Goal: Communication & Community: Answer question/provide support

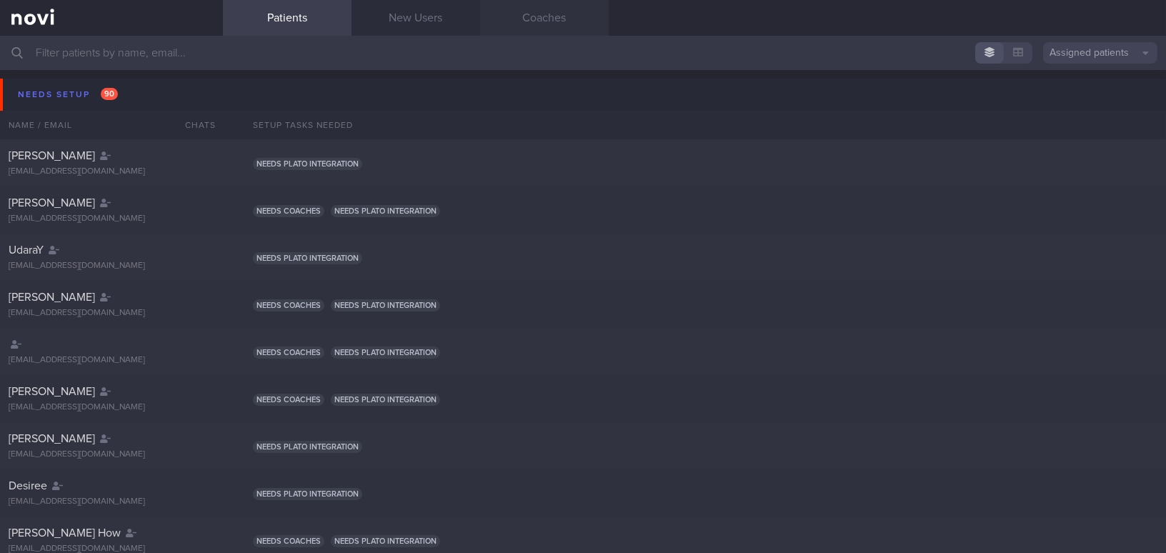
click at [544, 24] on link "Coaches" at bounding box center [544, 18] width 129 height 36
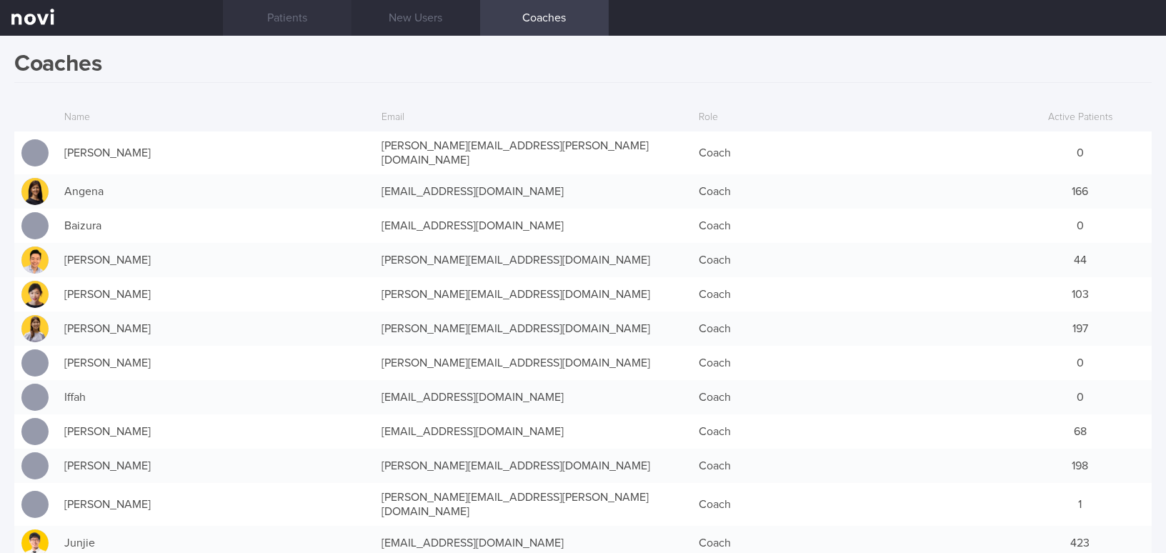
click at [286, 17] on link "Patients" at bounding box center [287, 18] width 129 height 36
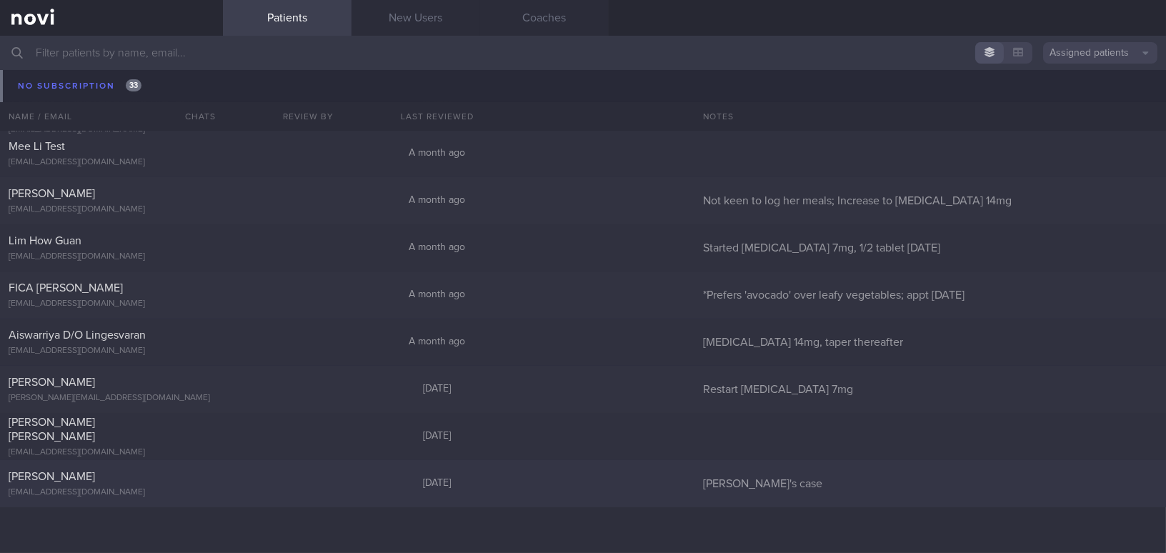
scroll to position [16265, 0]
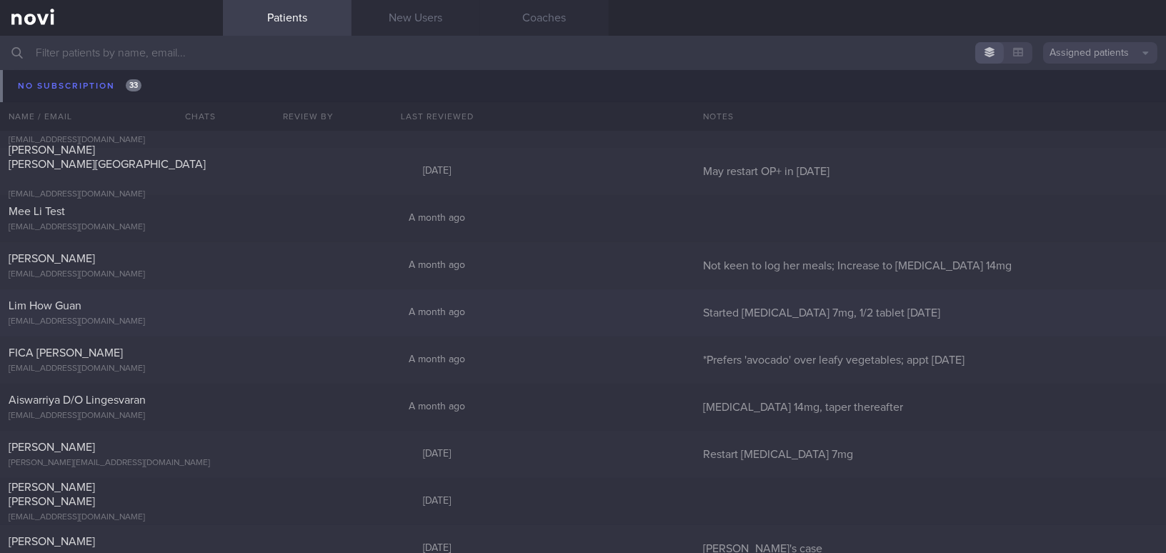
click at [104, 309] on div "Lim How Guan" at bounding box center [110, 306] width 202 height 14
select select "7"
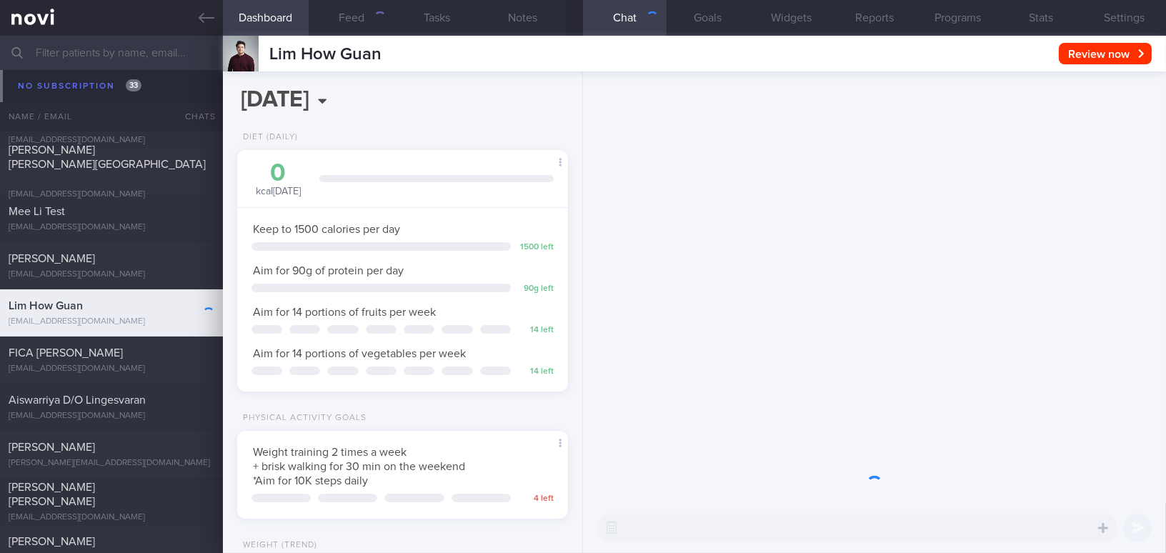
scroll to position [168, 295]
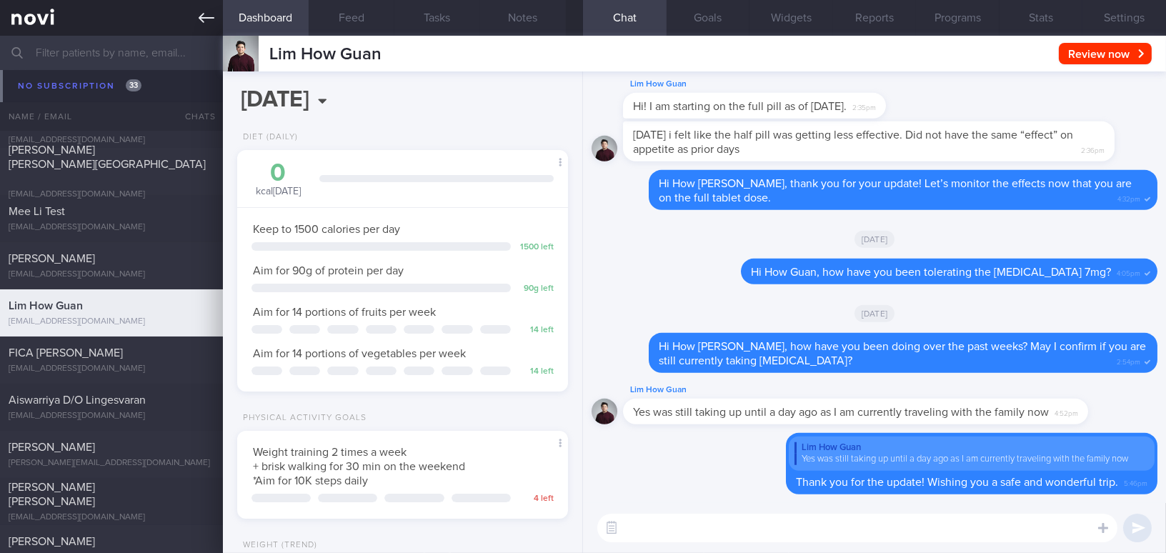
click at [201, 21] on icon at bounding box center [207, 18] width 16 height 16
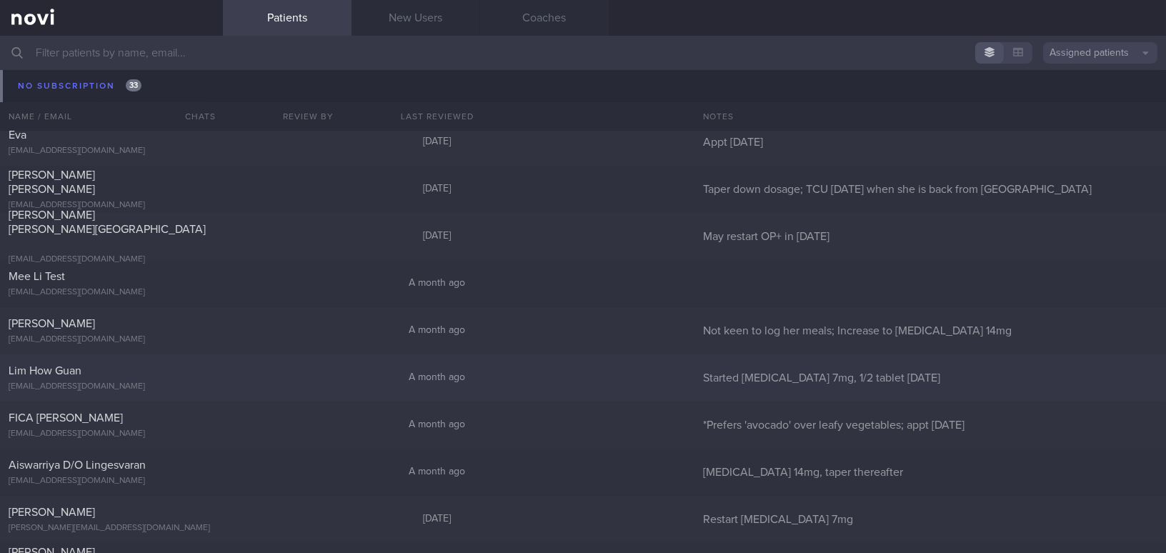
scroll to position [16136, 0]
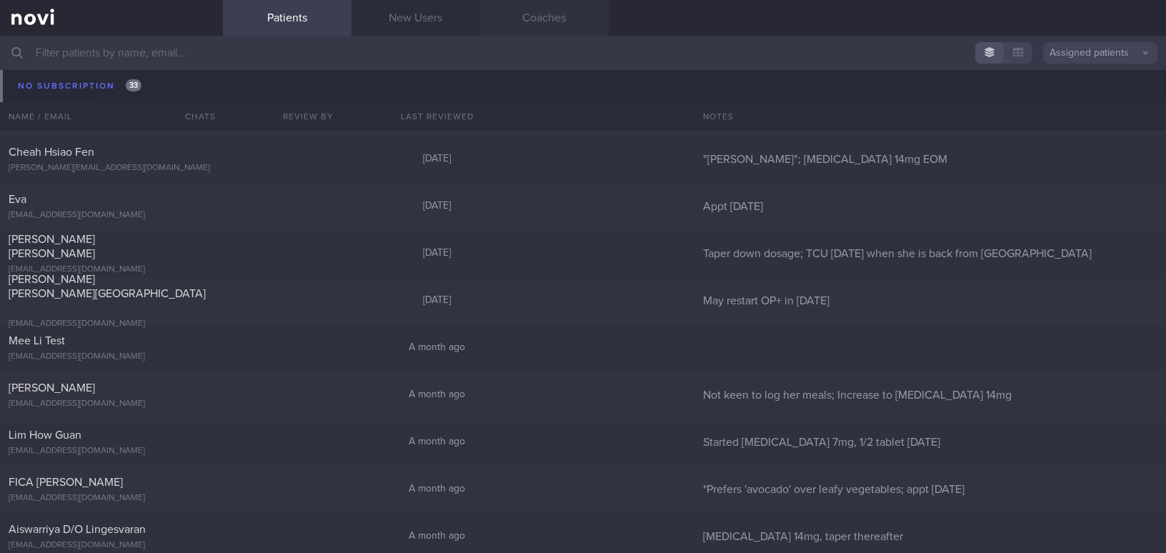
click at [540, 25] on link "Coaches" at bounding box center [544, 18] width 129 height 36
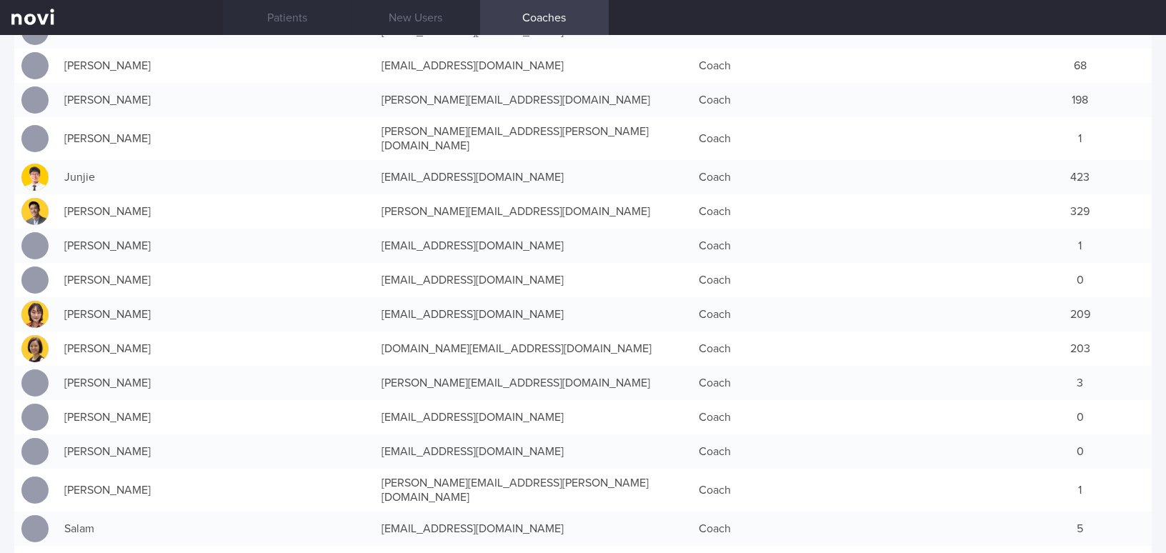
scroll to position [389, 0]
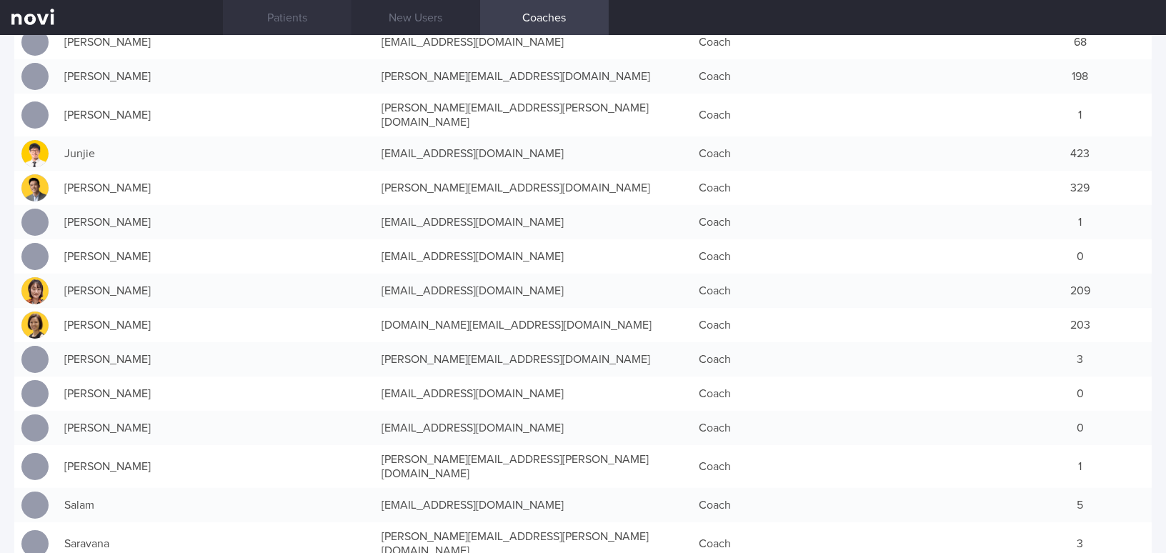
click at [280, 16] on link "Patients" at bounding box center [287, 18] width 129 height 36
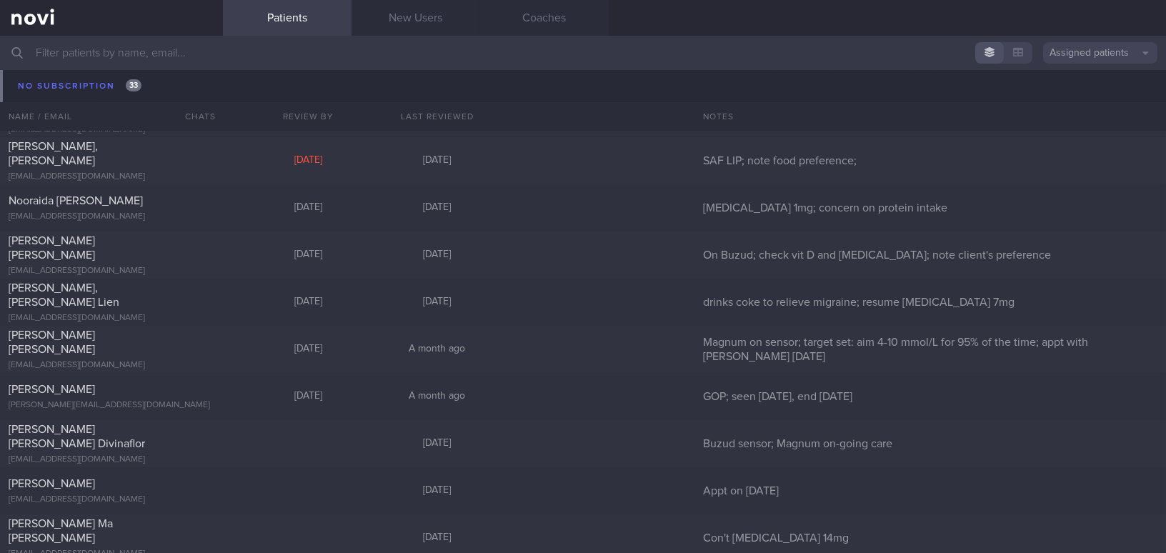
scroll to position [15486, 0]
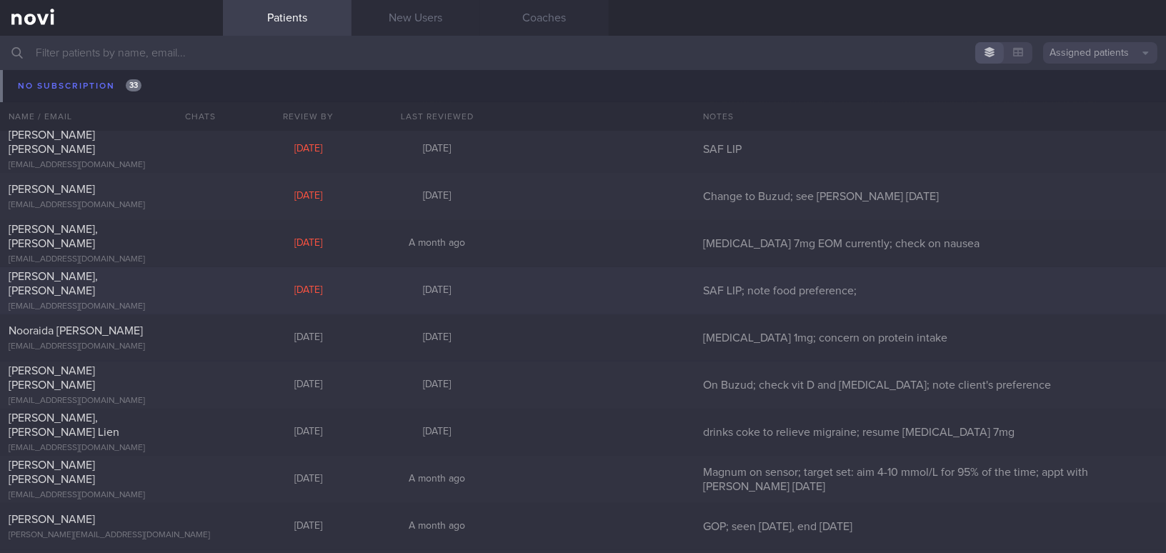
click at [26, 281] on span "[PERSON_NAME], [PERSON_NAME]" at bounding box center [53, 284] width 89 height 26
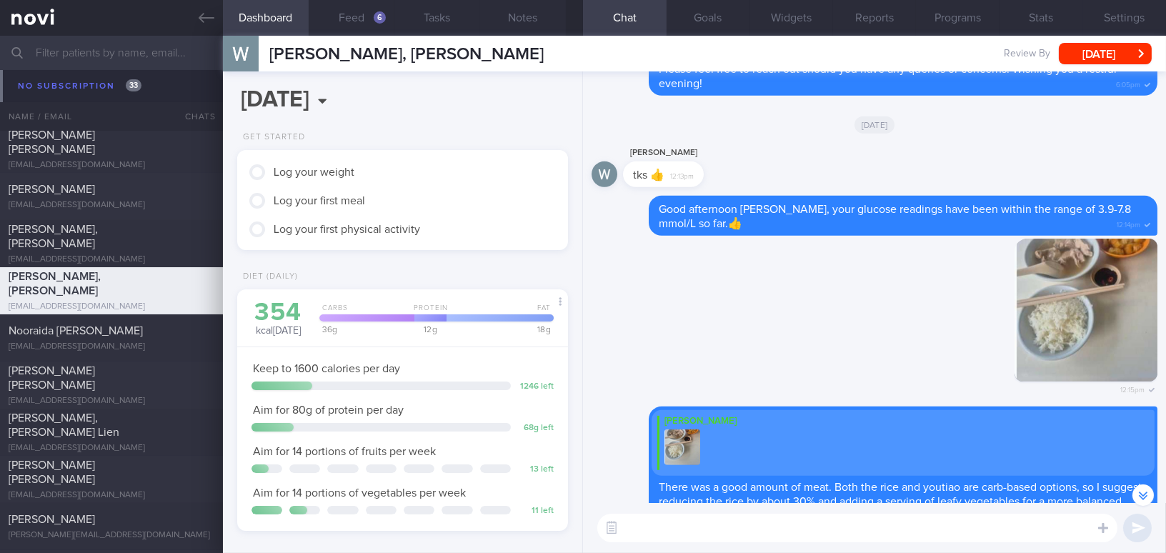
scroll to position [-259, 0]
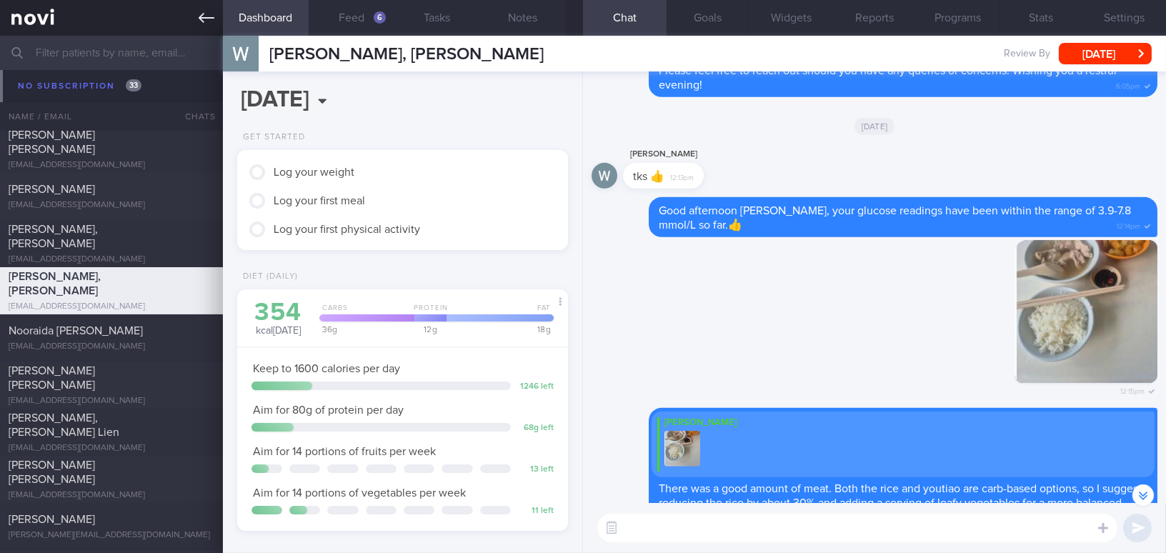
click at [201, 19] on icon at bounding box center [207, 18] width 16 height 10
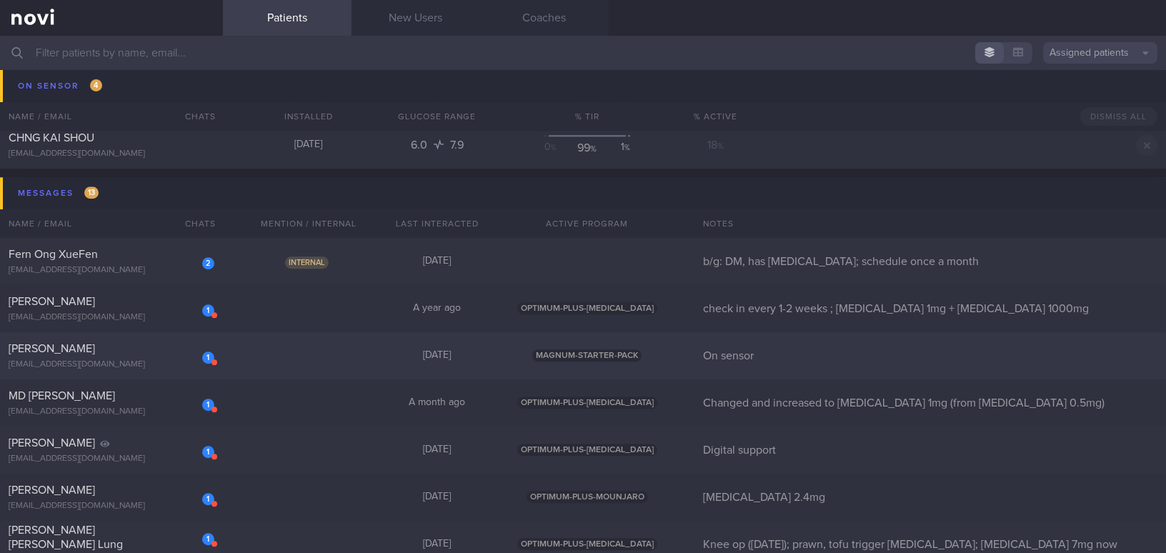
scroll to position [7272, 0]
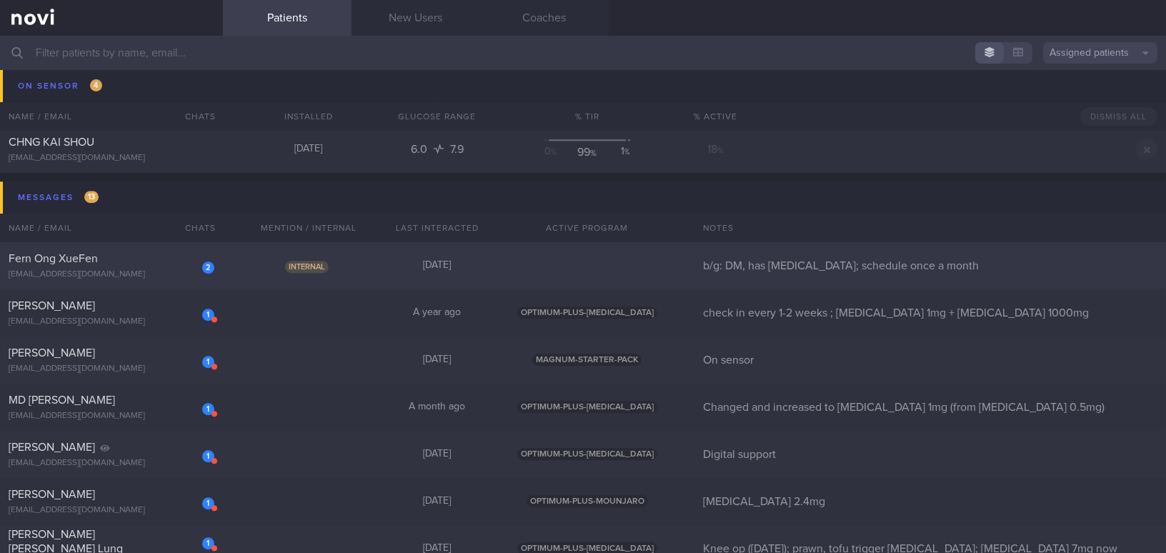
click at [146, 274] on div "ong.fern@gmail.com" at bounding box center [112, 274] width 206 height 11
select select "7"
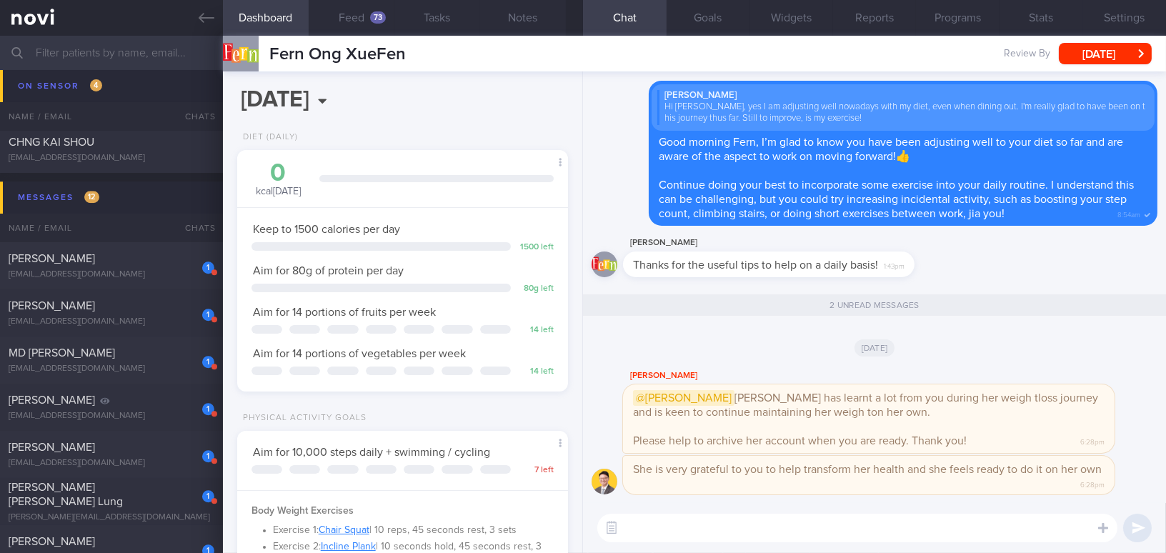
scroll to position [151, 301]
click at [912, 24] on button "Programs" at bounding box center [958, 18] width 84 height 36
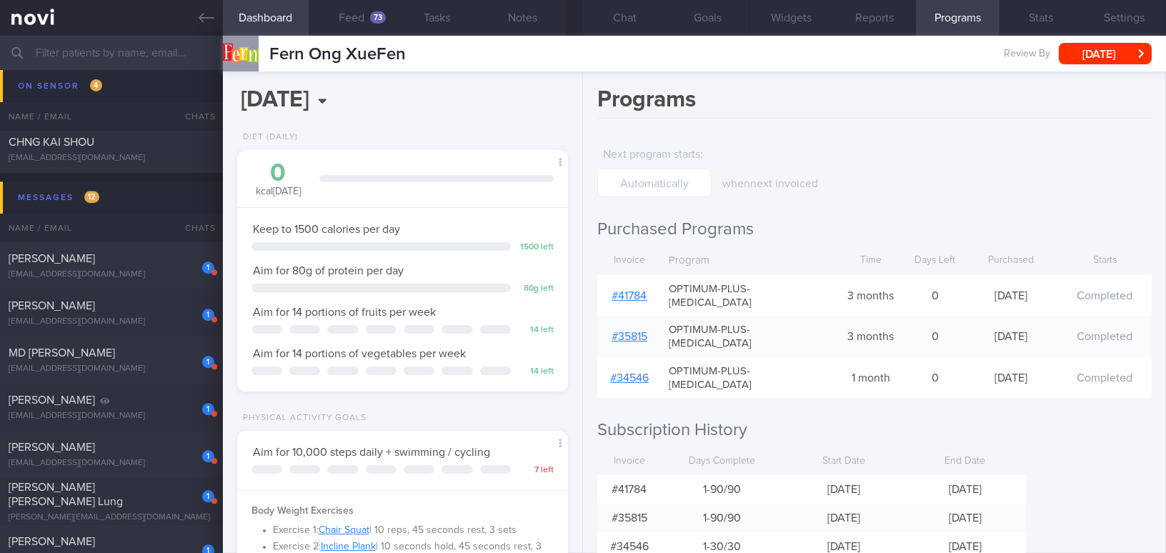
click at [632, 290] on link "# 41784" at bounding box center [629, 295] width 35 height 11
click at [634, 11] on button "Chat" at bounding box center [625, 18] width 84 height 36
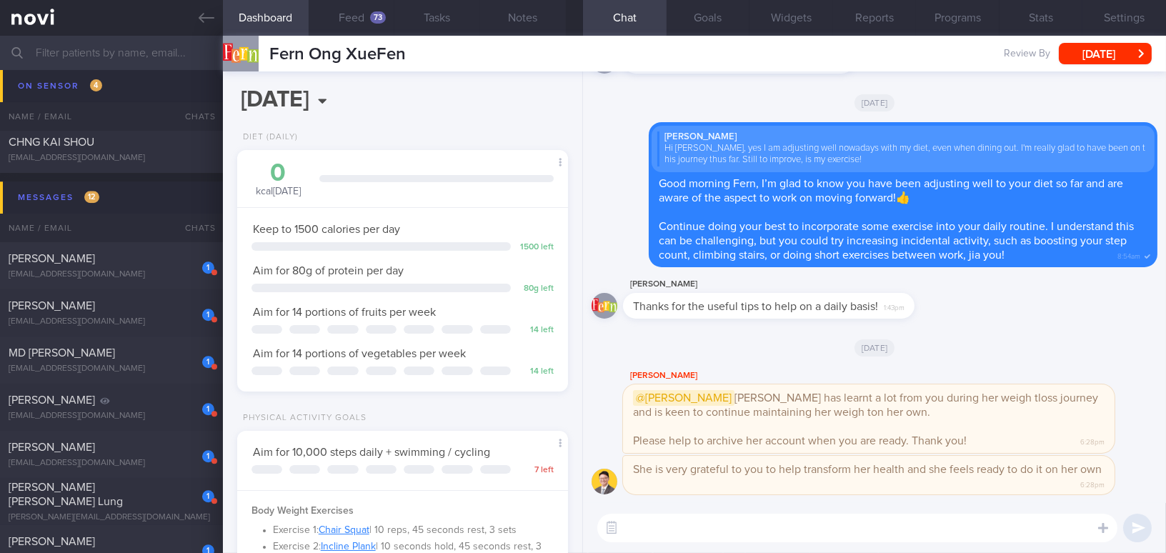
click at [823, 504] on textarea at bounding box center [857, 528] width 520 height 29
paste textarea "Congratulations on your weight loss progress so far. I understand from Dr. To t…"
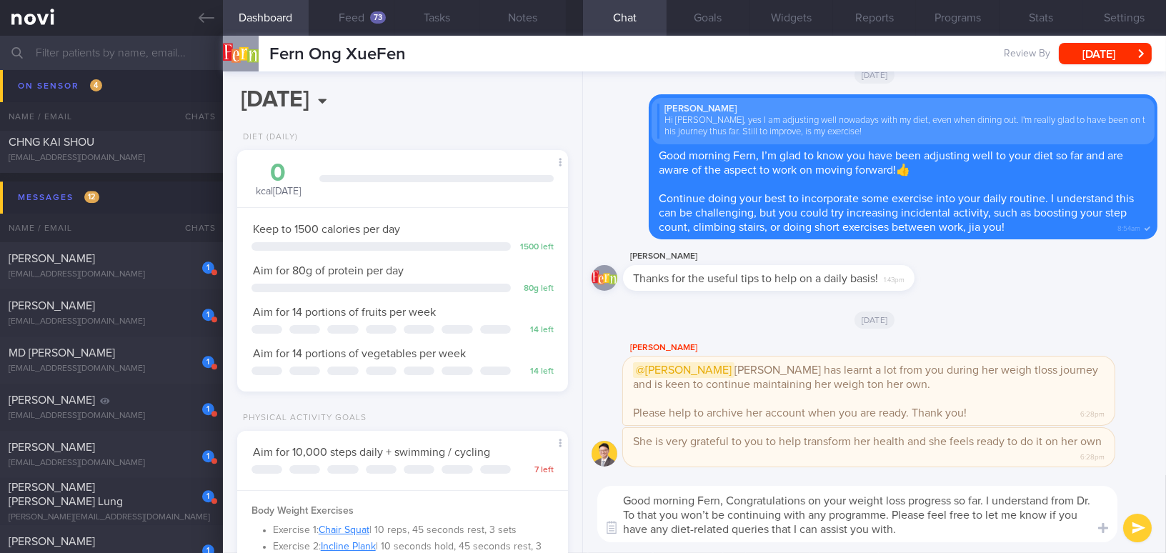
click at [732, 499] on textarea "Good morning Fern, Congratulations on your weight loss progress so far. I under…" at bounding box center [857, 514] width 520 height 56
click at [912, 497] on textarea "Good morning Fern, congratulations on your weight loss progress so far. I under…" at bounding box center [857, 514] width 520 height 56
click at [633, 504] on textarea "Good morning Fern, congratulations on your weight loss progress so far. I under…" at bounding box center [857, 514] width 520 height 56
click at [821, 504] on textarea "Good morning Fern, congratulations on your weight loss progress so far. I under…" at bounding box center [857, 514] width 520 height 56
click at [912, 504] on textarea "Good morning Fern, congratulations on your weight loss progress so far. I under…" at bounding box center [857, 514] width 520 height 56
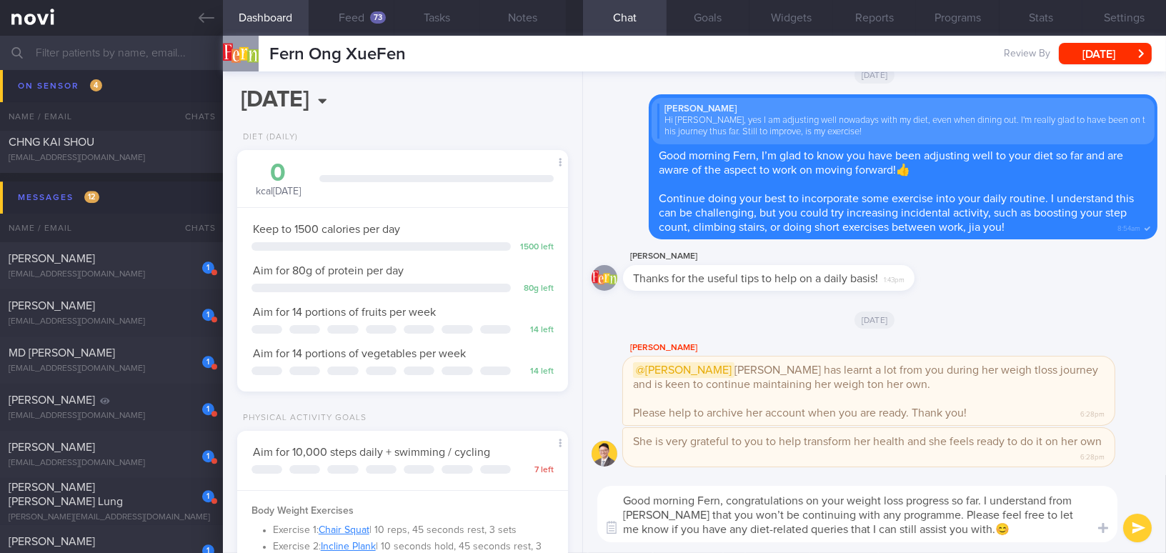
type textarea "Good morning Fern, congratulations on your weight loss progress so far. I under…"
click at [912, 504] on button "submit" at bounding box center [1137, 528] width 29 height 29
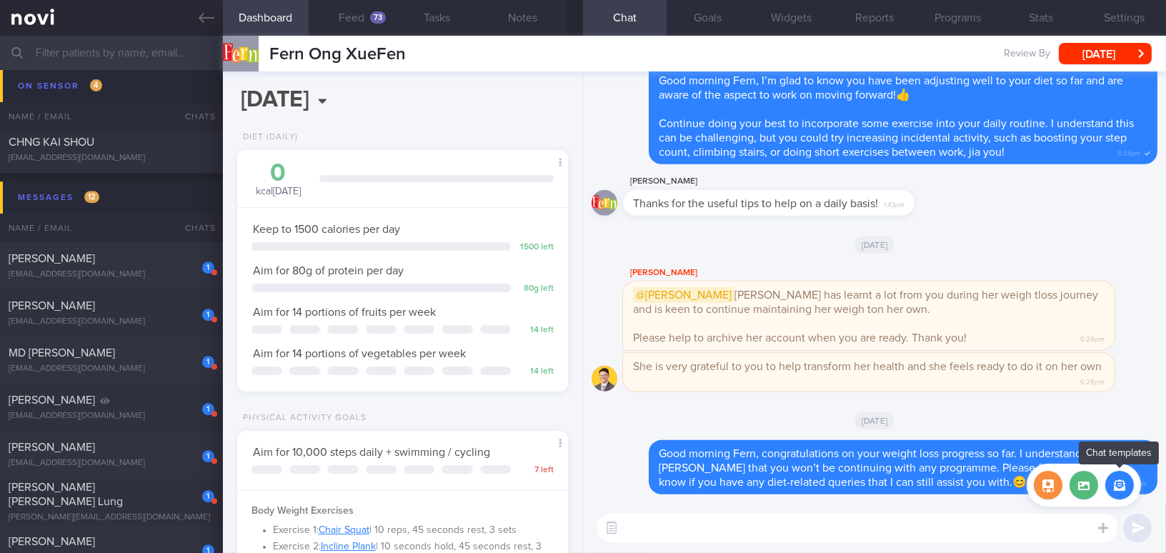
click at [912, 478] on button "button" at bounding box center [1119, 485] width 29 height 29
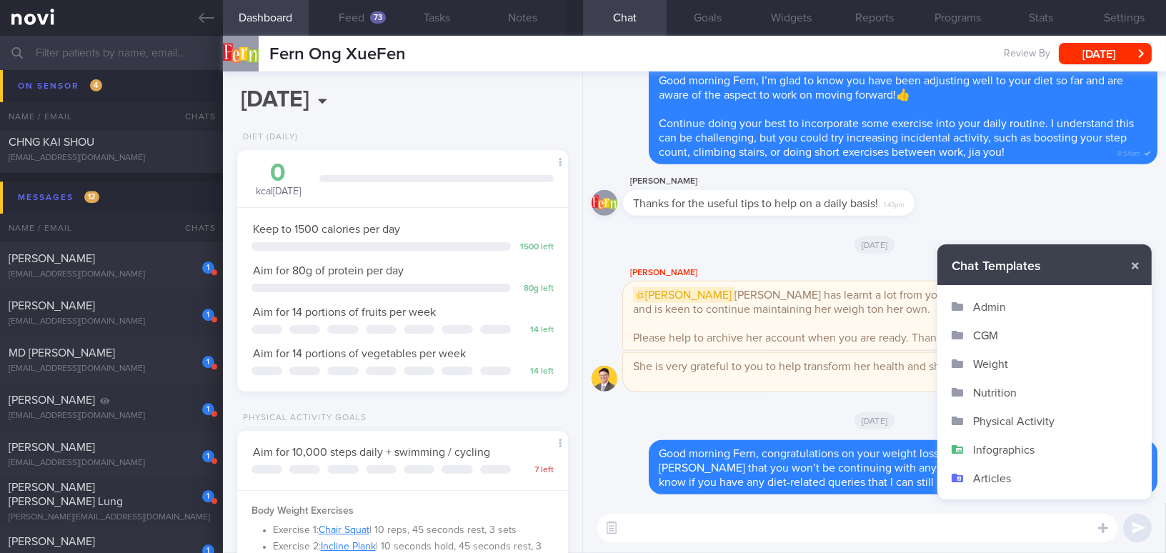
click at [912, 304] on button "Admin" at bounding box center [1044, 306] width 214 height 29
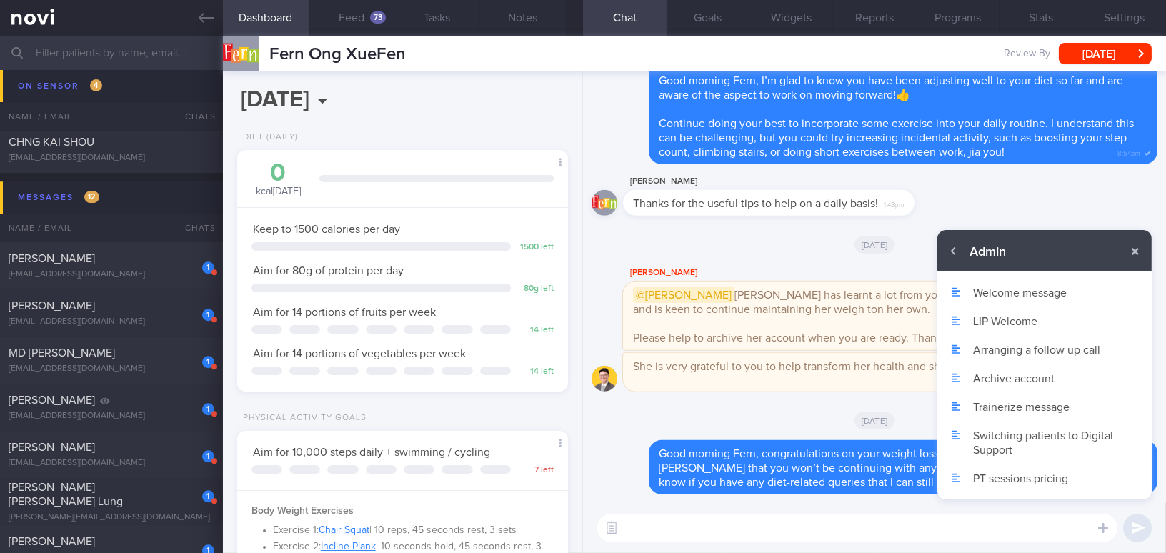
click at [912, 374] on button "Archive account" at bounding box center [1044, 378] width 214 height 29
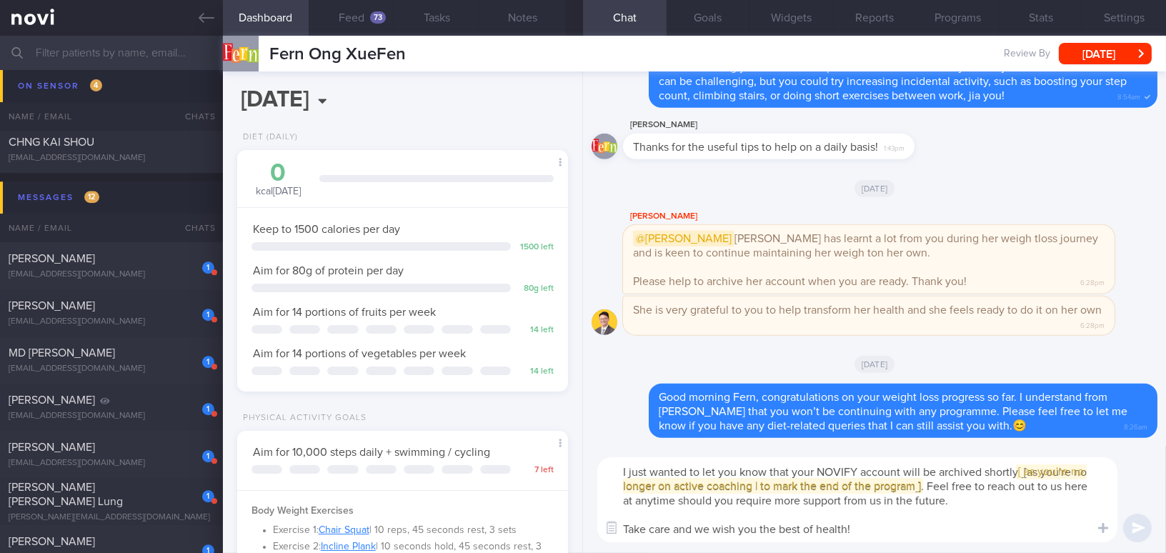
click at [645, 470] on textarea "I just wanted to let you know that your NOVIFY account will be archived shortly…" at bounding box center [857, 499] width 520 height 85
click at [366, 19] on button "Feed 73" at bounding box center [352, 18] width 86 height 36
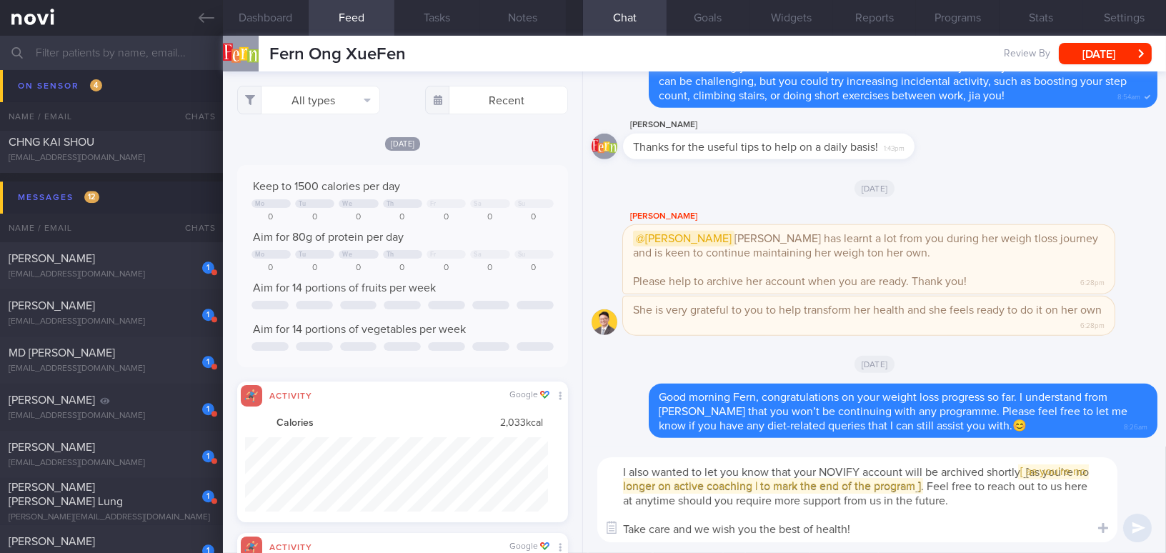
click at [857, 471] on textarea "I also wanted to let you know that your NOVIFY account will be archived shortly…" at bounding box center [857, 499] width 520 height 85
click at [912, 471] on span "[ [ as you're no longer on active coaching | to mark the end of the program ] ]" at bounding box center [842, 479] width 439 height 26
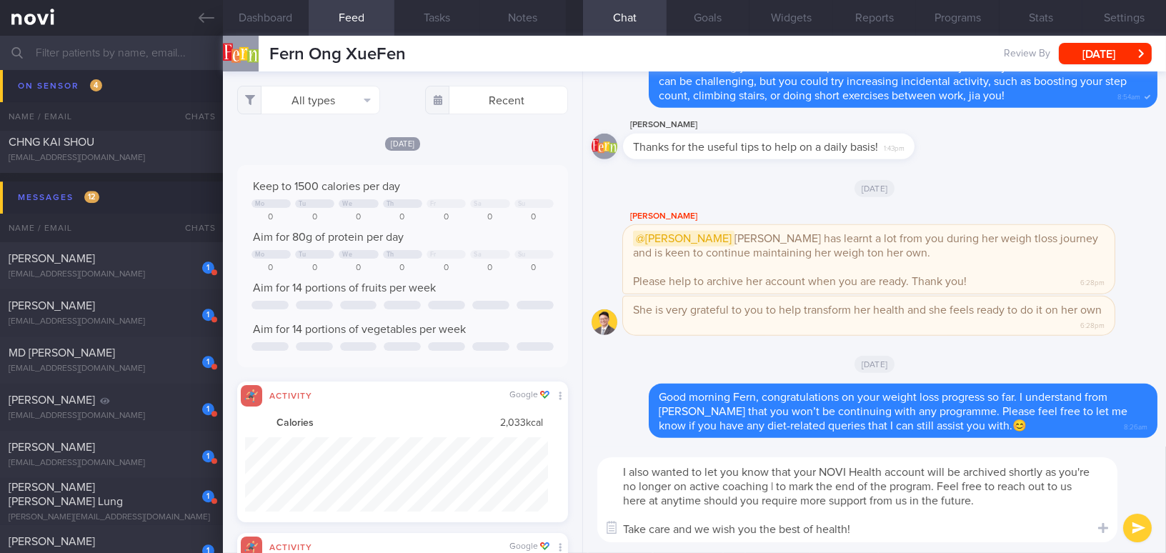
click at [912, 471] on textarea "I also wanted to let you know that your NOVI Health account will be archived sh…" at bounding box center [857, 499] width 520 height 85
drag, startPoint x: 1047, startPoint y: 471, endPoint x: 777, endPoint y: 480, distance: 270.2
click at [777, 480] on textarea "I also wanted to let you know that your NOVI Health account will be archived sh…" at bounding box center [857, 499] width 520 height 85
type textarea "I also wanted to let you know that your NOVI Health account will be archived sh…"
click at [912, 504] on button "submit" at bounding box center [1137, 528] width 29 height 29
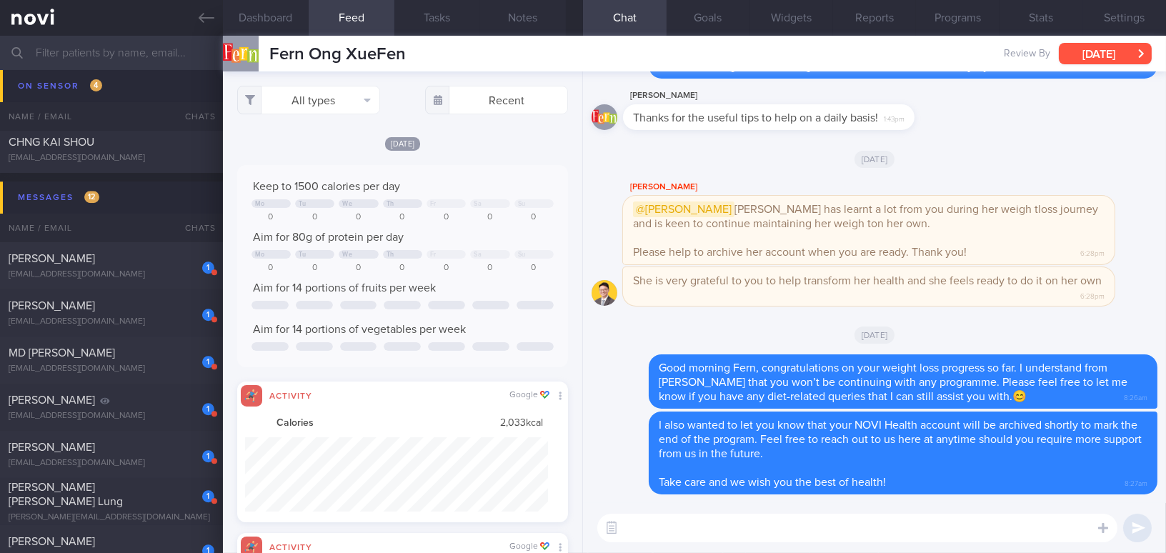
click at [912, 53] on button "Sat, 16 Aug" at bounding box center [1105, 53] width 93 height 21
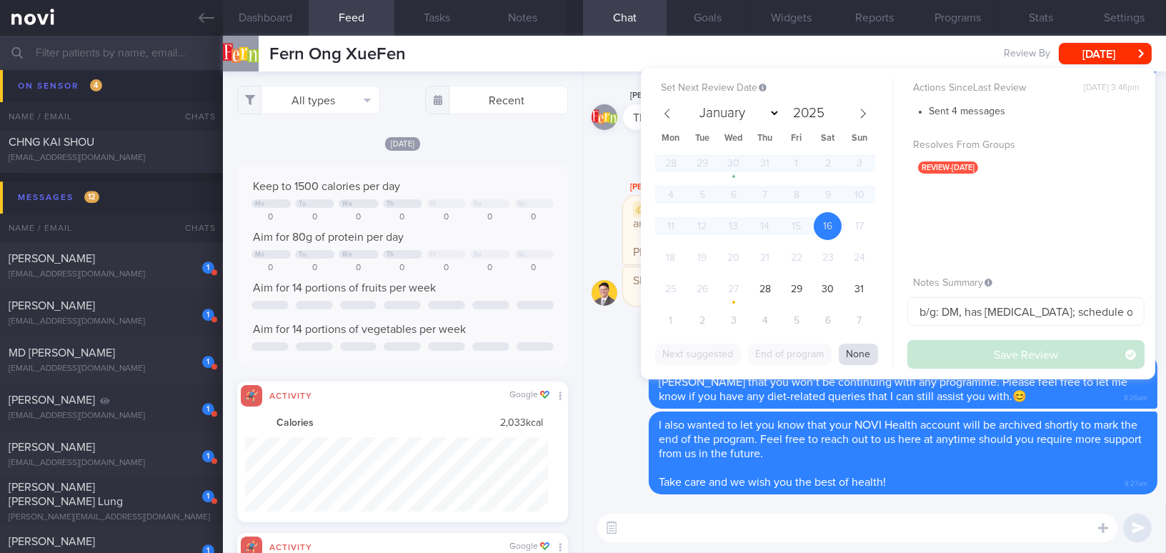
click at [857, 353] on button "None" at bounding box center [858, 354] width 39 height 21
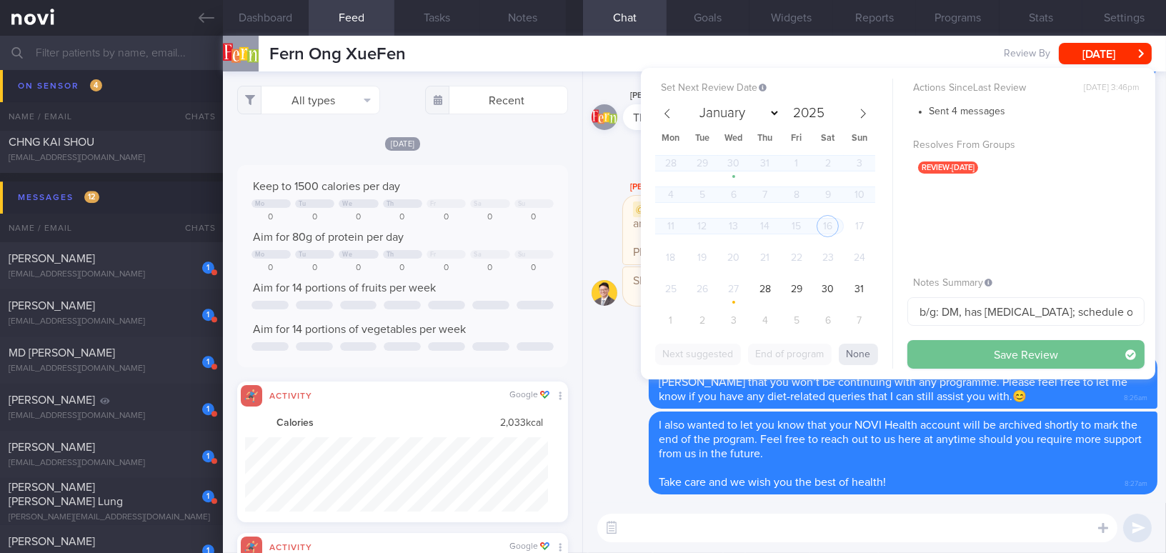
click at [912, 348] on button "Save Review" at bounding box center [1025, 354] width 237 height 29
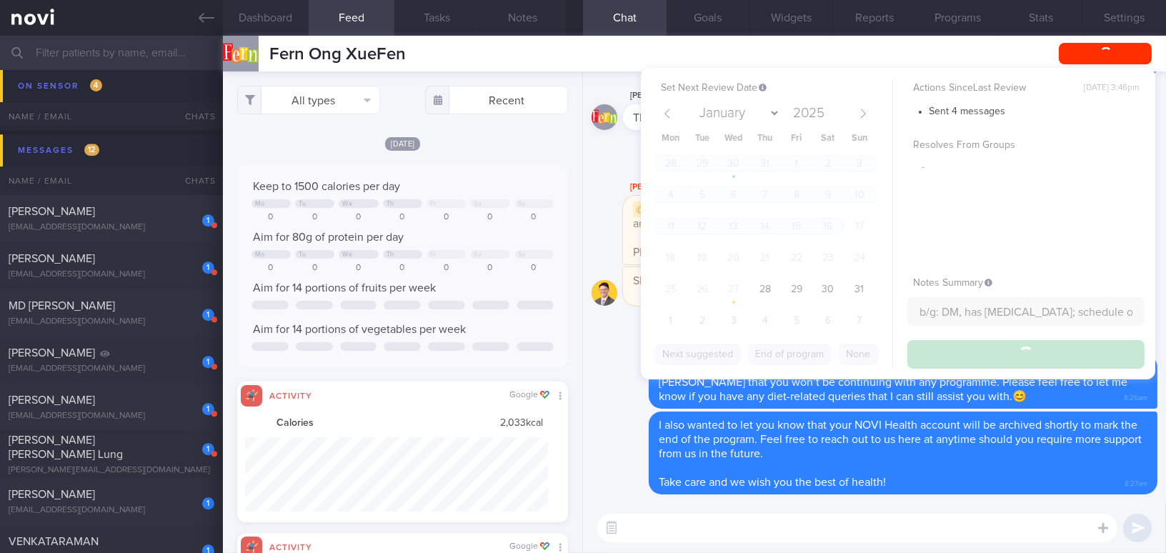
scroll to position [7224, 0]
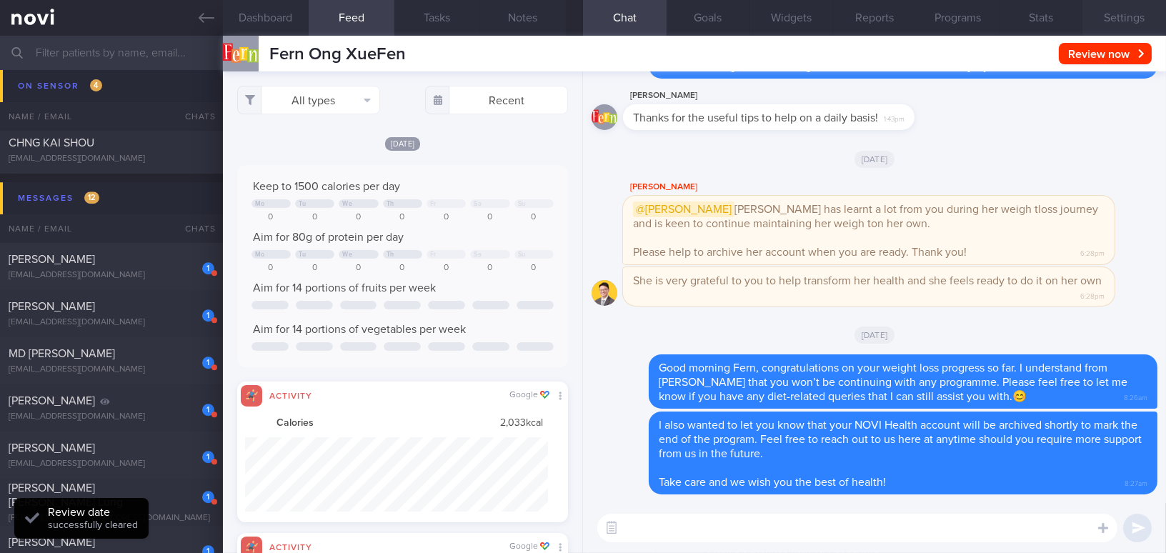
click at [912, 18] on button "Settings" at bounding box center [1124, 18] width 84 height 36
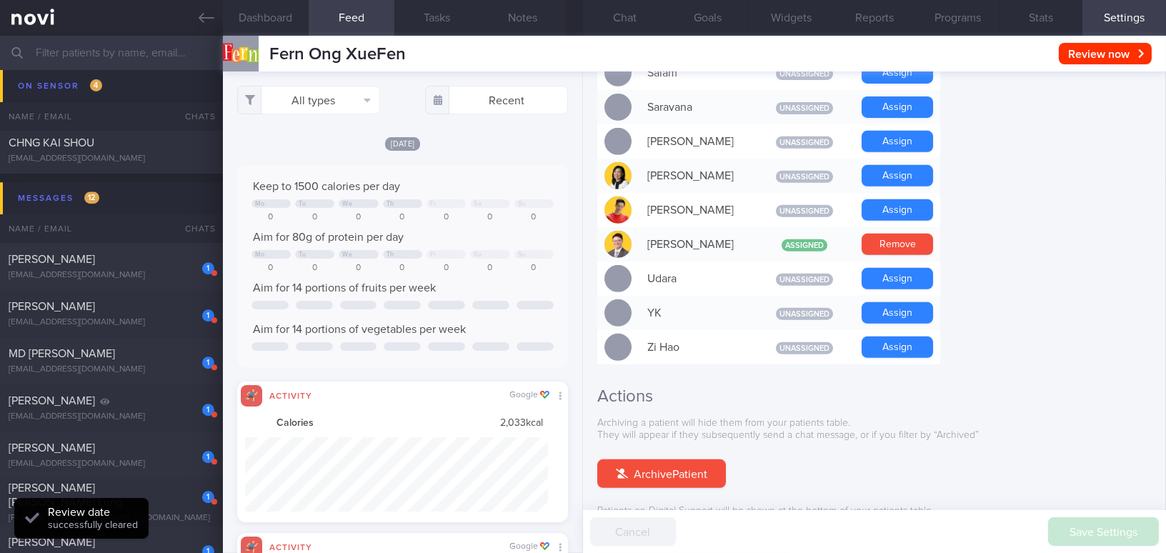
scroll to position [1326, 0]
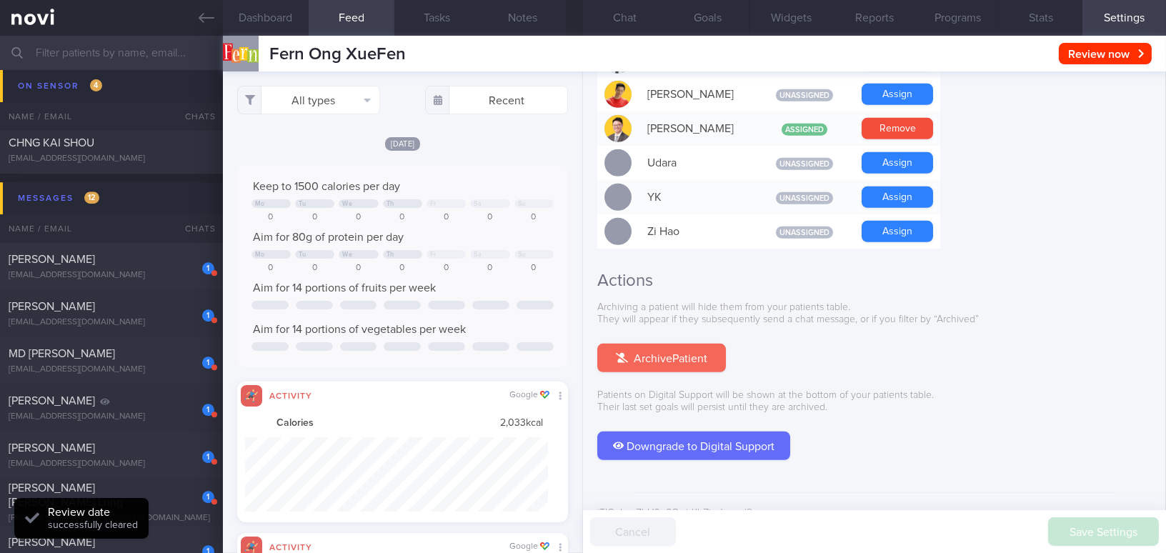
click at [689, 344] on button "Archive Patient" at bounding box center [661, 358] width 129 height 29
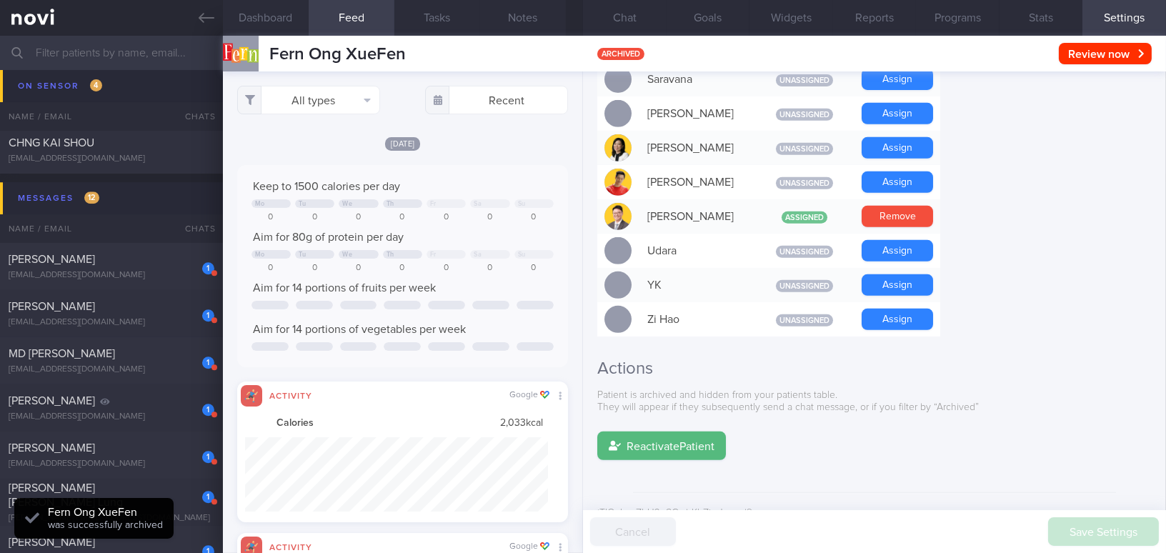
scroll to position [151, 301]
click at [629, 18] on button "Chat 1" at bounding box center [625, 18] width 84 height 36
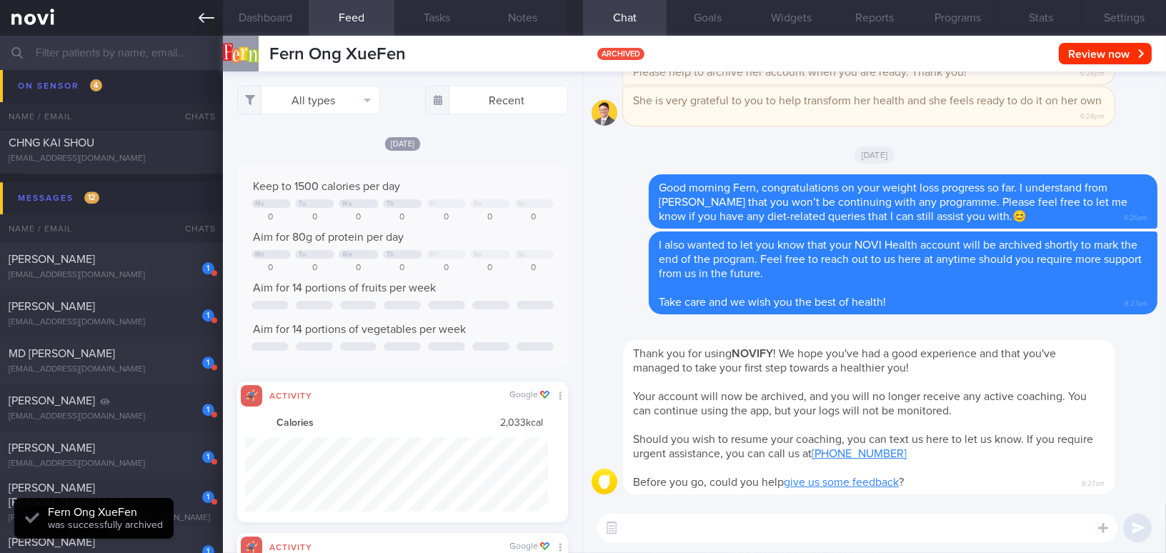
click at [194, 18] on link at bounding box center [111, 18] width 223 height 36
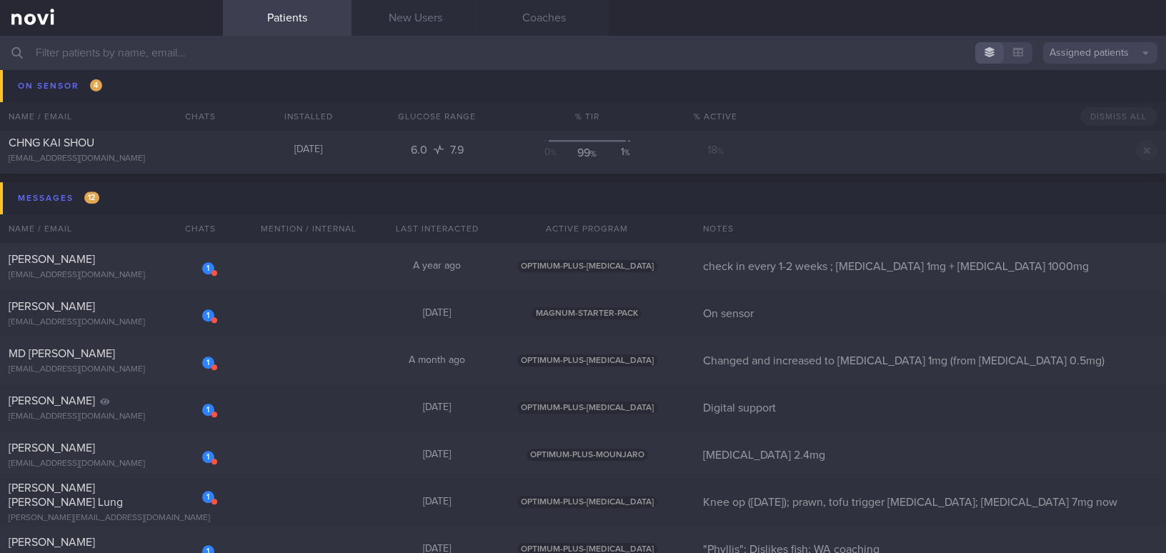
click at [331, 61] on input "text" at bounding box center [583, 53] width 1166 height 34
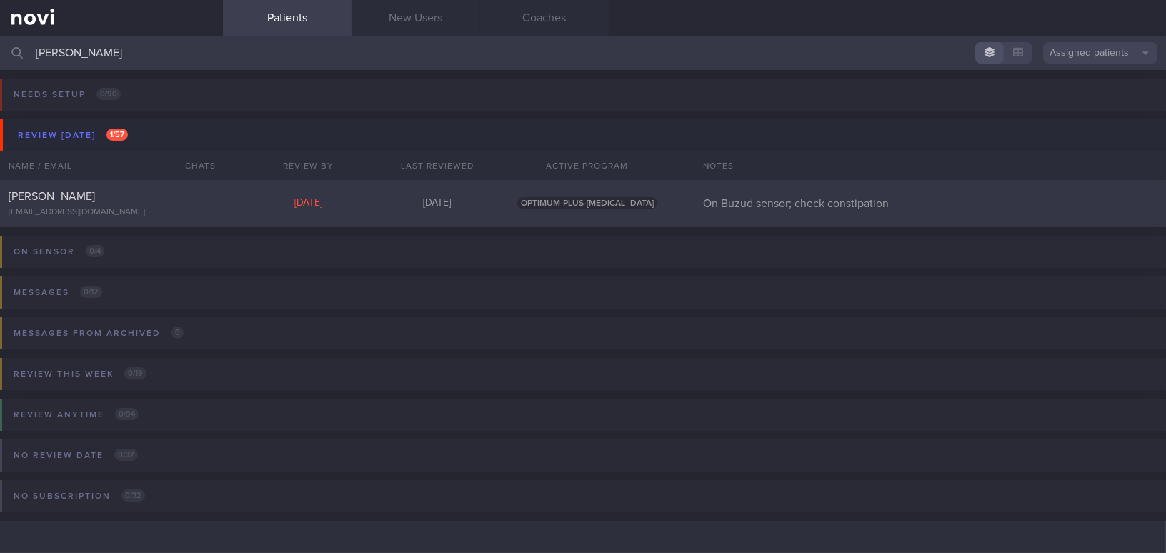
type input "jeanie"
click at [231, 201] on div "Jeanie Tan tanjeaniet@gmail.com Tue, 26 Aug 8 days ago OPTIMUM-PLUS-RYBELSUS On…" at bounding box center [583, 203] width 1166 height 47
select select "7"
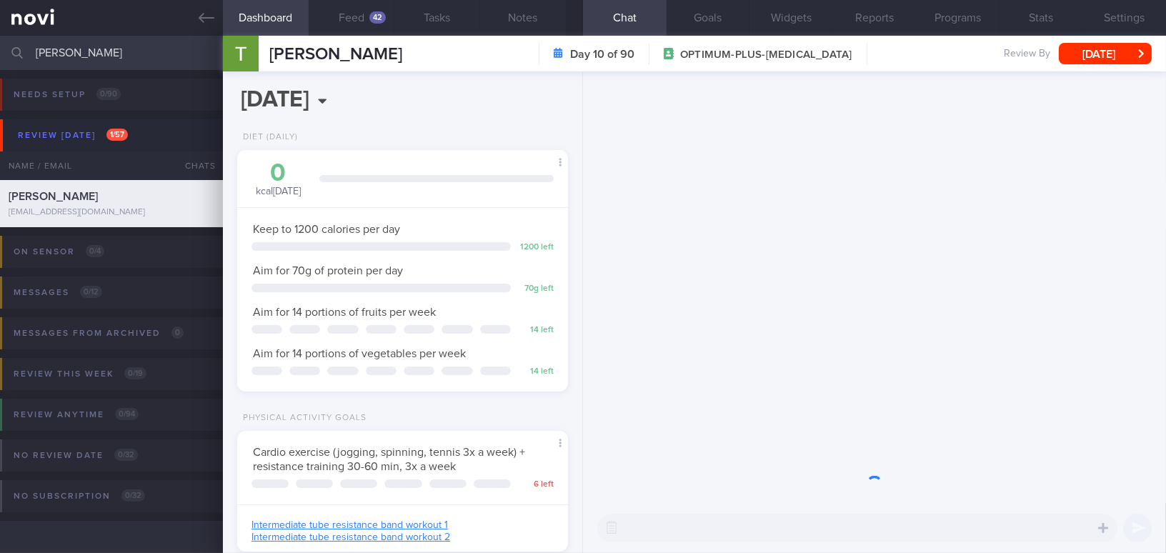
scroll to position [168, 295]
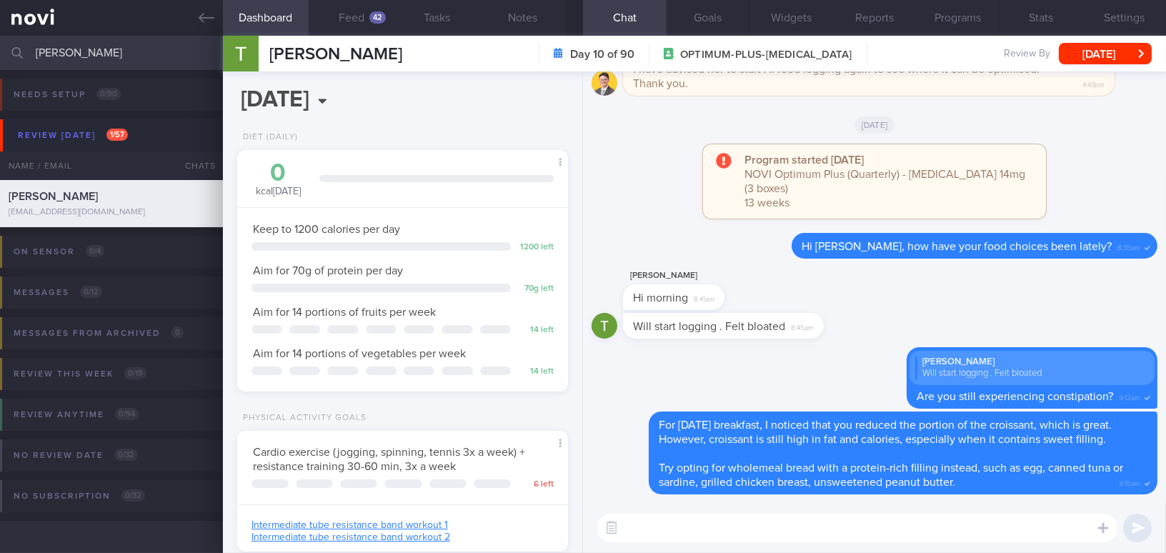
drag, startPoint x: 110, startPoint y: 47, endPoint x: 4, endPoint y: 48, distance: 105.7
click at [4, 48] on div "jeanie Assigned patients Assigned patients All active patients Archived patients" at bounding box center [583, 53] width 1166 height 34
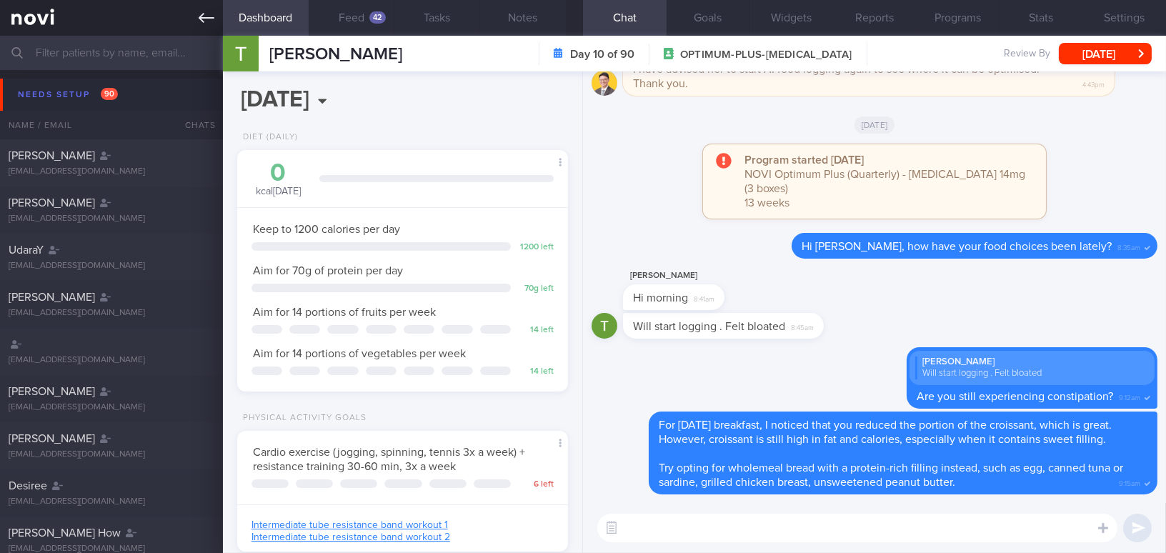
click at [197, 17] on link at bounding box center [111, 18] width 223 height 36
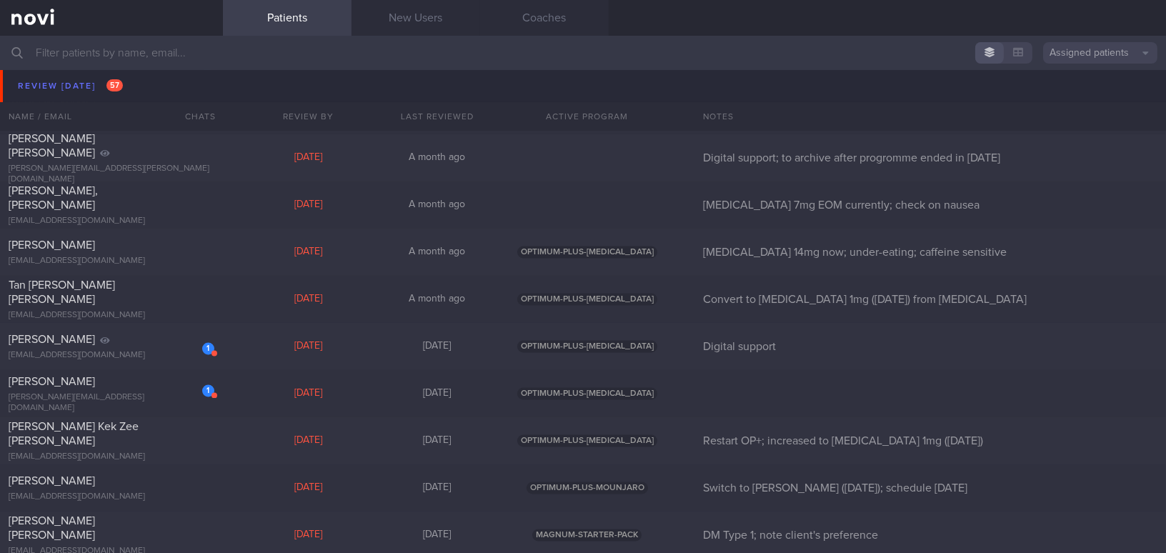
scroll to position [5391, 0]
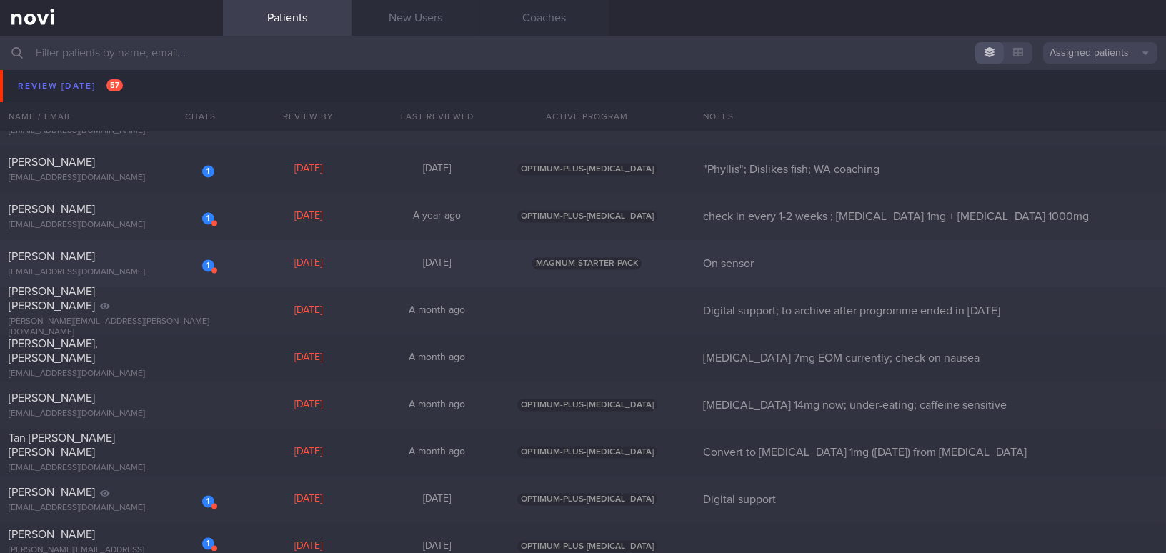
click at [136, 247] on div "1 Kien Huay Goh kienhuay@gmail.com Yesterday 10 months ago MAGNUM-STARTER-PACK …" at bounding box center [583, 263] width 1166 height 47
select select "7"
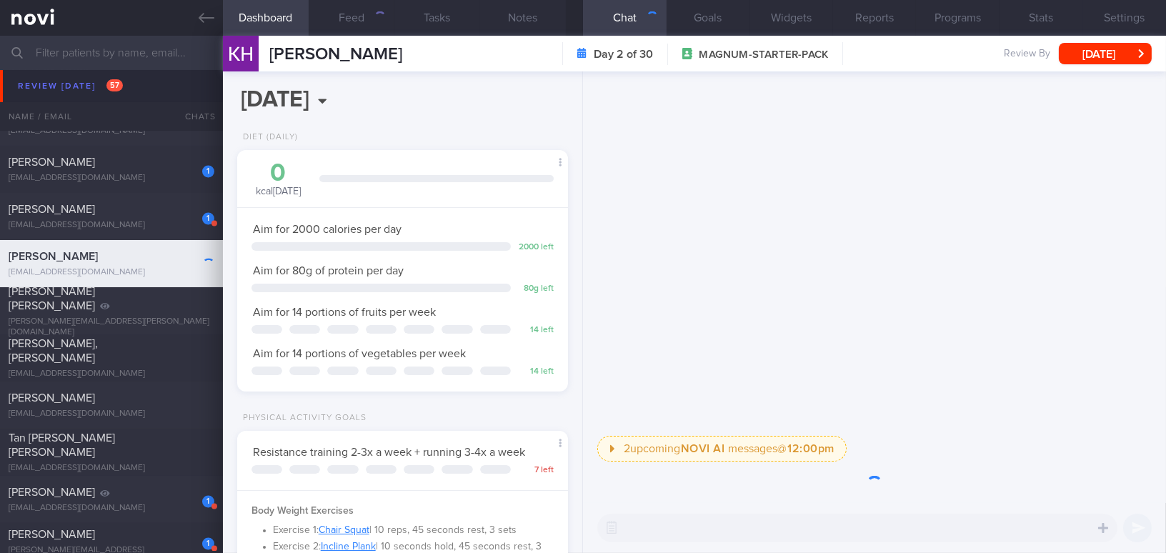
scroll to position [151, 301]
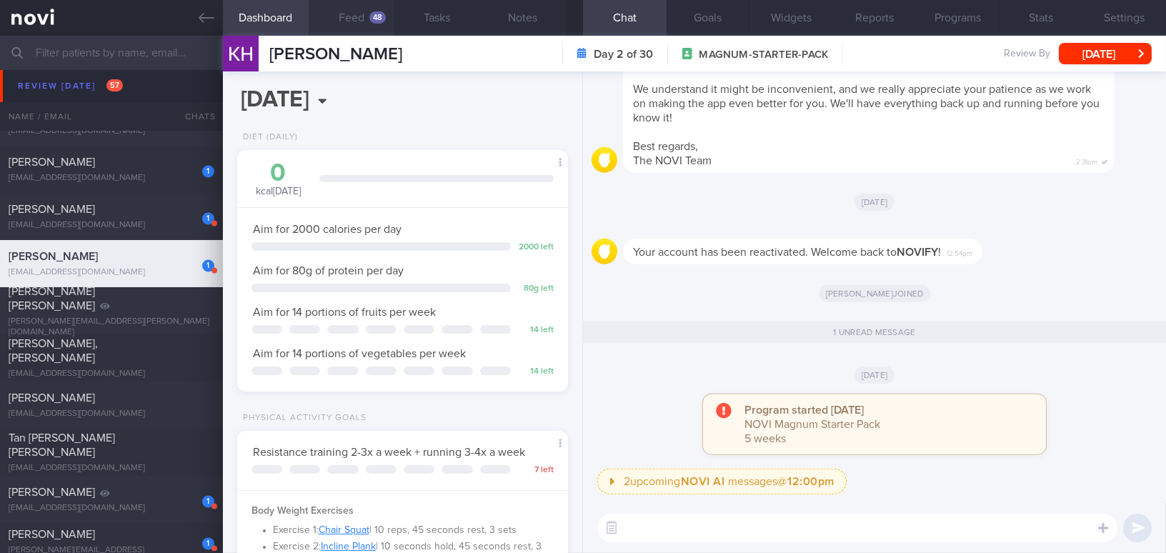
click at [347, 22] on button "Feed 48" at bounding box center [352, 18] width 86 height 36
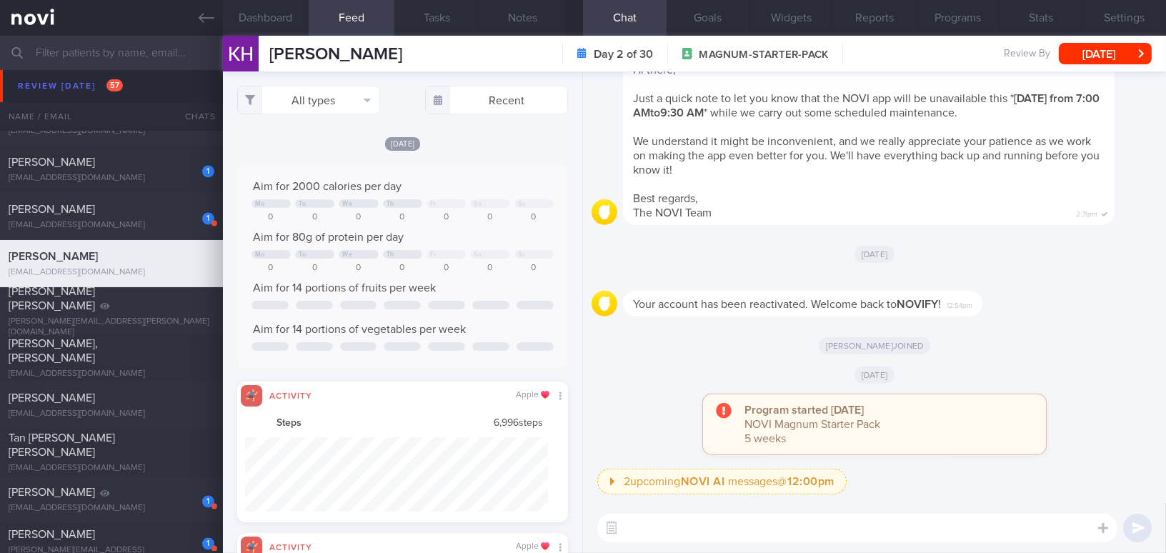
scroll to position [74, 302]
click at [609, 504] on button "button" at bounding box center [612, 528] width 26 height 26
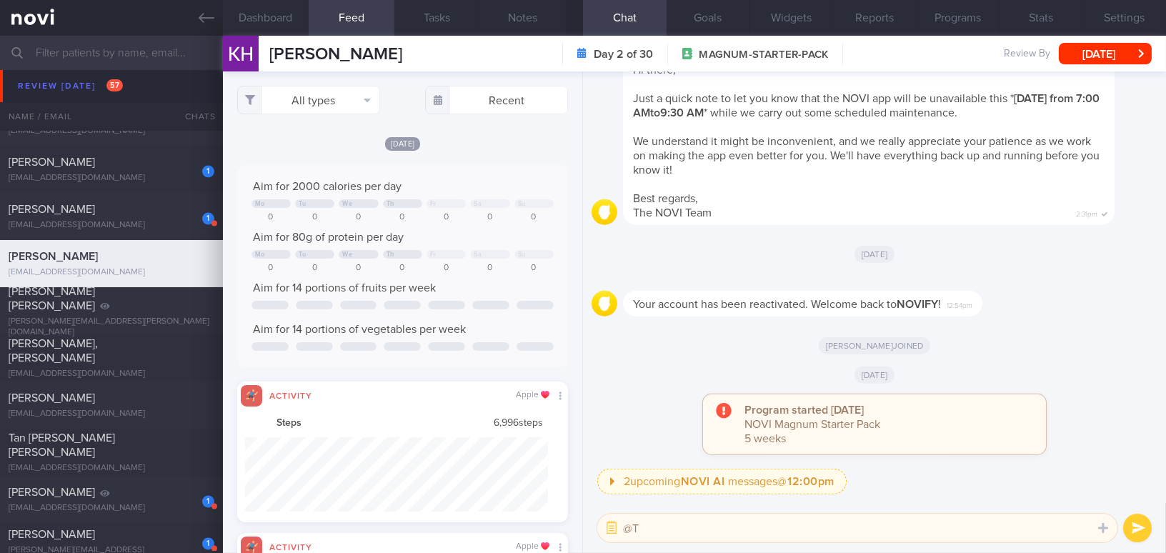
type textarea "@"
click at [912, 20] on button "Programs" at bounding box center [958, 18] width 84 height 36
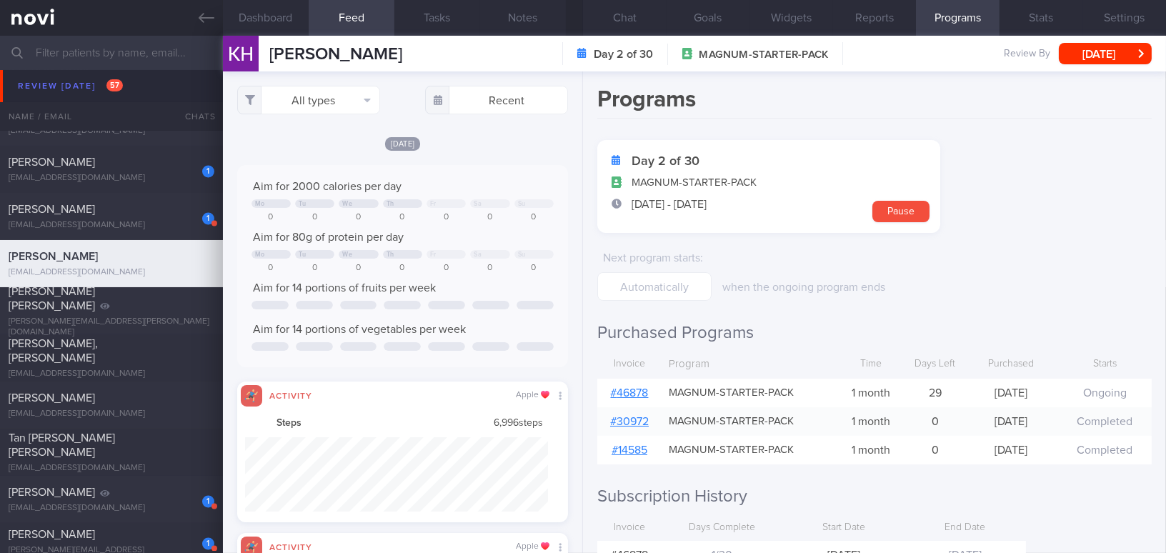
click at [637, 387] on link "# 46878" at bounding box center [630, 392] width 38 height 11
click at [622, 20] on button "Chat" at bounding box center [625, 18] width 84 height 36
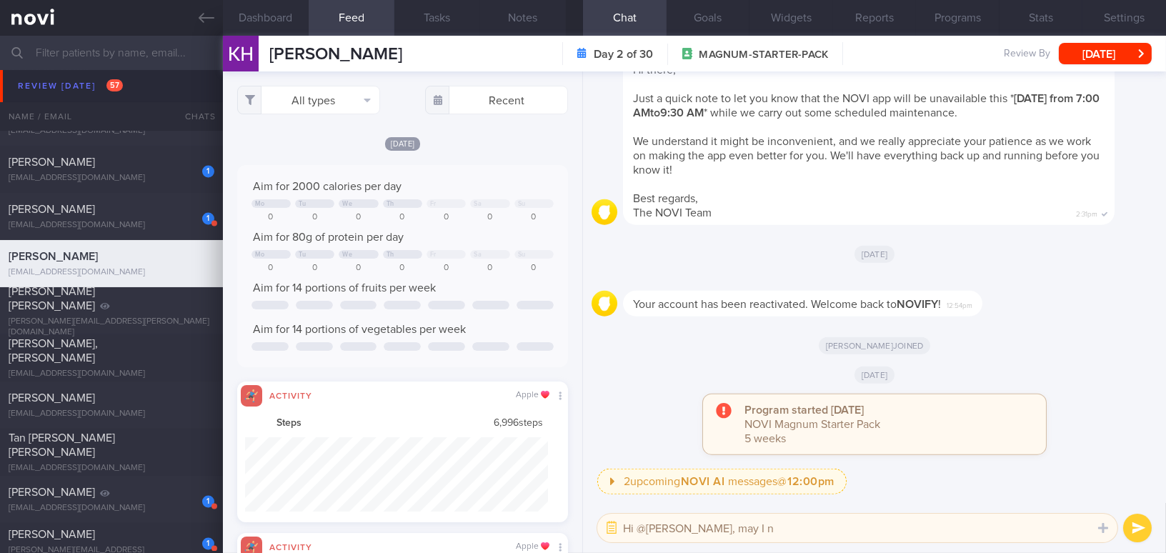
click at [742, 504] on textarea "Hi @Todd, may I n" at bounding box center [857, 528] width 520 height 29
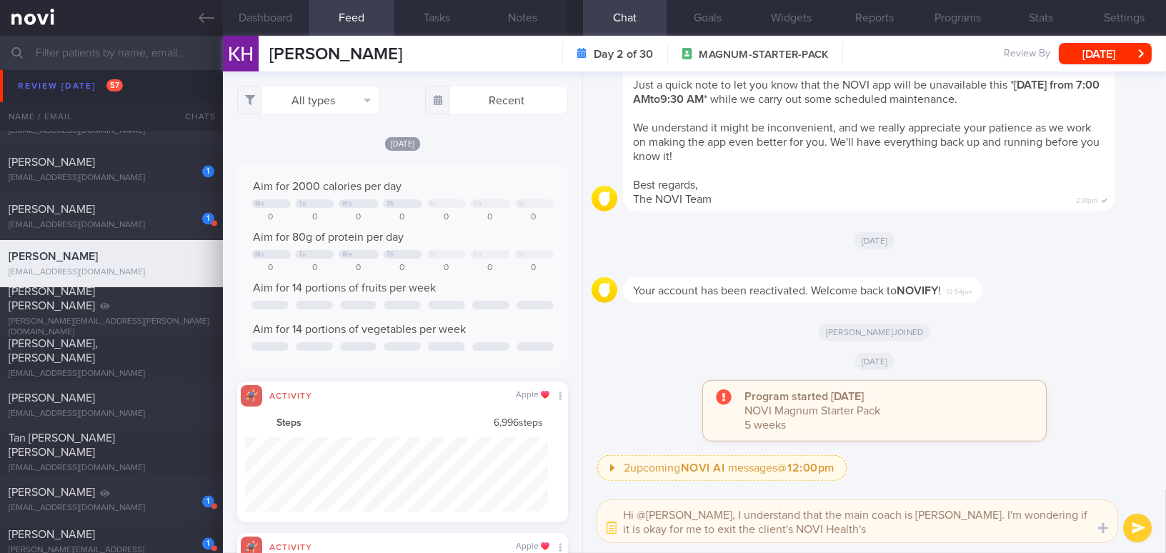
type textarea "Hi @Todd, I understand that the main coach is Sylvester. I'm wondering if it is…"
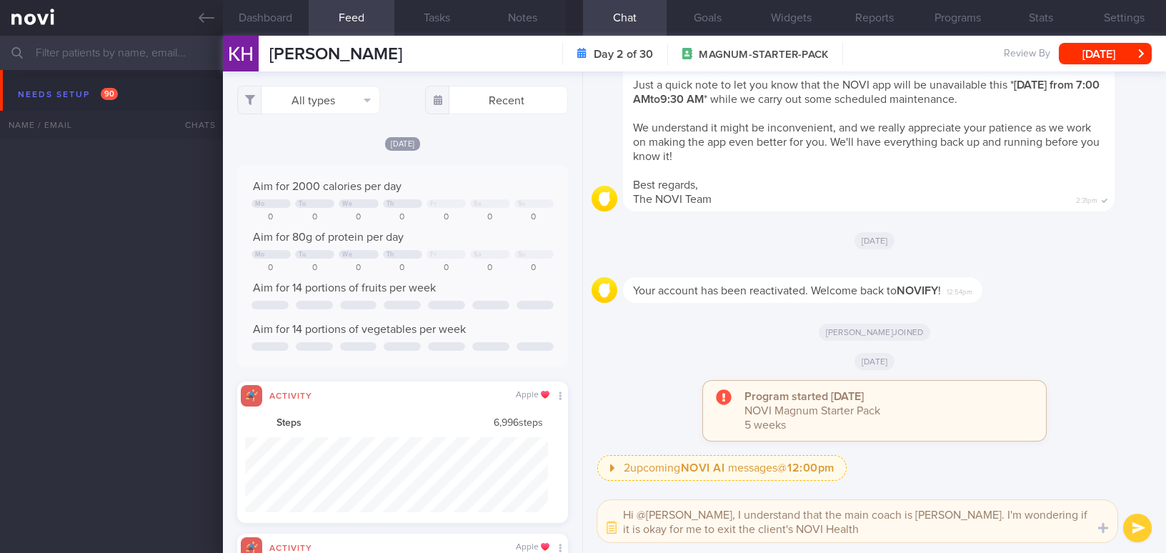
select select "7"
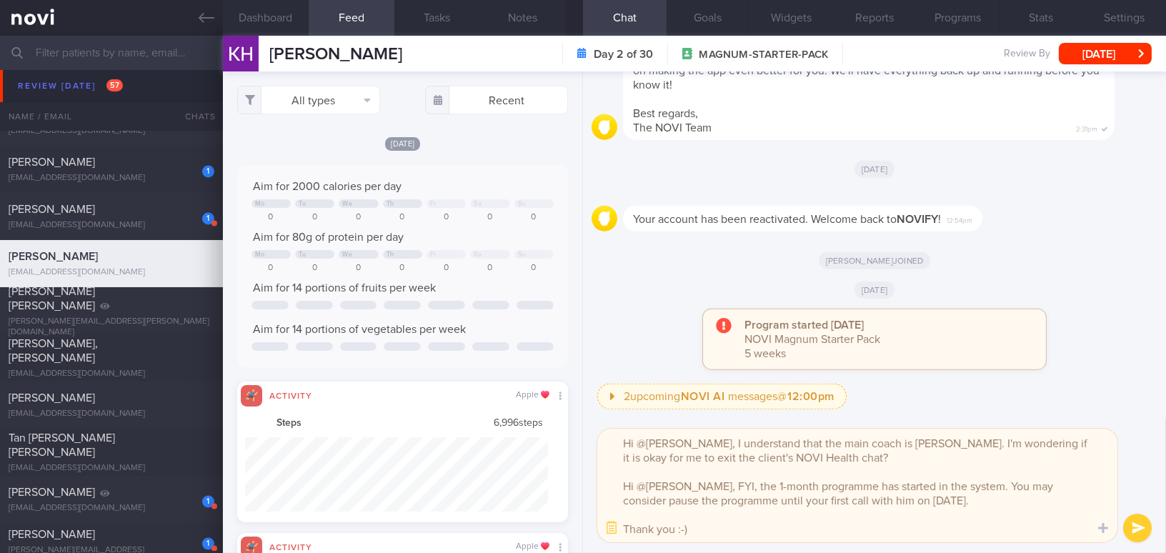
drag, startPoint x: 697, startPoint y: 486, endPoint x: 948, endPoint y: 498, distance: 251.8
click at [948, 498] on textarea "Hi @Todd, I understand that the main coach is Sylvester. I'm wondering if it is…" at bounding box center [857, 486] width 520 height 114
click at [699, 486] on textarea "Hi @Todd, I understand that the main coach is Sylvester. I'm wondering if it is…" at bounding box center [857, 486] width 520 height 114
drag, startPoint x: 697, startPoint y: 485, endPoint x: 977, endPoint y: 506, distance: 280.9
click at [977, 506] on textarea "Hi @Todd, I understand that the main coach is Sylvester. I'm wondering if it is…" at bounding box center [857, 486] width 520 height 114
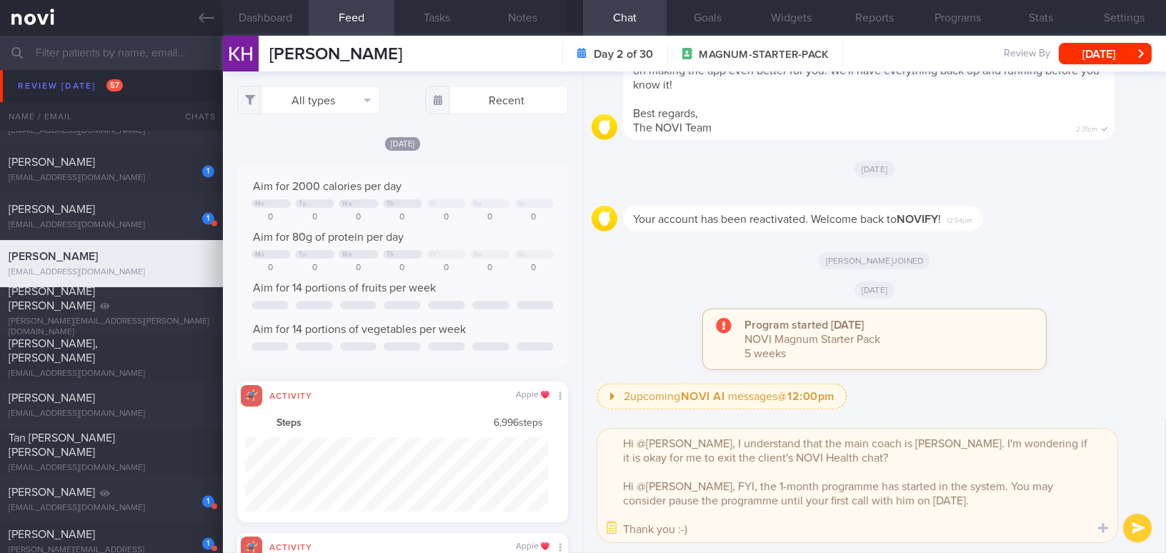
paste textarea "already started in the system. You may consider pausing"
drag, startPoint x: 904, startPoint y: 441, endPoint x: 1002, endPoint y: 441, distance: 98.6
click at [1002, 441] on textarea "Hi @Todd, I understand that the main coach is Sylvester. I'm wondering if it is…" at bounding box center [857, 486] width 520 height 114
type textarea "Hi @Todd, I understand that the main coach is Sylvester. Is it okay for me to e…"
click at [1145, 529] on button "submit" at bounding box center [1137, 528] width 29 height 29
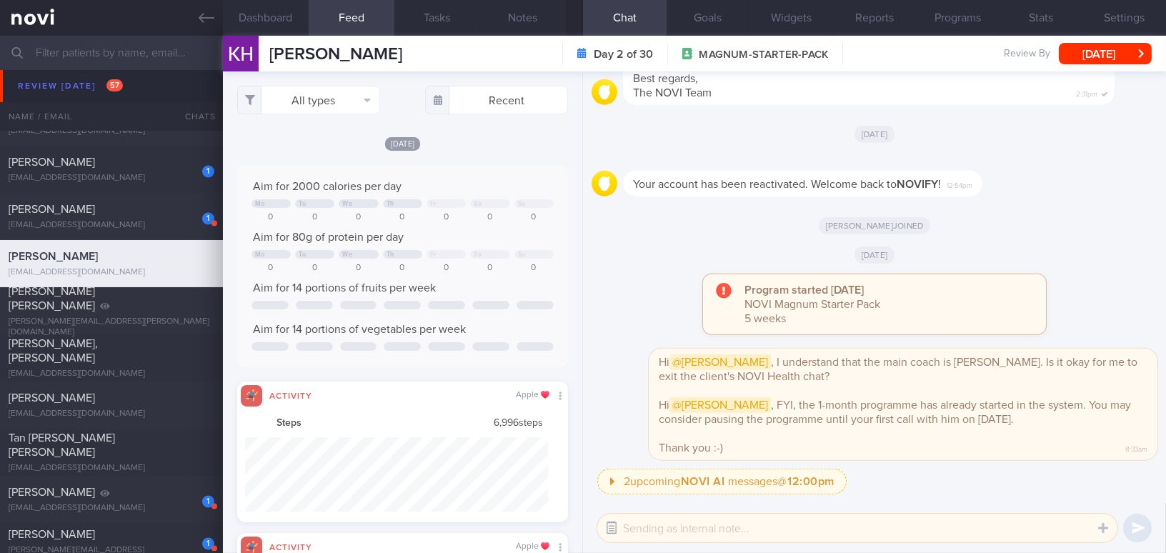
click at [609, 531] on button "button" at bounding box center [612, 528] width 26 height 26
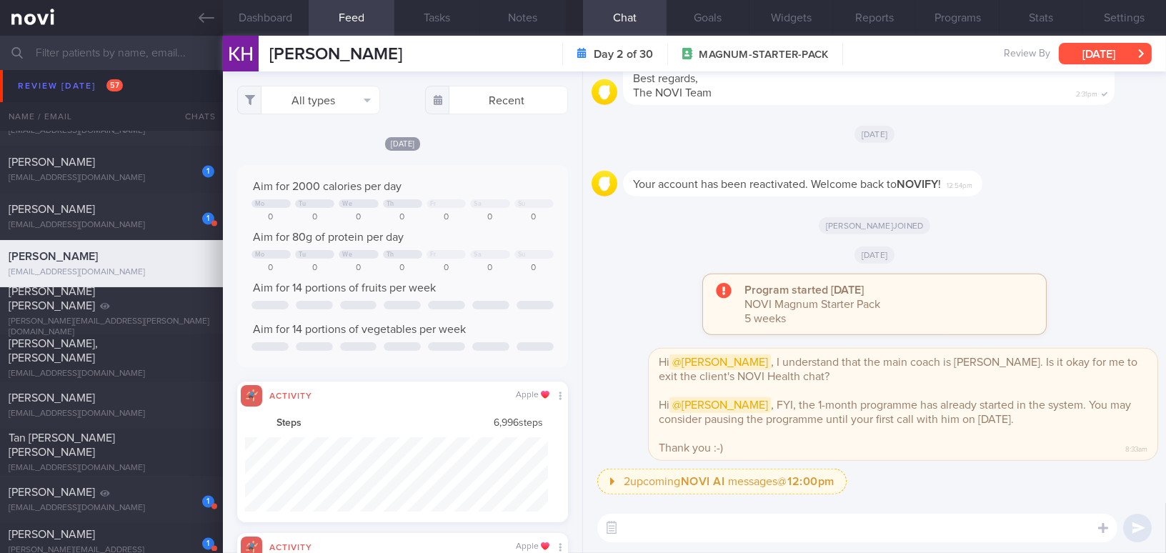
click at [1079, 56] on button "Wed, 27 Aug" at bounding box center [1105, 53] width 93 height 21
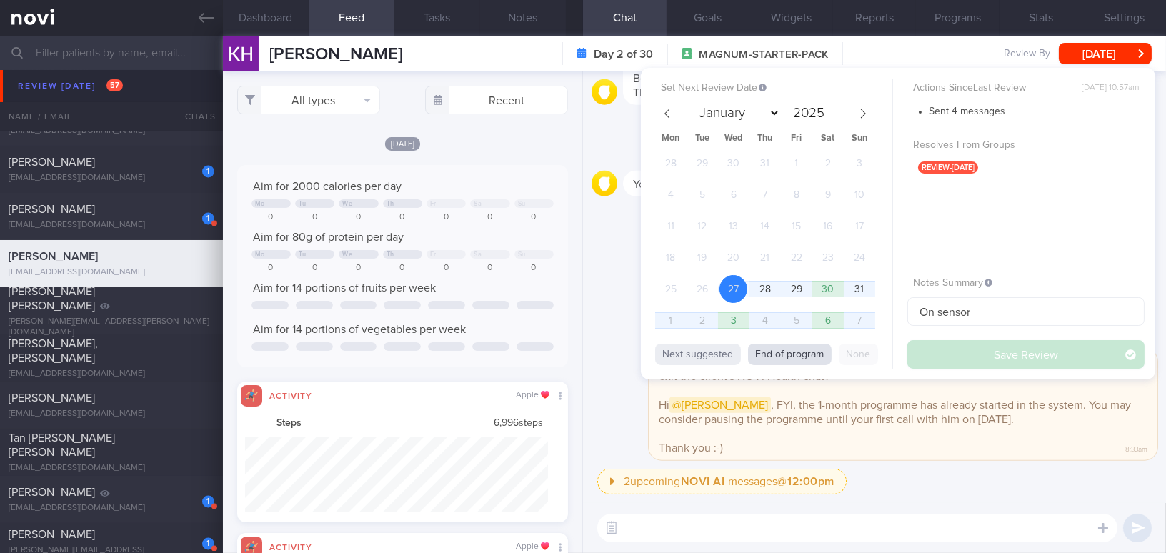
click at [780, 360] on button "End of program" at bounding box center [790, 354] width 84 height 21
select select "8"
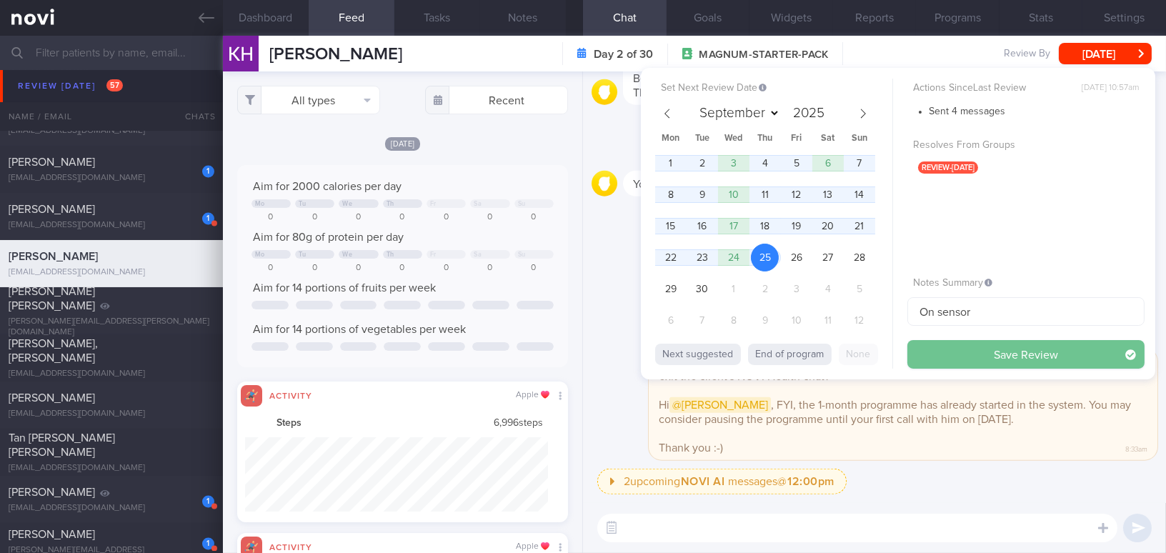
click at [934, 353] on button "Save Review" at bounding box center [1025, 354] width 237 height 29
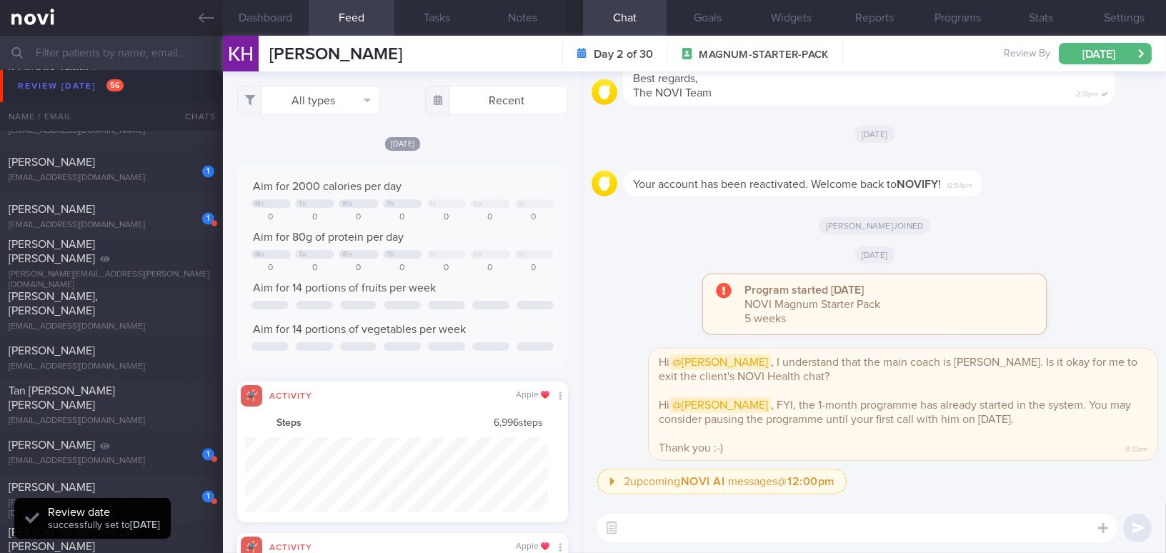
scroll to position [151, 301]
click at [201, 19] on icon at bounding box center [207, 18] width 16 height 10
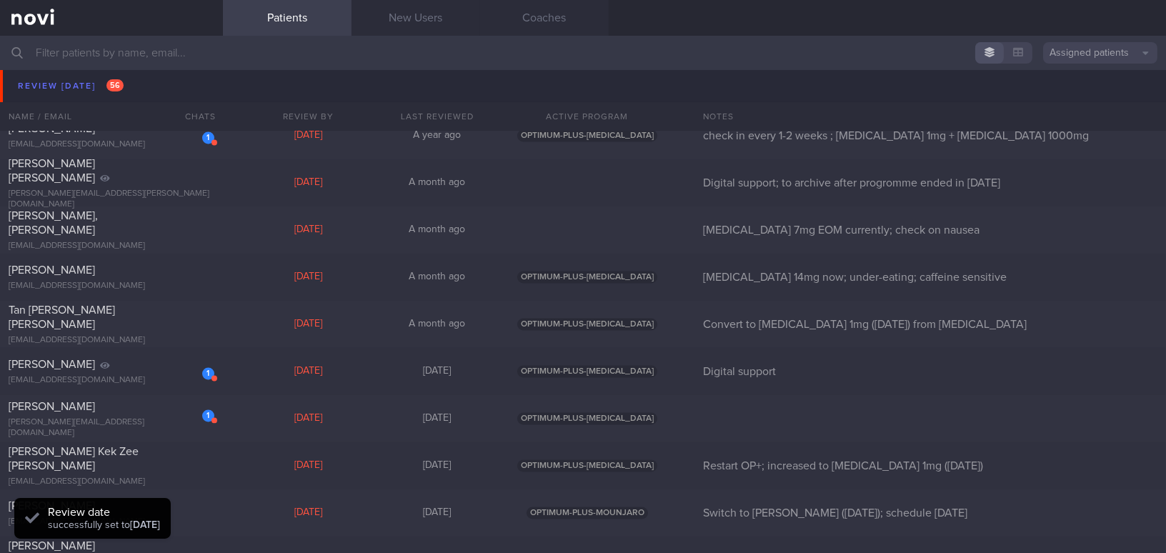
scroll to position [5521, 0]
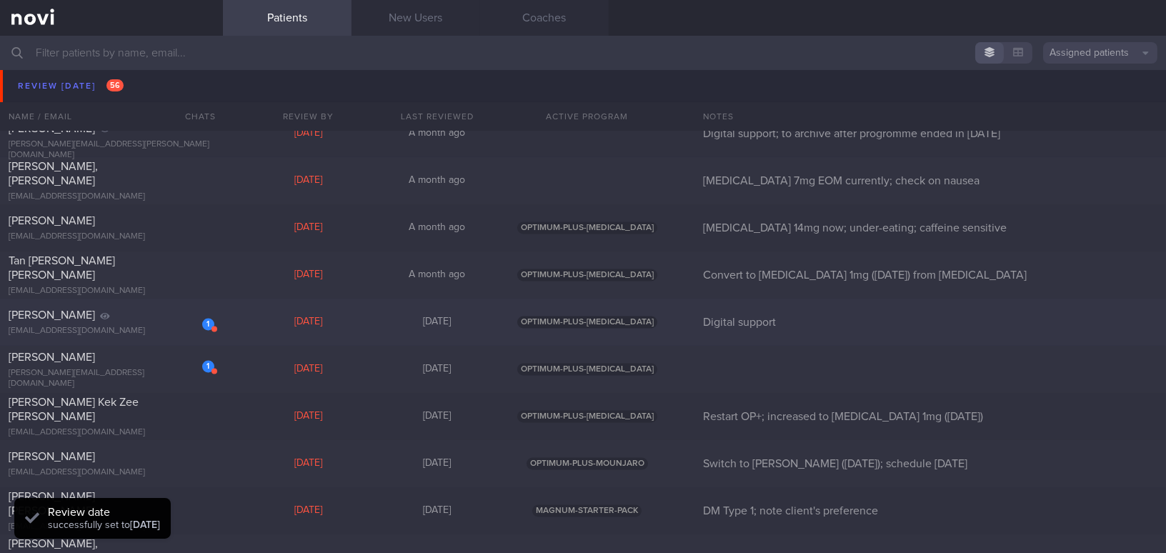
click at [121, 316] on div "Yang Jin" at bounding box center [110, 315] width 202 height 14
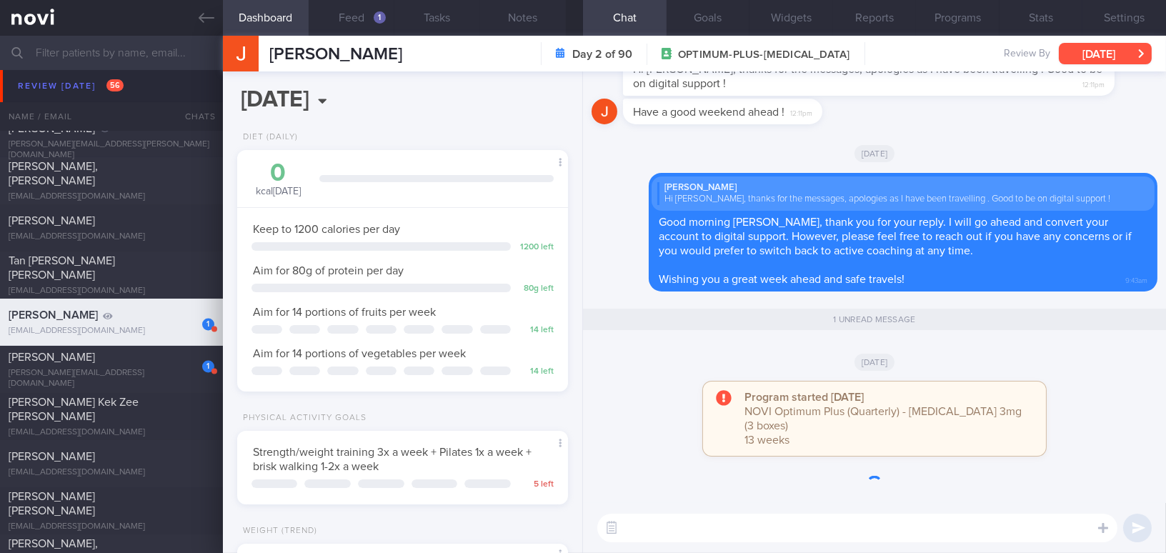
scroll to position [168, 295]
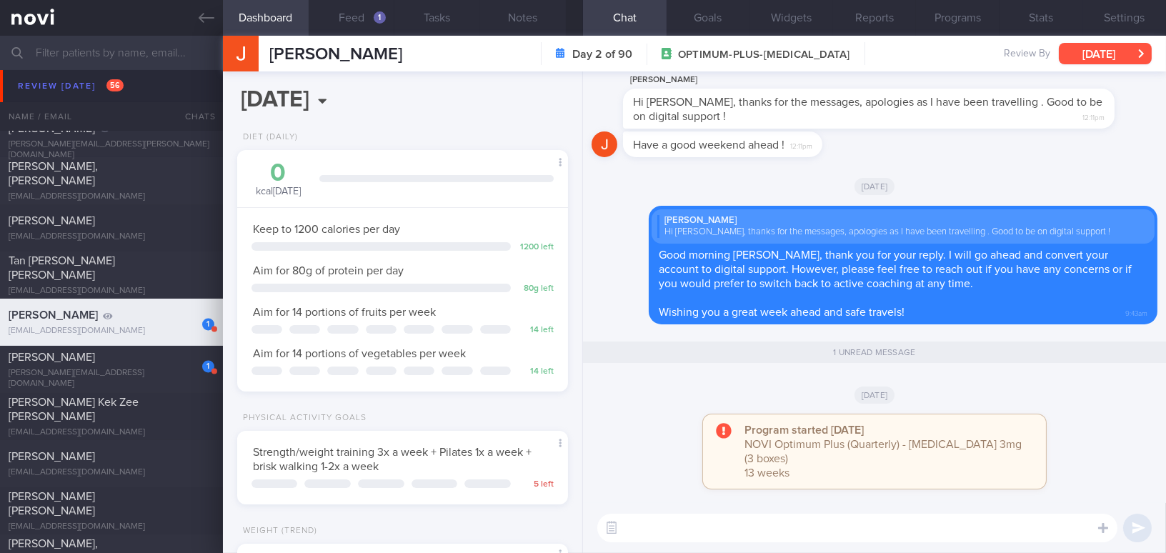
click at [1092, 54] on button "Wed, 27 Aug" at bounding box center [1105, 53] width 93 height 21
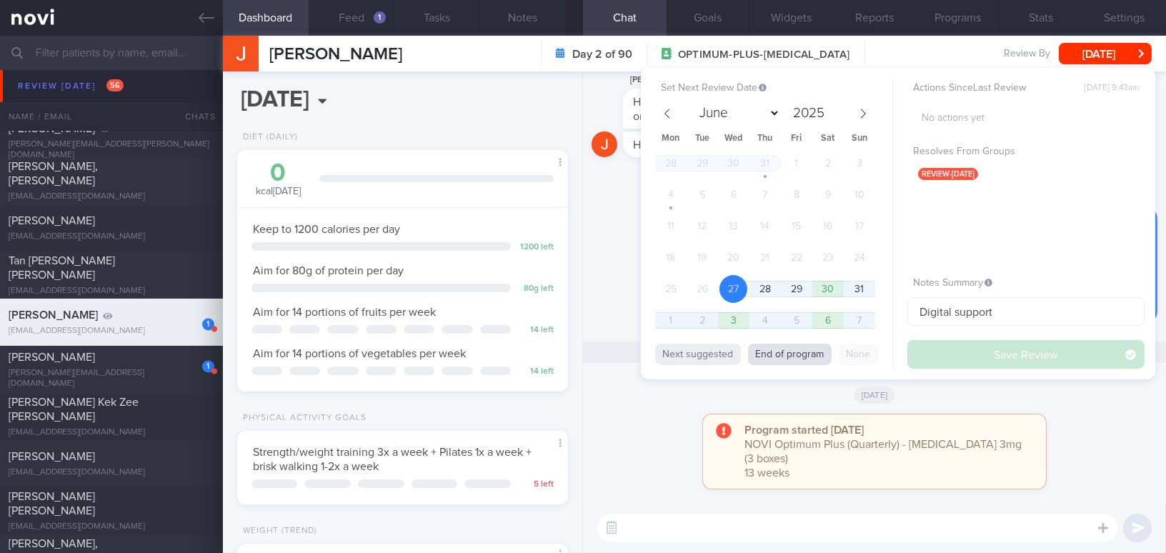
click at [791, 356] on button "End of program" at bounding box center [790, 354] width 84 height 21
select select "10"
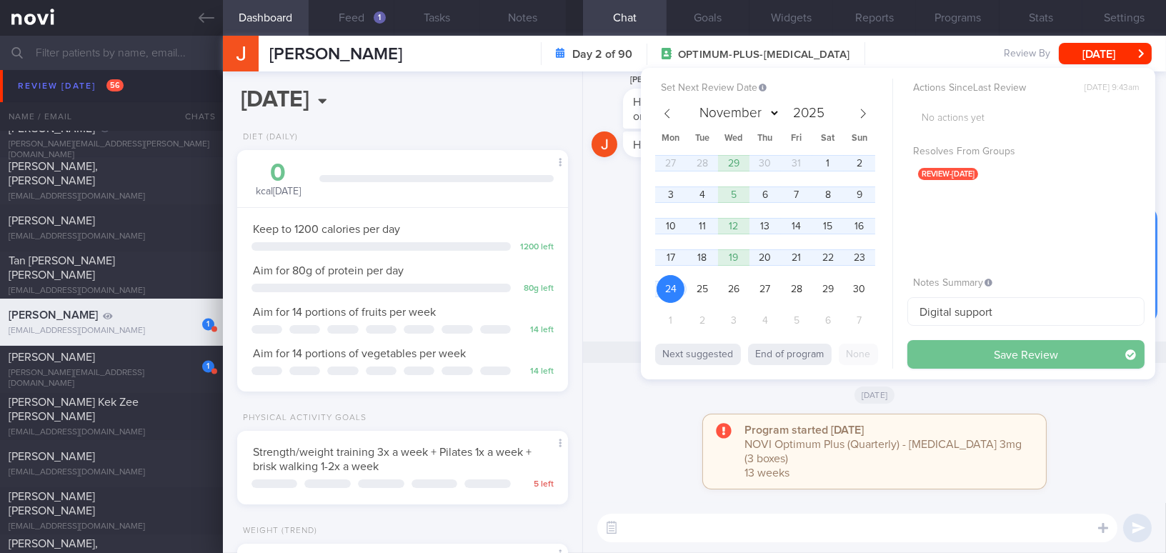
click at [924, 349] on button "Save Review" at bounding box center [1025, 354] width 237 height 29
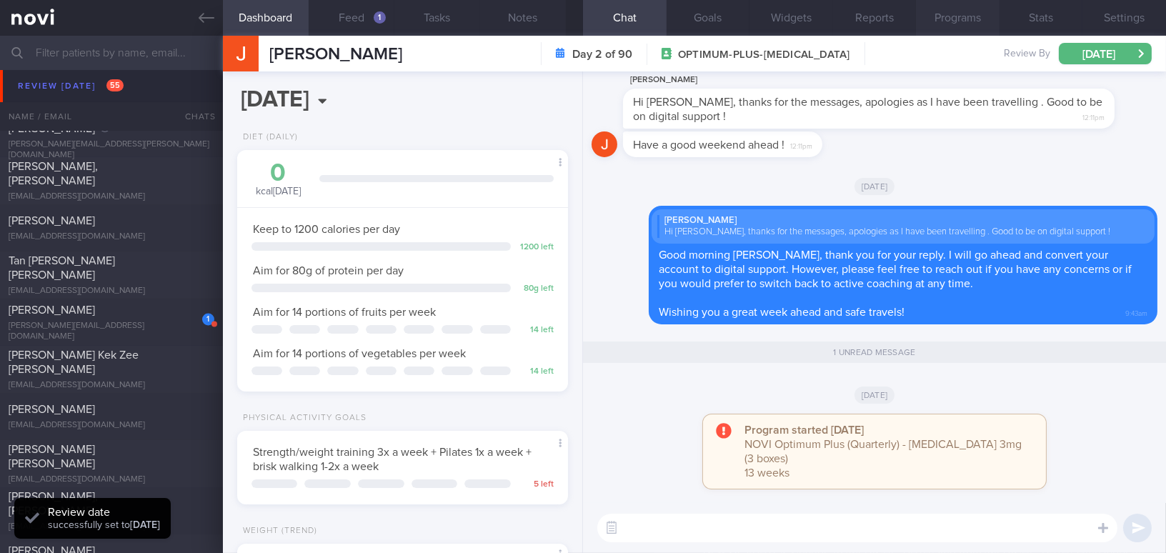
click at [981, 20] on button "Programs" at bounding box center [958, 18] width 84 height 36
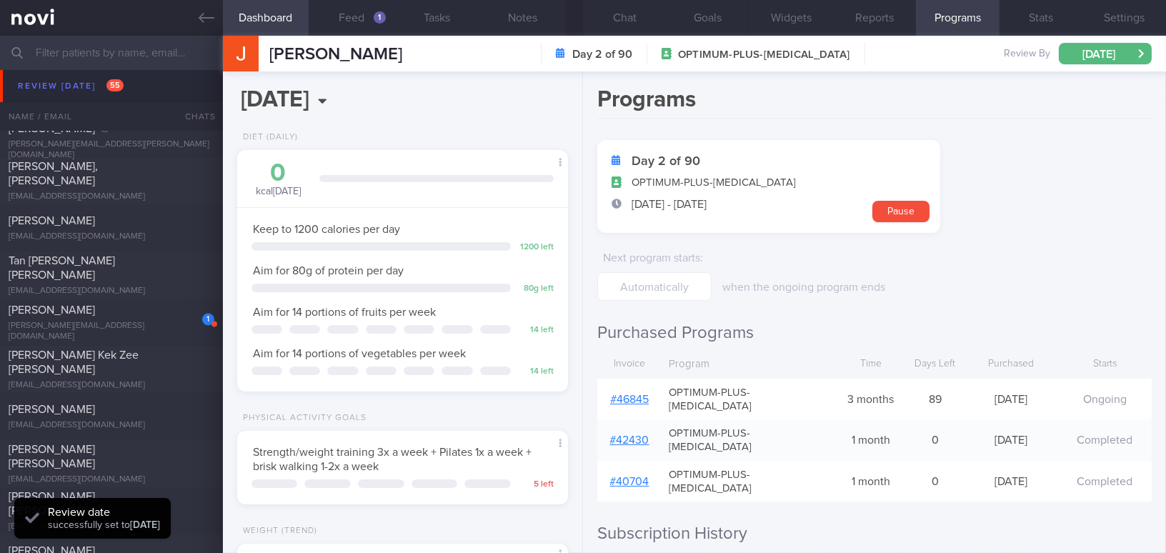
click at [642, 394] on link "# 46845" at bounding box center [629, 399] width 39 height 11
click at [339, 16] on button "Feed 1" at bounding box center [352, 18] width 86 height 36
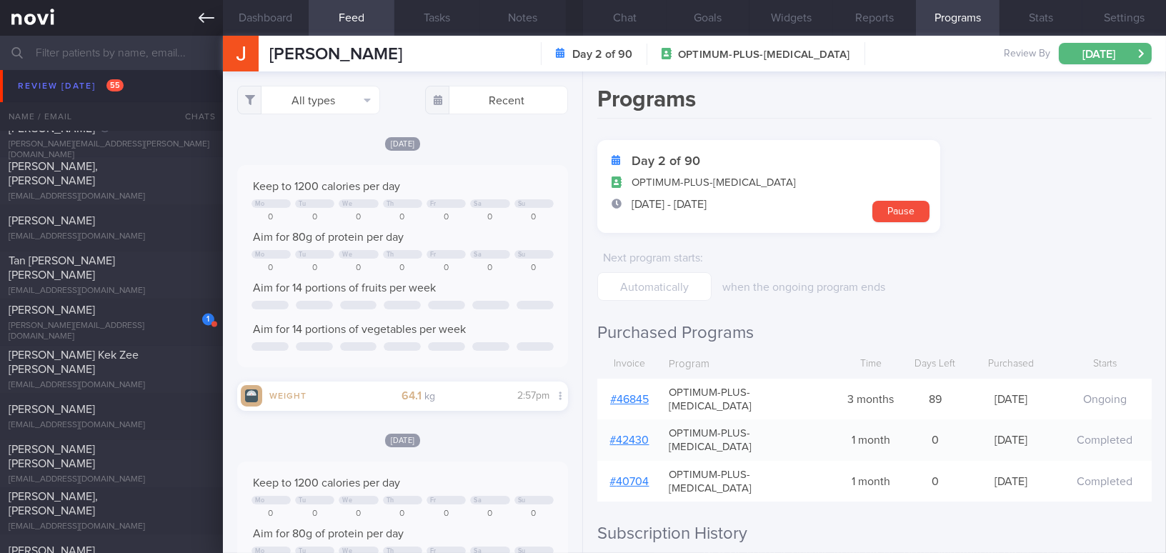
click at [199, 14] on icon at bounding box center [207, 18] width 16 height 16
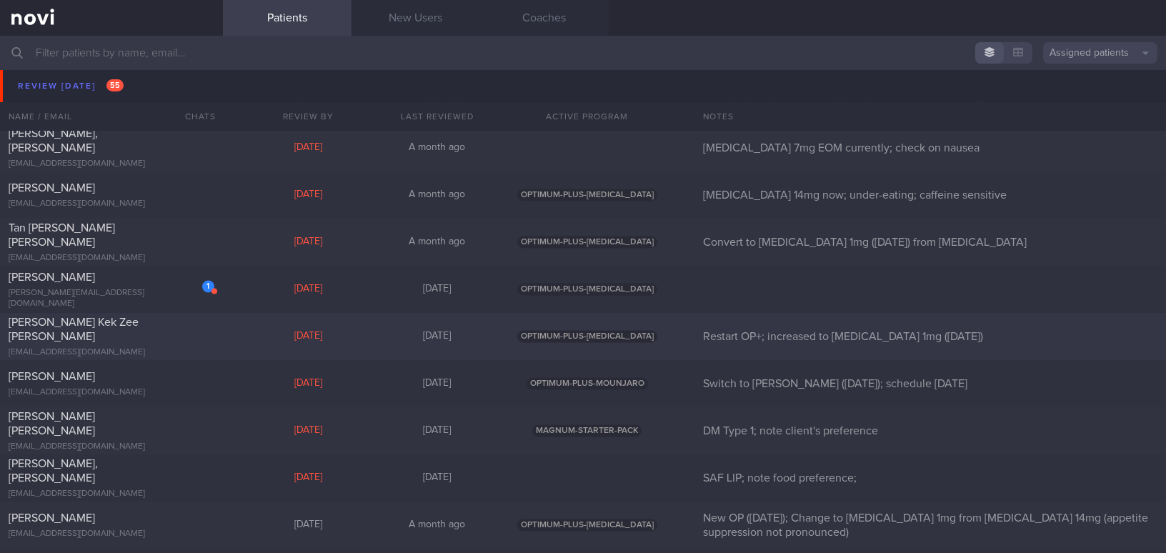
scroll to position [5586, 0]
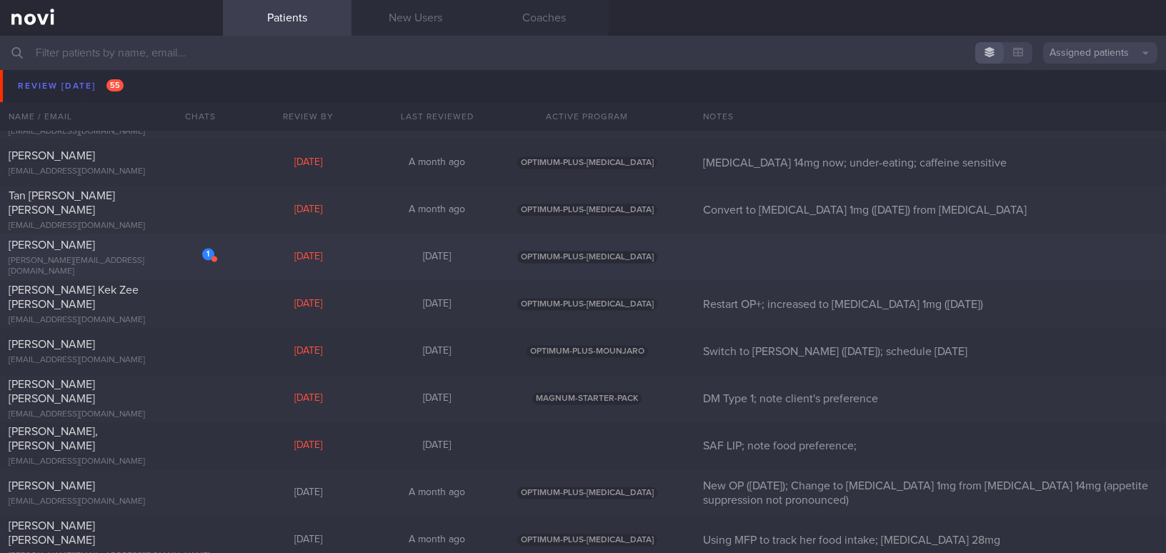
click at [139, 252] on div "Eugenia Vilcie" at bounding box center [110, 245] width 202 height 14
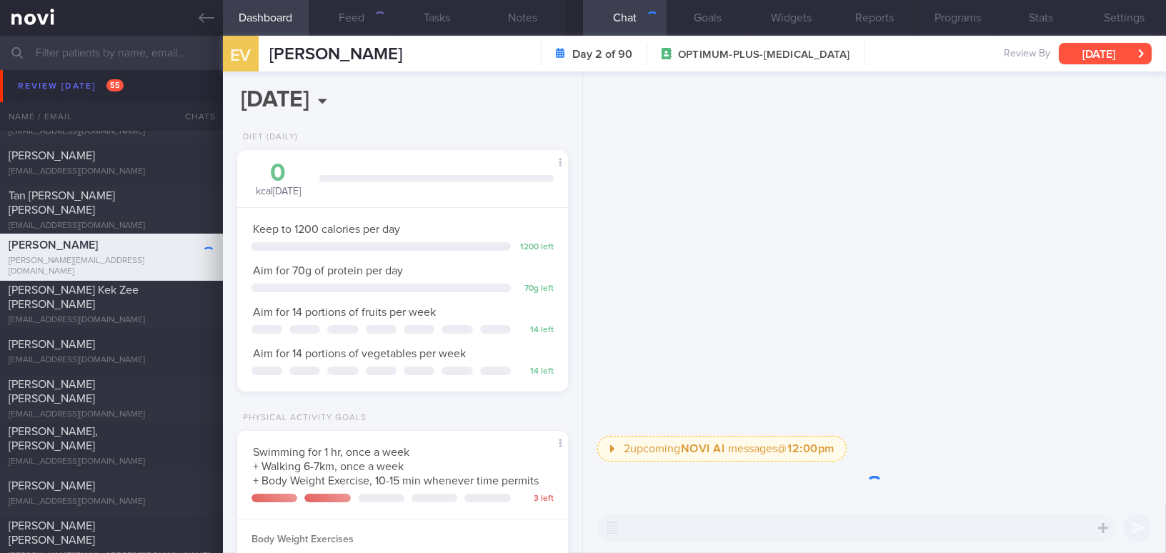
scroll to position [168, 295]
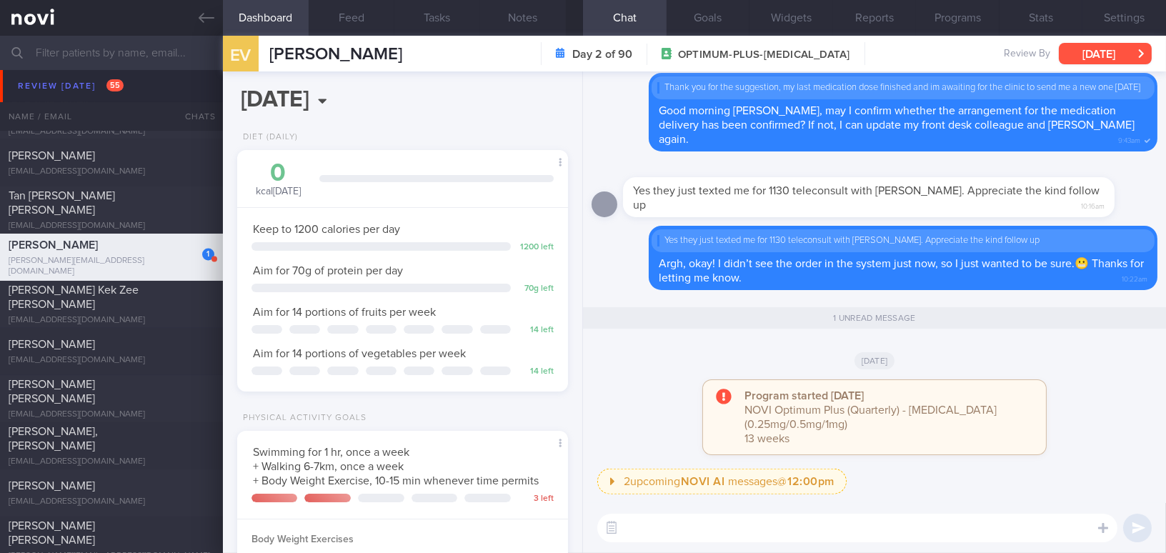
click at [1090, 53] on button "Wed, 27 Aug" at bounding box center [1105, 53] width 93 height 21
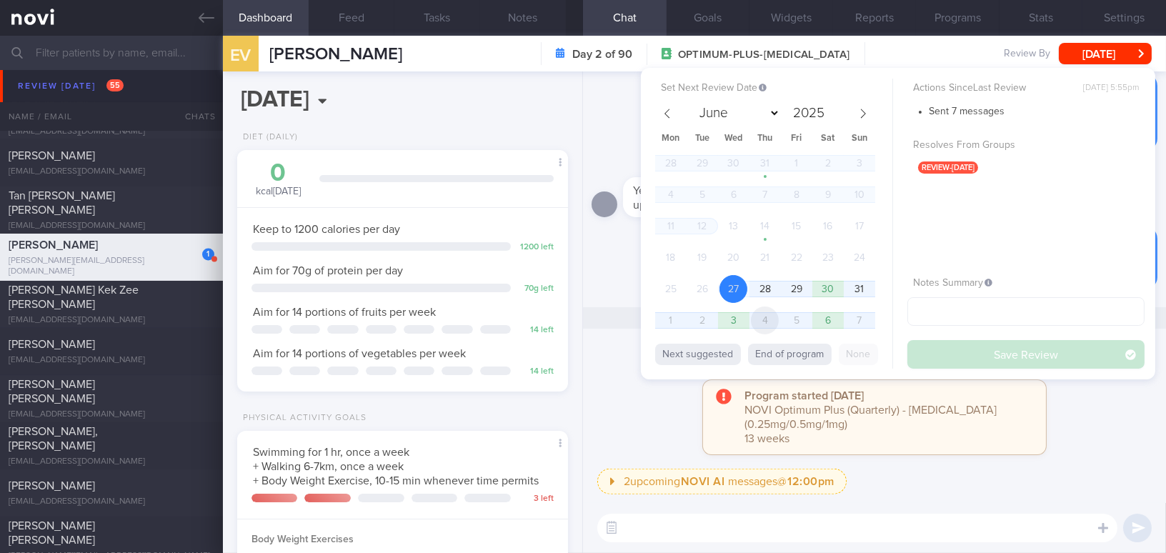
click at [756, 324] on span "4" at bounding box center [765, 320] width 28 height 28
select select "8"
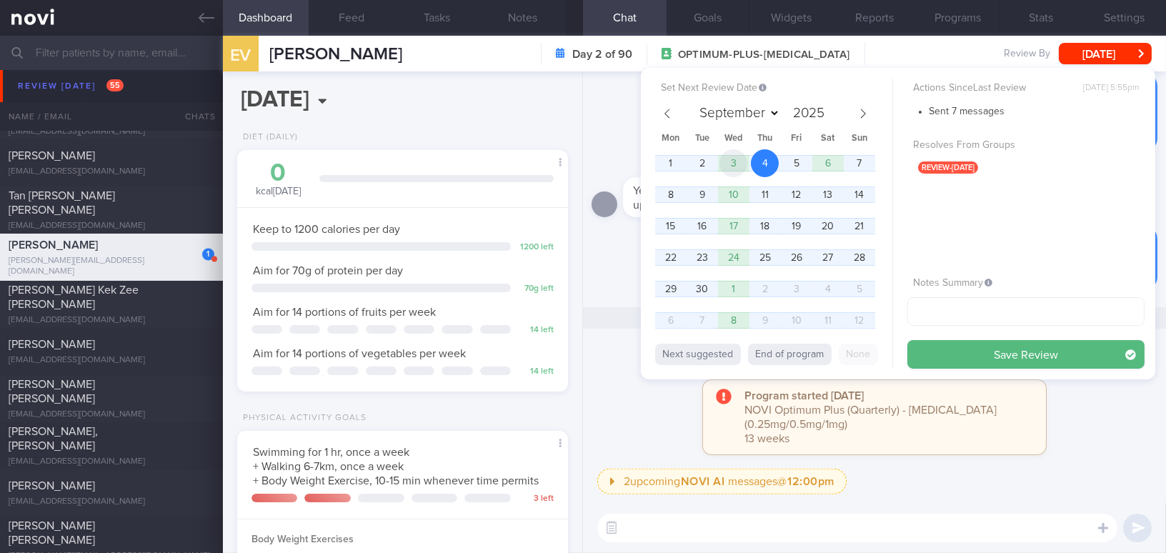
click at [730, 168] on span "3" at bounding box center [733, 163] width 28 height 28
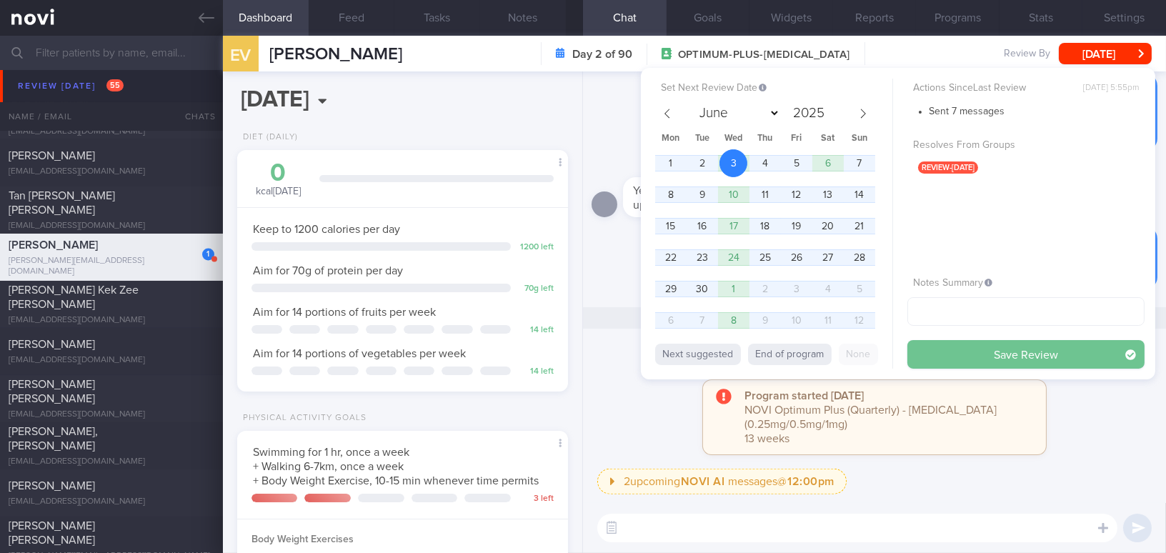
click at [961, 353] on button "Save Review" at bounding box center [1025, 354] width 237 height 29
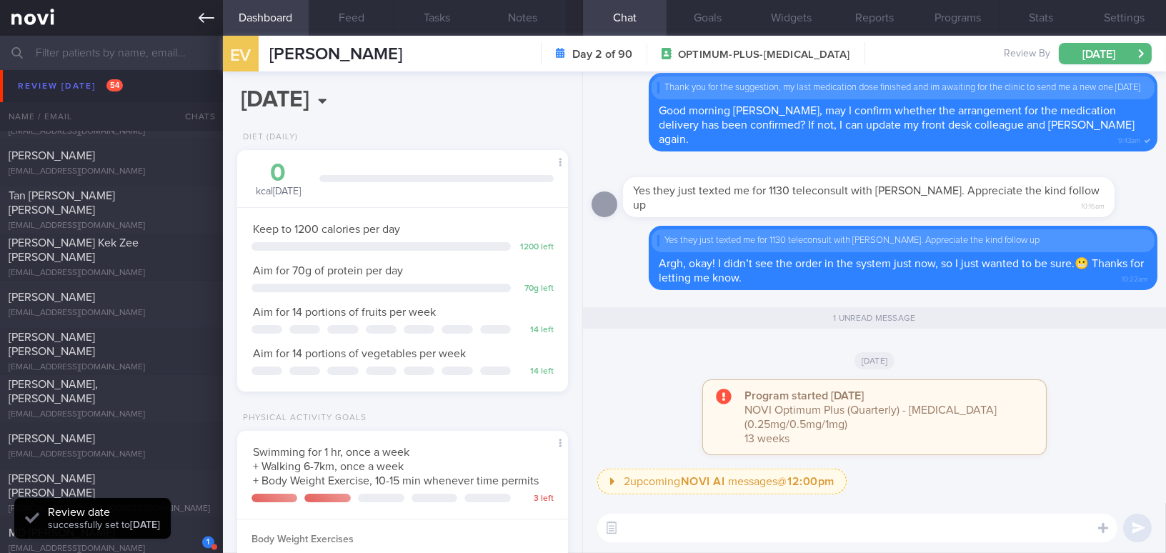
click at [209, 18] on icon at bounding box center [207, 18] width 16 height 10
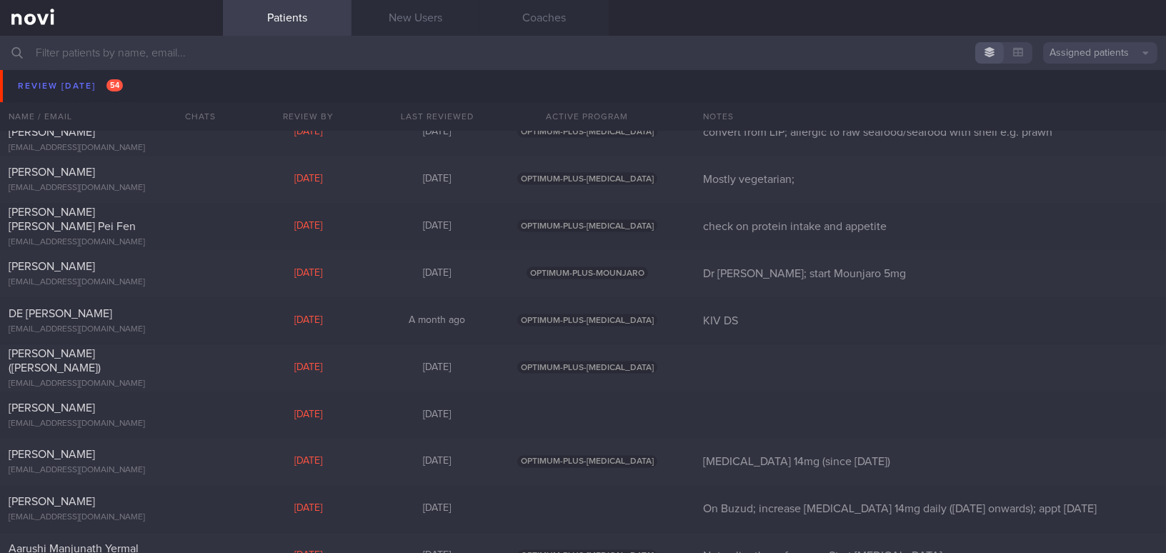
scroll to position [4806, 0]
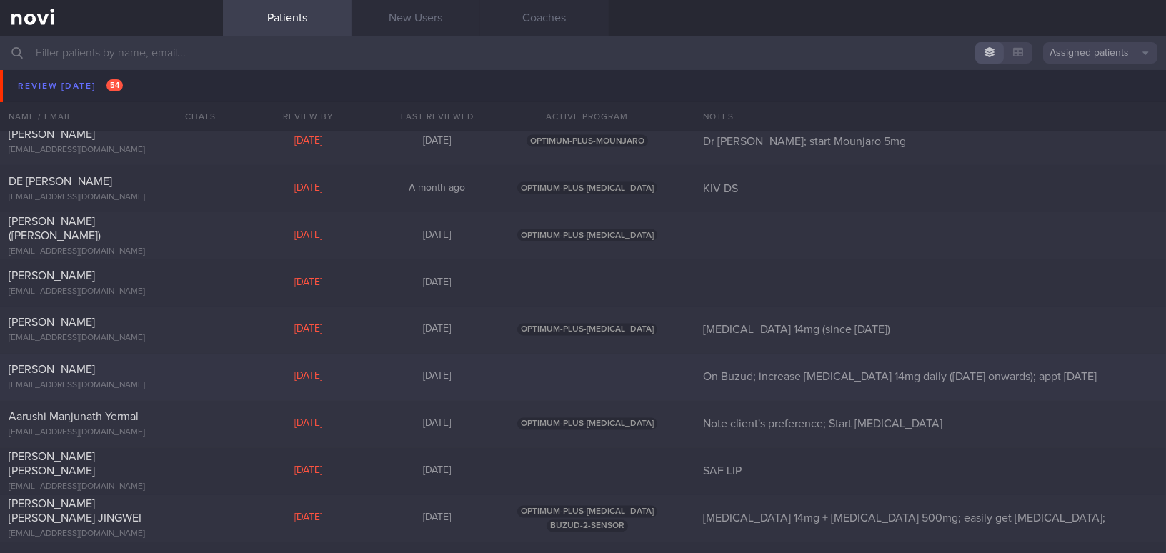
click at [165, 368] on div "[PERSON_NAME]" at bounding box center [110, 370] width 202 height 14
select select "7"
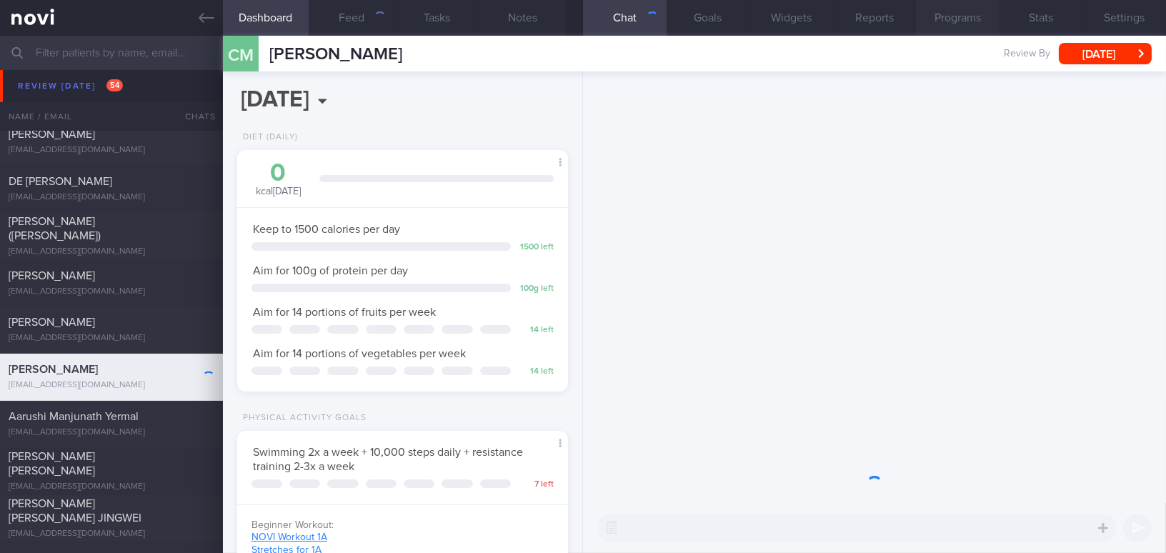
scroll to position [151, 301]
click at [974, 14] on button "Programs" at bounding box center [958, 18] width 84 height 36
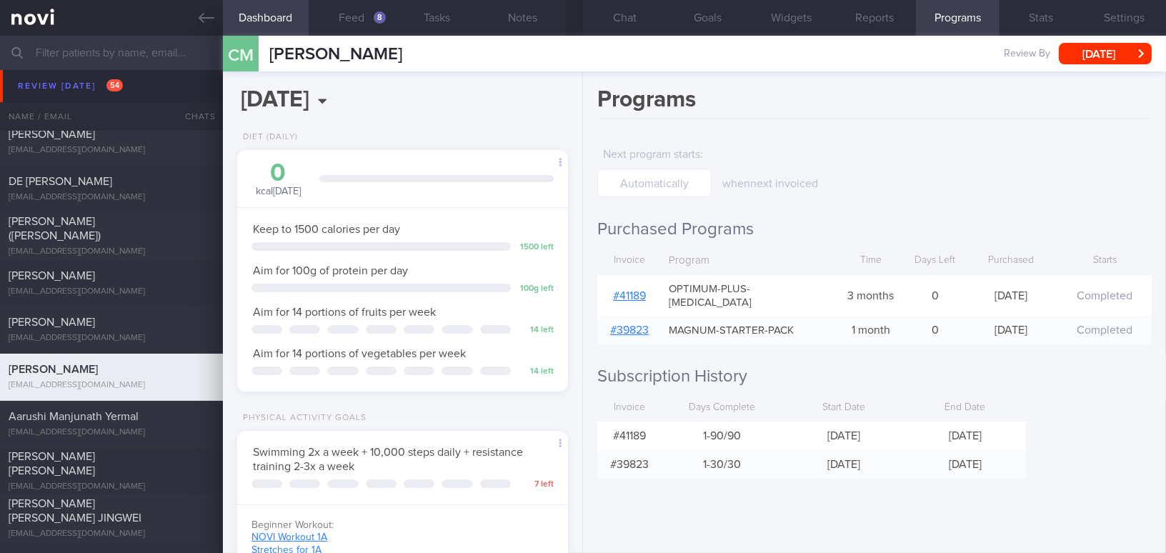
scroll to position [151, 301]
click at [624, 290] on link "# 41189" at bounding box center [629, 295] width 33 height 11
click at [1093, 50] on button "[DATE]" at bounding box center [1105, 53] width 93 height 21
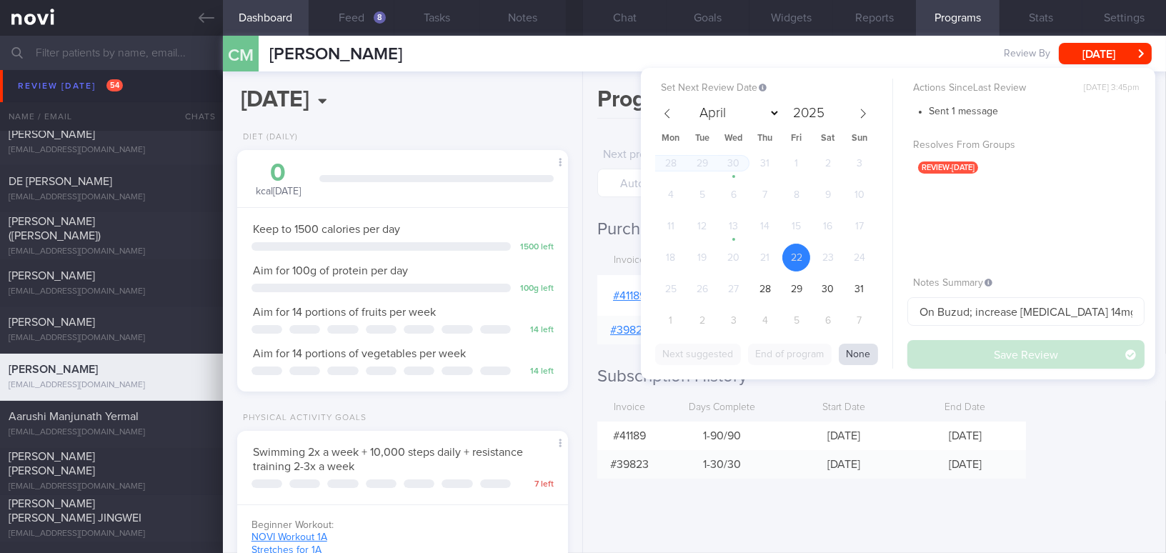
click at [861, 349] on button "None" at bounding box center [858, 354] width 39 height 21
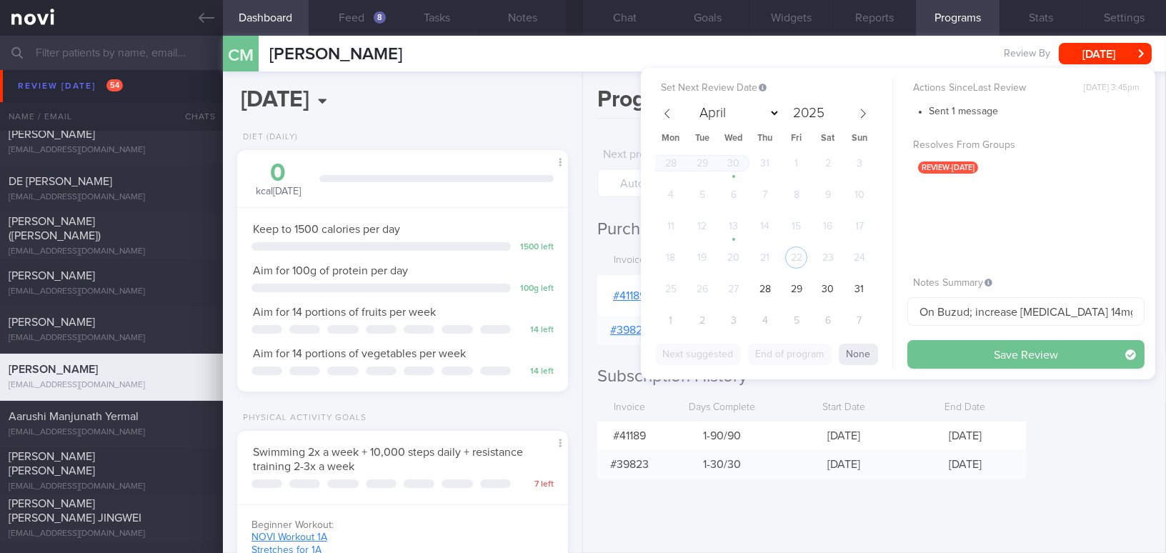
click at [963, 354] on button "Save Review" at bounding box center [1025, 354] width 237 height 29
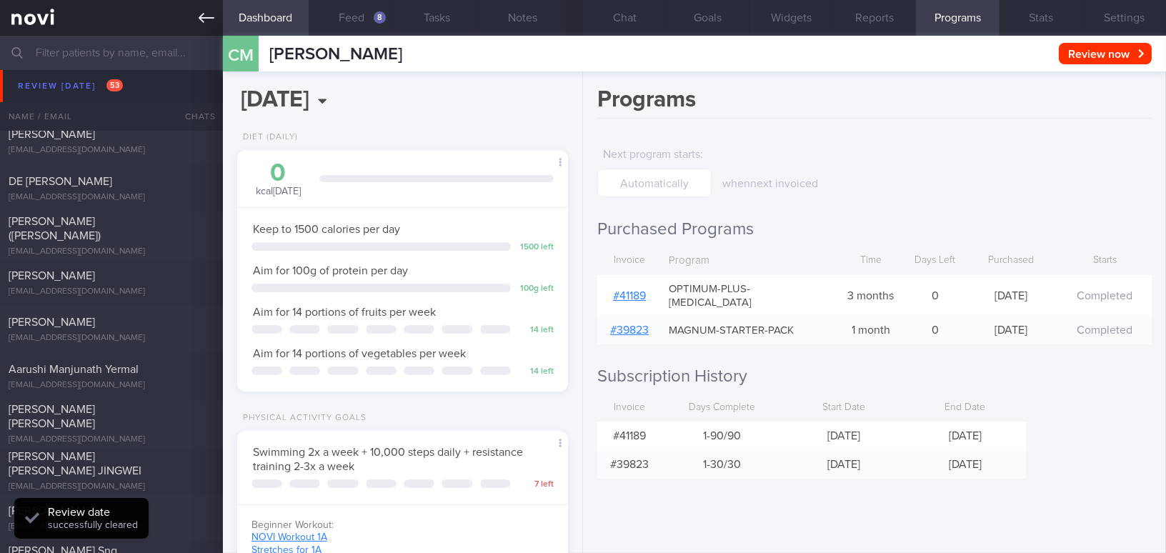
click at [209, 18] on icon at bounding box center [207, 18] width 16 height 10
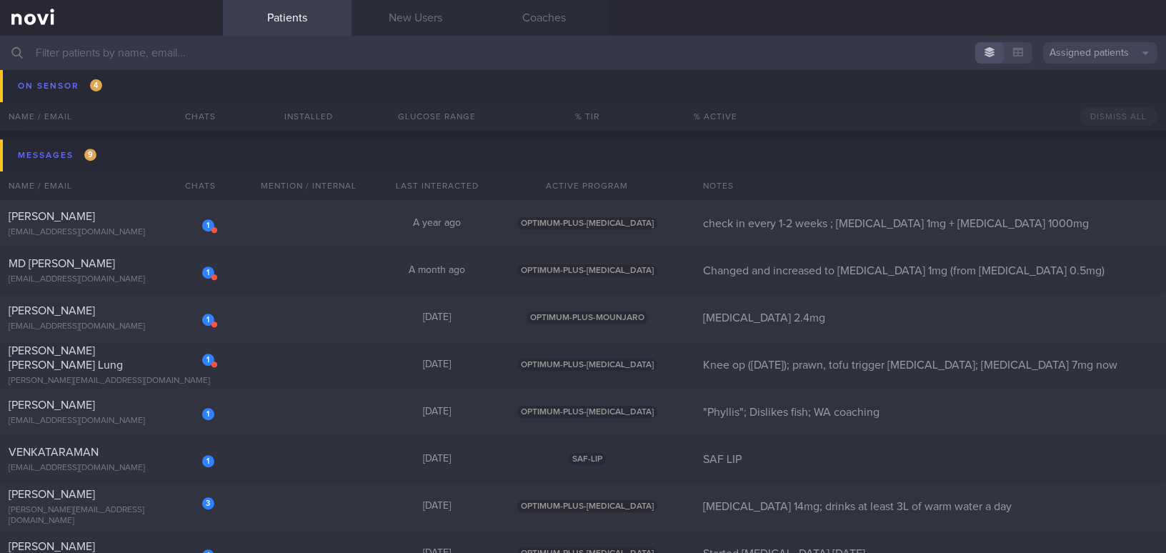
scroll to position [7079, 0]
click at [151, 221] on div "[PERSON_NAME]" at bounding box center [110, 216] width 202 height 14
select select "7"
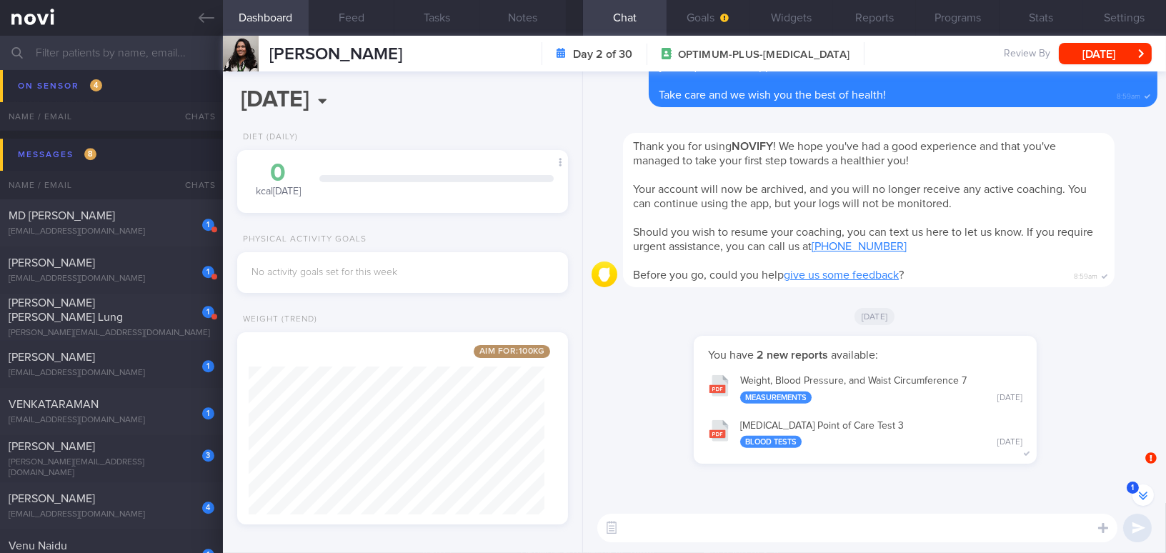
scroll to position [-1967, 0]
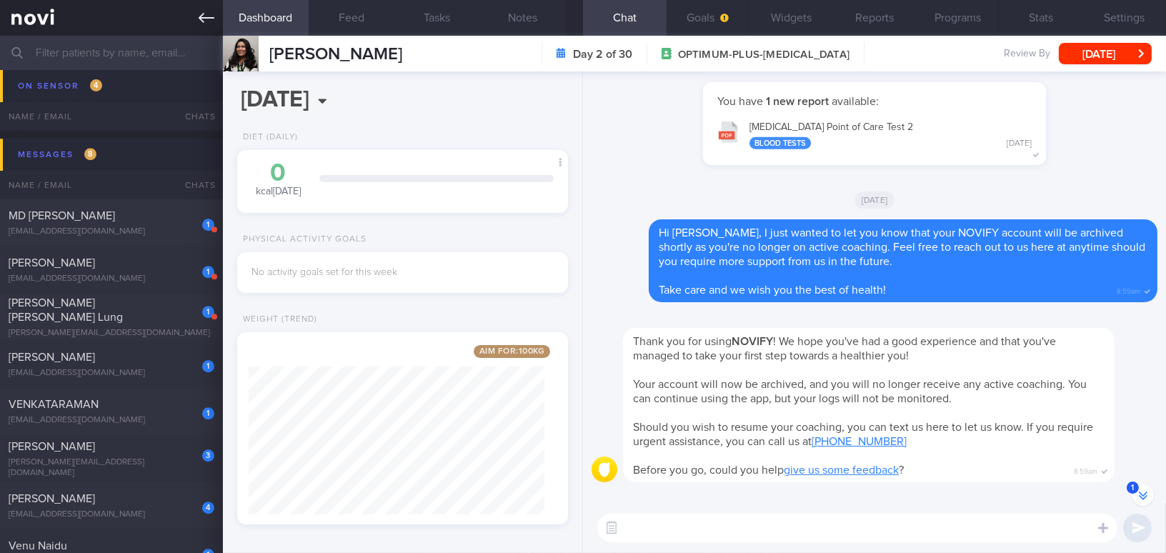
click at [200, 14] on icon at bounding box center [207, 18] width 16 height 16
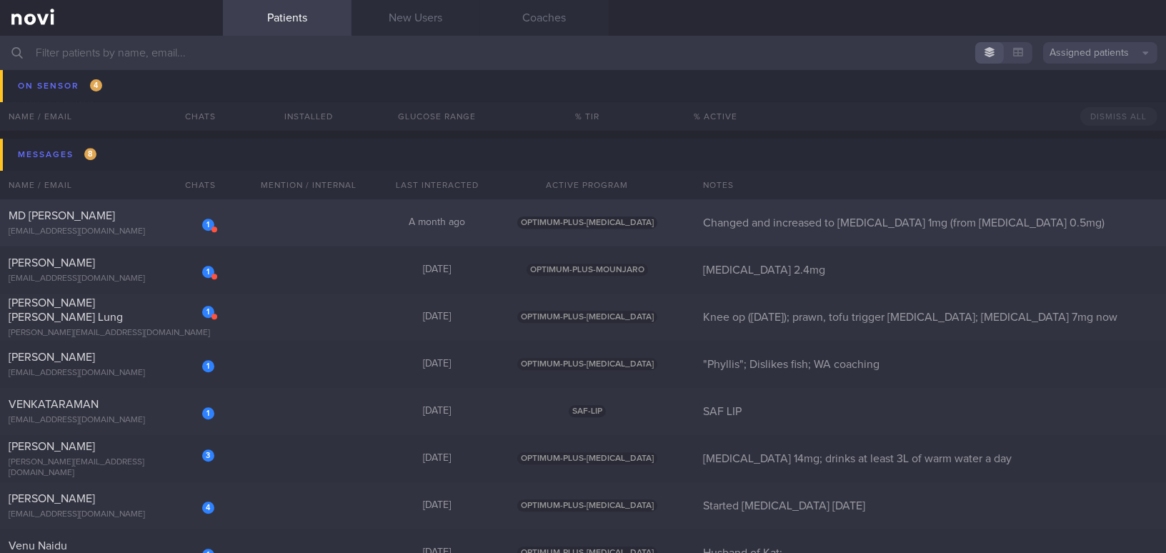
click at [92, 219] on span "MD SHAHID MURAD" at bounding box center [62, 215] width 106 height 11
select select "7"
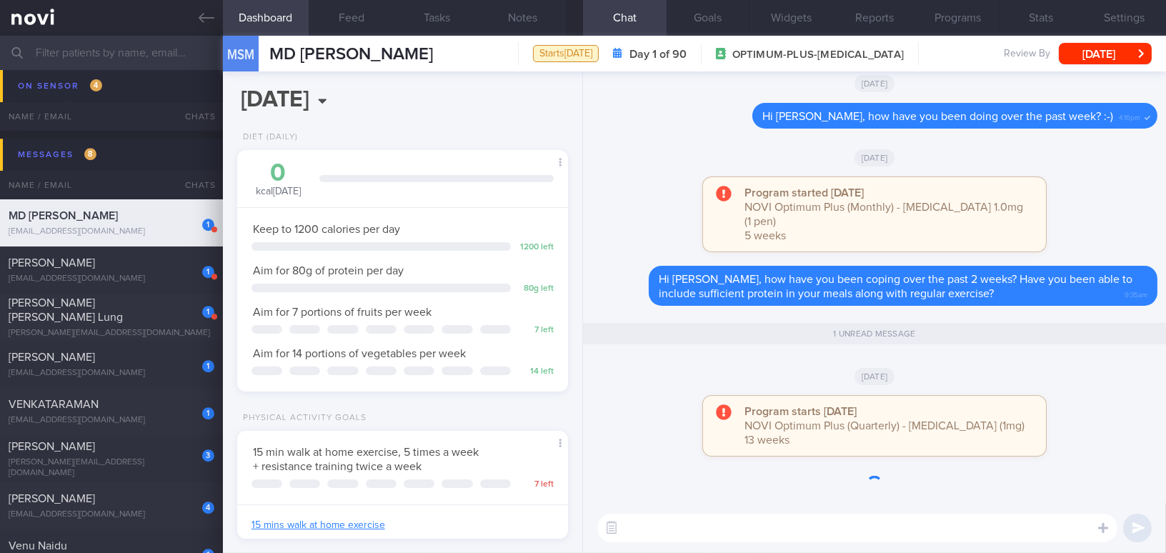
scroll to position [151, 301]
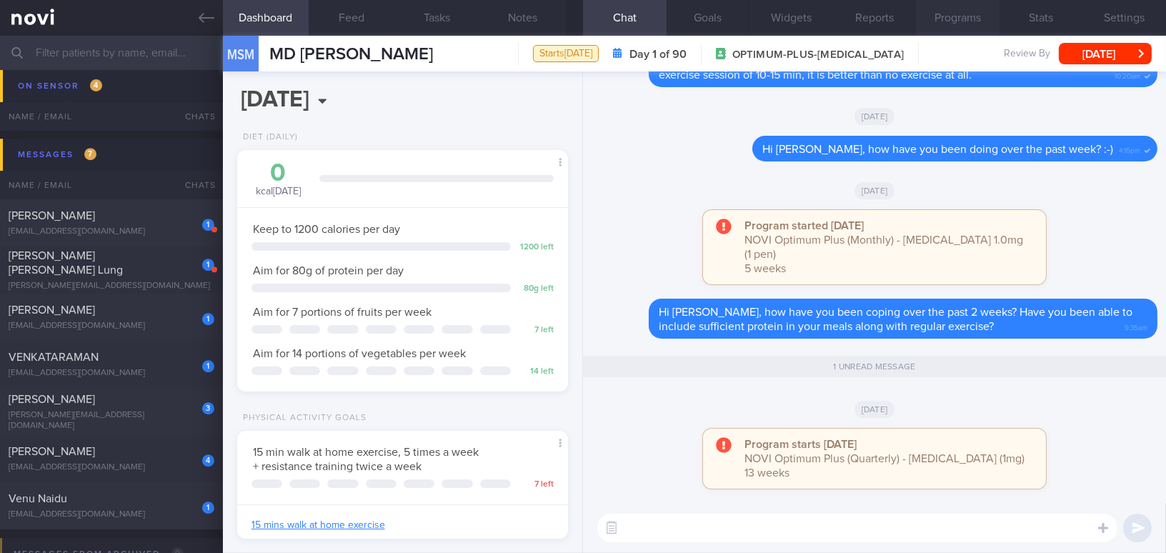
click at [980, 12] on button "Programs" at bounding box center [958, 18] width 84 height 36
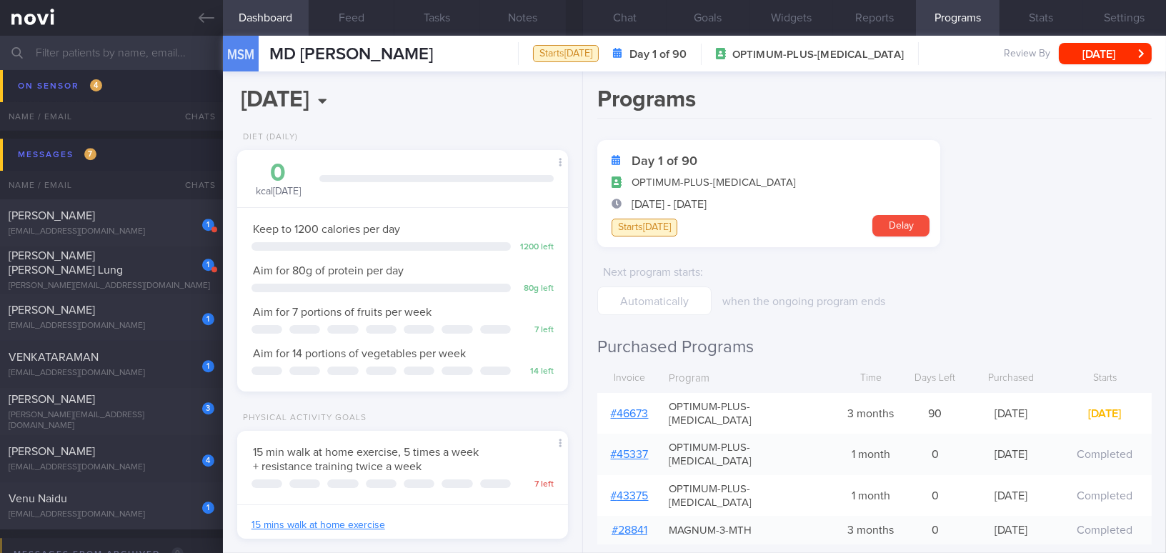
click at [634, 408] on link "# 46673" at bounding box center [630, 413] width 38 height 11
click at [527, 21] on button "Notes" at bounding box center [523, 18] width 86 height 36
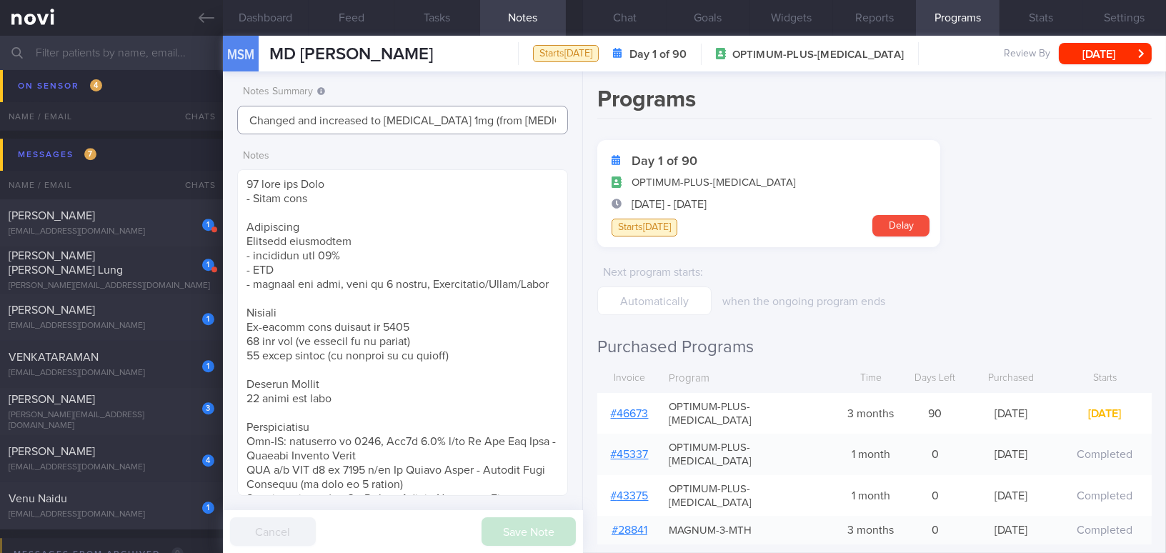
scroll to position [0, 5]
drag, startPoint x: 249, startPoint y: 119, endPoint x: 379, endPoint y: 120, distance: 130.0
click at [379, 120] on input "Changed and increased to Wegovy 1mg (from Ozempic 0.5mg)" at bounding box center [402, 120] width 331 height 29
drag, startPoint x: 315, startPoint y: 118, endPoint x: 444, endPoint y: 119, distance: 129.3
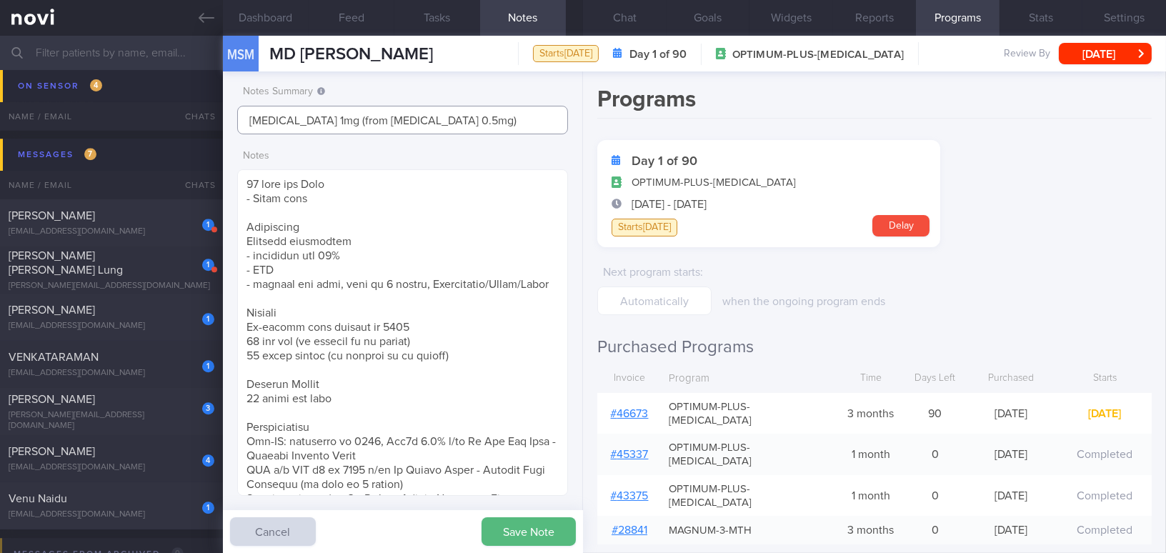
click at [444, 119] on input "Wegovy 1mg (from Ozempic 0.5mg)" at bounding box center [402, 120] width 331 height 29
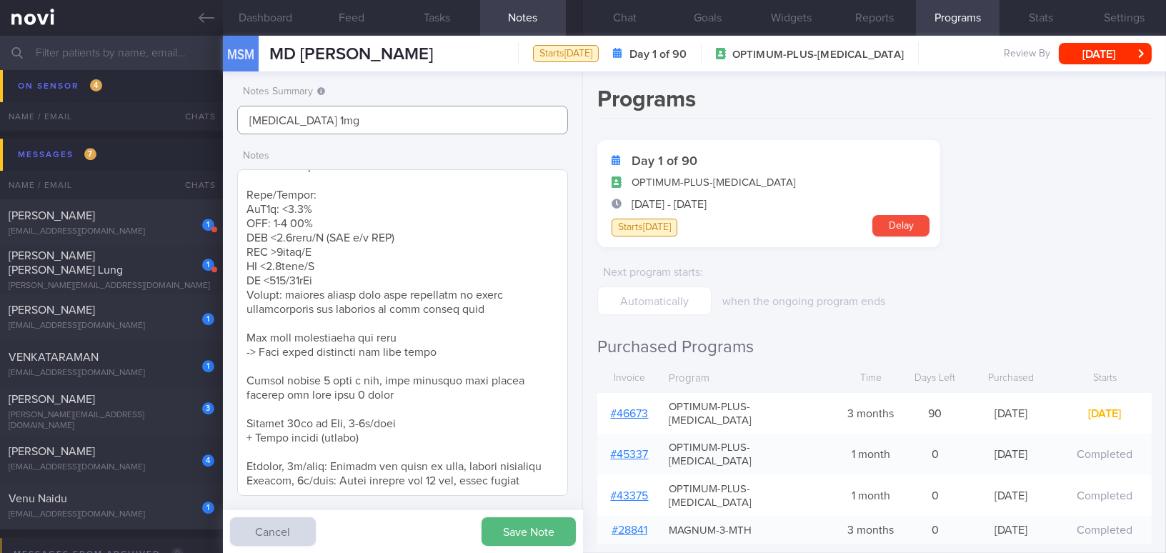
scroll to position [403, 0]
type input "Wegovy 1mg"
click at [538, 480] on textarea at bounding box center [402, 332] width 331 height 326
click at [615, 7] on button "Chat" at bounding box center [625, 18] width 84 height 36
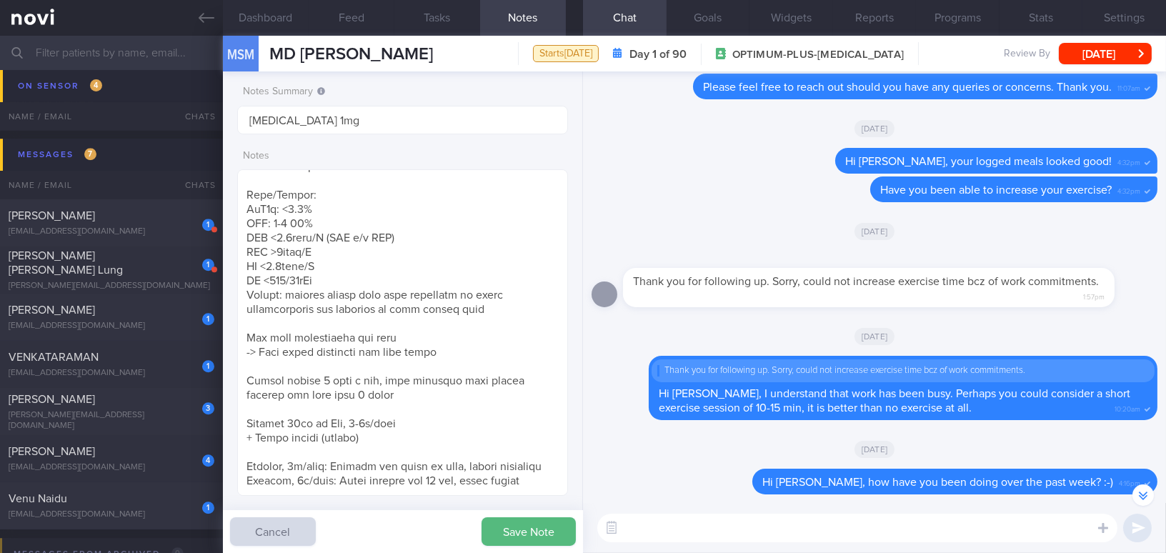
scroll to position [-31, 0]
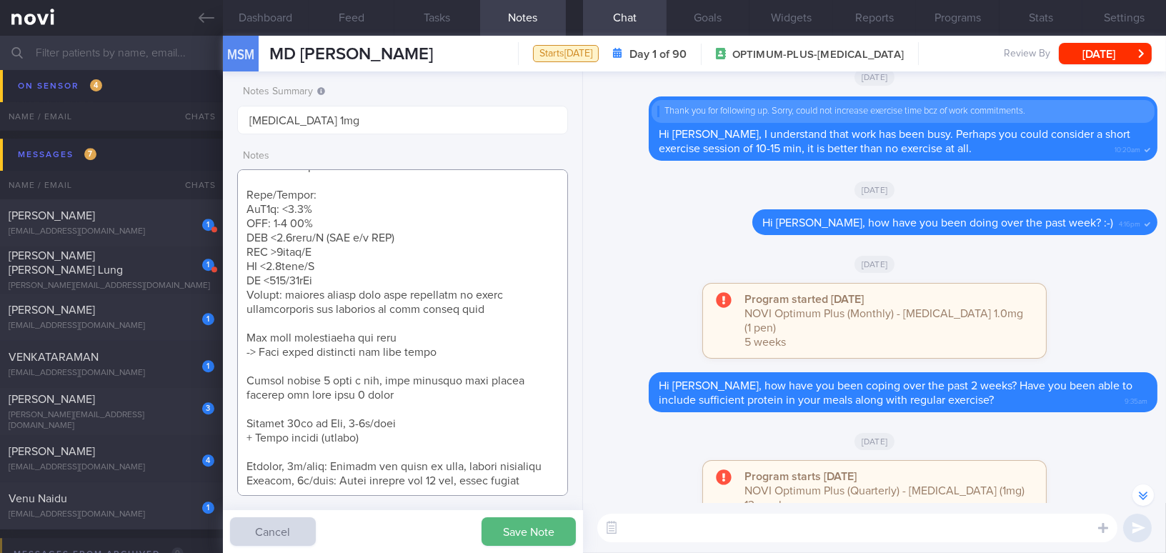
click at [266, 490] on textarea at bounding box center [402, 332] width 331 height 326
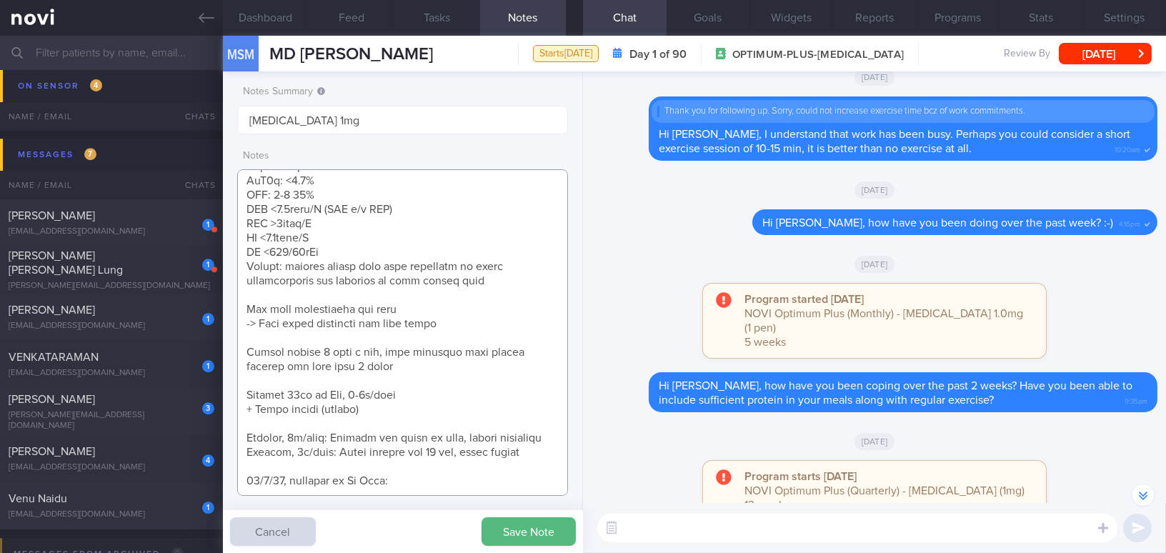
scroll to position [437, 0]
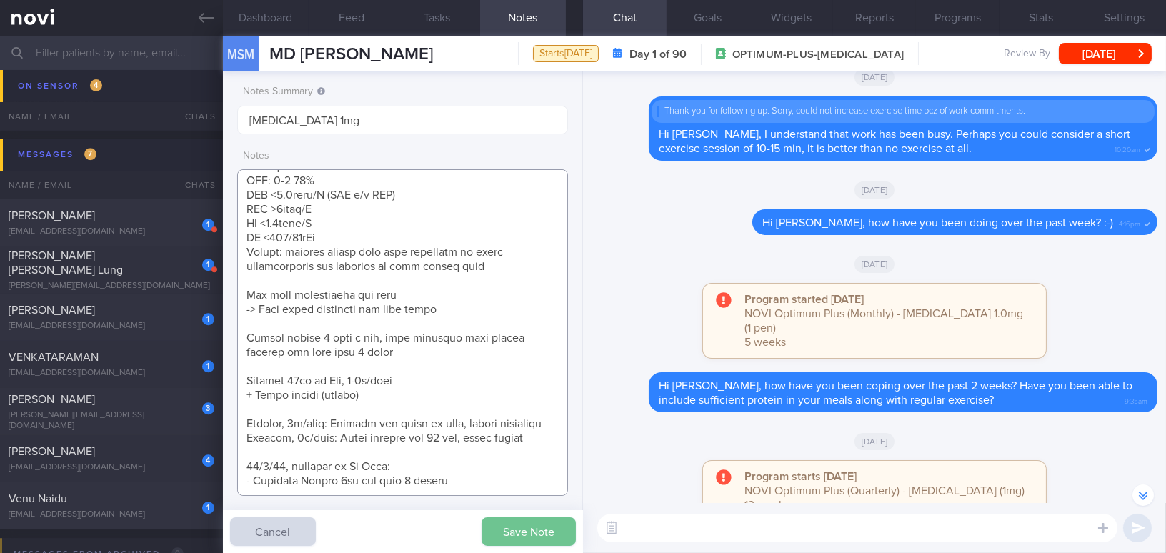
type textarea "54 year old Male - Halal diet Occupation Shipping management - deskbound job 90…"
click at [529, 534] on button "Save Note" at bounding box center [528, 531] width 94 height 29
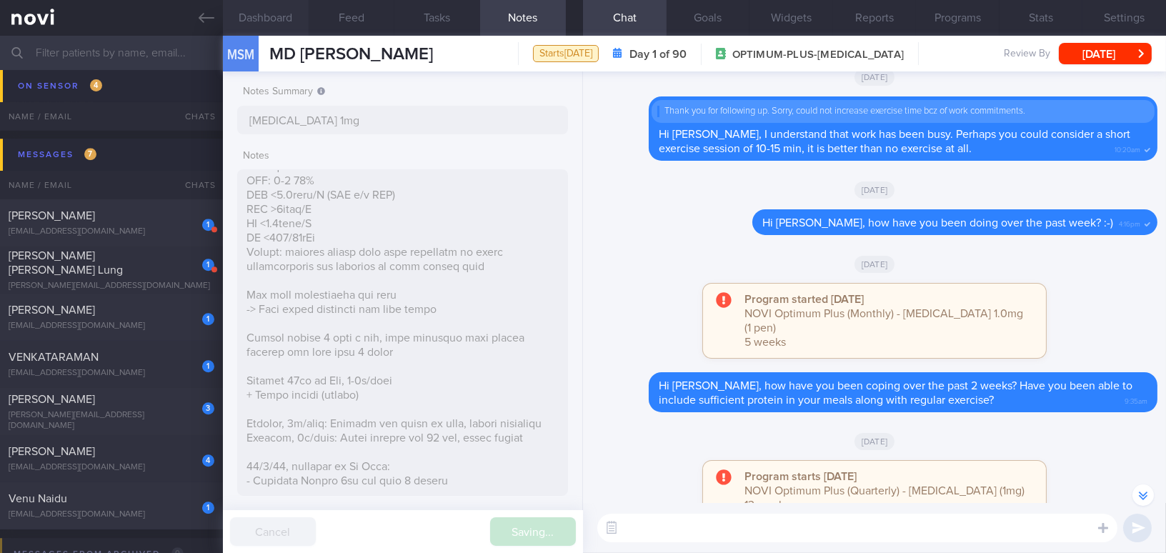
type input "Wegovy 1mg"
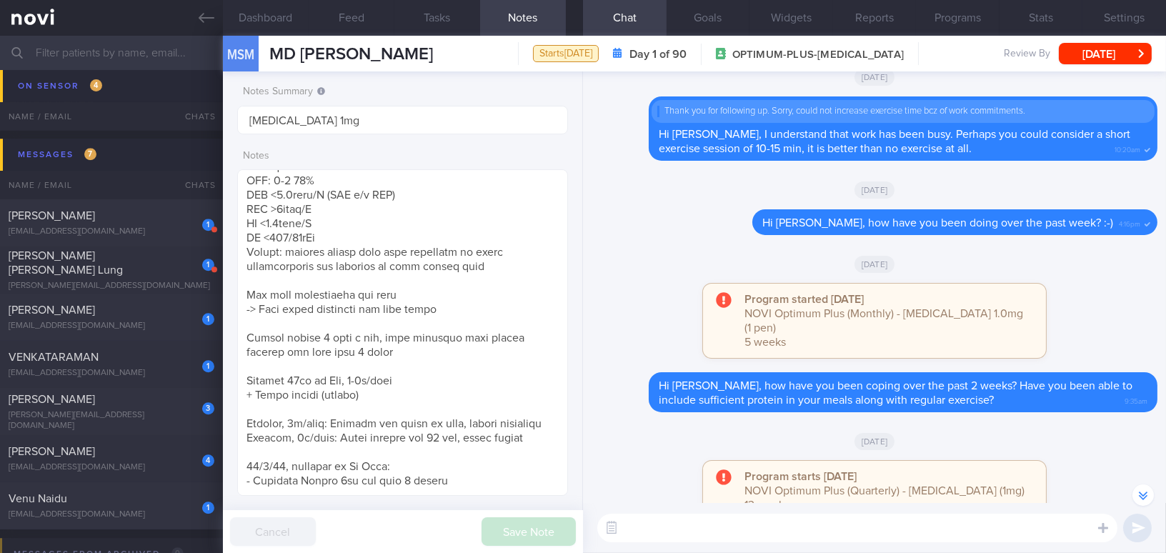
click at [736, 529] on textarea at bounding box center [857, 528] width 520 height 29
paste textarea "Hi [Patient's Name], We noticed there haven’t been any food or workout logs rec…"
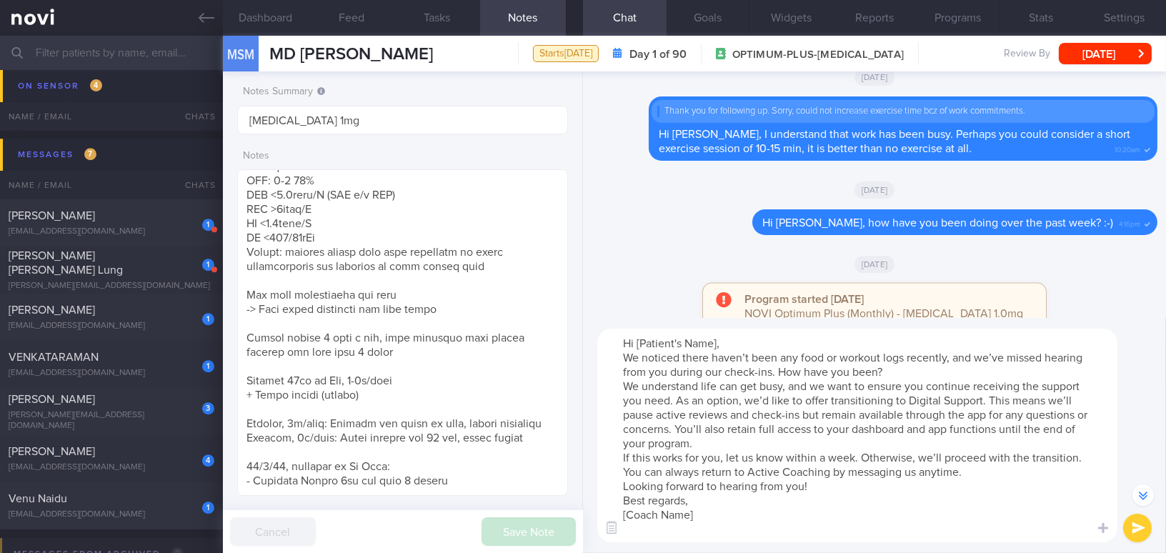
drag, startPoint x: 637, startPoint y: 346, endPoint x: 724, endPoint y: 341, distance: 88.0
click at [724, 341] on textarea "Hi [Patient's Name], We noticed there haven’t been any food or workout logs rec…" at bounding box center [857, 436] width 520 height 214
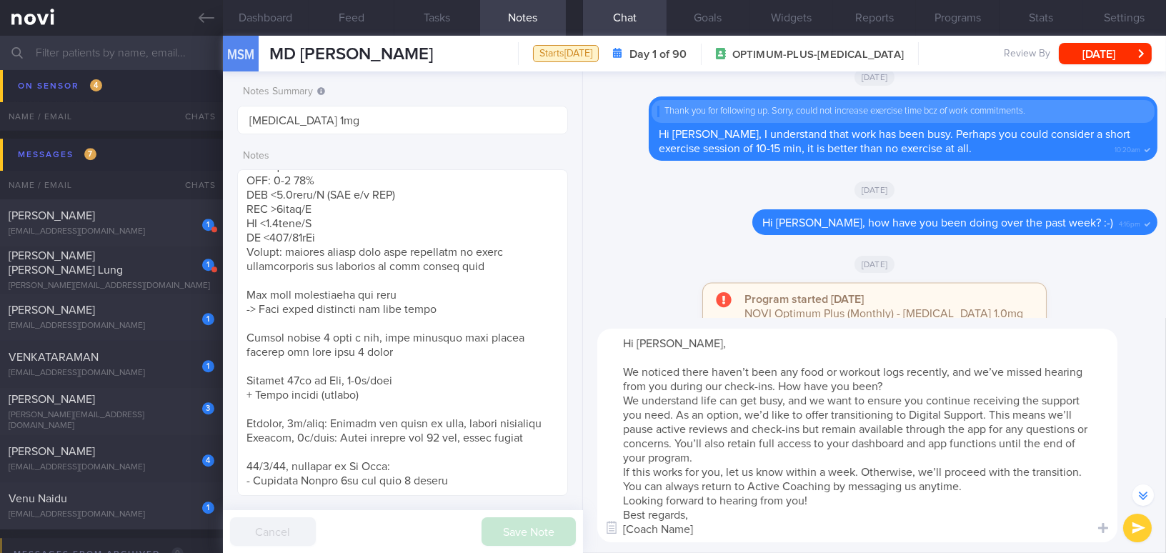
scroll to position [-231, 0]
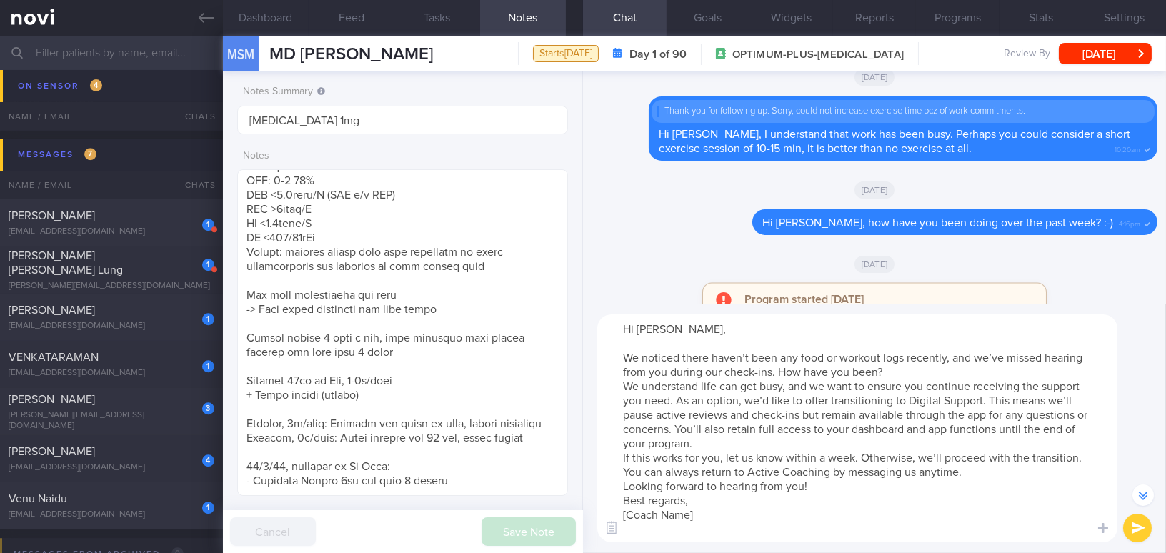
click at [901, 374] on textarea "Hi Mr Shahid, We noticed there haven’t been any food or workout logs recently, …" at bounding box center [857, 428] width 520 height 228
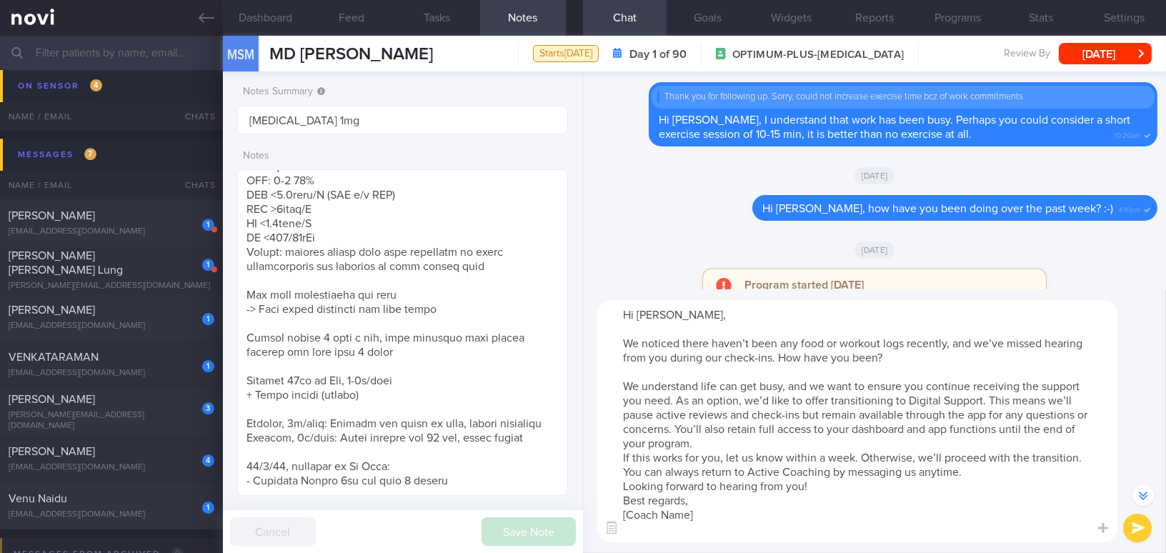
scroll to position [-245, 0]
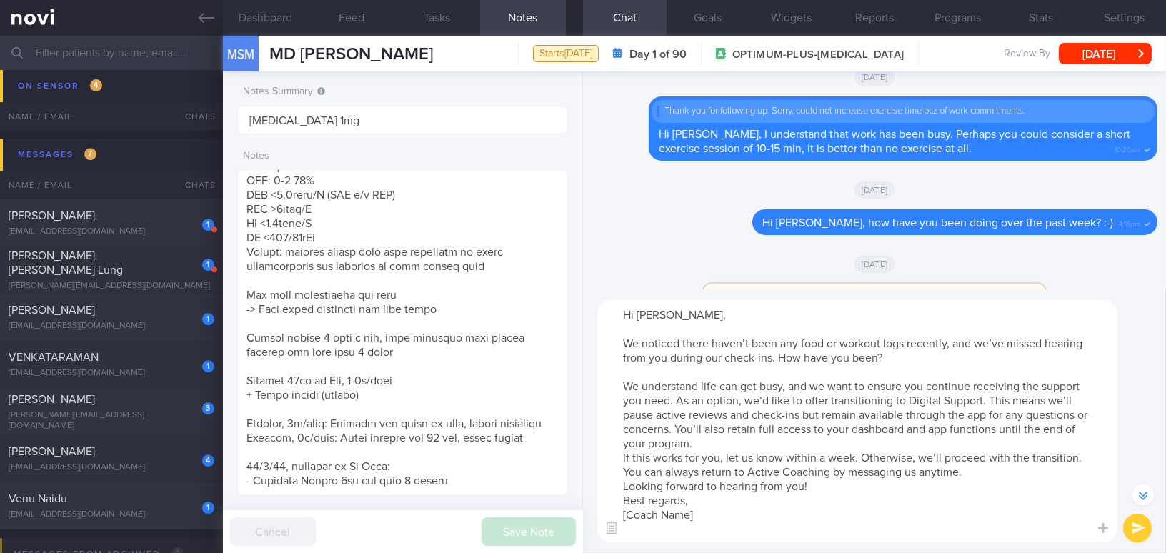
click at [782, 438] on textarea "Hi Mr Shahid, We noticed there haven’t been any food or workout logs recently, …" at bounding box center [857, 421] width 520 height 242
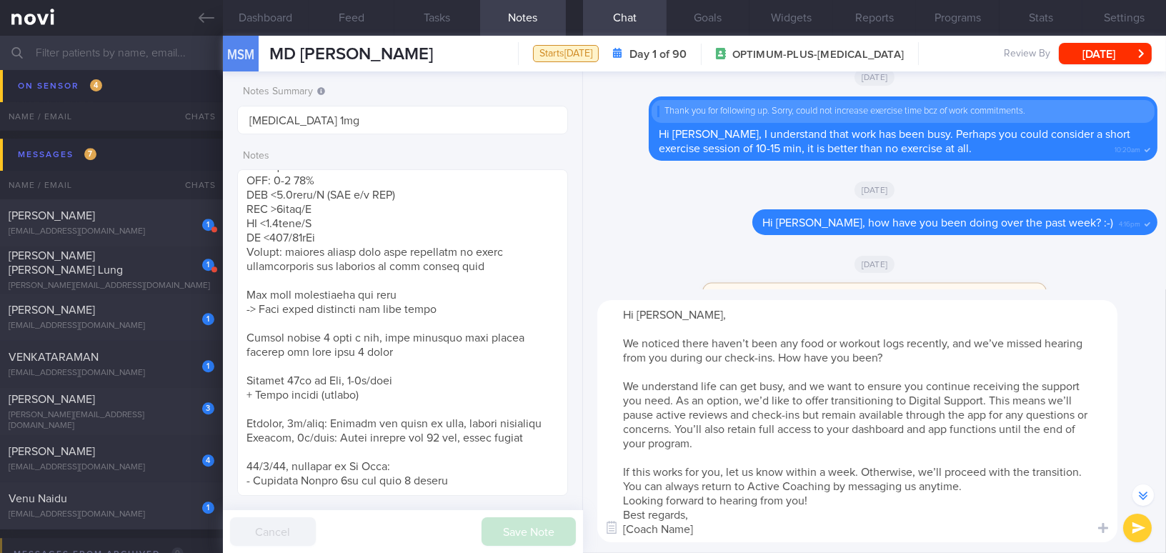
scroll to position [-259, 0]
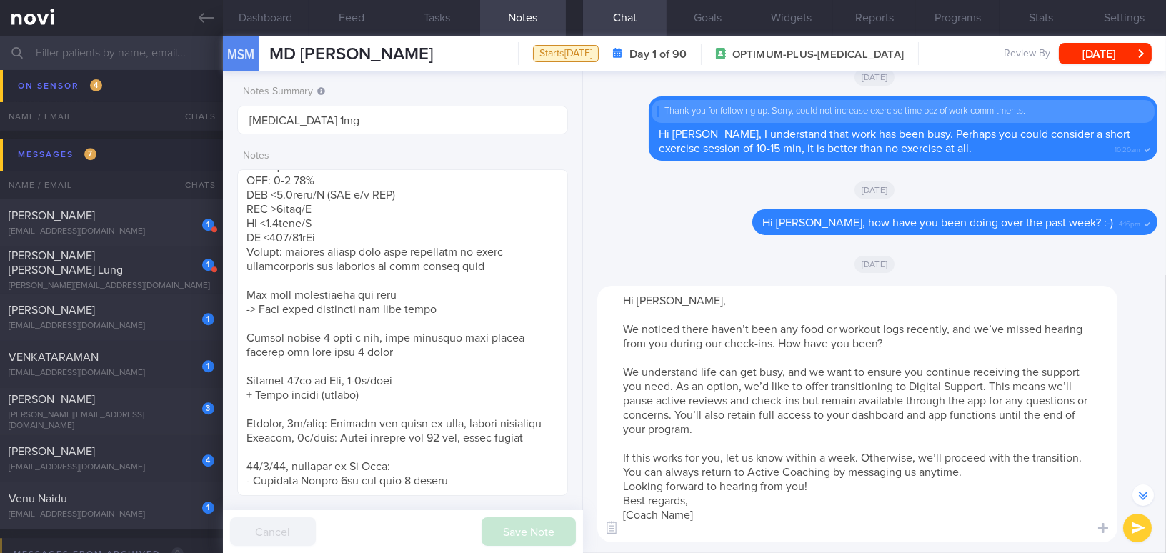
click at [974, 471] on textarea "Hi Mr Shahid, We noticed there haven’t been any food or workout logs recently, …" at bounding box center [857, 414] width 520 height 256
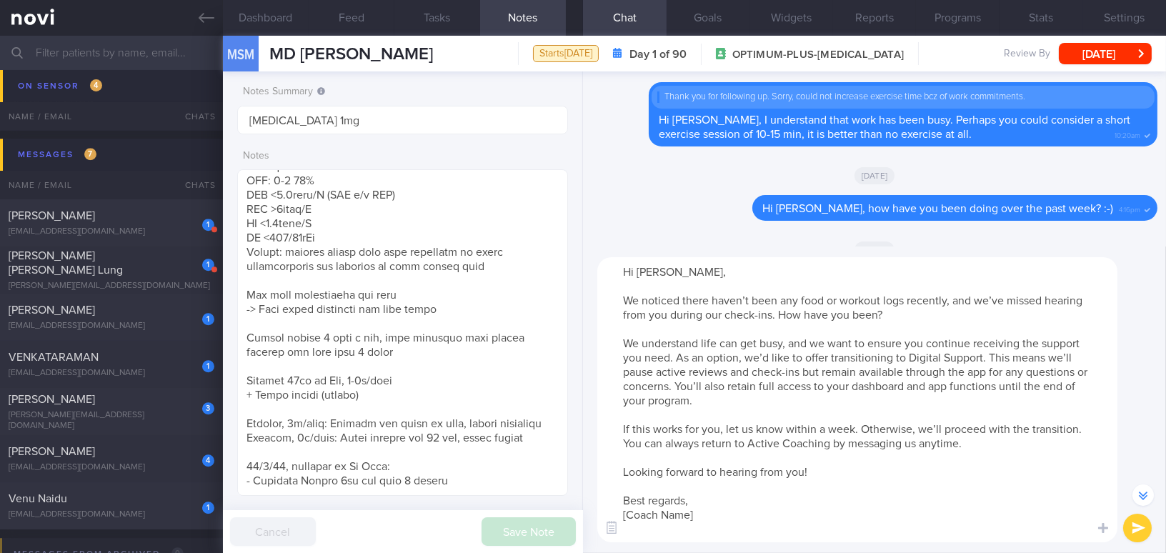
scroll to position [-288, 0]
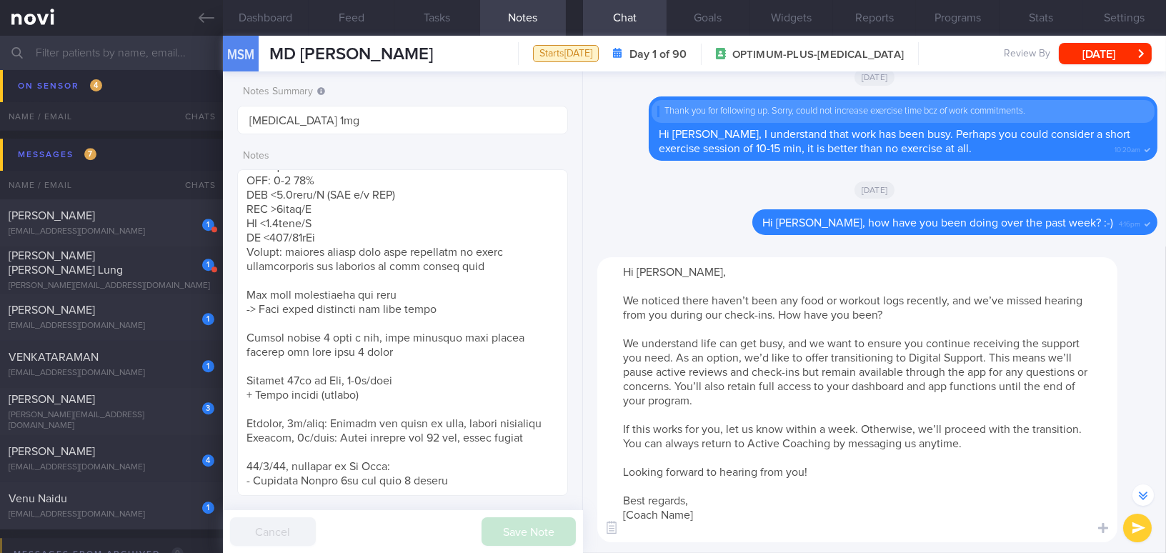
drag, startPoint x: 620, startPoint y: 518, endPoint x: 660, endPoint y: 521, distance: 40.1
click at [660, 521] on div "Chat Templates Admin CGM Weight Nutrition Physical Activity Infographics Articl…" at bounding box center [874, 399] width 583 height 306
drag, startPoint x: 621, startPoint y: 514, endPoint x: 732, endPoint y: 524, distance: 111.9
click at [732, 524] on textarea "Hi Mr Shahid, We noticed there haven’t been any food or workout logs recently, …" at bounding box center [857, 399] width 520 height 285
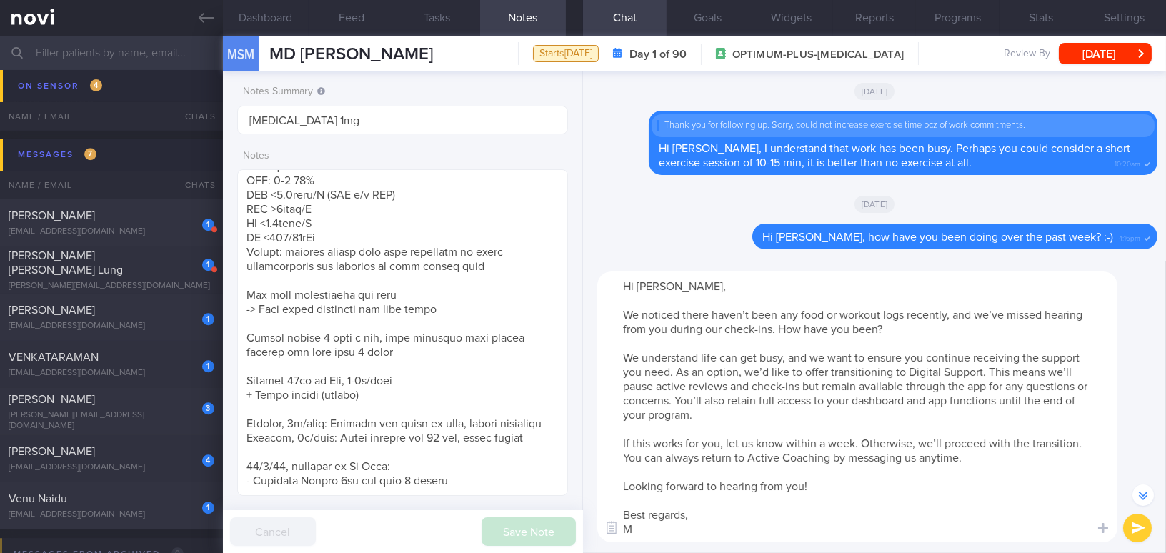
scroll to position [-274, 0]
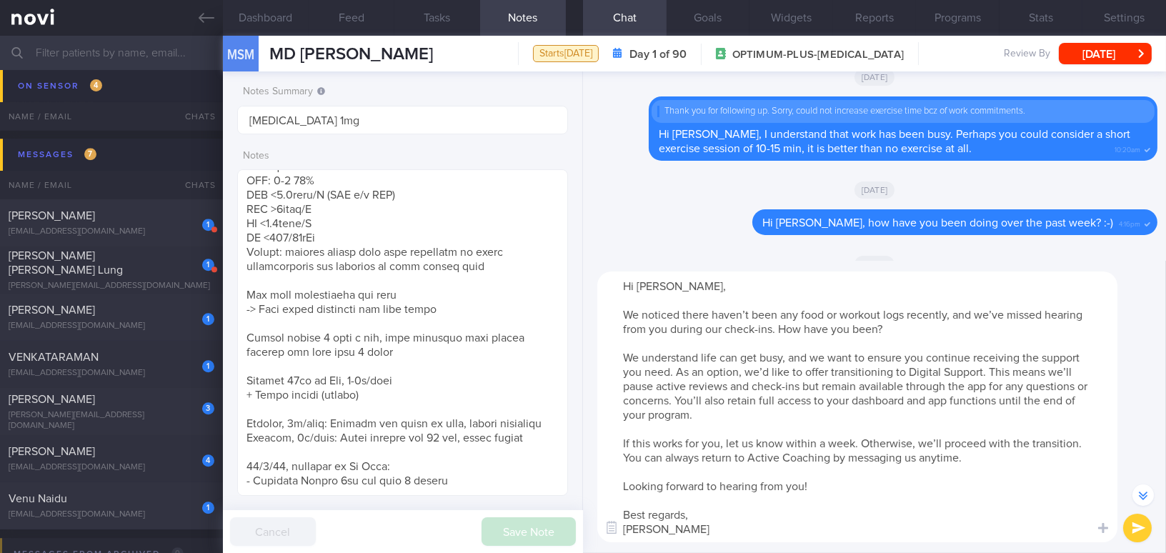
type textarea "Hi Mr Shahid, We noticed there haven’t been any food or workout logs recently, …"
click at [1139, 530] on button "submit" at bounding box center [1137, 528] width 29 height 29
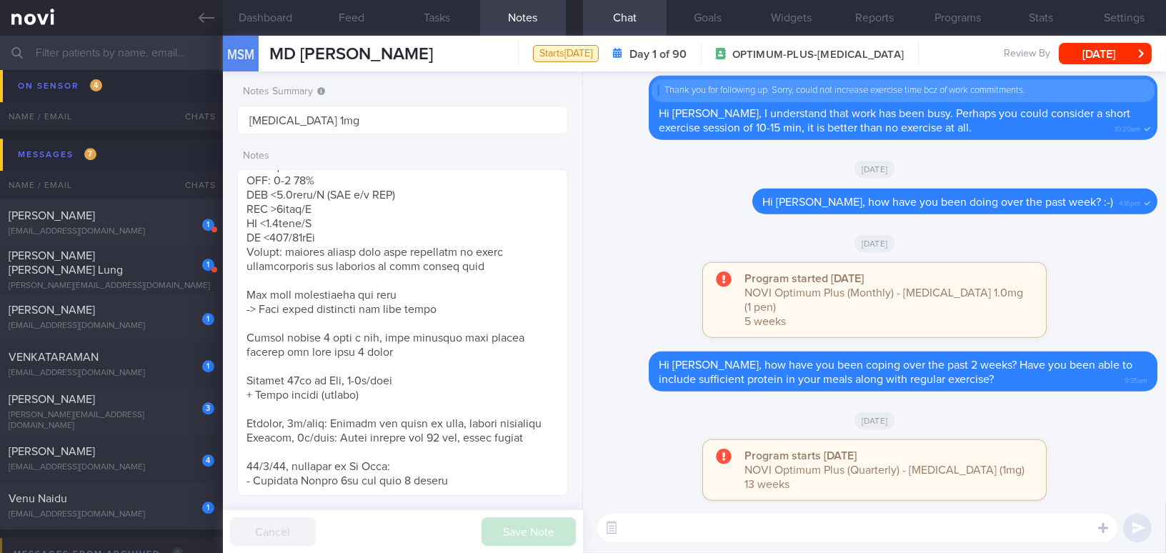
scroll to position [0, 0]
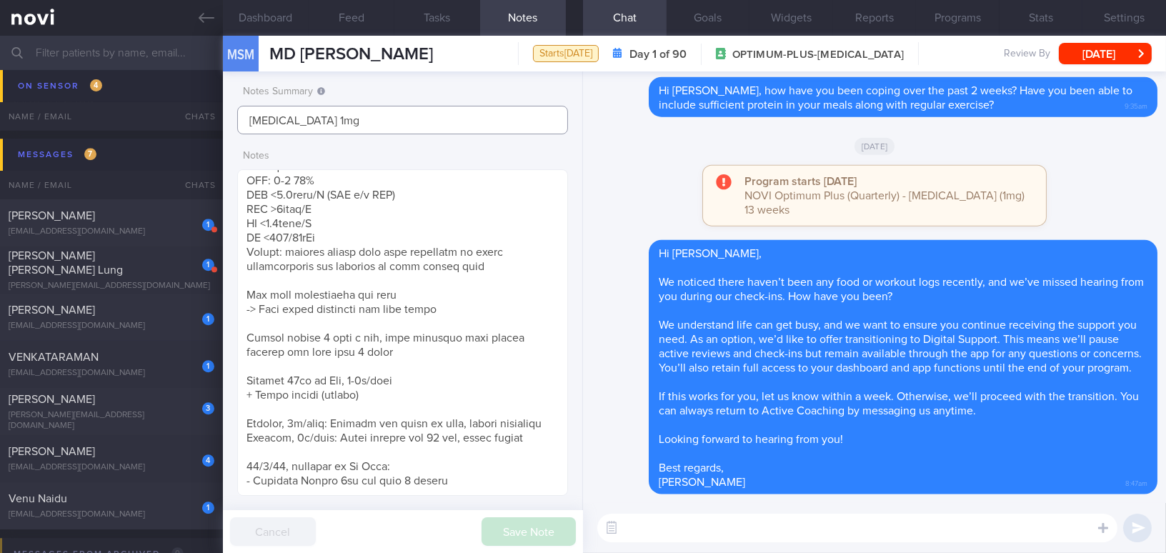
click at [336, 121] on input "Wegovy 1mg" at bounding box center [402, 120] width 331 height 29
type input "Wegovy 1mg; KIV DS"
click at [501, 522] on button "Save Note" at bounding box center [528, 531] width 94 height 29
type input "Wegovy 1mg; KIV DS"
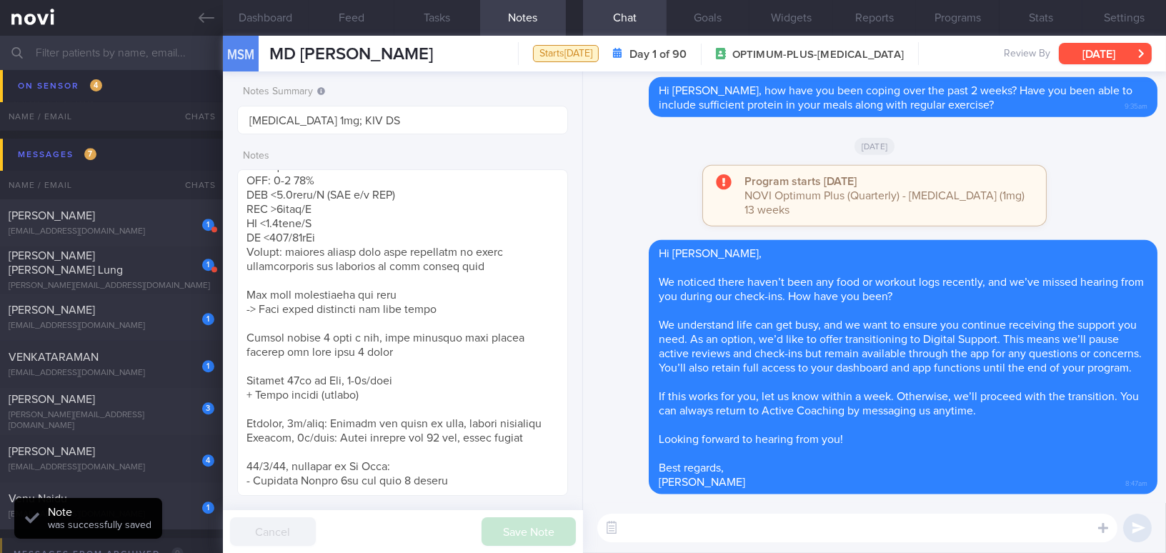
click at [1084, 47] on button "[DATE]" at bounding box center [1105, 53] width 93 height 21
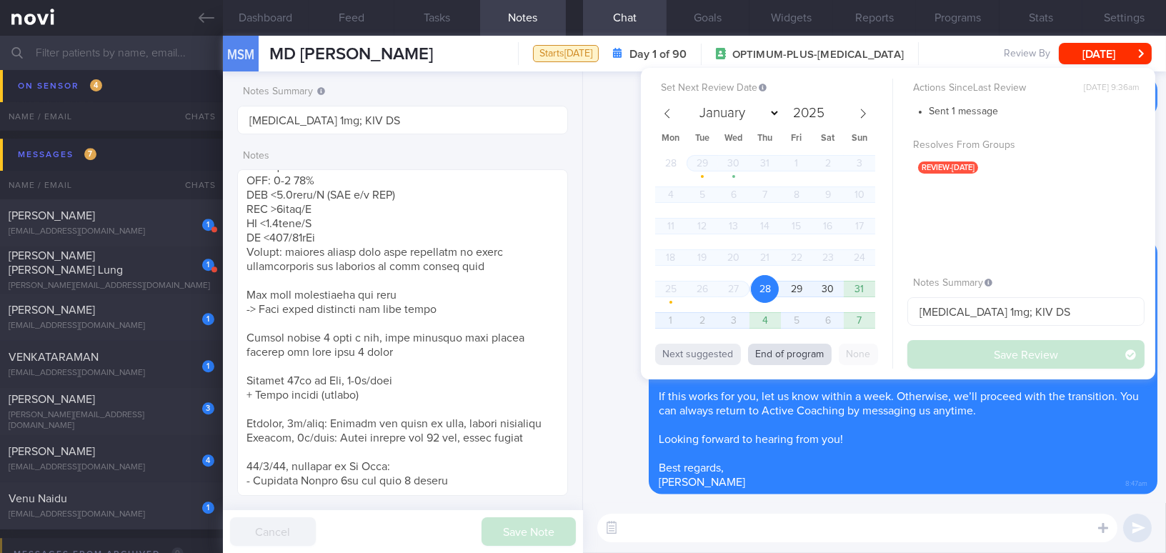
click at [774, 356] on button "End of program" at bounding box center [790, 354] width 84 height 21
select select "10"
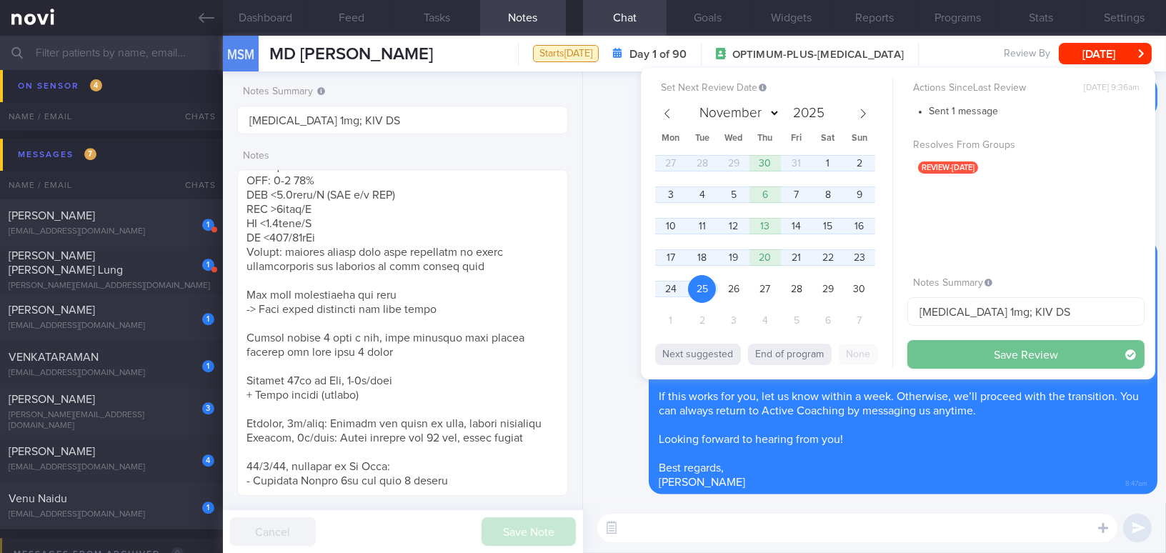
click at [943, 356] on button "Save Review" at bounding box center [1025, 354] width 237 height 29
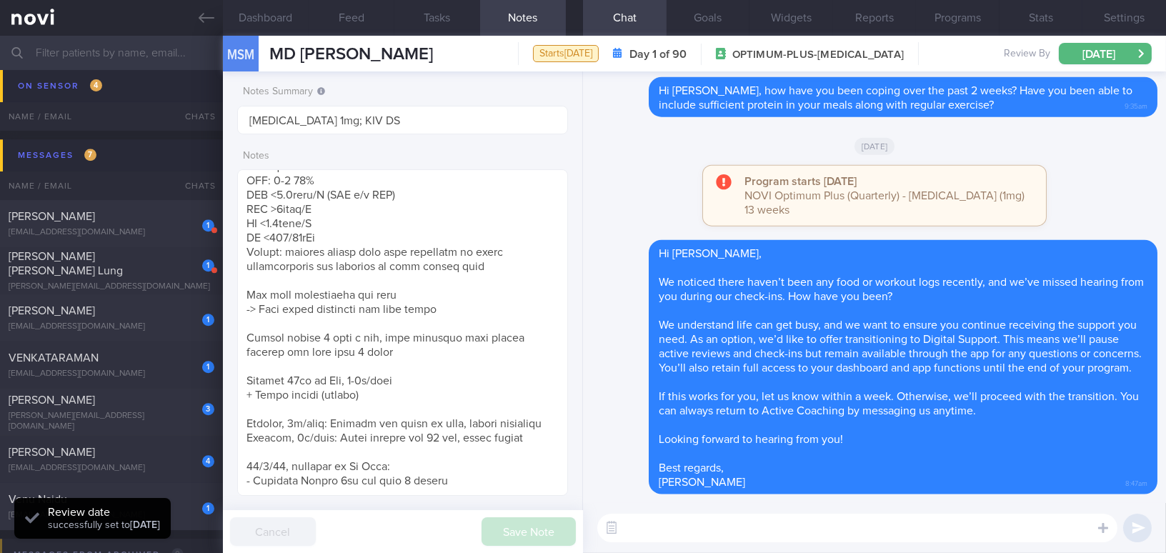
scroll to position [151, 301]
click at [201, 10] on icon at bounding box center [207, 18] width 16 height 16
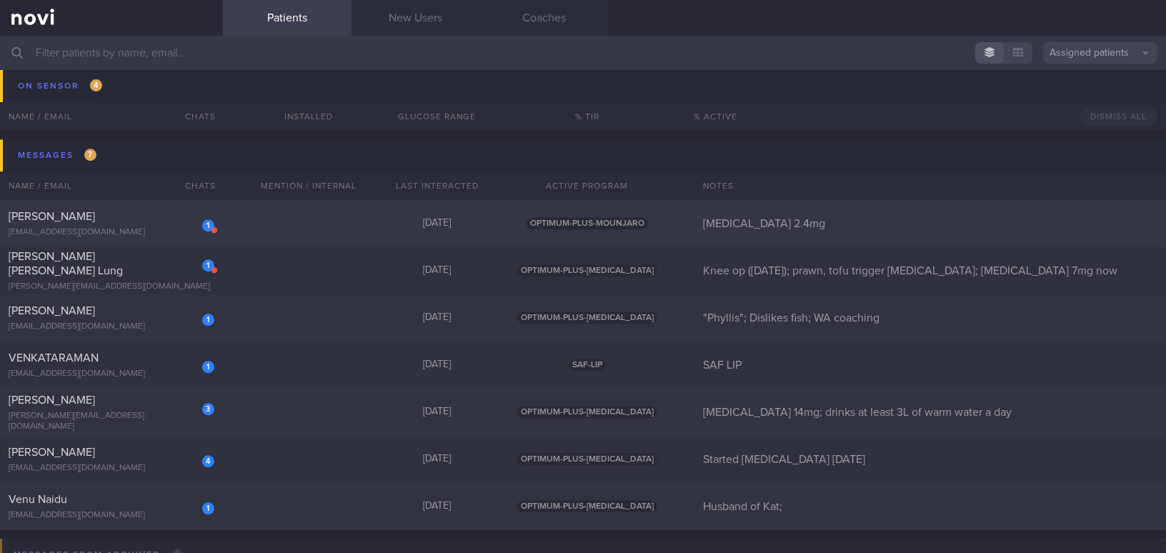
click at [95, 220] on span "Siti Sharah Binte Amat Samsuri" at bounding box center [52, 216] width 86 height 11
select select "7"
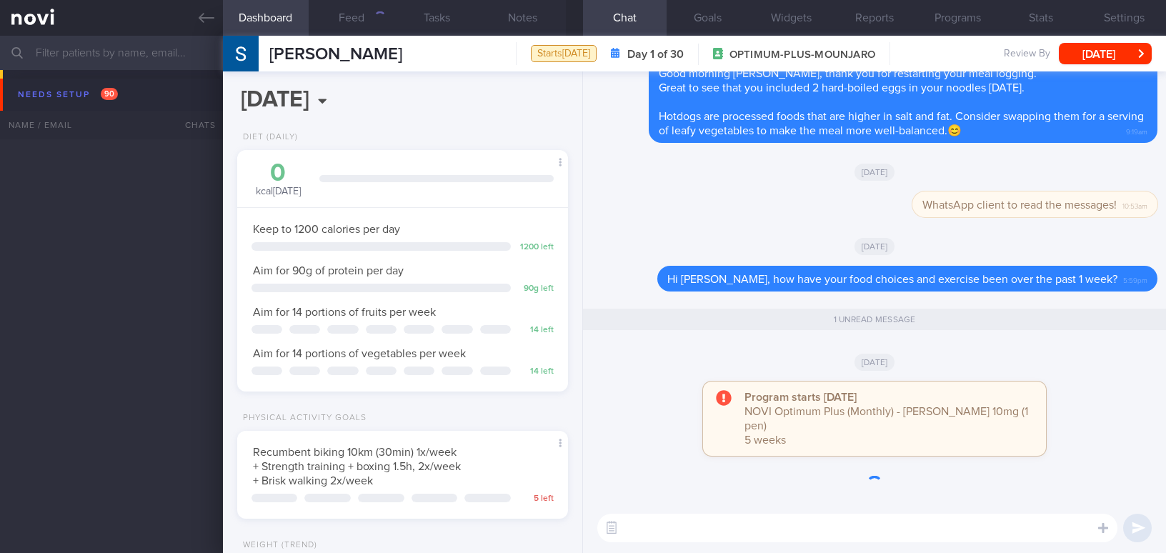
select select "7"
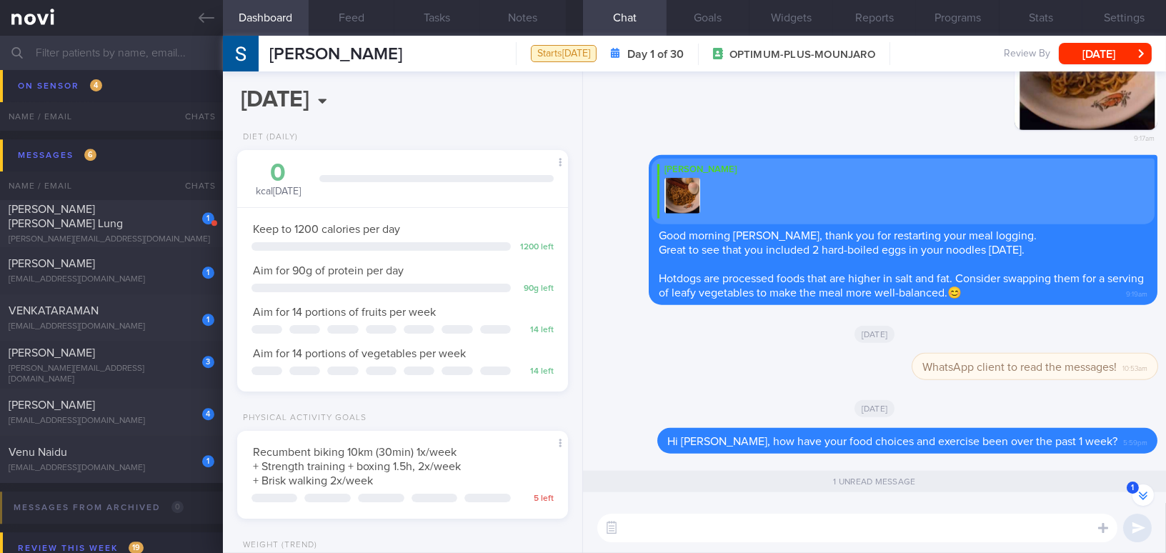
scroll to position [-324, 0]
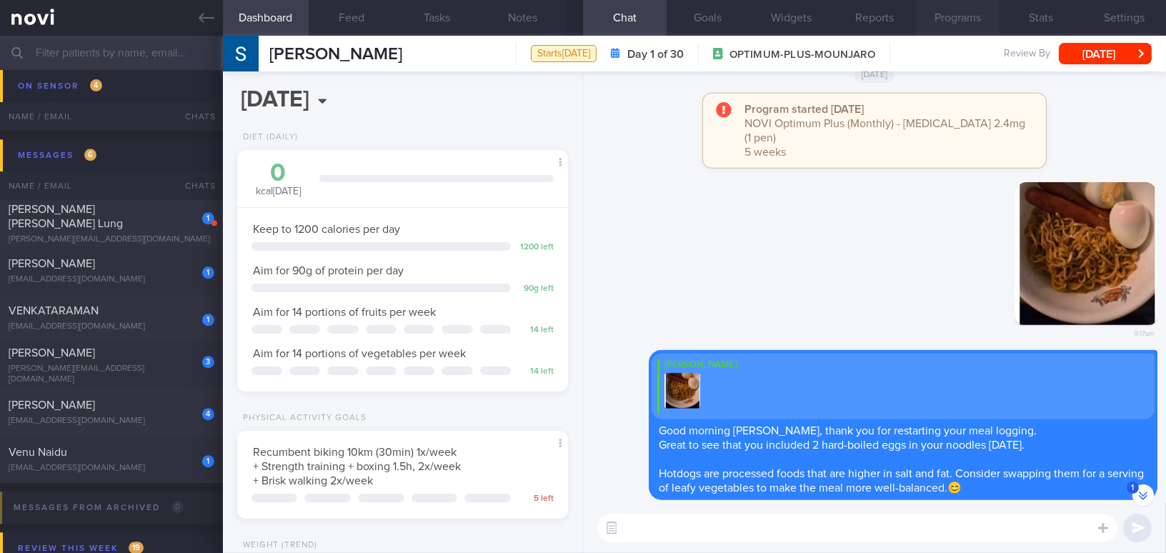
click at [959, 6] on button "Programs" at bounding box center [958, 18] width 84 height 36
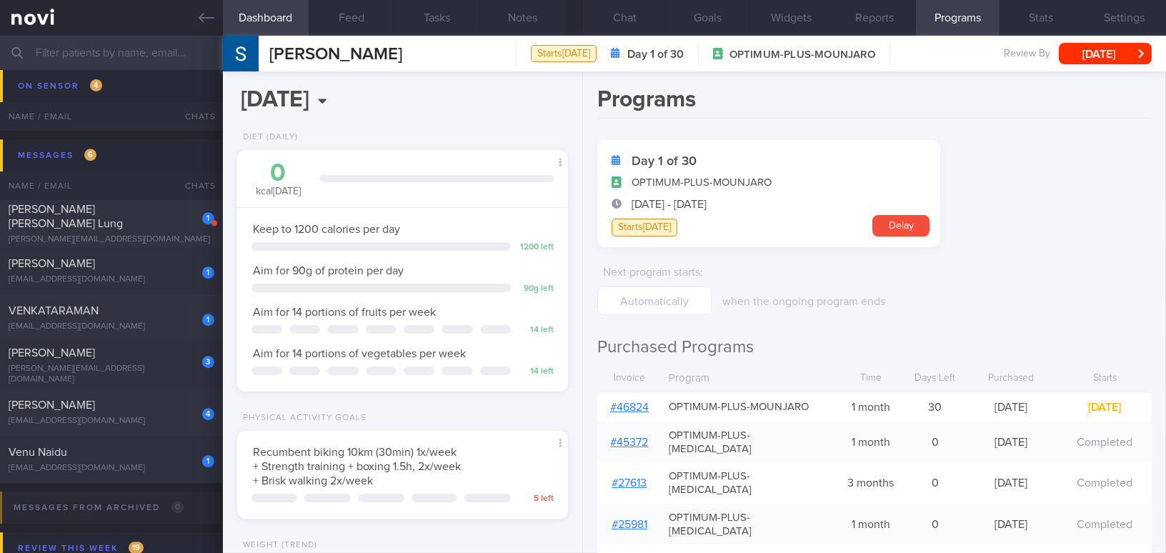
scroll to position [-282, 0]
click at [643, 404] on link "# 46824" at bounding box center [629, 406] width 39 height 11
click at [522, 16] on button "Notes" at bounding box center [523, 18] width 86 height 36
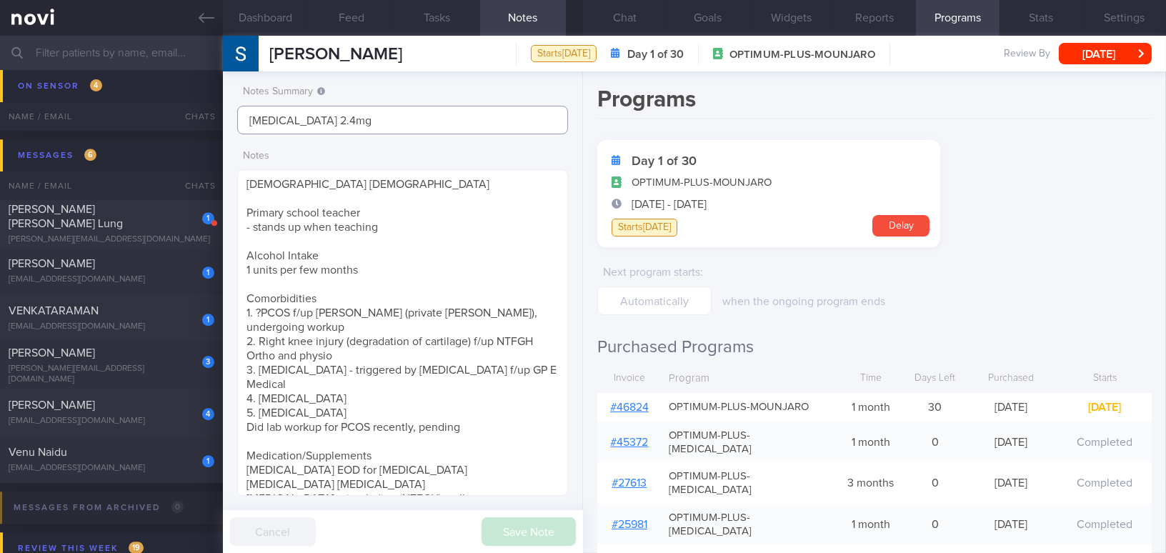
click at [238, 121] on input "Wegovy 2.4mg" at bounding box center [402, 120] width 331 height 29
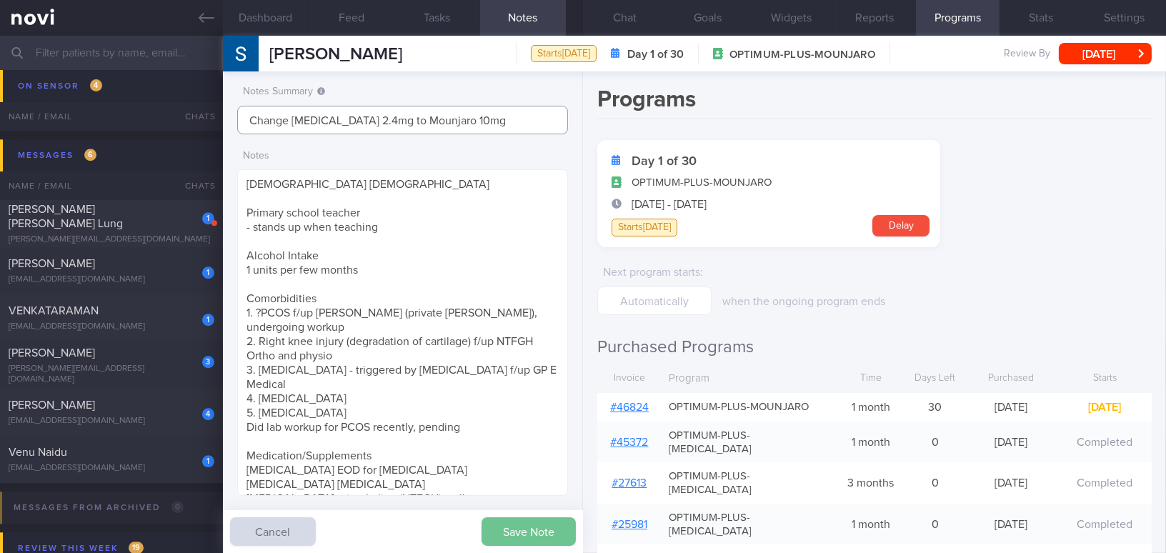
type input "Change Wegovy 2.4mg to Mounjaro 10mg"
click at [517, 534] on button "Save Note" at bounding box center [528, 531] width 94 height 29
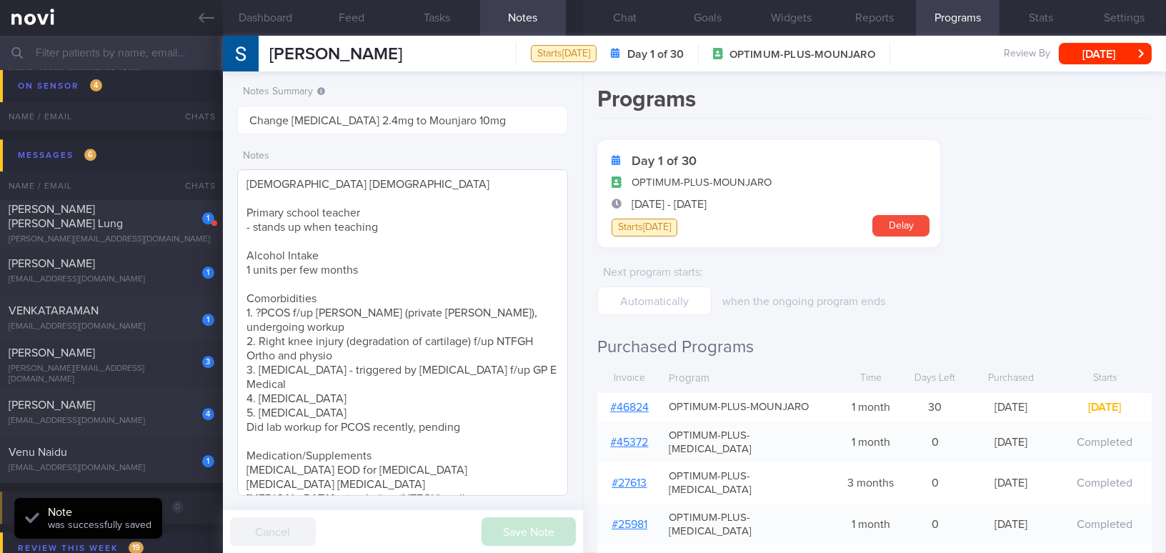
type input "Change Wegovy 2.4mg to Mounjaro 10mg"
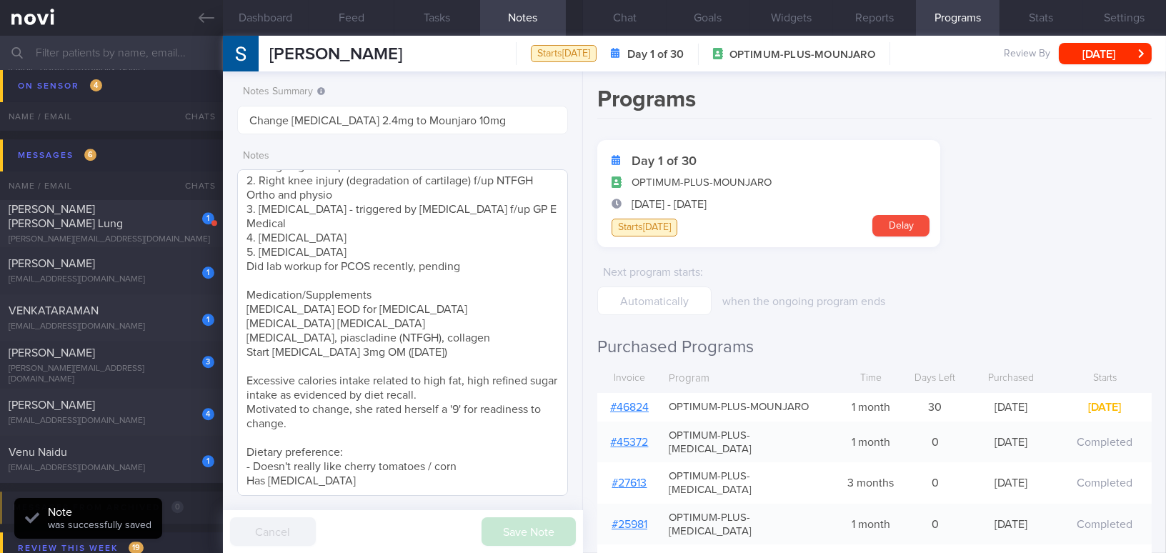
scroll to position [174, 0]
click at [305, 475] on textarea "31 year old Female Primary school teacher - stands up when teaching Alcohol Int…" at bounding box center [402, 332] width 331 height 326
click at [294, 470] on textarea "31 year old Female Primary school teacher - stands up when teaching Alcohol Int…" at bounding box center [402, 332] width 331 height 326
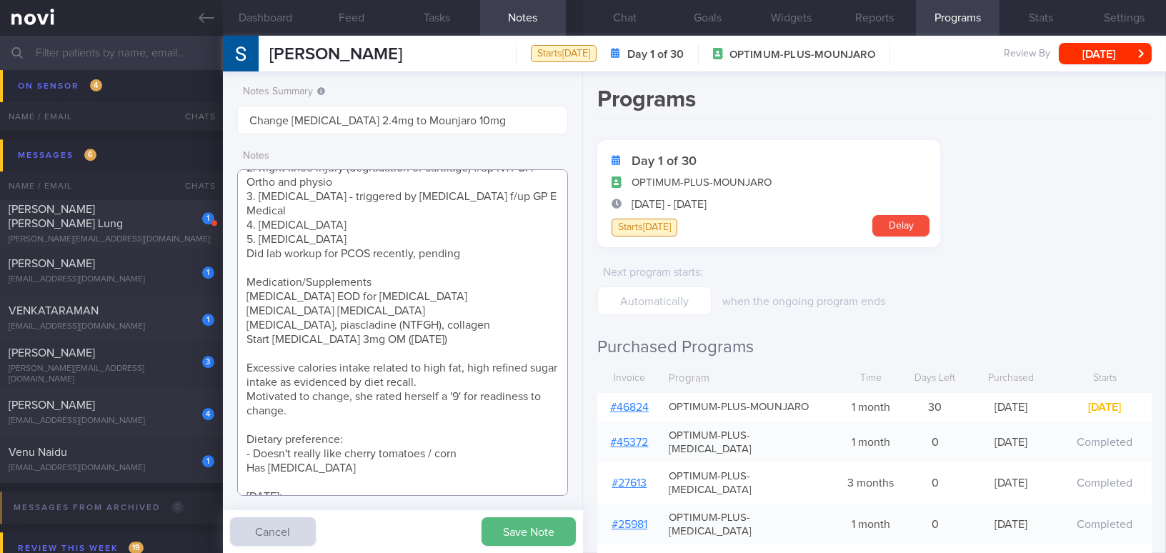
paste textarea "Change from Wegovy 2.4mg once/week to Mounjaro 10mg once/week for 1 month Hold …"
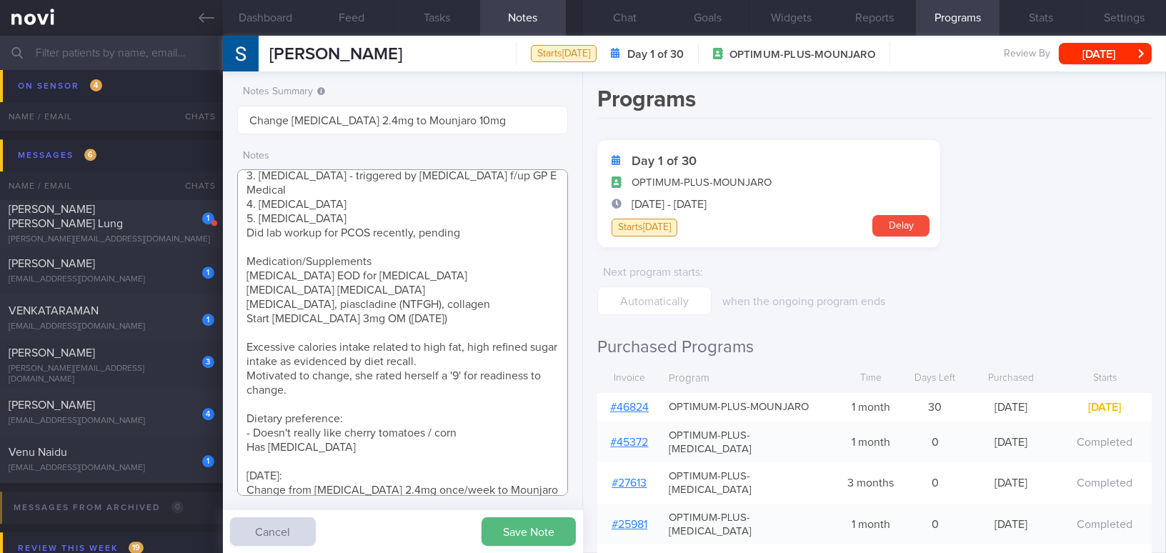
click at [244, 458] on textarea "31 year old Female Primary school teacher - stands up when teaching Alcohol Int…" at bounding box center [402, 332] width 331 height 326
type textarea "31 year old Female Primary school teacher - stands up when teaching Alcohol Int…"
click at [541, 529] on button "Save Note" at bounding box center [528, 531] width 94 height 29
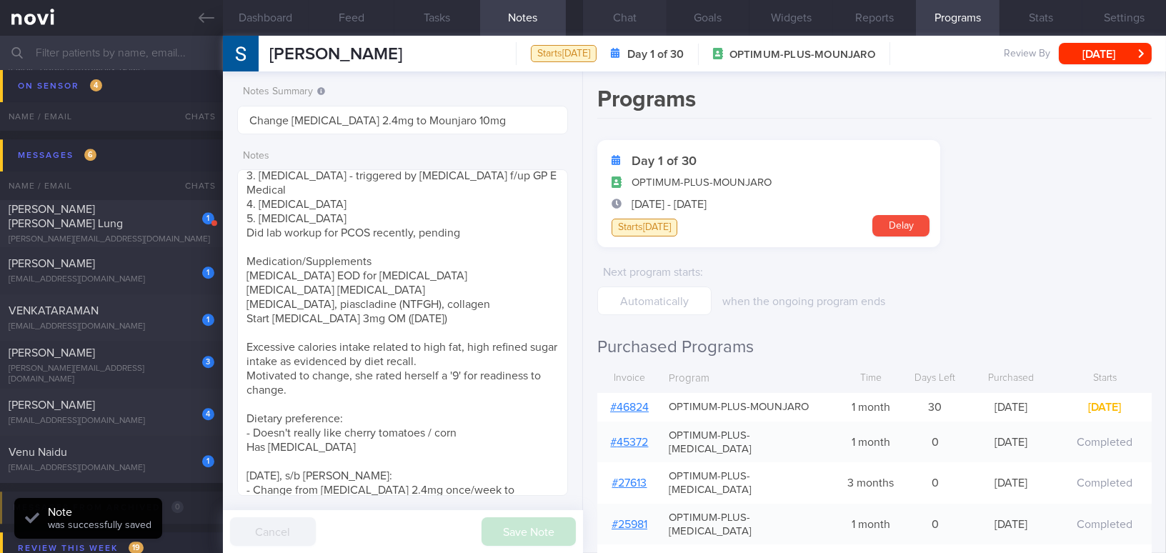
click at [642, 19] on button "Chat" at bounding box center [625, 18] width 84 height 36
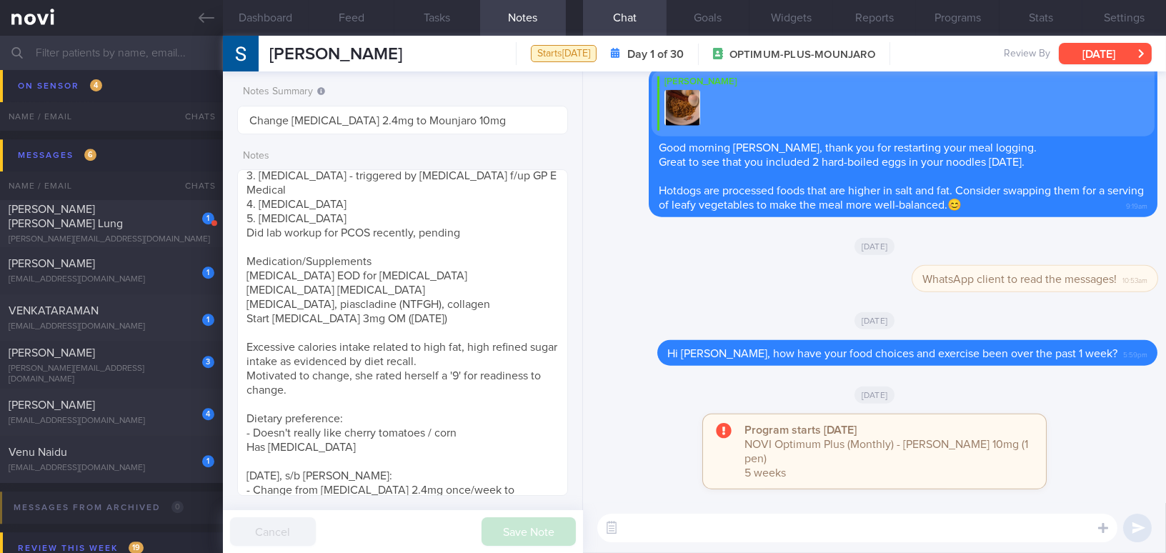
click at [1088, 57] on button "[DATE]" at bounding box center [1105, 53] width 93 height 21
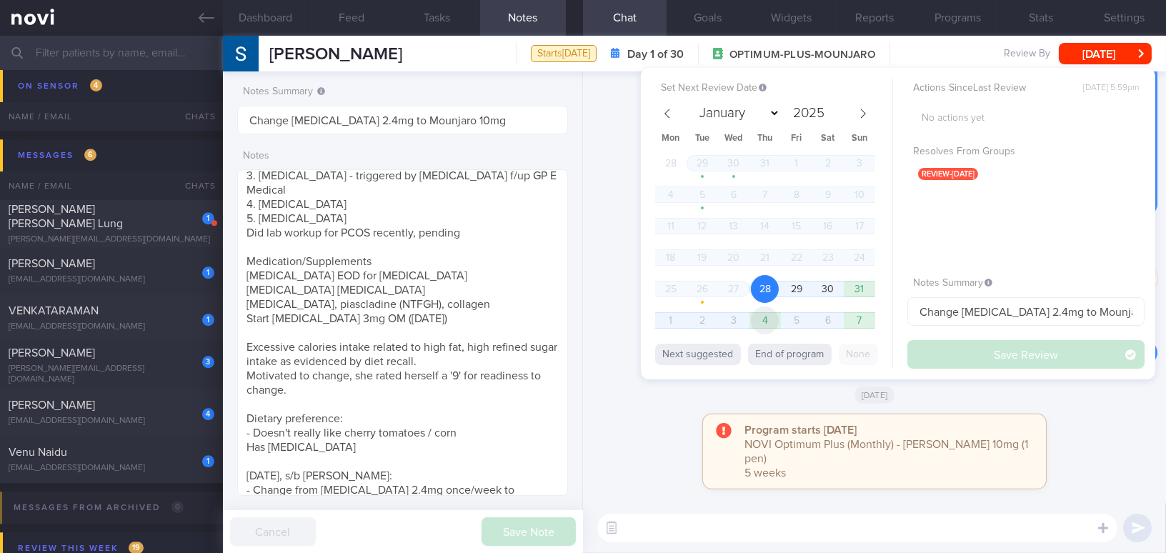
click at [754, 321] on span "4" at bounding box center [765, 320] width 28 height 28
select select "8"
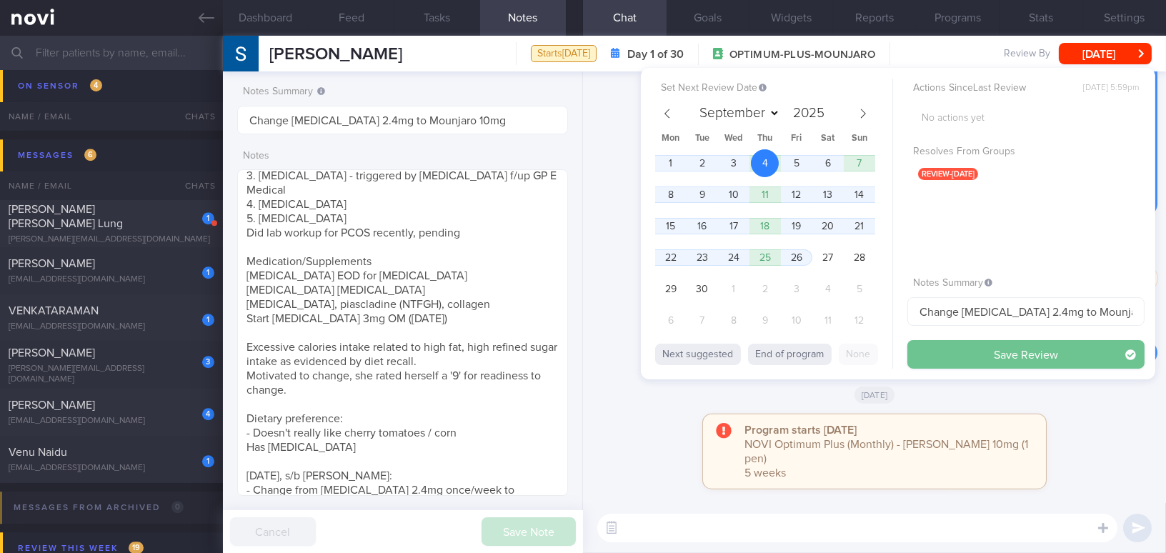
click at [928, 356] on button "Save Review" at bounding box center [1025, 354] width 237 height 29
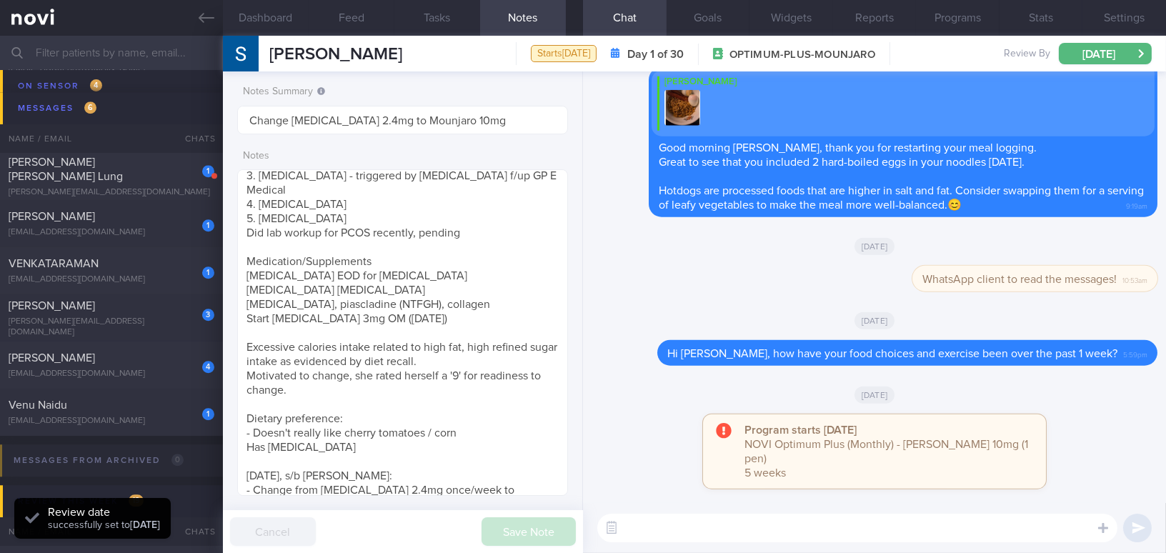
scroll to position [6984, 0]
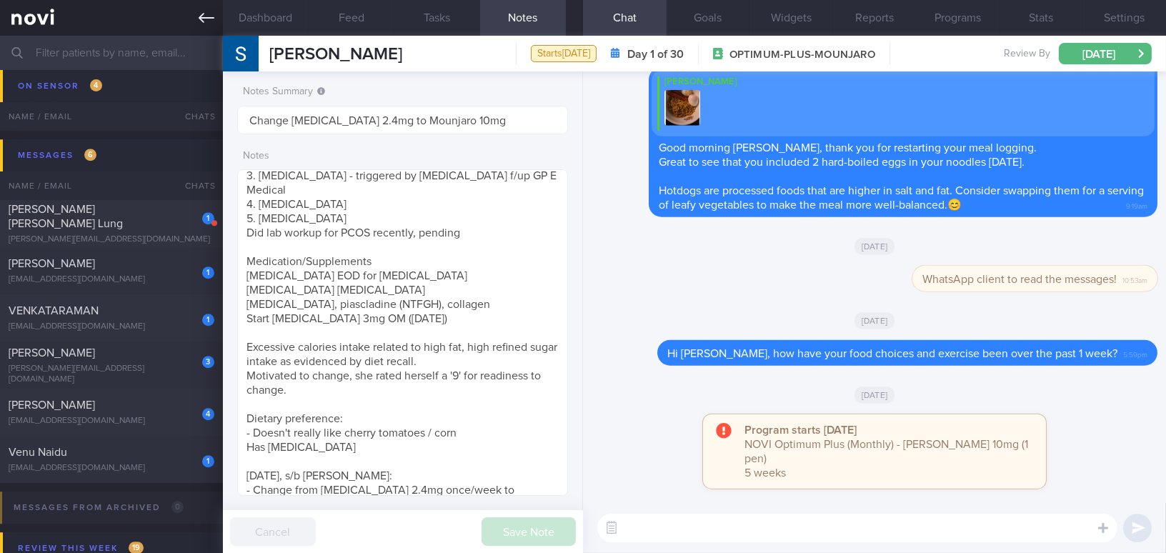
click at [196, 14] on link at bounding box center [111, 18] width 223 height 36
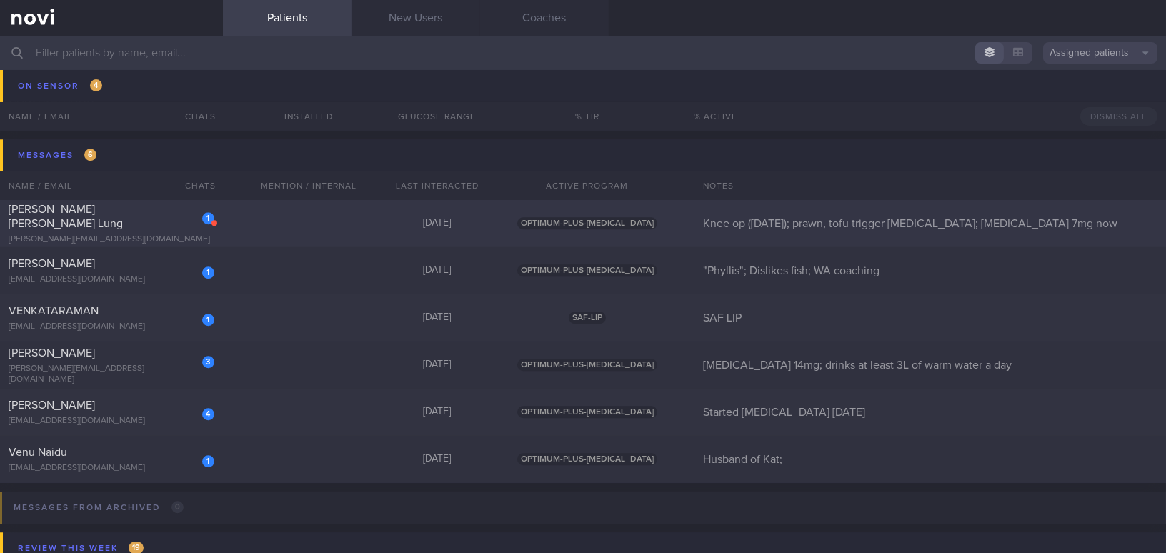
click at [107, 224] on div "1 Patrick Lin Ngai Lung patrick.lnl@gmail.com" at bounding box center [111, 223] width 223 height 43
select select "7"
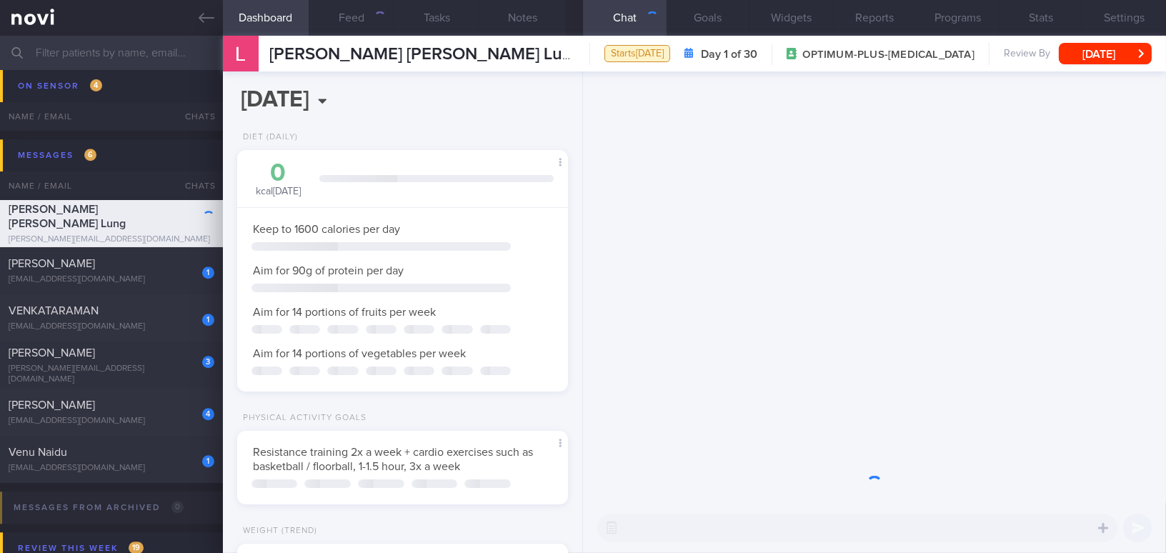
scroll to position [167, 295]
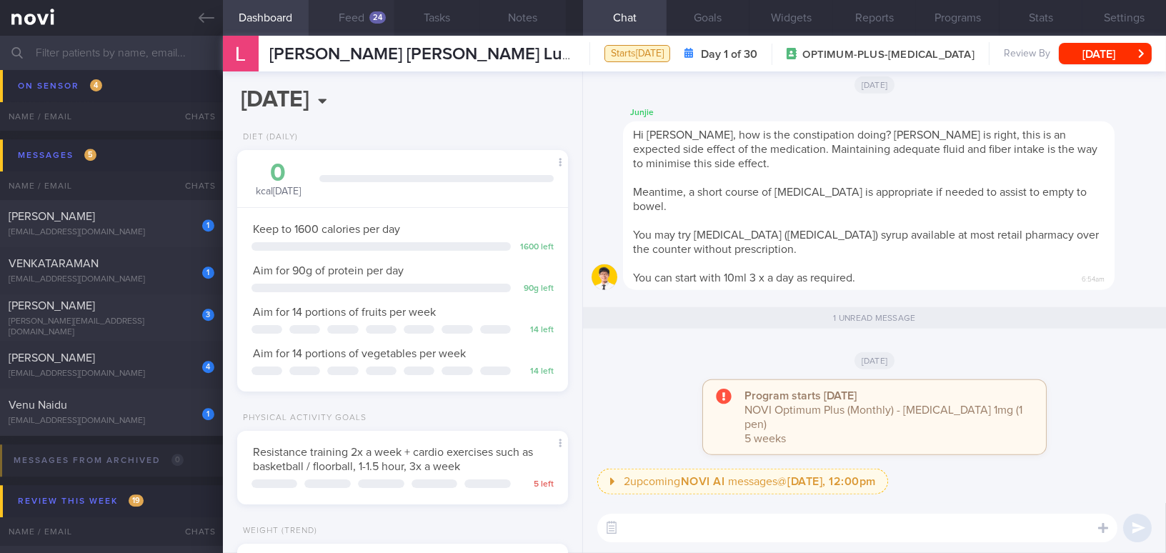
click at [356, 9] on button "Feed 24" at bounding box center [352, 18] width 86 height 36
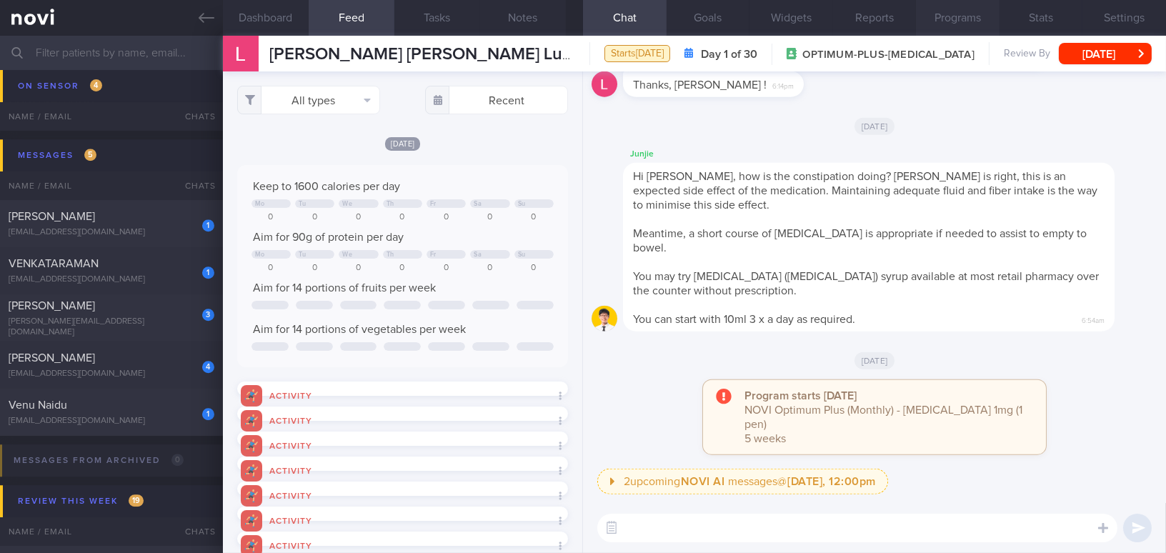
click at [926, 21] on button "Programs" at bounding box center [958, 18] width 84 height 36
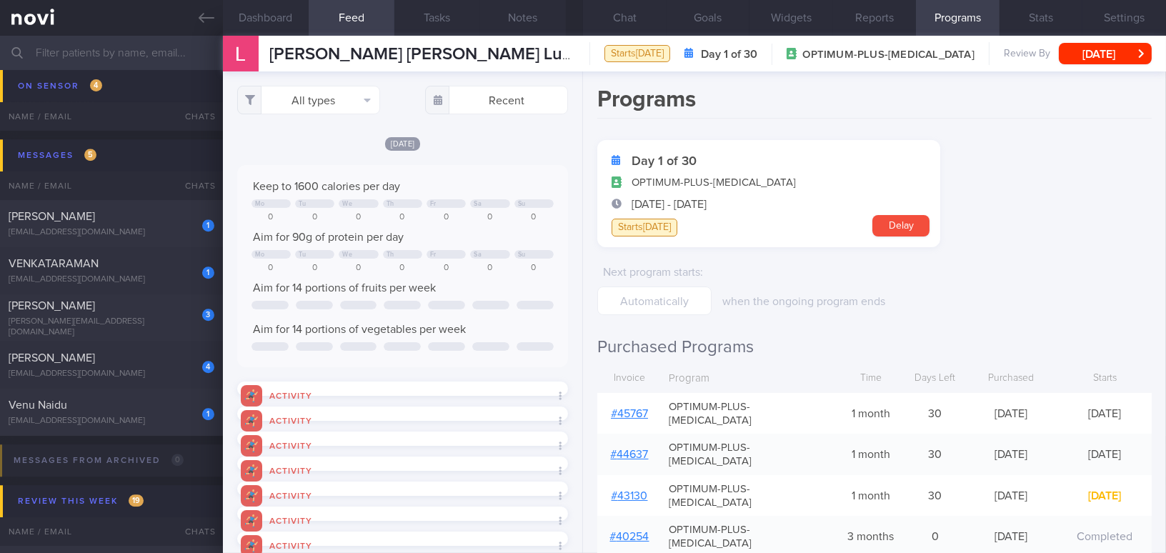
click at [639, 408] on link "# 45767" at bounding box center [629, 413] width 37 height 11
click at [634, 14] on button "Chat" at bounding box center [625, 18] width 84 height 36
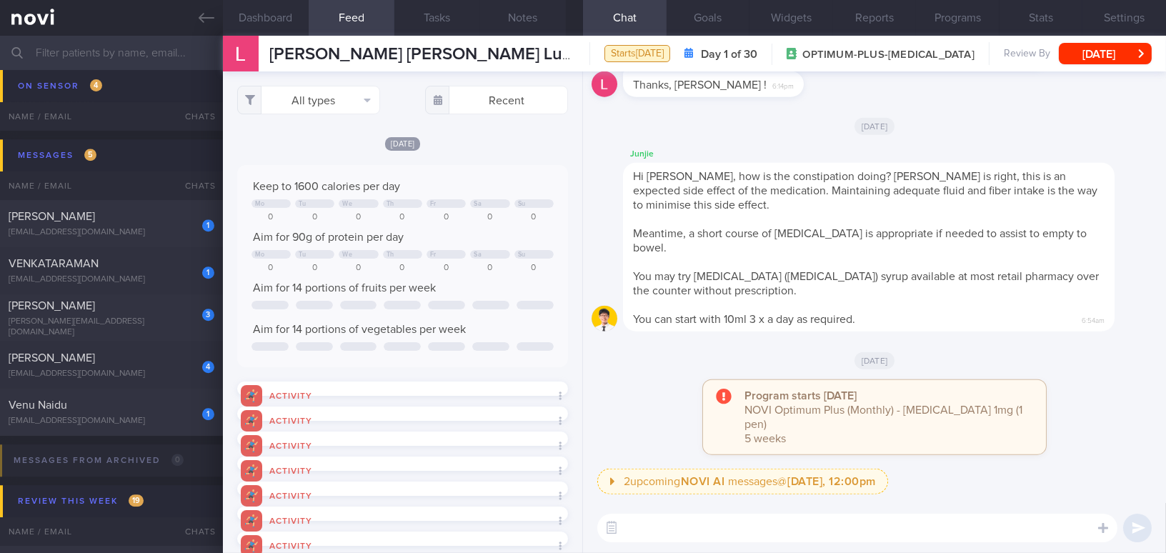
click at [655, 526] on textarea at bounding box center [857, 528] width 520 height 29
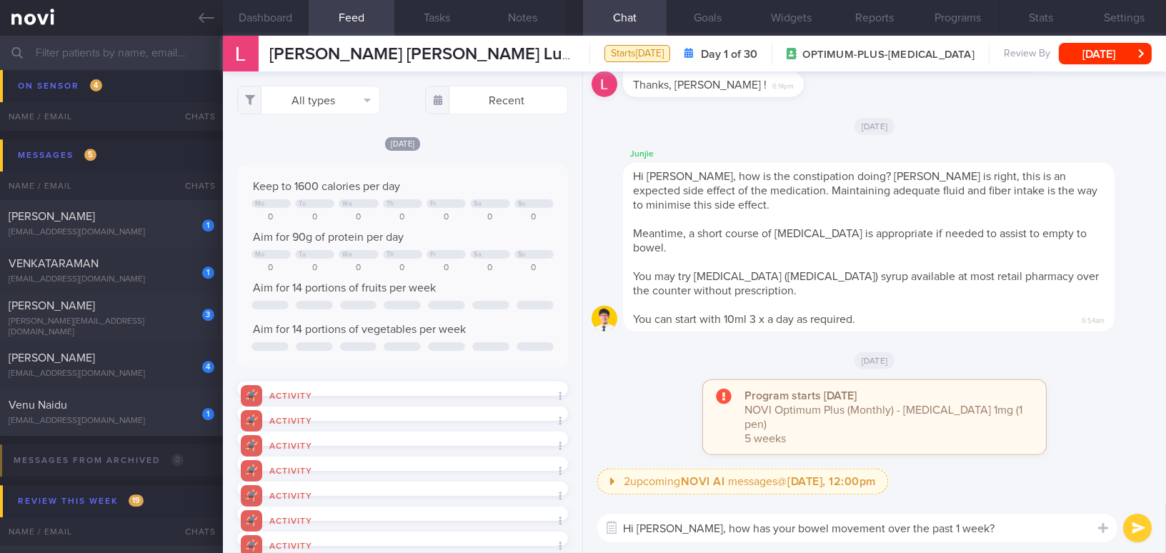
click at [911, 529] on textarea "Hi Patrick, how has your bowel movement over the past 1 week?" at bounding box center [857, 528] width 520 height 29
click at [1011, 531] on textarea "Hi Patrick, how has your bowel movement over the past 1+ week?" at bounding box center [857, 528] width 520 height 29
type textarea "Hi Patrick, how has your bowel movement over the past 1+ week?"
click at [1144, 527] on button "submit" at bounding box center [1137, 528] width 29 height 29
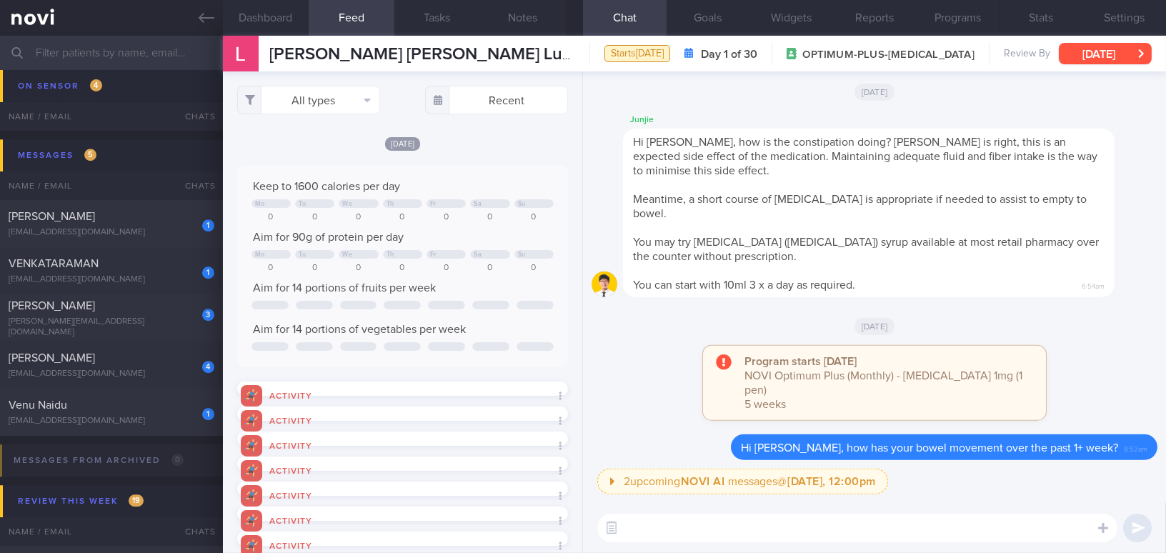
click at [1090, 49] on button "[DATE]" at bounding box center [1105, 53] width 93 height 21
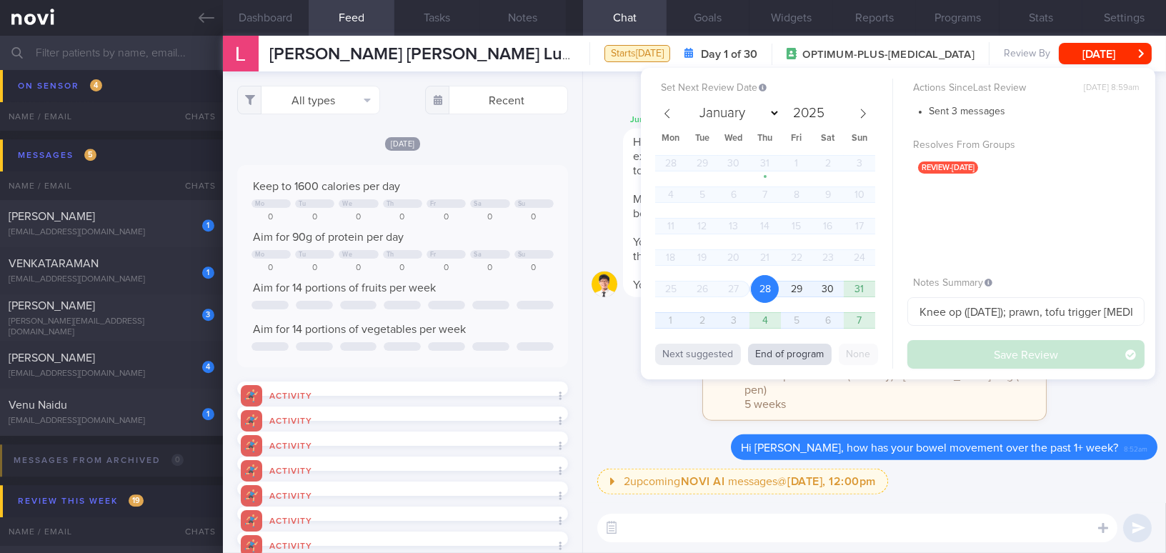
click at [799, 349] on button "End of program" at bounding box center [790, 354] width 84 height 21
select select "8"
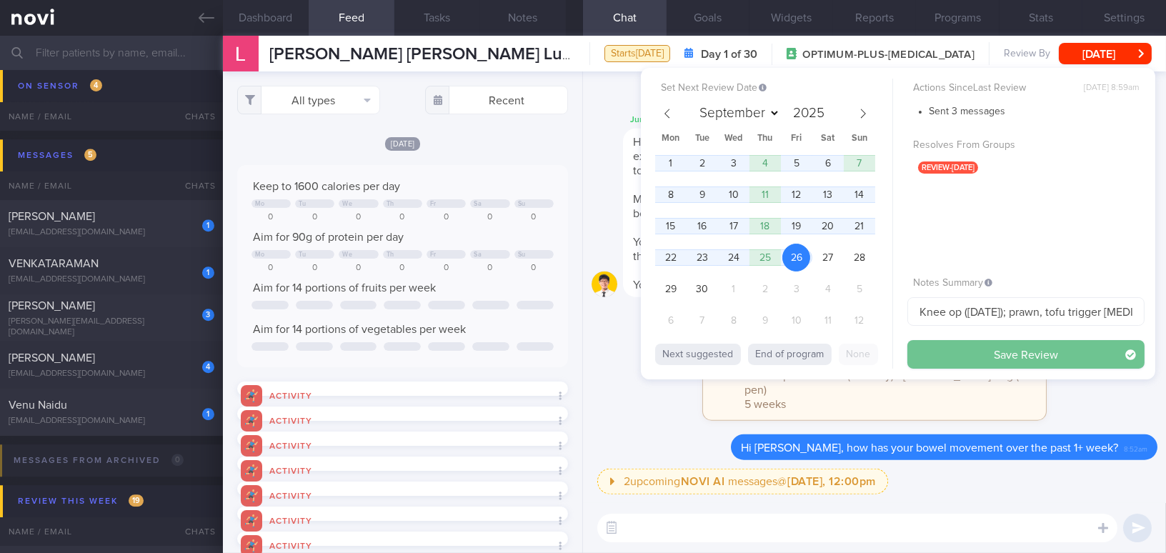
click at [939, 345] on button "Save Review" at bounding box center [1025, 354] width 237 height 29
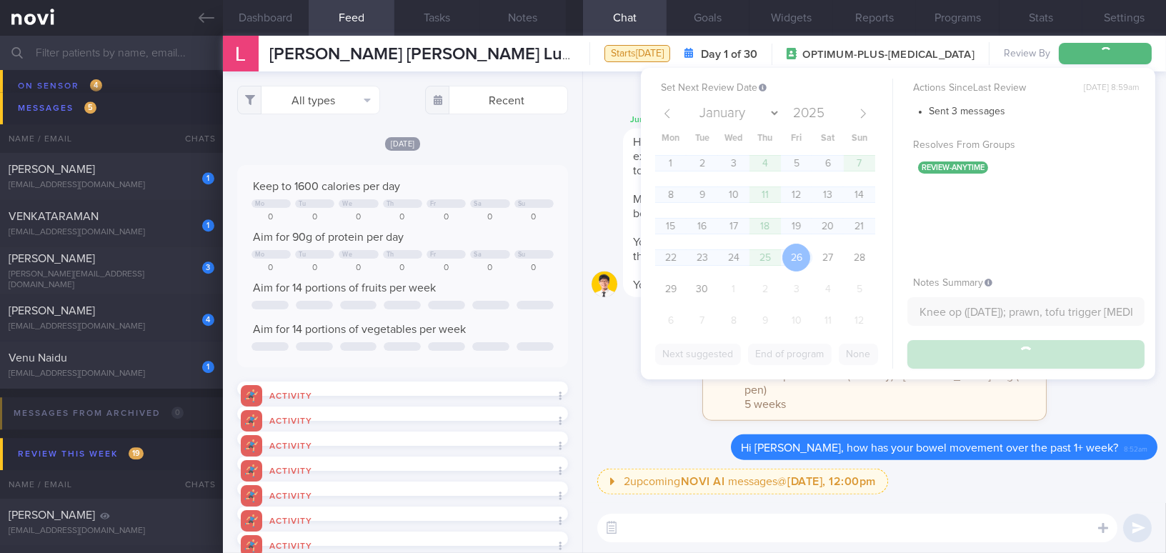
scroll to position [6937, 0]
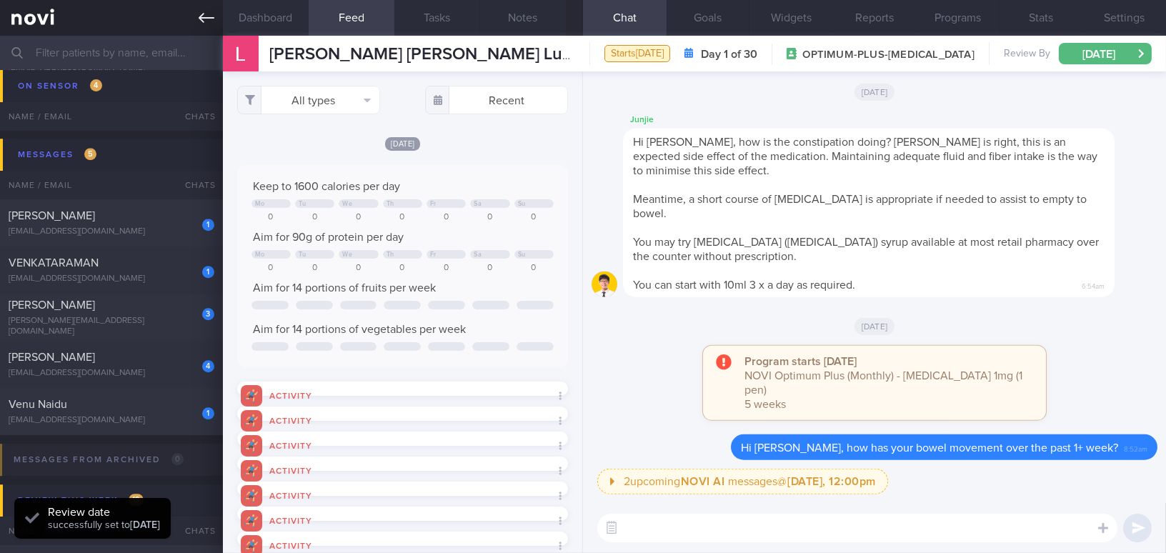
click at [203, 17] on icon at bounding box center [207, 18] width 16 height 10
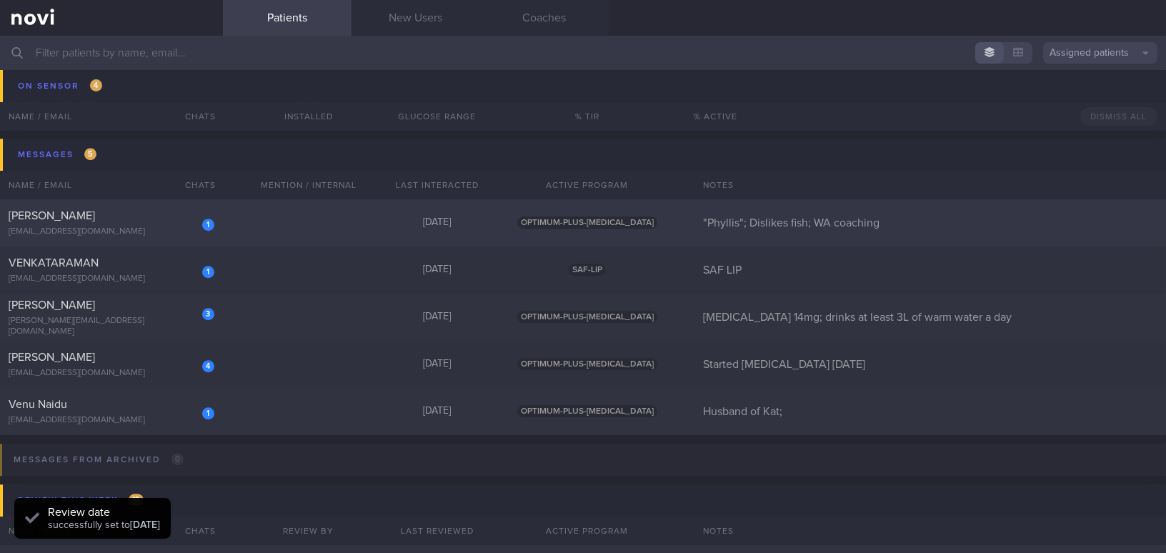
click at [116, 227] on div "[EMAIL_ADDRESS][DOMAIN_NAME]" at bounding box center [112, 231] width 206 height 11
select select "7"
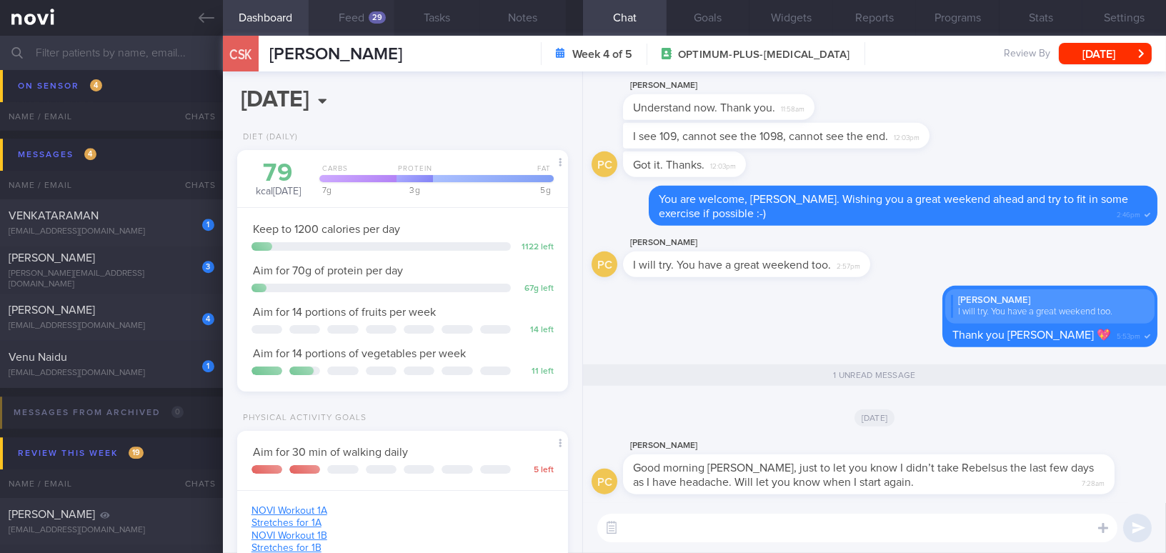
click at [361, 11] on button "Feed 29" at bounding box center [352, 18] width 86 height 36
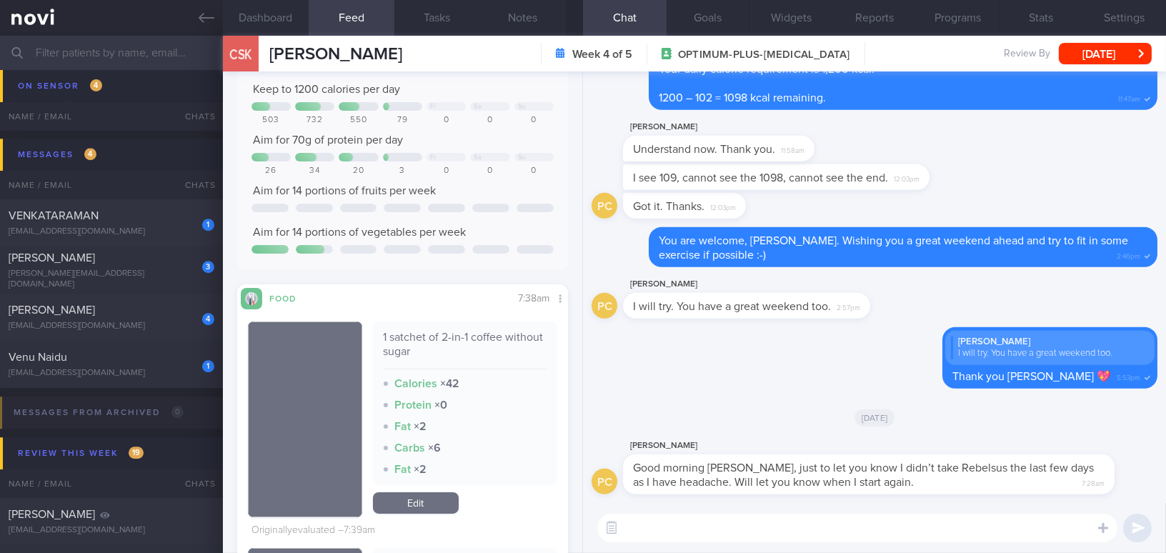
scroll to position [129, 0]
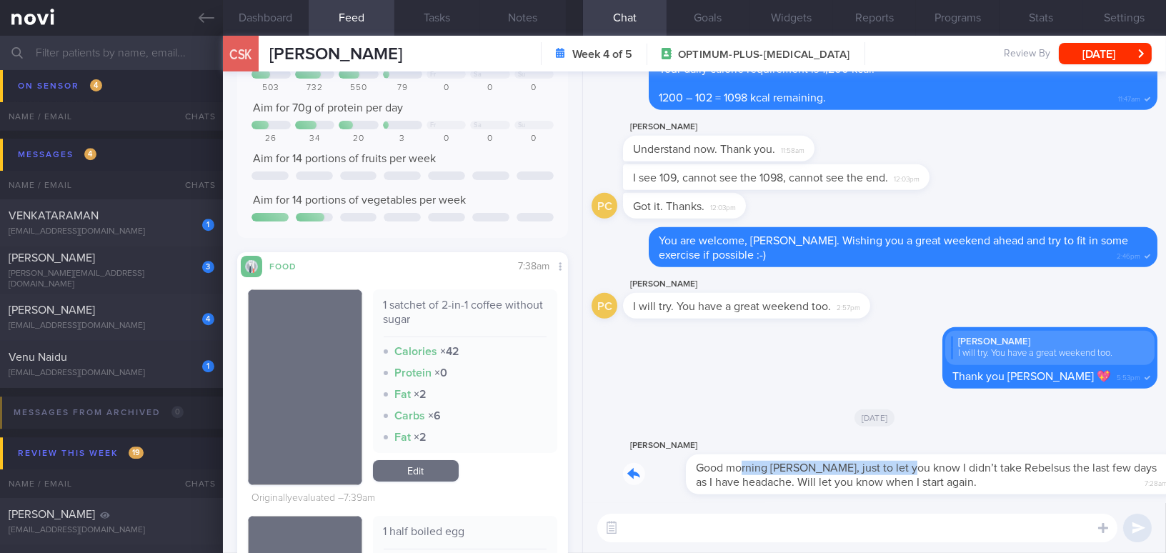
drag, startPoint x: 678, startPoint y: 458, endPoint x: 843, endPoint y: 462, distance: 165.1
click at [843, 462] on div "Phyllis Chong Good morning Mee Li, just to let you know I didn’t take Rebelsus …" at bounding box center [890, 465] width 534 height 57
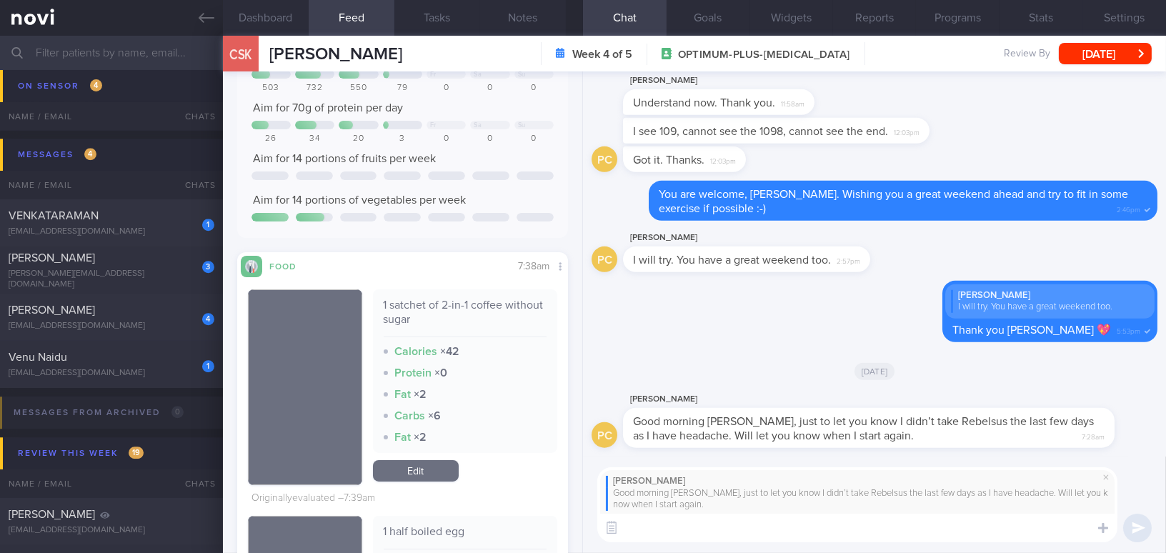
type textarea "o"
click at [758, 519] on textarea "Good morning" at bounding box center [857, 528] width 520 height 29
type textarea "Good morning Ogtkku"
click at [1132, 10] on button "Settings" at bounding box center [1124, 18] width 84 height 36
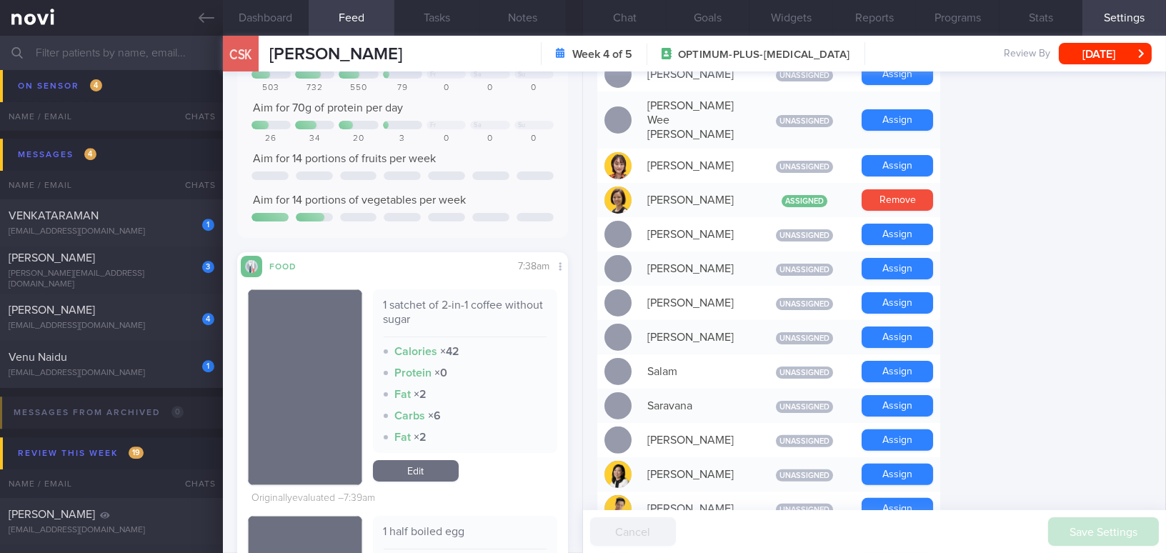
scroll to position [1039, 0]
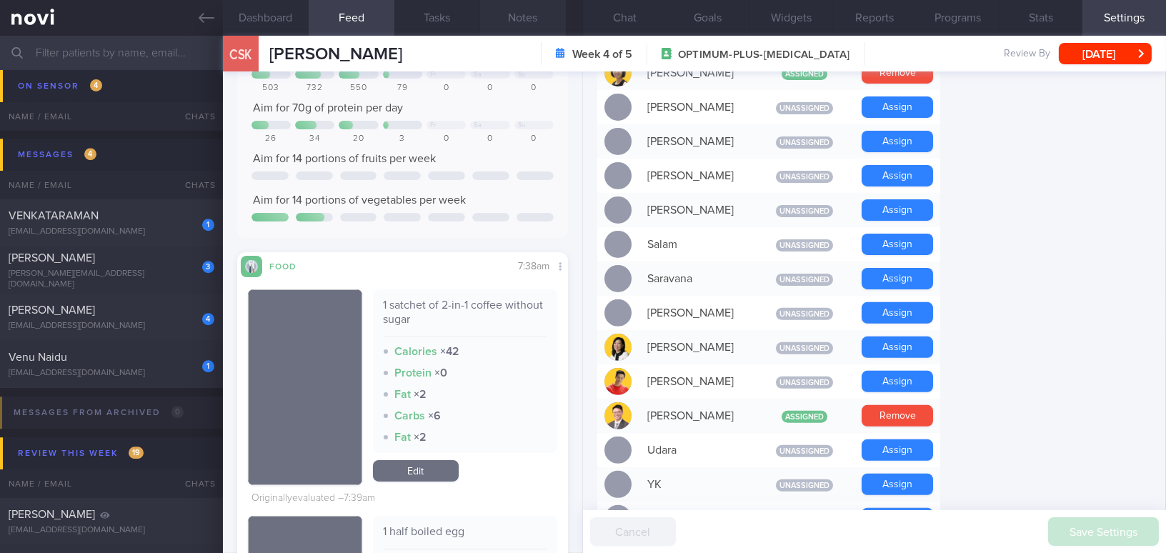
click at [504, 7] on button "Notes" at bounding box center [523, 18] width 86 height 36
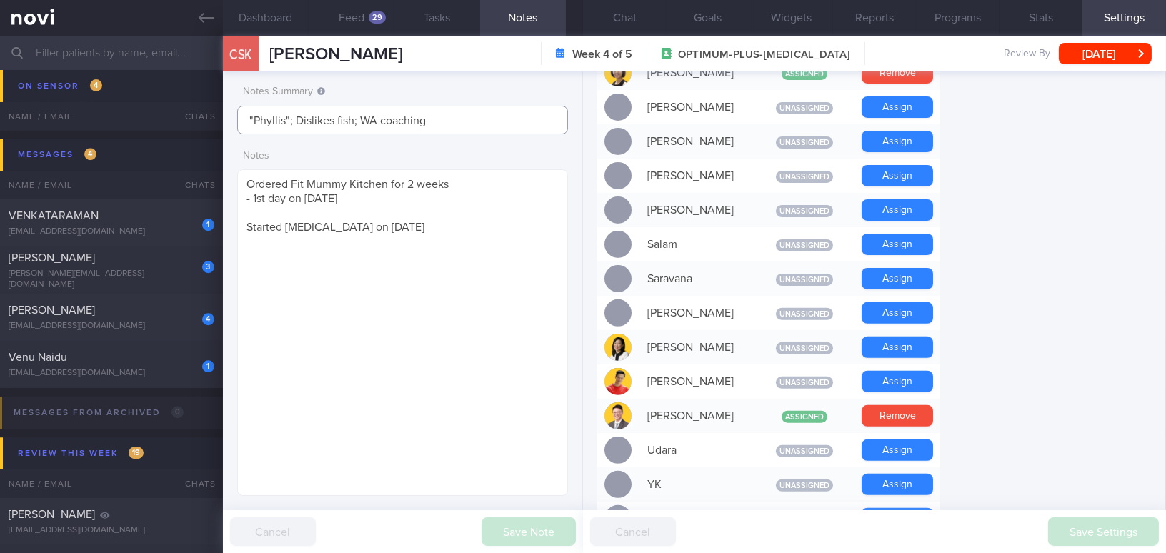
drag, startPoint x: 359, startPoint y: 118, endPoint x: 437, endPoint y: 123, distance: 78.7
click at [437, 123] on input ""Phyllis"; Dislikes fish; WA coaching" at bounding box center [402, 120] width 331 height 29
type input ""Phyllis"; Dislikes fish;"
click at [520, 524] on button "Save Note" at bounding box center [528, 531] width 94 height 29
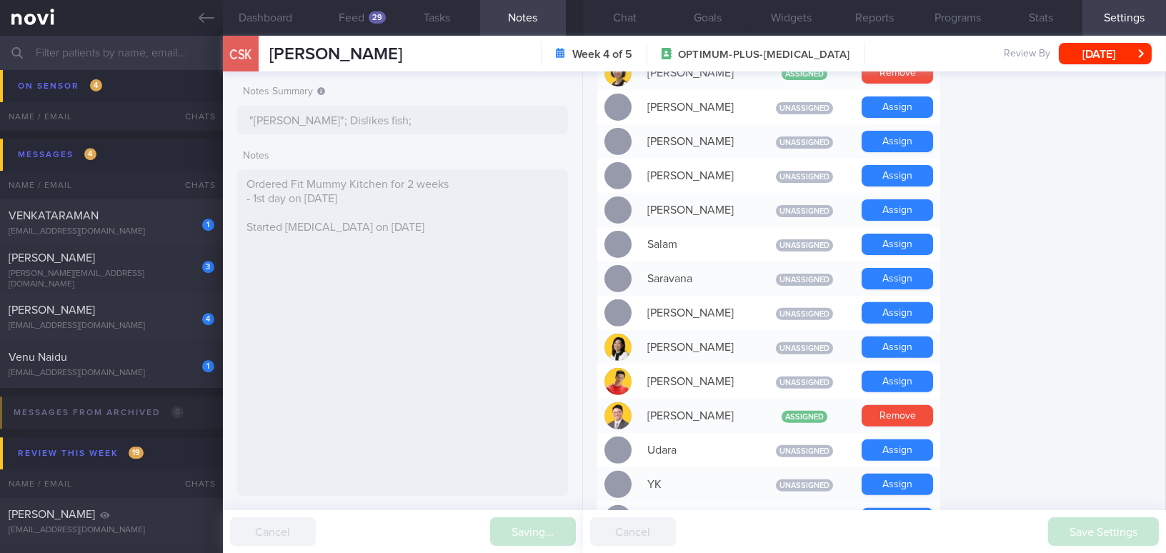
type input ""Phyllis"; Dislikes fish;"
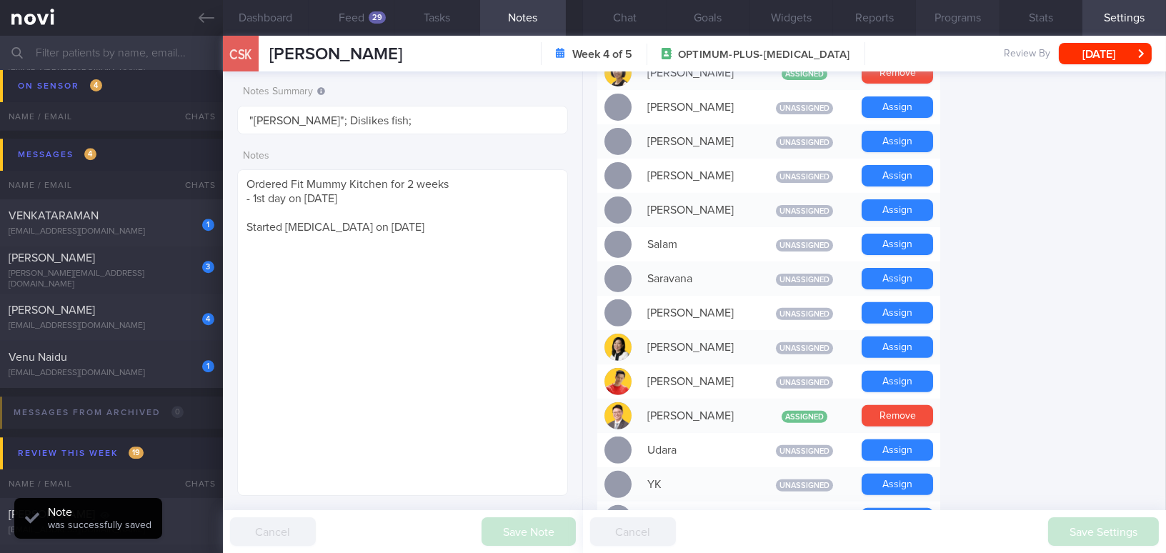
click at [974, 14] on button "Programs" at bounding box center [958, 18] width 84 height 36
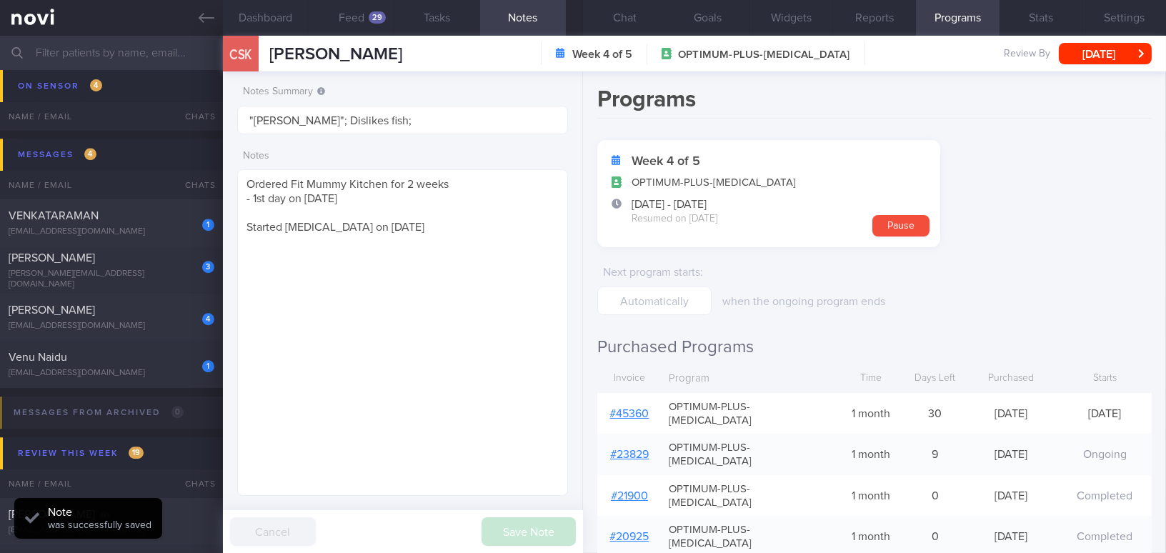
click at [627, 408] on link "# 45360" at bounding box center [629, 413] width 39 height 11
drag, startPoint x: 401, startPoint y: 234, endPoint x: 181, endPoint y: 148, distance: 236.1
click at [181, 148] on div "Patients New Users Coaches Assigned patients Assigned patients All active patie…" at bounding box center [583, 294] width 1166 height 517
paste textarea "70 year old Female - prefers to be called "Phyllis" Occupation Secretary in leg…"
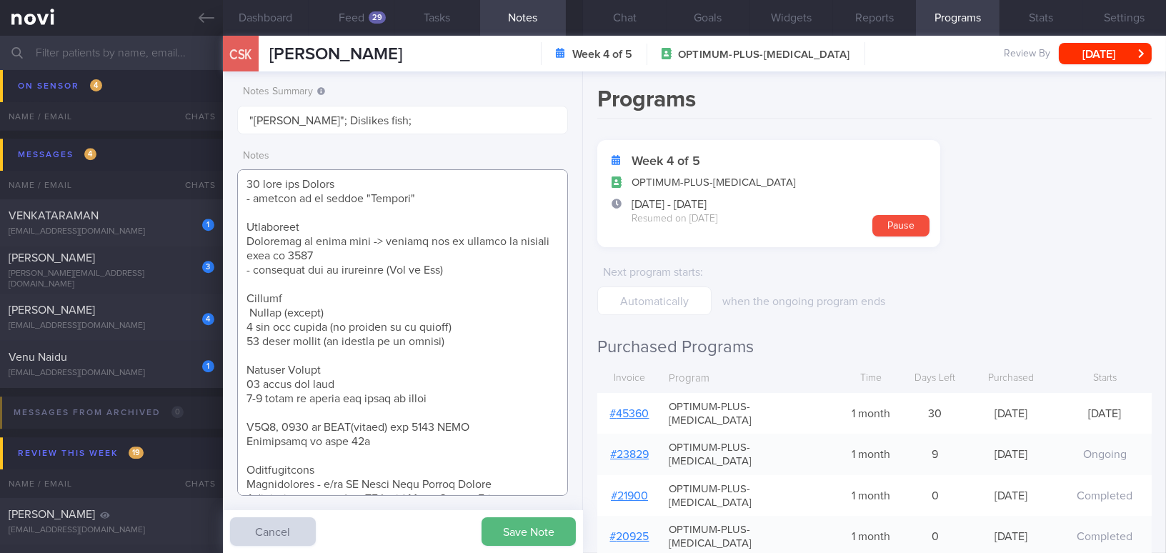
click at [249, 313] on textarea at bounding box center [402, 332] width 331 height 326
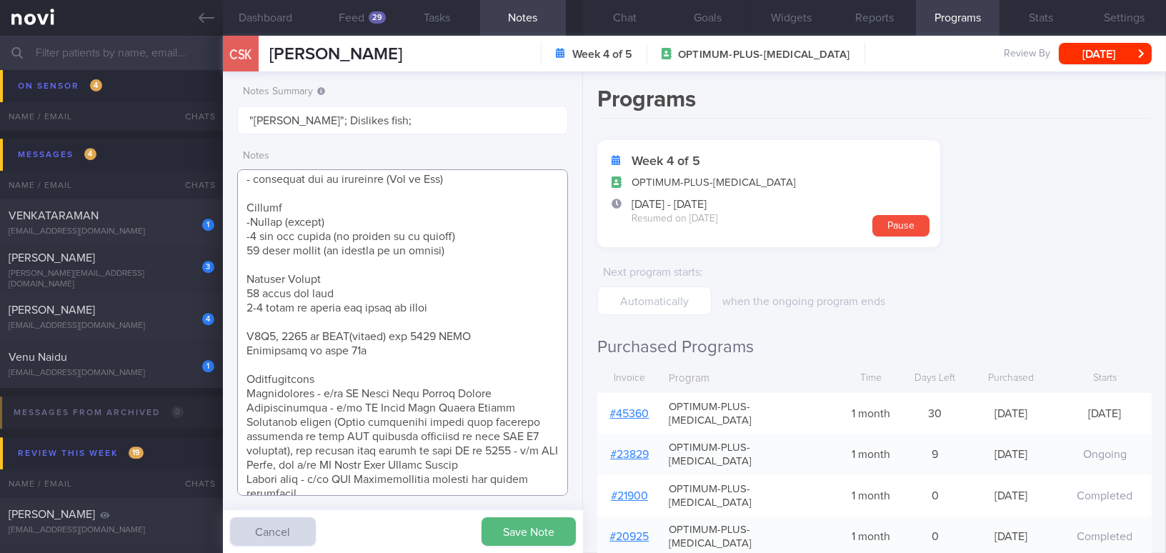
scroll to position [129, 0]
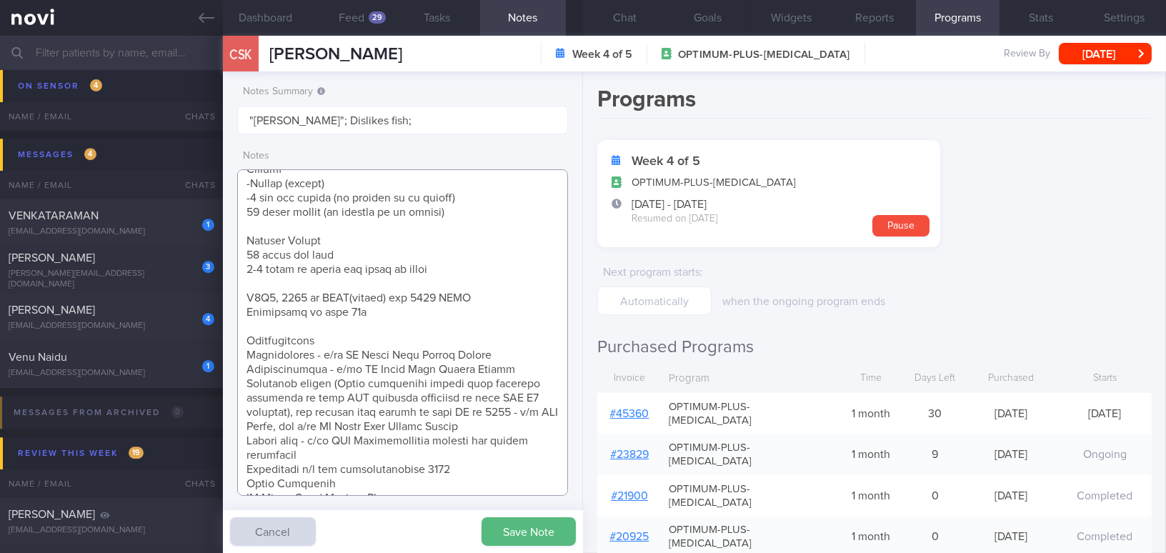
click at [245, 352] on textarea at bounding box center [402, 332] width 331 height 326
drag, startPoint x: 326, startPoint y: 351, endPoint x: 504, endPoint y: 354, distance: 178.6
click at [504, 354] on textarea at bounding box center [402, 332] width 331 height 326
drag, startPoint x: 334, startPoint y: 369, endPoint x: 524, endPoint y: 367, distance: 190.7
click at [524, 367] on textarea at bounding box center [402, 332] width 331 height 326
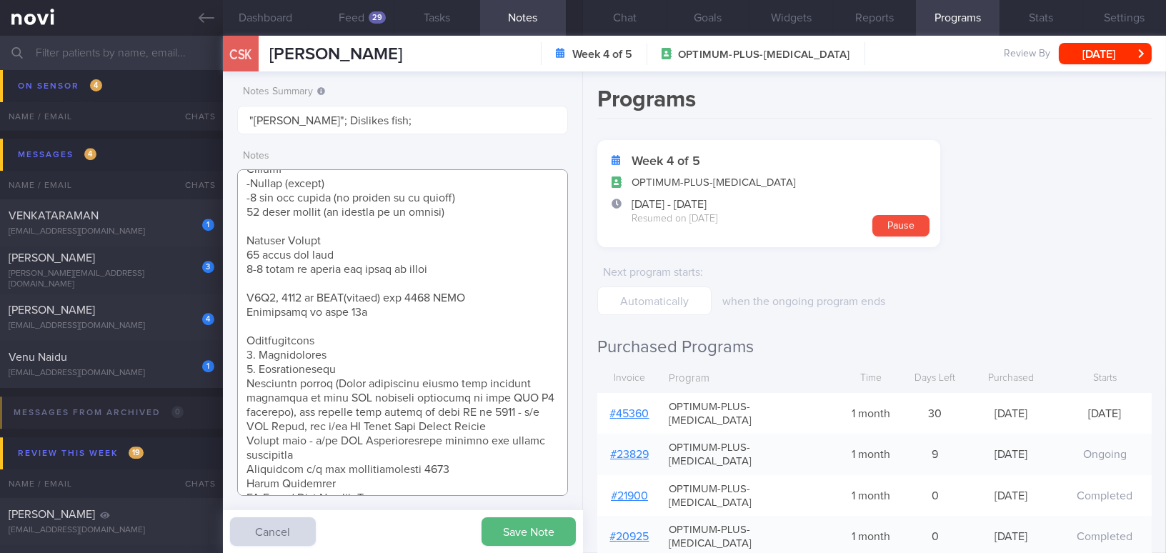
click at [242, 385] on textarea at bounding box center [402, 332] width 331 height 326
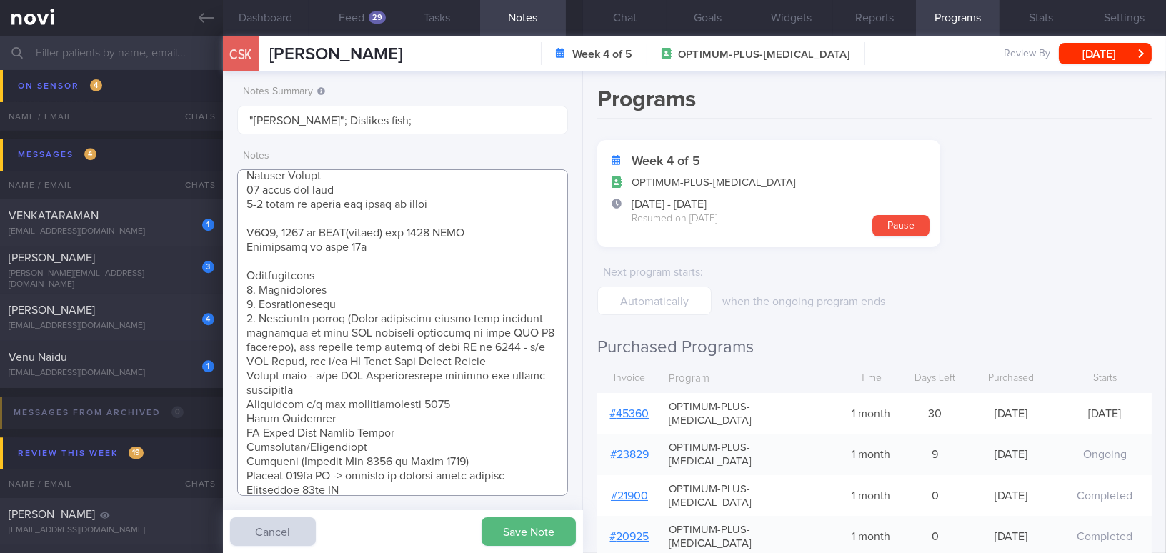
drag, startPoint x: 299, startPoint y: 361, endPoint x: 490, endPoint y: 359, distance: 191.5
click at [490, 359] on textarea at bounding box center [402, 332] width 331 height 326
click at [239, 373] on textarea at bounding box center [402, 332] width 331 height 326
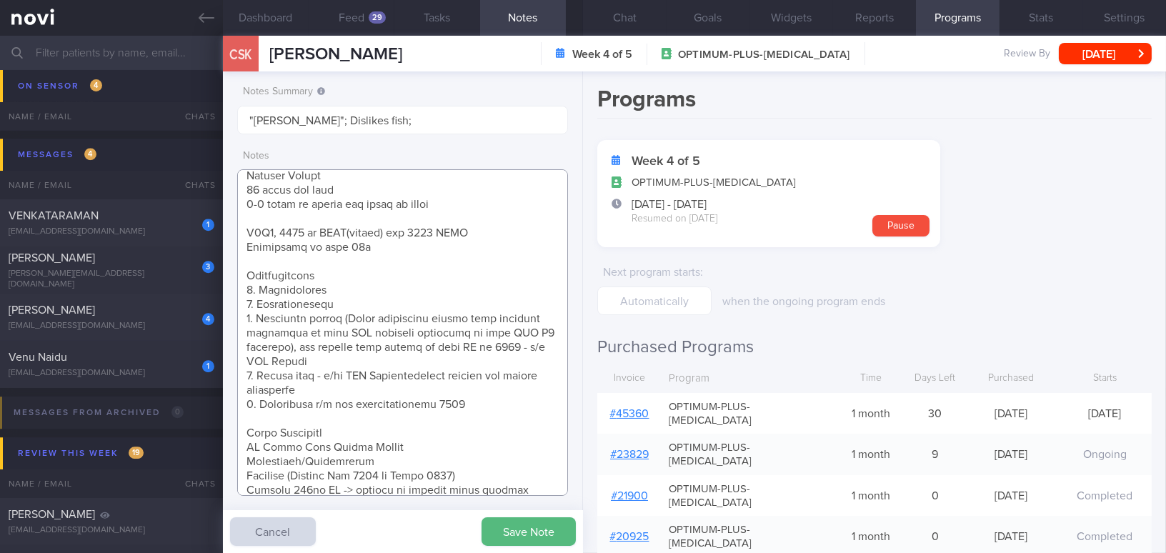
click at [249, 458] on textarea at bounding box center [402, 332] width 331 height 326
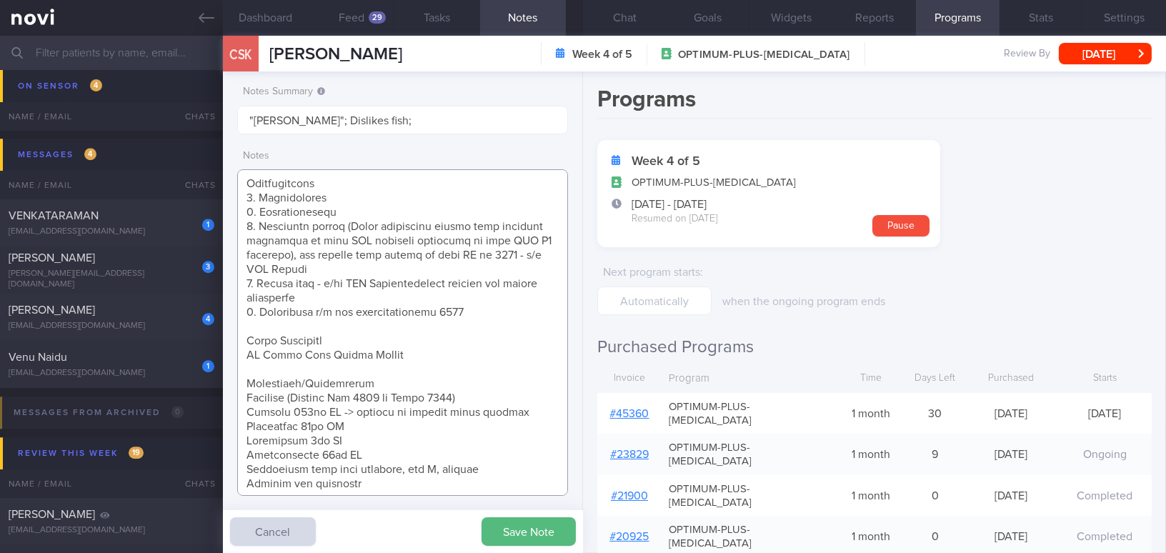
scroll to position [289, 0]
click at [532, 531] on button "Save Note" at bounding box center [528, 531] width 94 height 29
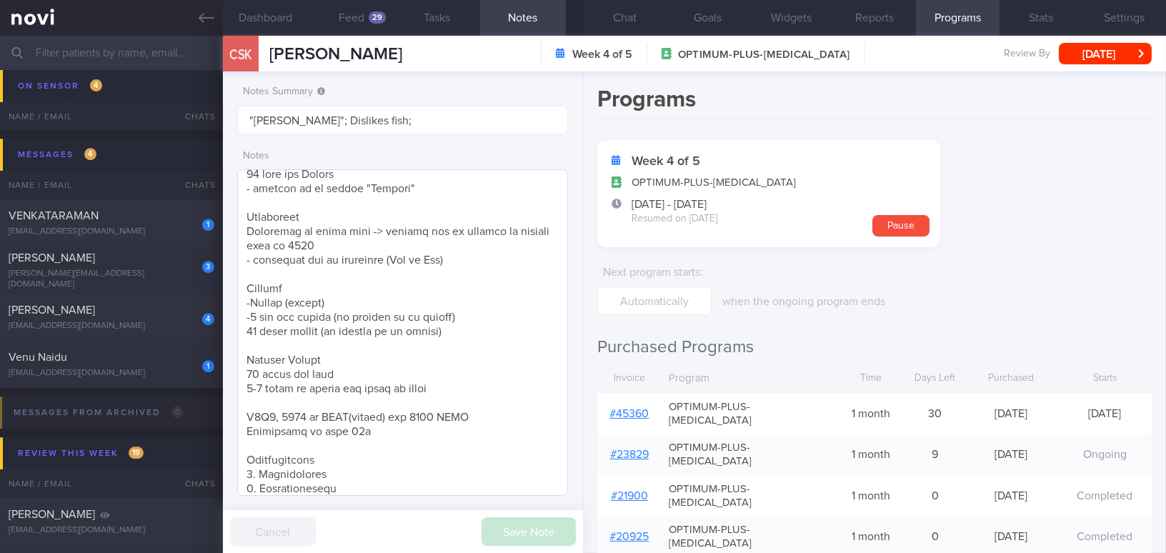
scroll to position [0, 0]
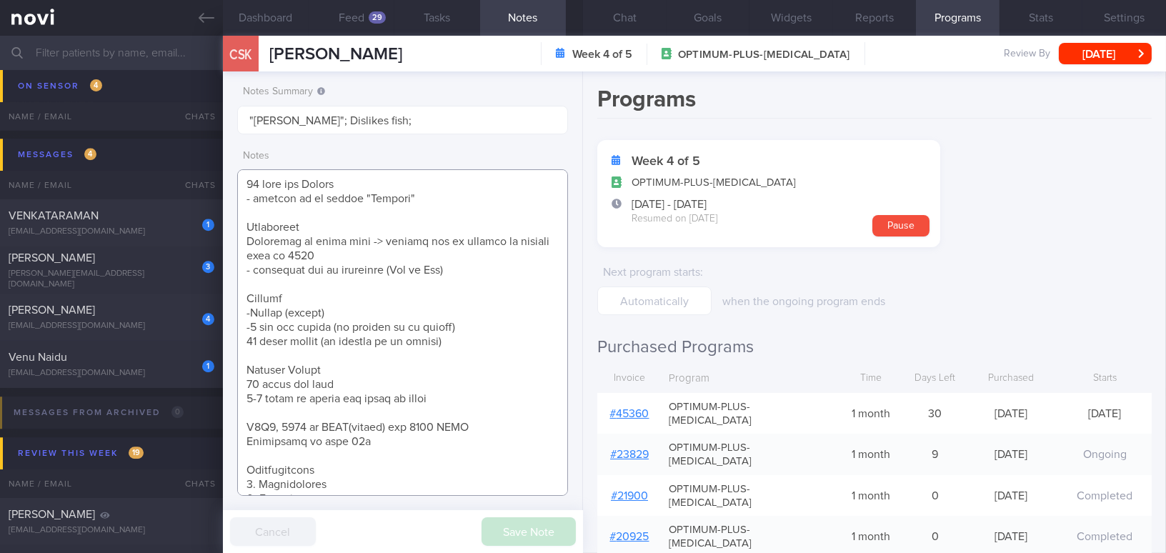
click at [257, 181] on textarea at bounding box center [402, 332] width 331 height 326
type textarea "71 year old Female - prefers to be called "Phyllis" Occupation Secretary in leg…"
click at [541, 531] on button "Save Note" at bounding box center [528, 531] width 94 height 29
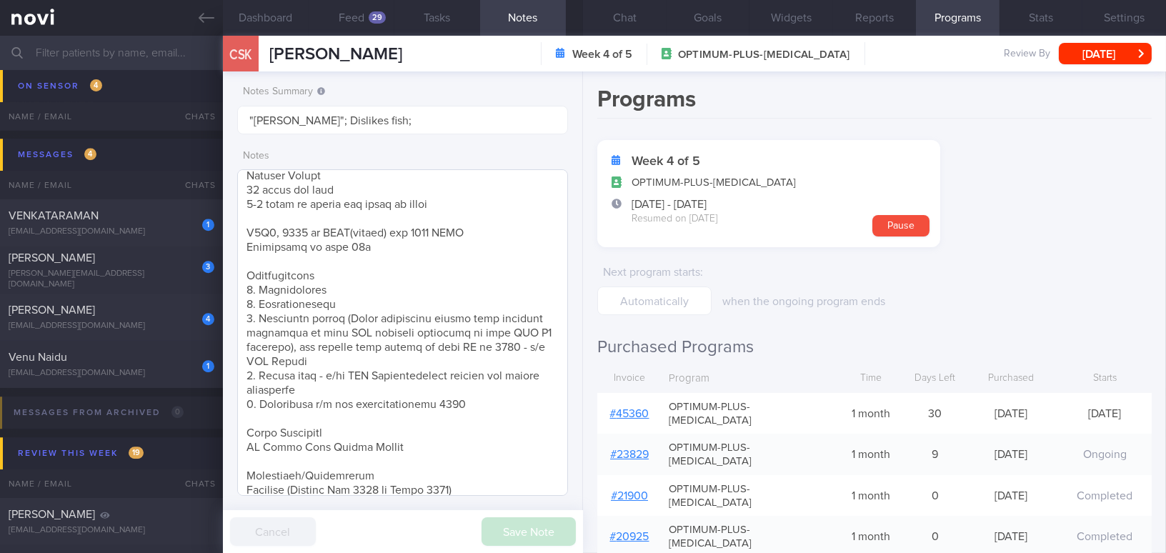
scroll to position [289, 0]
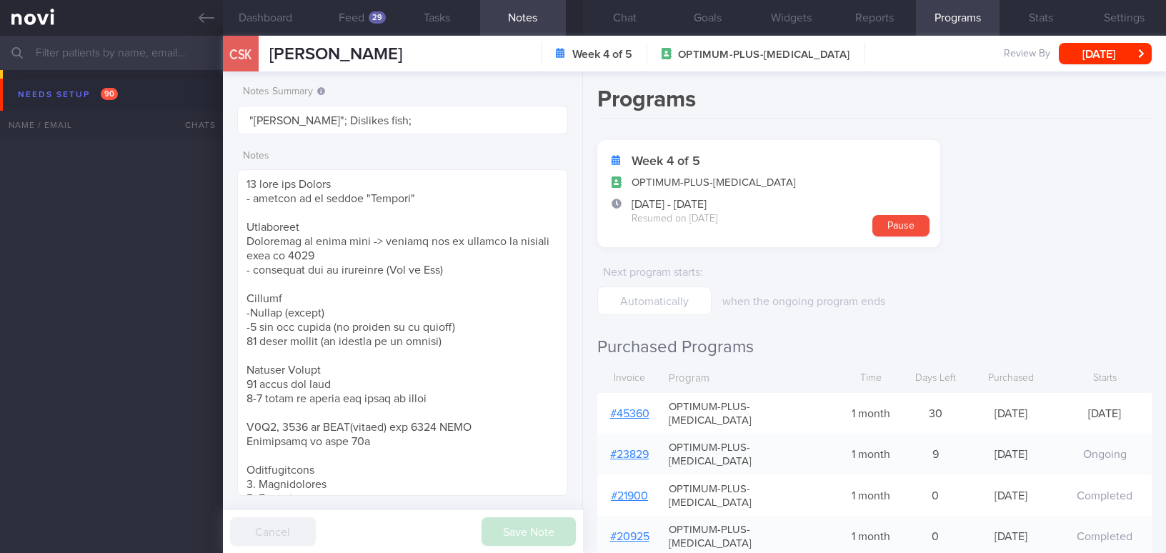
select select "7"
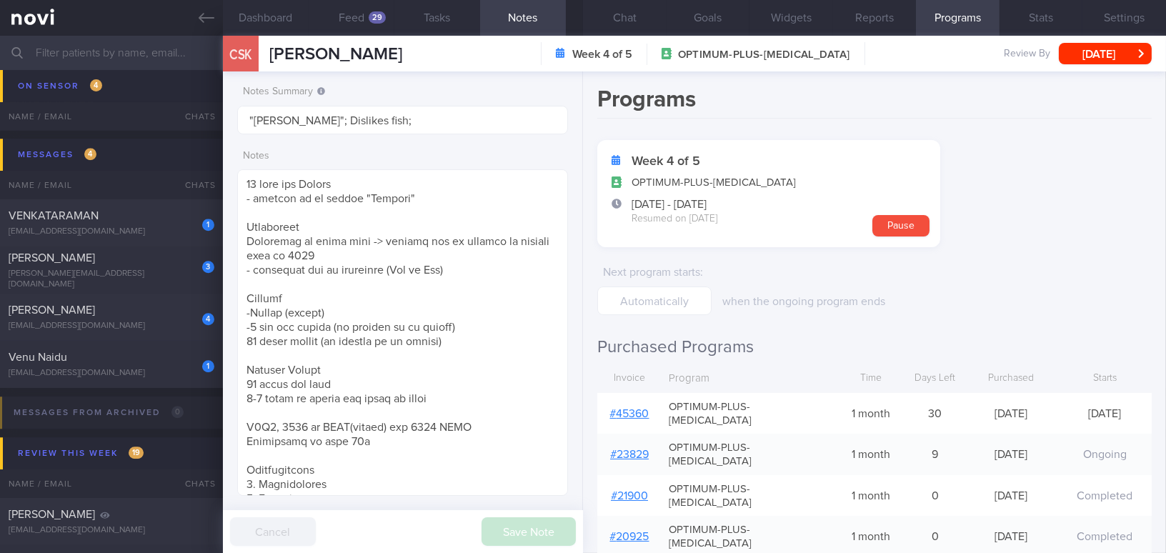
scroll to position [1039, 0]
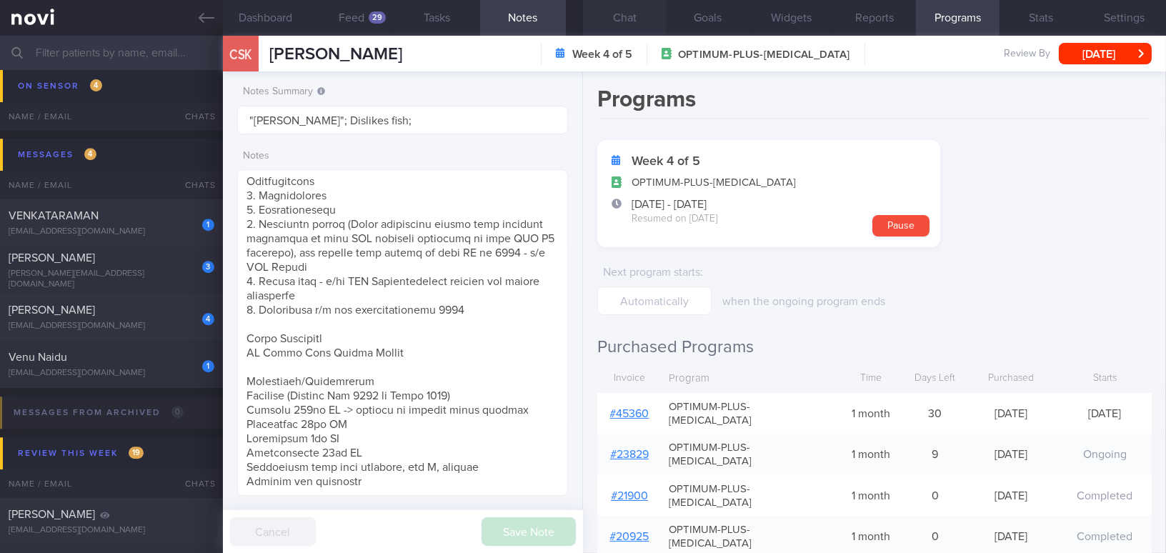
click at [610, 26] on button "Chat" at bounding box center [625, 18] width 84 height 36
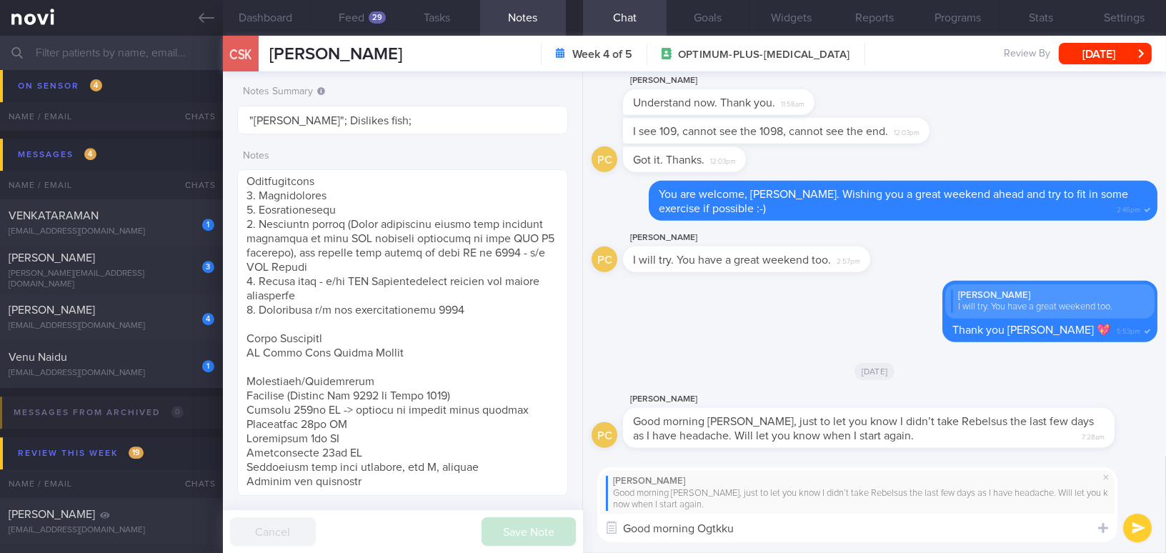
drag, startPoint x: 728, startPoint y: 528, endPoint x: 589, endPoint y: 526, distance: 139.3
click at [589, 526] on div "[PERSON_NAME] Good morning [PERSON_NAME], just to let you know I didn’t take Re…" at bounding box center [874, 504] width 583 height 96
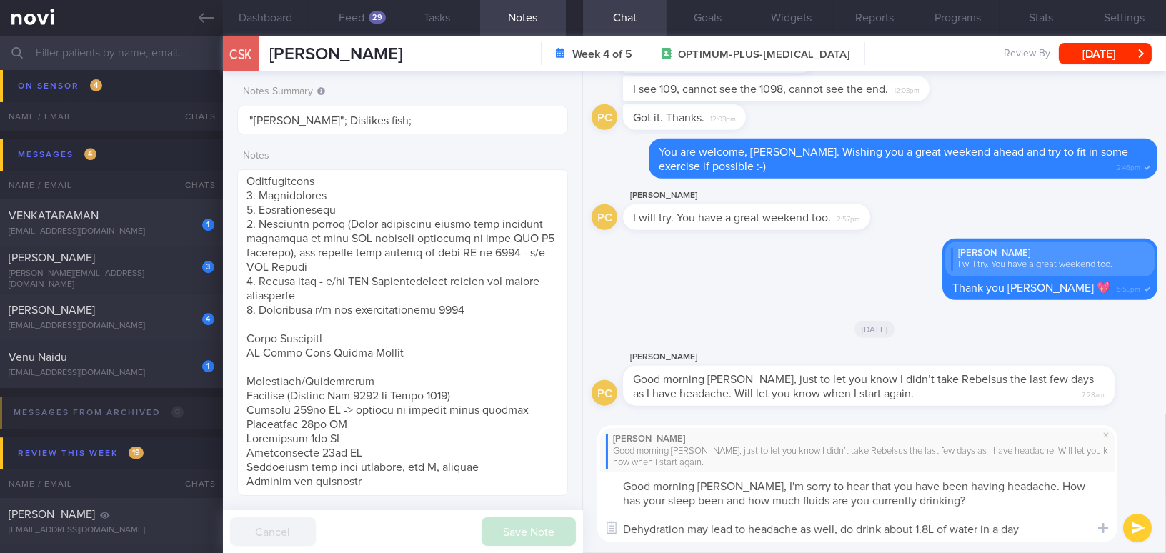
drag, startPoint x: 734, startPoint y: 491, endPoint x: 1050, endPoint y: 549, distance: 320.9
click at [1050, 549] on div "[PERSON_NAME] Good morning [PERSON_NAME], just to let you know I didn’t take Re…" at bounding box center [874, 483] width 583 height 139
click at [747, 500] on textarea "Good morning [PERSON_NAME], I'm sorry to hear that you have been having headach…" at bounding box center [857, 506] width 520 height 71
drag, startPoint x: 736, startPoint y: 484, endPoint x: 1061, endPoint y: 534, distance: 328.9
click at [1061, 534] on textarea "Good morning [PERSON_NAME], I'm sorry to hear that you have been having headach…" at bounding box center [857, 506] width 520 height 71
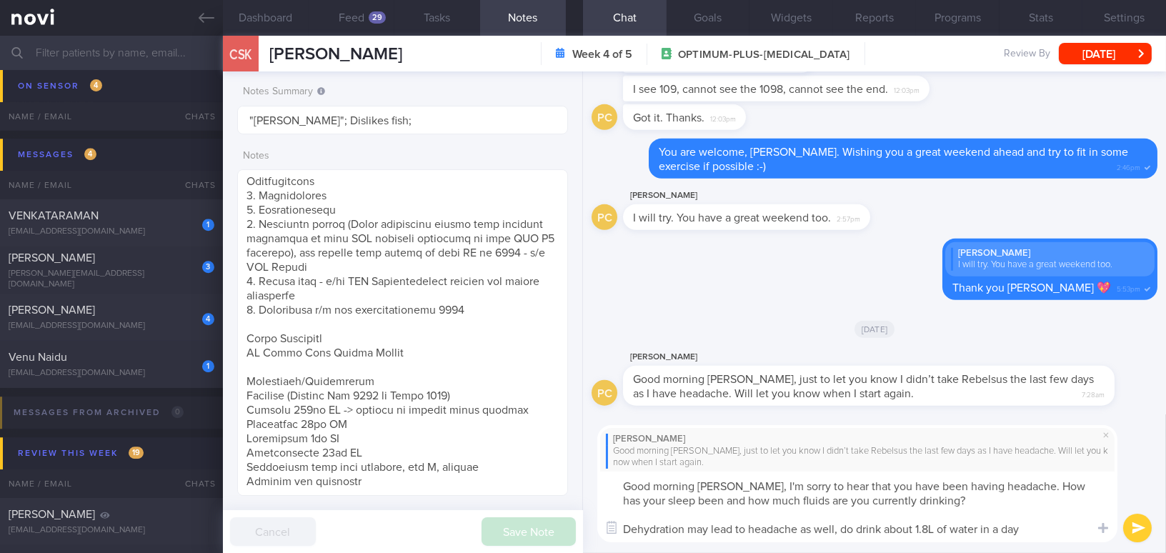
paste textarea "’ve been experiencing headaches. How has your sleep been, and how much fluid ar…"
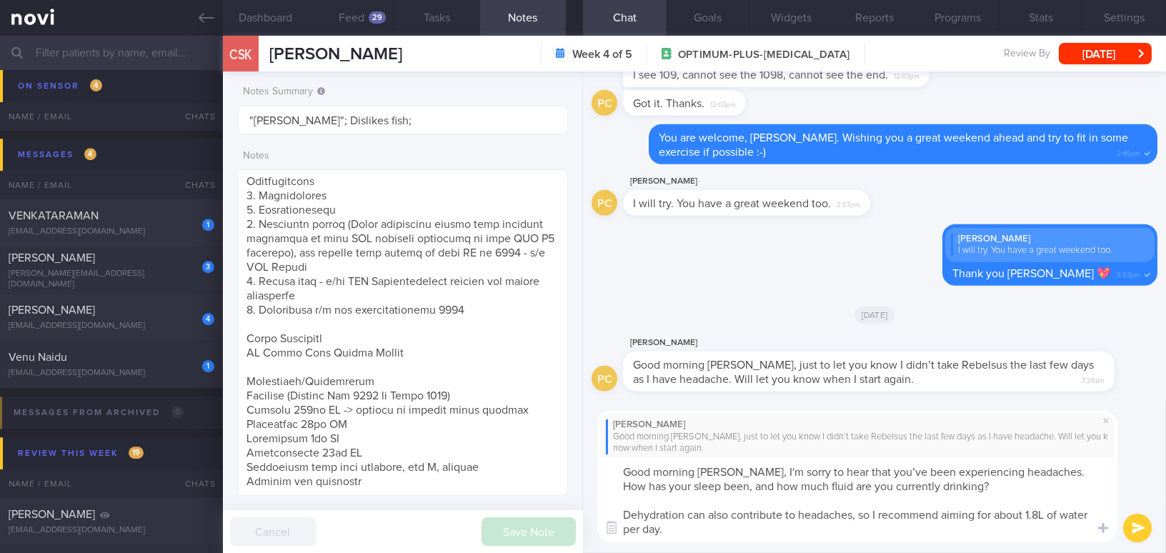
click at [872, 474] on textarea "Good morning [PERSON_NAME], I'm sorry to hear that you’ve been experiencing hea…" at bounding box center [857, 499] width 520 height 85
drag, startPoint x: 859, startPoint y: 515, endPoint x: 980, endPoint y: 511, distance: 120.8
click at [980, 511] on textarea "Good morning [PERSON_NAME], I'm sorry to hear that you have been experiencing h…" at bounding box center [857, 499] width 520 height 85
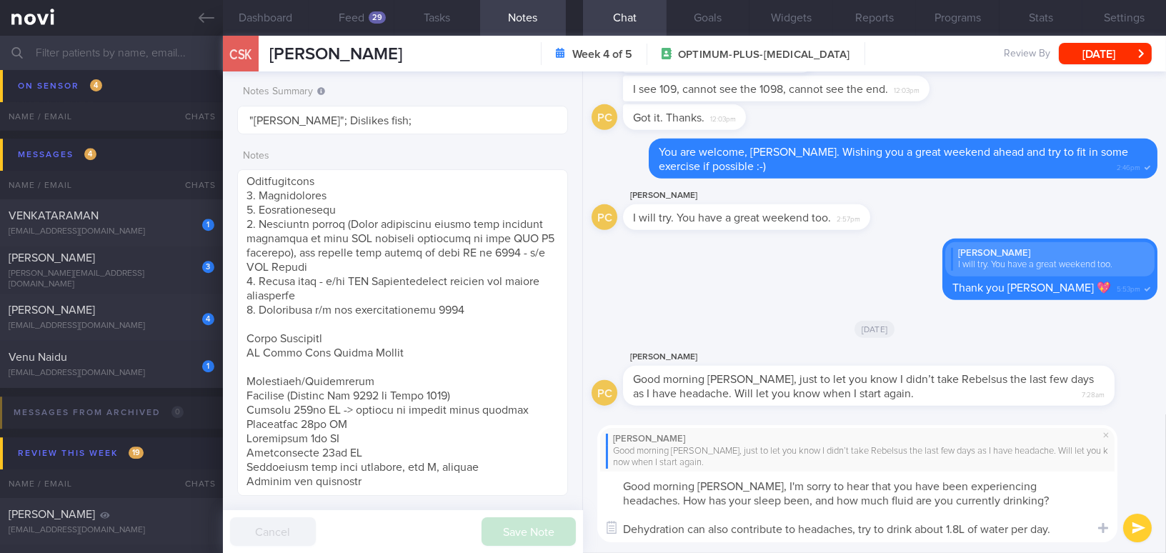
click at [1062, 521] on textarea "Good morning [PERSON_NAME], I'm sorry to hear that you have been experiencing h…" at bounding box center [857, 506] width 520 height 71
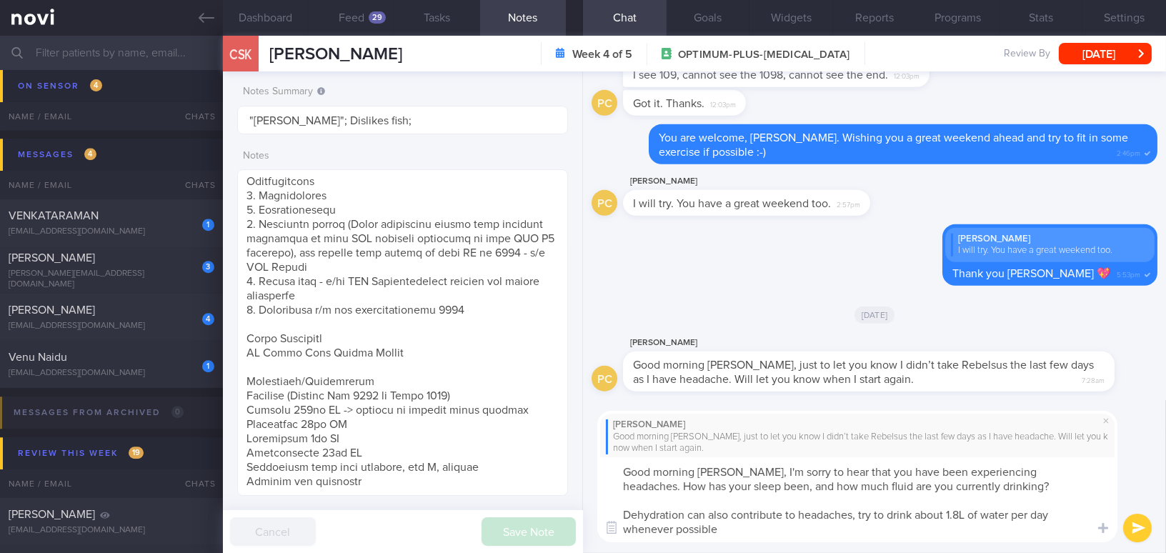
type textarea "Good morning [PERSON_NAME], I'm sorry to hear that you have been experiencing h…"
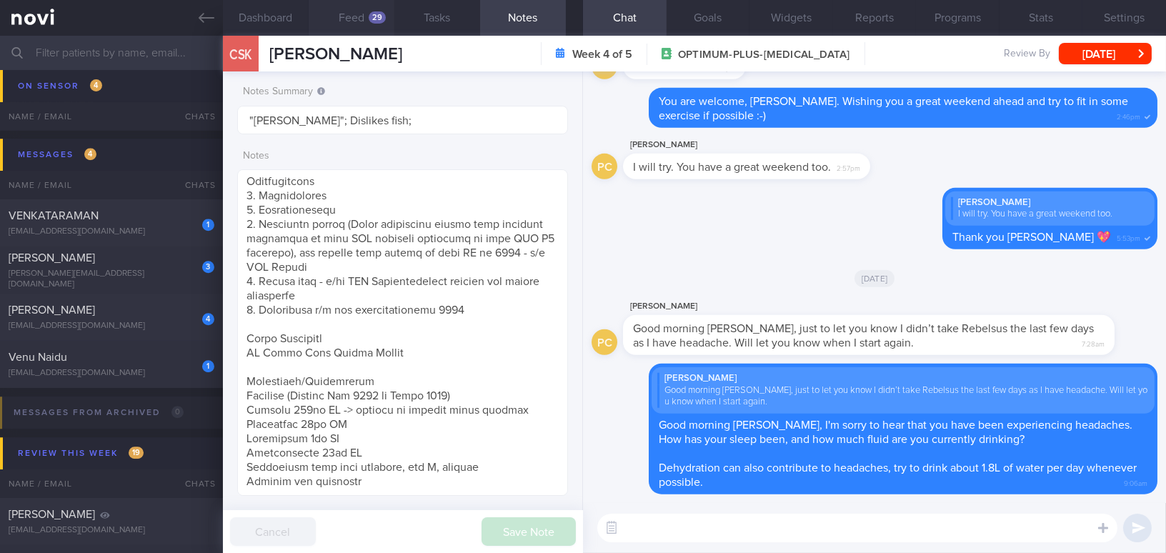
click at [340, 7] on button "Feed 29" at bounding box center [352, 18] width 86 height 36
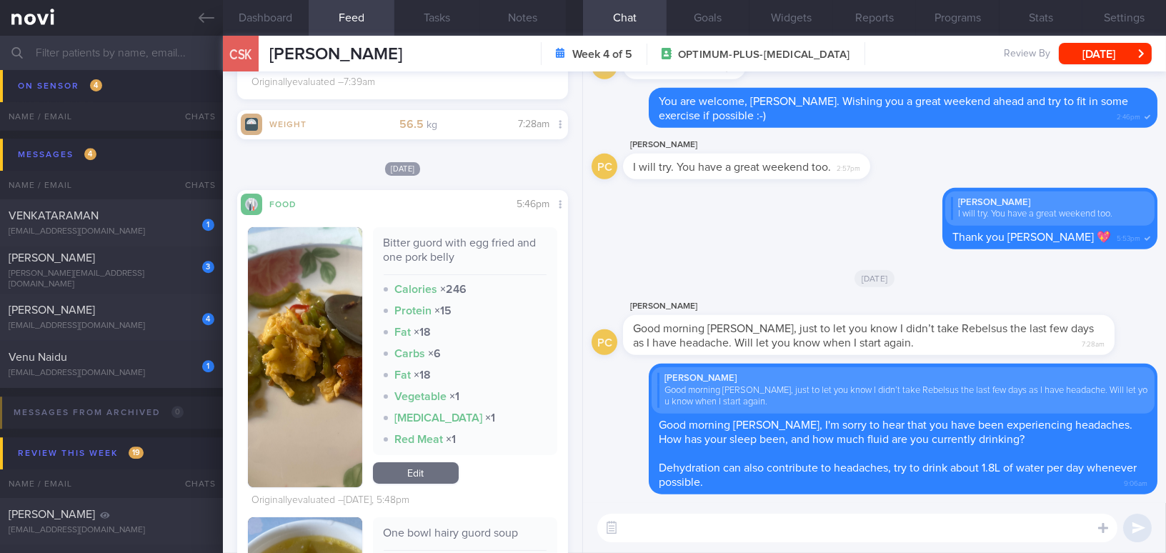
scroll to position [779, 0]
click at [301, 269] on img "button" at bounding box center [305, 357] width 114 height 260
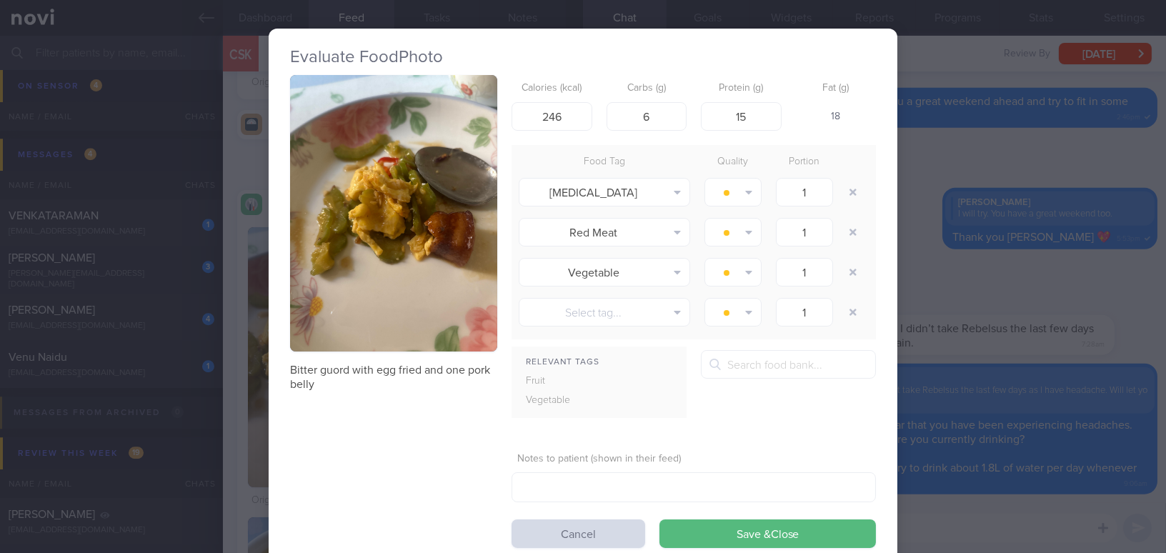
click at [953, 305] on div "Evaluate Food Photo Bitter guord with egg fried and one pork belly Calories (kc…" at bounding box center [583, 276] width 1166 height 553
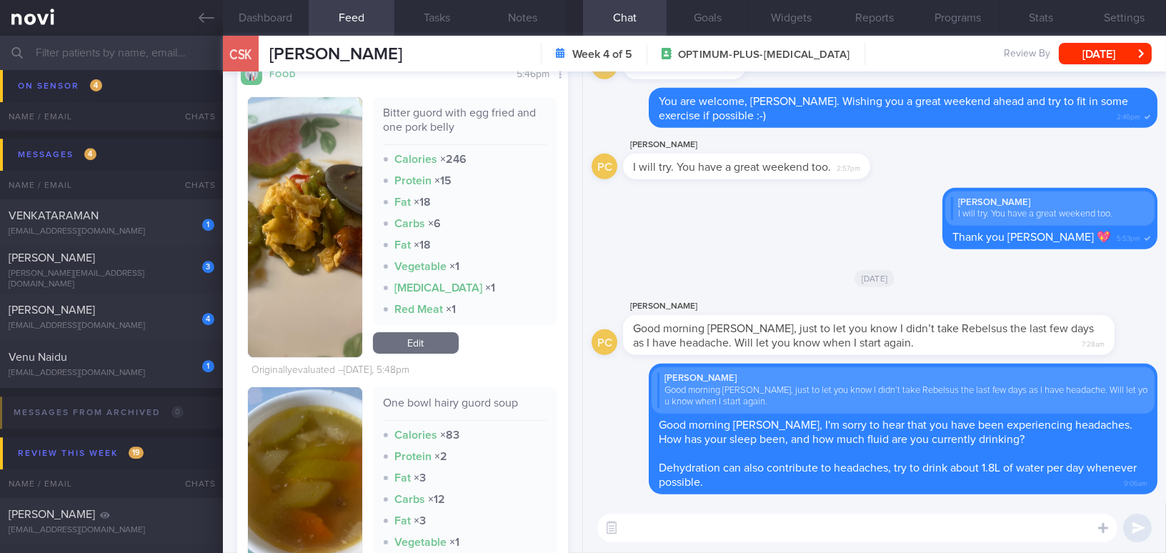
scroll to position [844, 0]
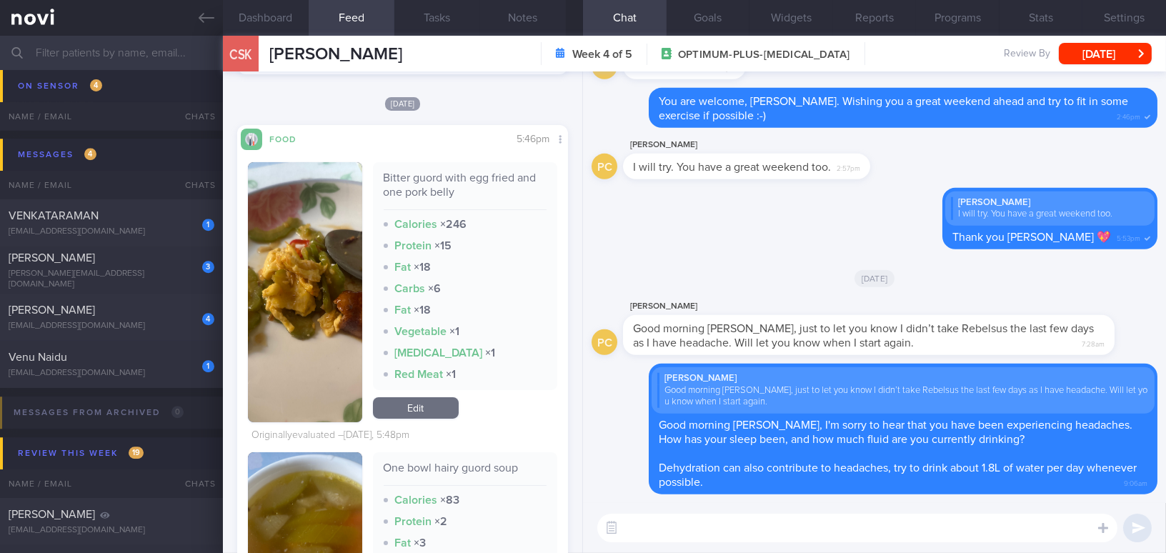
click at [321, 273] on button "button" at bounding box center [305, 292] width 114 height 260
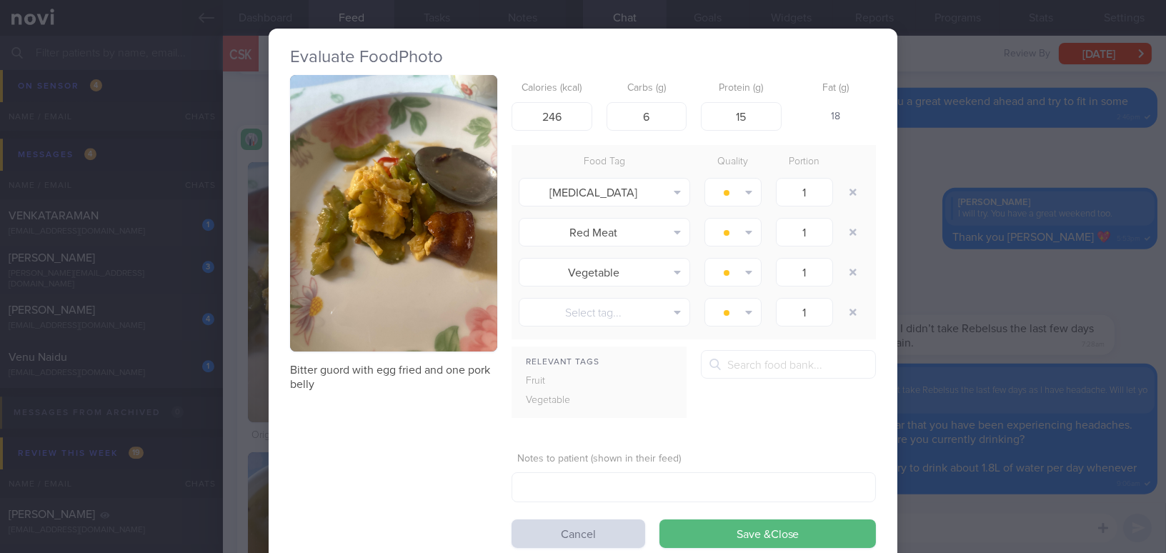
click at [960, 298] on div "Evaluate Food Photo Bitter guord with egg fried and one pork belly Calories (kc…" at bounding box center [583, 276] width 1166 height 553
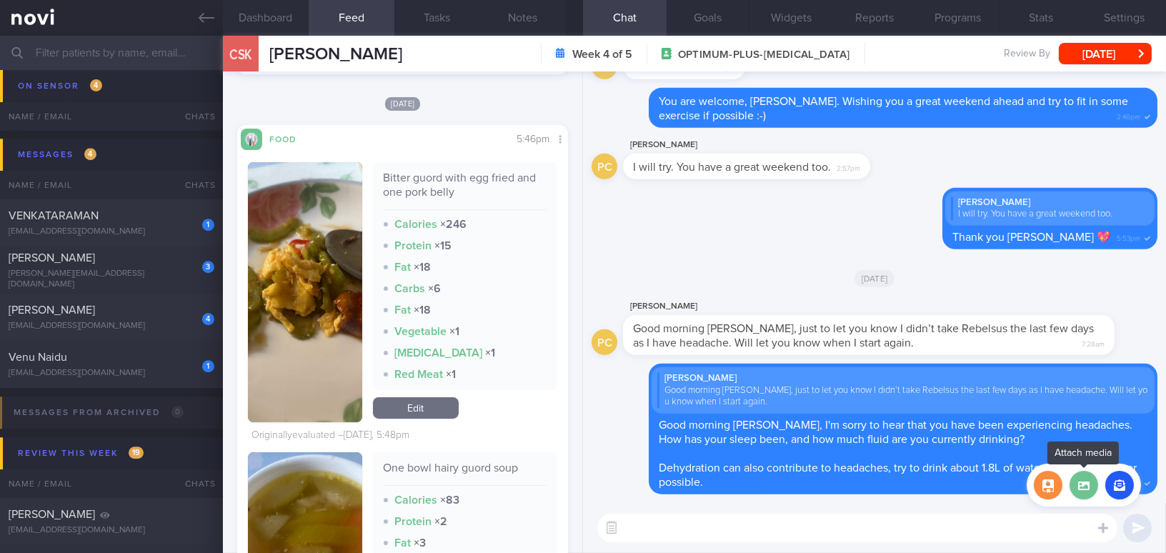
click at [1086, 490] on label at bounding box center [1083, 485] width 29 height 29
click at [0, 0] on input "file" at bounding box center [0, 0] width 0 height 0
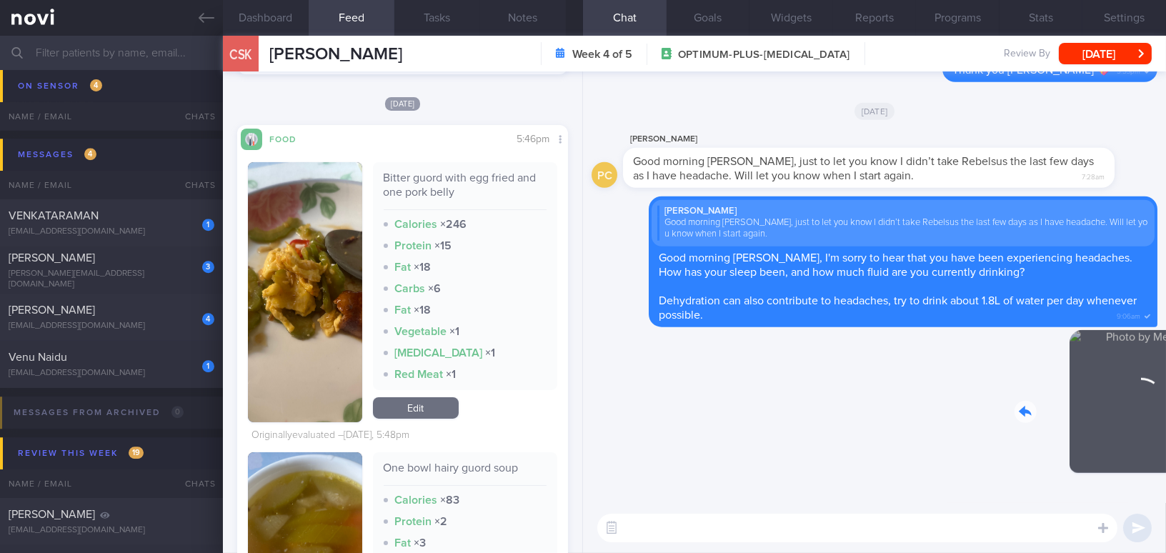
drag, startPoint x: 1041, startPoint y: 400, endPoint x: 1144, endPoint y: 409, distance: 103.9
click at [1144, 409] on div "Delete 9:07am" at bounding box center [1057, 412] width 200 height 165
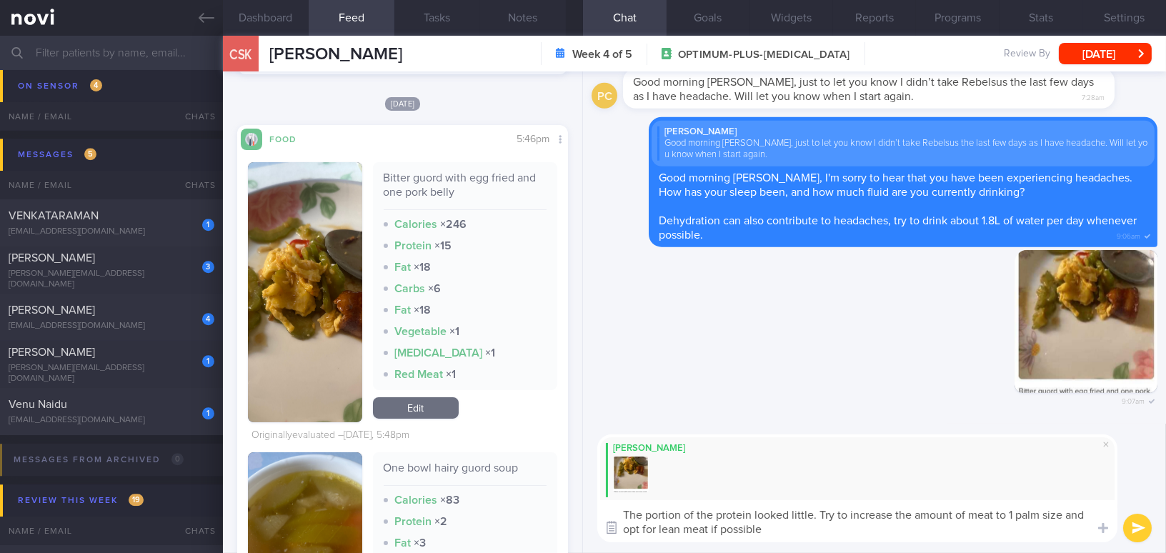
drag, startPoint x: 779, startPoint y: 526, endPoint x: 612, endPoint y: 519, distance: 166.6
click at [612, 519] on div "Attach media Chat Templates Admin CGM Weight Nutrition Physical Activity Infogr…" at bounding box center [874, 488] width 583 height 129
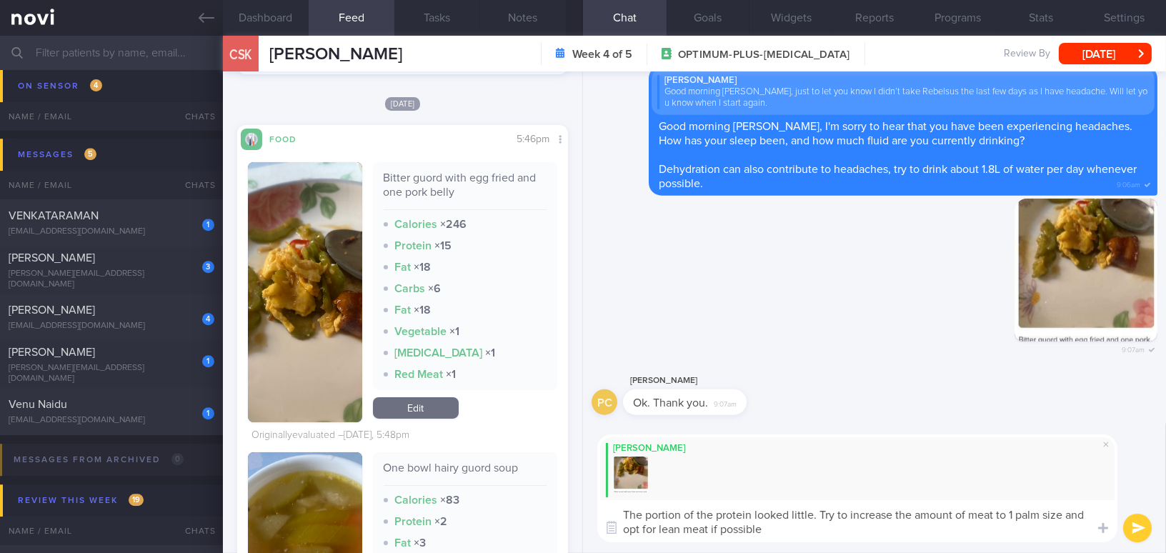
click at [658, 509] on textarea "The portion of the protein looked little. Try to increase the amount of meat to…" at bounding box center [857, 521] width 520 height 42
drag, startPoint x: 623, startPoint y: 518, endPoint x: 781, endPoint y: 539, distance: 159.2
click at [781, 539] on textarea "The portion of the protein looked little. Try to increase the amount of meat to…" at bounding box center [857, 521] width 520 height 42
paste textarea "protein looked a bit small. Try to increase the amount of meat to about one pal…"
drag, startPoint x: 1048, startPoint y: 514, endPoint x: 1074, endPoint y: 516, distance: 26.5
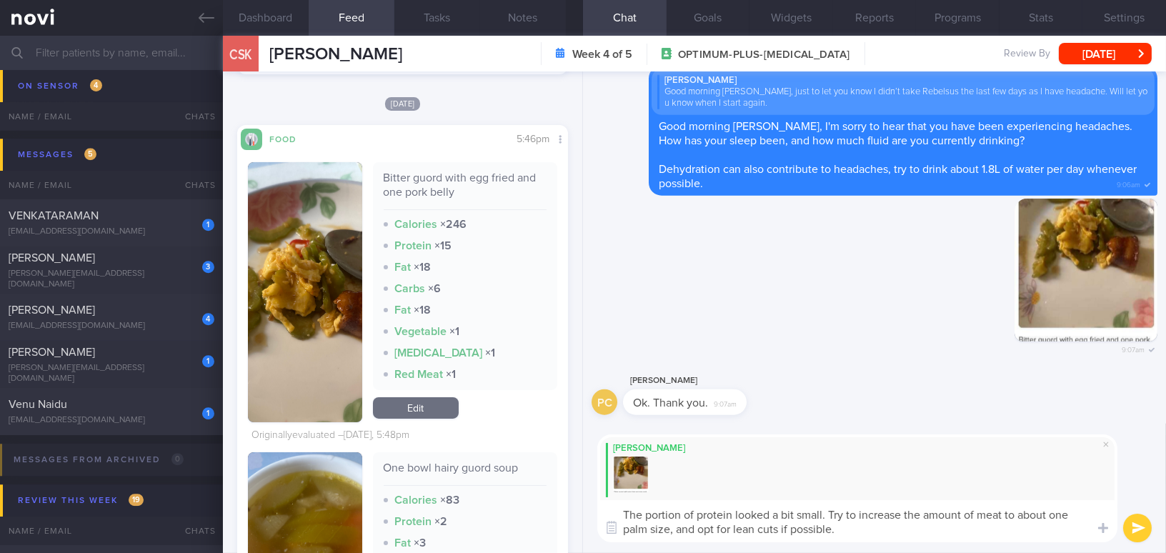
click at [1074, 516] on textarea "The portion of protein looked a bit small. Try to increase the amount of meat t…" at bounding box center [857, 521] width 520 height 42
type textarea "The portion of protein looked a bit small. Try to increase the amount of meat t…"
click at [1142, 525] on button "submit" at bounding box center [1137, 528] width 29 height 29
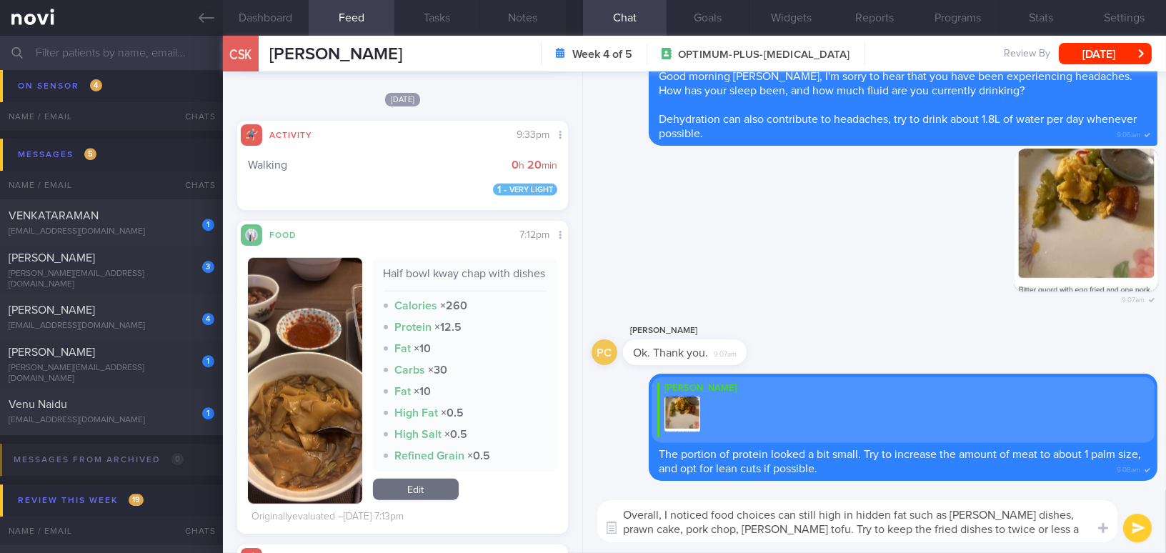
drag, startPoint x: 1040, startPoint y: 534, endPoint x: 572, endPoint y: 502, distance: 469.0
click at [572, 502] on div "Dashboard Feed 29 Tasks Notes Chat Goals Widgets Reports Programs Stats Setting…" at bounding box center [694, 294] width 943 height 517
type textarea "Overall, I noticed food choices can still high in hidden fat such as curry dish…"
click at [1097, 56] on button "[DATE]" at bounding box center [1105, 53] width 93 height 21
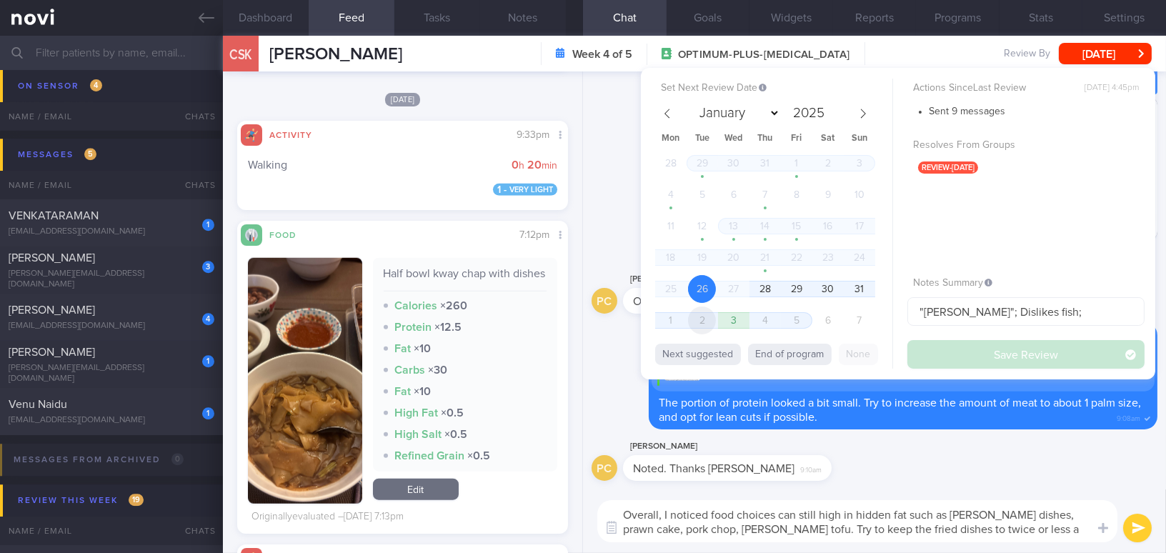
click at [716, 322] on span "2" at bounding box center [702, 320] width 28 height 28
select select "8"
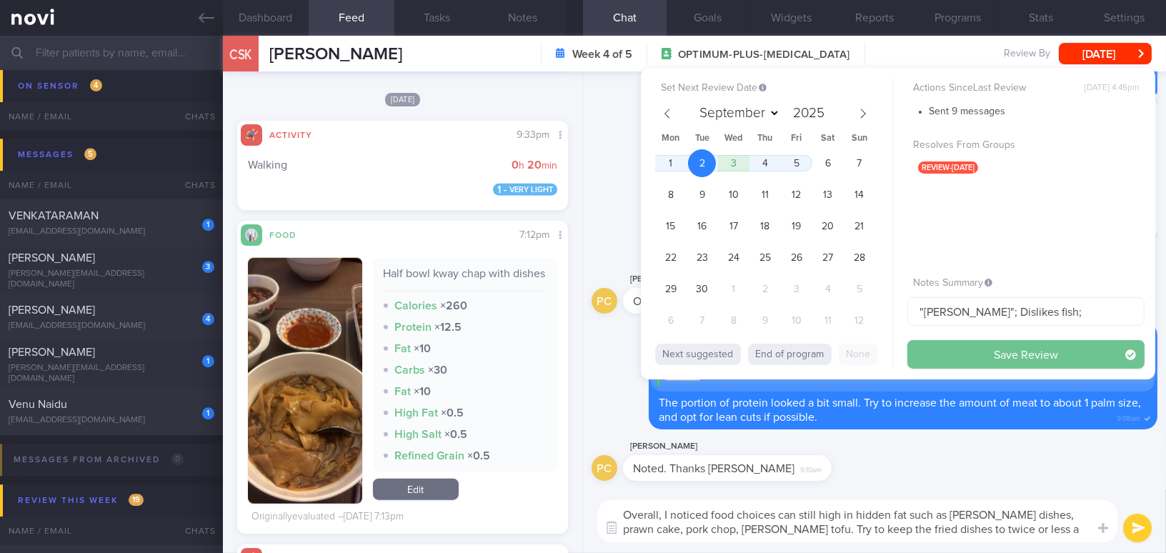
click at [960, 361] on button "Save Review" at bounding box center [1025, 354] width 237 height 29
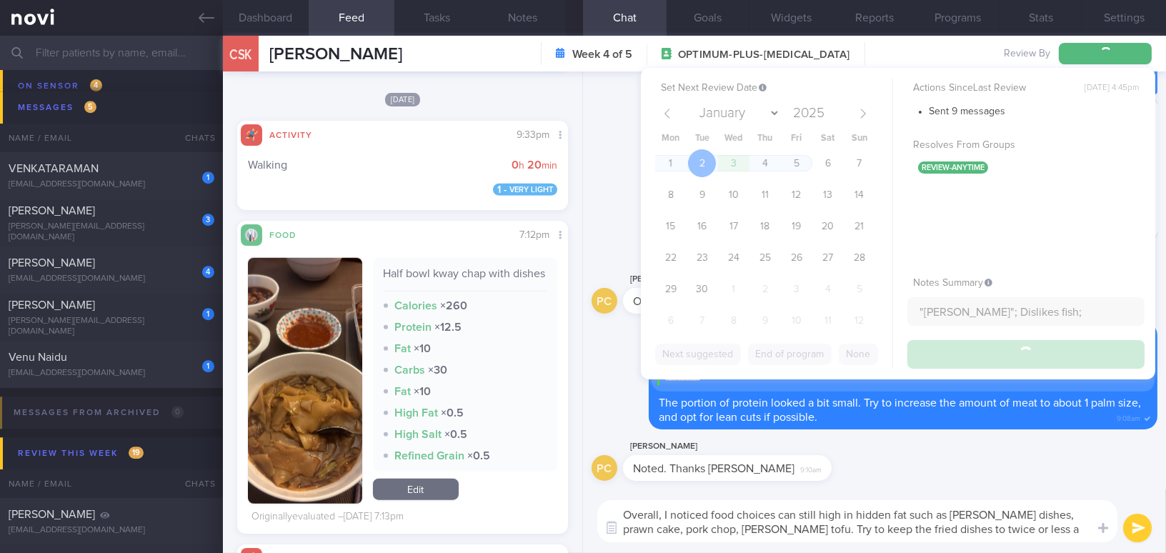
scroll to position [6889, 0]
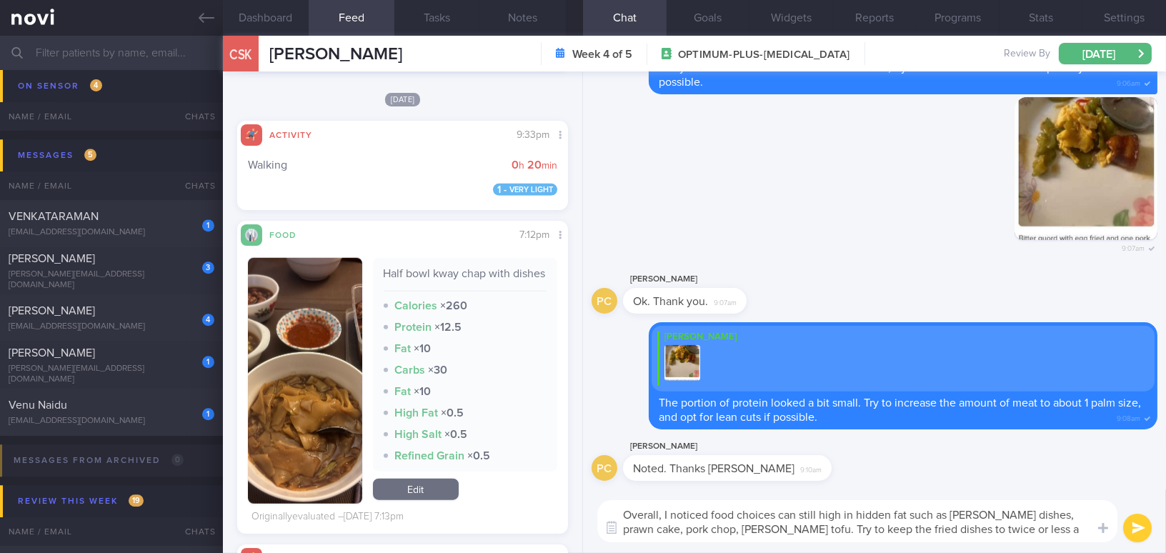
click at [793, 525] on textarea "Overall, I noticed food choices can still high in hidden fat such as curry dish…" at bounding box center [857, 521] width 520 height 42
drag, startPoint x: 1034, startPoint y: 532, endPoint x: 440, endPoint y: 490, distance: 595.1
click at [440, 490] on div "Dashboard Feed 29 Tasks Notes Chat Goals Widgets Reports Programs Stats Setting…" at bounding box center [694, 294] width 943 height 517
paste textarea "that your food choices can still be high in hidden fats, such as curry dishes, …"
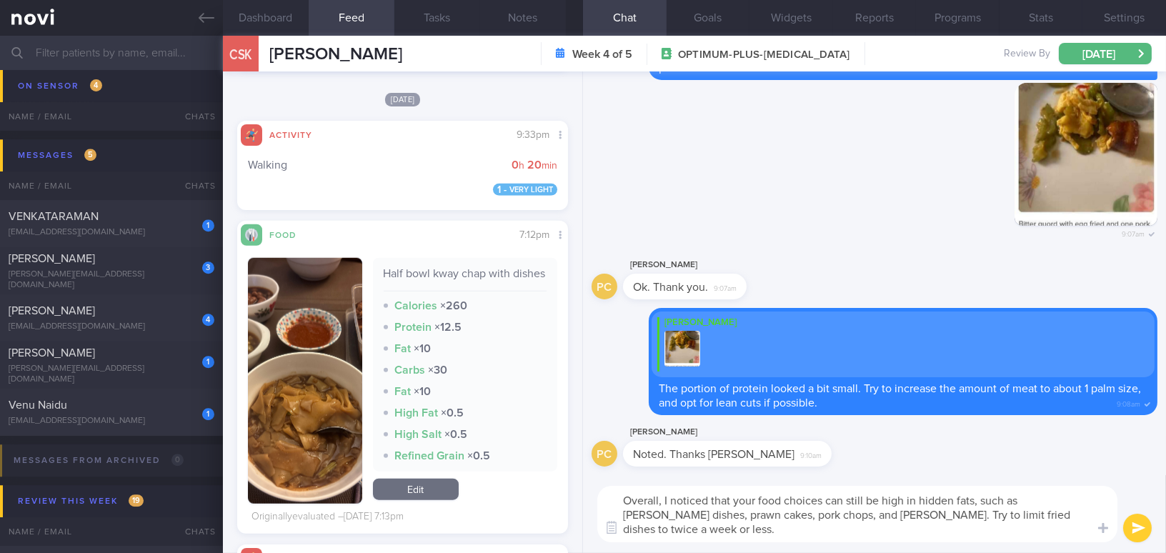
scroll to position [0, 0]
type textarea "Overall, I noticed that your food choices can still be high in hidden fats, suc…"
click at [1146, 531] on button "submit" at bounding box center [1137, 528] width 29 height 29
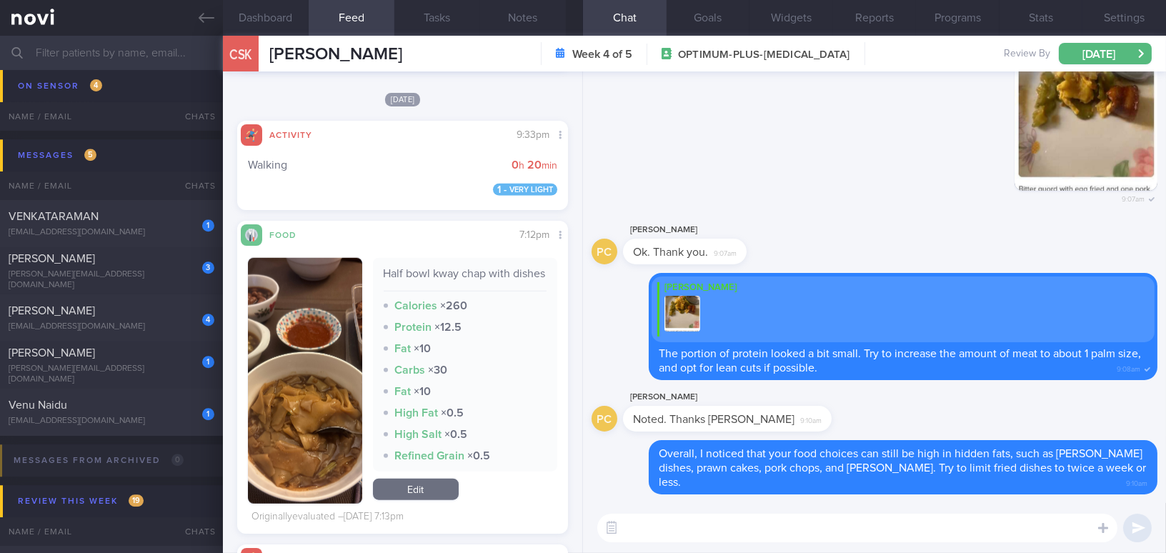
click at [916, 535] on textarea at bounding box center [857, 528] width 520 height 29
type textarea "I hope your sleep have been better now :-)"
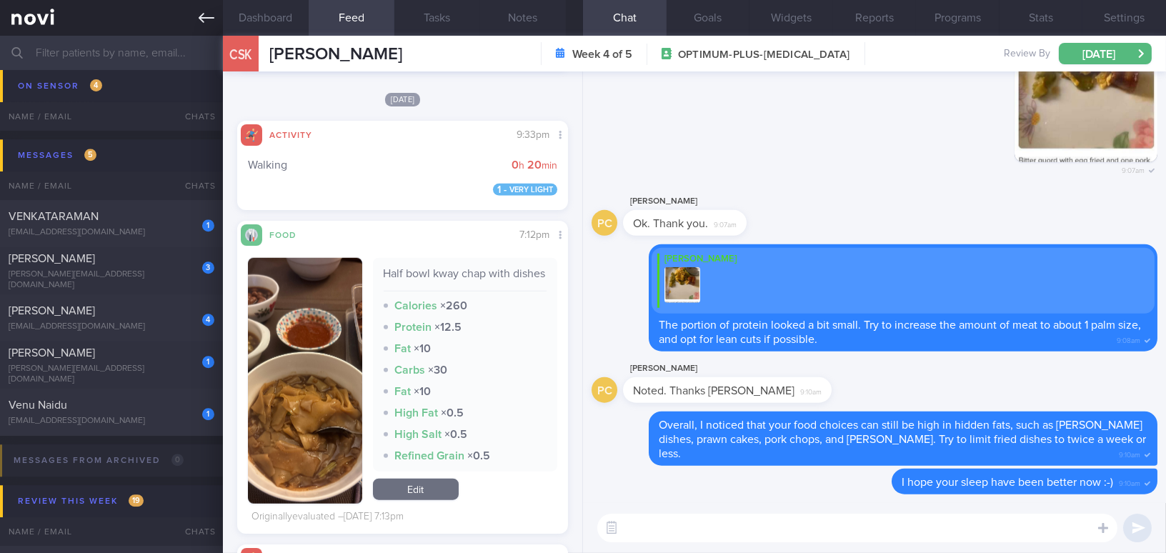
click at [195, 16] on link at bounding box center [111, 18] width 223 height 36
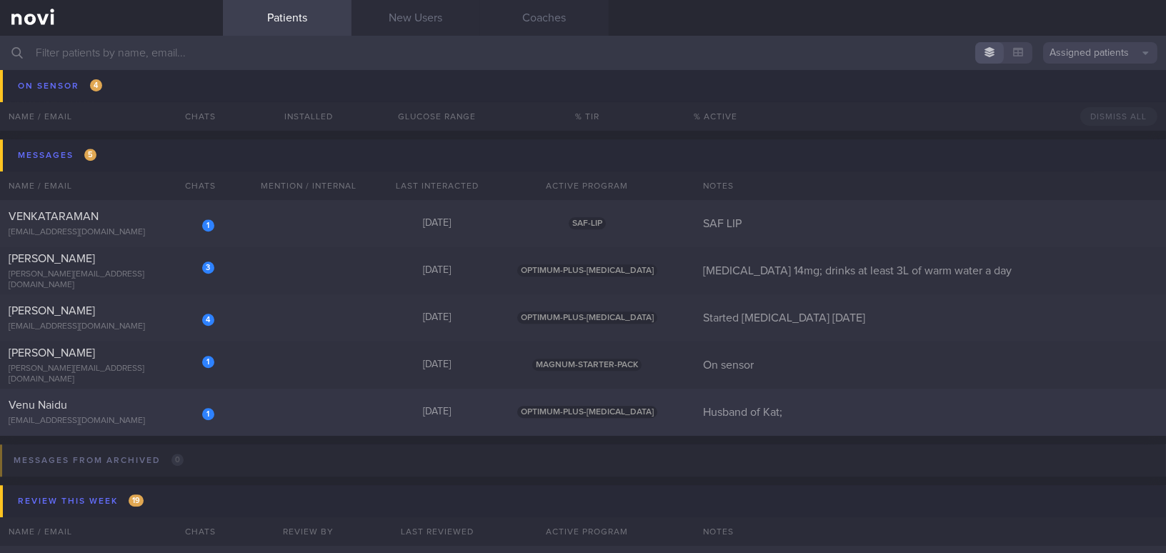
click at [102, 400] on div "Venu Naidu" at bounding box center [110, 405] width 202 height 14
select select "7"
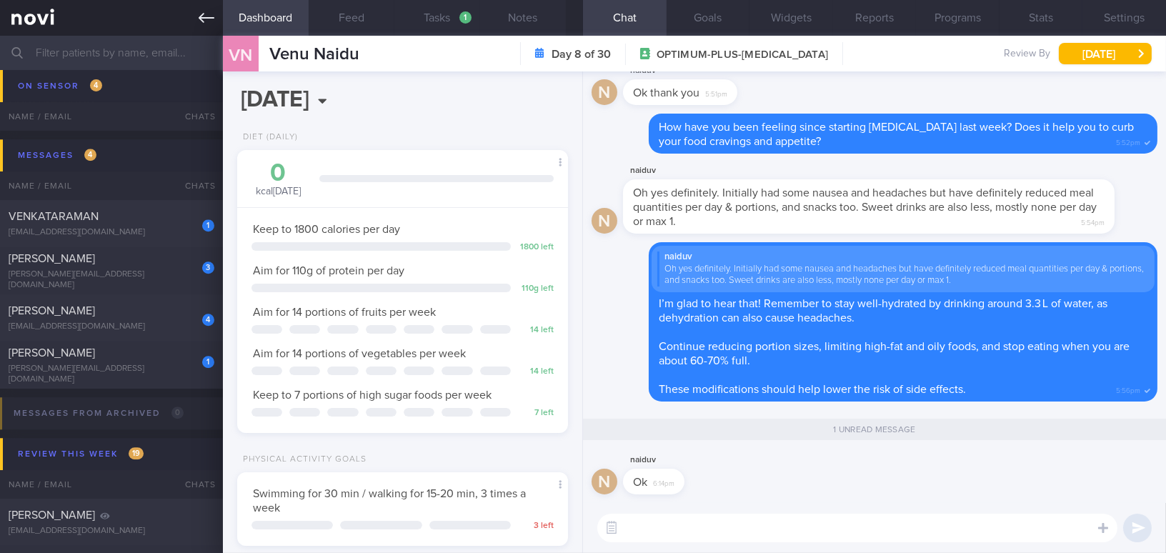
click at [206, 11] on icon at bounding box center [207, 18] width 16 height 16
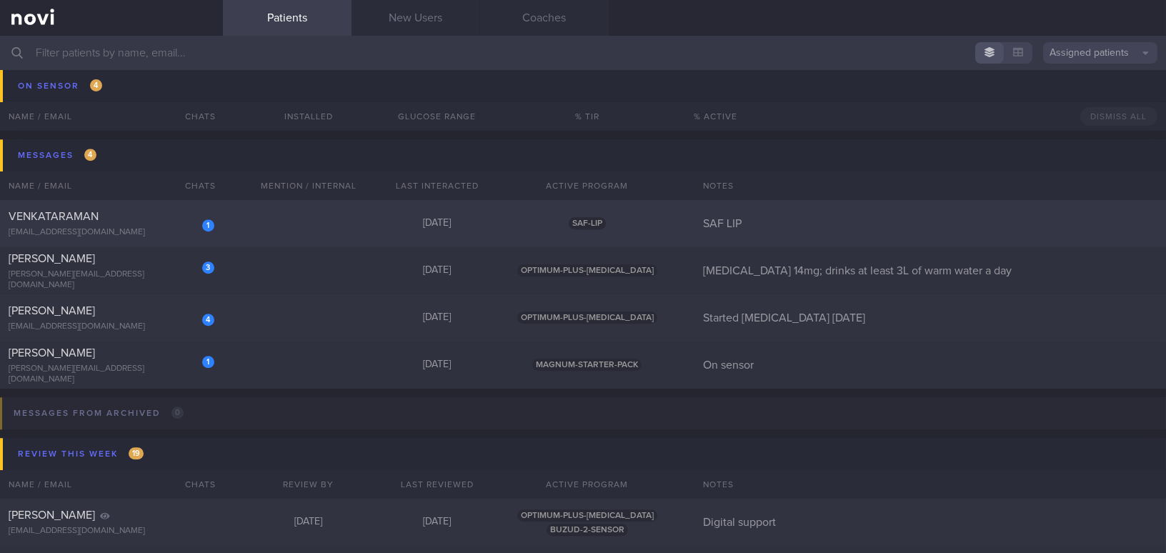
click at [132, 222] on div "VENKATARAMAN" at bounding box center [110, 216] width 202 height 14
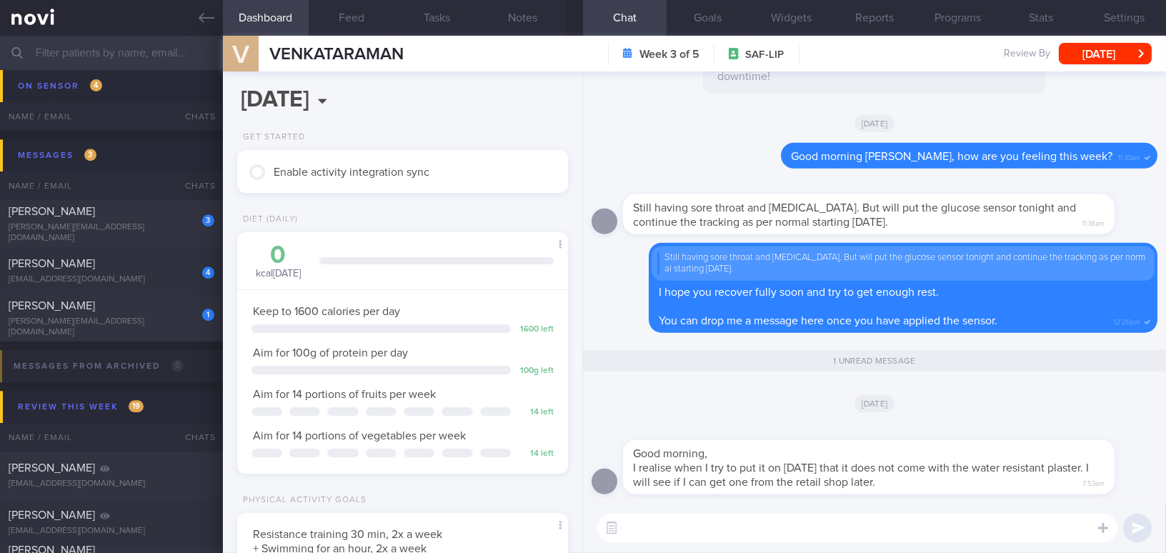
scroll to position [168, 295]
drag, startPoint x: 780, startPoint y: 445, endPoint x: 941, endPoint y: 446, distance: 160.7
click at [941, 446] on div "Good morning, I realise when I try to put it on yesterday that it does not come…" at bounding box center [890, 458] width 534 height 71
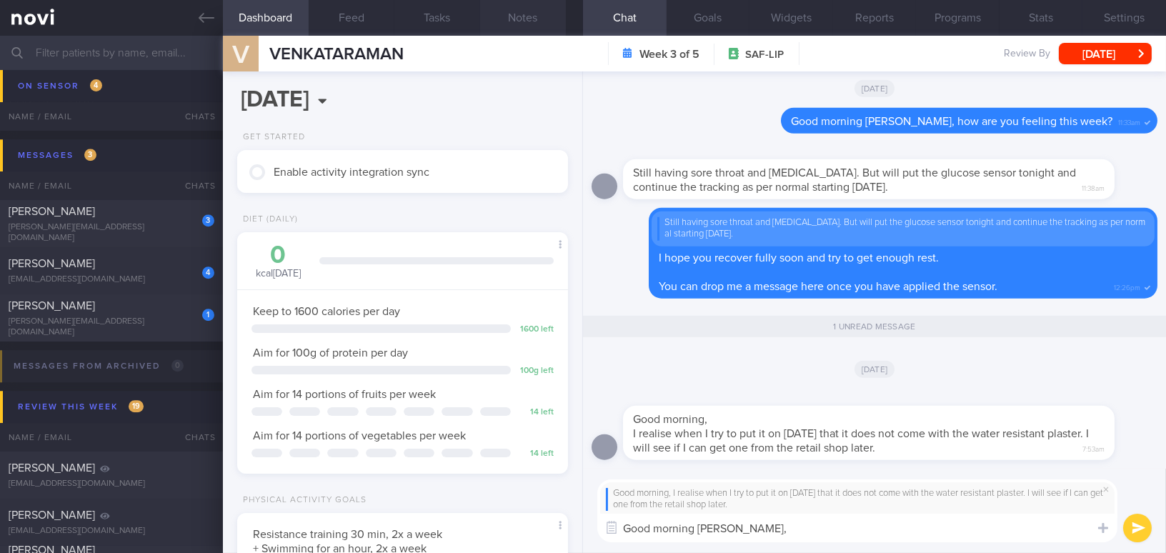
click at [509, 13] on button "Notes" at bounding box center [523, 18] width 86 height 36
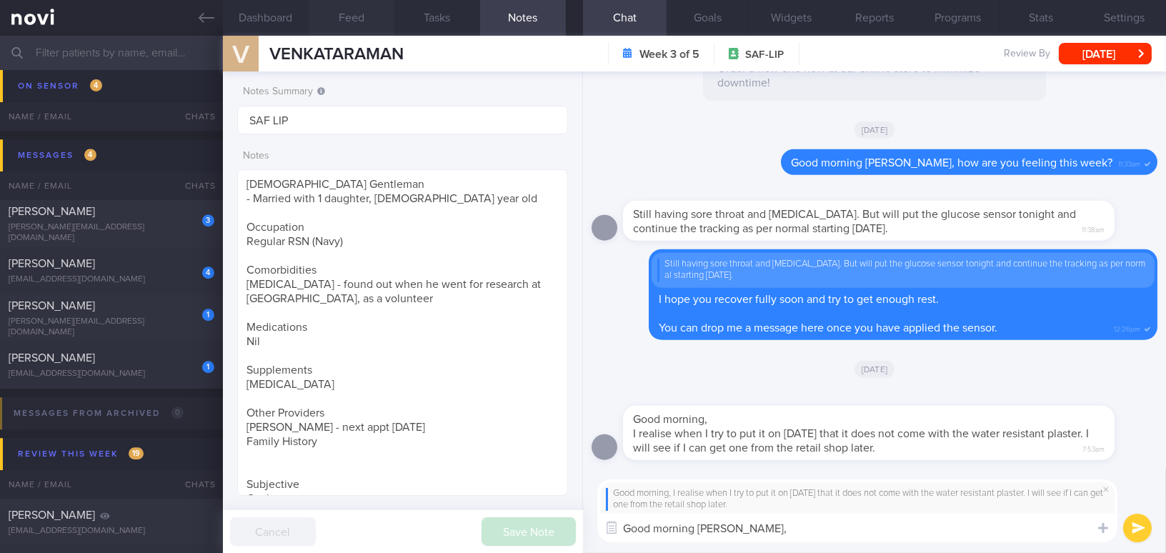
click at [346, 11] on button "Feed" at bounding box center [352, 18] width 86 height 36
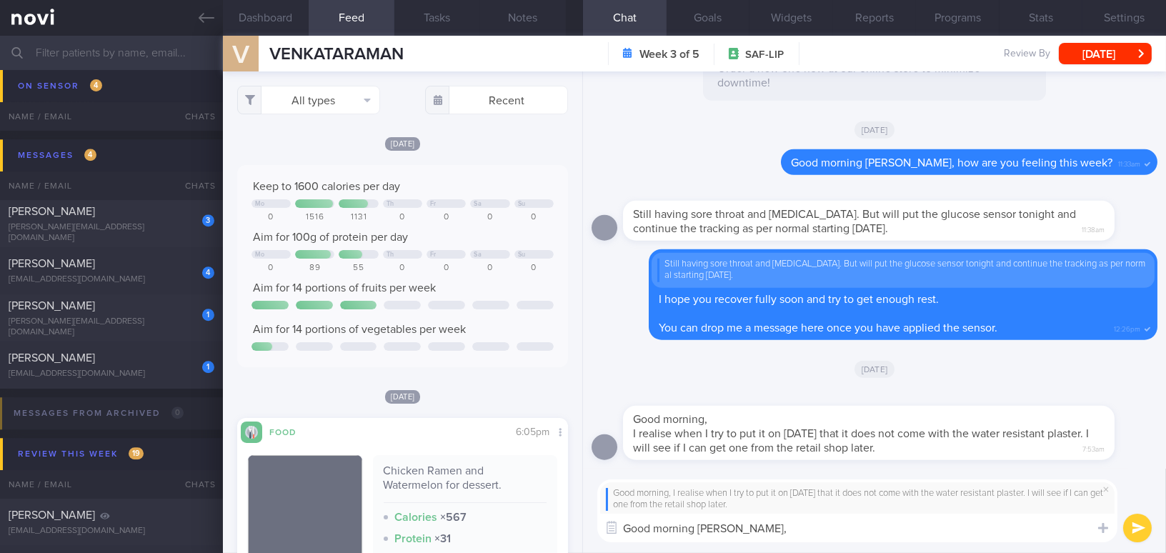
scroll to position [202, 309]
click at [773, 526] on textarea "Good morning Venkat," at bounding box center [857, 528] width 520 height 29
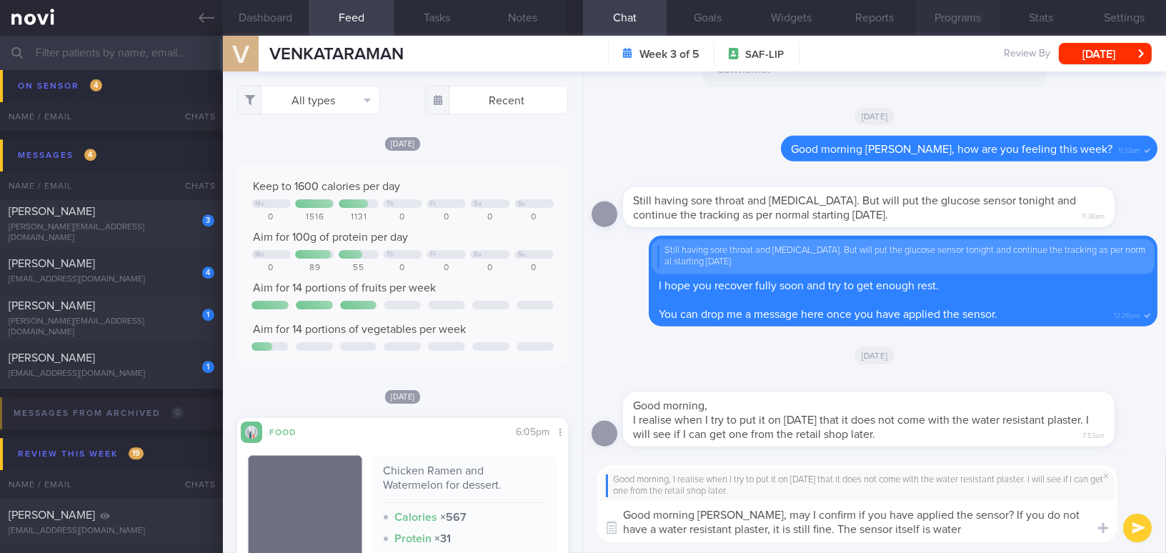
type textarea "Good morning Venkat, may I confirm if you have applied the sensor? If you do no…"
click at [522, 10] on button "Notes" at bounding box center [523, 18] width 86 height 36
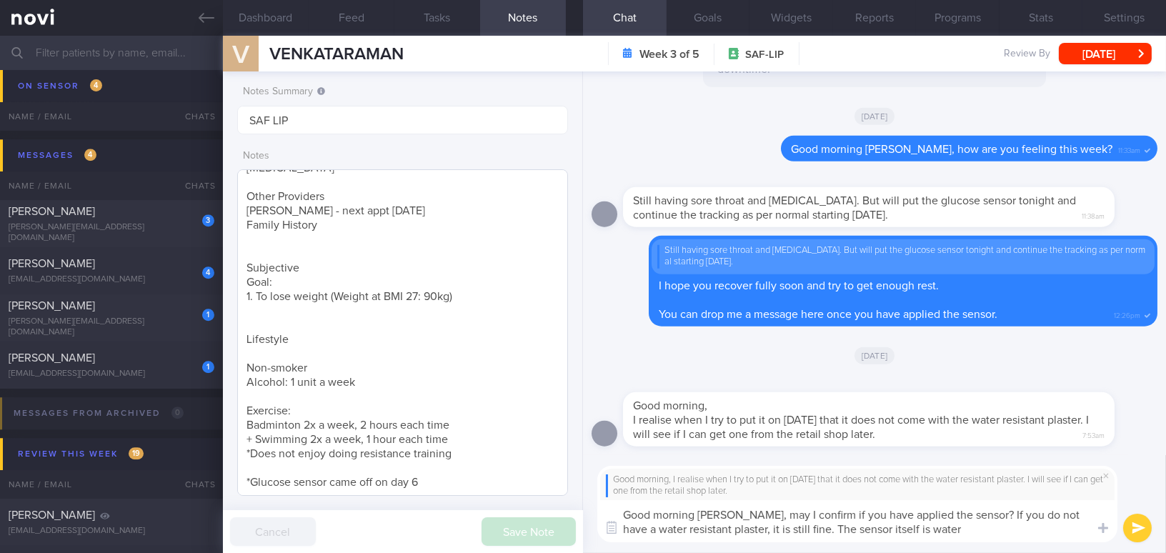
scroll to position [217, 0]
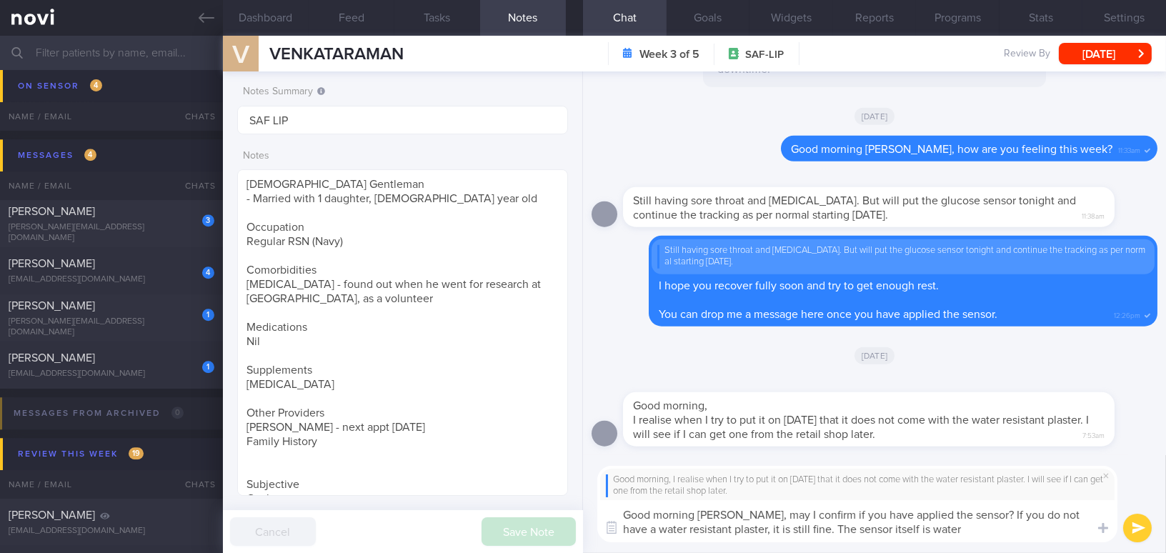
scroll to position [217, 0]
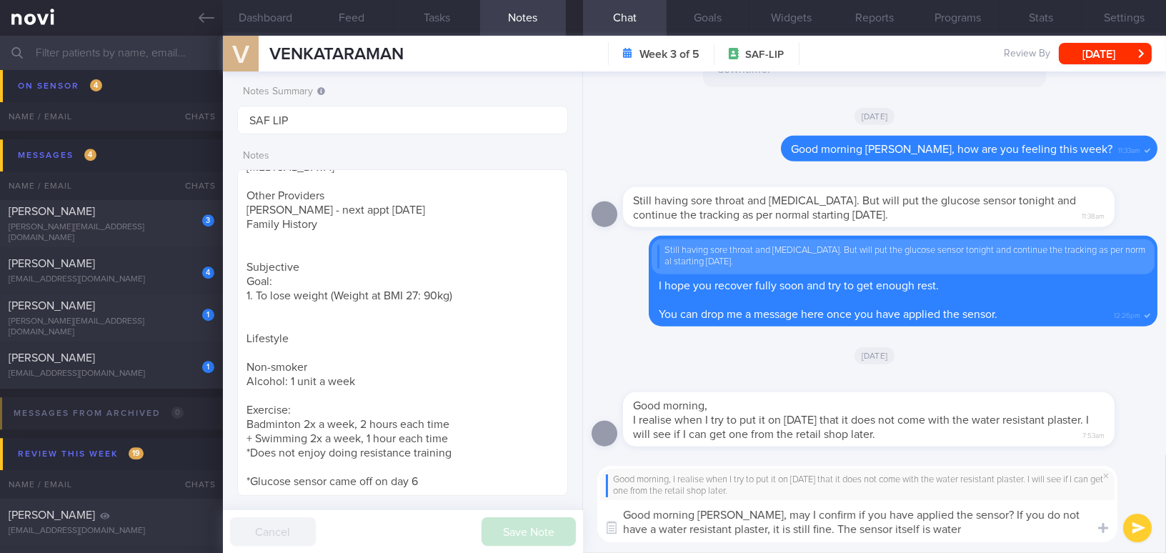
drag, startPoint x: 739, startPoint y: 515, endPoint x: 926, endPoint y: 524, distance: 187.4
click at [926, 524] on textarea "Good morning Venkat, may I confirm if you have applied the sensor? If you do no…" at bounding box center [857, 521] width 520 height 42
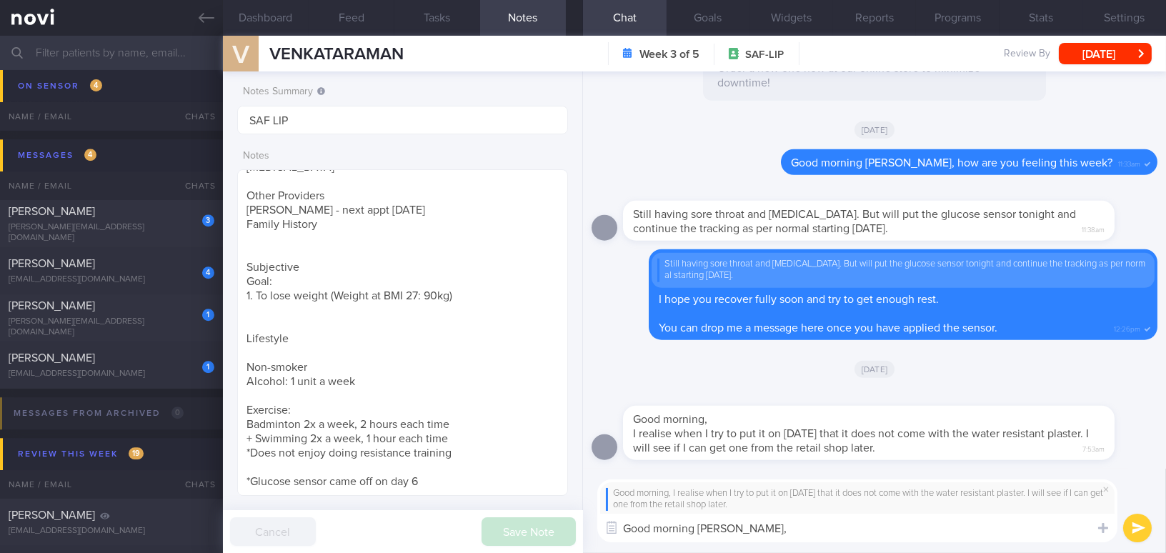
paste textarea "May I confirm if you have applied the sensor? If you don’t have a water-resista…"
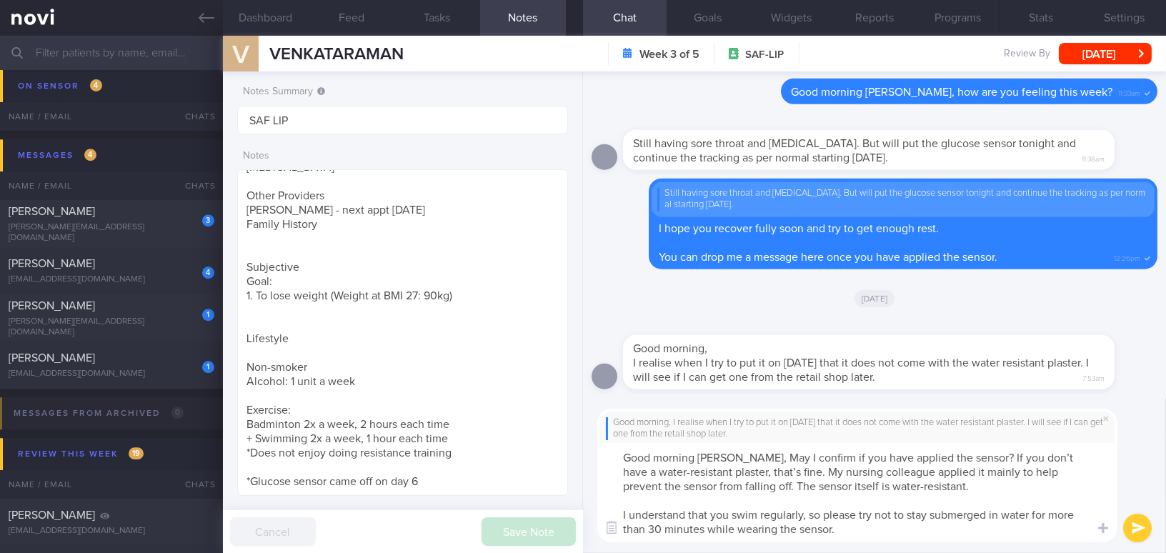
scroll to position [0, 0]
click at [749, 455] on textarea "Good morning Venkat, May I confirm if you have applied the sensor? If you don’t…" at bounding box center [857, 492] width 520 height 99
type textarea "Good morning Venkat, may I confirm if you have applied the sensor? If you don’t…"
click at [1142, 534] on button "submit" at bounding box center [1137, 528] width 29 height 29
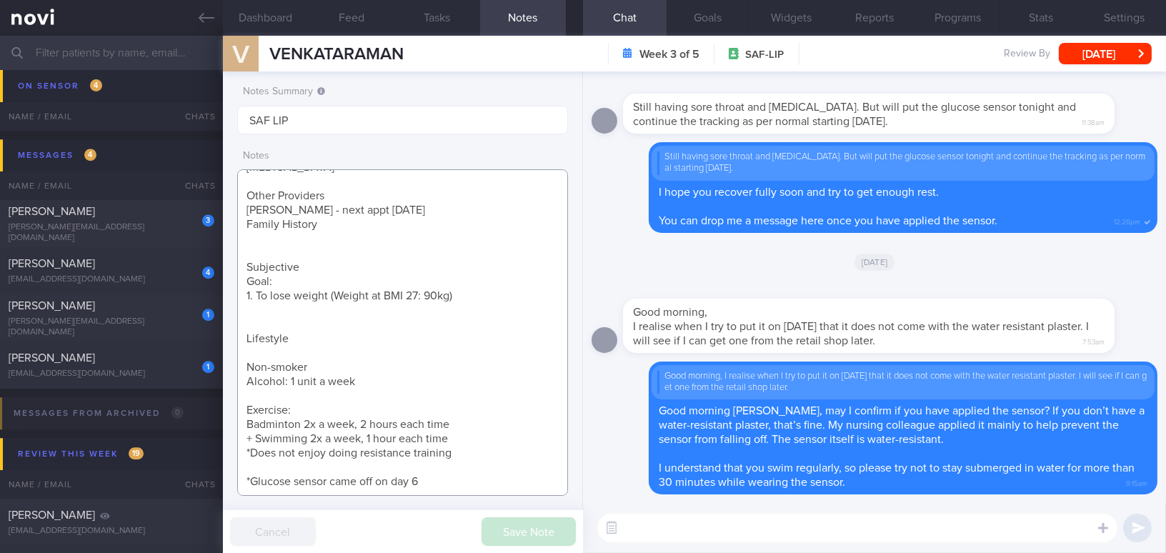
drag, startPoint x: 241, startPoint y: 224, endPoint x: 354, endPoint y: 229, distance: 112.3
click at [354, 229] on textarea "35 year old Gentleman - Married with 1 daughter, 5 year old Occupation Regular …" at bounding box center [402, 332] width 331 height 326
click at [290, 256] on textarea "35 year old Gentleman - Married with 1 daughter, 5 year old Occupation Regular …" at bounding box center [402, 332] width 331 height 326
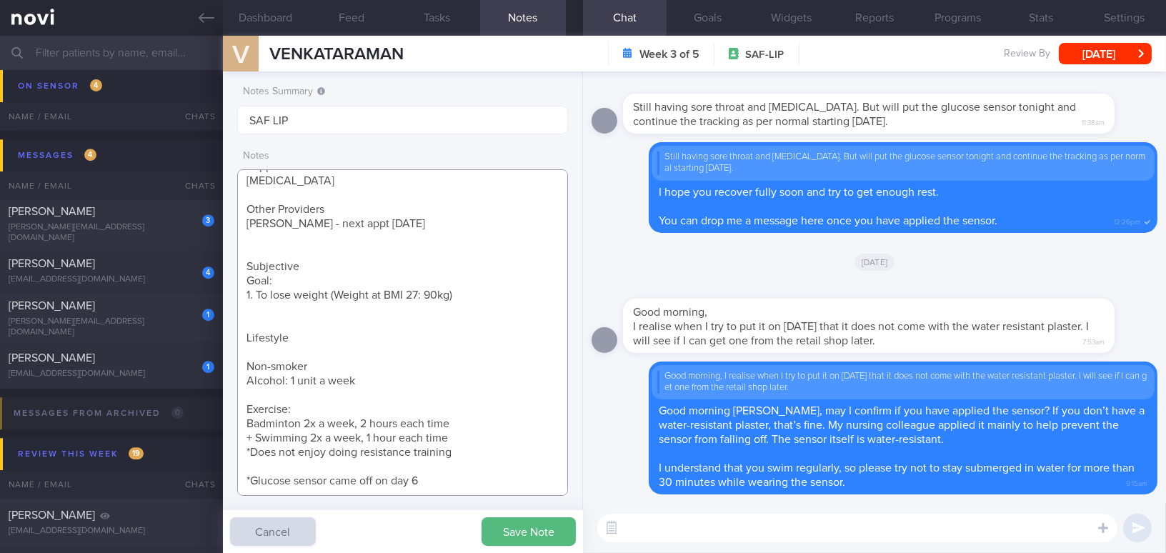
scroll to position [203, 0]
type textarea "35 year old Gentleman - Married with 1 daughter, 5 year old Occupation Regular …"
click at [528, 534] on button "Save Note" at bounding box center [528, 531] width 94 height 29
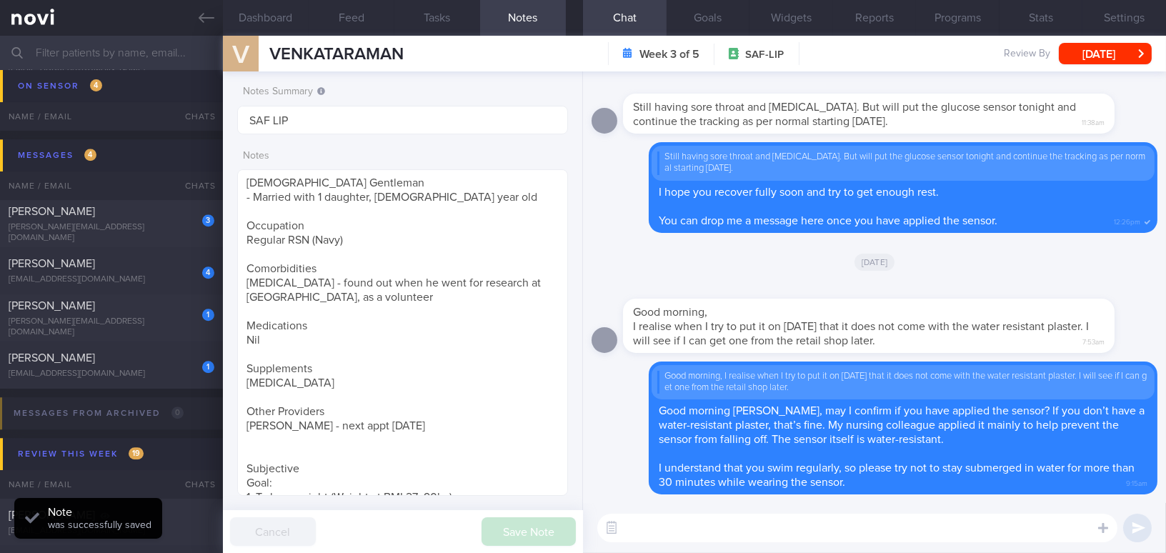
scroll to position [0, 0]
click at [1122, 13] on button "Settings" at bounding box center [1124, 18] width 84 height 36
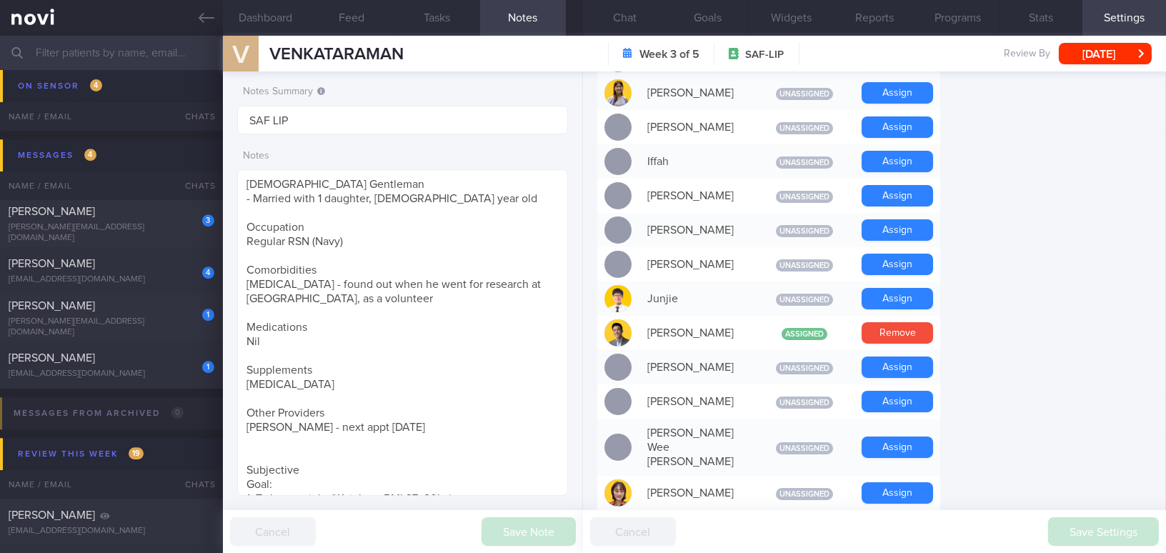
scroll to position [649, 0]
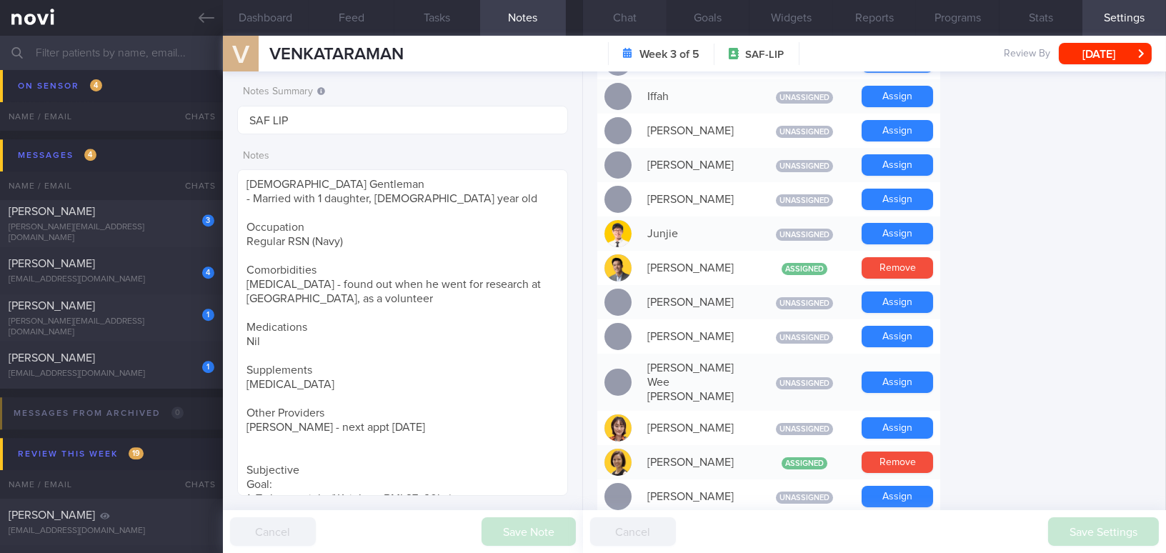
click at [619, 14] on button "Chat" at bounding box center [625, 18] width 84 height 36
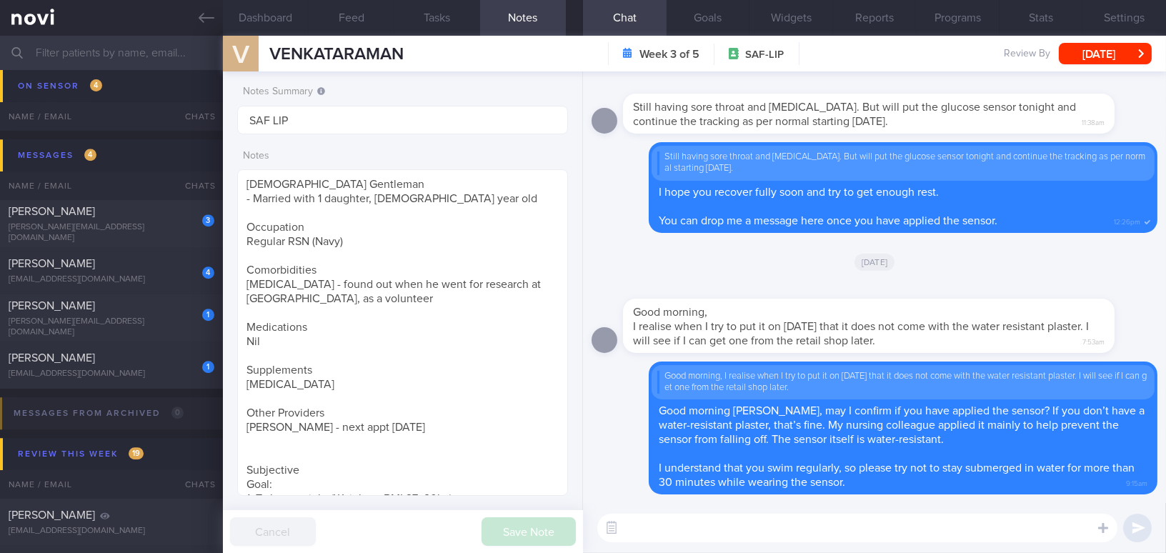
click at [780, 526] on textarea at bounding box center [857, 528] width 520 height 29
type textarea "B"
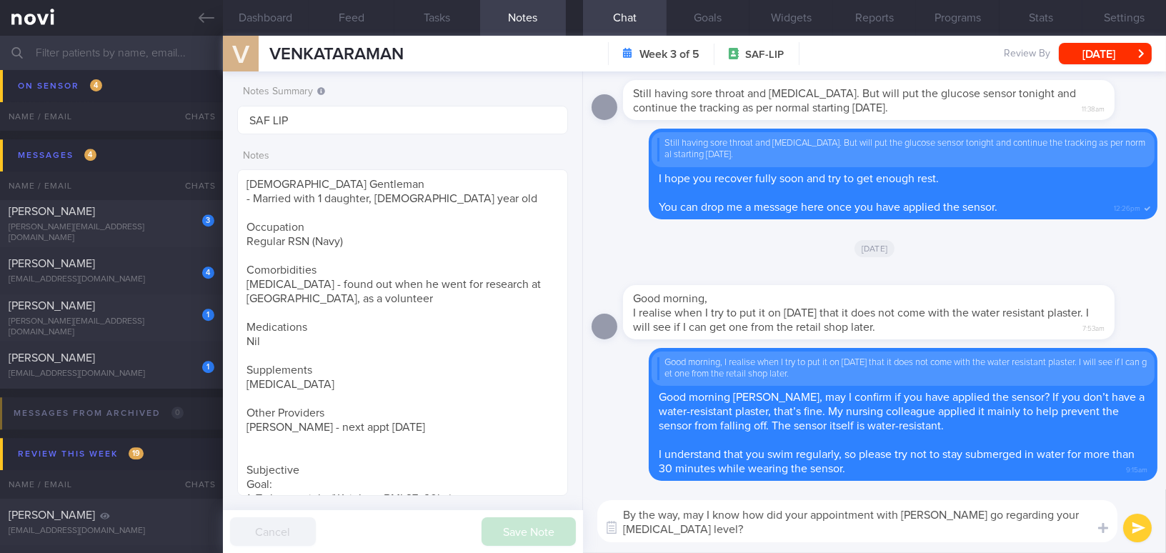
drag, startPoint x: 787, startPoint y: 531, endPoint x: 556, endPoint y: 499, distance: 233.0
click at [556, 499] on div "Dashboard Feed Tasks Notes Chat Goals Widgets Reports Programs Stats Settings V…" at bounding box center [694, 294] width 943 height 517
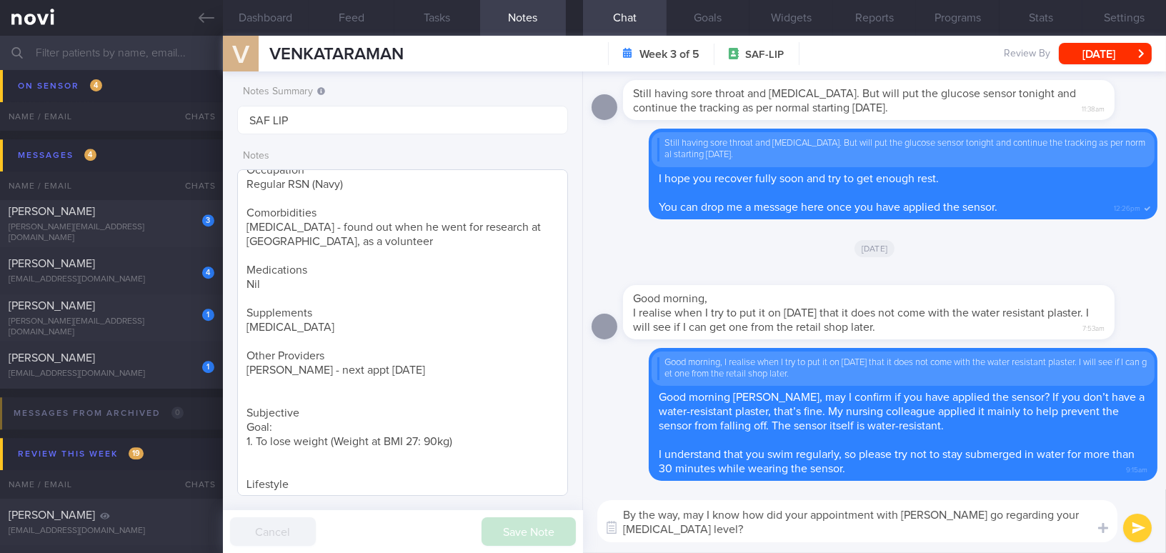
scroll to position [203, 0]
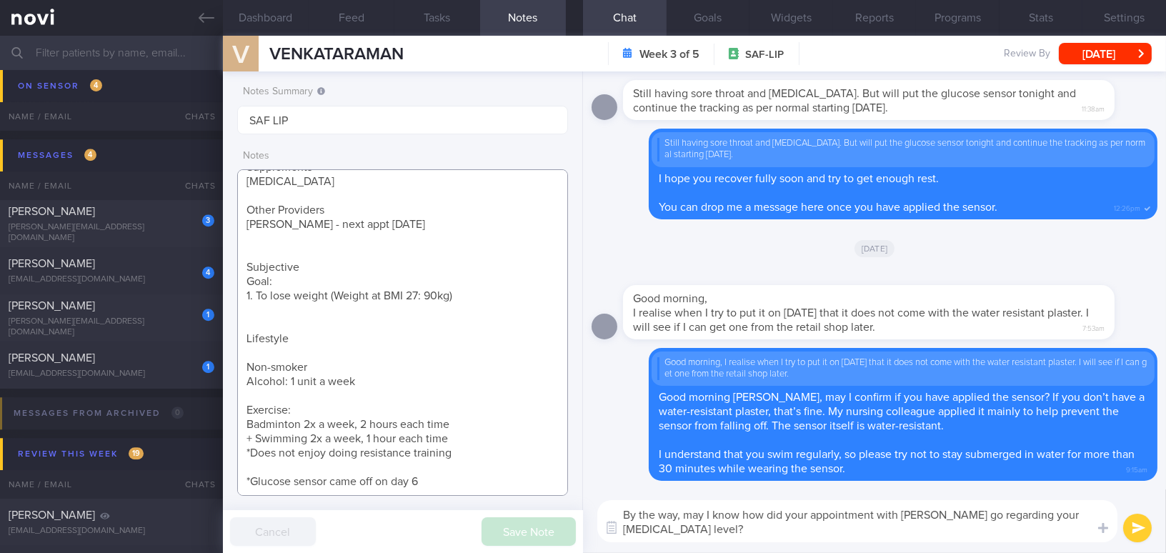
drag, startPoint x: 246, startPoint y: 422, endPoint x: 462, endPoint y: 447, distance: 217.9
click at [462, 447] on textarea "35 year old Gentleman - Married with 1 daughter, 5 year old Occupation Regular …" at bounding box center [402, 332] width 331 height 326
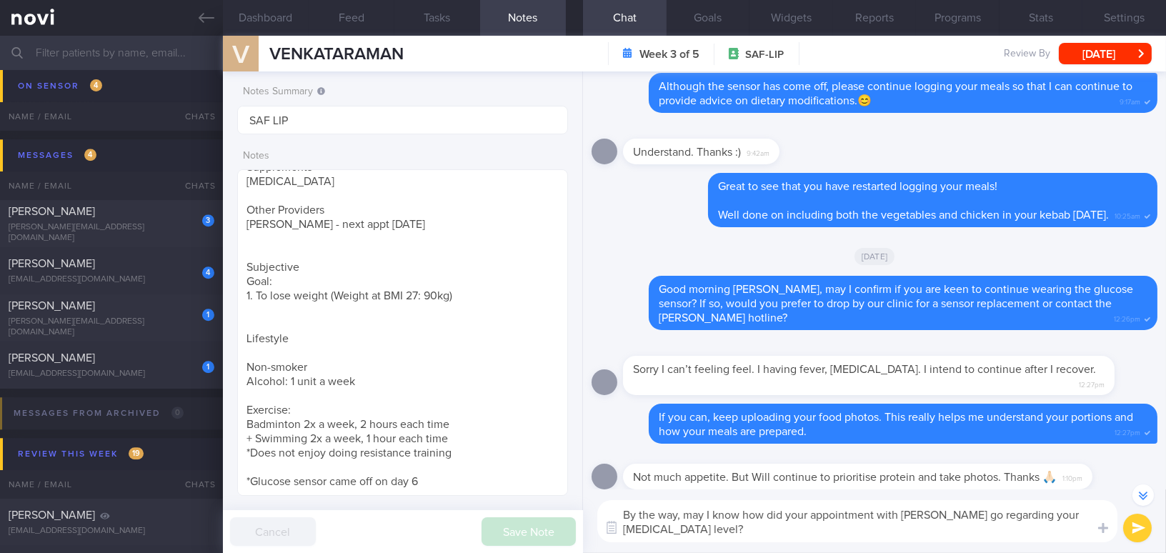
scroll to position [-970, 0]
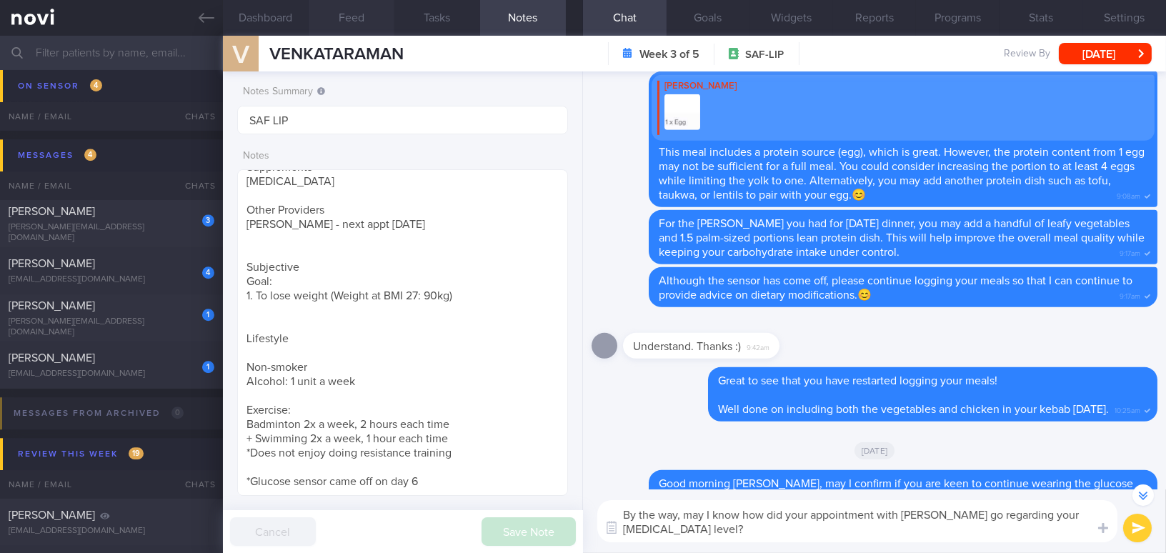
drag, startPoint x: 343, startPoint y: 16, endPoint x: 341, endPoint y: 24, distance: 8.7
click at [343, 16] on button "Feed" at bounding box center [352, 18] width 86 height 36
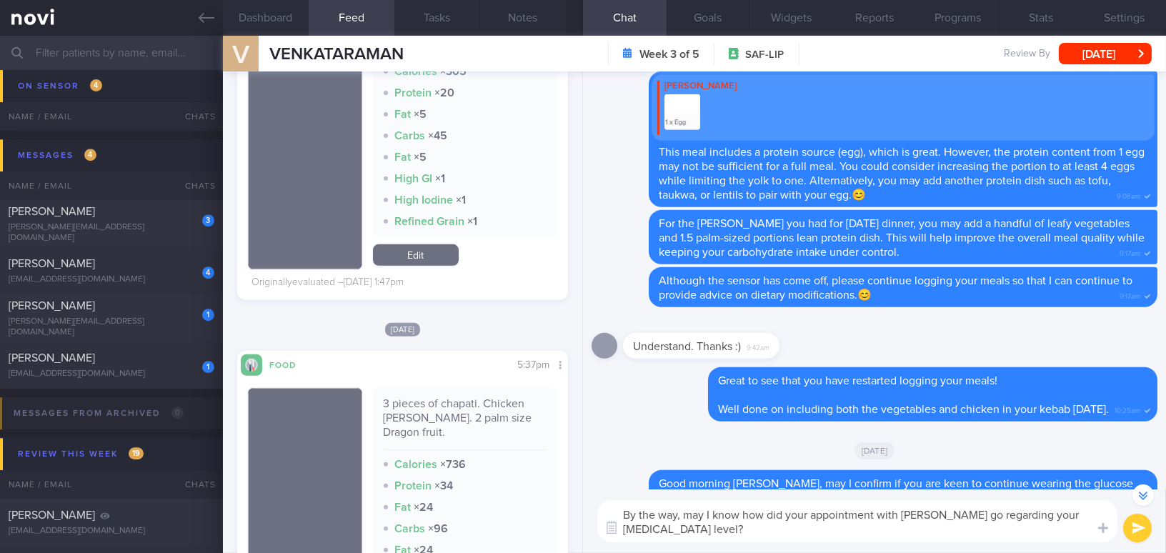
scroll to position [1299, 0]
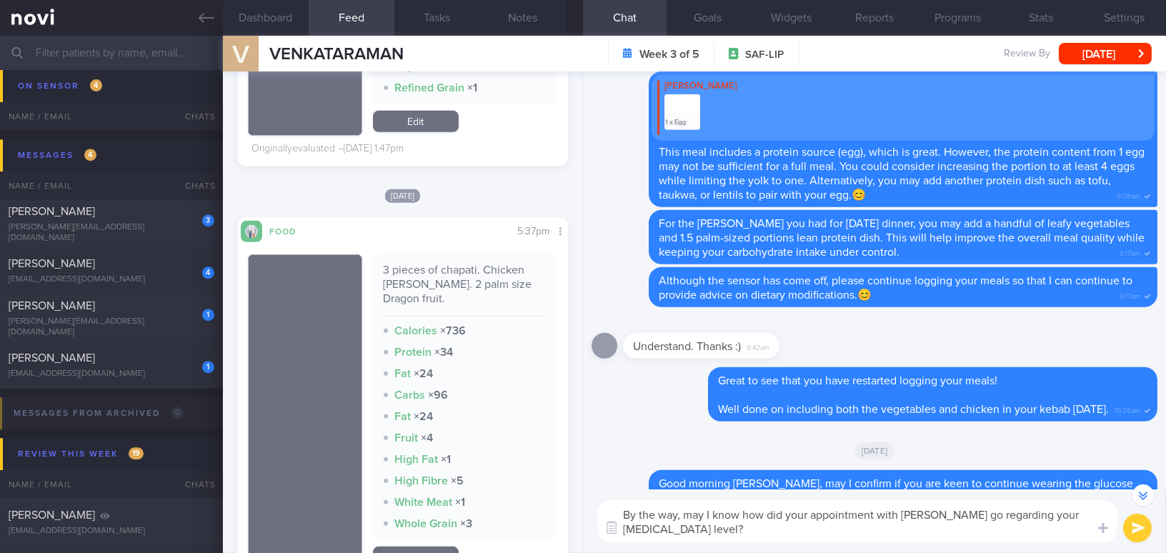
drag, startPoint x: 772, startPoint y: 532, endPoint x: 516, endPoint y: 494, distance: 258.5
click at [516, 494] on div "Dashboard Feed Tasks Notes Chat Goals Widgets Reports Programs Stats Settings V…" at bounding box center [694, 294] width 943 height 517
paste textarea "your appointment at Sengkang Polyclinic went"
type textarea "By the way, may I know how your appointment at [GEOGRAPHIC_DATA] went regarding…"
click at [1137, 527] on button "submit" at bounding box center [1137, 528] width 29 height 29
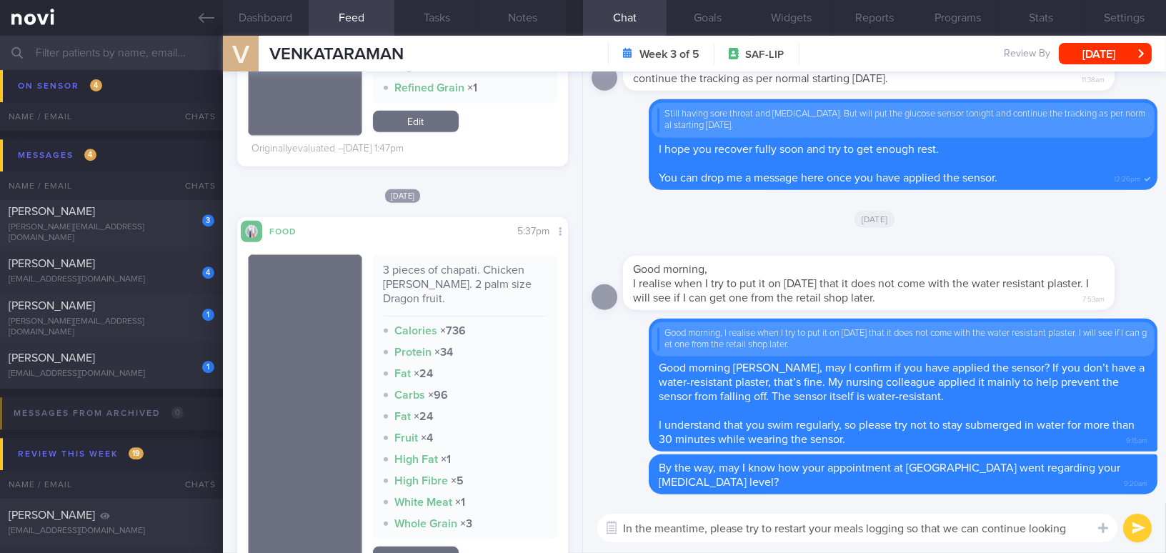
scroll to position [0, 0]
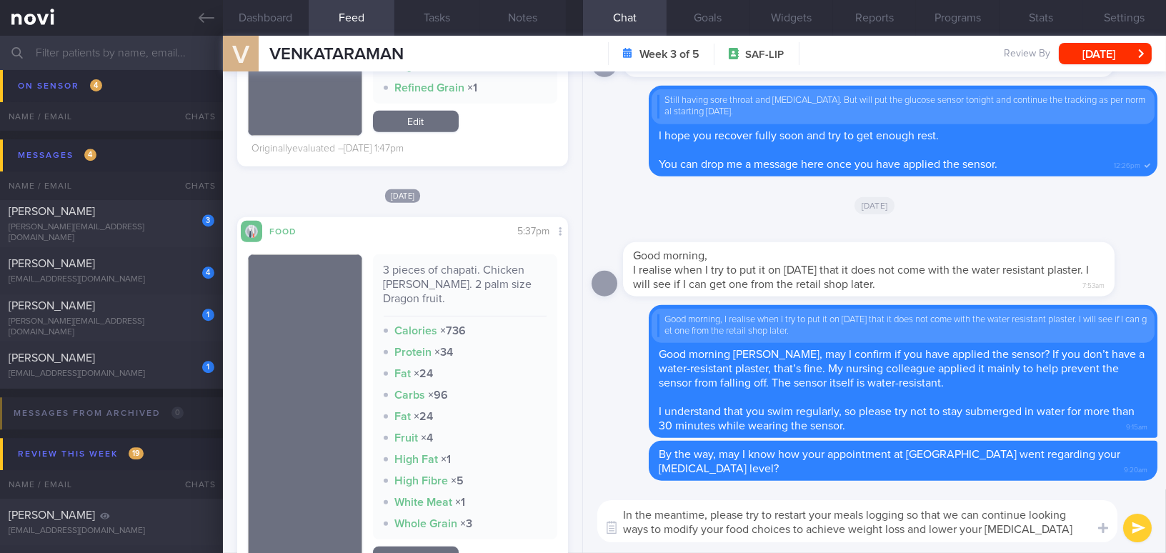
drag, startPoint x: 1081, startPoint y: 531, endPoint x: 571, endPoint y: 474, distance: 513.2
click at [571, 474] on div "Dashboard Feed Tasks Notes Chat Goals Widgets Reports Programs Stats Settings V…" at bounding box center [694, 294] width 943 height 517
click at [924, 498] on div "In the meantime, please try to restart your meals logging so that we can contin…" at bounding box center [874, 521] width 583 height 64
drag, startPoint x: 1074, startPoint y: 531, endPoint x: 548, endPoint y: 484, distance: 528.5
click at [548, 484] on div "Dashboard Feed Tasks Notes Chat Goals Widgets Reports Programs Stats Settings V…" at bounding box center [694, 294] width 943 height 517
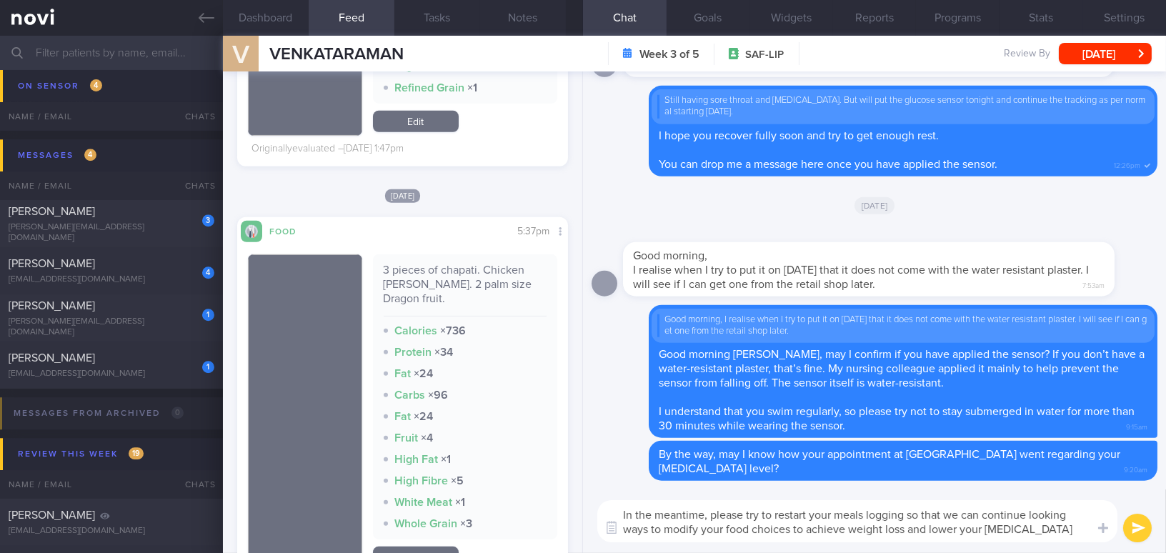
paste textarea "logging so that we can continue finding ways to adjust your food choices to sup…"
type textarea "In the meantime, please try to restart your meal logging so that we can continu…"
click at [1142, 531] on button "submit" at bounding box center [1137, 528] width 29 height 29
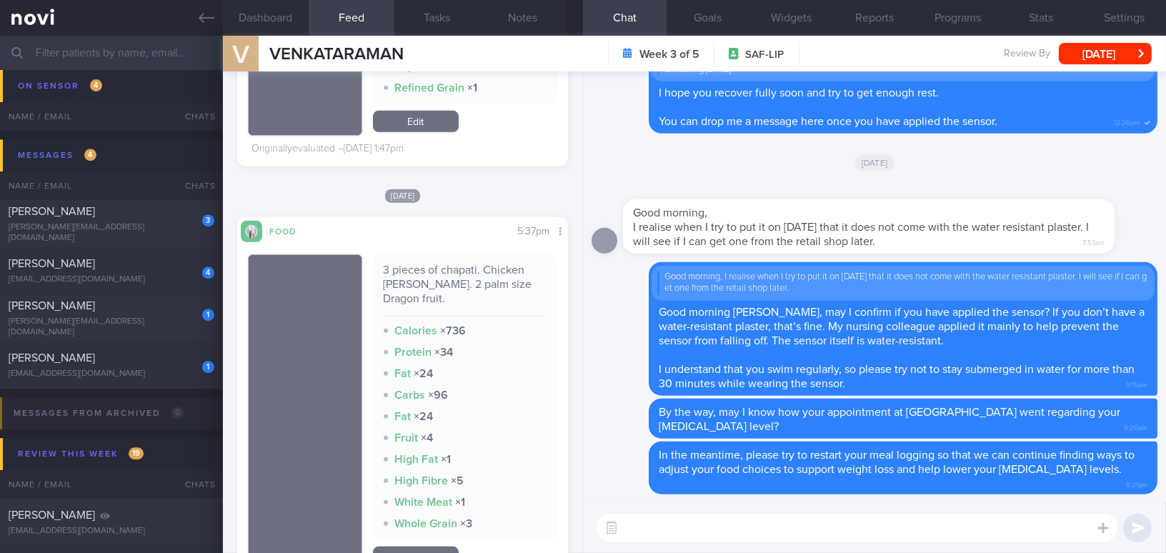
drag, startPoint x: 196, startPoint y: 13, endPoint x: 633, endPoint y: 66, distance: 439.7
click at [196, 13] on link at bounding box center [111, 18] width 223 height 36
click at [1122, 56] on button "[DATE]" at bounding box center [1105, 53] width 93 height 21
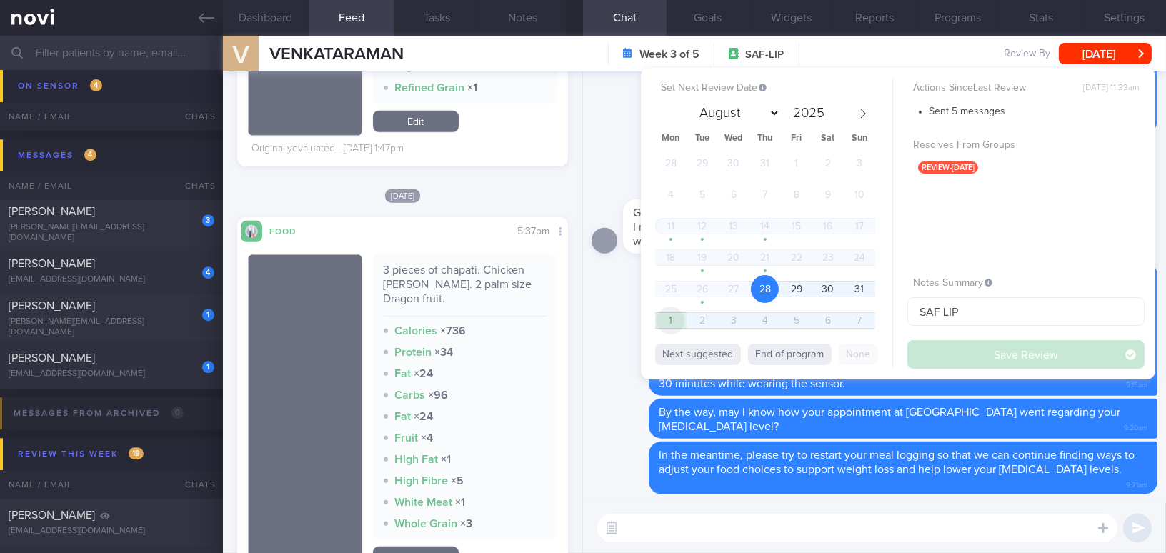
click at [664, 324] on span "1" at bounding box center [671, 320] width 28 height 28
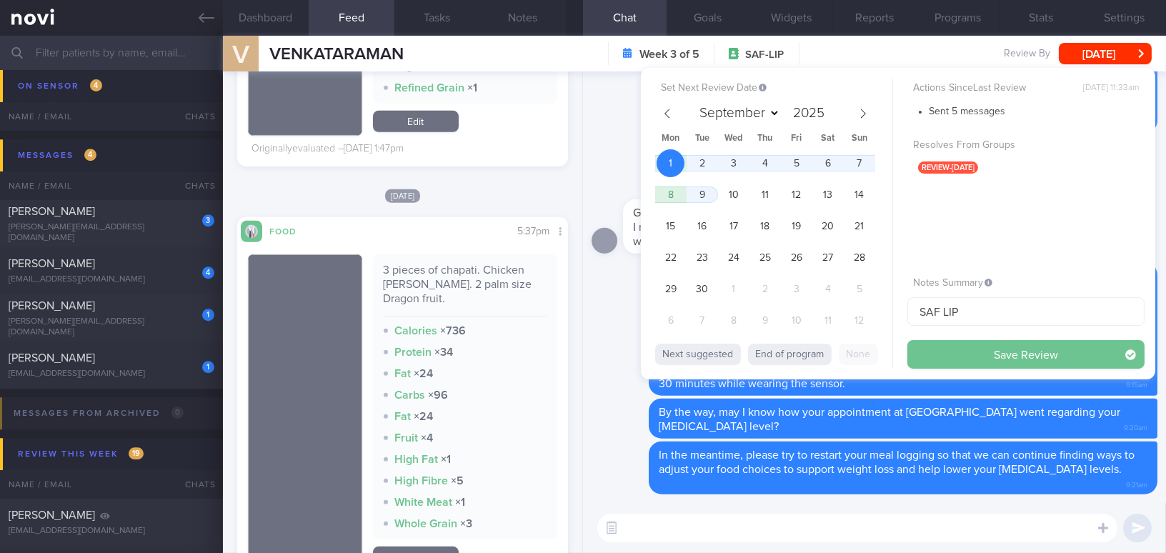
click at [963, 351] on button "Save Review" at bounding box center [1025, 354] width 237 height 29
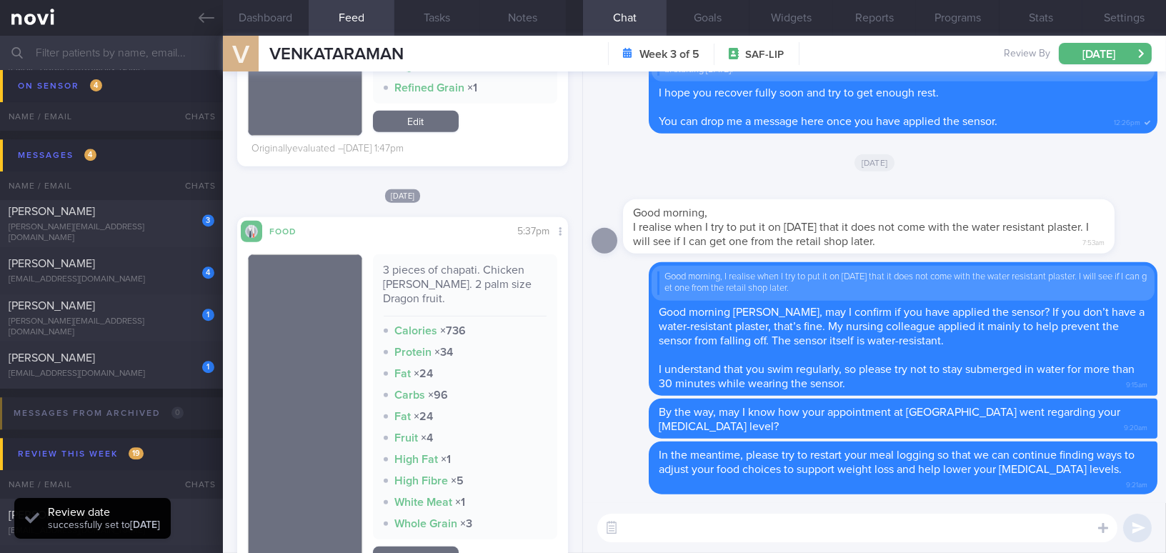
scroll to position [151, 301]
click at [1077, 61] on button "[DATE]" at bounding box center [1105, 53] width 93 height 21
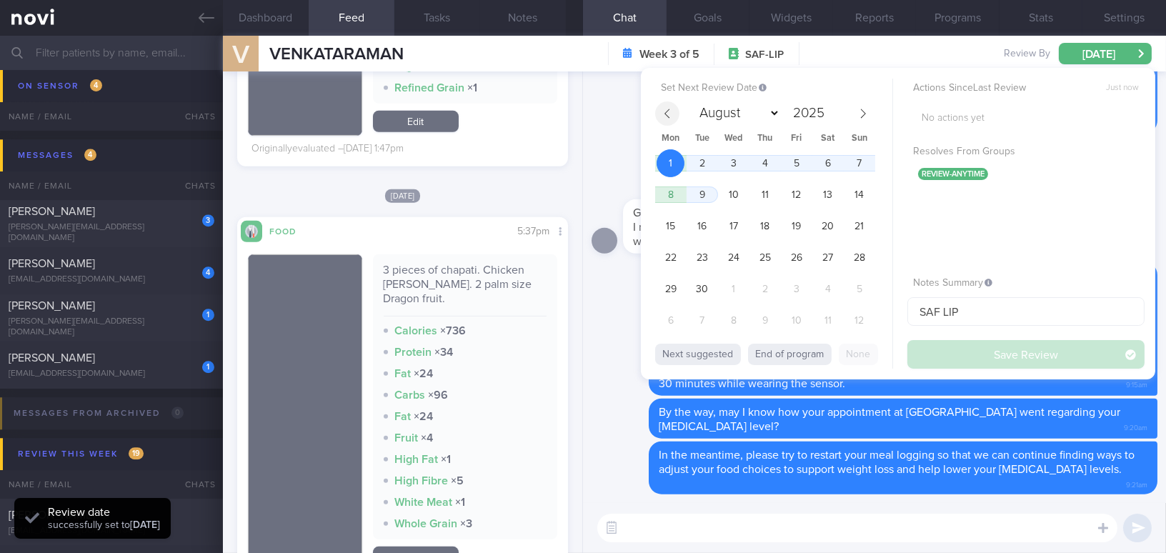
click at [662, 110] on span at bounding box center [667, 113] width 24 height 24
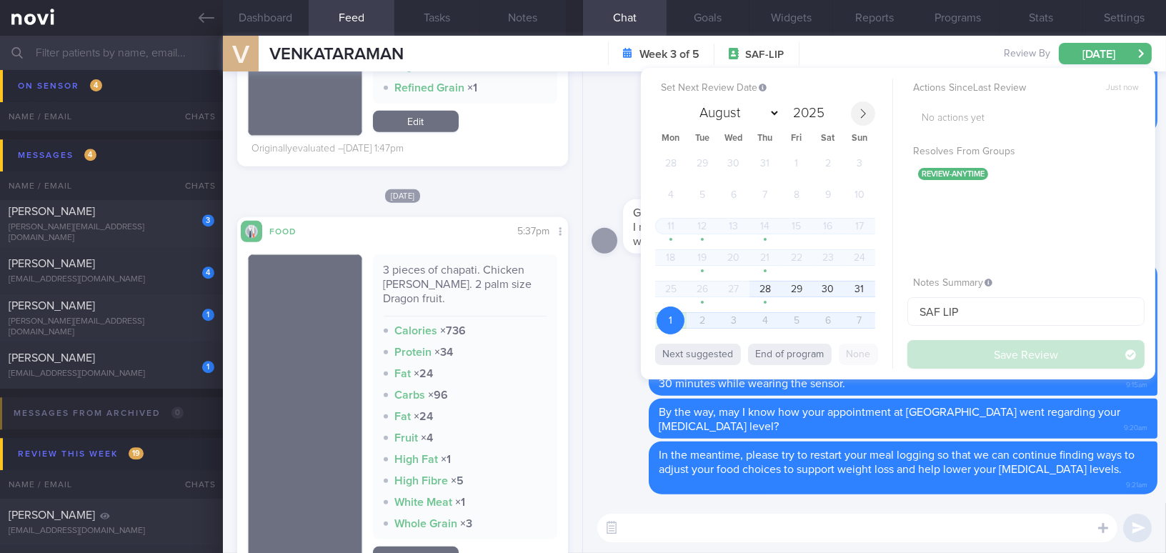
click at [867, 114] on icon at bounding box center [863, 114] width 10 height 10
select select "8"
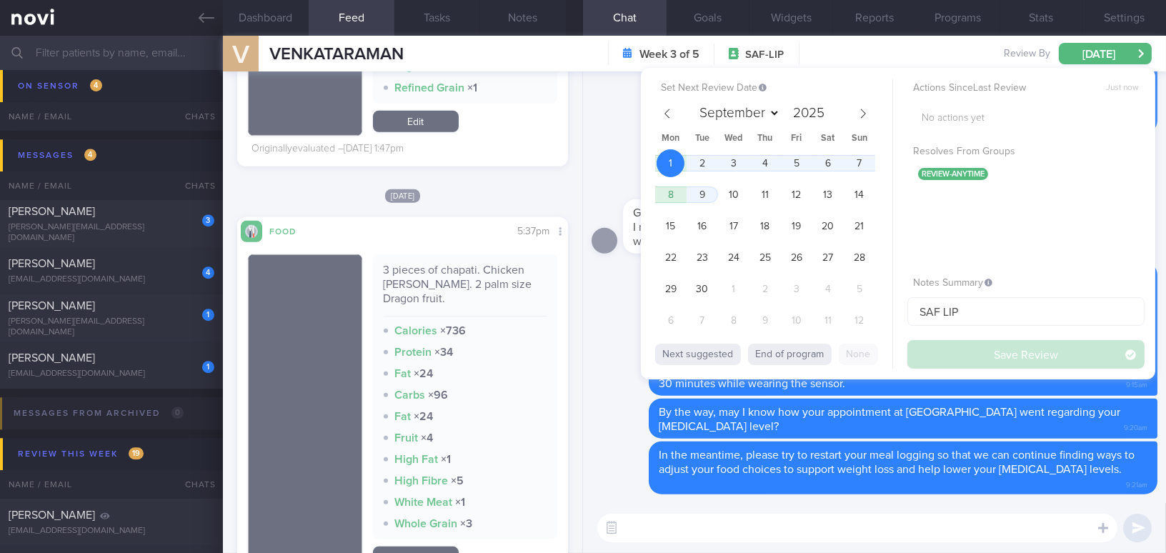
click at [747, 541] on textarea at bounding box center [857, 528] width 520 height 29
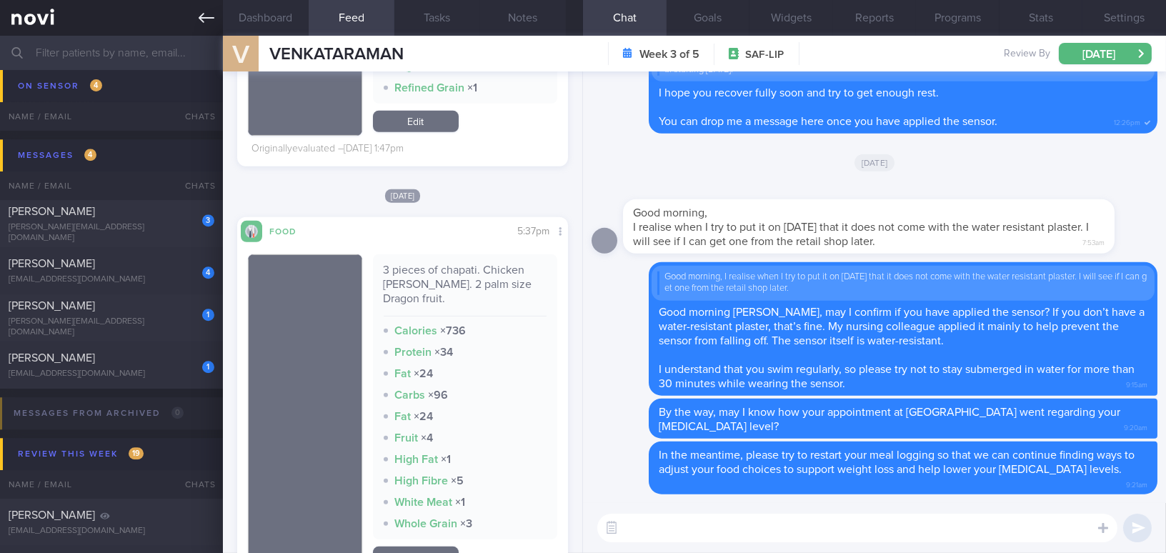
click at [194, 25] on link at bounding box center [111, 18] width 223 height 36
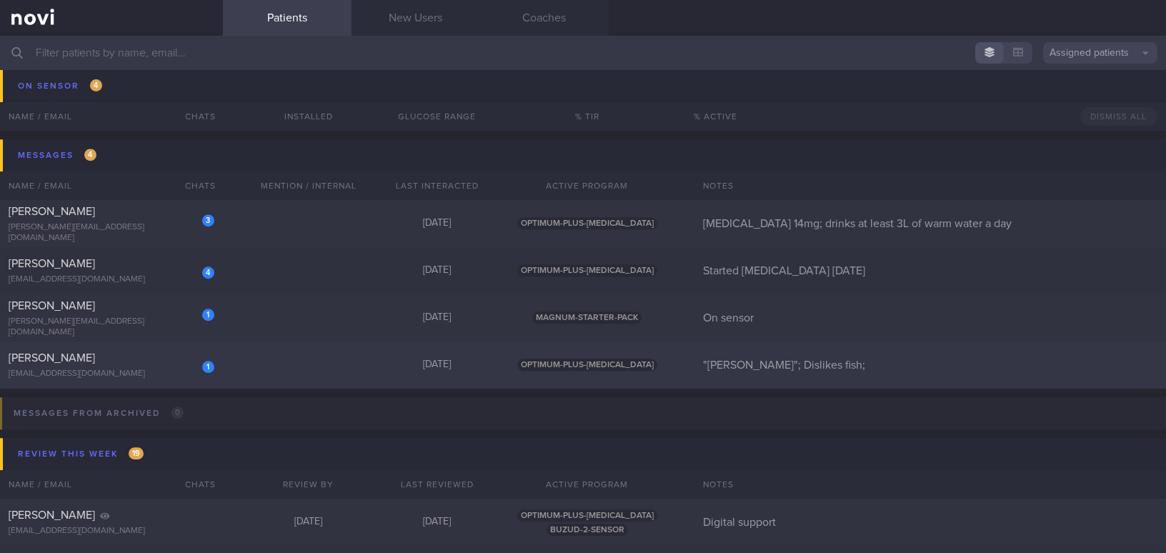
click at [121, 361] on div "[PERSON_NAME]" at bounding box center [110, 358] width 202 height 14
select select "8"
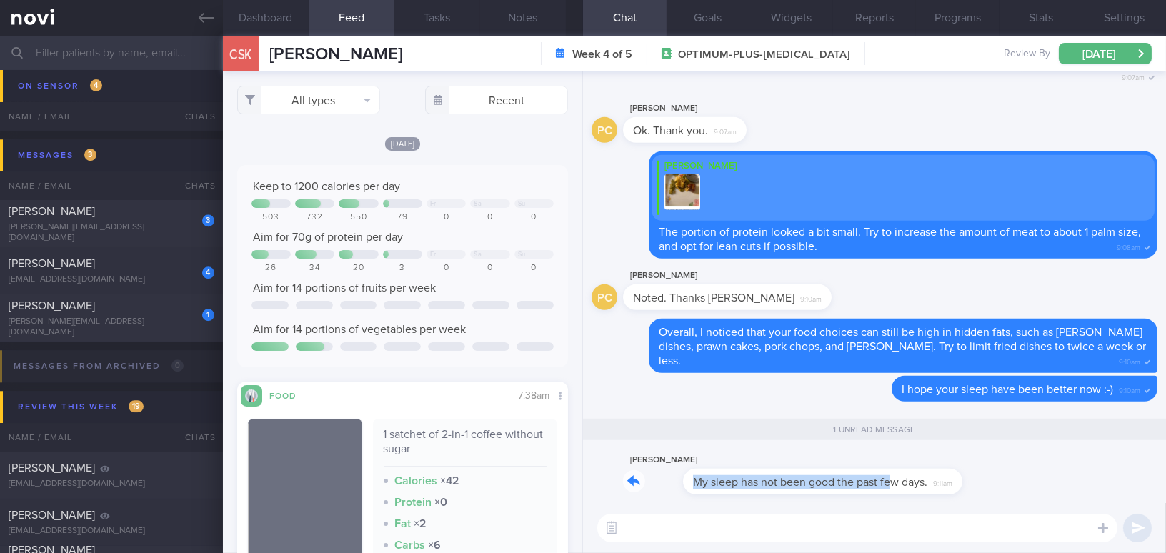
drag, startPoint x: 834, startPoint y: 472, endPoint x: 962, endPoint y: 469, distance: 127.9
click at [962, 469] on div "PC Phyllis Chong My sleep has not been good the past few days. 9:11am" at bounding box center [875, 476] width 566 height 51
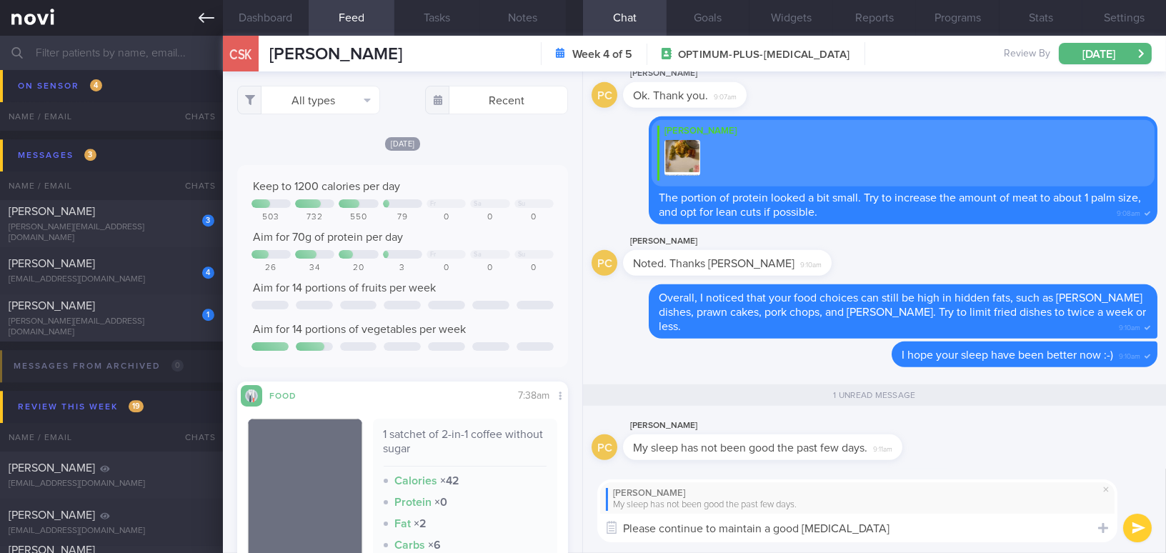
type textarea "Please continue to maintain a good sleep hygiene"
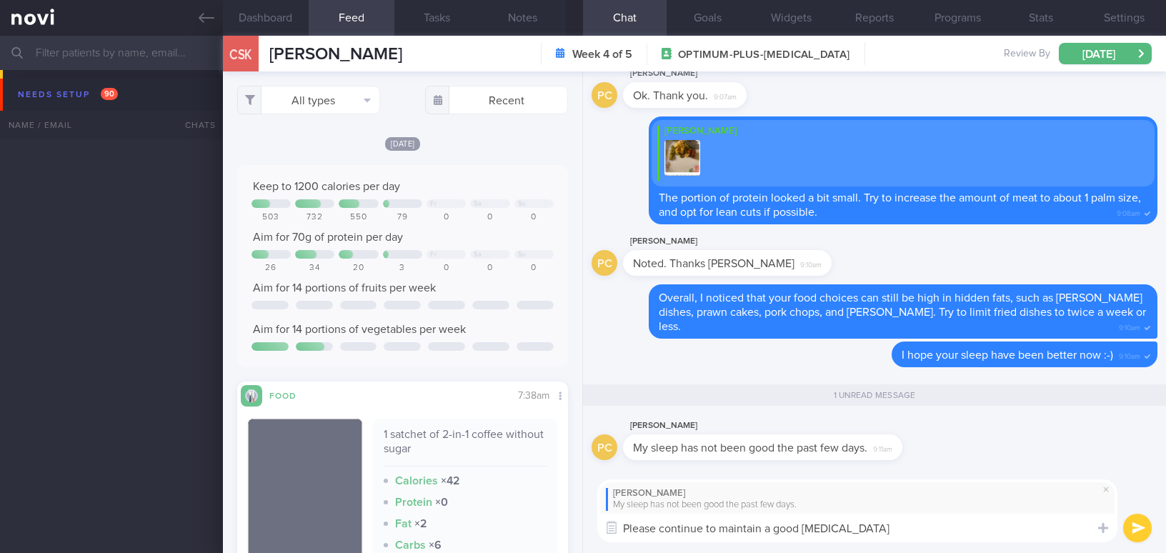
select select "8"
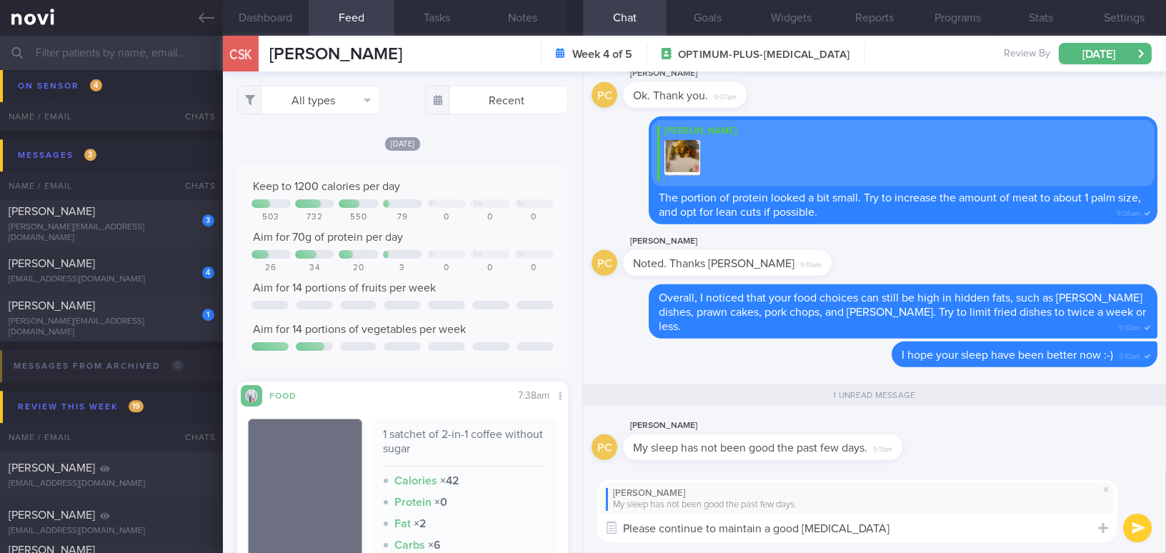
click at [707, 522] on textarea "Please continue to maintain a good [MEDICAL_DATA]" at bounding box center [857, 528] width 520 height 29
drag, startPoint x: 894, startPoint y: 531, endPoint x: 572, endPoint y: 509, distance: 322.2
click at [572, 509] on div "Dashboard Feed Tasks Notes Chat 1 Goals Widgets Reports Programs Stats Settings…" at bounding box center [694, 294] width 943 height 517
paste textarea "maintaining good [MEDICAL_DATA] by going to bed at a consistent time and avoidi…"
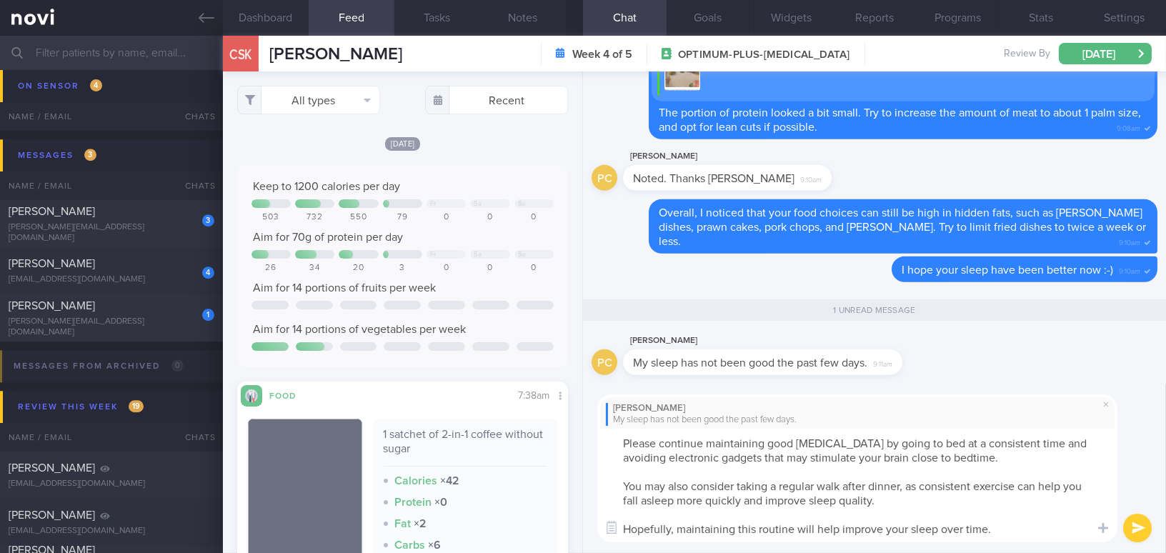
type textarea "Please continue maintaining good [MEDICAL_DATA] by going to bed at a consistent…"
click at [1142, 530] on button "submit" at bounding box center [1137, 528] width 29 height 29
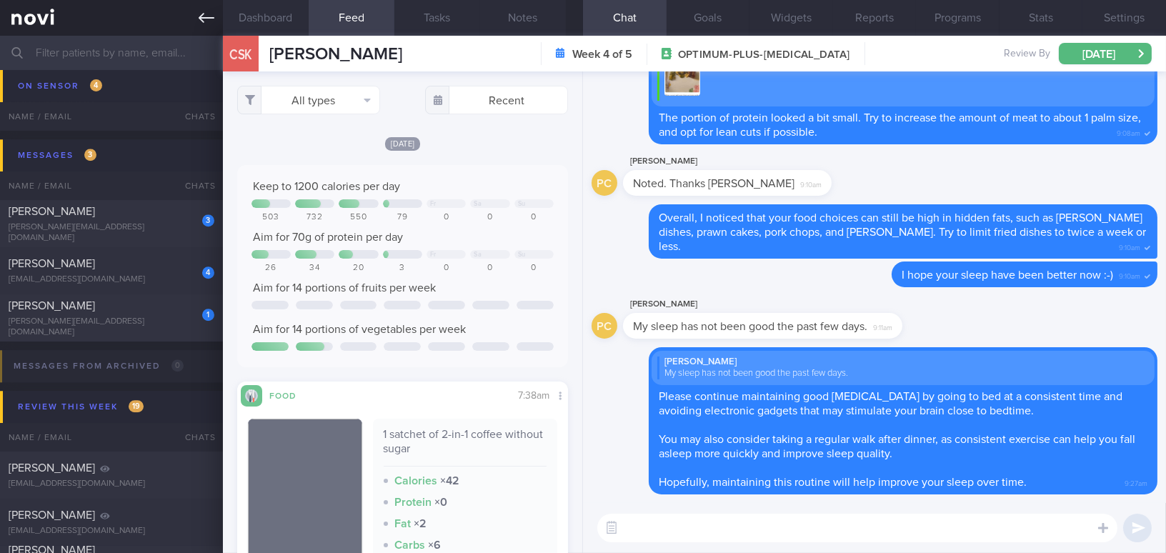
click at [205, 13] on icon at bounding box center [207, 18] width 16 height 16
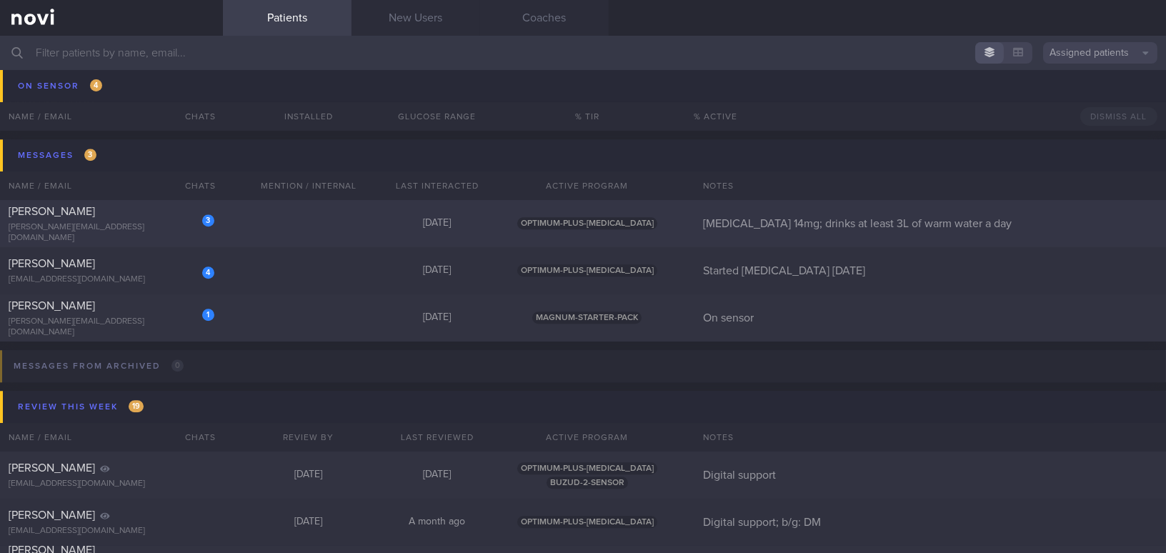
click at [136, 227] on div "[PERSON_NAME][EMAIL_ADDRESS][DOMAIN_NAME]" at bounding box center [112, 232] width 206 height 21
select select "7"
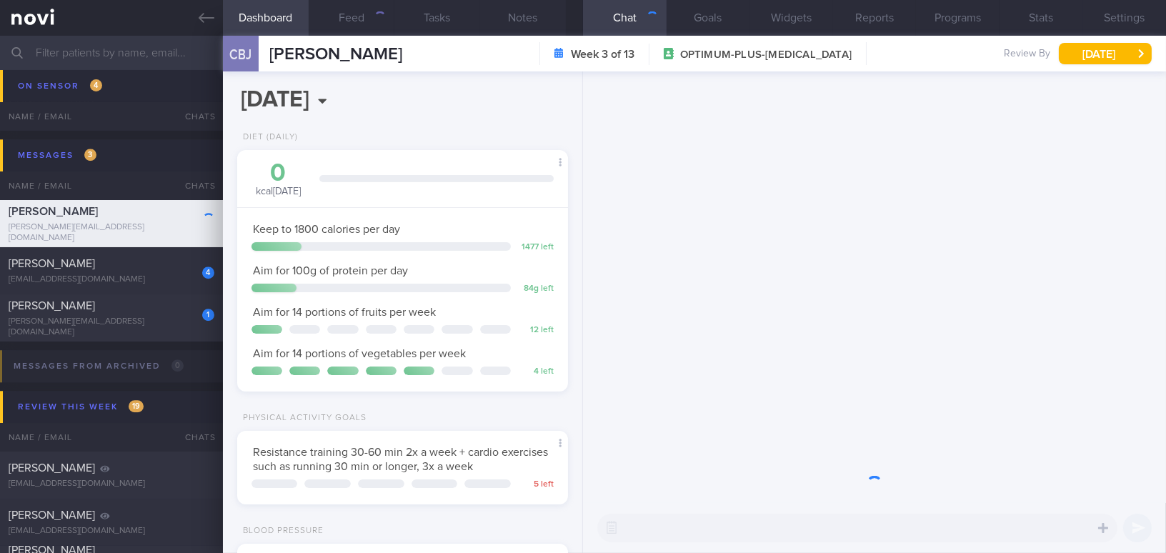
scroll to position [168, 295]
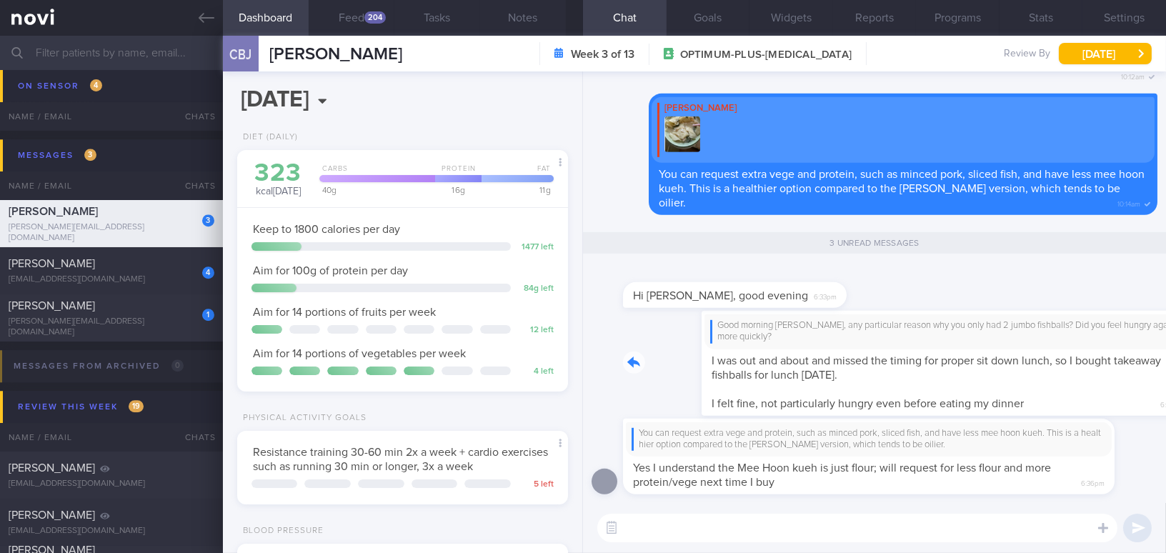
drag, startPoint x: 704, startPoint y: 334, endPoint x: 927, endPoint y: 346, distance: 223.2
click at [927, 346] on div "Good morning [PERSON_NAME], any particular reason why you only had 2 jumbo fish…" at bounding box center [890, 363] width 534 height 105
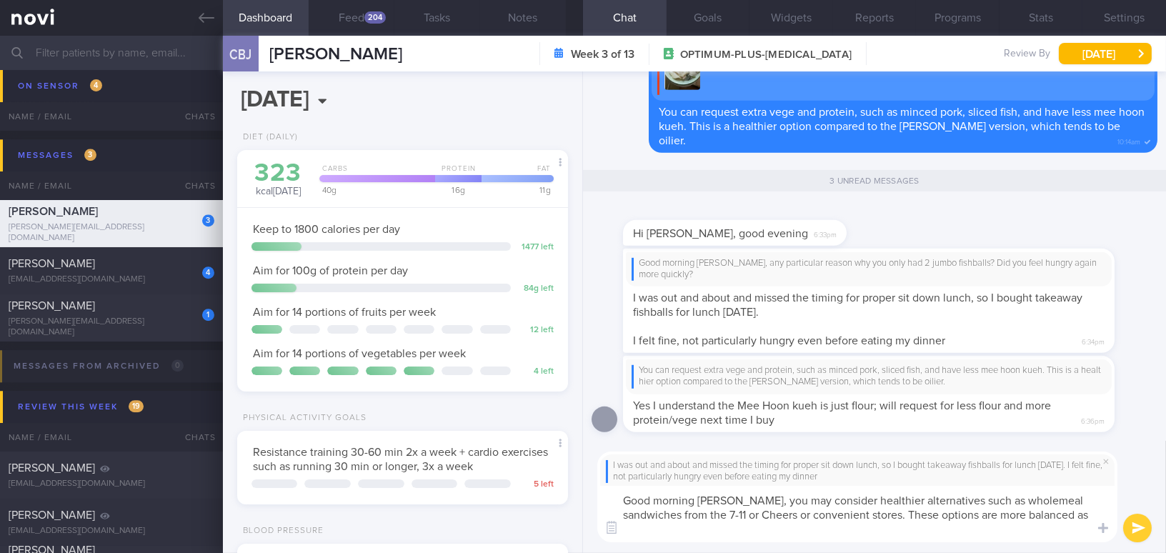
scroll to position [0, 0]
drag, startPoint x: 747, startPoint y: 501, endPoint x: 862, endPoint y: 523, distance: 117.0
click at [862, 523] on textarea "Good morning [PERSON_NAME], you may consider healthier alternatives such as who…" at bounding box center [857, 514] width 520 height 56
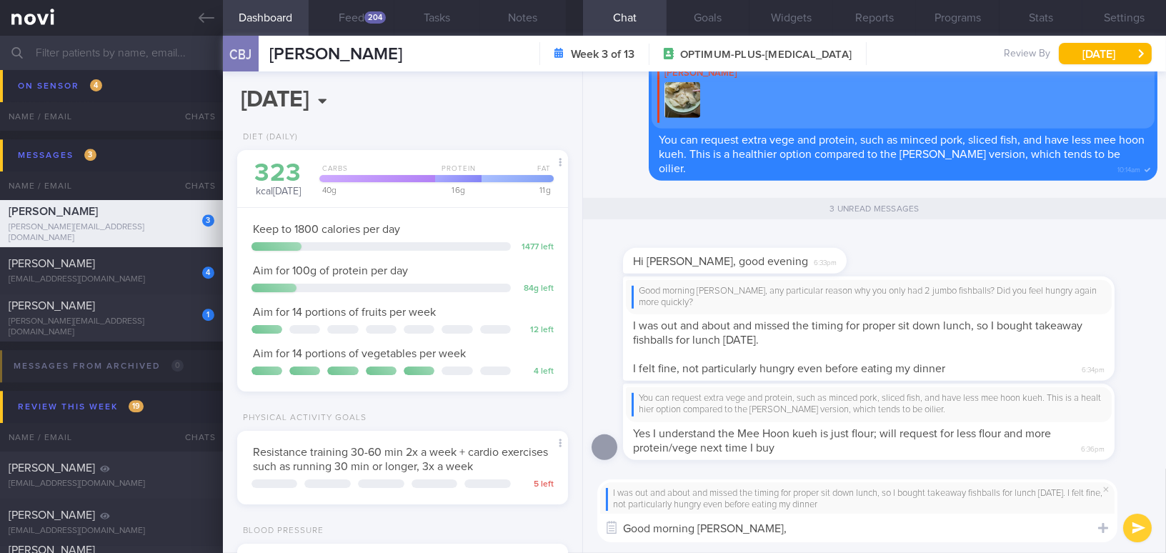
paste textarea "You may consider healthier alternatives, such as wholemeal sandwiches from 7-El…"
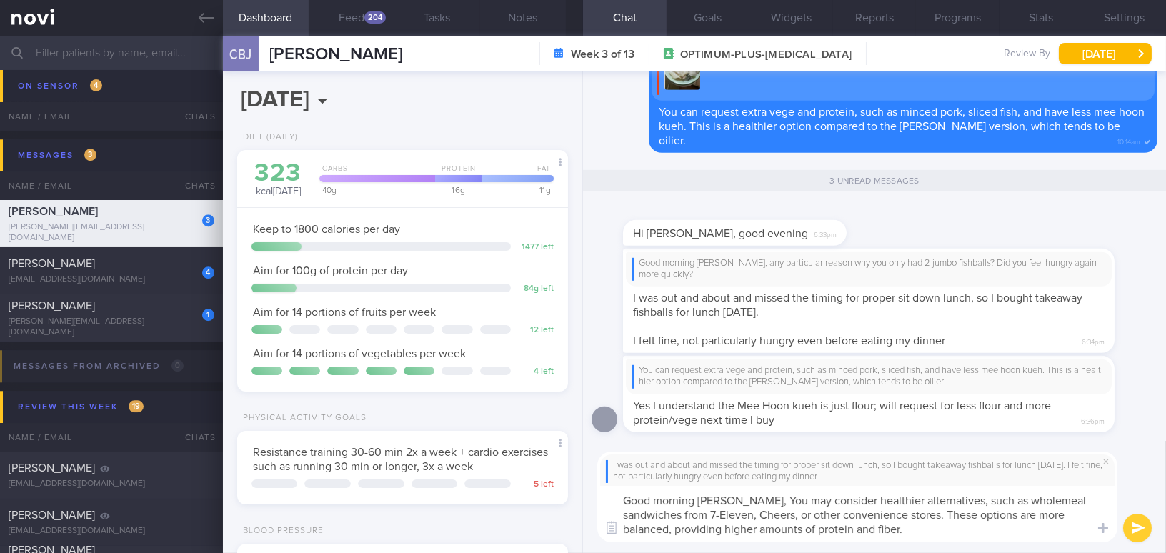
click at [754, 499] on textarea "Good morning [PERSON_NAME], You may consider healthier alternatives, such as wh…" at bounding box center [857, 514] width 520 height 56
click at [924, 531] on textarea "Good morning [PERSON_NAME], you may consider healthier alternatives, such as wh…" at bounding box center [857, 514] width 520 height 56
type textarea "Good morning [PERSON_NAME], you may consider healthier alternatives, such as wh…"
click at [1134, 528] on button "submit" at bounding box center [1137, 528] width 29 height 29
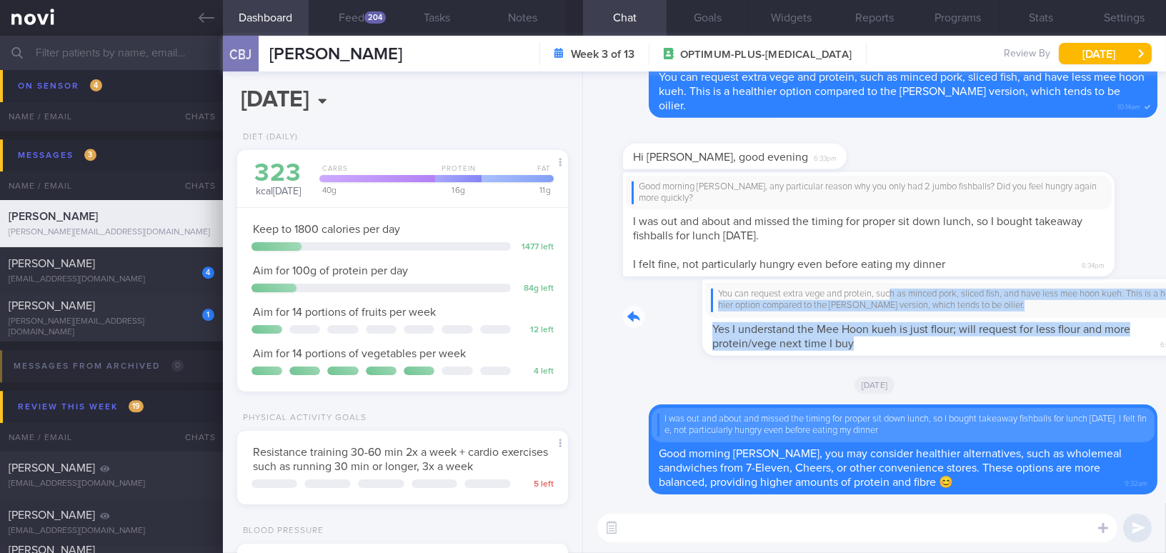
drag, startPoint x: 813, startPoint y: 289, endPoint x: 1039, endPoint y: 339, distance: 231.2
click at [1039, 339] on div "You can request extra vege and protein, such as minced pork, sliced fish, and h…" at bounding box center [890, 317] width 534 height 76
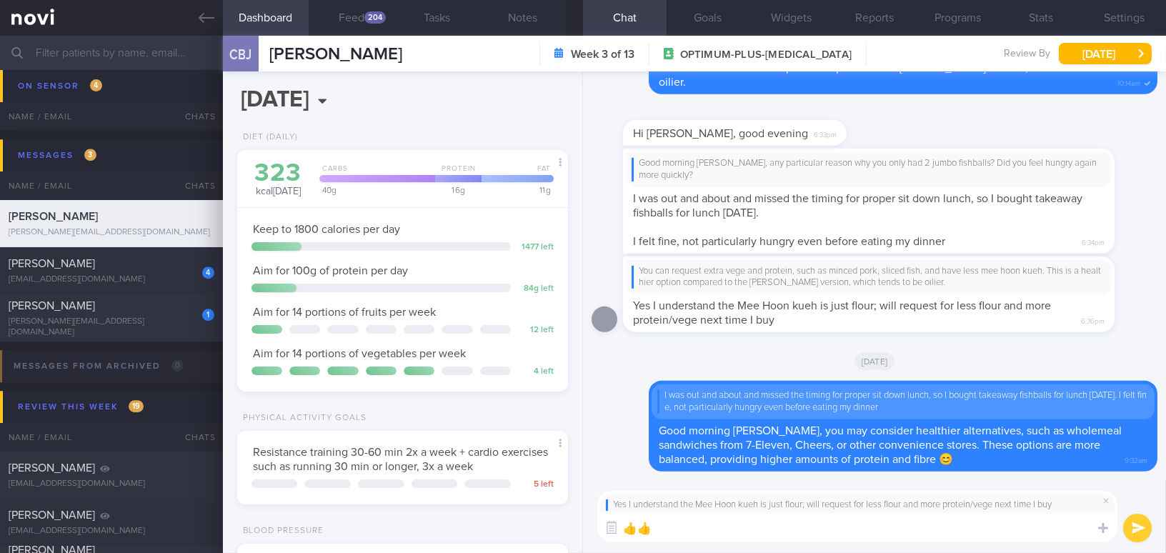
type textarea "👍👍"
click at [1140, 529] on button "submit" at bounding box center [1137, 528] width 29 height 29
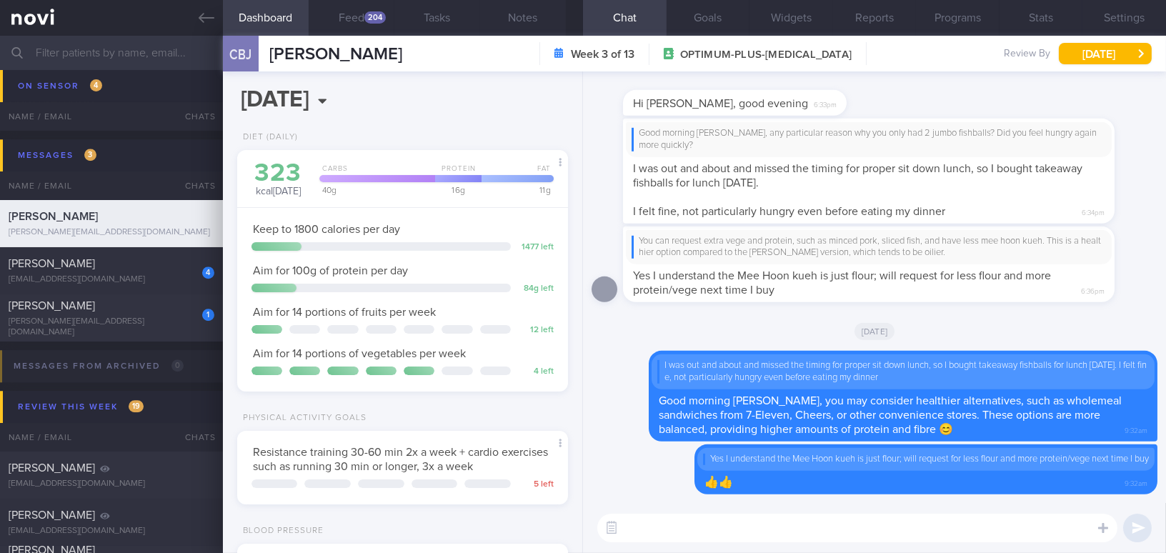
click at [981, 531] on textarea at bounding box center [857, 528] width 520 height 29
type textarea "How has your exercise routine been?"
click at [360, 24] on button "Feed 204" at bounding box center [352, 18] width 86 height 36
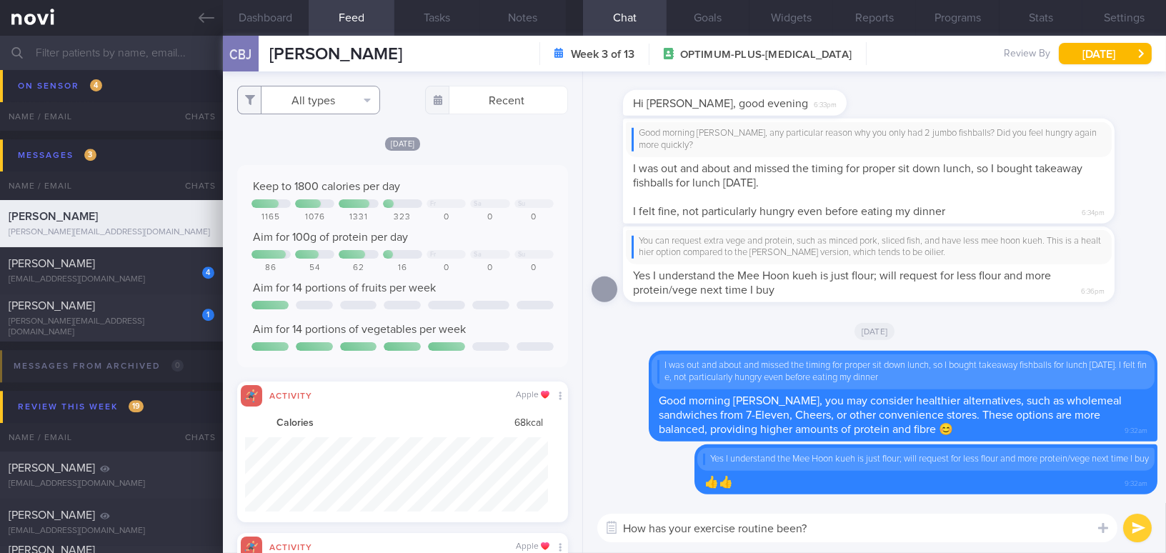
click at [312, 96] on button "All types" at bounding box center [308, 100] width 143 height 29
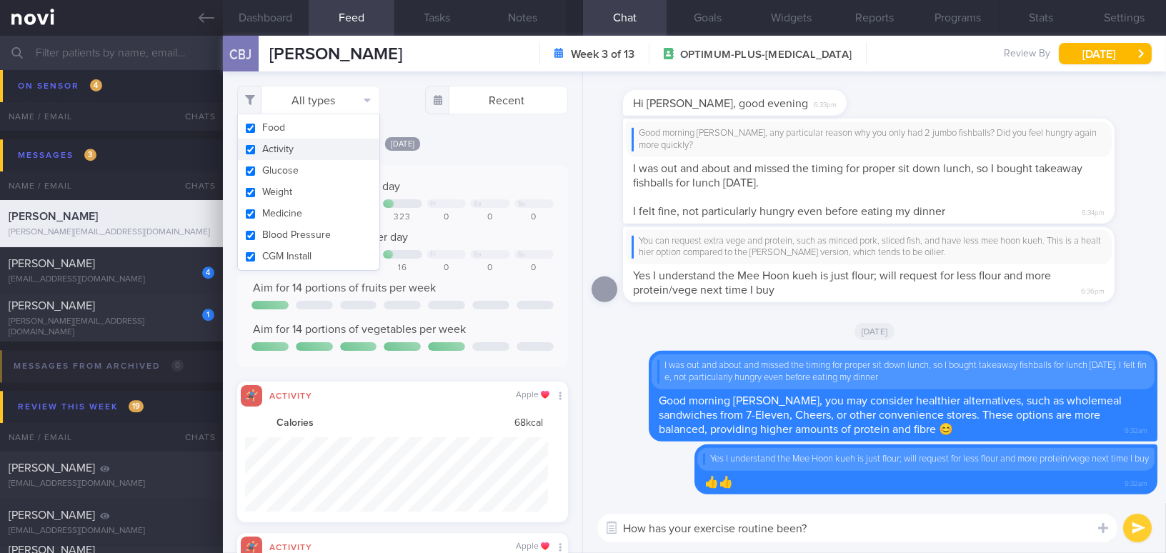
click at [251, 151] on button "Activity" at bounding box center [308, 149] width 141 height 21
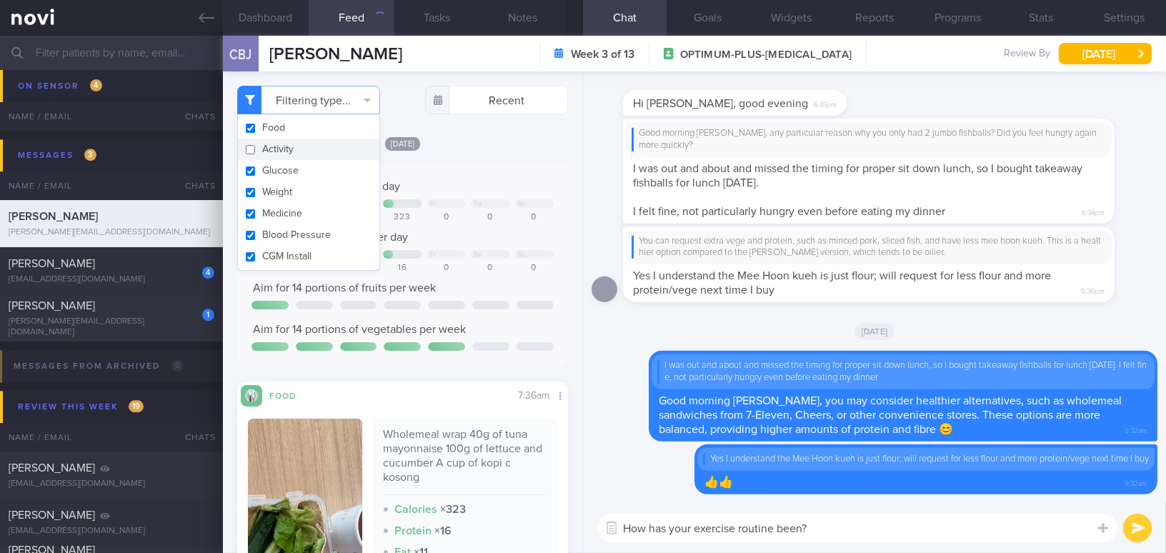
click at [251, 151] on button "Activity" at bounding box center [308, 149] width 141 height 21
checkbox input "true"
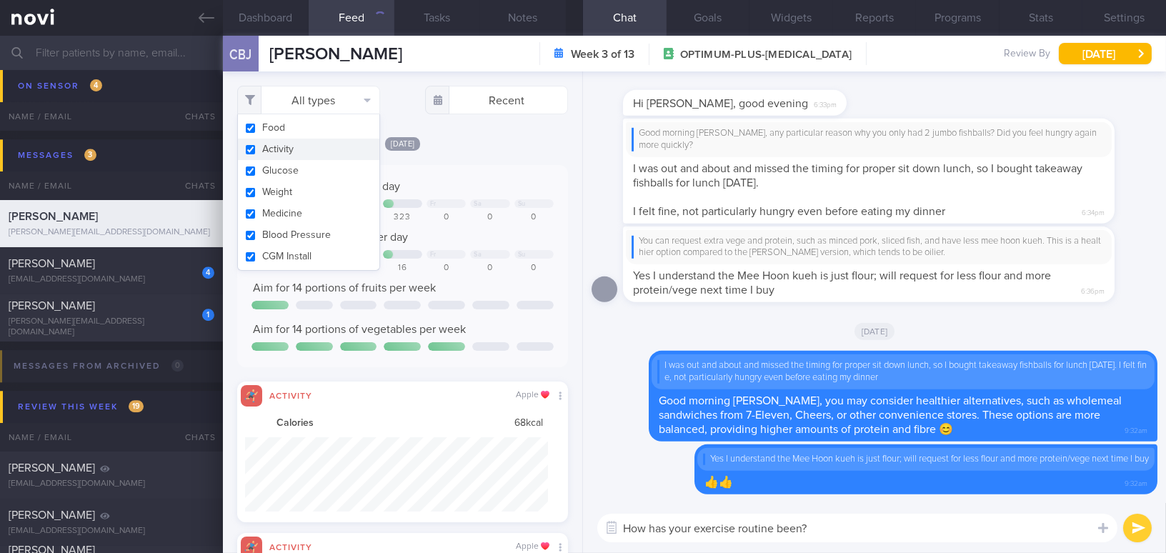
scroll to position [74, 302]
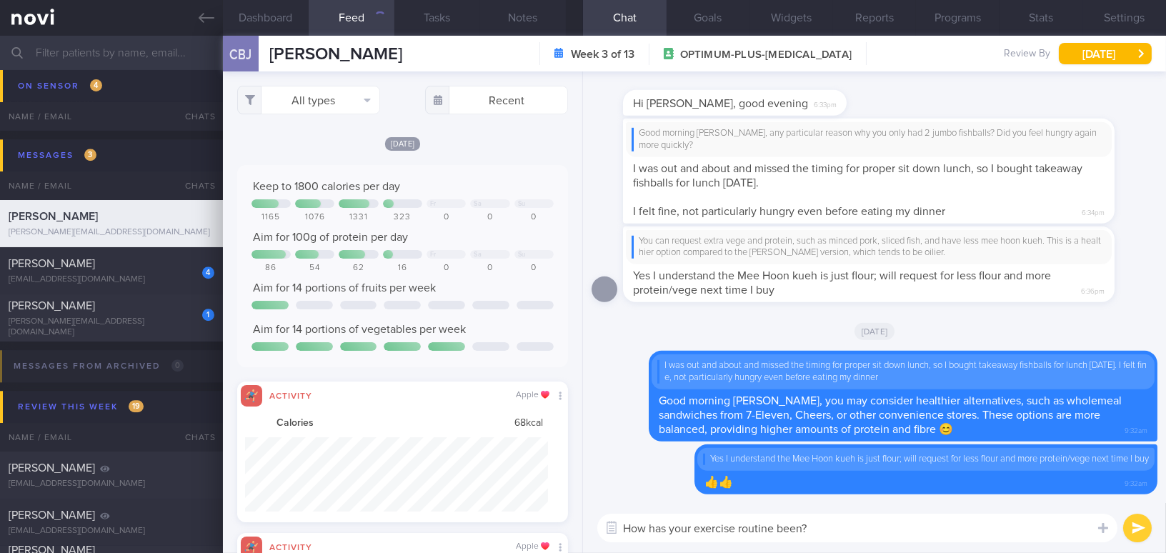
click at [439, 168] on div "Keep to 1800 calories per day Fr Sa Su 1165 1076 1331 323 0 0 0 Aim for 100g of…" at bounding box center [402, 266] width 331 height 202
click at [866, 534] on textarea "How has your exercise routine been?" at bounding box center [857, 528] width 520 height 29
drag, startPoint x: 1005, startPoint y: 531, endPoint x: 539, endPoint y: 526, distance: 465.8
click at [539, 526] on div "Dashboard Feed 204 Tasks Notes Chat Goals Widgets Reports Programs Stats Settin…" at bounding box center [694, 294] width 943 height 517
type textarea "How has your exercise routine been? Managed to fit in more cardio?"
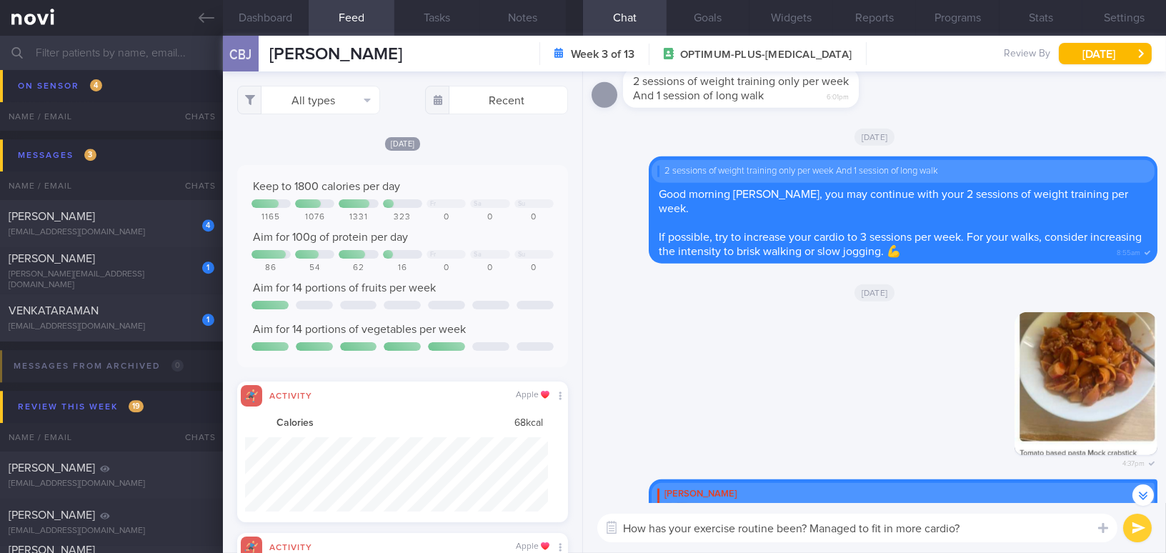
scroll to position [-8179, 0]
drag, startPoint x: 632, startPoint y: 93, endPoint x: 780, endPoint y: 89, distance: 147.9
click at [780, 87] on span "2 sessions of weight training only per week" at bounding box center [741, 81] width 216 height 11
click at [537, 17] on button "Notes" at bounding box center [523, 18] width 86 height 36
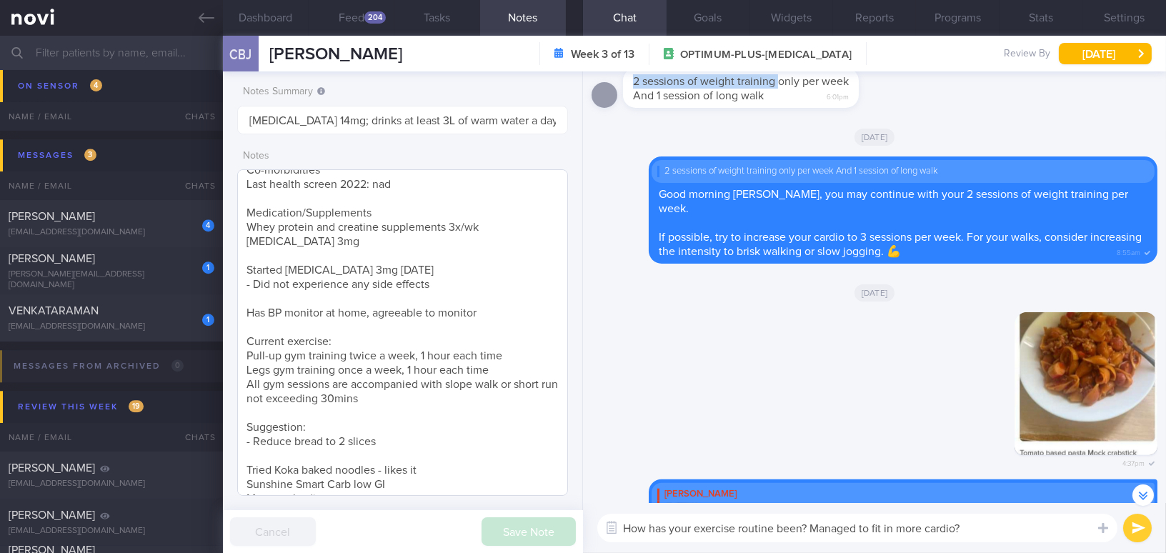
scroll to position [145, 0]
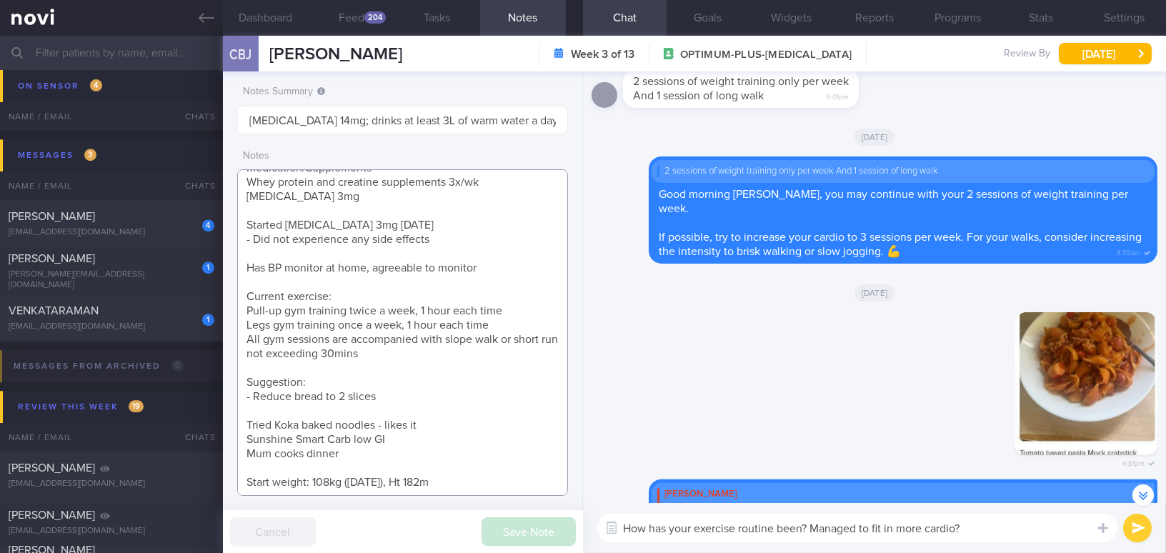
drag, startPoint x: 246, startPoint y: 309, endPoint x: 417, endPoint y: 351, distance: 176.4
click at [417, 351] on textarea "31 year old Gentleman - Single Occupation Procurement Engineer Co-morbidities L…" at bounding box center [402, 332] width 331 height 326
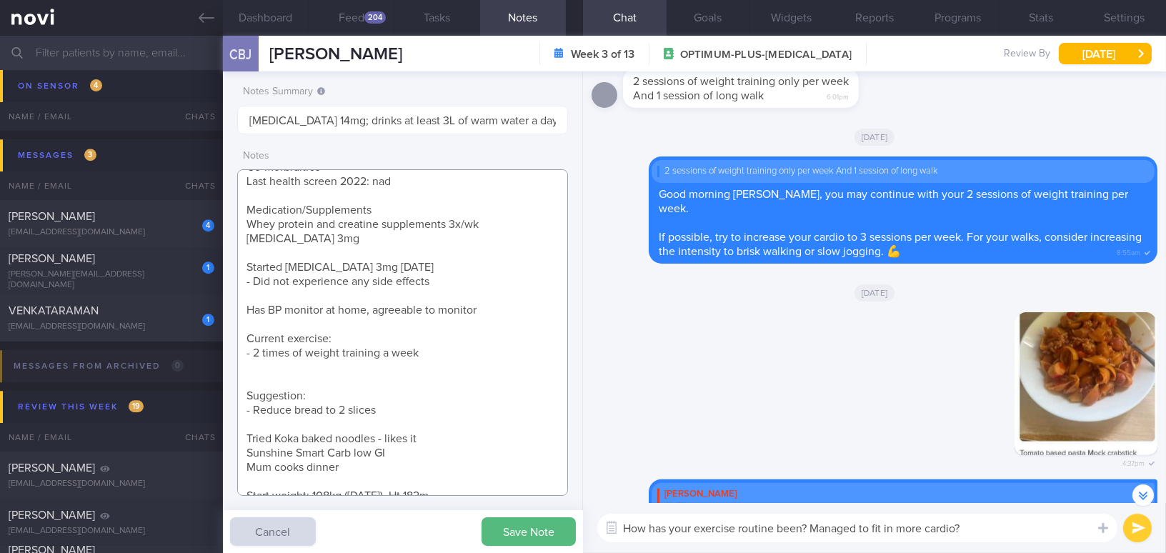
scroll to position [116, 0]
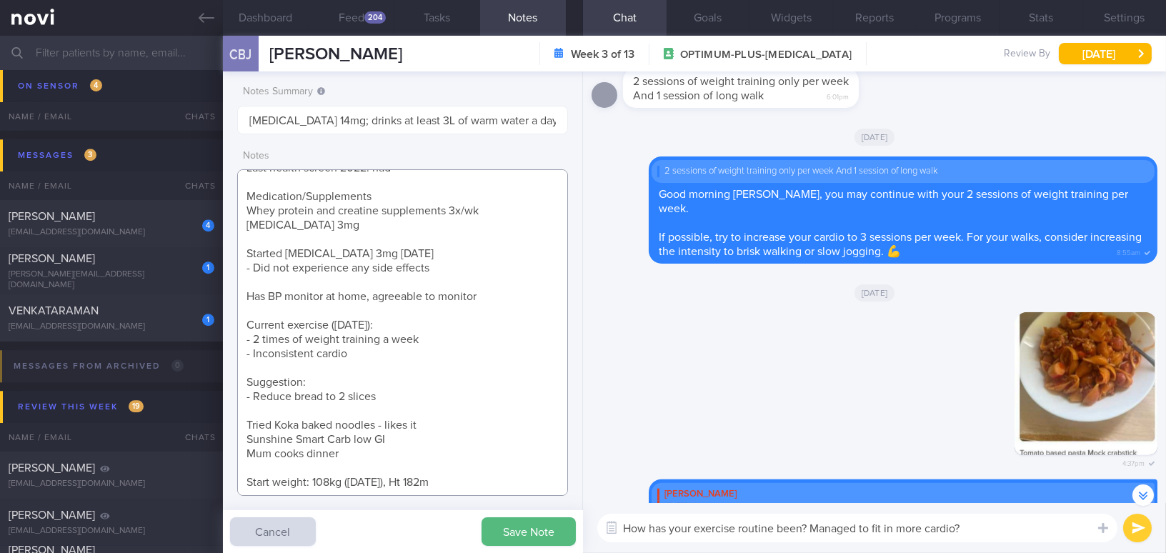
type textarea "31 year old Gentleman - Single Occupation Procurement Engineer Co-morbidities L…"
drag, startPoint x: 976, startPoint y: 529, endPoint x: 553, endPoint y: 551, distance: 423.5
click at [553, 551] on div "Dashboard Feed 204 Tasks Notes Chat Goals Widgets Reports Programs Stats Settin…" at bounding box center [694, 294] width 943 height 517
click at [994, 523] on textarea "How has your exercise routine been? Managed to fit in more cardio?" at bounding box center [857, 528] width 520 height 29
drag, startPoint x: 879, startPoint y: 529, endPoint x: 422, endPoint y: 524, distance: 456.5
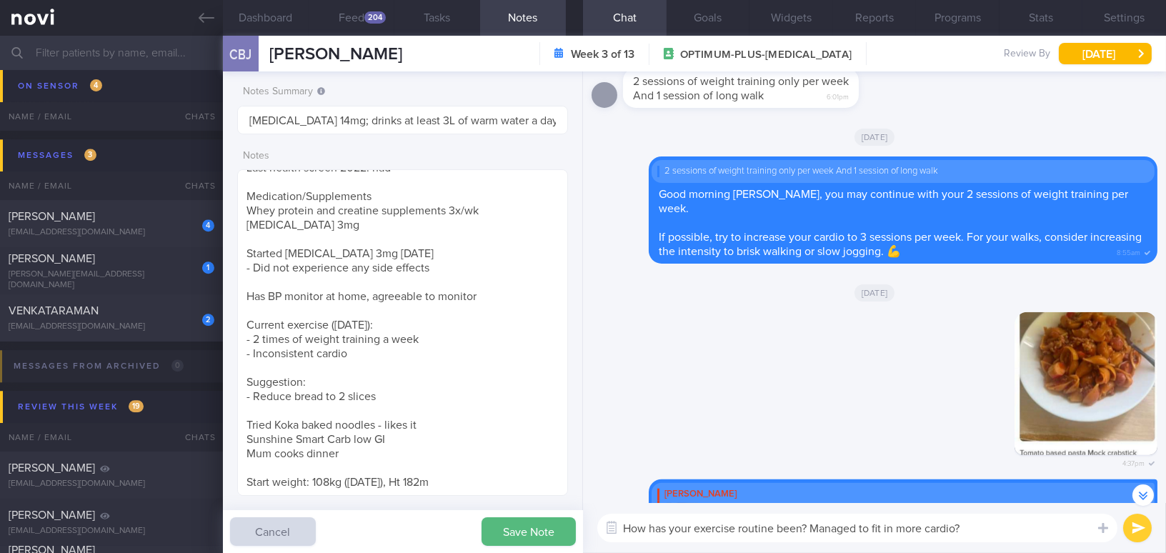
click at [422, 524] on div "Dashboard Feed 204 Tasks Notes Chat Goals Widgets Reports Programs Stats Settin…" at bounding box center [694, 294] width 943 height 517
paste textarea "Have you managed to include more cardio in addition to your weight training twi…"
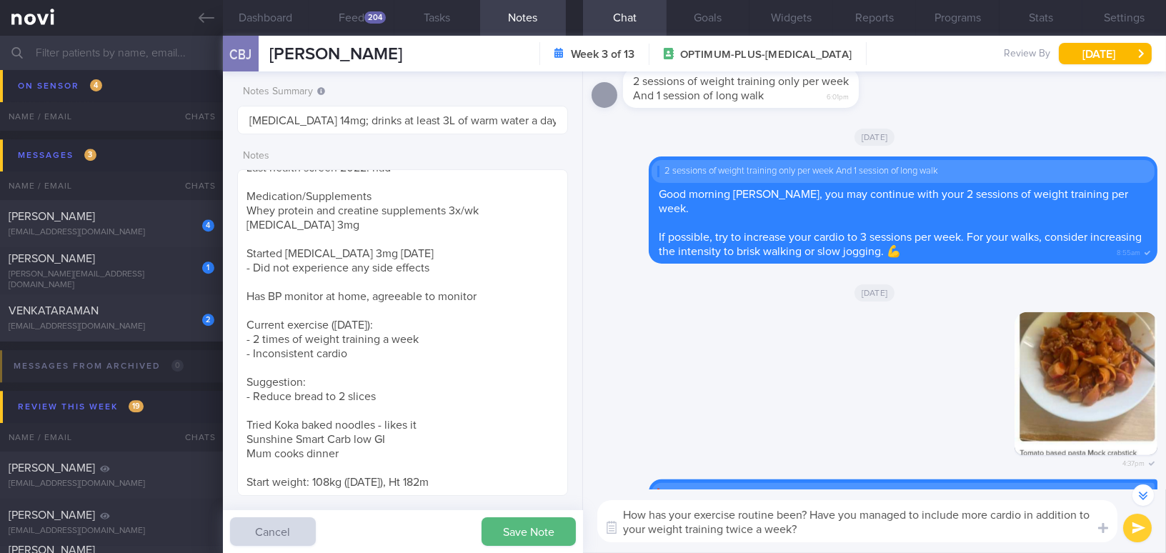
type textarea "How has your exercise routine been? Have you managed to include more cardio in …"
click at [1133, 529] on button "submit" at bounding box center [1137, 528] width 29 height 29
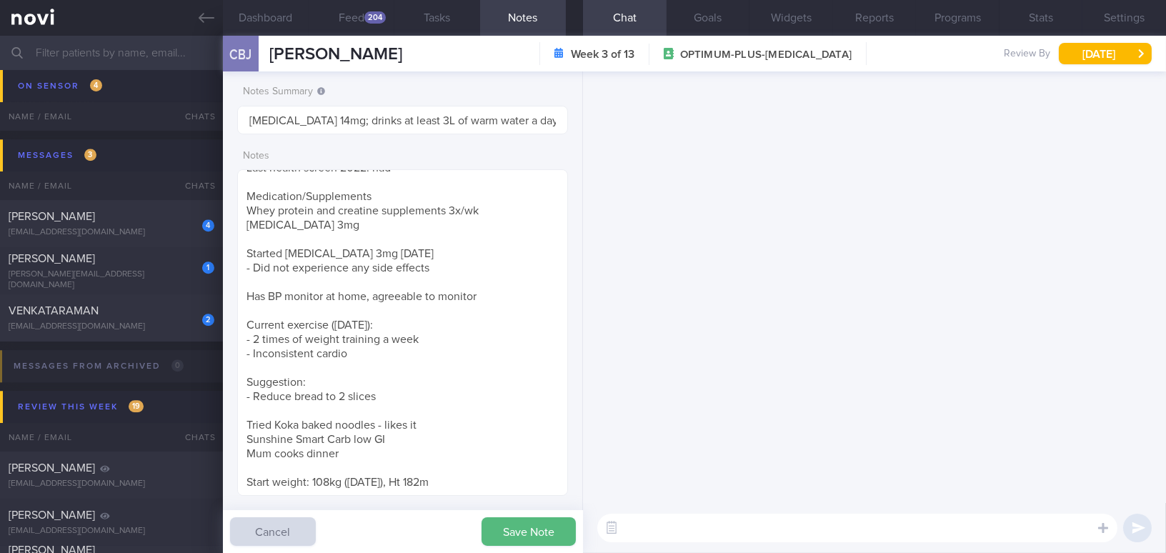
scroll to position [0, 0]
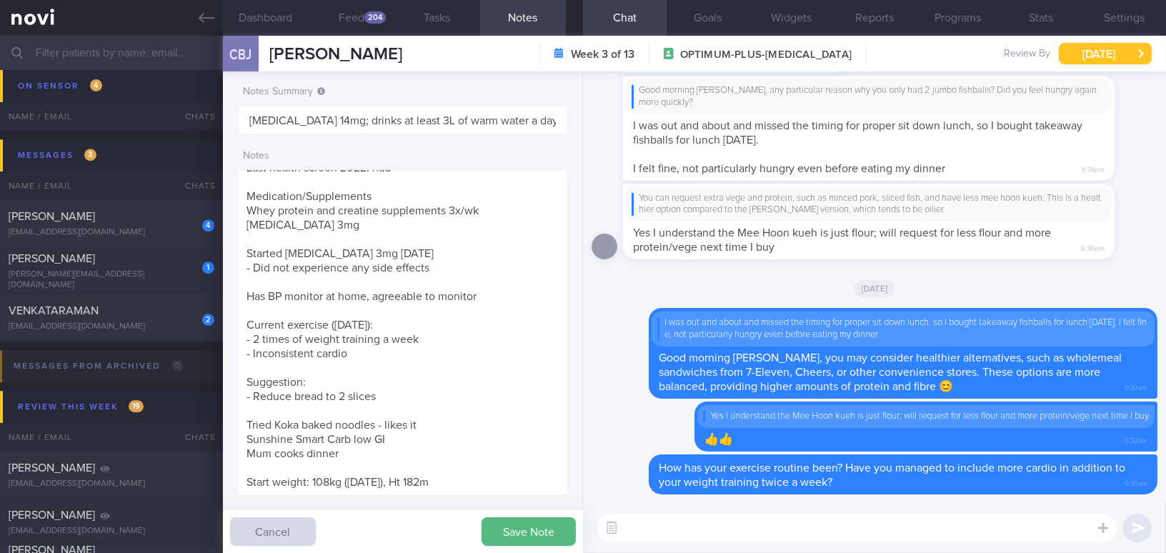
click at [1073, 54] on button "Fri, 29 Aug" at bounding box center [1105, 53] width 93 height 21
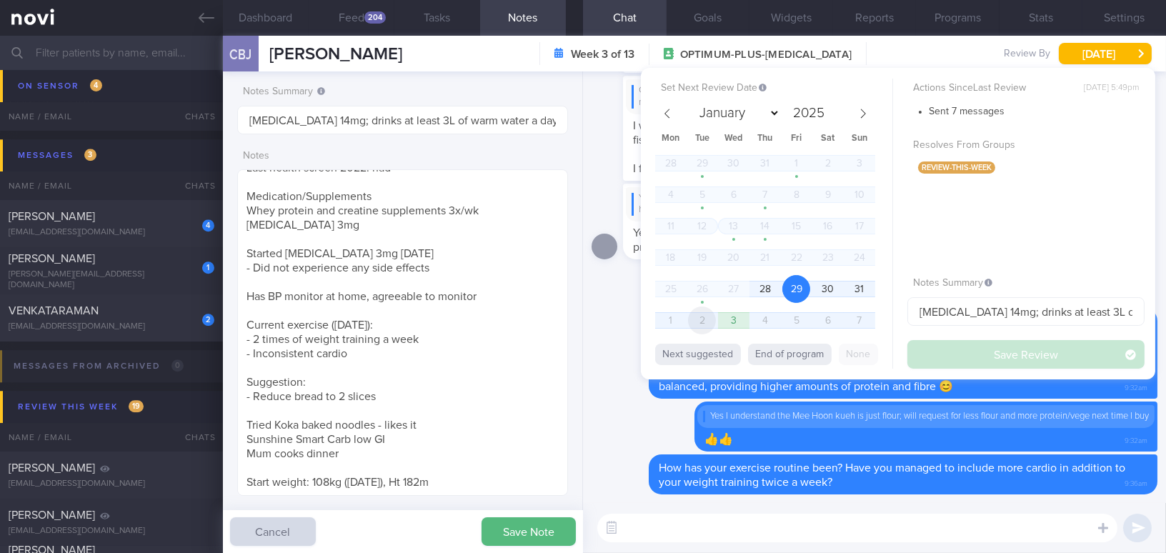
click at [699, 324] on span "2" at bounding box center [702, 320] width 28 height 28
select select "8"
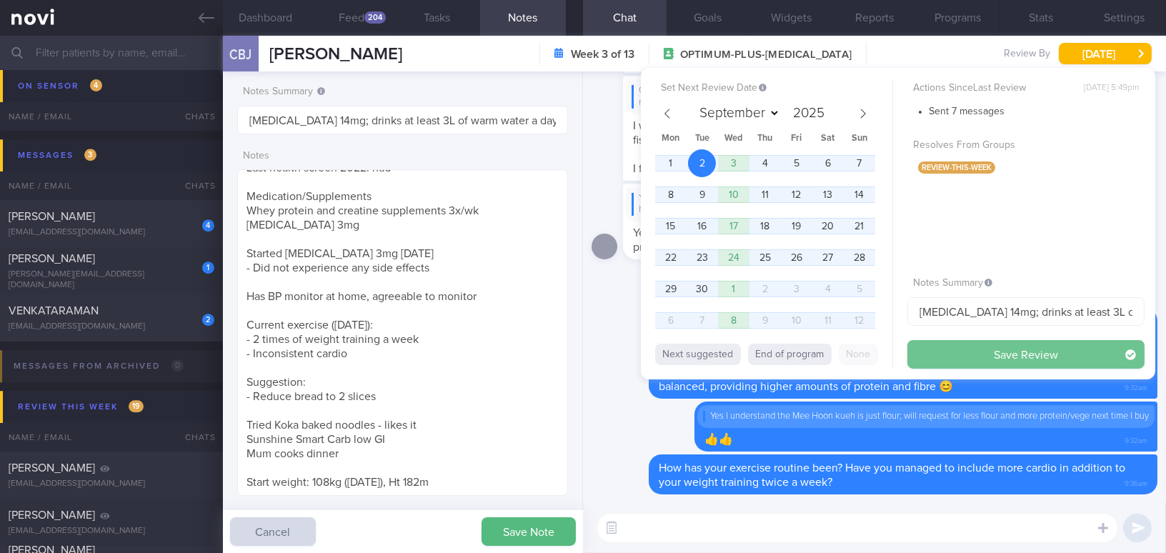
click at [917, 349] on button "Save Review" at bounding box center [1025, 354] width 237 height 29
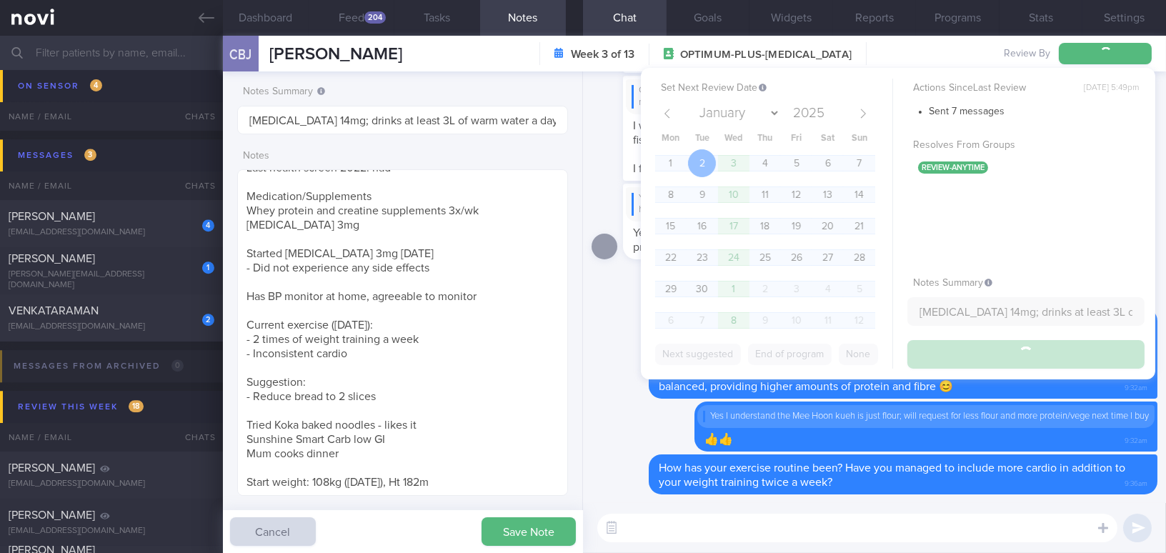
type textarea "31 year old Gentleman - Single Occupation Procurement Engineer Co-morbidities L…"
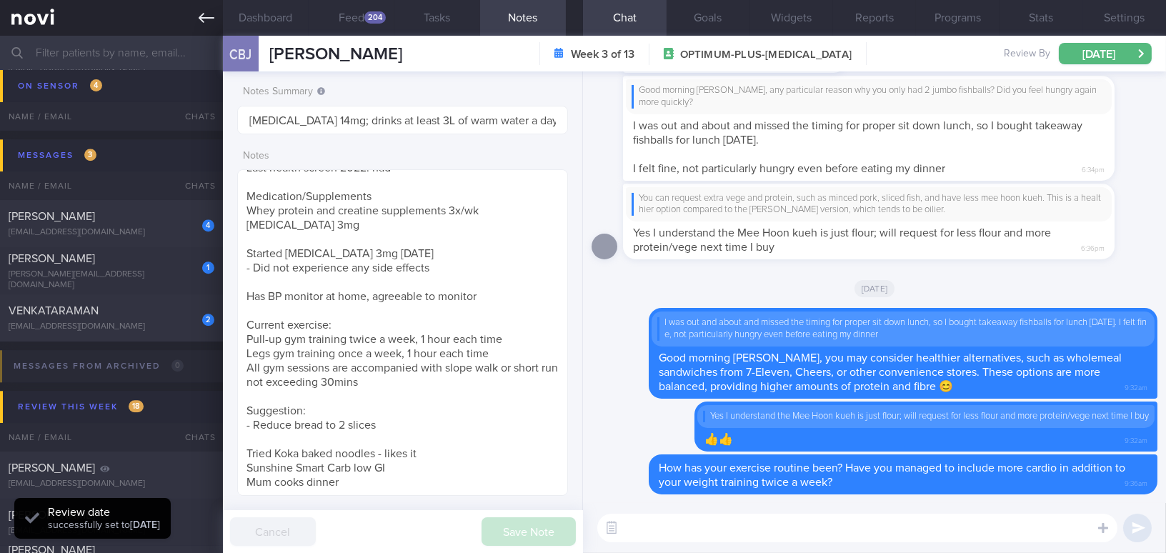
click at [194, 9] on link at bounding box center [111, 18] width 223 height 36
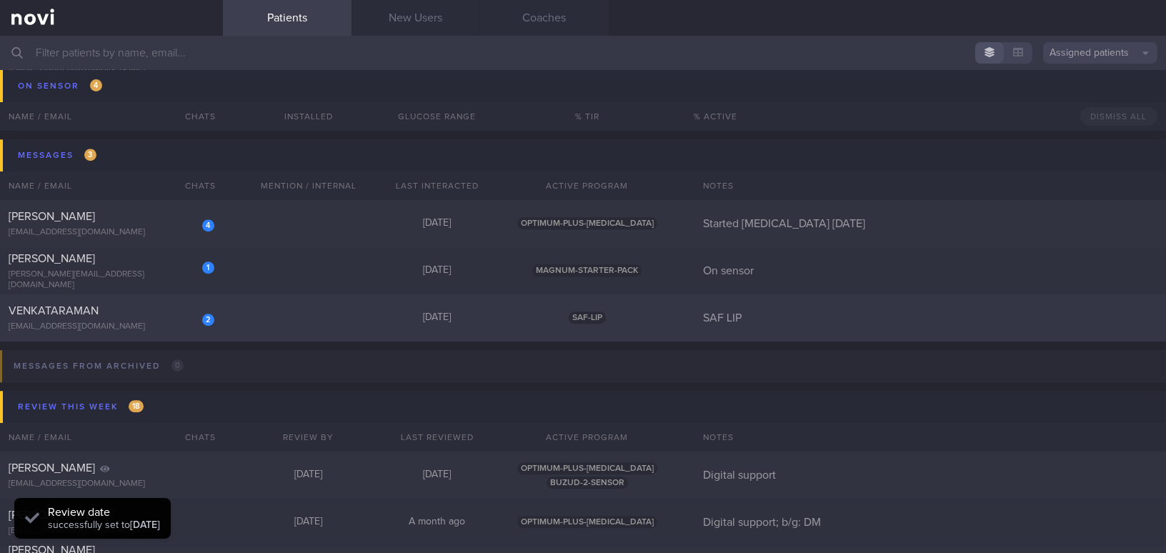
click at [116, 312] on div "VENKATARAMAN" at bounding box center [110, 311] width 202 height 14
select select "8"
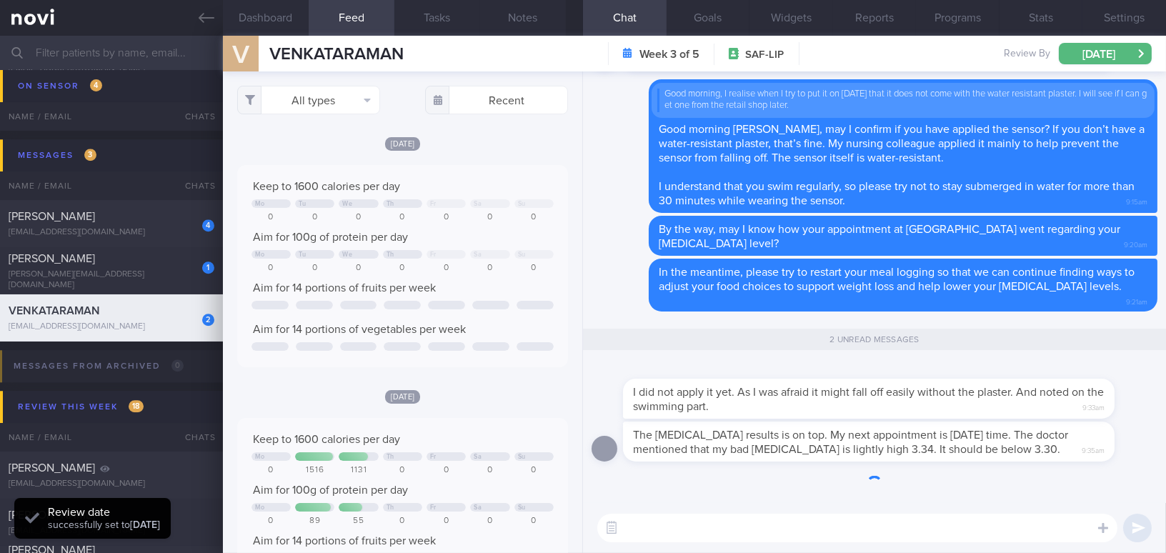
scroll to position [201, 309]
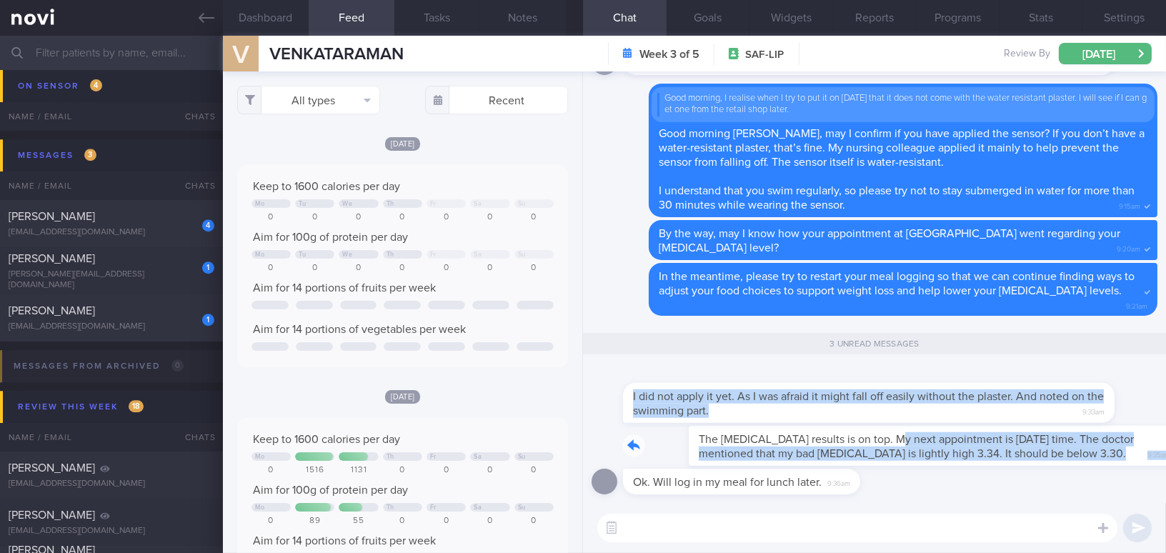
drag, startPoint x: 826, startPoint y: 429, endPoint x: 984, endPoint y: 425, distance: 158.6
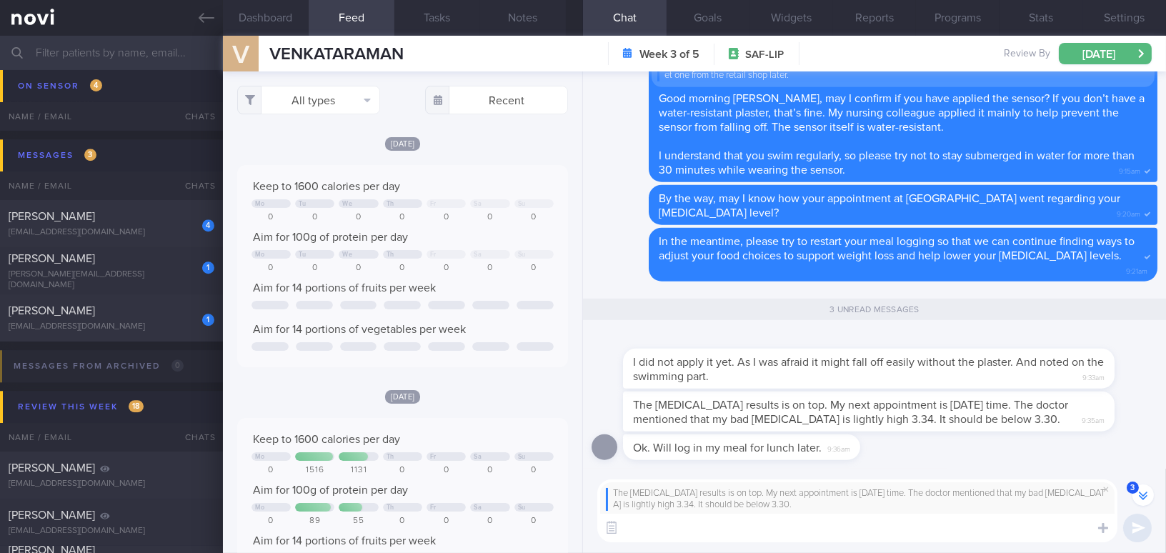
scroll to position [-32, 0]
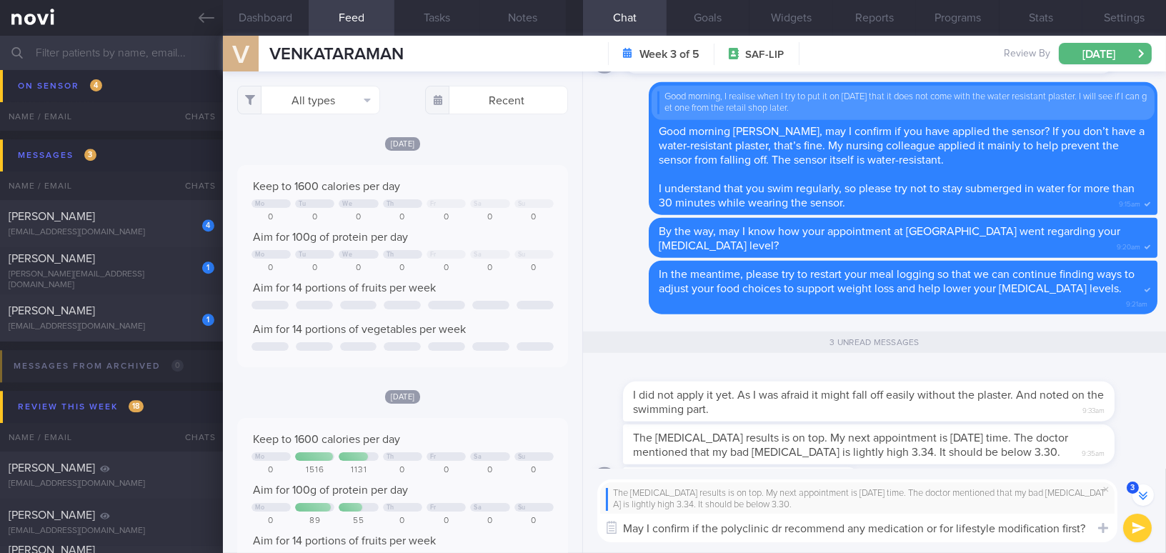
drag, startPoint x: 1086, startPoint y: 526, endPoint x: 518, endPoint y: 526, distance: 567.9
click at [518, 526] on div "Dashboard Feed Tasks Notes Chat 3 Goals Widgets Reports Programs Stats Settings…" at bounding box center [694, 294] width 943 height 517
type textarea "May I confirm if the polyclinic dr recommend any medication or for lifestyle mo…"
click at [700, 536] on textarea "May I confirm if the polyclinic dr recommend any medication or for lifestyle mo…" at bounding box center [857, 528] width 520 height 29
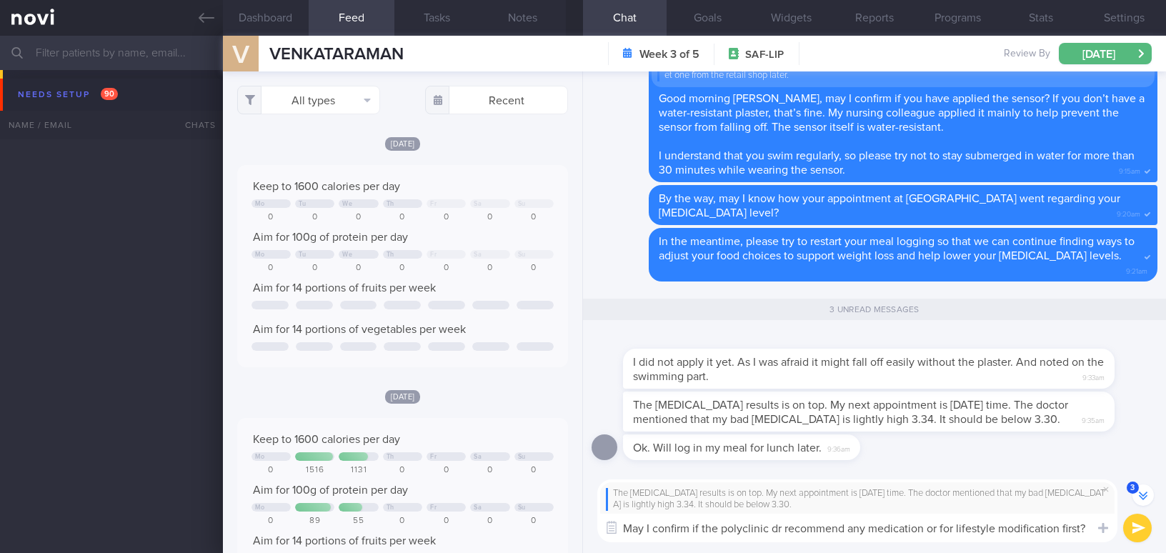
select select "8"
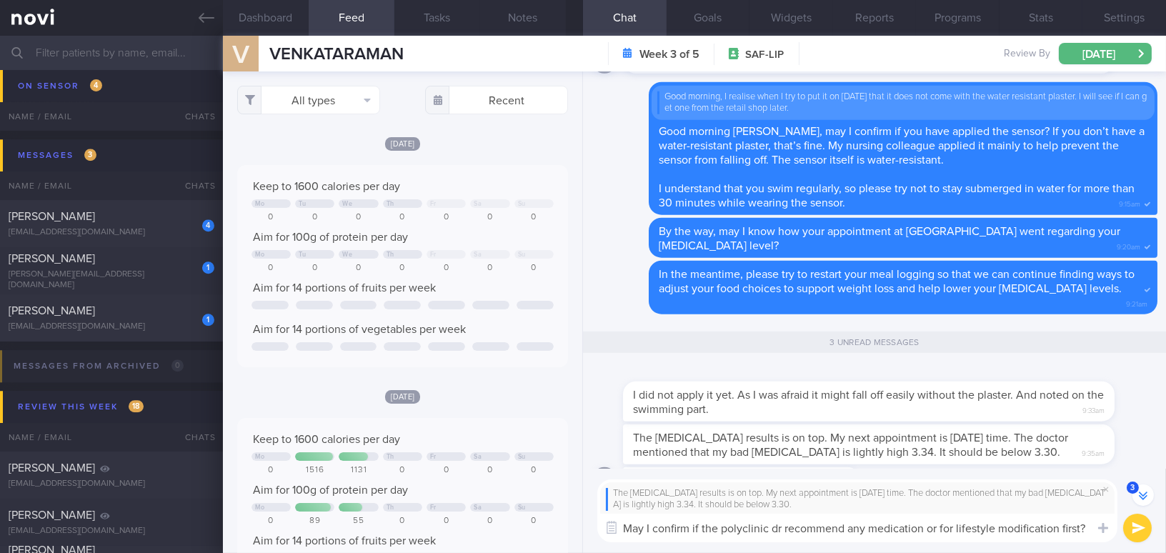
drag, startPoint x: 624, startPoint y: 528, endPoint x: 1155, endPoint y: 543, distance: 531.0
click at [1155, 543] on div "The [MEDICAL_DATA] results is on top. My next appointment is [DATE] time. The d…" at bounding box center [874, 511] width 583 height 85
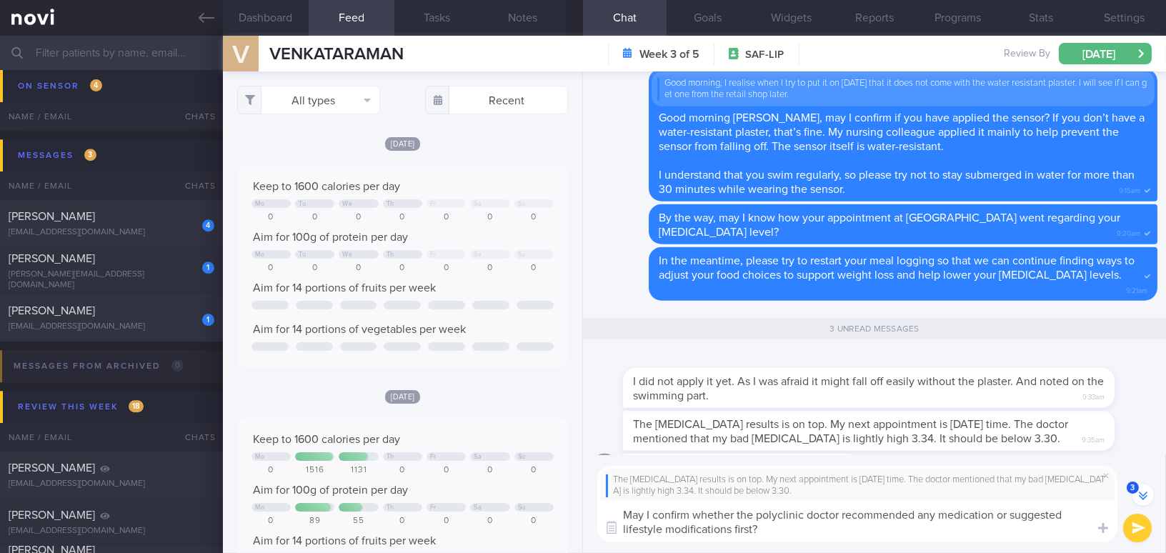
scroll to position [-46, 0]
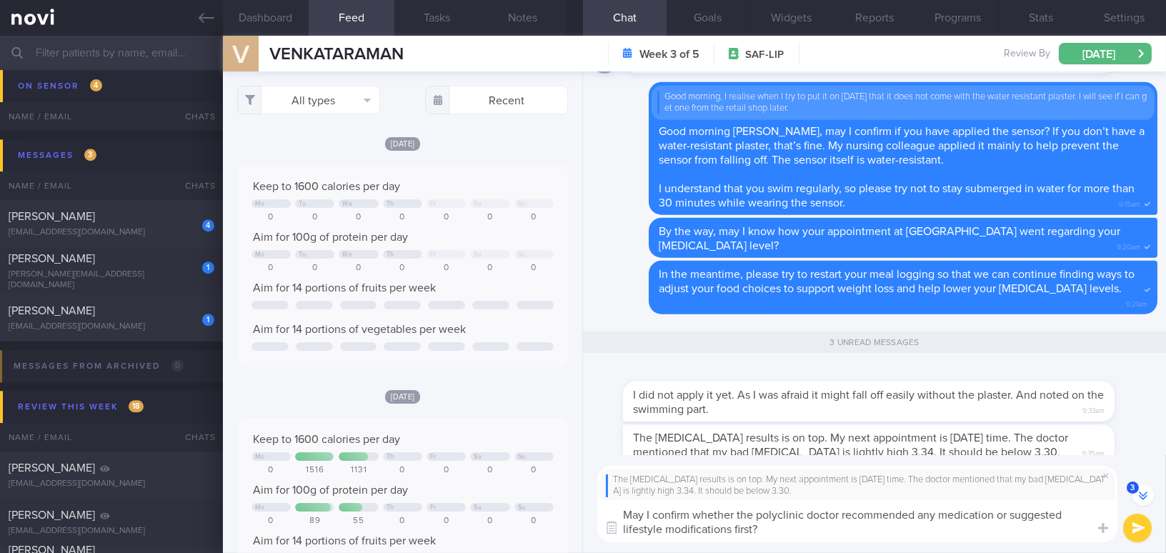
type textarea "May I confirm whether the polyclinic doctor recommended any medication or sugge…"
click at [1134, 527] on button "submit" at bounding box center [1137, 528] width 29 height 29
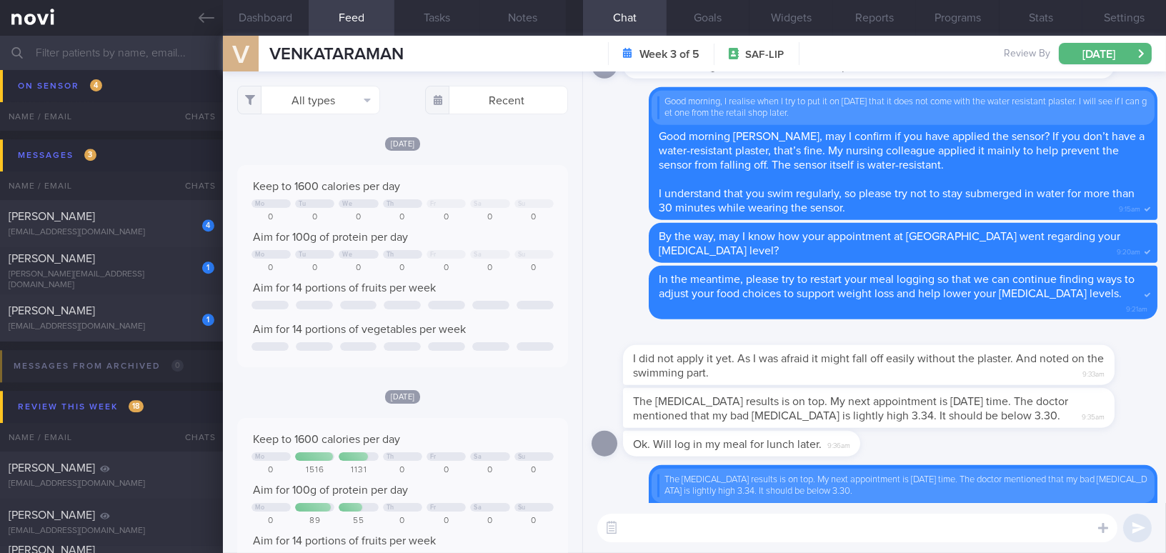
scroll to position [0, 0]
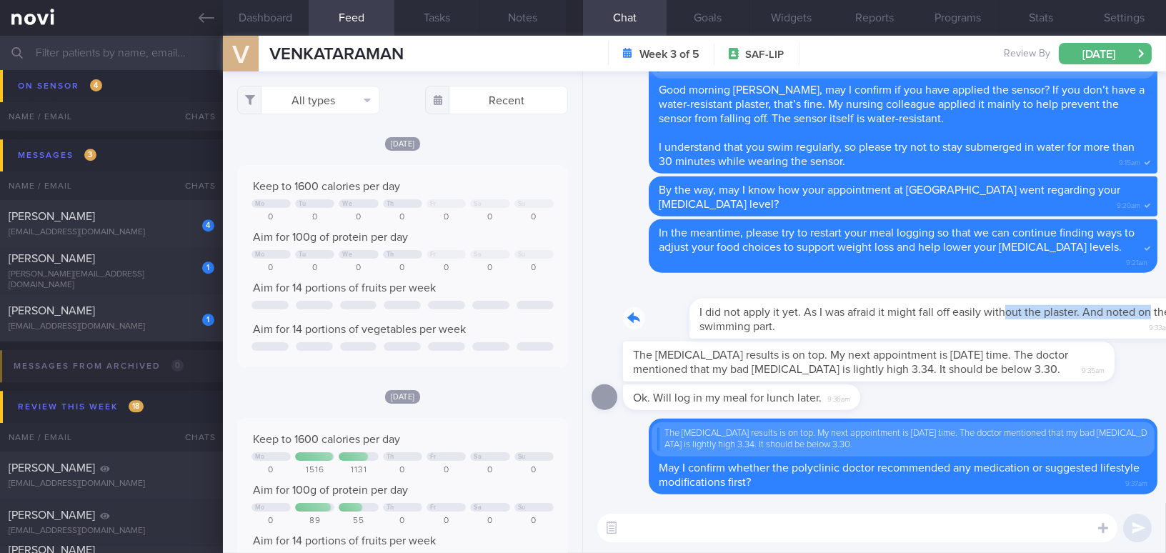
drag, startPoint x: 937, startPoint y: 299, endPoint x: 1096, endPoint y: 314, distance: 160.0
click at [1096, 314] on div "I did not apply it yet. As I was afraid it might fall off easily without the pl…" at bounding box center [890, 309] width 534 height 57
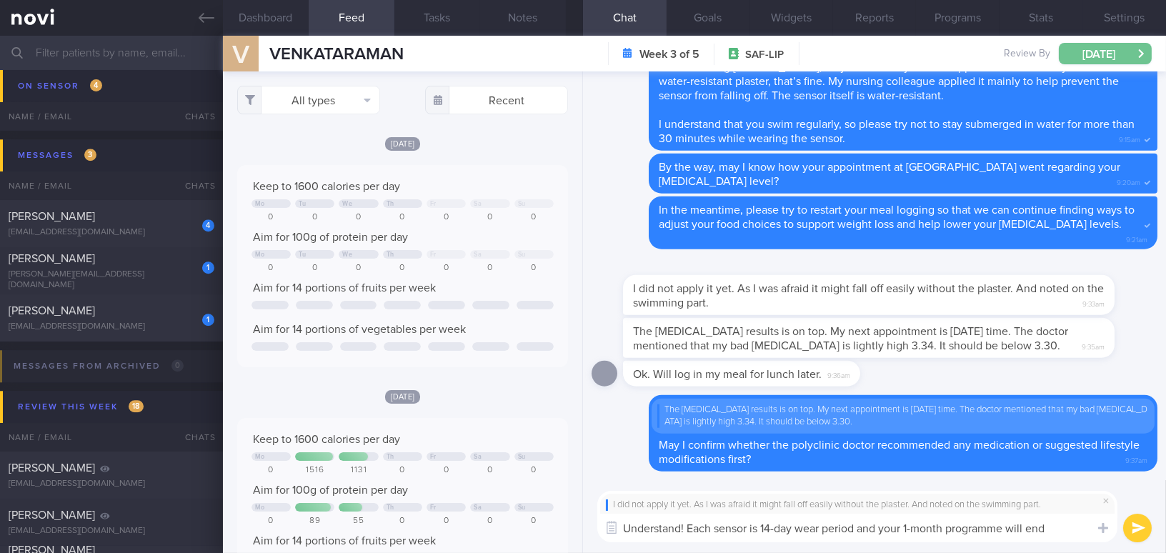
click at [1082, 48] on button "[DATE]" at bounding box center [1105, 53] width 93 height 21
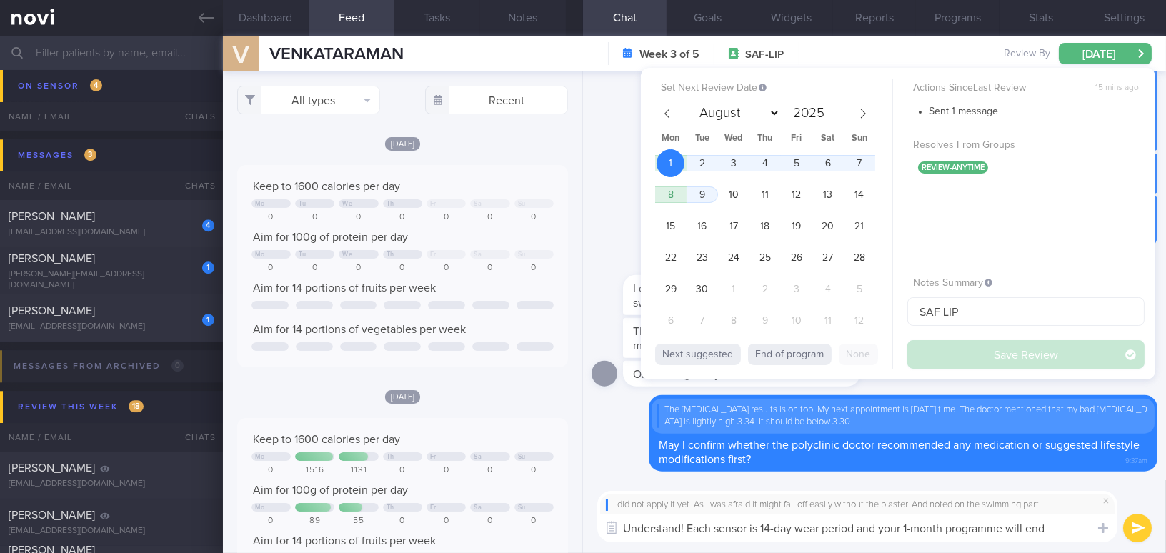
click at [1007, 527] on textarea "Understand! Each sensor is 14-day wear period and your 1-month programme will e…" at bounding box center [857, 528] width 520 height 29
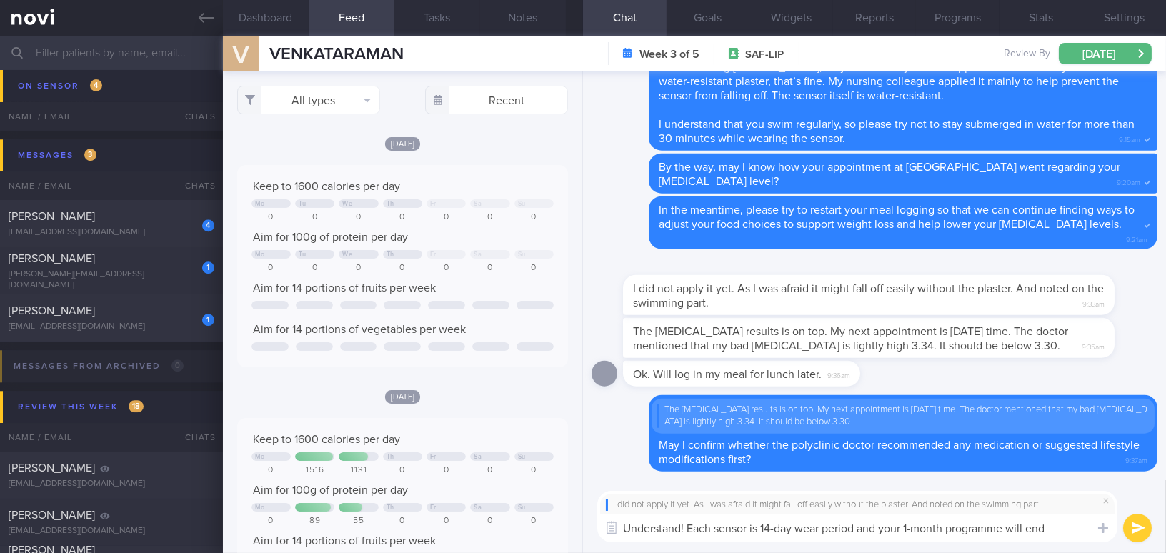
click at [1057, 529] on textarea "Understand! Each sensor is 14-day wear period and your 1-month programme will e…" at bounding box center [857, 528] width 520 height 29
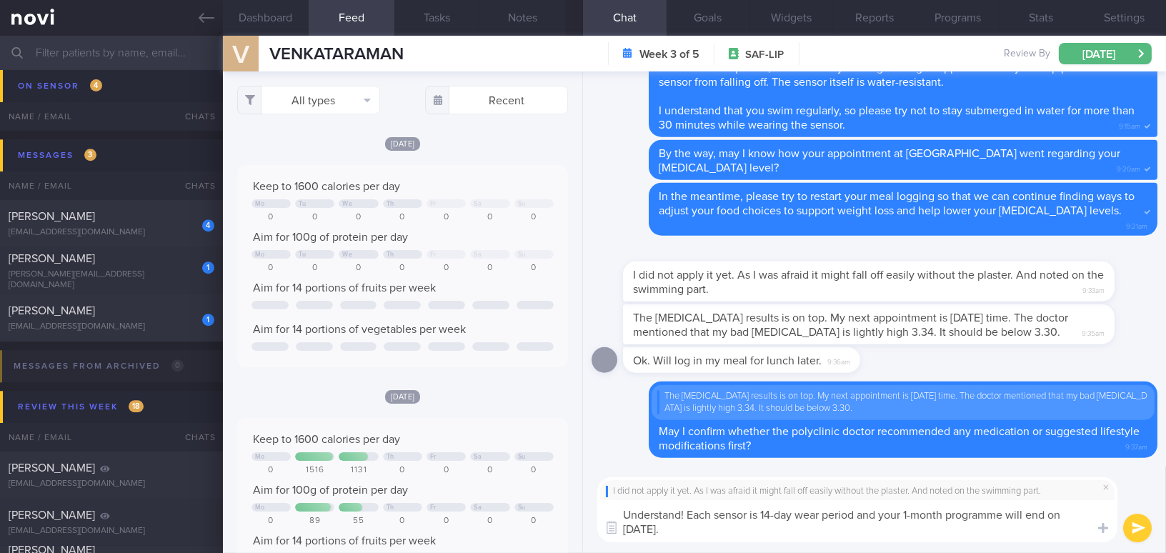
drag, startPoint x: 688, startPoint y: 531, endPoint x: 569, endPoint y: 529, distance: 119.3
click at [569, 529] on div "Dashboard Feed Tasks Notes Chat Goals Widgets Reports Programs Stats Settings V…" at bounding box center [694, 294] width 943 height 517
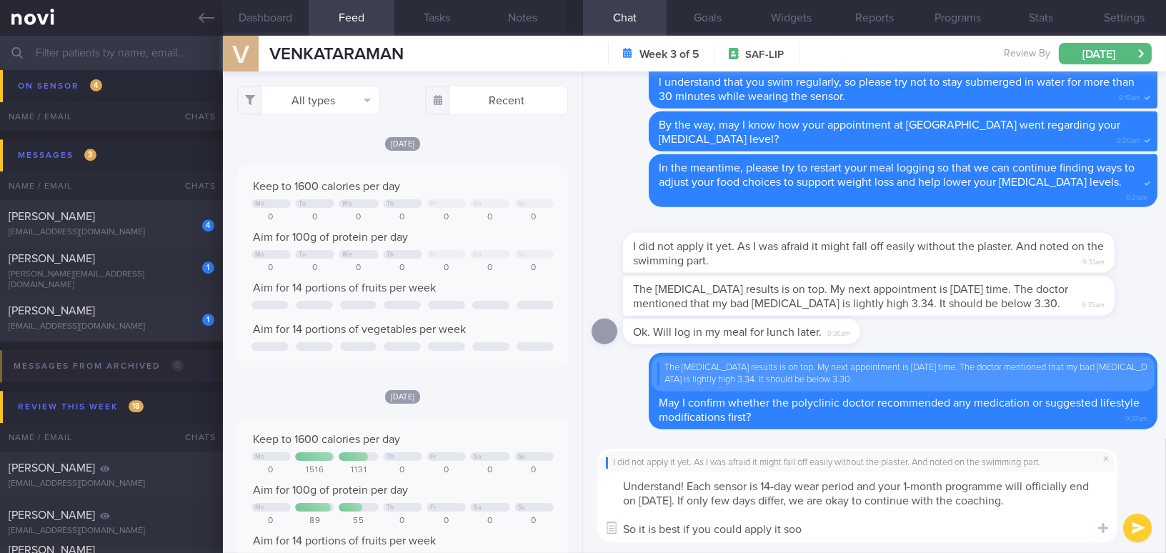
type textarea "Understand! Each sensor is 14-day wear period and your 1-month programme will o…"
drag, startPoint x: 819, startPoint y: 532, endPoint x: 614, endPoint y: 483, distance: 210.9
click at [614, 483] on textarea "Understand! Each sensor is 14-day wear period and your 1-month programme will o…" at bounding box center [857, 506] width 520 height 71
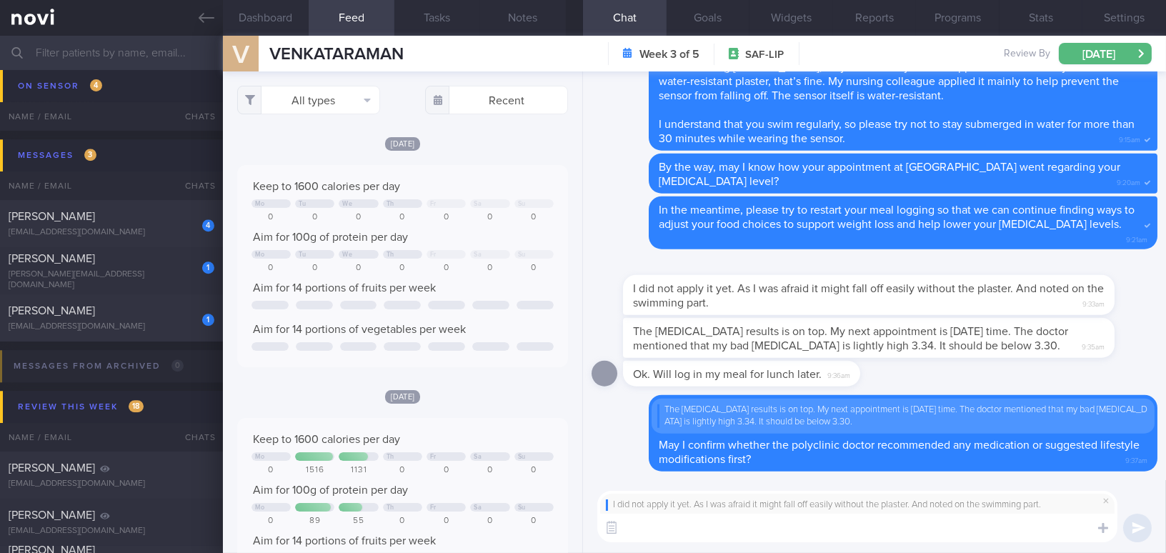
paste textarea "Understood! Each sensor has a 14-day wear period, and your 1-month programme wi…"
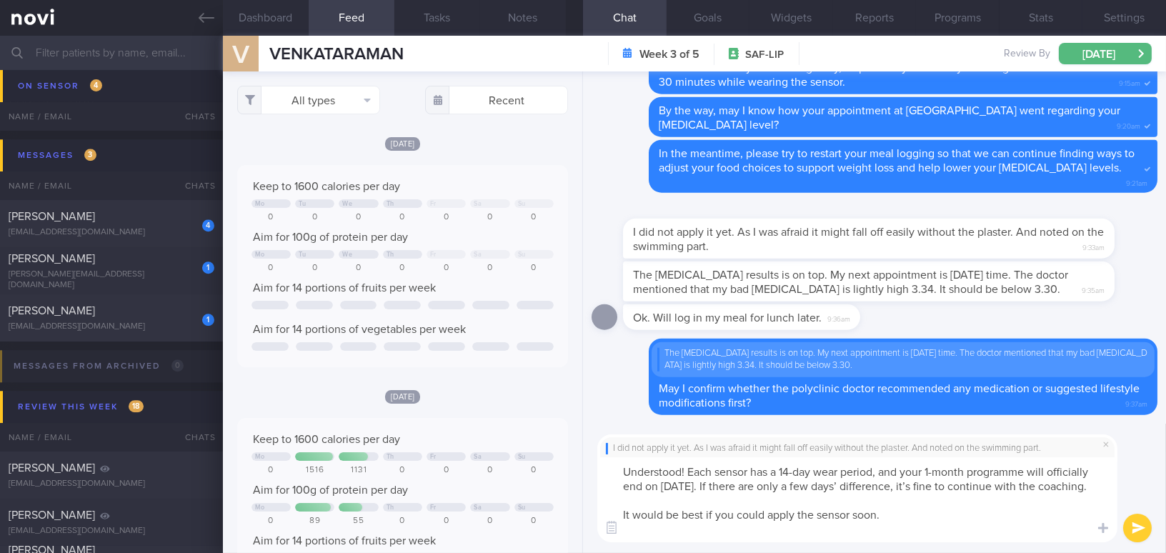
click at [952, 486] on textarea "Understood! Each sensor has a 14-day wear period, and your 1-month programme wi…" at bounding box center [857, 499] width 520 height 85
click at [920, 531] on textarea "Understood! Each sensor has a 14-day wear period, and your 1-month programme wi…" at bounding box center [857, 499] width 520 height 85
drag, startPoint x: 924, startPoint y: 506, endPoint x: 632, endPoint y: 516, distance: 293.1
click at [632, 516] on textarea "Understood! Each sensor has a 14-day wear period, and your 1-month programme wi…" at bounding box center [857, 499] width 520 height 85
drag, startPoint x: 903, startPoint y: 531, endPoint x: 623, endPoint y: 507, distance: 281.0
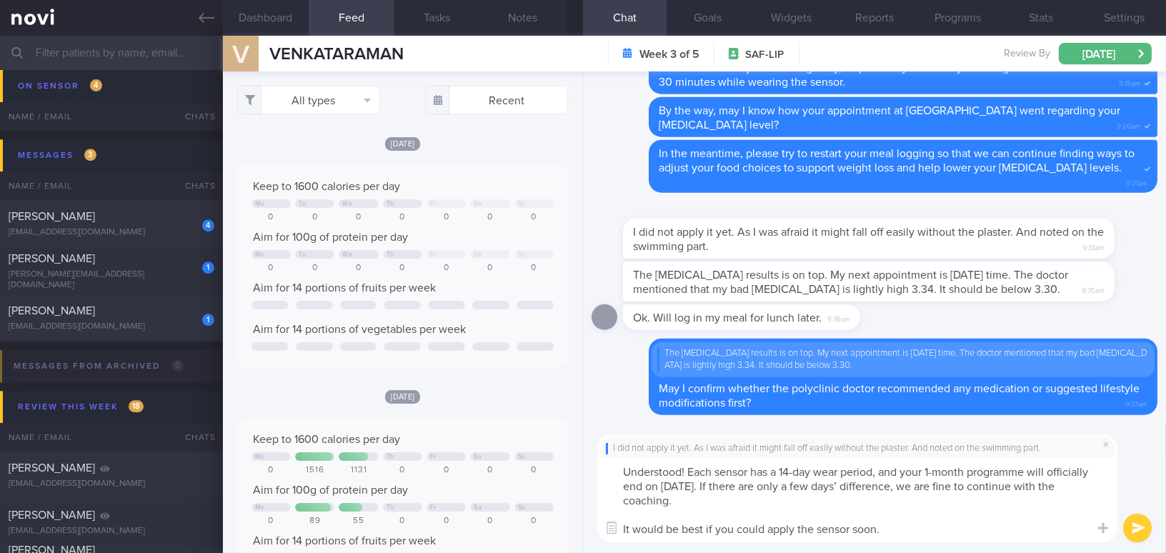
click at [623, 507] on textarea "Understood! Each sensor has a 14-day wear period, and your 1-month programme wi…" at bounding box center [857, 499] width 520 height 85
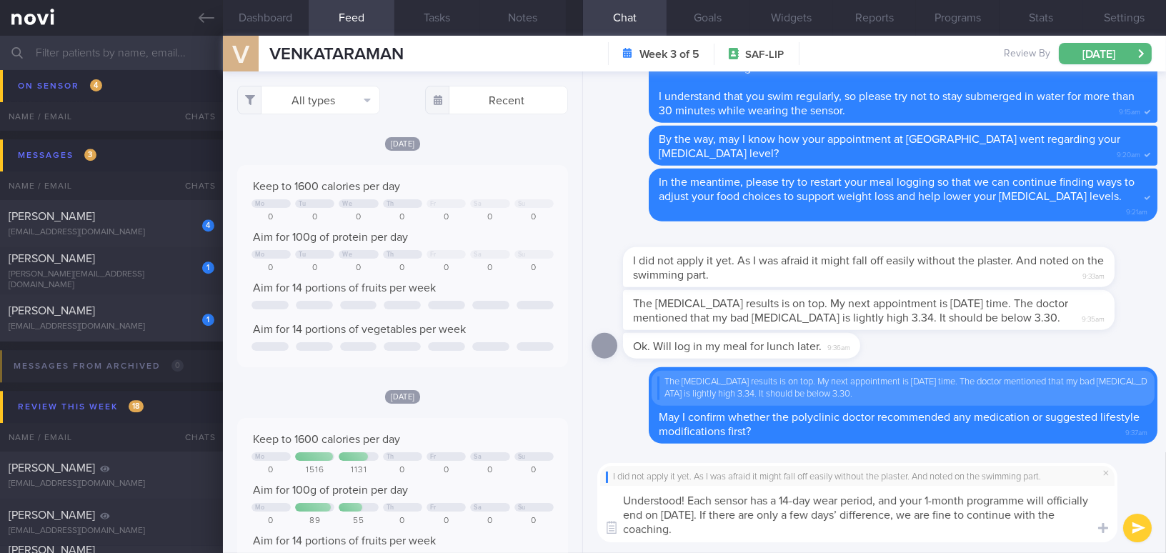
type textarea "Understood! Each sensor has a 14-day wear period, and your 1-month programme wi…"
click at [1135, 527] on button "submit" at bounding box center [1137, 528] width 29 height 29
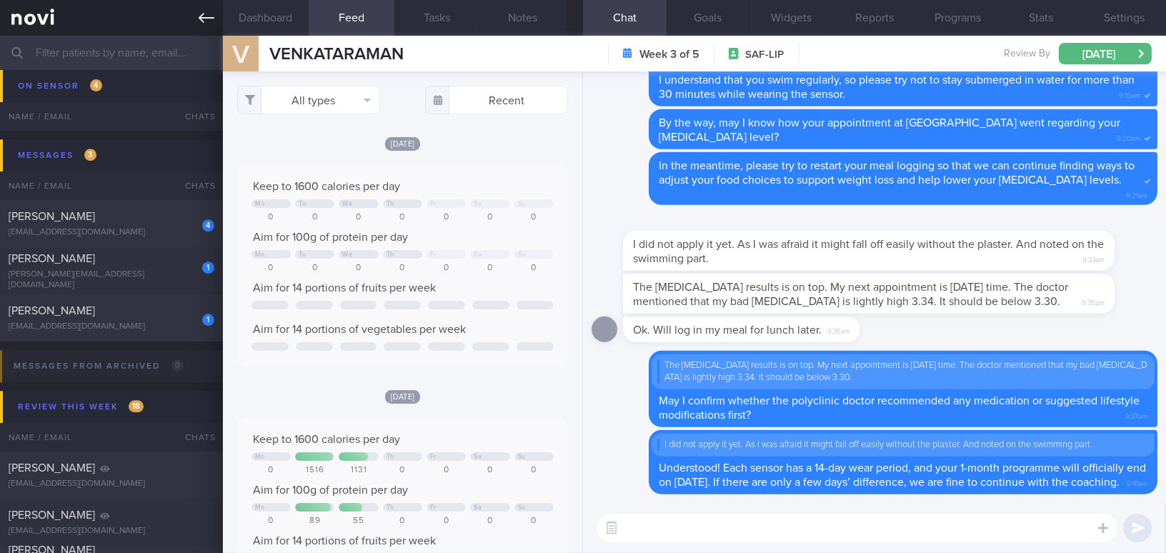
click at [197, 16] on link at bounding box center [111, 18] width 223 height 36
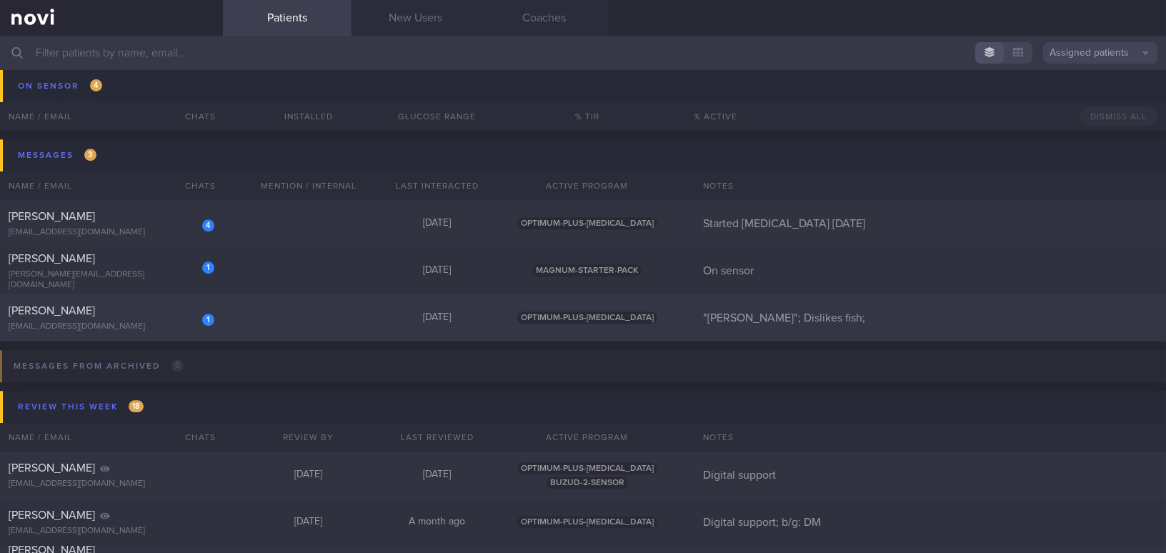
click at [121, 312] on div "[PERSON_NAME]" at bounding box center [110, 311] width 202 height 14
select select "8"
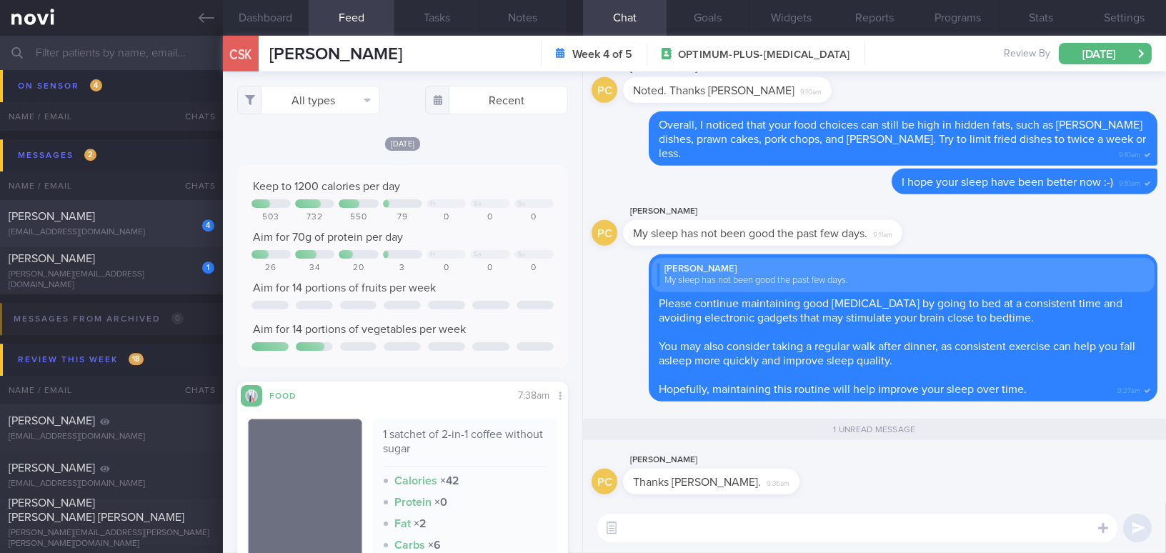
click at [137, 213] on div "[PERSON_NAME]" at bounding box center [110, 216] width 202 height 14
type input "Started [MEDICAL_DATA] [DATE]"
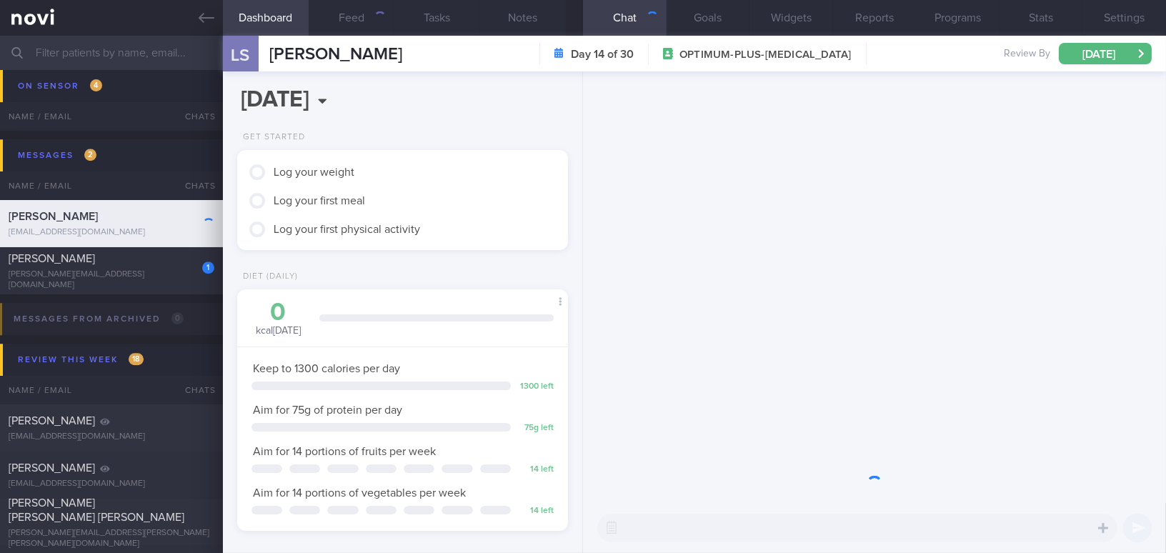
scroll to position [168, 295]
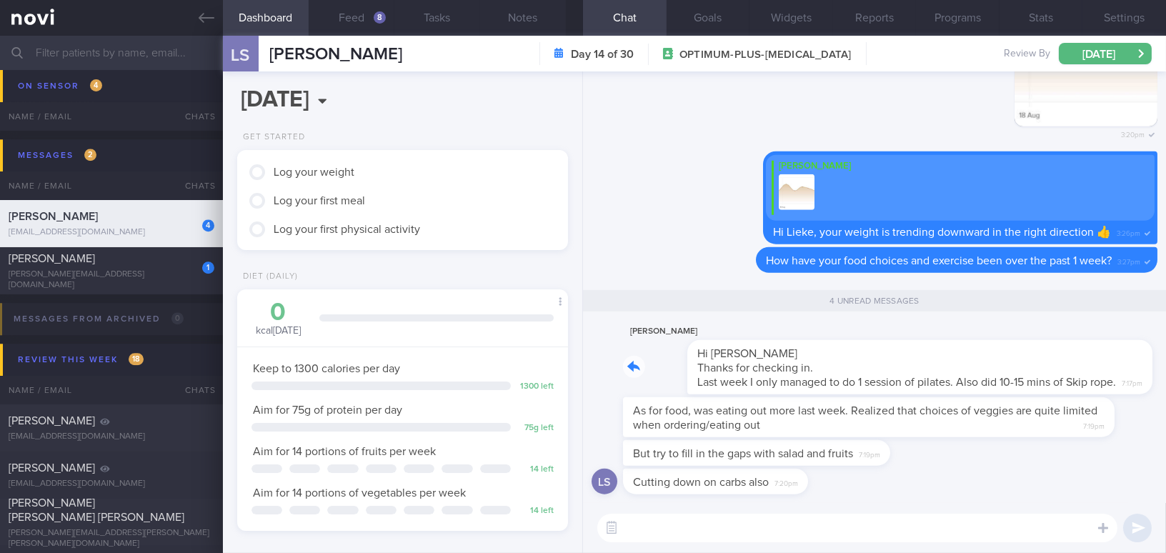
drag, startPoint x: 706, startPoint y: 343, endPoint x: 902, endPoint y: 346, distance: 195.8
click at [902, 346] on div "L Sofiar Hi Mee Li Thanks for checking in. Last week I only managed to do 1 ses…" at bounding box center [877, 358] width 508 height 71
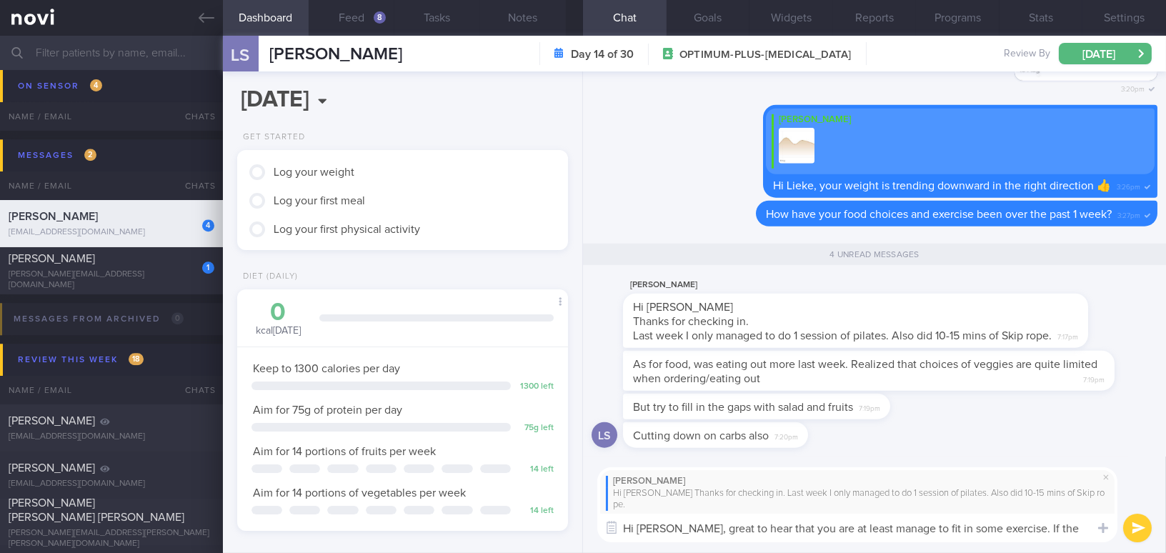
scroll to position [0, 0]
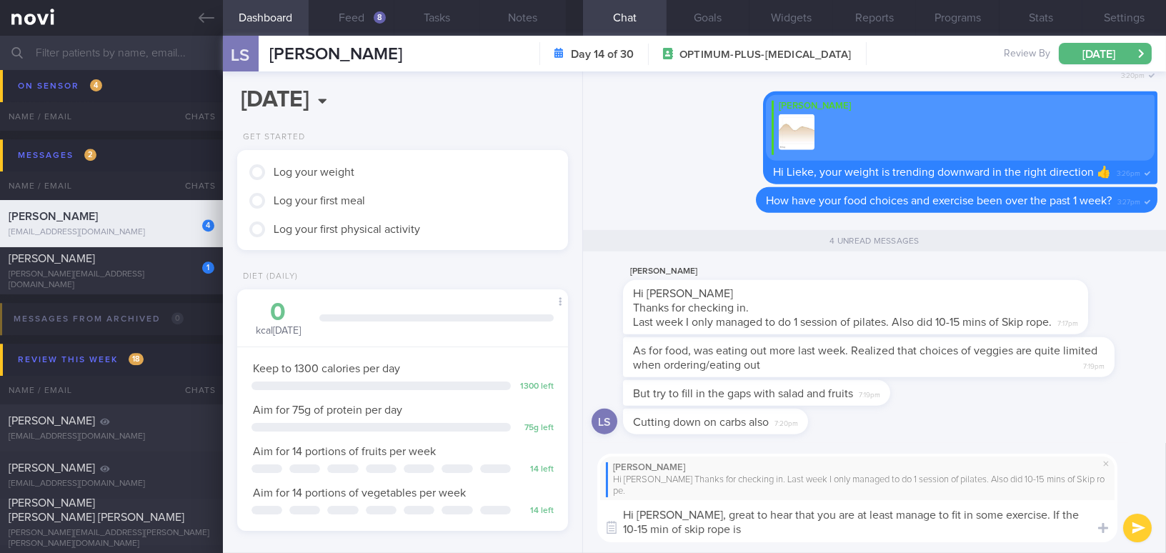
click at [1021, 512] on textarea "Hi Lieke, great to hear that you are at least manage to fit in some exercise. I…" at bounding box center [857, 521] width 520 height 42
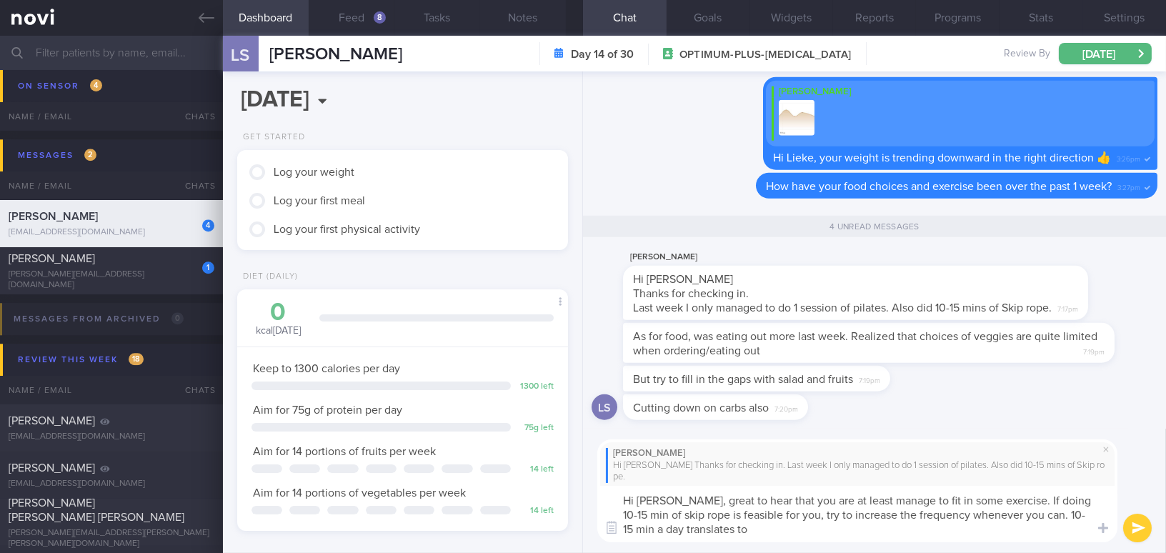
type textarea "Hi Lieke, great to hear that you are at least manage to fit in some exercise. I…"
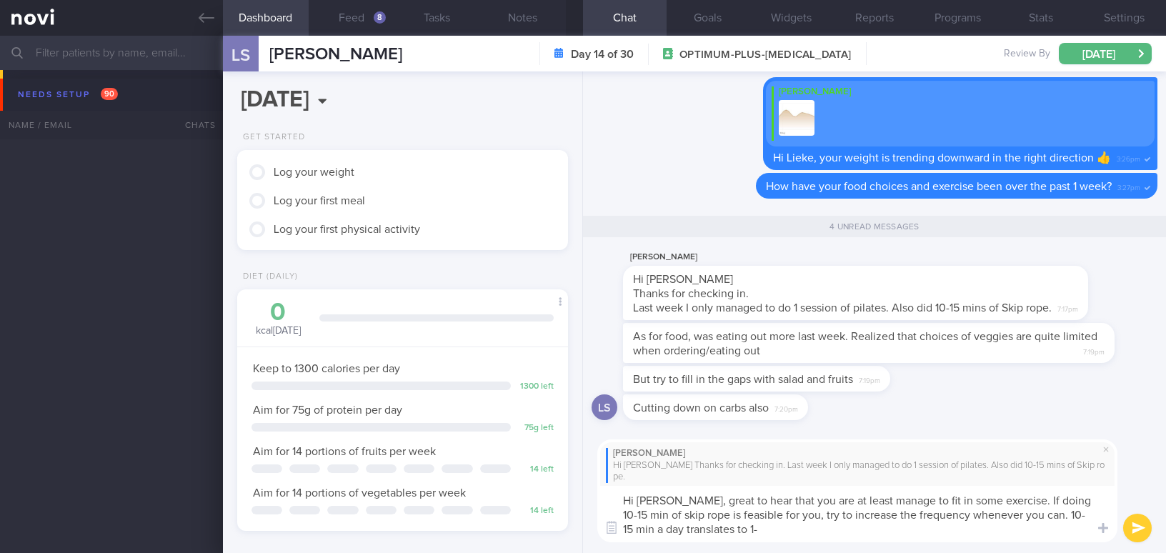
select select "8"
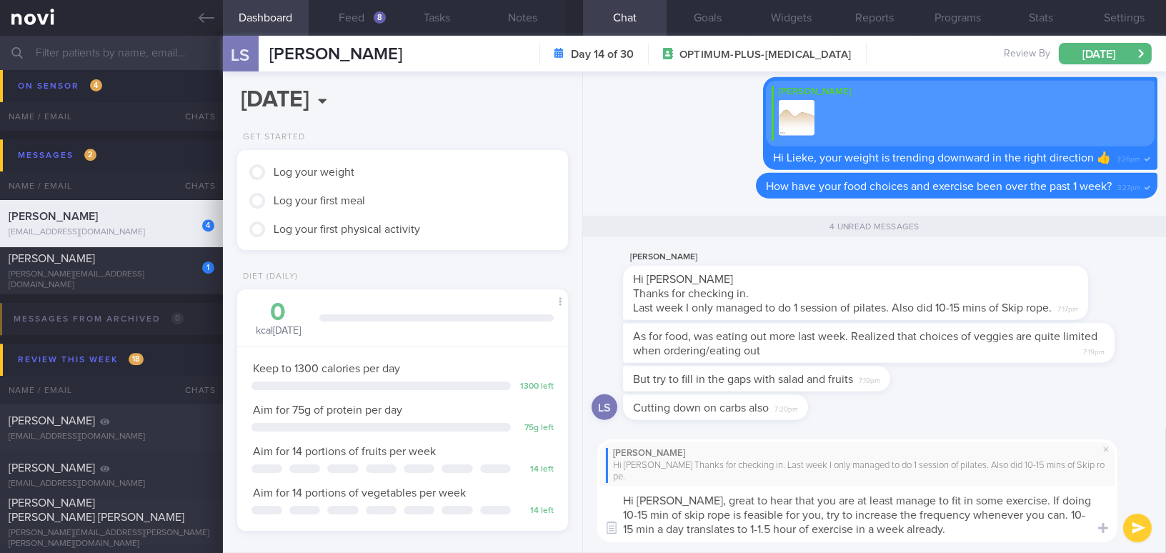
drag, startPoint x: 670, startPoint y: 501, endPoint x: 928, endPoint y: 532, distance: 259.7
click at [928, 532] on textarea "Hi [PERSON_NAME], great to hear that you are at least manage to fit in some exe…" at bounding box center [857, 514] width 520 height 56
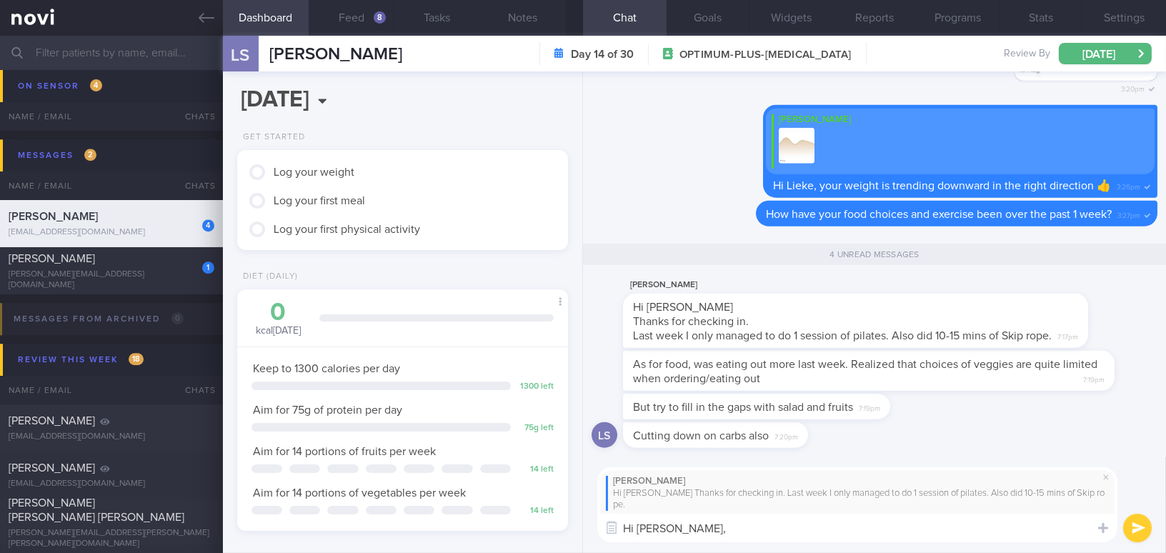
paste textarea "Great to hear that you’re at least managing to fit in some exercise! If doing 1…"
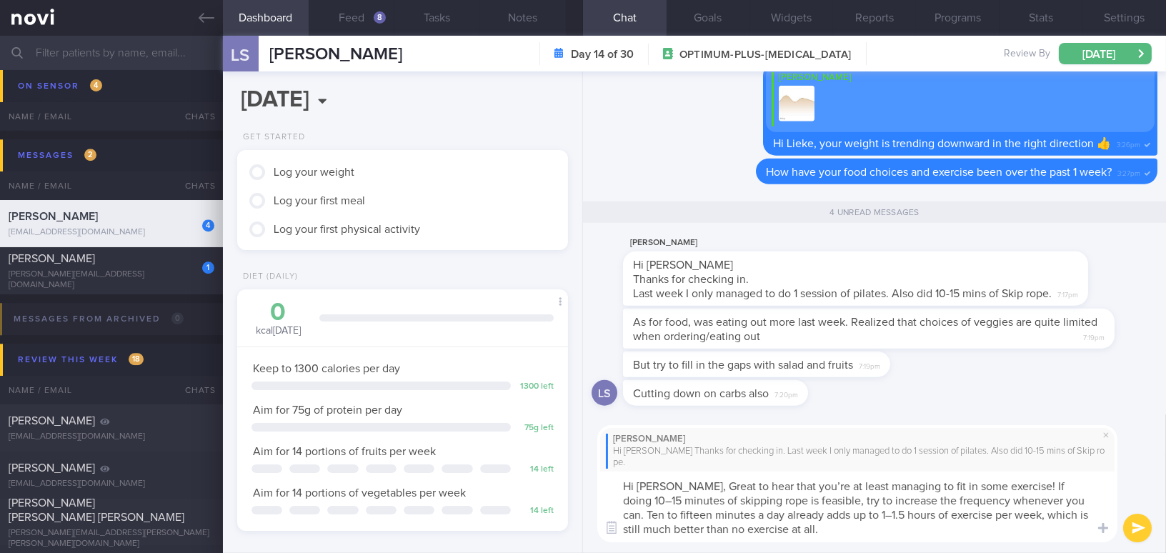
scroll to position [0, 0]
click at [677, 483] on textarea "Hi [PERSON_NAME], Great to hear that you’re at least managing to fit in some ex…" at bounding box center [857, 506] width 520 height 71
click at [787, 480] on textarea "Hi [PERSON_NAME], great to hear that you’re at least managing to fit in some ex…" at bounding box center [857, 506] width 520 height 71
click at [1061, 485] on textarea "Hi [PERSON_NAME], great to hear that you are at least managing to fit in some e…" at bounding box center [857, 506] width 520 height 71
drag, startPoint x: 660, startPoint y: 499, endPoint x: 719, endPoint y: 429, distance: 90.7
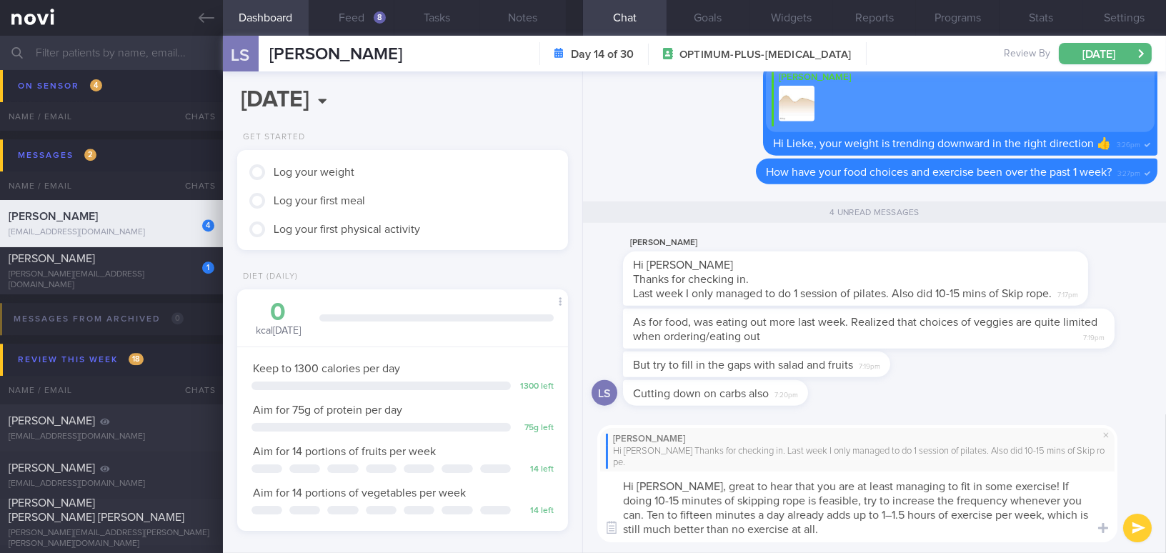
click at [660, 498] on textarea "Hi [PERSON_NAME], great to hear that you are at least managing to fit in some e…" at bounding box center [857, 506] width 520 height 71
drag, startPoint x: 1029, startPoint y: 498, endPoint x: 699, endPoint y: 516, distance: 330.5
click at [699, 516] on textarea "Hi [PERSON_NAME], great to hear that you are at least managing to fit in some e…" at bounding box center [857, 506] width 520 height 71
drag, startPoint x: 642, startPoint y: 512, endPoint x: 682, endPoint y: 514, distance: 40.7
click at [682, 514] on textarea "Hi [PERSON_NAME], great to hear that you are at least managing to fit in some e…" at bounding box center [857, 506] width 520 height 71
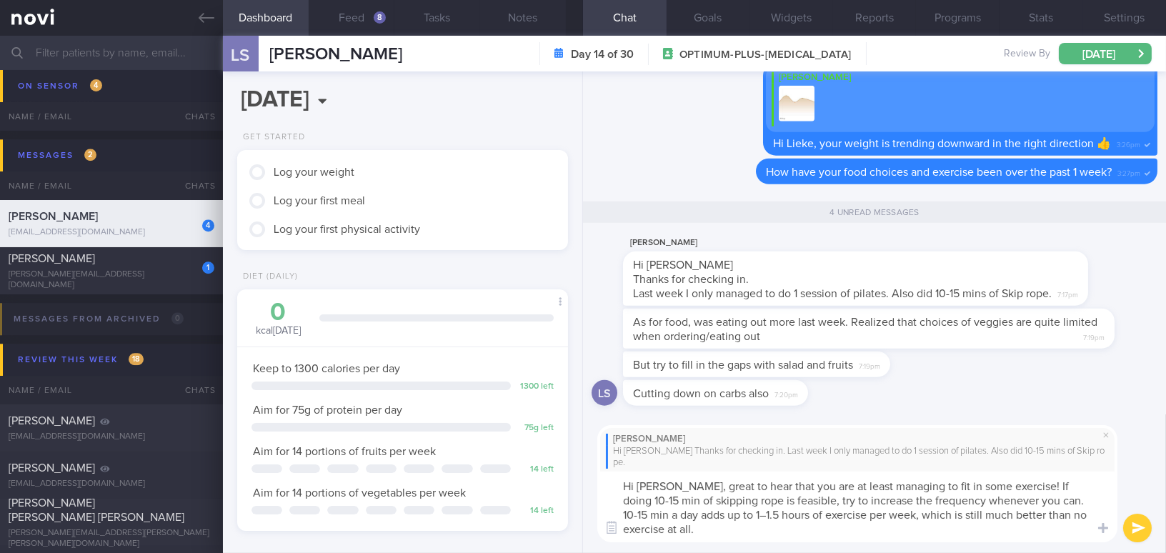
click at [713, 513] on textarea "Hi [PERSON_NAME], great to hear that you are at least managing to fit in some e…" at bounding box center [857, 506] width 520 height 71
type textarea "Hi [PERSON_NAME], great to hear that you are at least managing to fit in some e…"
click at [1138, 530] on button "submit" at bounding box center [1137, 528] width 29 height 29
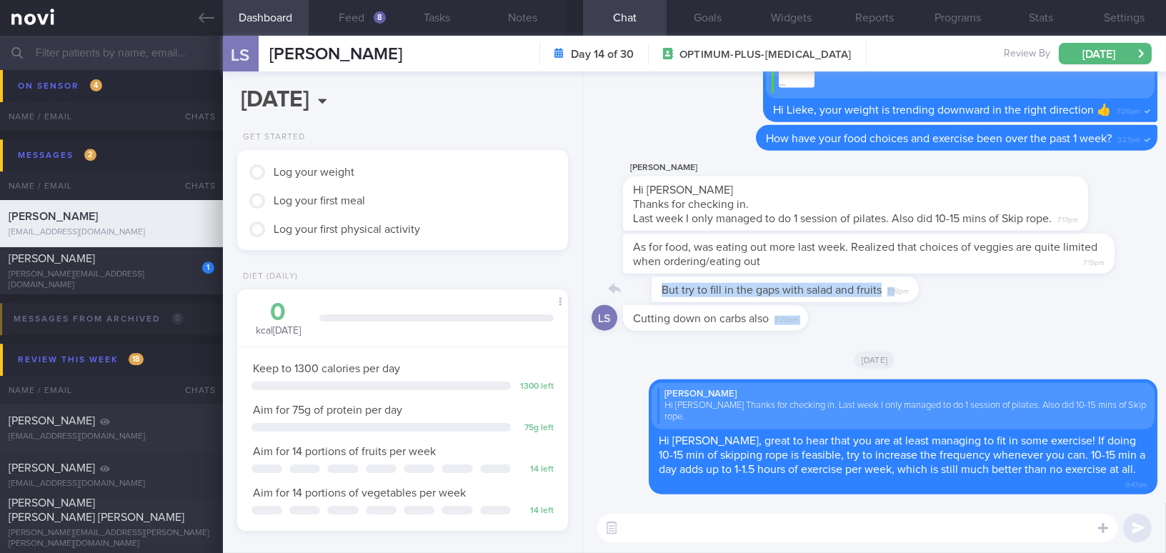
drag, startPoint x: 866, startPoint y: 291, endPoint x: 894, endPoint y: 328, distance: 45.9
click at [720, 539] on textarea at bounding box center [857, 528] width 520 height 29
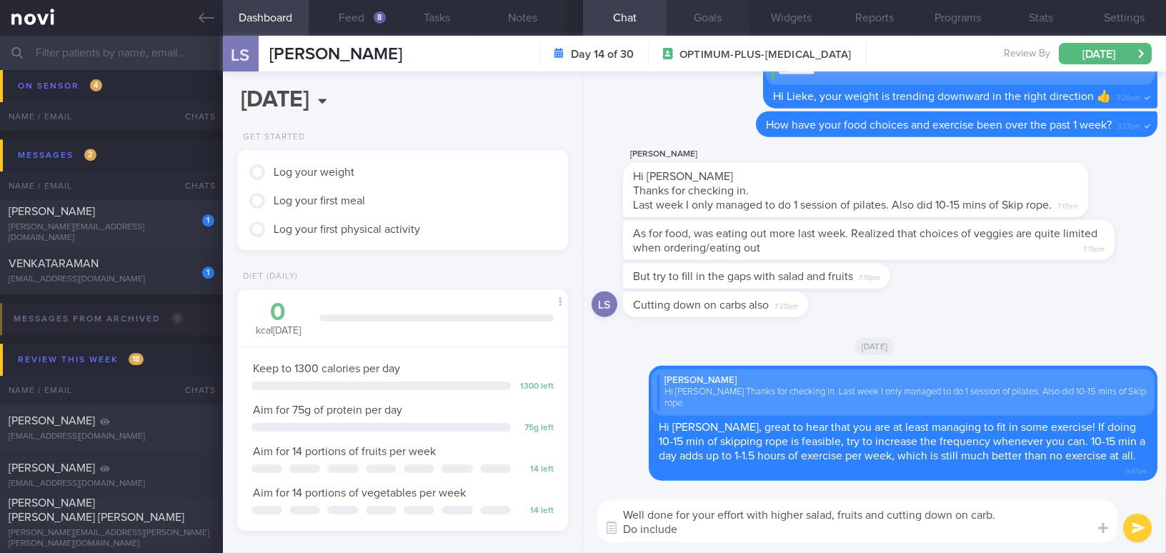
click at [709, 14] on button "Goals" at bounding box center [709, 18] width 84 height 36
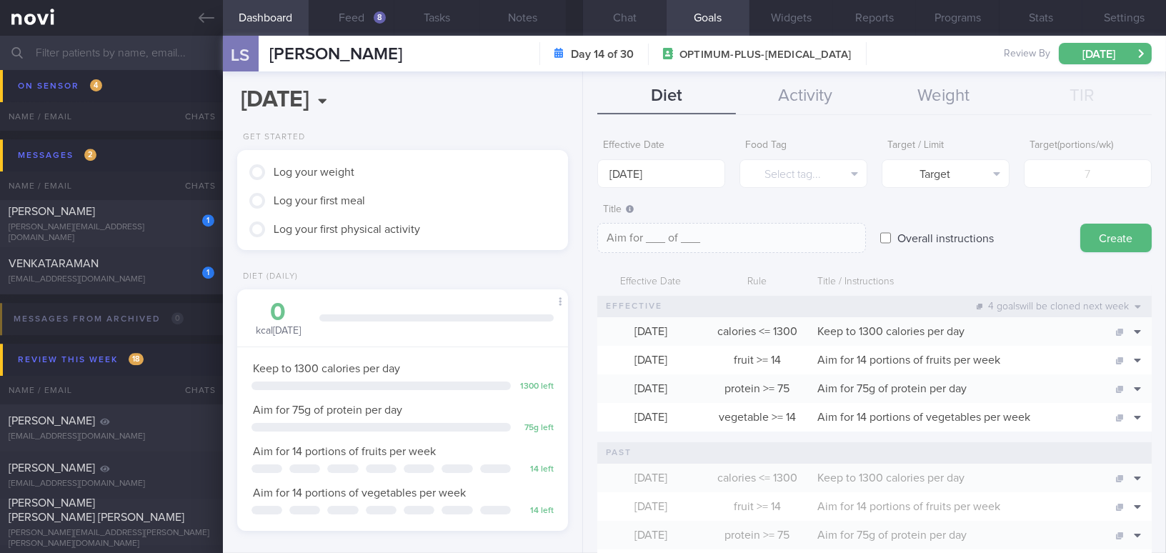
click at [632, 18] on button "Chat" at bounding box center [625, 18] width 84 height 36
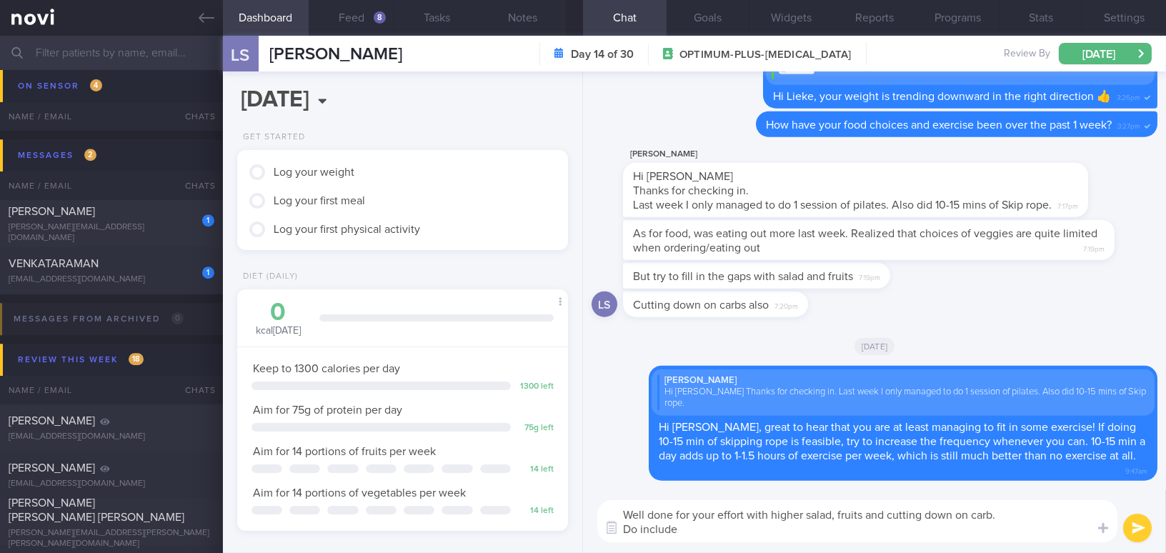
click at [799, 534] on textarea "Well done for your effort with higher salad, fruits and cutting down on carb. D…" at bounding box center [857, 521] width 520 height 42
drag, startPoint x: 1014, startPoint y: 526, endPoint x: 555, endPoint y: 502, distance: 460.0
click at [555, 502] on div "Dashboard Feed 8 Tasks Notes Chat Goals Widgets Reports Programs Stats Settings…" at bounding box center [694, 294] width 943 height 517
click at [383, 15] on div "8" at bounding box center [380, 17] width 12 height 12
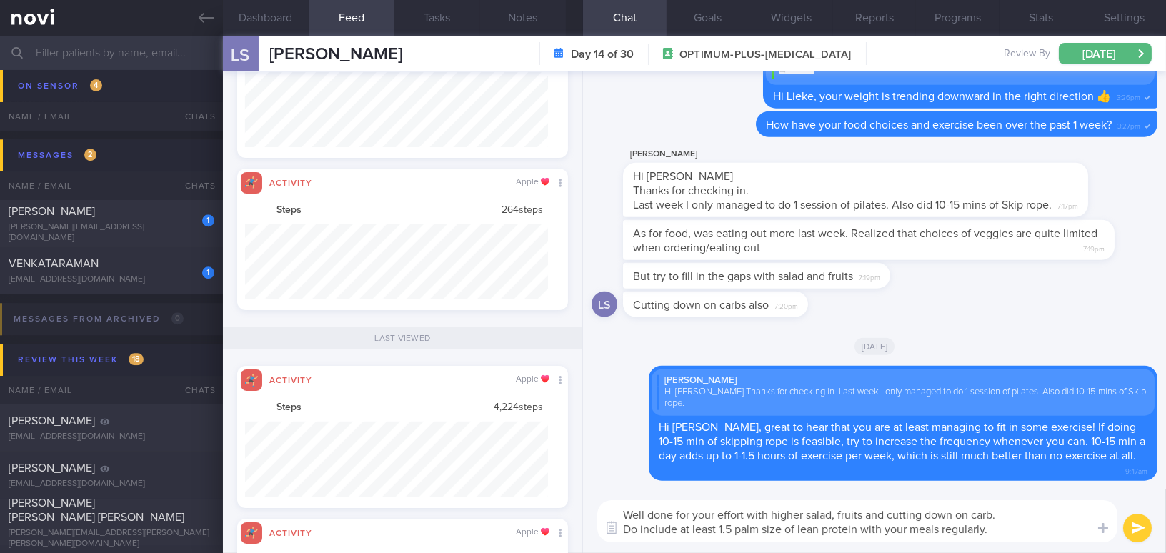
scroll to position [714304, 714078]
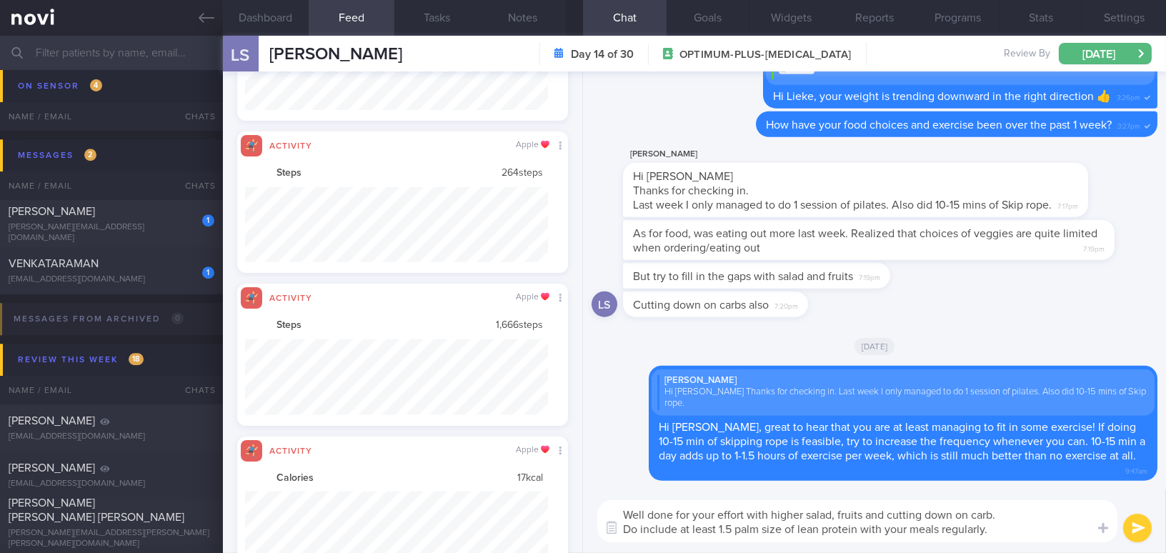
click at [692, 529] on textarea "Well done for your effort with higher salad, fruits and cutting down on carb. D…" at bounding box center [857, 521] width 520 height 42
drag, startPoint x: 1018, startPoint y: 530, endPoint x: 555, endPoint y: 486, distance: 465.0
click at [555, 486] on div "Dashboard Feed 8 Tasks Notes Chat Goals Widgets Reports Programs Stats Settings…" at bounding box center [694, 294] width 943 height 517
paste textarea "on increasing your intake of salads and fruits, and for cutting down on carbs! …"
drag, startPoint x: 767, startPoint y: 514, endPoint x: 816, endPoint y: 513, distance: 48.6
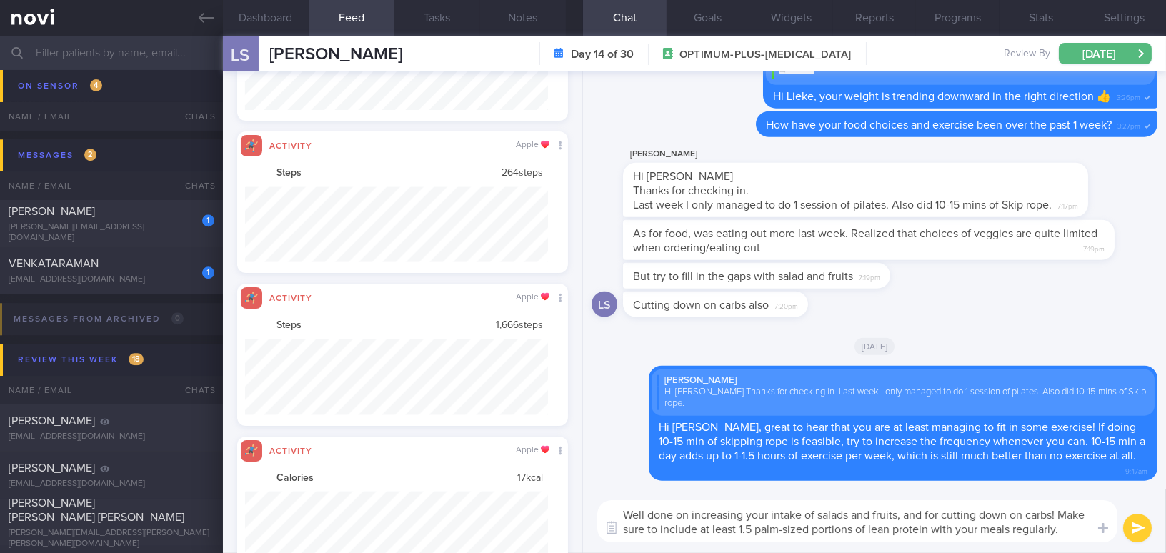
click at [816, 513] on textarea "Well done on increasing your intake of salads and fruits, and for cutting down …" at bounding box center [857, 521] width 520 height 42
drag, startPoint x: 1047, startPoint y: 510, endPoint x: 662, endPoint y: 538, distance: 386.1
click at [662, 538] on textarea "Well done on increasing your salads and fruits intake, and for cutting down on …" at bounding box center [857, 521] width 520 height 42
click at [1077, 531] on textarea "Well done on increasing your salads and fruits intake, and for cutting down on …" at bounding box center [857, 521] width 520 height 42
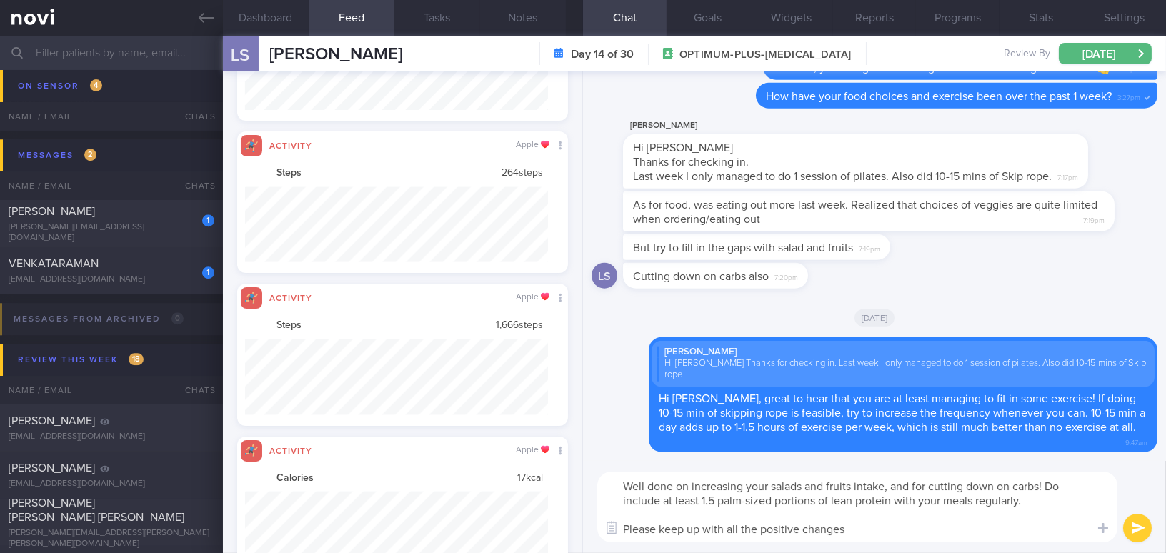
type textarea "Well done on increasing your salads and fruits intake, and for cutting down on …"
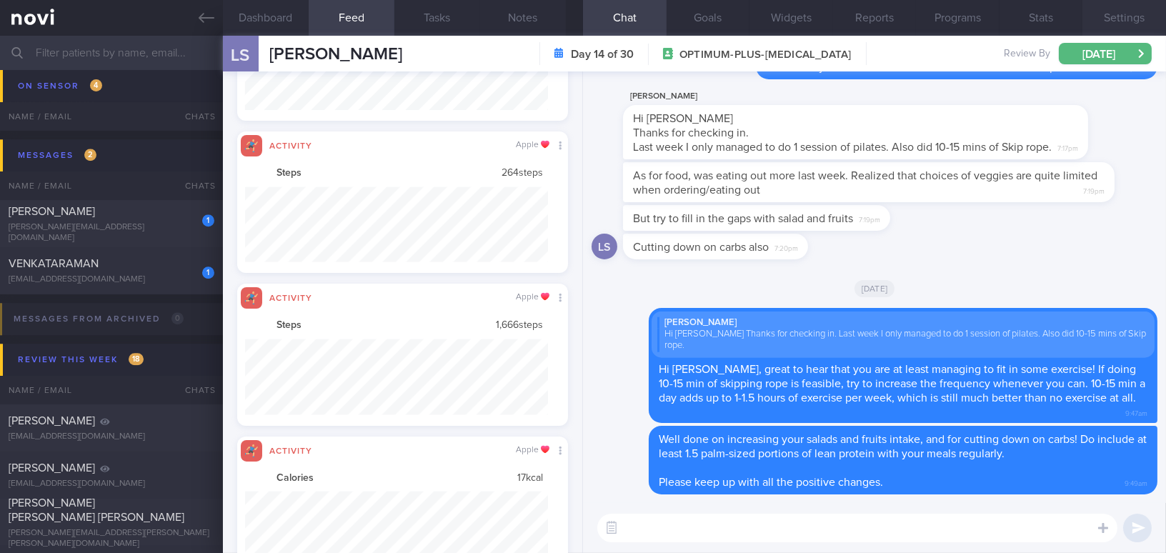
click at [1119, 16] on button "Settings" at bounding box center [1124, 18] width 84 height 36
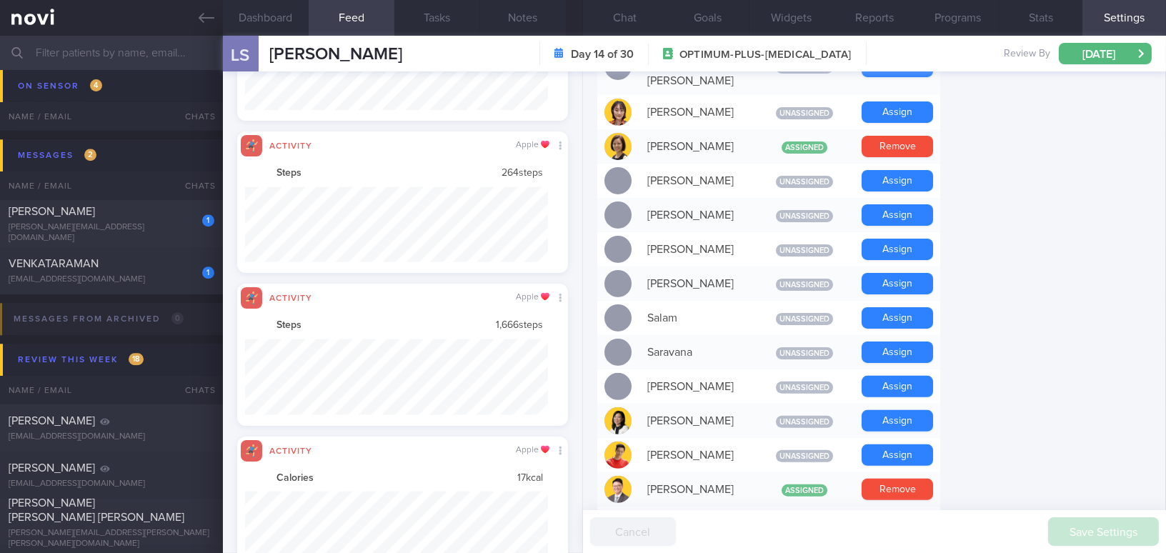
scroll to position [974, 0]
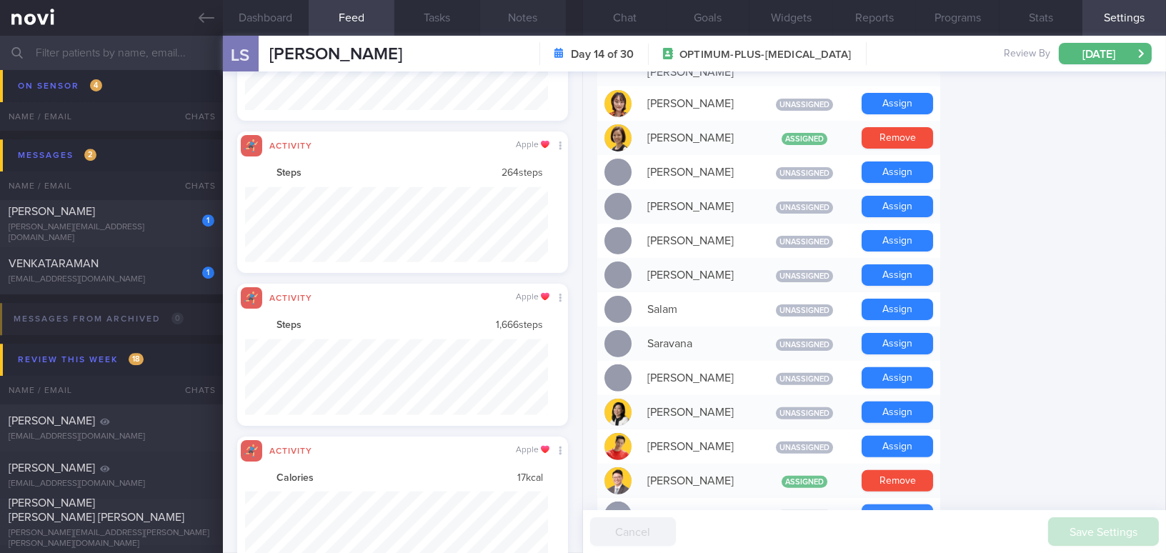
click at [514, 19] on button "Notes" at bounding box center [523, 18] width 86 height 36
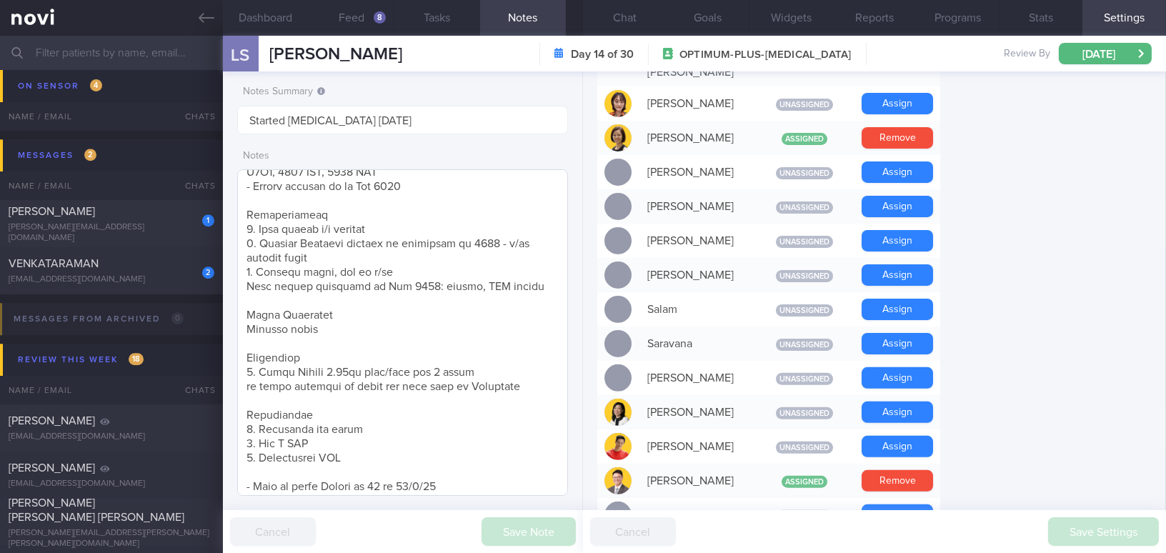
scroll to position [259, 0]
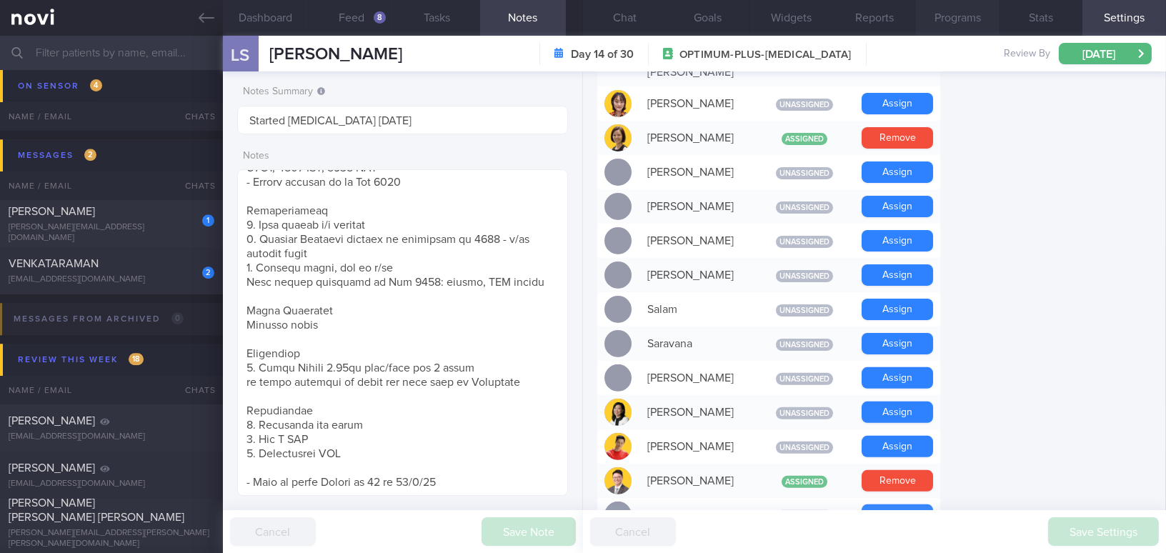
click at [971, 15] on button "Programs" at bounding box center [958, 18] width 84 height 36
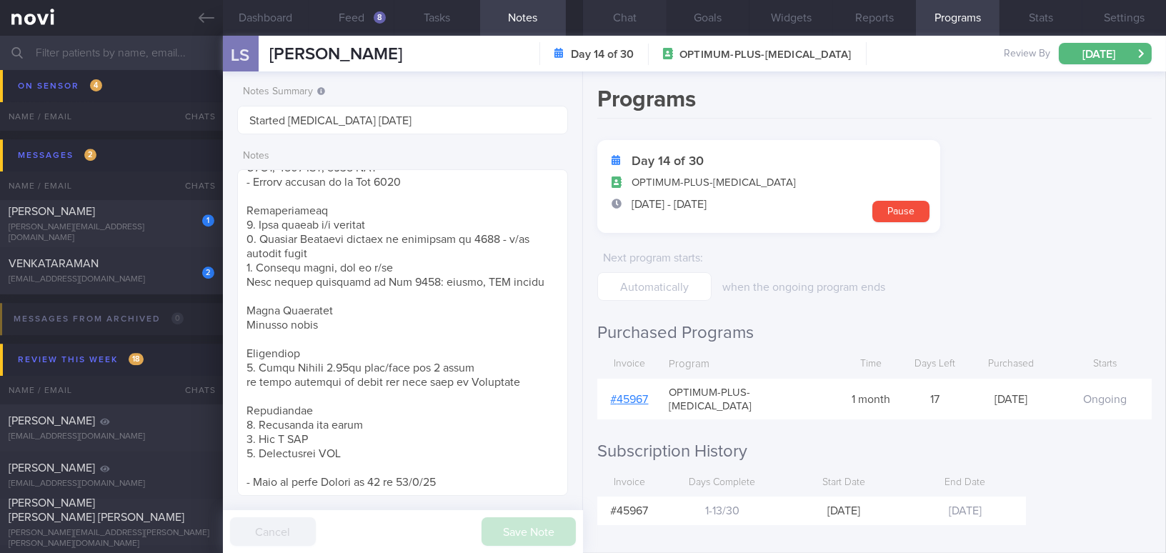
click at [625, 22] on button "Chat" at bounding box center [625, 18] width 84 height 36
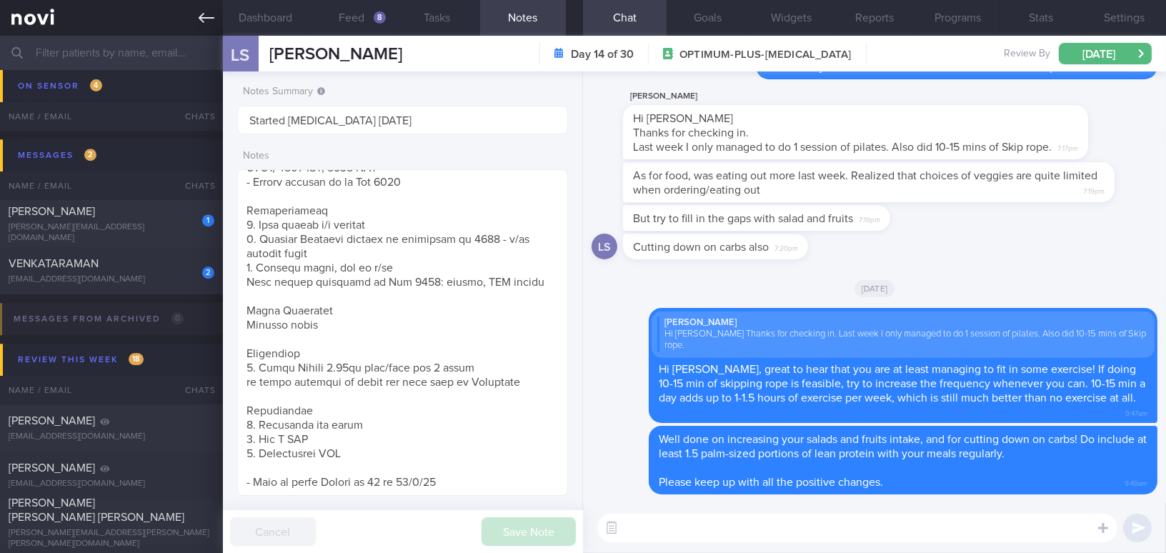
click at [201, 14] on icon at bounding box center [207, 18] width 16 height 16
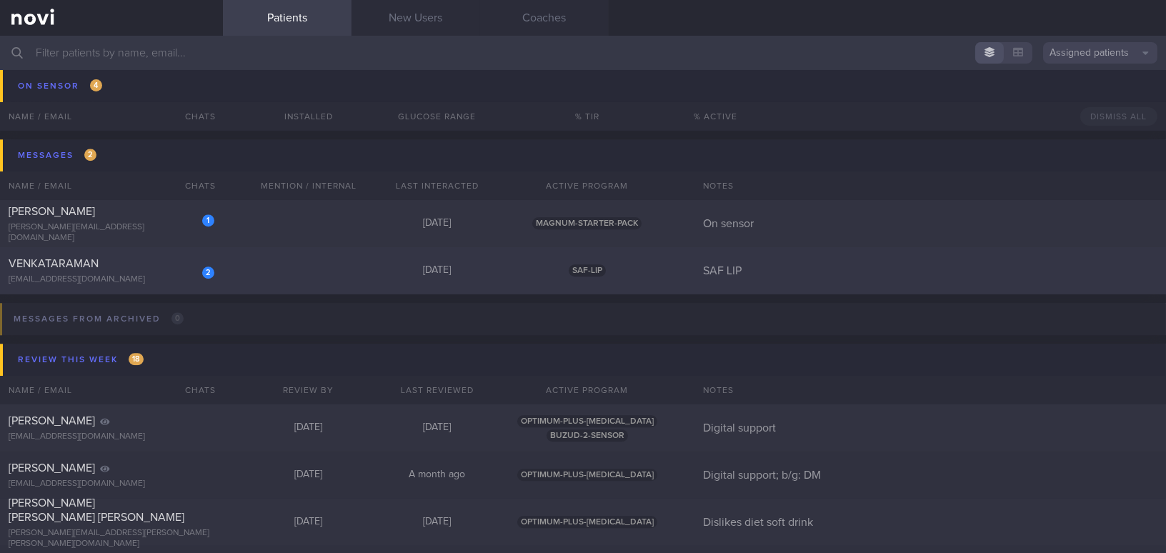
click at [154, 269] on div "VENKATARAMAN" at bounding box center [110, 263] width 202 height 14
select select "8"
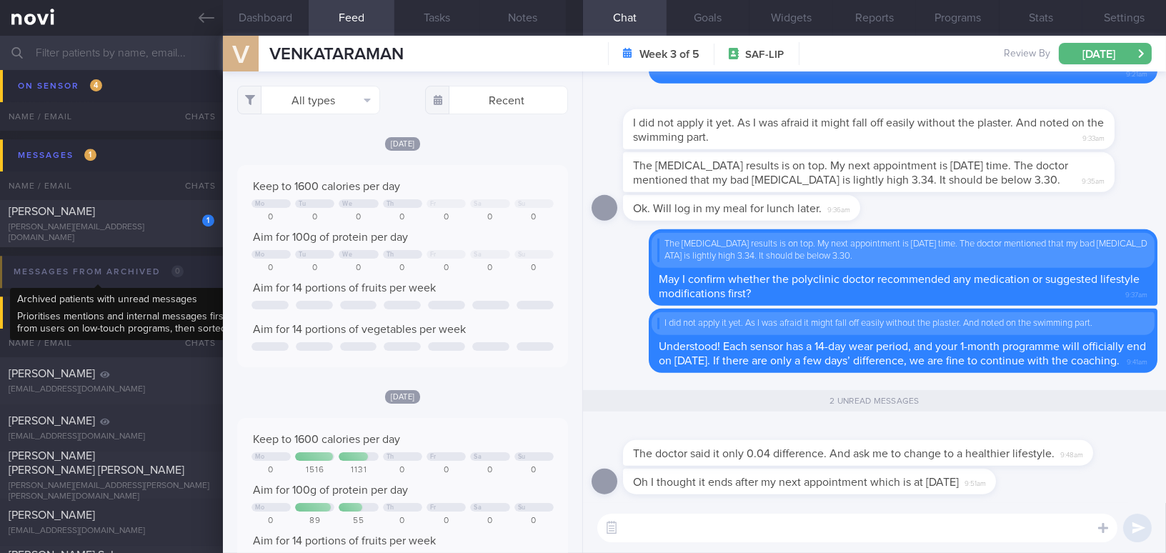
scroll to position [201, 309]
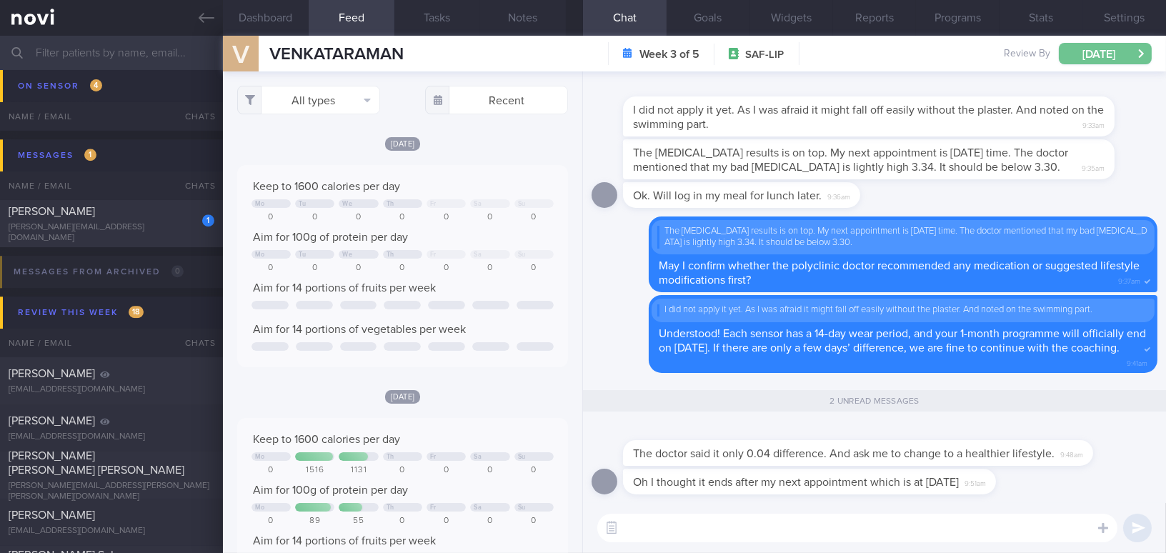
click at [1118, 54] on button "[DATE]" at bounding box center [1105, 53] width 93 height 21
click at [730, 421] on div "2 unread messages" at bounding box center [875, 401] width 566 height 41
click at [962, 14] on button "Programs" at bounding box center [958, 18] width 84 height 36
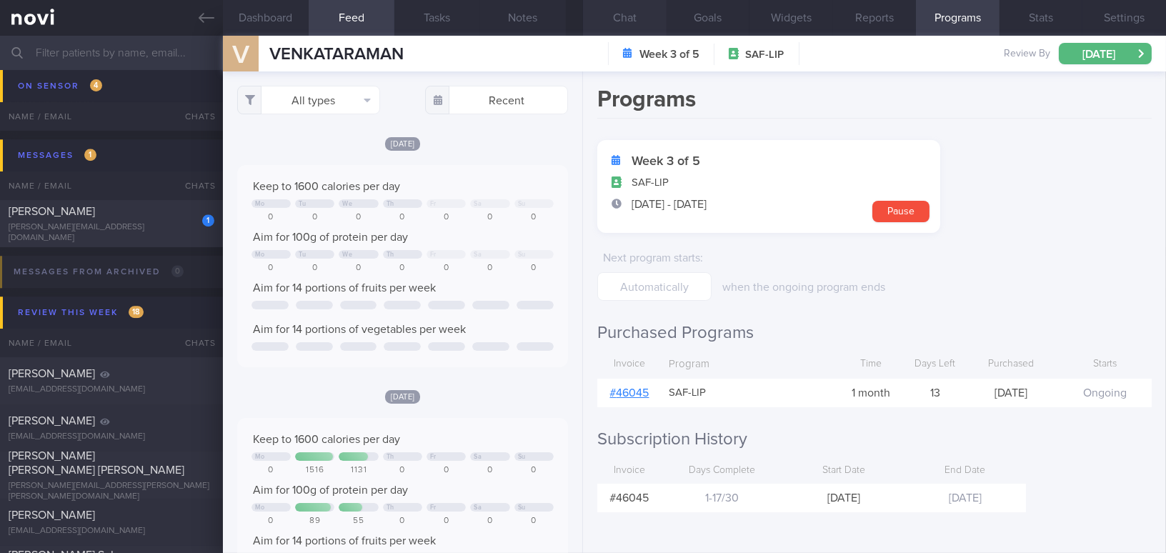
click at [619, 9] on button "Chat" at bounding box center [625, 18] width 84 height 36
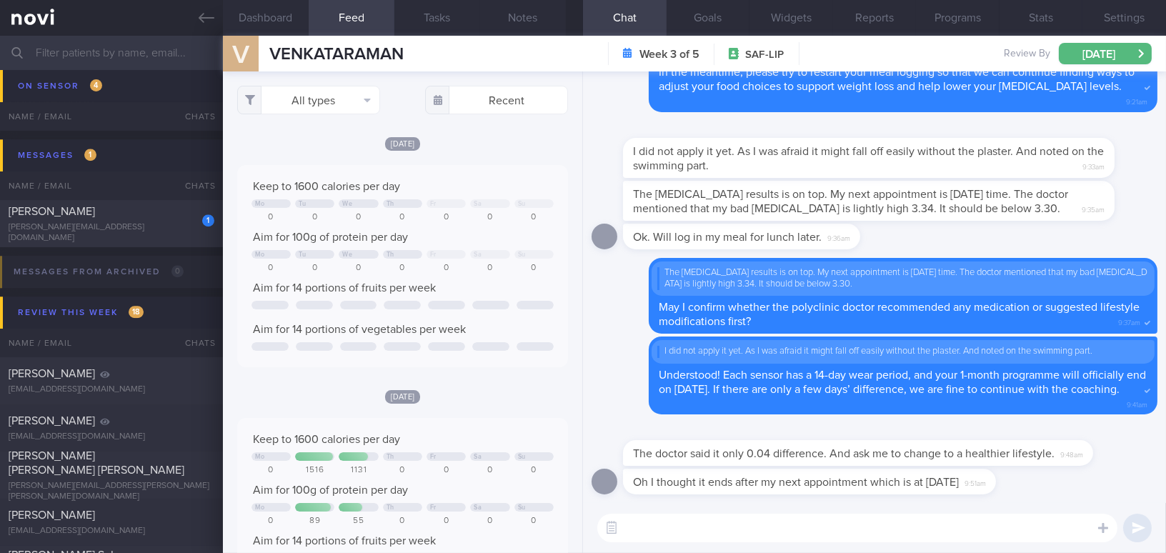
click at [862, 527] on textarea at bounding box center [857, 528] width 520 height 29
drag, startPoint x: 854, startPoint y: 472, endPoint x: 1014, endPoint y: 481, distance: 160.3
click at [1014, 481] on div "Oh I thought it ends after my next appointment which is at 22 Sept. 9:51am" at bounding box center [831, 482] width 416 height 26
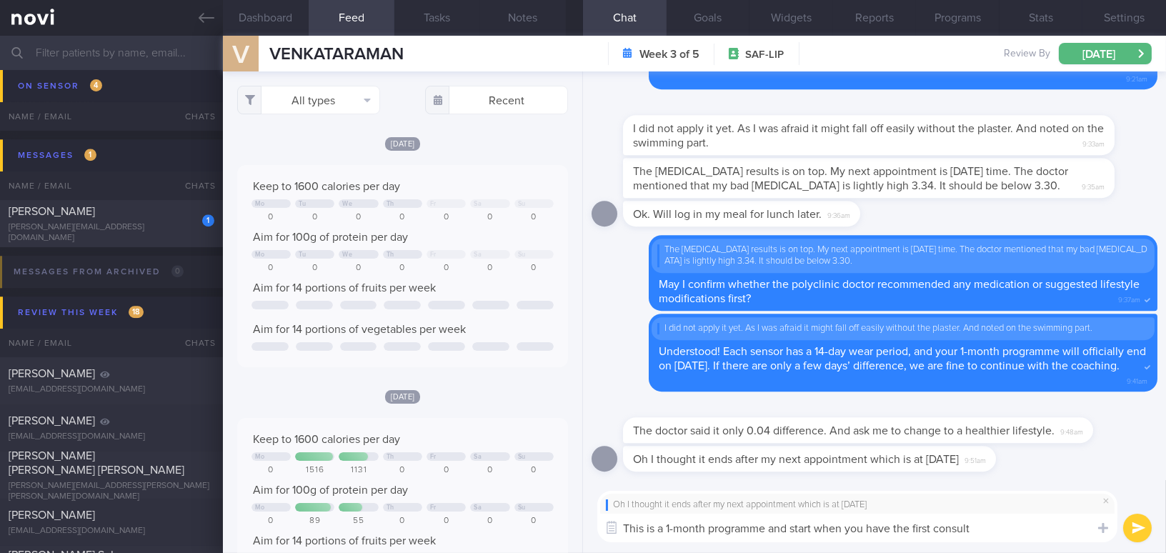
type textarea "This is a 1-month programme and start when you have the first consult"
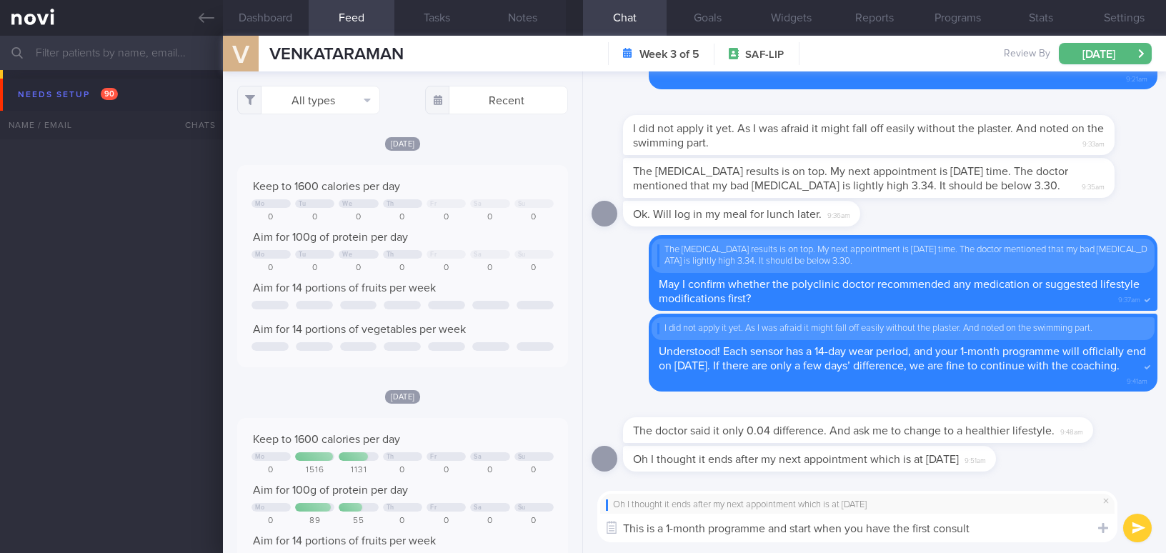
select select "8"
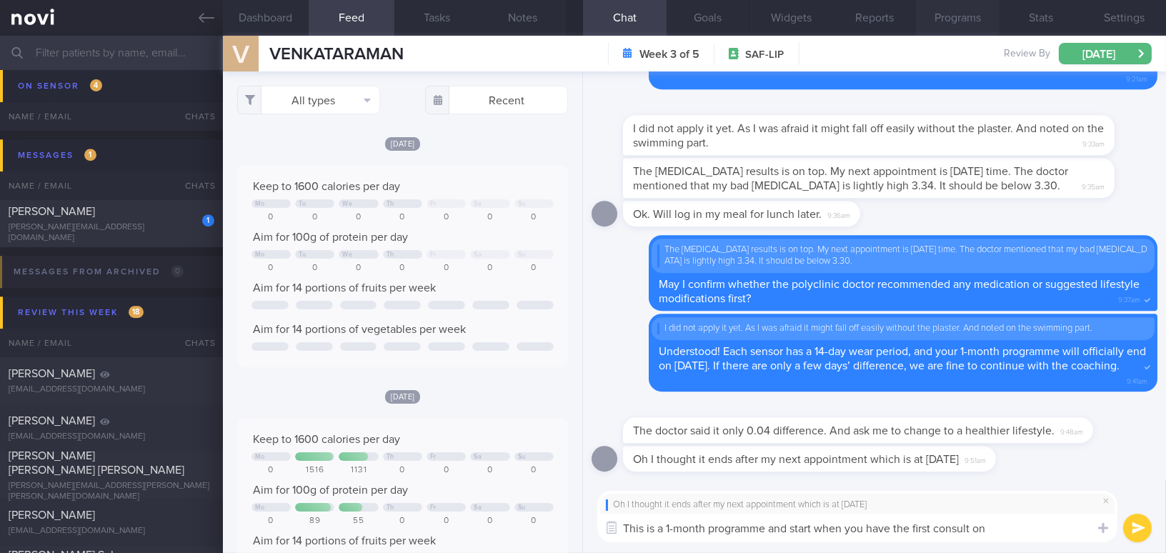
click at [967, 24] on button "Programs" at bounding box center [958, 18] width 84 height 36
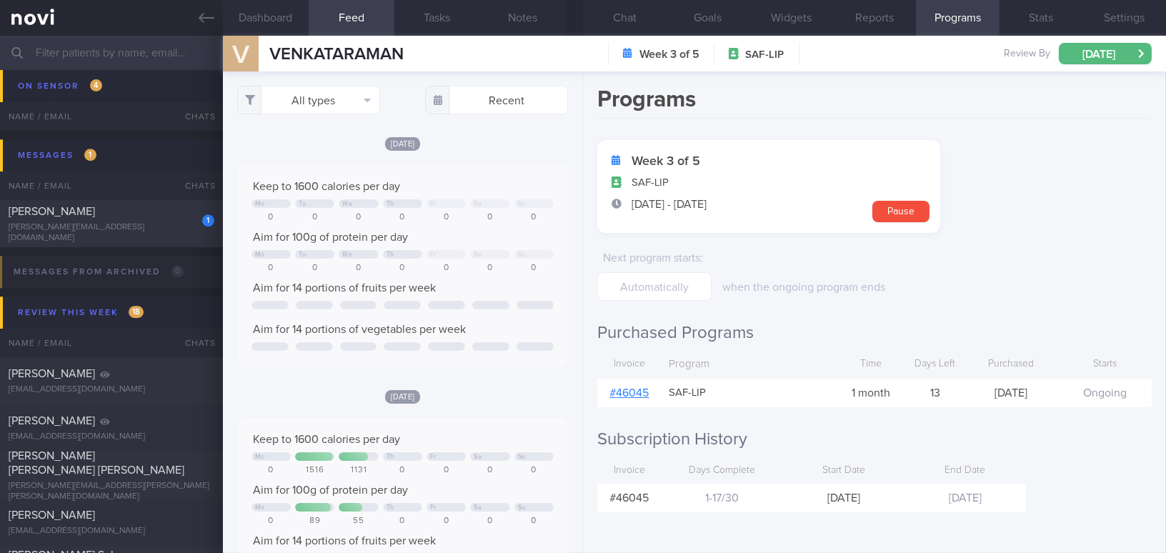
click at [632, 389] on link "# 46045" at bounding box center [629, 392] width 39 height 11
click at [1122, 16] on button "Settings" at bounding box center [1124, 18] width 84 height 36
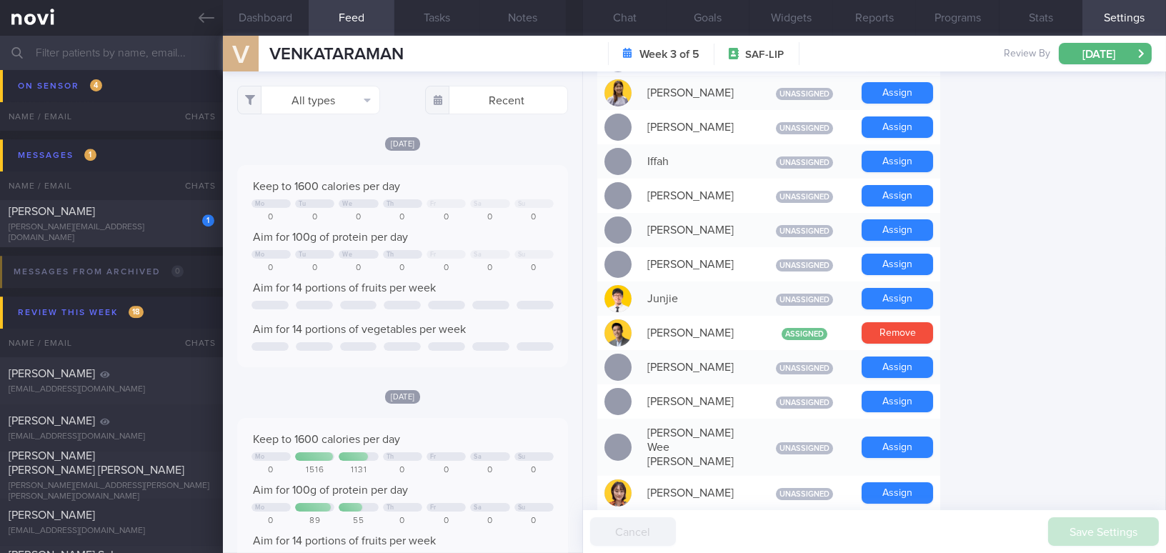
scroll to position [714, 0]
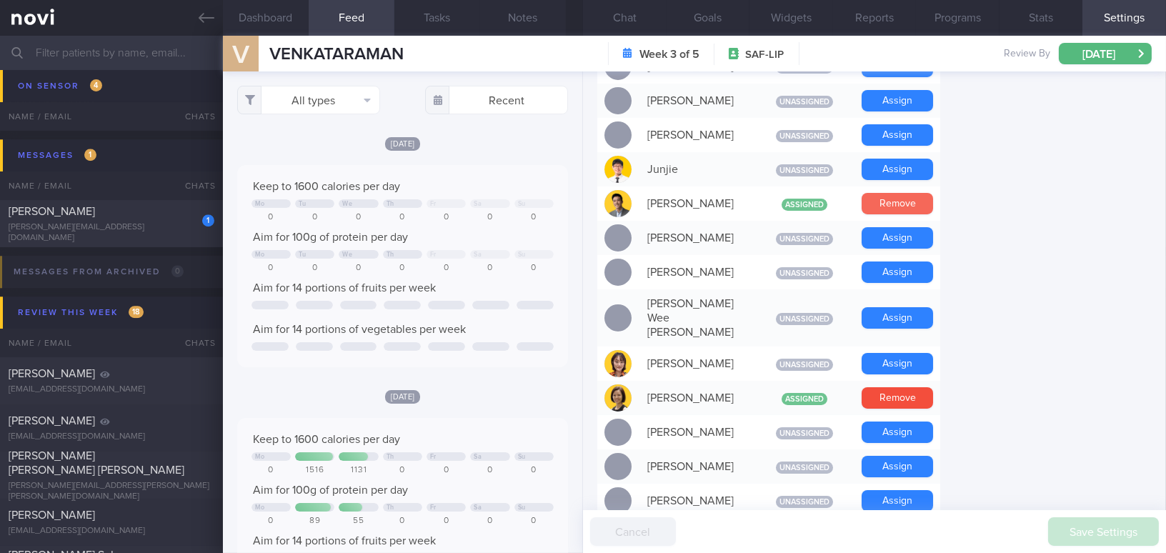
click at [912, 204] on button "Remove" at bounding box center [897, 203] width 71 height 21
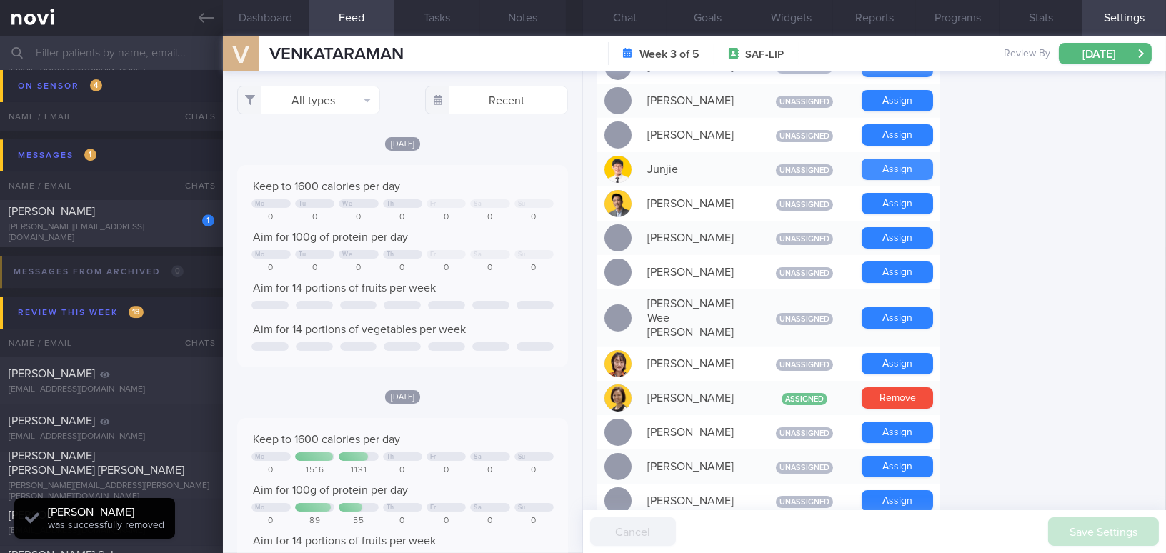
click at [896, 168] on button "Assign" at bounding box center [897, 169] width 71 height 21
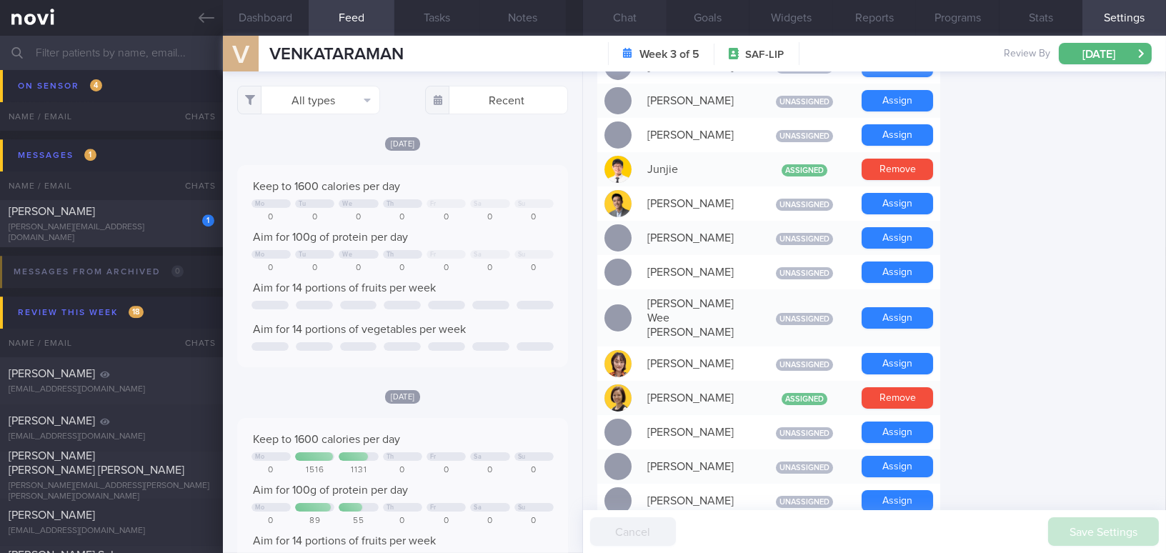
click at [641, 20] on button "Chat" at bounding box center [625, 18] width 84 height 36
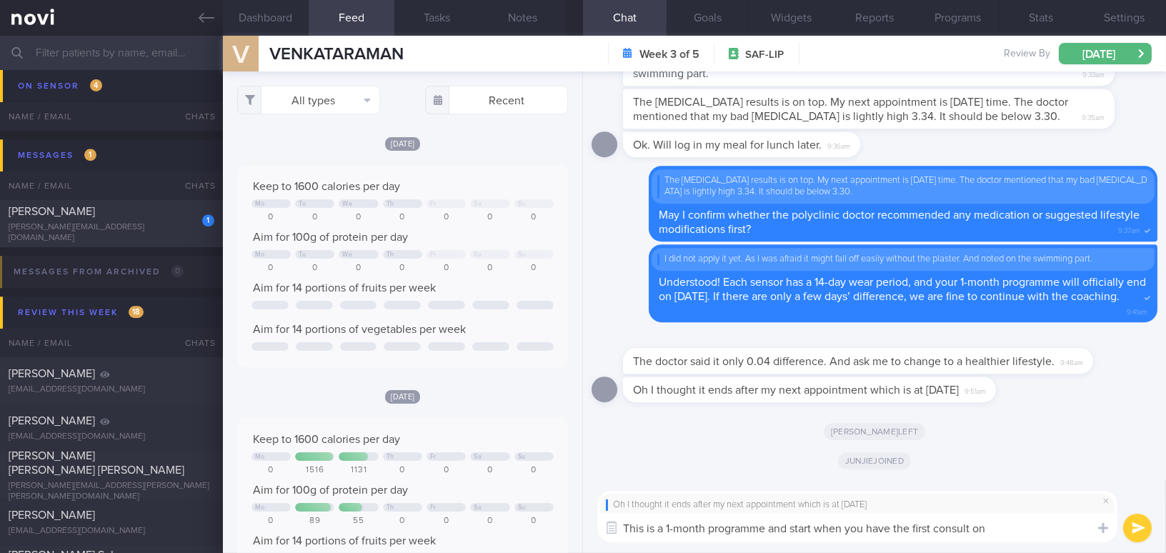
click at [1019, 531] on textarea "This is a 1-month programme and start when you have the first consult on" at bounding box center [857, 528] width 520 height 29
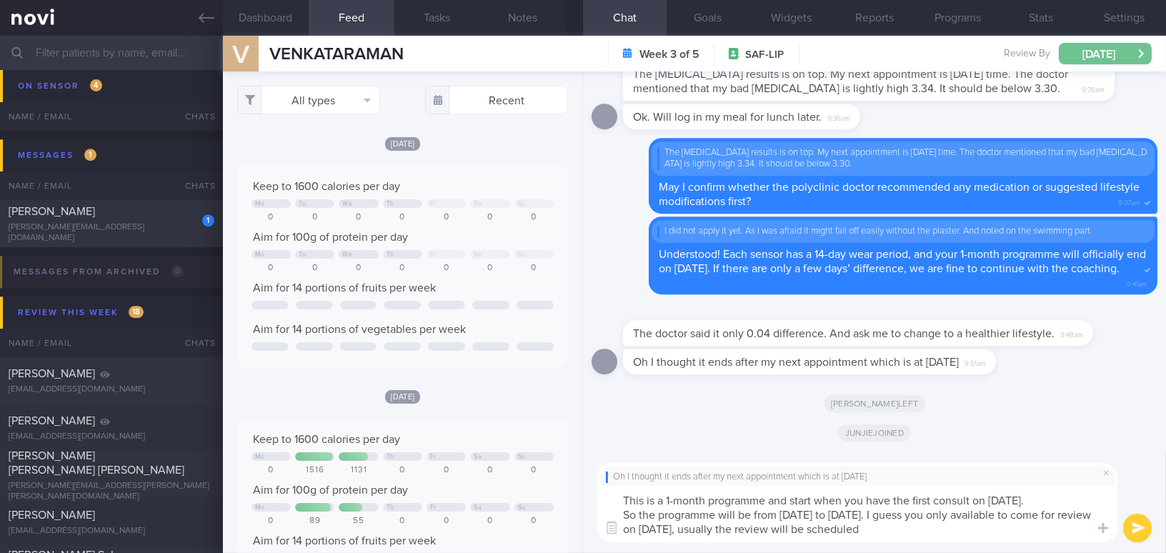
click at [1107, 56] on button "[DATE]" at bounding box center [1105, 53] width 93 height 21
click at [892, 527] on textarea "This is a 1-month programme and start when you have the first consult on [DATE]…" at bounding box center [857, 514] width 520 height 56
click at [870, 515] on textarea "This is a 1-month programme and start when you have the first consult on [DATE]…" at bounding box center [857, 514] width 520 height 56
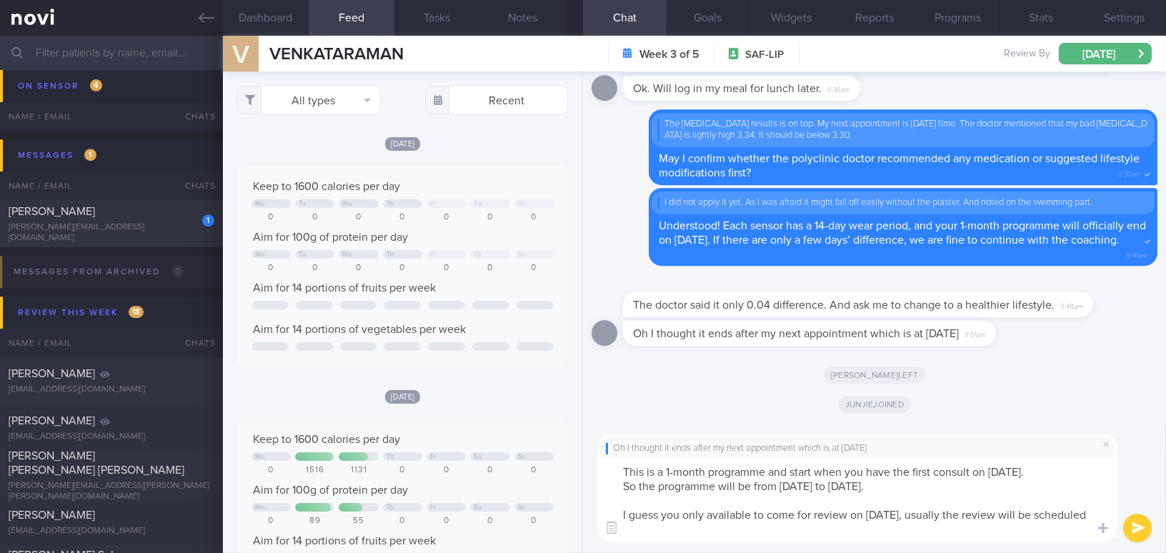
drag, startPoint x: 622, startPoint y: 516, endPoint x: 742, endPoint y: 530, distance: 120.9
click at [742, 530] on textarea "This is a 1-month programme and start when you have the first consult on [DATE]…" at bounding box center [857, 499] width 520 height 85
type textarea "This is a 1-month programme and start when you have the first consult on [DATE]…"
drag, startPoint x: 907, startPoint y: 530, endPoint x: 675, endPoint y: 474, distance: 238.1
click at [536, 453] on div "Dashboard Feed Tasks Notes Chat Goals Widgets Reports Programs Stats Settings V…" at bounding box center [694, 294] width 943 height 517
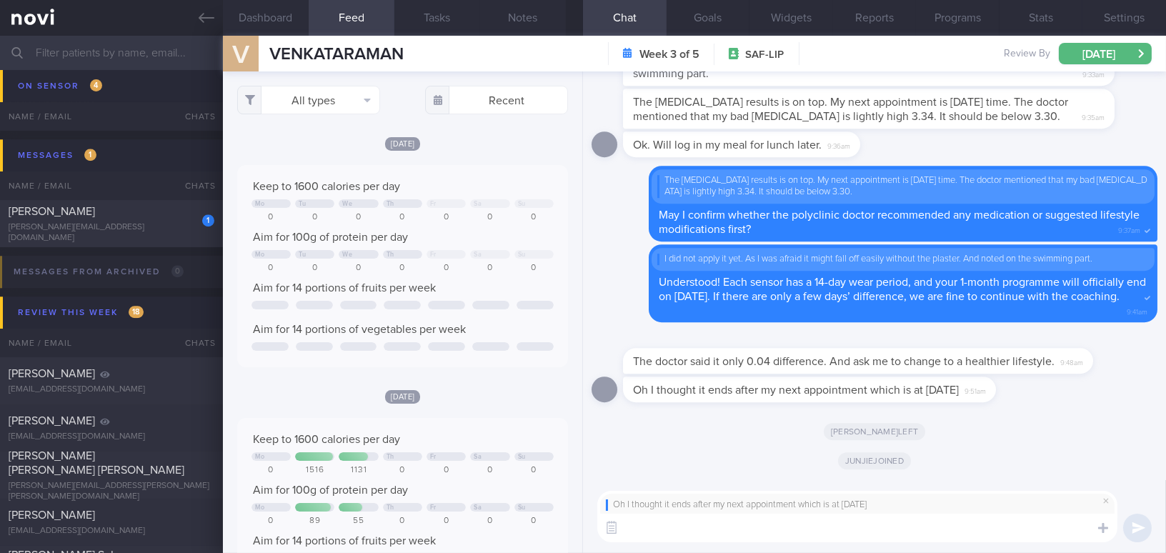
paste textarea "This is a 1-month programme starting from your first consultation on [DATE]. Th…"
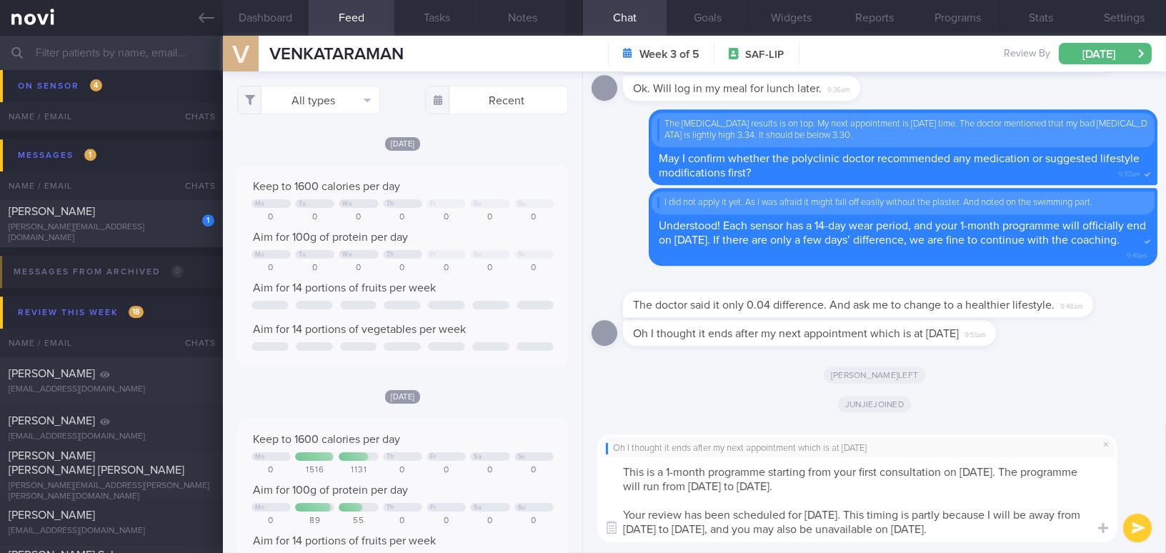
drag, startPoint x: 862, startPoint y: 468, endPoint x: 880, endPoint y: 466, distance: 18.6
click at [880, 466] on textarea "This is a 1-month programme starting from your first consultation on [DATE]. Th…" at bounding box center [857, 499] width 520 height 85
drag, startPoint x: 912, startPoint y: 470, endPoint x: 936, endPoint y: 474, distance: 24.6
click at [936, 474] on textarea "This is a 1-month programme starting from your 1st consultation on [DATE]. The …" at bounding box center [857, 499] width 520 height 85
drag, startPoint x: 852, startPoint y: 514, endPoint x: 920, endPoint y: 513, distance: 68.6
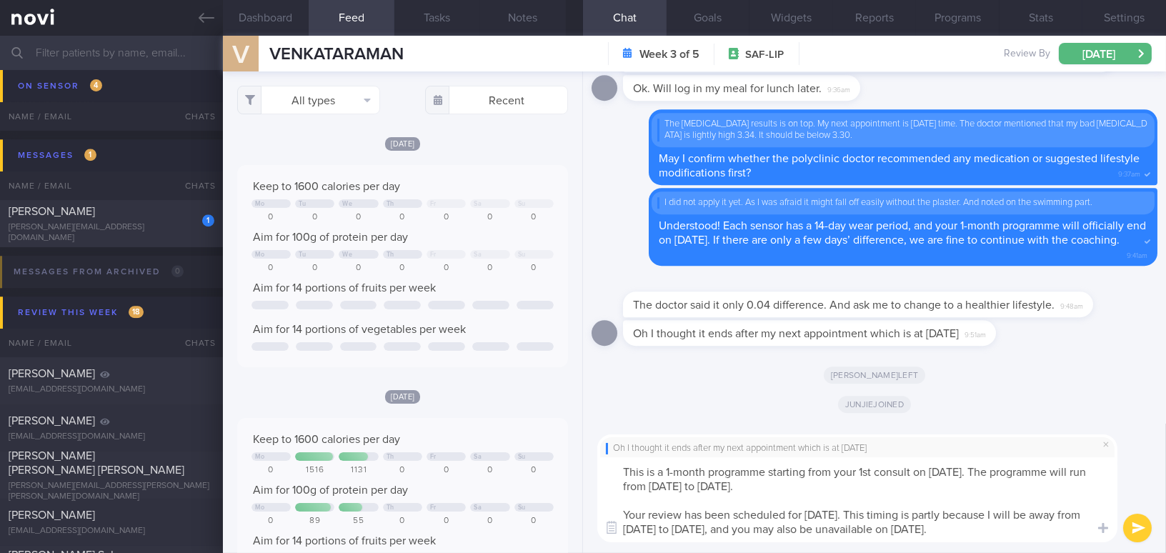
click at [920, 513] on textarea "This is a 1-month programme starting from your 1st consult on [DATE]. The progr…" at bounding box center [857, 499] width 520 height 85
type textarea "This is a 1-month programme starting from your 1st consult on [DATE]. The progr…"
click at [1131, 534] on button "submit" at bounding box center [1137, 528] width 29 height 29
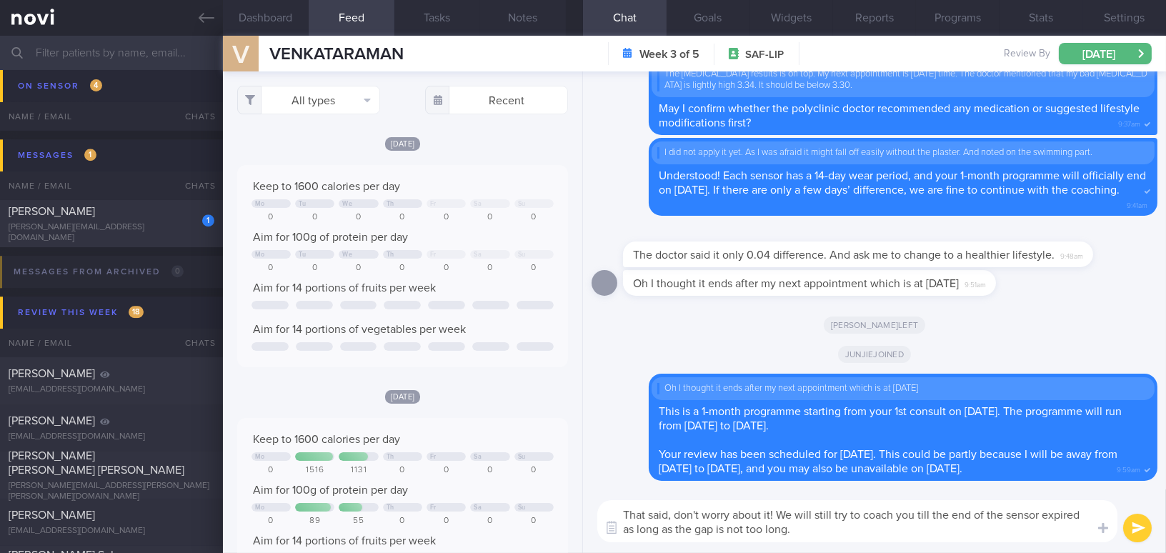
drag, startPoint x: 823, startPoint y: 534, endPoint x: 531, endPoint y: 490, distance: 294.8
click at [531, 490] on div "Dashboard Feed Tasks Notes Chat Goals Widgets Reports Programs Stats Settings V…" at bounding box center [694, 294] width 943 height 517
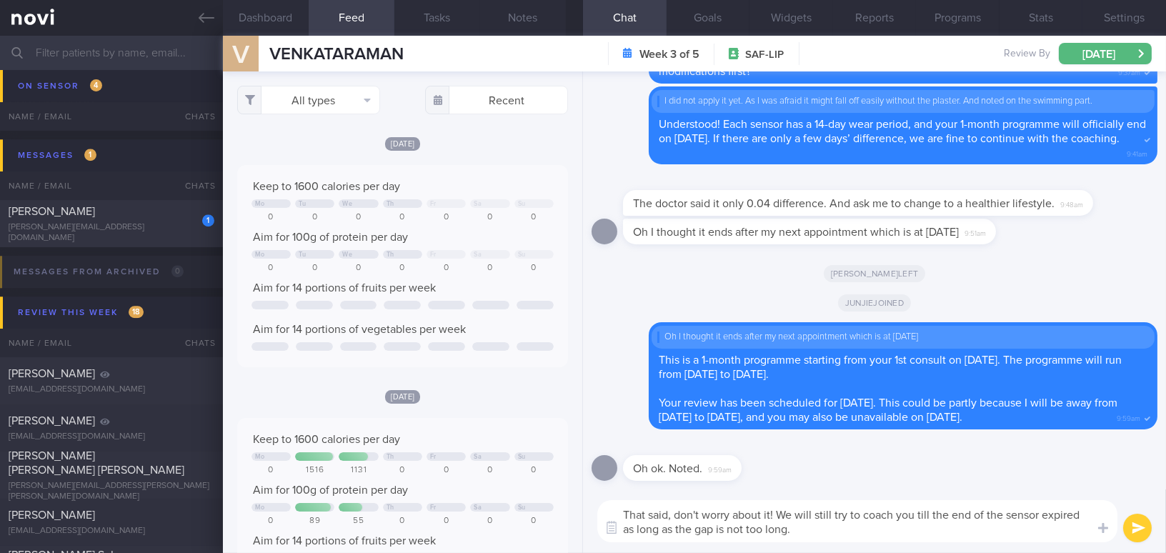
click at [769, 531] on textarea "That said, don't worry about it! We will still try to coach you till the end of…" at bounding box center [857, 521] width 520 height 42
drag, startPoint x: 769, startPoint y: 531, endPoint x: 779, endPoint y: 526, distance: 11.5
click at [771, 531] on textarea "That said, don't worry about it! We will still try to coach you till the end of…" at bounding box center [857, 521] width 520 height 42
click at [818, 534] on textarea "That said, don't worry about it! We will still try to coach you till the end of…" at bounding box center [857, 521] width 520 height 42
drag, startPoint x: 818, startPoint y: 534, endPoint x: 536, endPoint y: 490, distance: 284.9
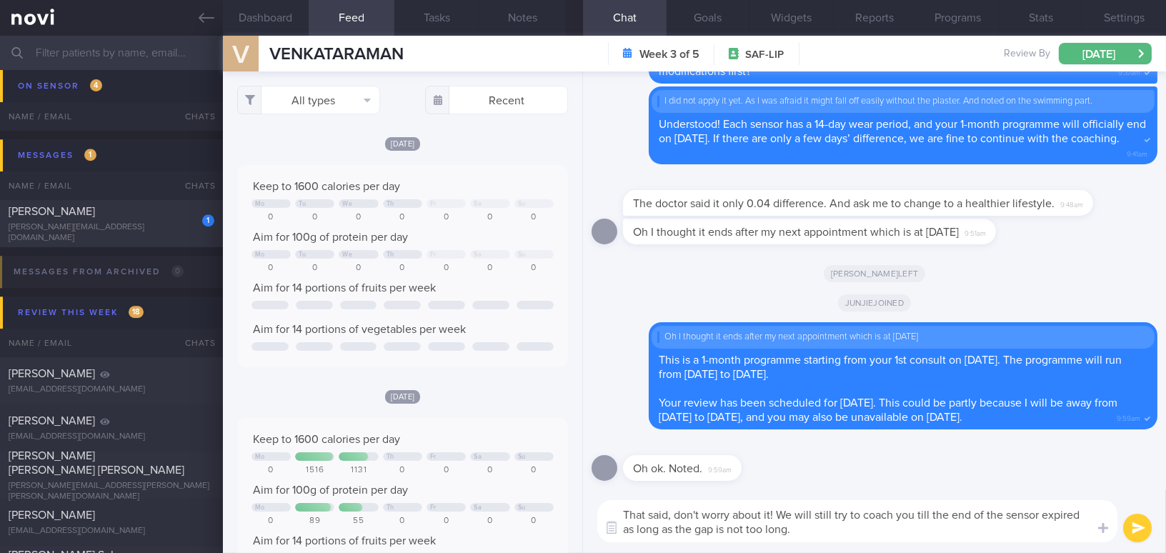
click at [536, 490] on div "Dashboard Feed Tasks Notes Chat Goals Widgets Reports Programs Stats Settings V…" at bounding box center [694, 294] width 943 height 517
paste textarea "’t worry! We will continue to coach you until the sensor expires, as long as th…"
click at [663, 530] on textarea "That said, don’t worry! We will continue to coach you until the sensor expires,…" at bounding box center [857, 521] width 520 height 42
type textarea "That said, don’t worry! We will continue to coach you until the sensor expires,…"
click at [1134, 529] on button "submit" at bounding box center [1137, 528] width 29 height 29
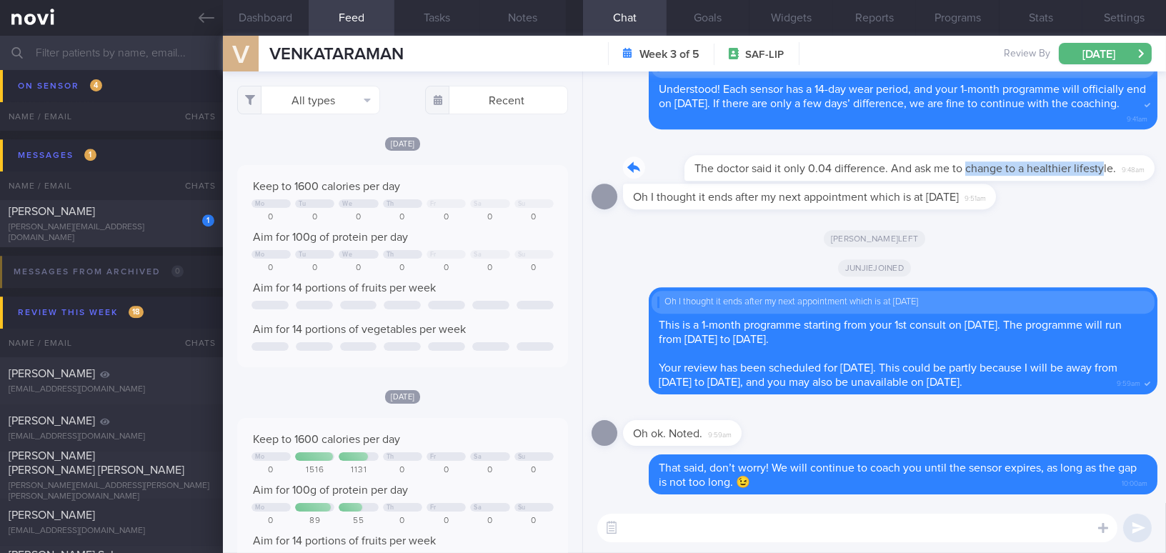
drag, startPoint x: 905, startPoint y: 158, endPoint x: 1041, endPoint y: 158, distance: 135.7
click at [1041, 158] on div "The doctor said it only 0.04 difference. And ask me to change to a healthier li…" at bounding box center [879, 159] width 513 height 43
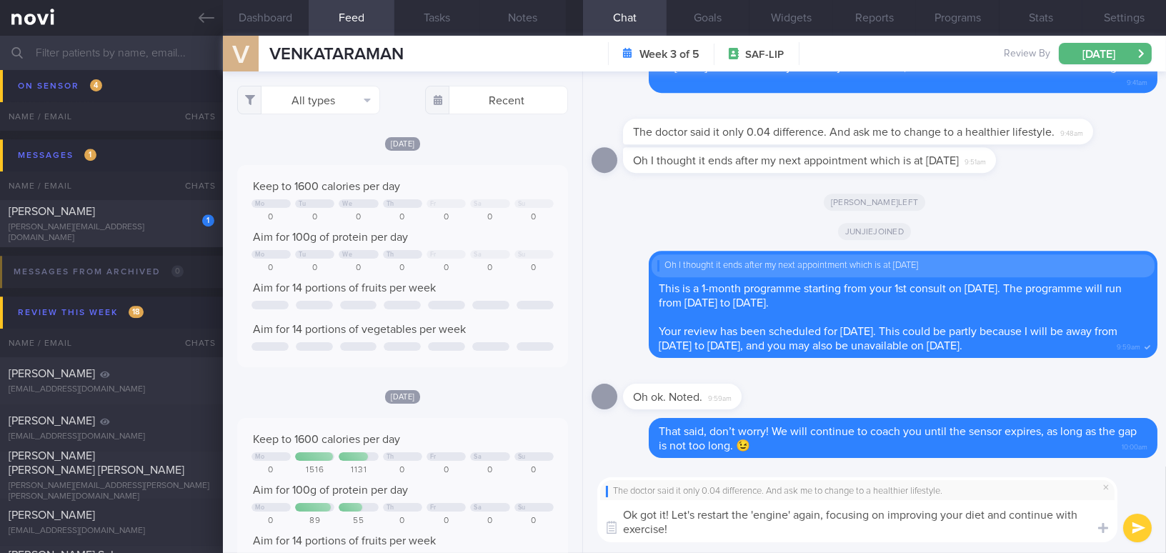
drag, startPoint x: 678, startPoint y: 527, endPoint x: 592, endPoint y: 509, distance: 87.6
click at [592, 509] on div "The doctor said it only 0.04 difference. And ask me to change to a healthier li…" at bounding box center [874, 509] width 583 height 86
click at [702, 529] on textarea "Ok got it! Let's restart the 'engine' again, focusing on improving your diet an…" at bounding box center [857, 521] width 520 height 42
drag, startPoint x: 702, startPoint y: 531, endPoint x: 571, endPoint y: 498, distance: 135.0
click at [571, 498] on div "Dashboard Feed Tasks Notes Chat Goals Widgets Reports Programs Stats Settings V…" at bounding box center [694, 294] width 943 height 517
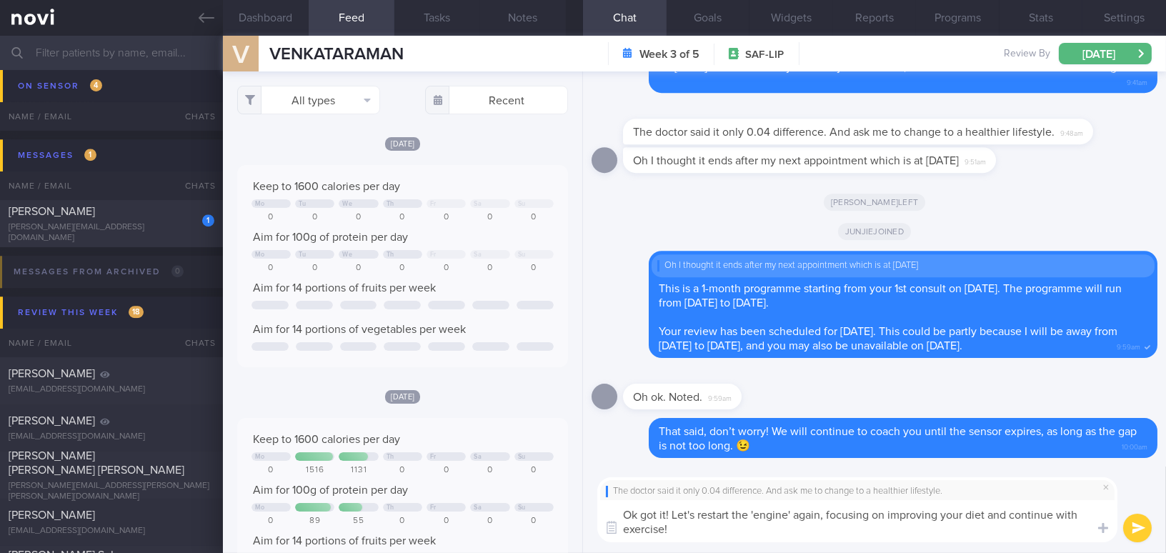
paste textarea ", got it! Let’s restart the ‘engine,’ focusing on improving your diet and conti…"
type textarea "Ok, got it! Let’s restart the ‘engine,’ focusing on improving your diet and con…"
click at [1129, 527] on button "submit" at bounding box center [1137, 528] width 29 height 29
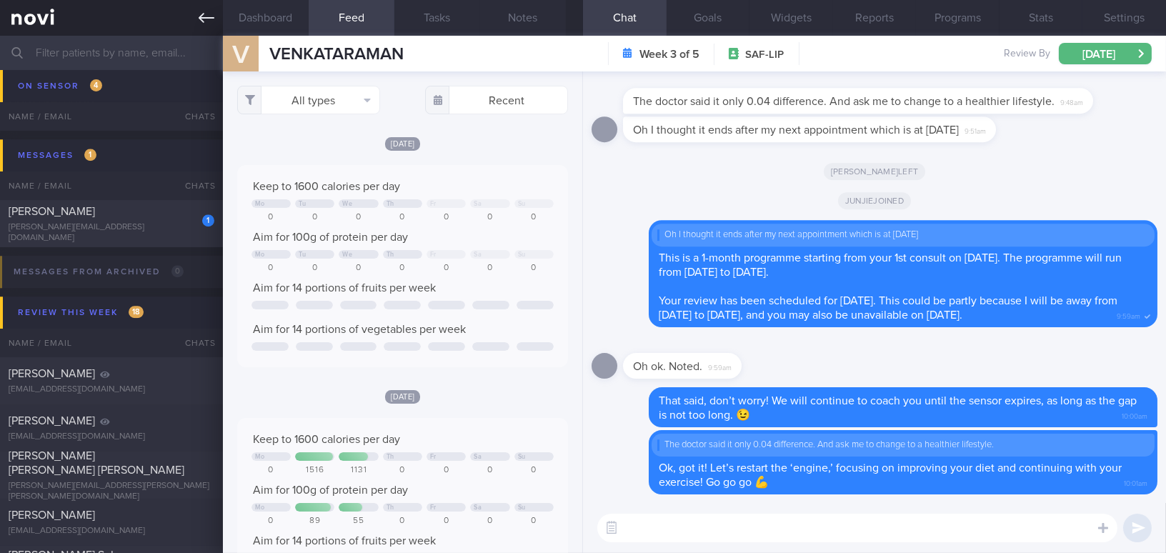
click at [199, 21] on icon at bounding box center [207, 18] width 16 height 16
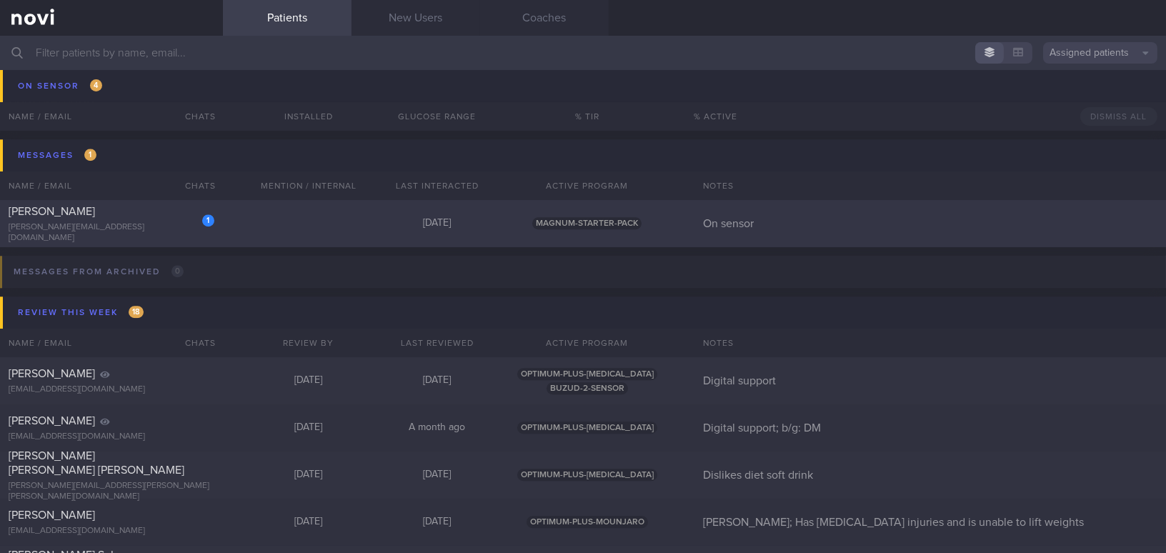
click at [140, 219] on div "[PERSON_NAME]" at bounding box center [110, 211] width 202 height 14
select select "7"
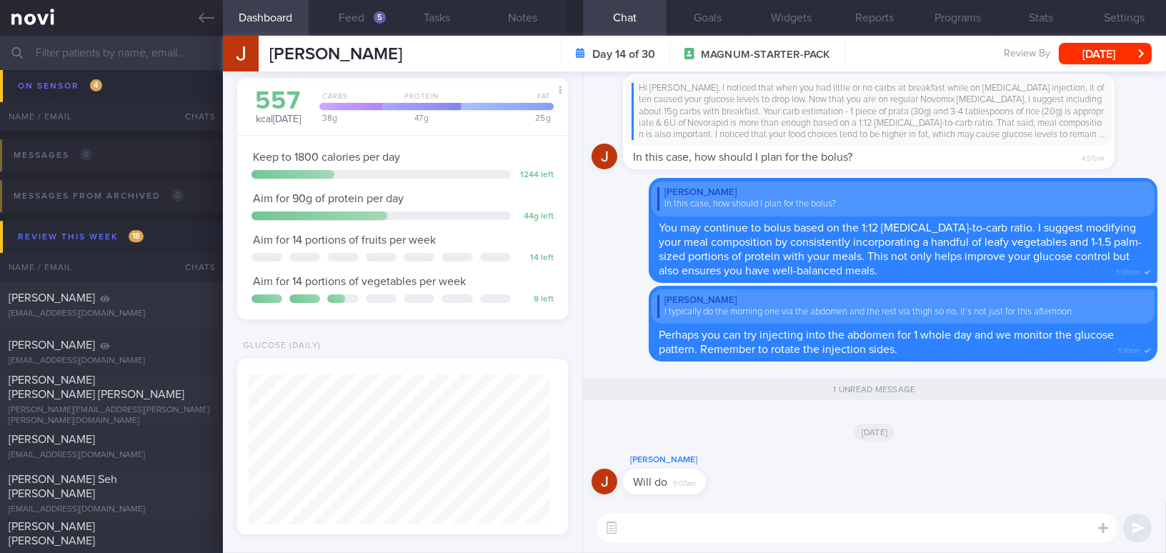
scroll to position [194, 0]
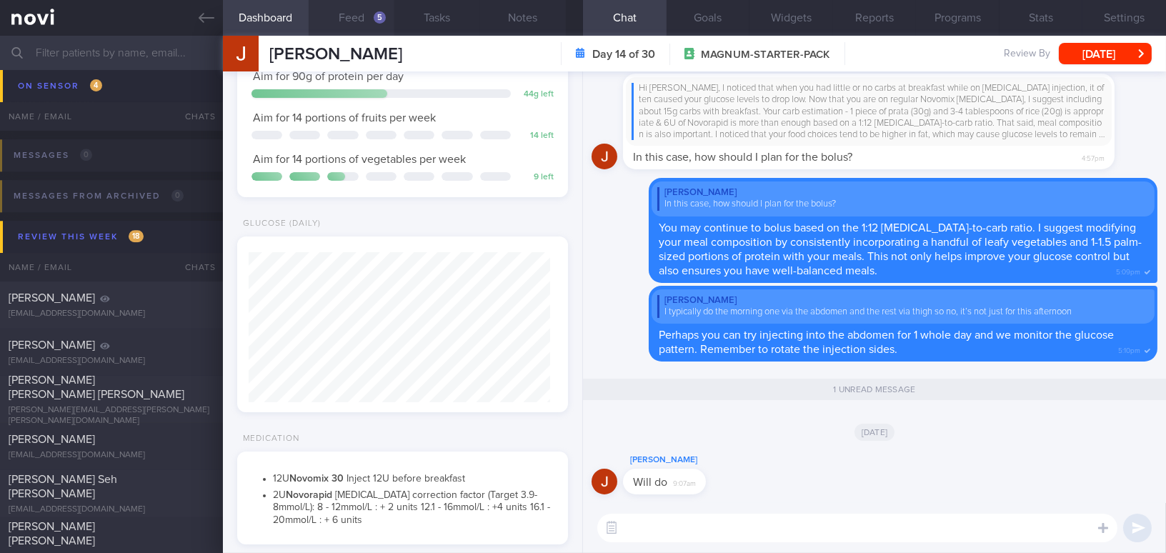
click at [343, 11] on button "Feed 5" at bounding box center [352, 18] width 86 height 36
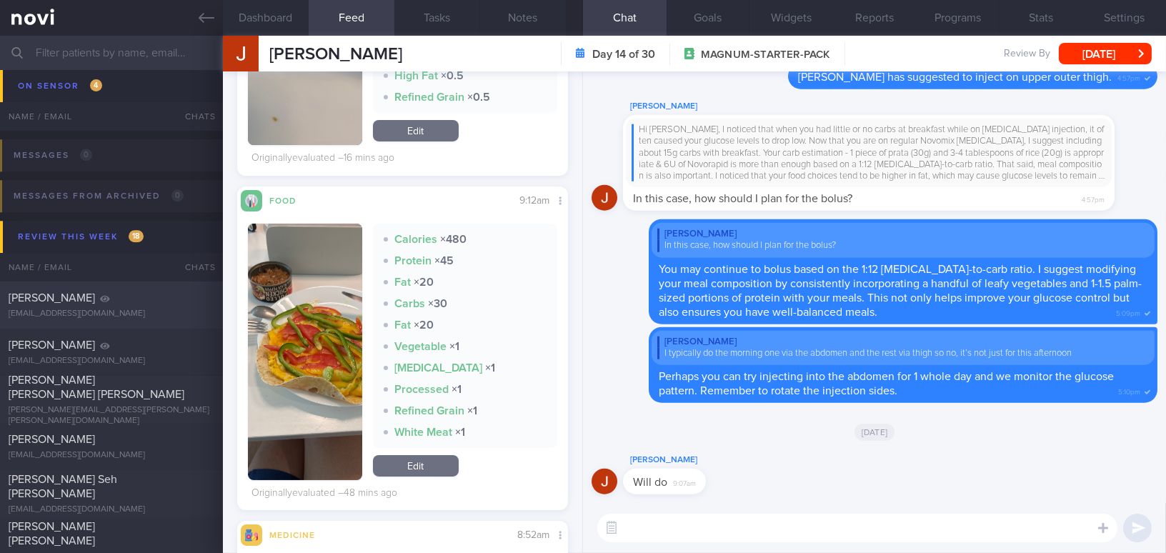
scroll to position [6972, 0]
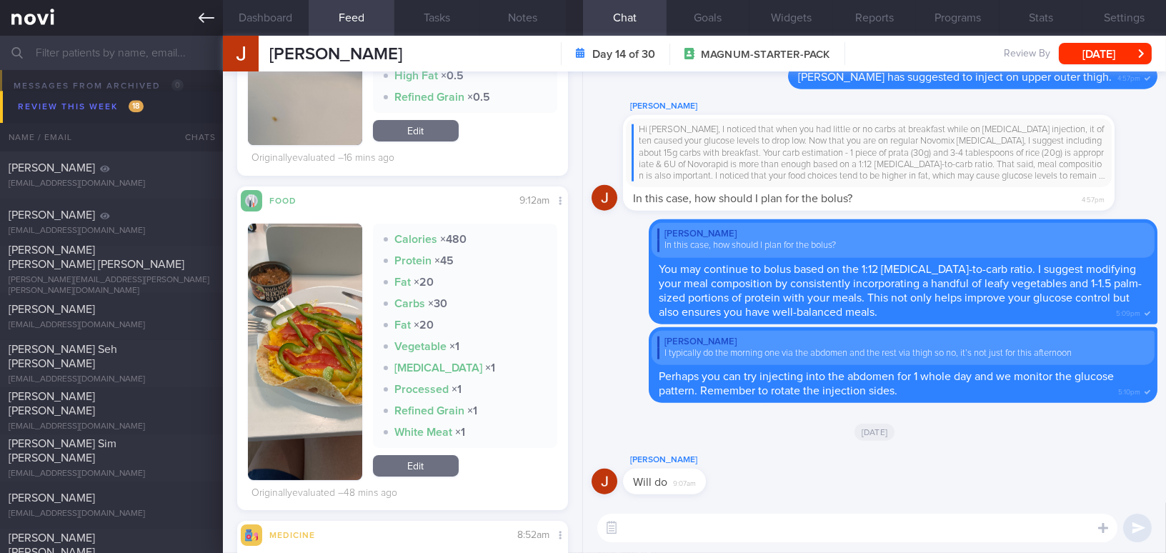
click at [206, 22] on icon at bounding box center [207, 18] width 16 height 16
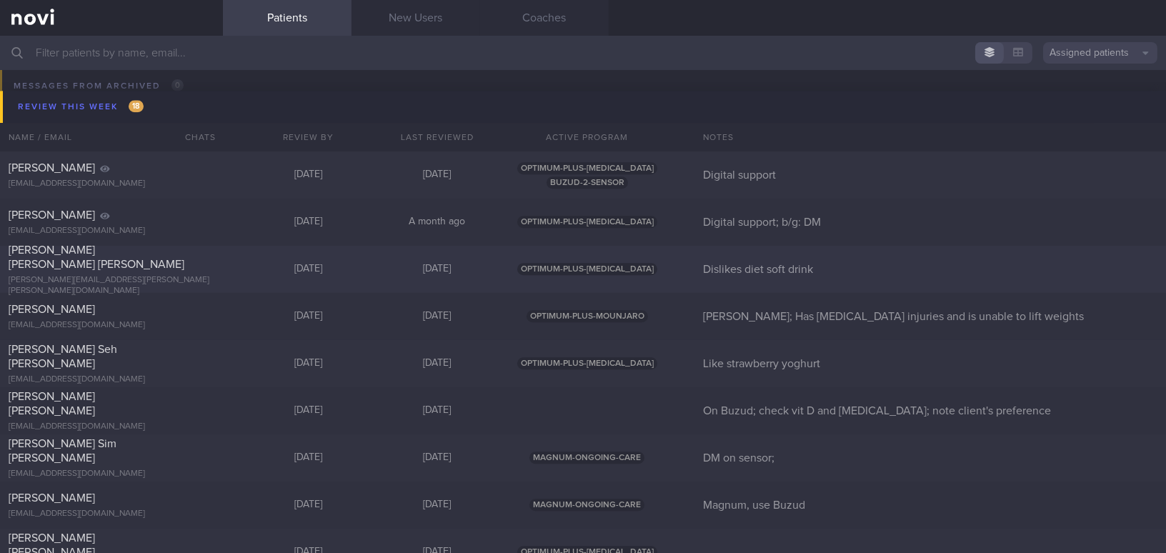
click at [168, 270] on div "[PERSON_NAME] [PERSON_NAME] [PERSON_NAME] [PERSON_NAME][EMAIL_ADDRESS][PERSON_N…" at bounding box center [111, 270] width 223 height 54
select select "7"
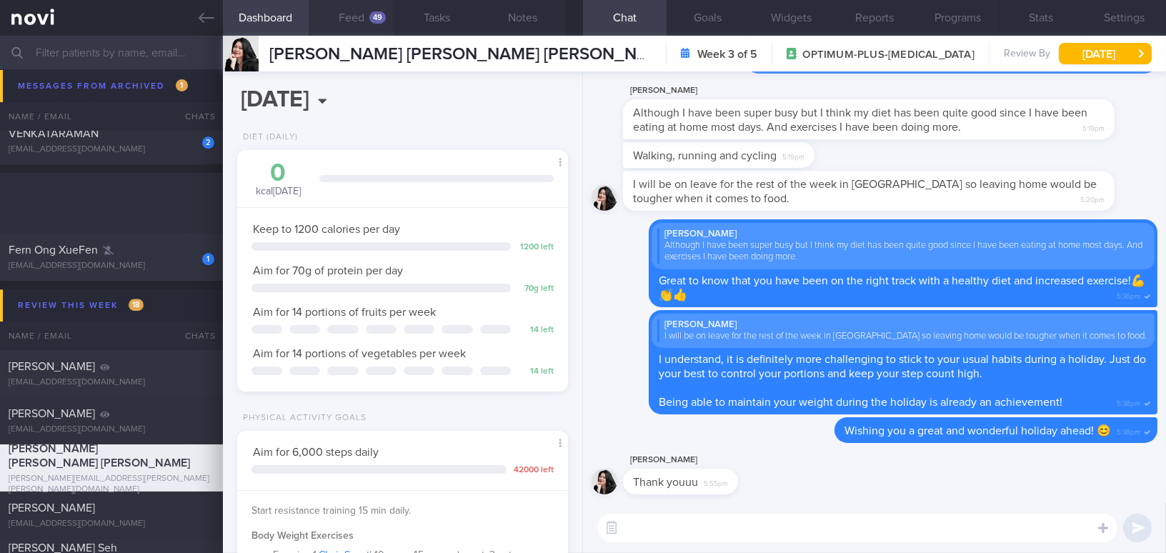
scroll to position [7001, 0]
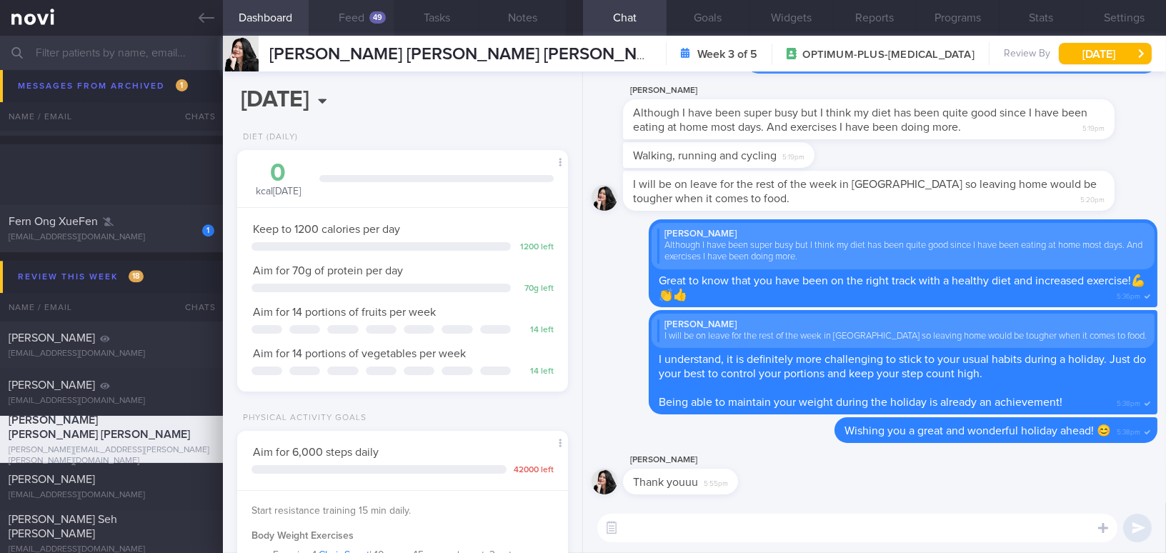
click at [343, 14] on button "Feed 49" at bounding box center [352, 18] width 86 height 36
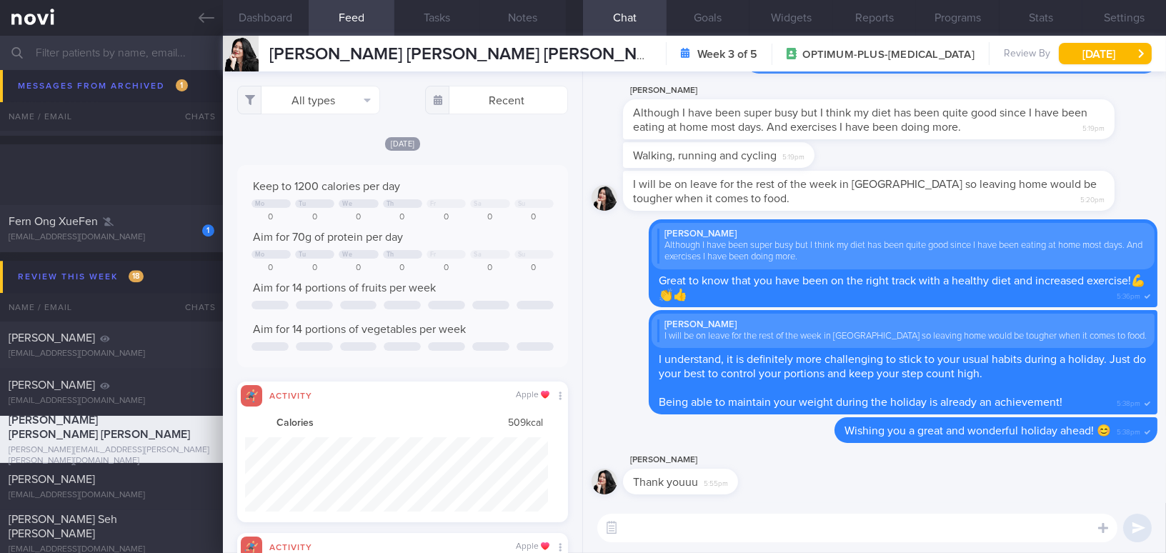
click at [755, 532] on textarea at bounding box center [857, 528] width 520 height 29
type textarea "H"
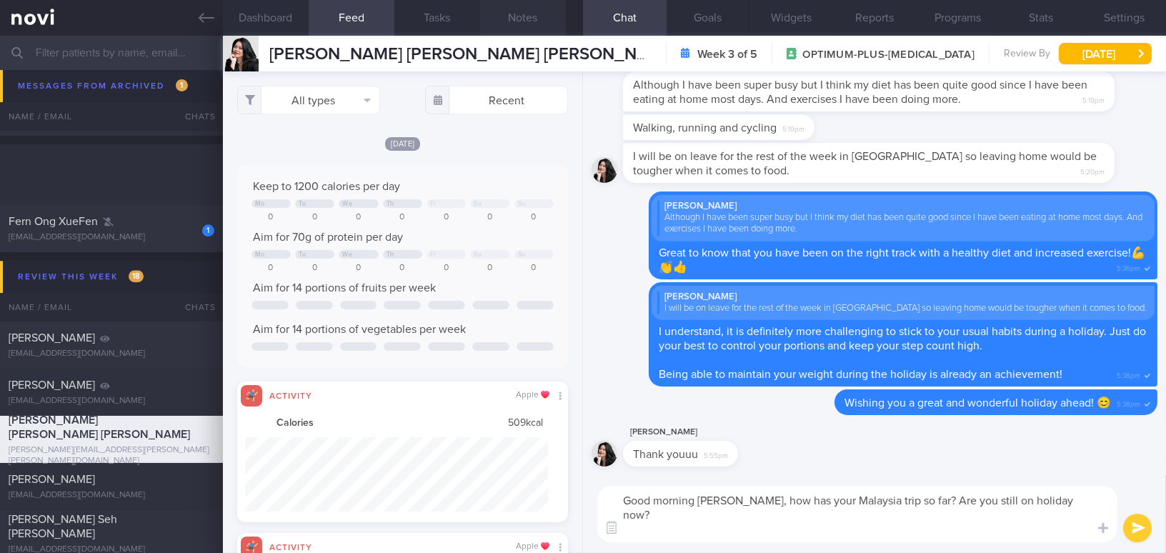
type textarea "Good morning [PERSON_NAME], how has your Malaysia trip so far? Are you still on…"
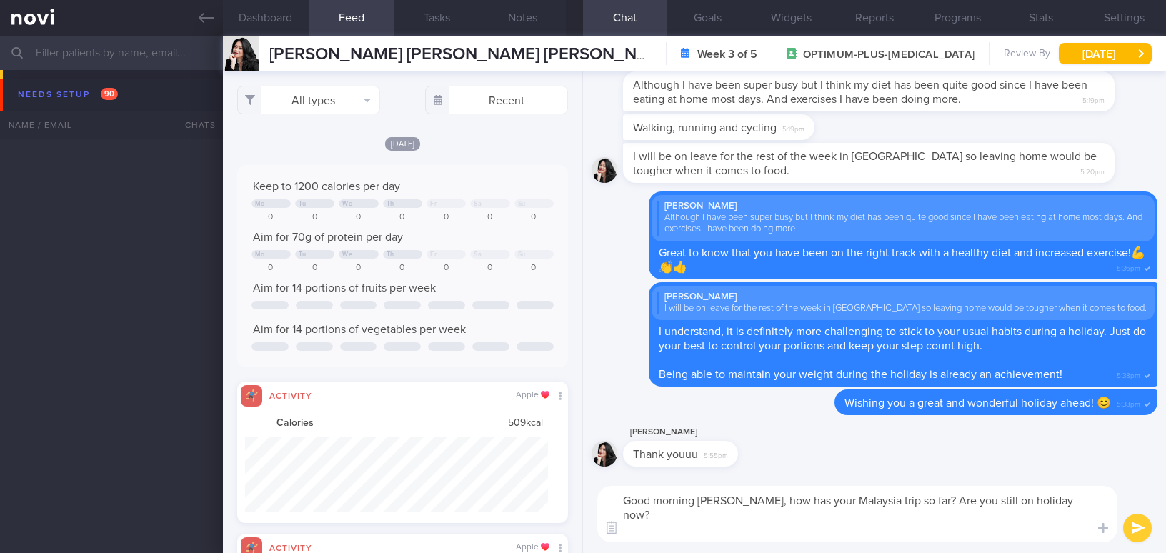
select select "7"
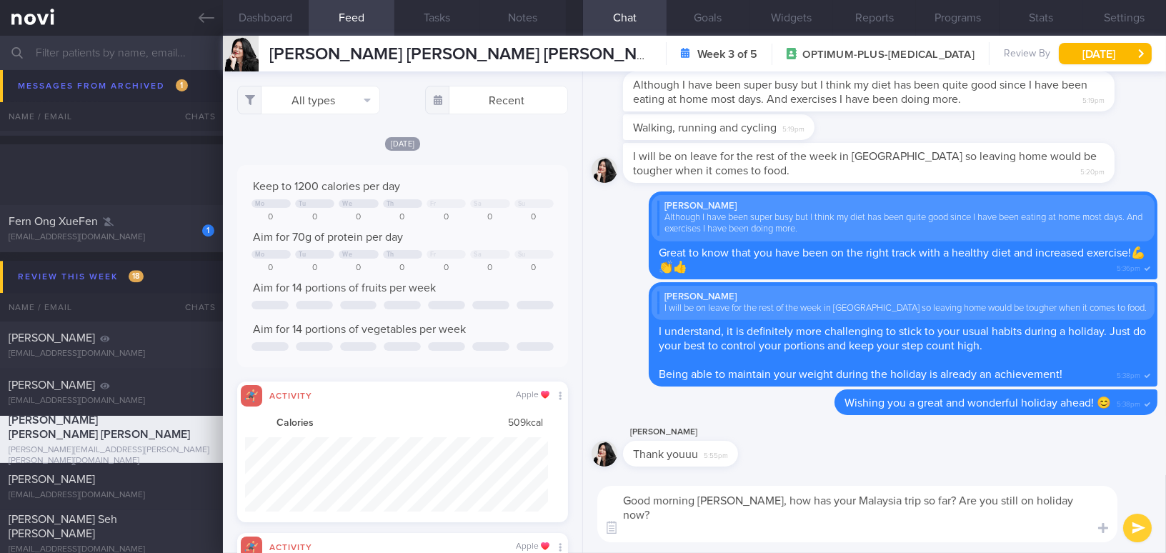
drag, startPoint x: 739, startPoint y: 498, endPoint x: 902, endPoint y: 546, distance: 170.5
click at [902, 546] on div "Good morning Cynthia, how has your Malaysia trip so far? Are you still on holid…" at bounding box center [874, 514] width 583 height 78
click at [789, 514] on textarea "Good morning Cynthia, how has your Malaysia trip so far? Are you still on holid…" at bounding box center [857, 514] width 520 height 56
drag, startPoint x: 741, startPoint y: 501, endPoint x: 843, endPoint y: 539, distance: 108.7
click at [843, 539] on textarea "Good morning Cynthia, how has your Malaysia trip so far? Are you still on holid…" at bounding box center [857, 514] width 520 height 56
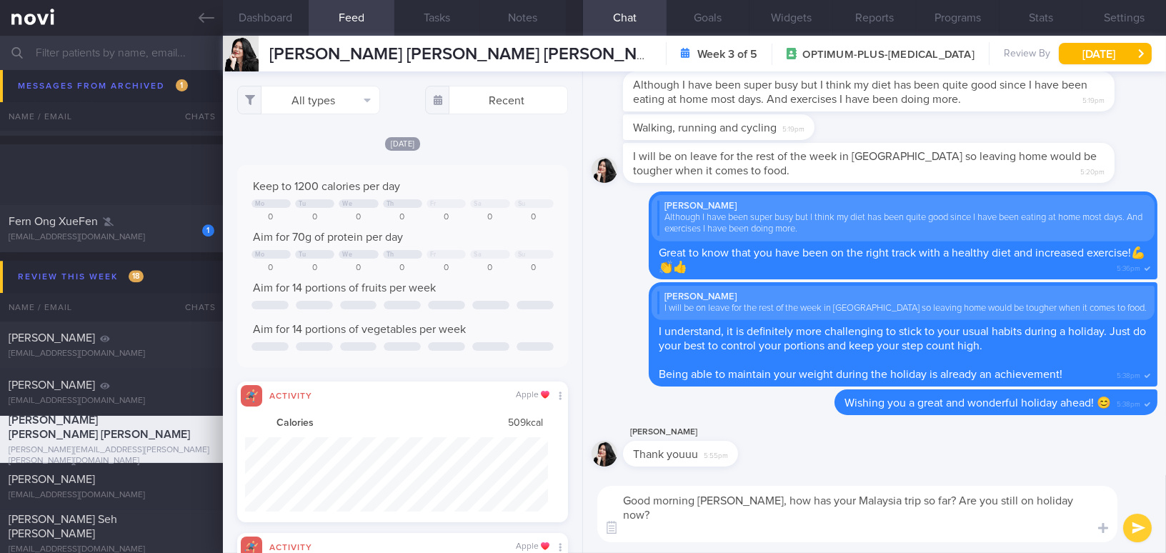
paste textarea "How has your Malaysia trip been so far? Are you still on holiday? Well done on …"
click at [749, 502] on textarea "Good morning Cynthia, How has your Malaysia trip been so far? Are you still on …" at bounding box center [857, 514] width 520 height 56
click at [879, 529] on textarea "Good morning Cynthia, how has your Malaysia trip been so far? Are you still on …" at bounding box center [857, 514] width 520 height 56
type textarea "Good morning Cynthia, how has your Malaysia trip been so far? Are you still on …"
click at [1142, 526] on button "submit" at bounding box center [1137, 528] width 29 height 29
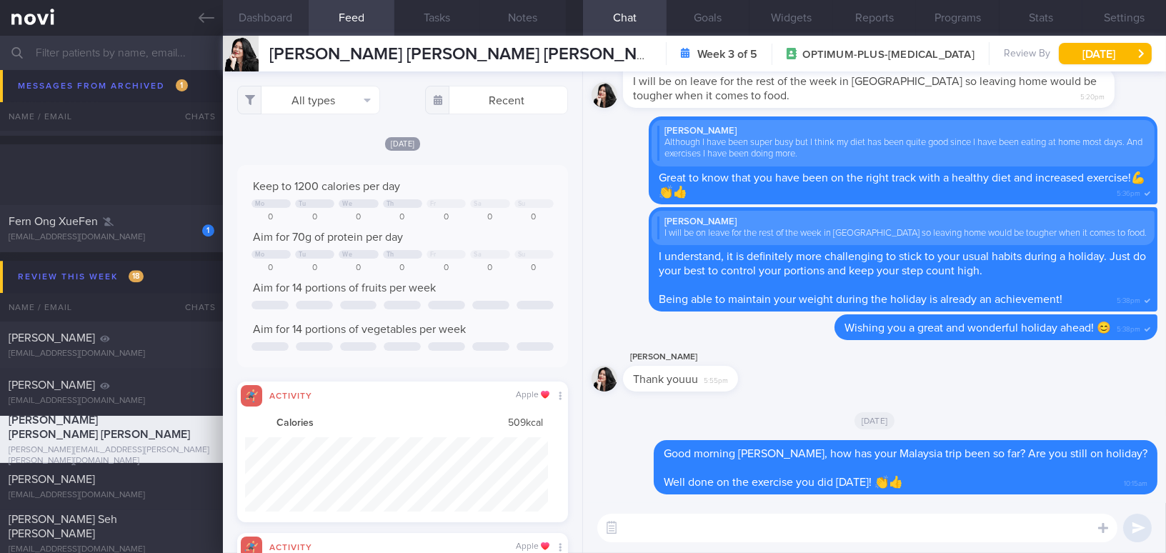
click at [256, 7] on button "Dashboard" at bounding box center [266, 18] width 86 height 36
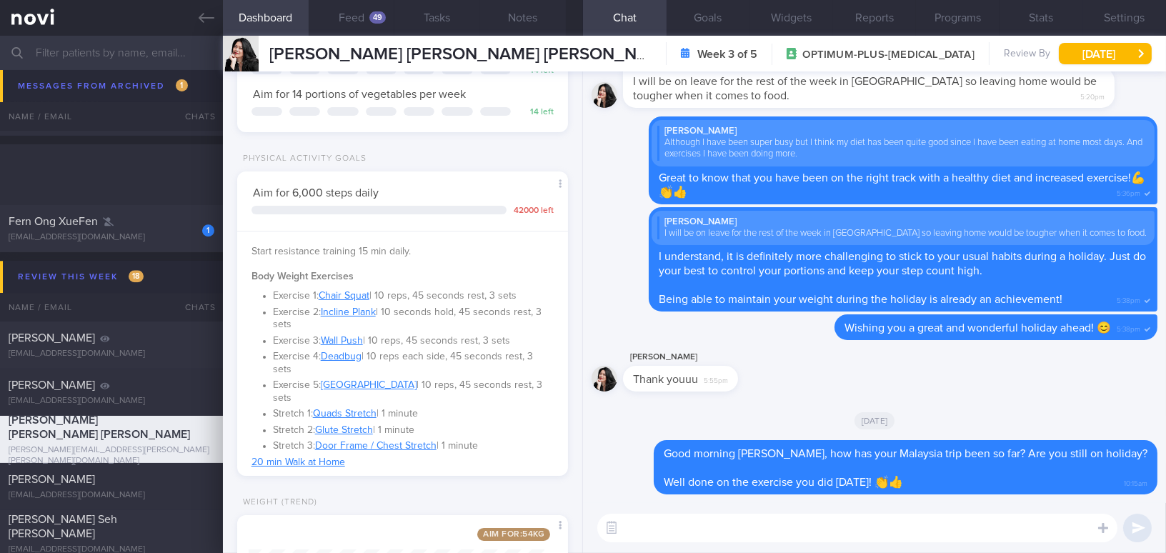
scroll to position [436, 0]
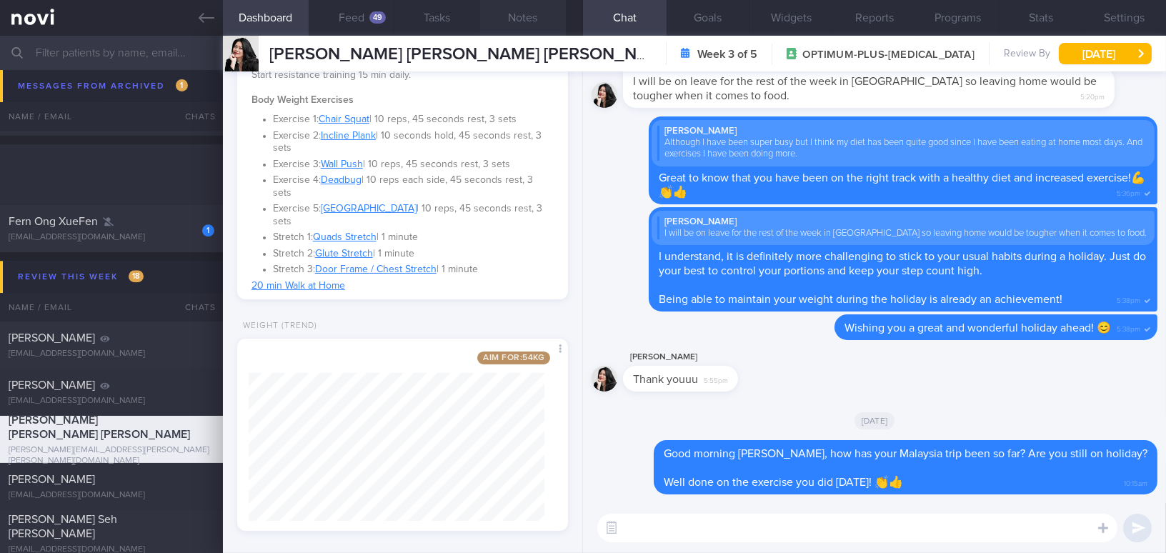
click at [514, 19] on button "Notes" at bounding box center [523, 18] width 86 height 36
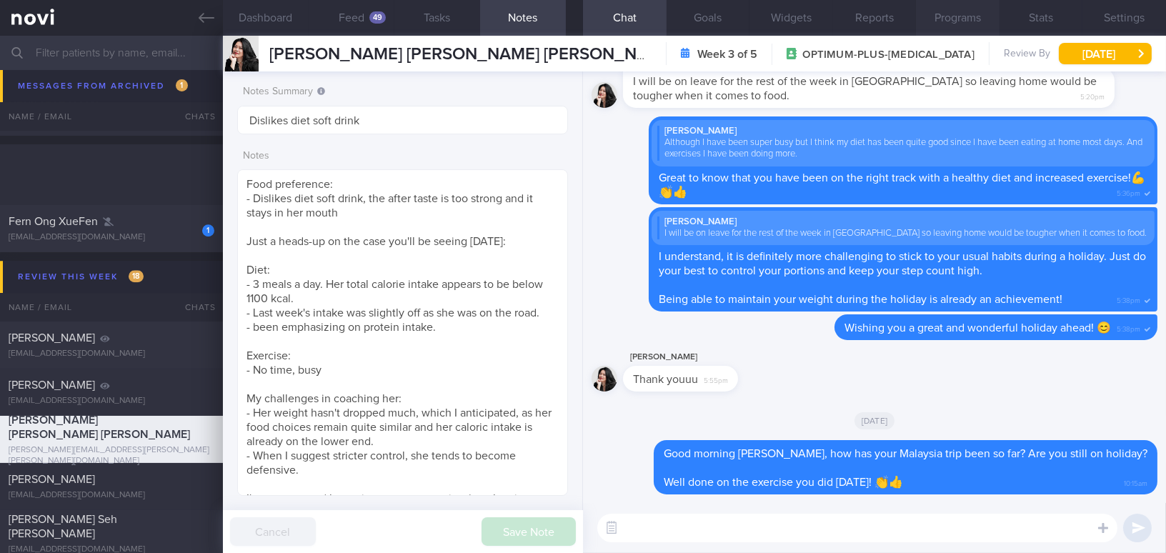
click at [966, 18] on button "Programs" at bounding box center [958, 18] width 84 height 36
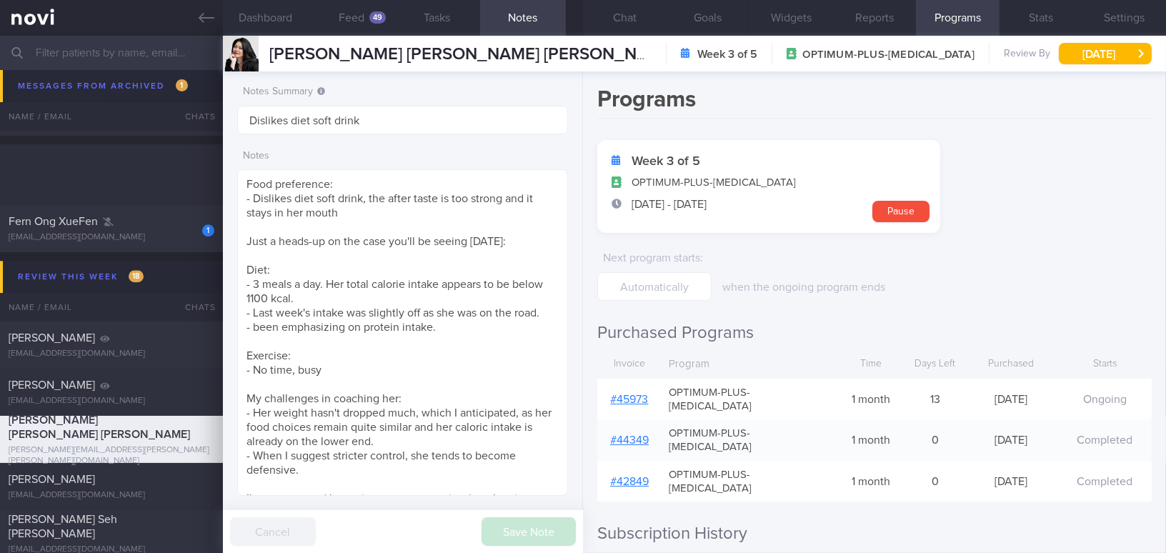
click at [624, 394] on link "# 45973" at bounding box center [630, 399] width 38 height 11
click at [396, 125] on input "Dislikes diet soft drink" at bounding box center [402, 120] width 331 height 29
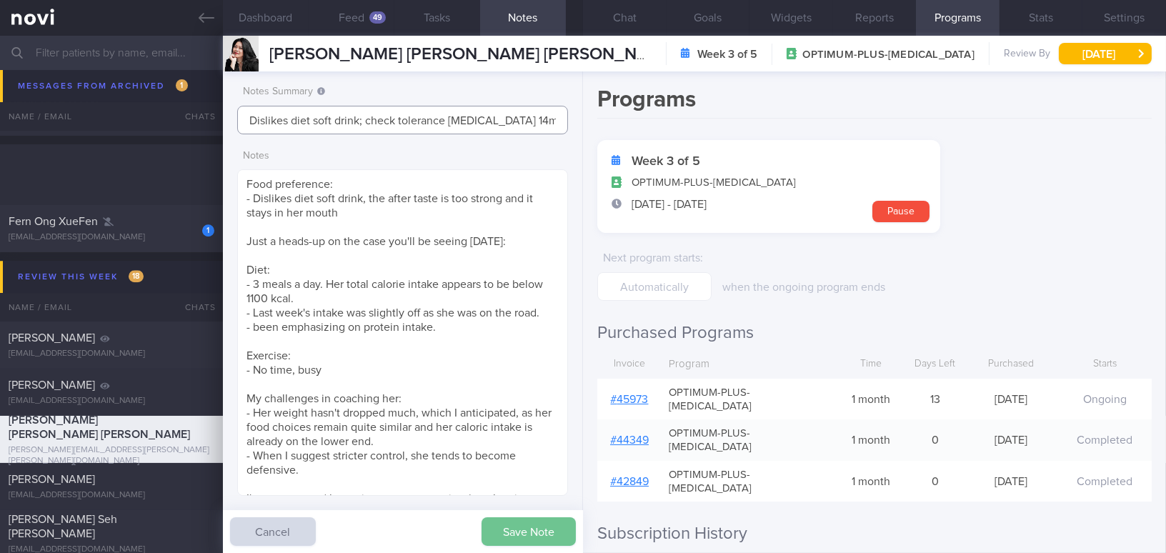
type input "Dislikes diet soft drink; check tolerance Rybelsus 14mg"
click at [541, 528] on button "Save Note" at bounding box center [528, 531] width 94 height 29
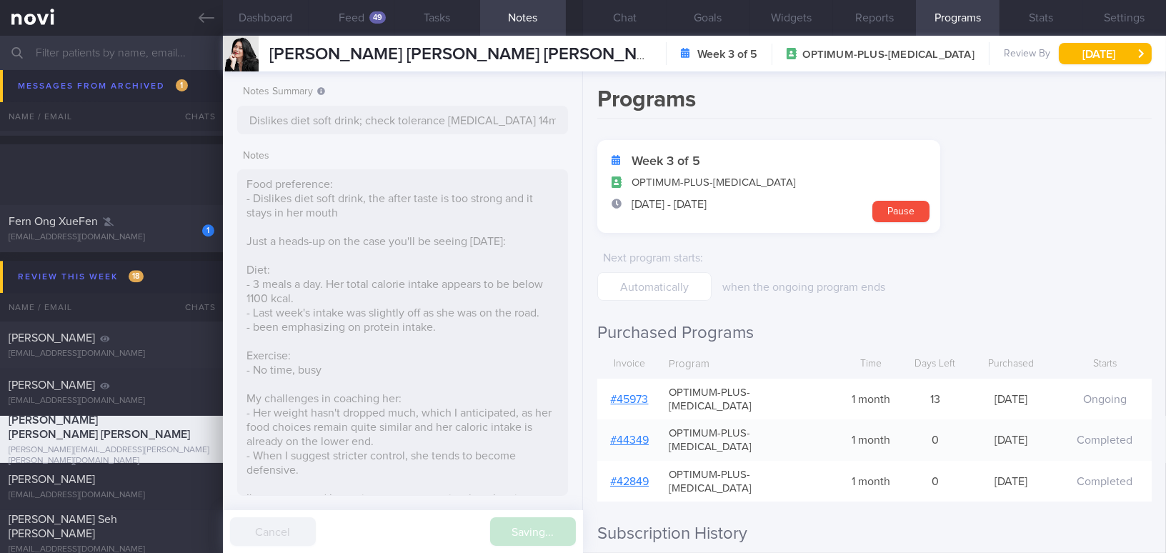
type input "Dislikes diet soft drink; check tolerance Rybelsus 14mg"
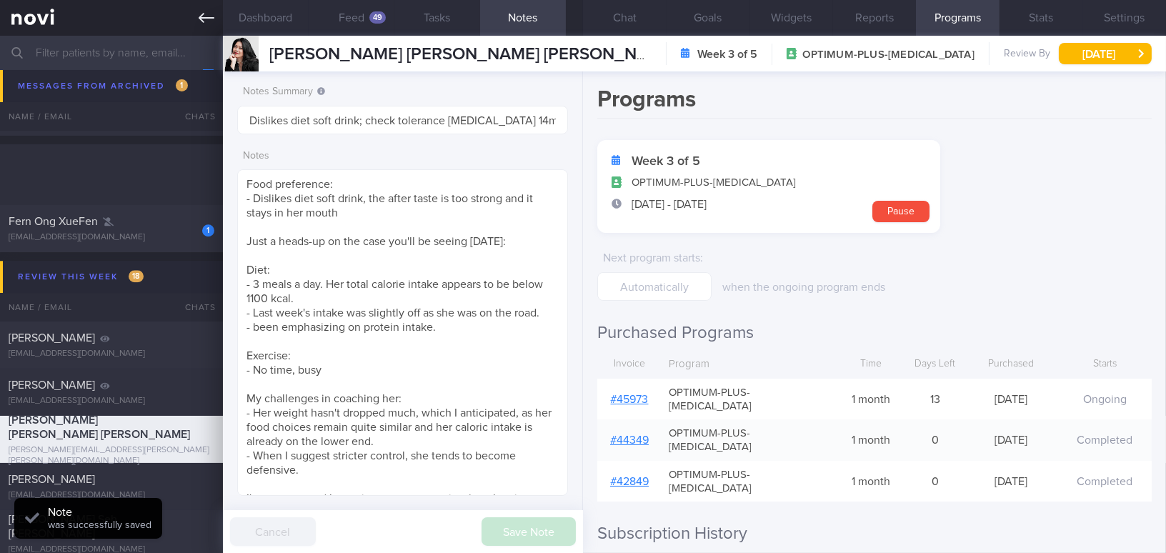
click at [200, 20] on icon at bounding box center [207, 18] width 16 height 16
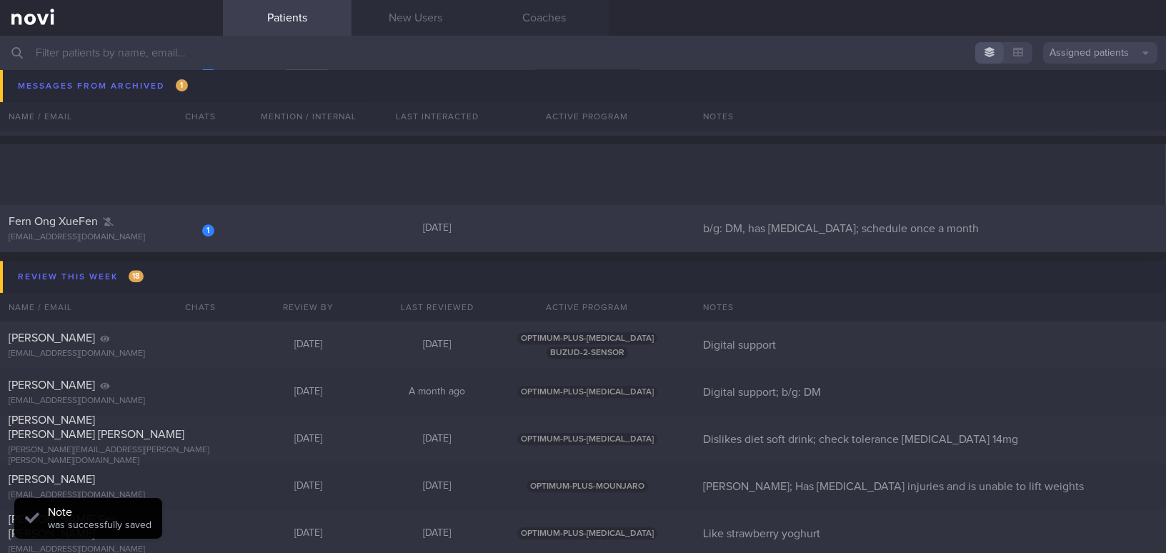
click at [121, 220] on div "Fern Ong XueFen" at bounding box center [110, 221] width 202 height 14
select select "7"
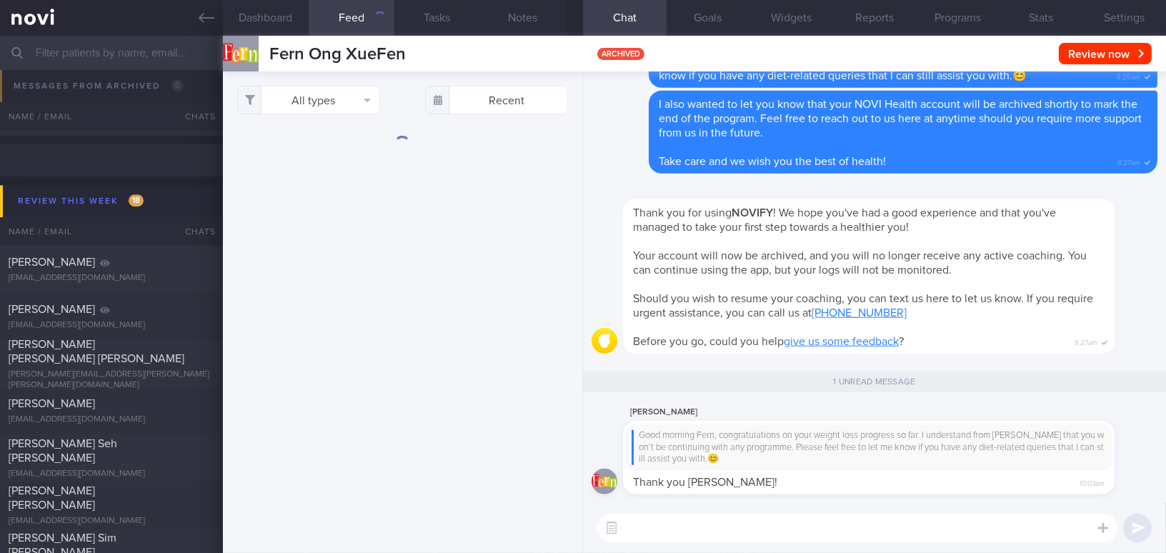
click at [667, 531] on textarea at bounding box center [857, 528] width 520 height 29
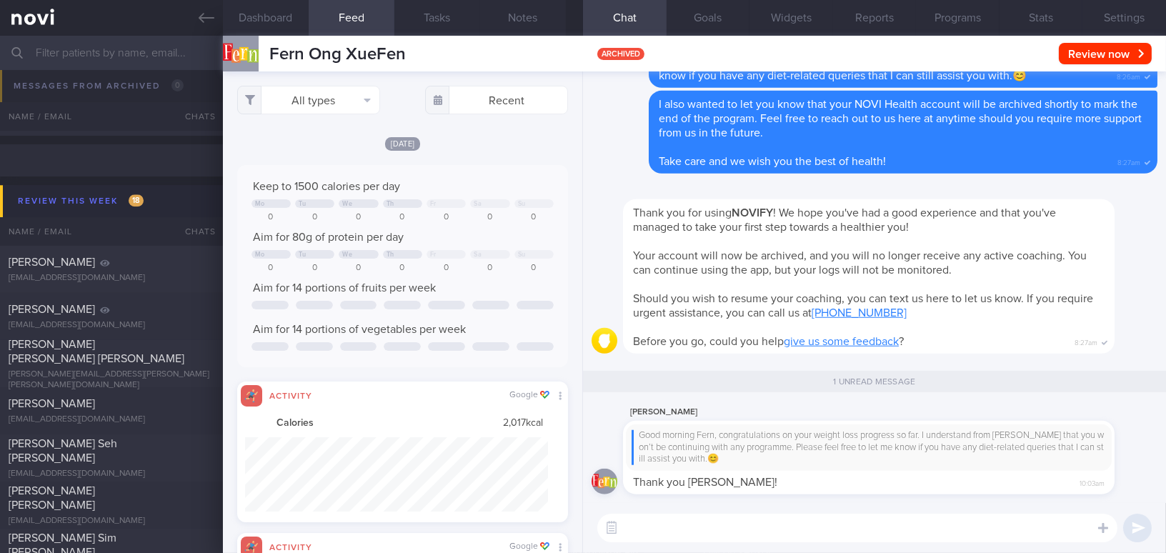
click at [665, 521] on textarea at bounding box center [857, 528] width 520 height 29
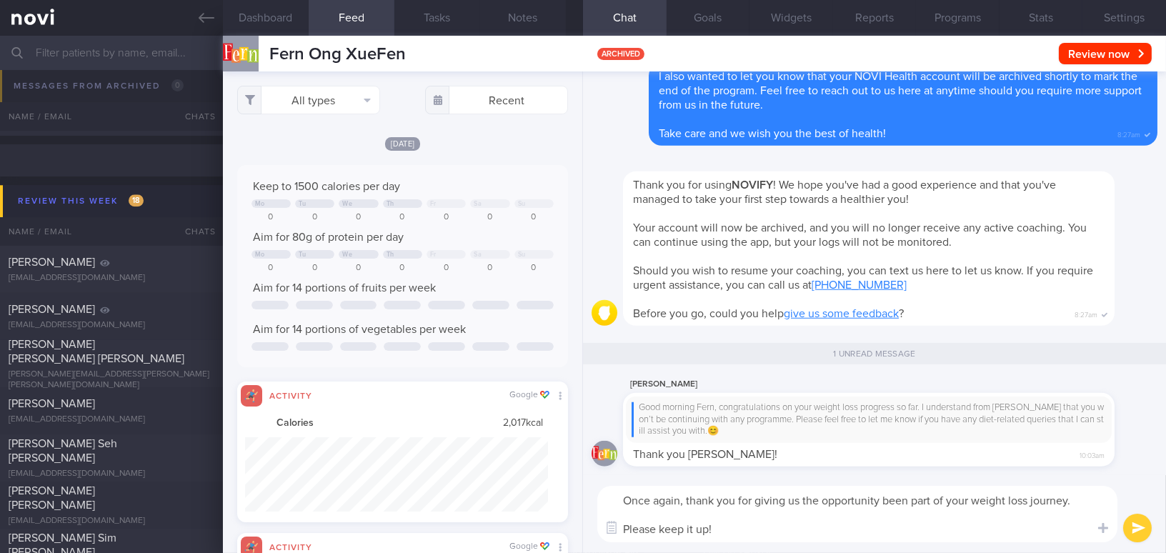
drag, startPoint x: 723, startPoint y: 537, endPoint x: 613, endPoint y: 497, distance: 117.1
click at [613, 497] on textarea "Once again, thank you for giving us the opportunity been part of your weight lo…" at bounding box center [857, 514] width 520 height 56
type textarea "Once again, thank you for giving us the opportunity been part of your weight lo…"
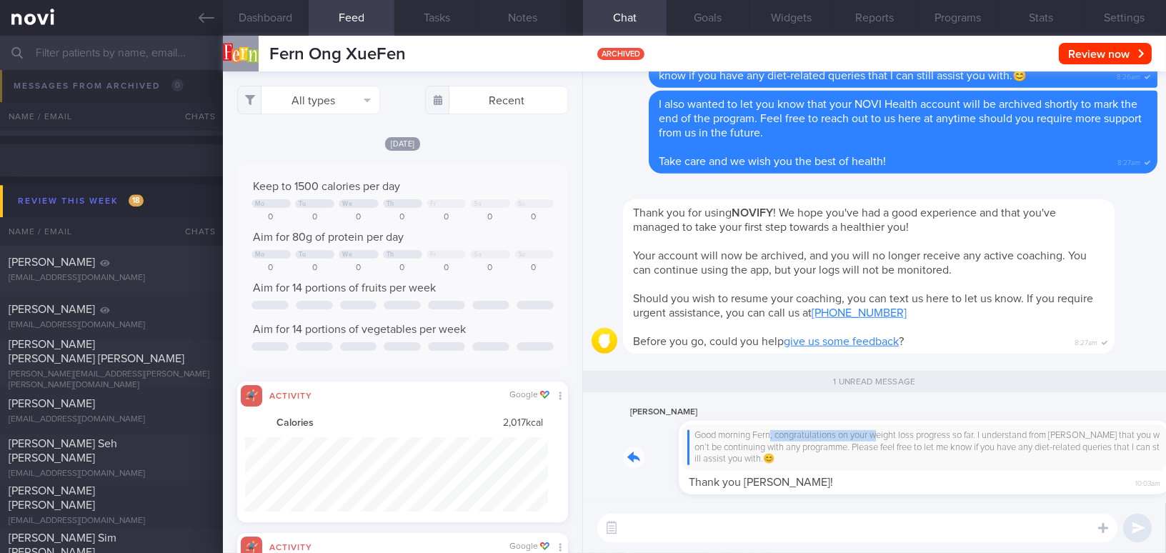
drag, startPoint x: 717, startPoint y: 430, endPoint x: 823, endPoint y: 437, distance: 106.7
click at [823, 437] on div "Fern ONG Good morning Fern, congratulations on your weight loss progress so far…" at bounding box center [890, 449] width 534 height 91
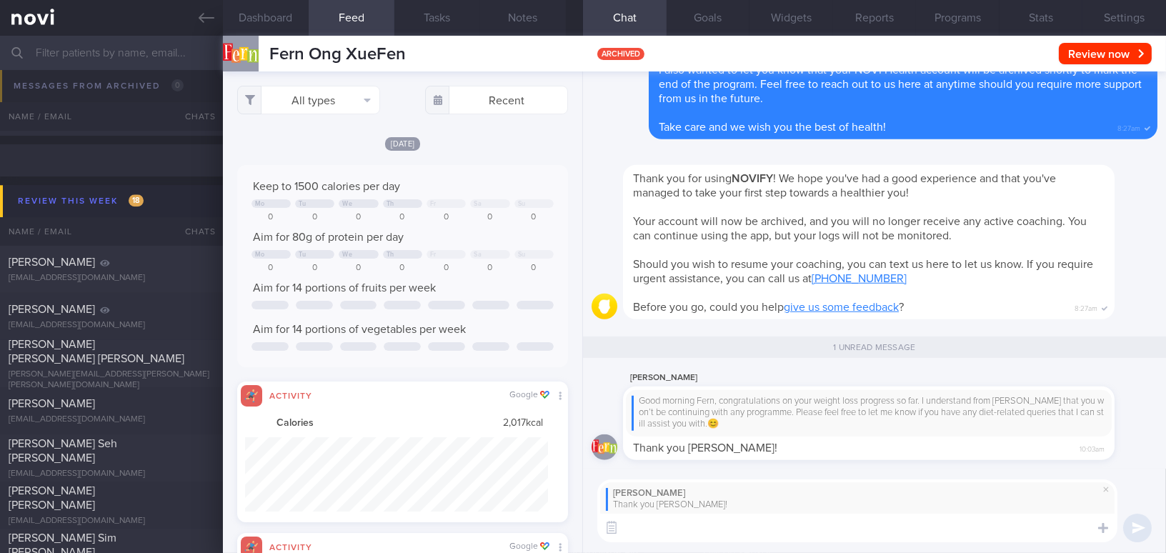
paste textarea "Once again, thank you for giving us the opportunity to be part of your weight l…"
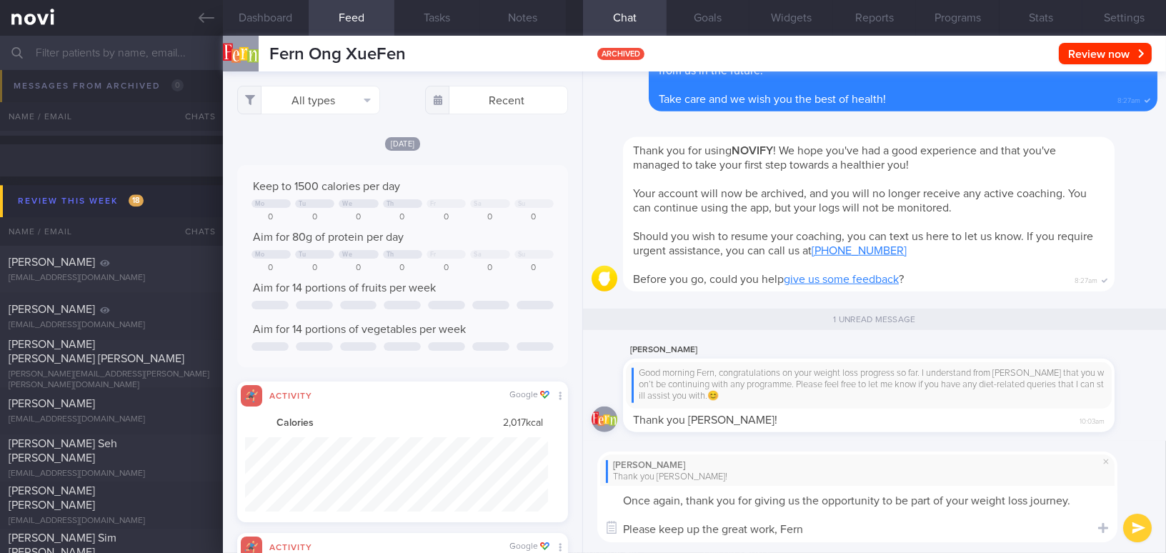
type textarea "Once again, thank you for giving us the opportunity to be part of your weight l…"
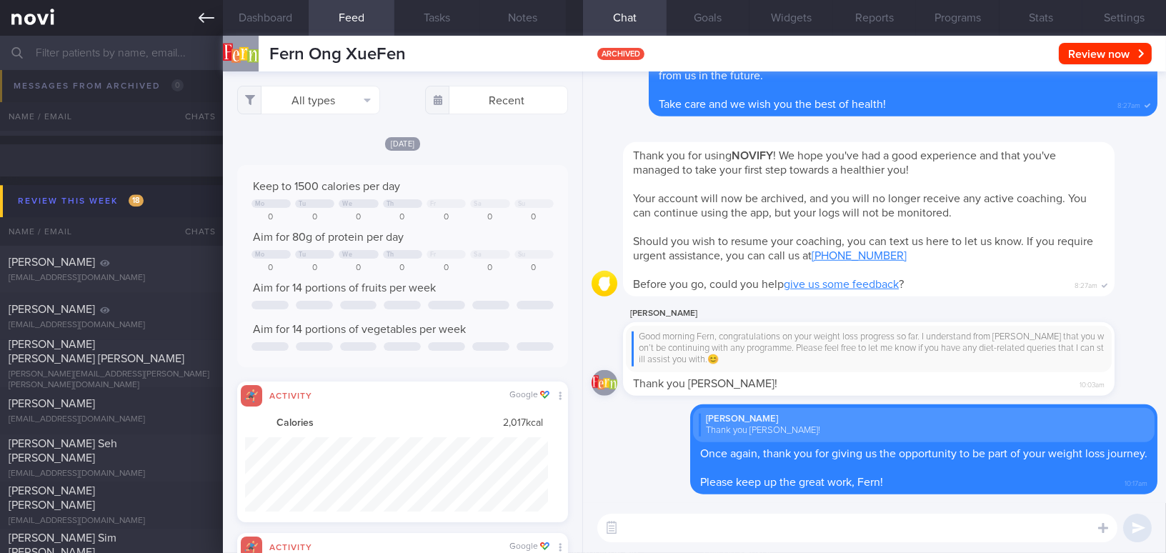
click at [205, 10] on icon at bounding box center [207, 18] width 16 height 16
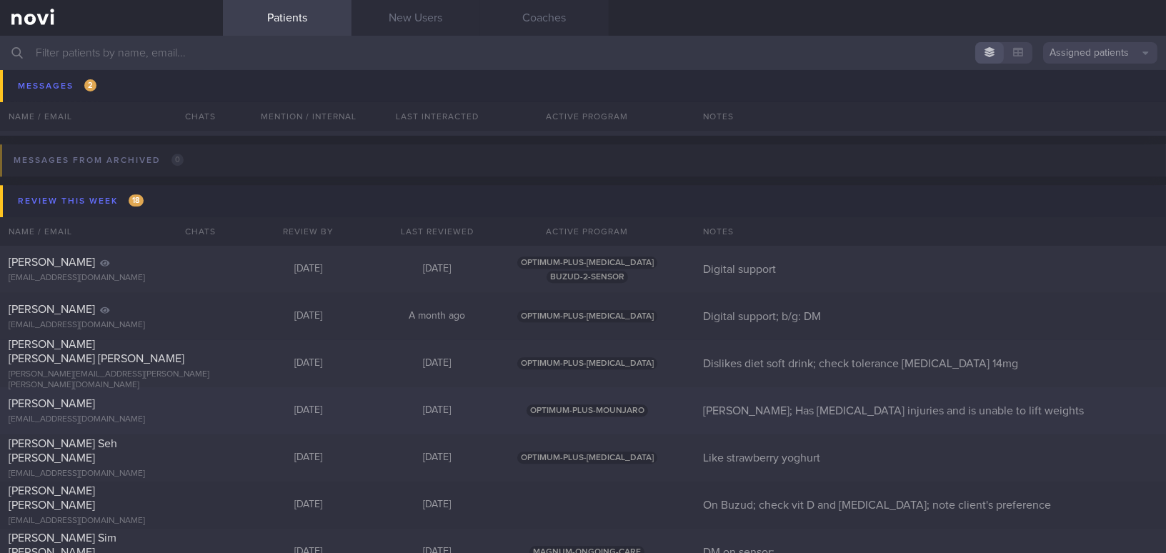
scroll to position [6676, 0]
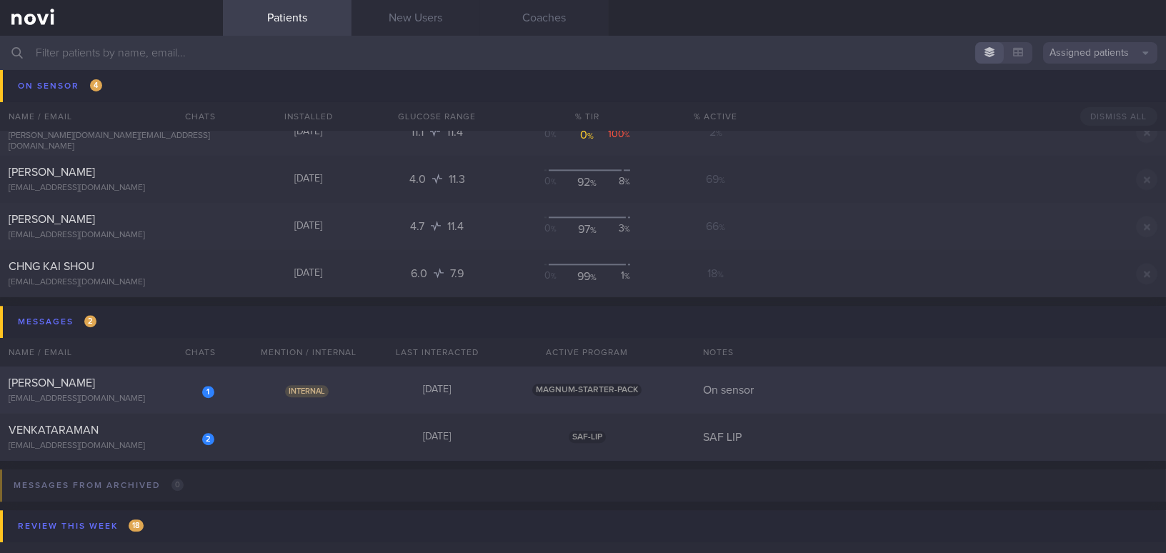
click at [140, 389] on div "[PERSON_NAME]" at bounding box center [110, 383] width 202 height 14
select select "8"
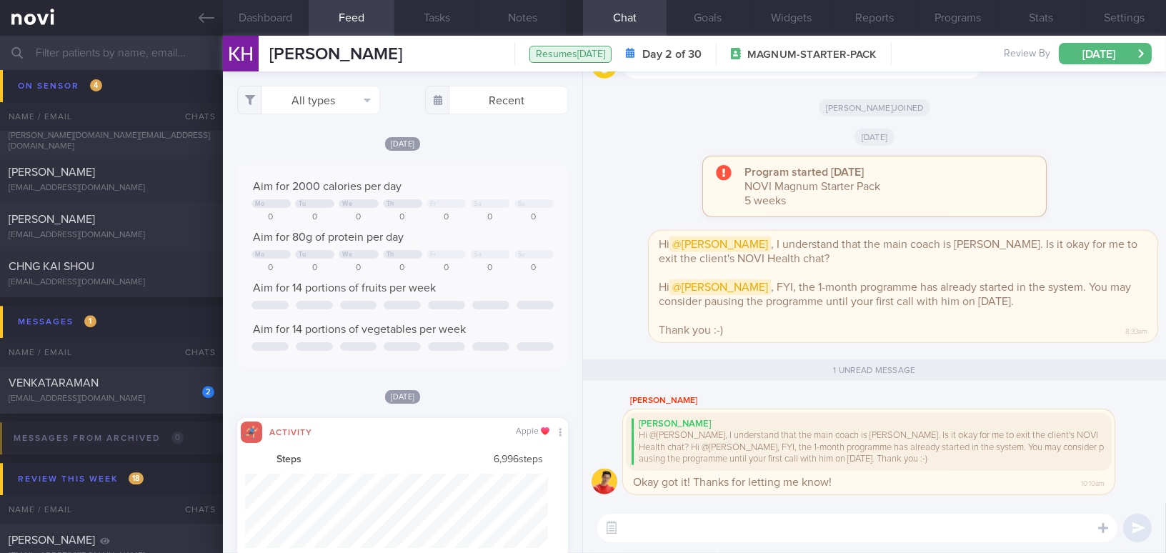
scroll to position [74, 302]
click at [197, 9] on link at bounding box center [111, 18] width 223 height 36
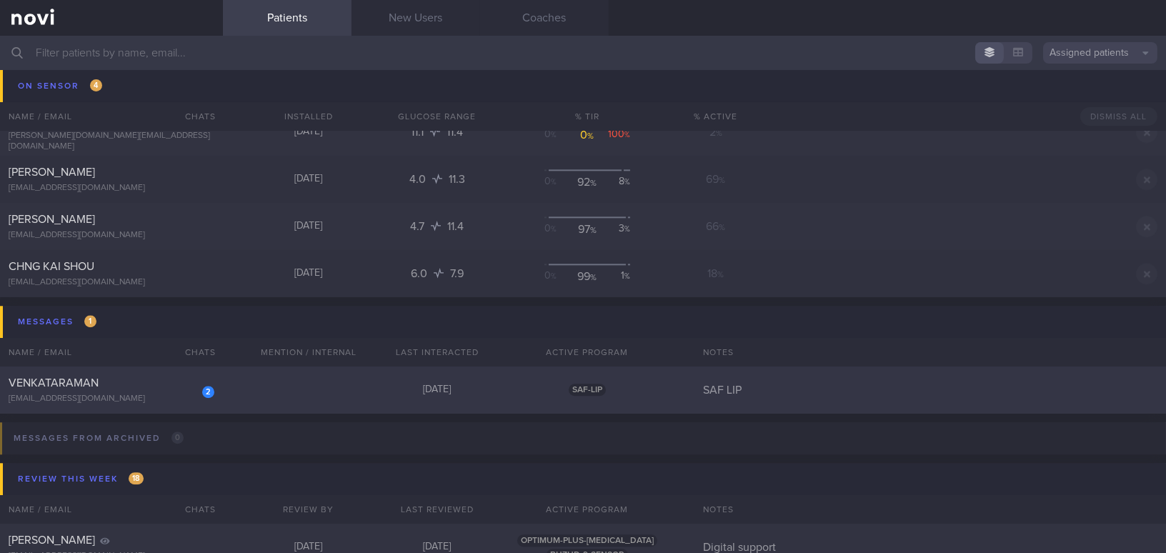
click at [138, 399] on div "[EMAIL_ADDRESS][DOMAIN_NAME]" at bounding box center [112, 399] width 206 height 11
select select "8"
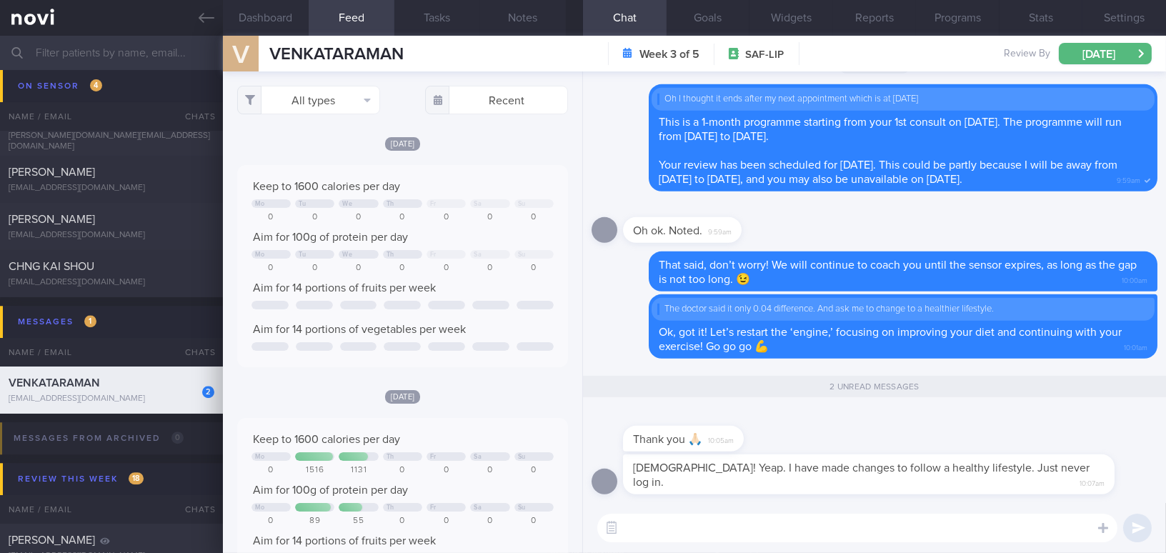
scroll to position [201, 309]
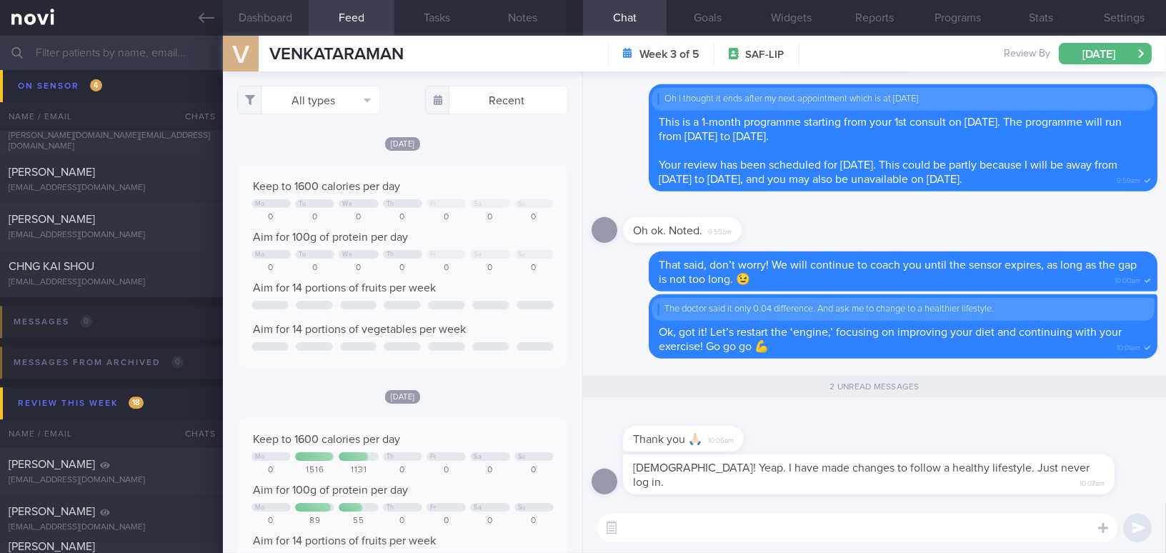
click at [273, 19] on button "Dashboard" at bounding box center [266, 18] width 86 height 36
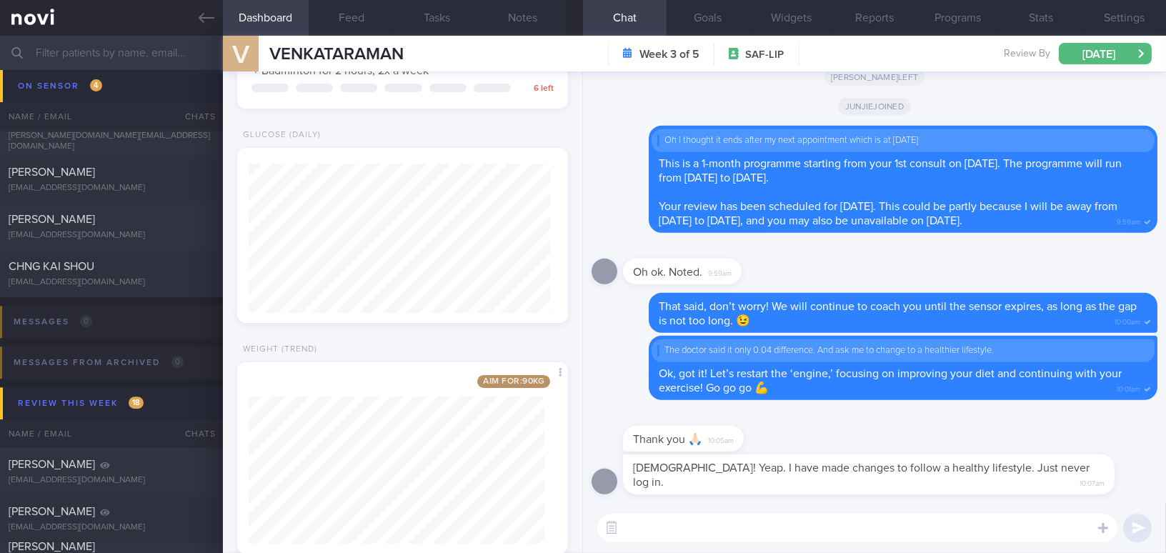
scroll to position [529, 0]
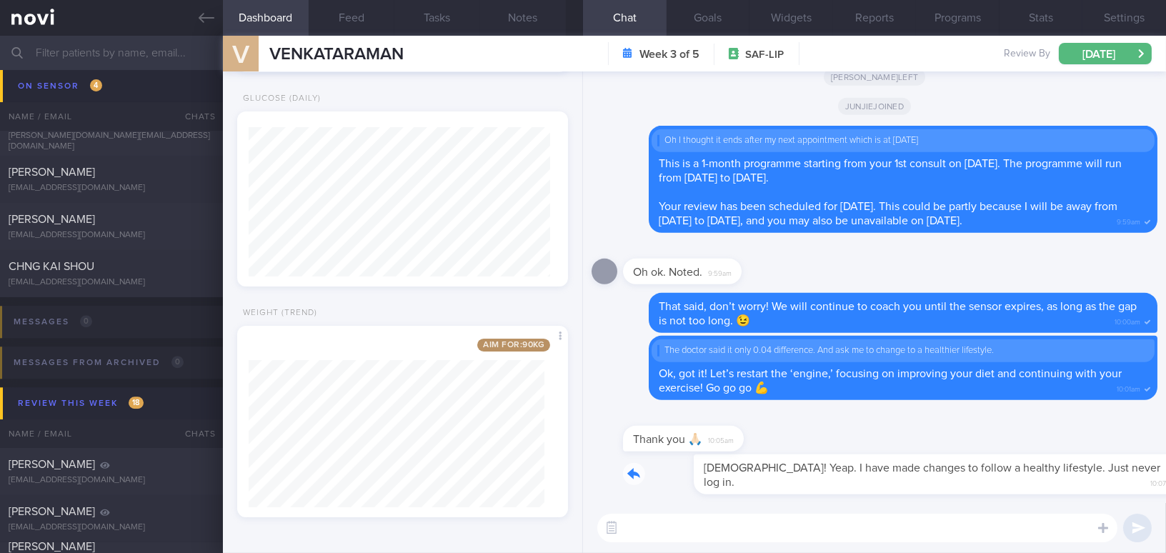
drag, startPoint x: 747, startPoint y: 469, endPoint x: 927, endPoint y: 477, distance: 180.9
click at [927, 477] on div "Haha! Yeap. I have made changes to follow a healthy lifestyle. Just never log i…" at bounding box center [890, 474] width 534 height 40
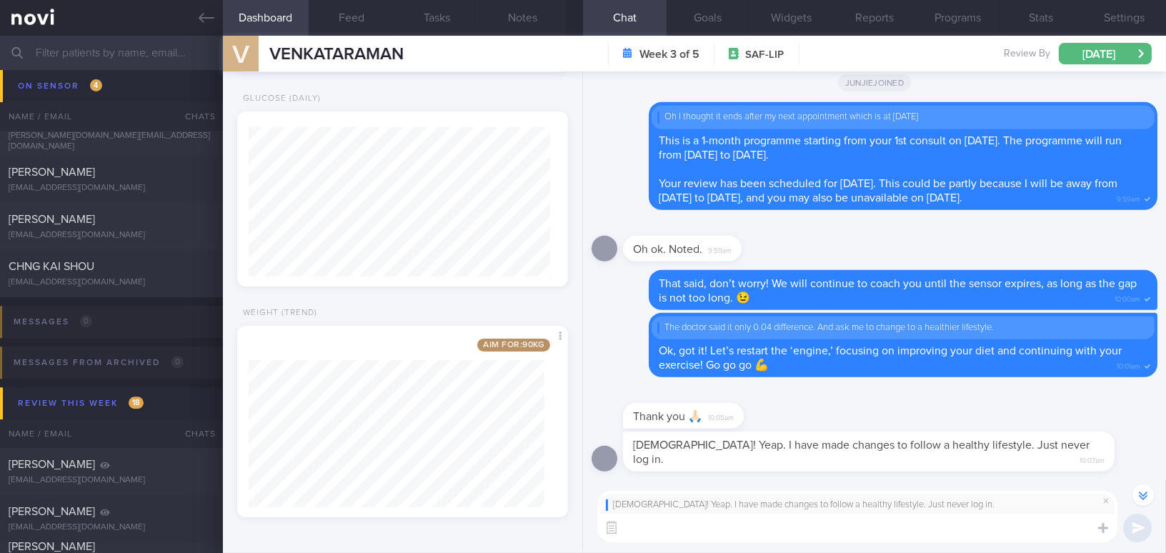
scroll to position [-21, 0]
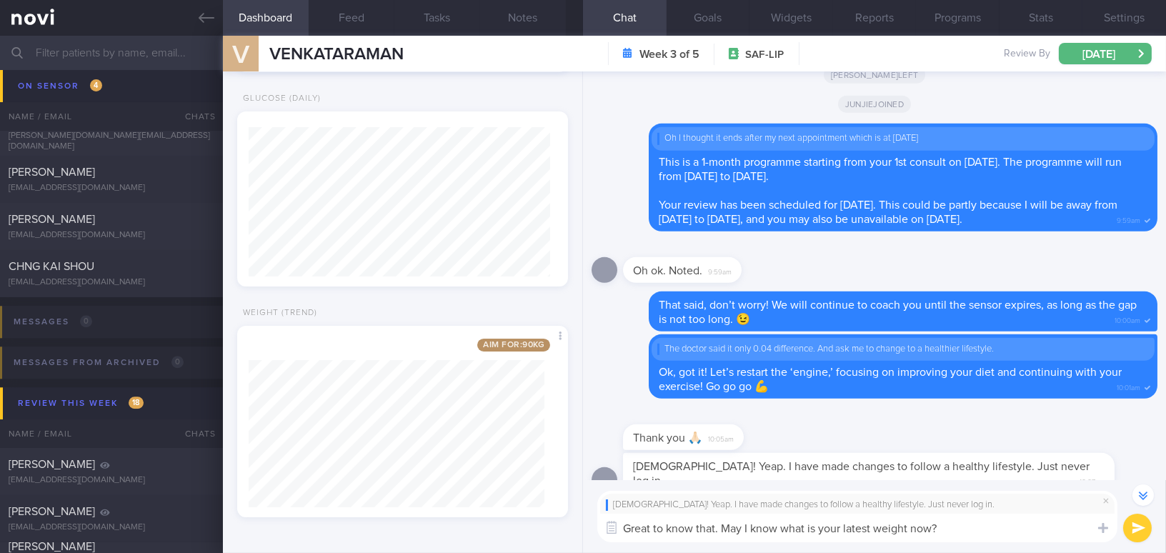
click at [523, 494] on div "Dashboard Feed Tasks Notes Chat Goals Widgets Reports Programs Stats Settings V…" at bounding box center [694, 294] width 943 height 517
click at [959, 543] on div "Haha! Yeap. I have made changes to follow a healthy lifestyle. Just never log i…" at bounding box center [874, 516] width 583 height 73
click at [534, 503] on div "Dashboard Feed Tasks Notes Chat Goals Widgets Reports Programs Stats Settings V…" at bounding box center [694, 294] width 943 height 517
paste textarea "hear that! May I know your latest weight"
type textarea "Great to hear that! May I know your latest weight?"
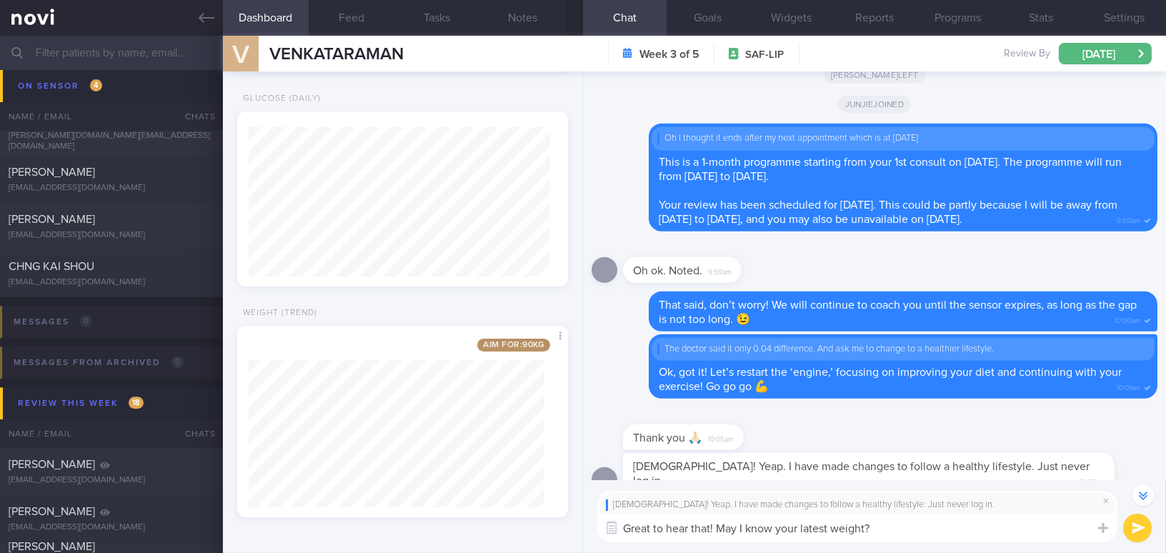
click at [1132, 526] on button "submit" at bounding box center [1137, 528] width 29 height 29
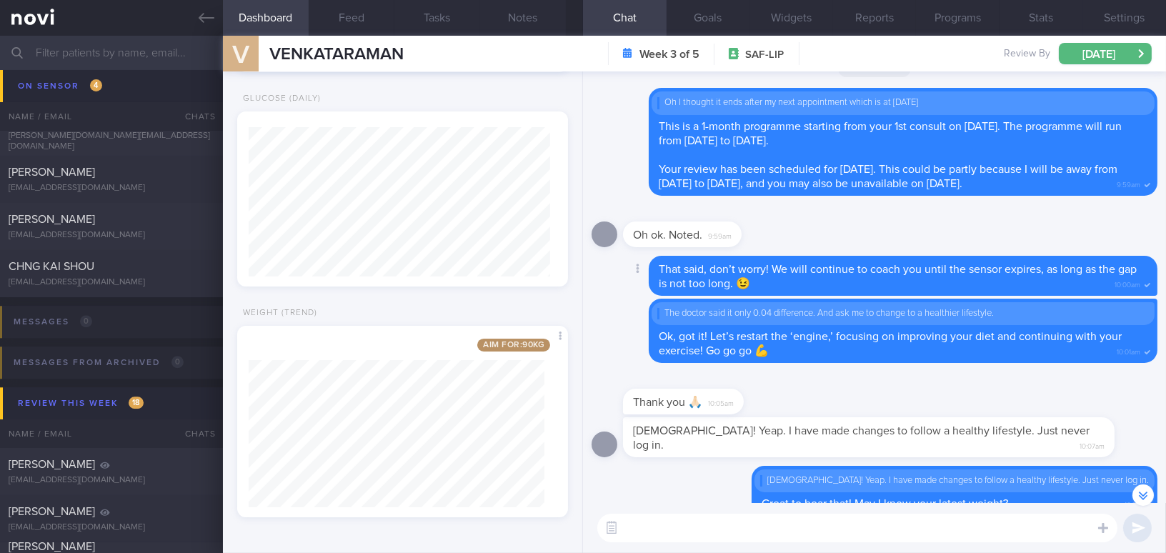
scroll to position [-36, 0]
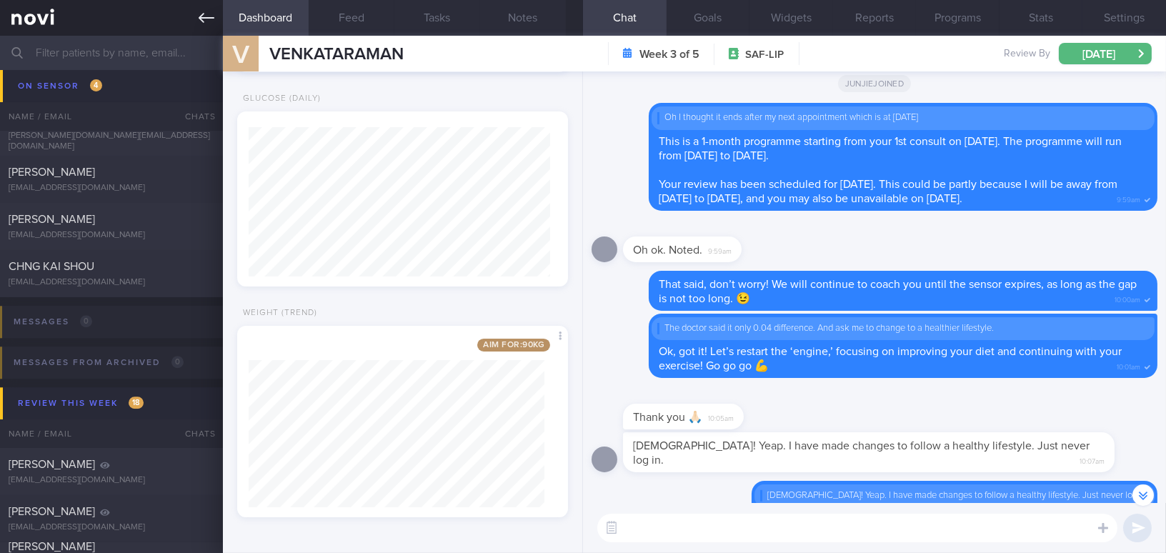
click at [194, 14] on link at bounding box center [111, 18] width 223 height 36
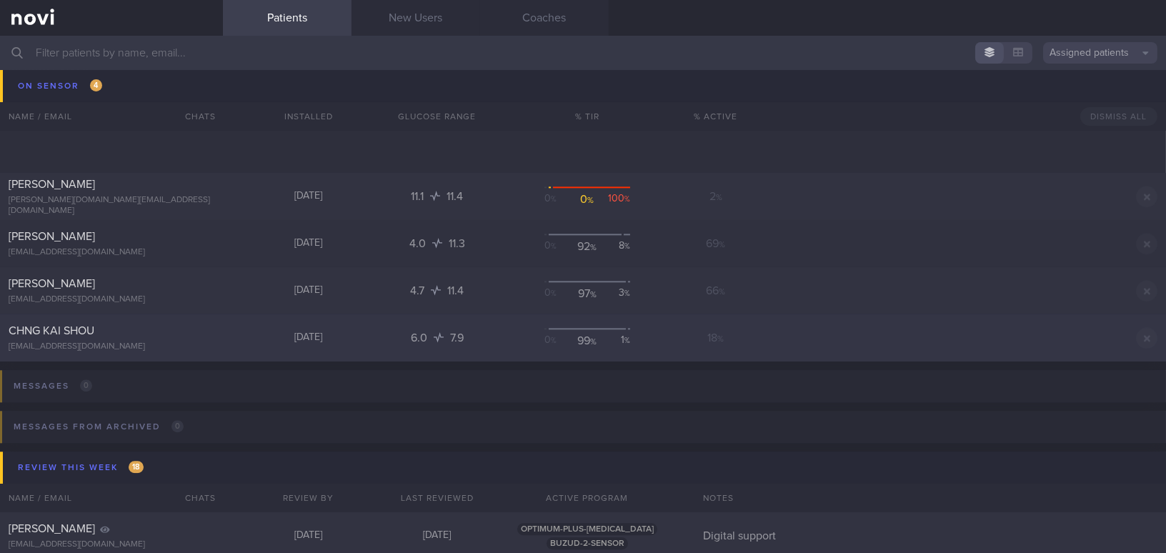
scroll to position [6741, 0]
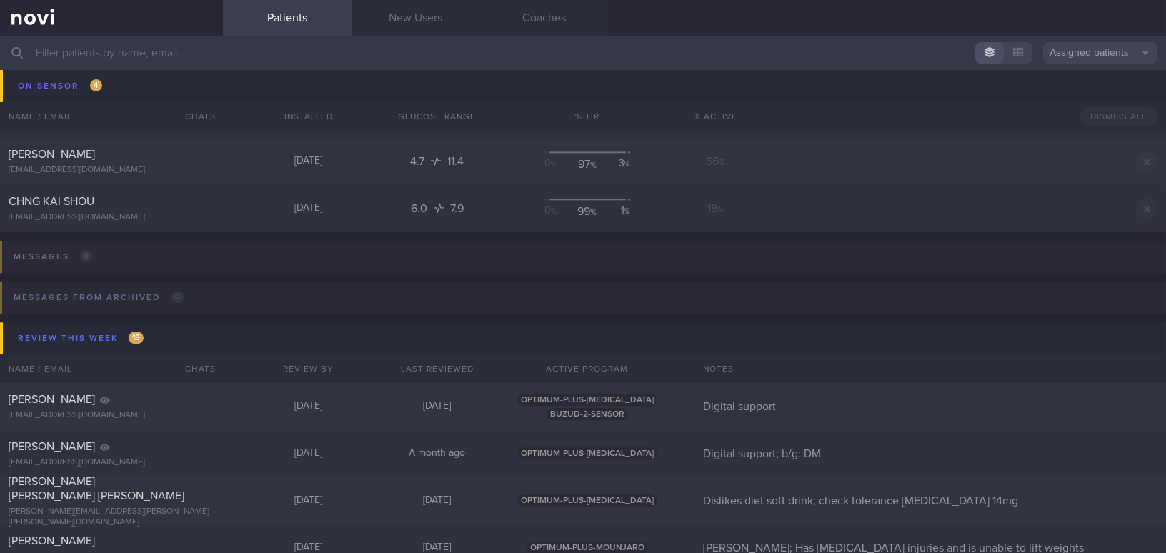
click at [159, 48] on input "text" at bounding box center [583, 53] width 1166 height 34
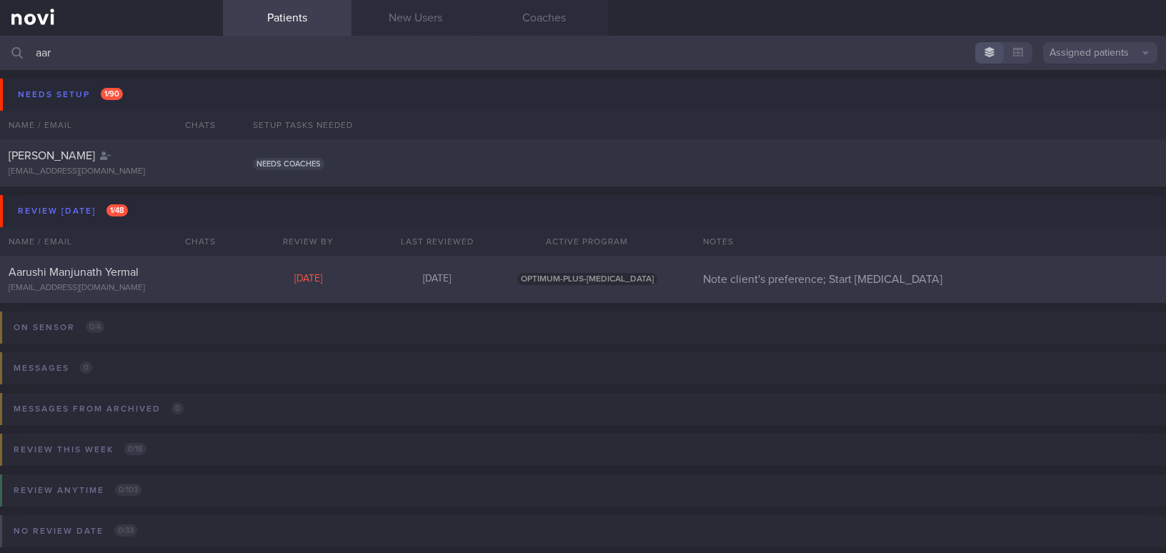
type input "aar"
click at [147, 279] on div "Aarushi Manjunath Yermal" at bounding box center [110, 272] width 202 height 14
select select "7"
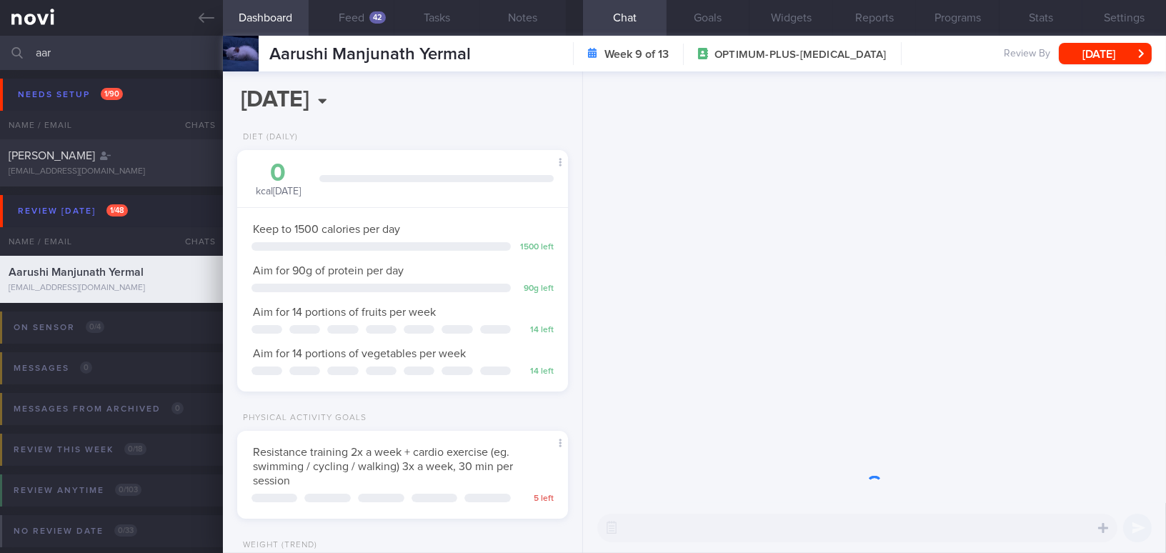
scroll to position [168, 295]
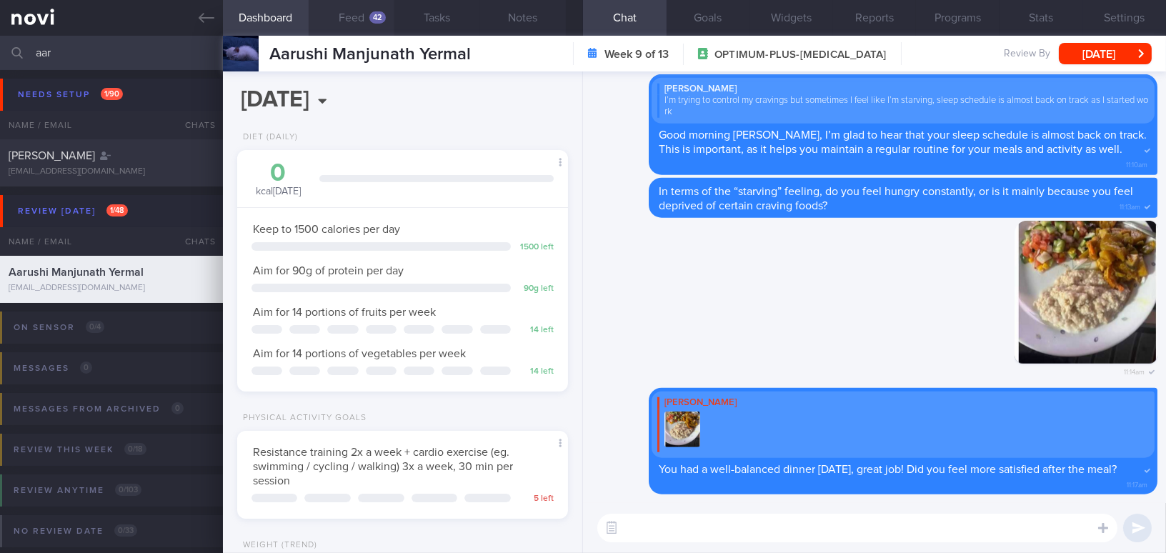
click at [364, 15] on button "Feed 42" at bounding box center [352, 18] width 86 height 36
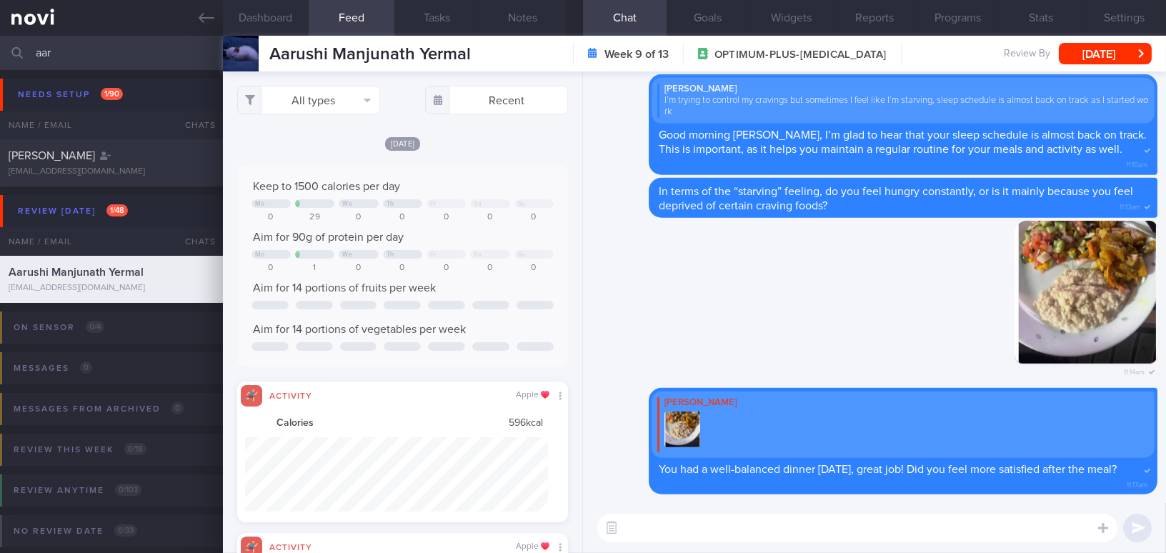
scroll to position [74, 302]
click at [315, 105] on button "All types" at bounding box center [308, 100] width 143 height 29
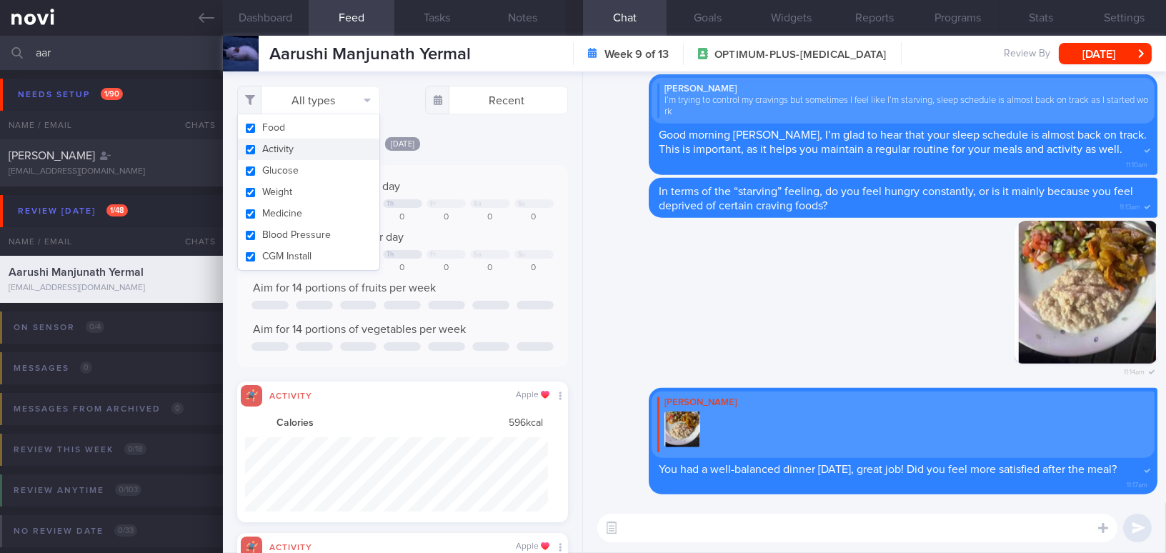
click at [254, 151] on button "Activity" at bounding box center [308, 149] width 141 height 21
checkbox input "false"
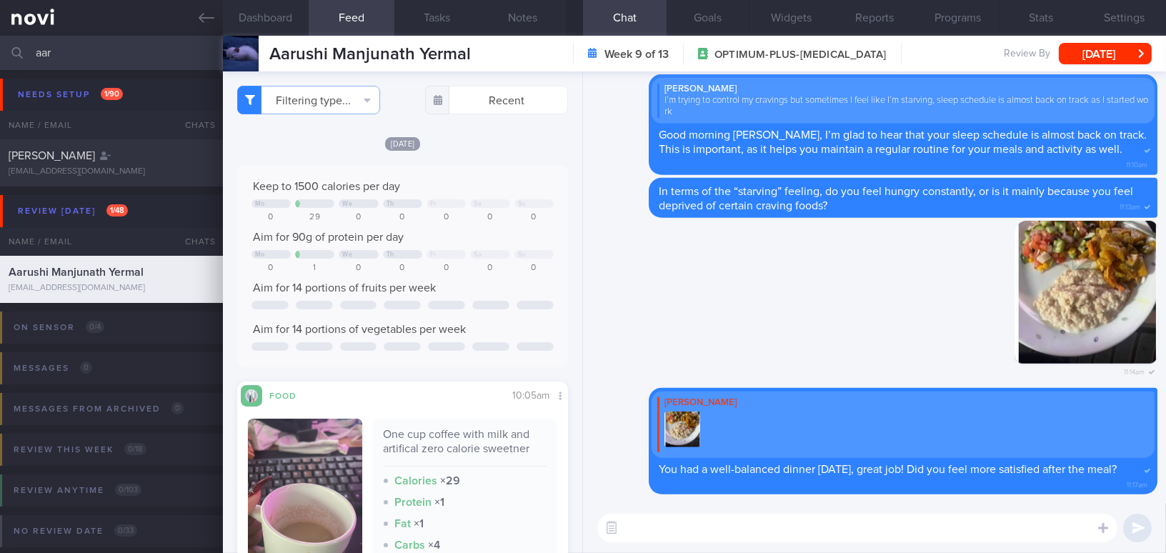
click at [502, 179] on div "Keep to 1500 calories per day" at bounding box center [402, 186] width 302 height 14
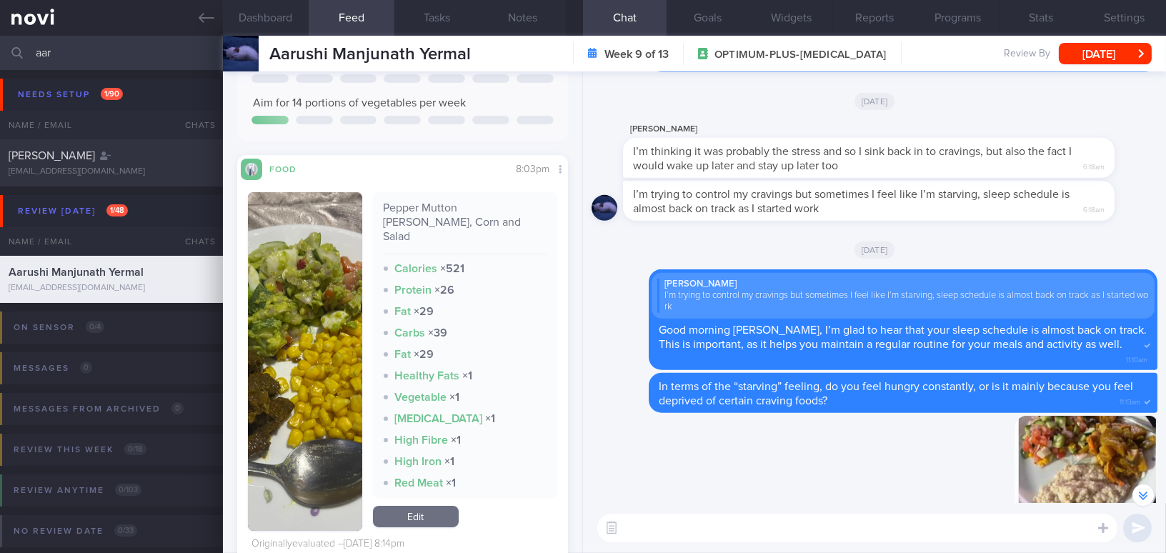
scroll to position [974, 0]
click at [281, 278] on button "button" at bounding box center [305, 361] width 114 height 339
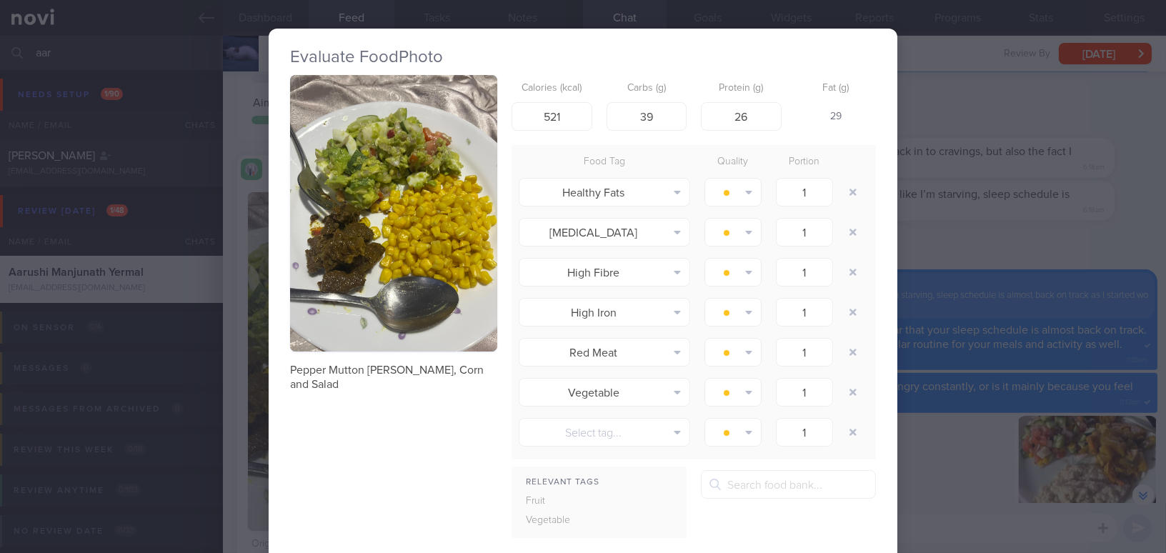
click at [332, 251] on button "button" at bounding box center [393, 213] width 207 height 276
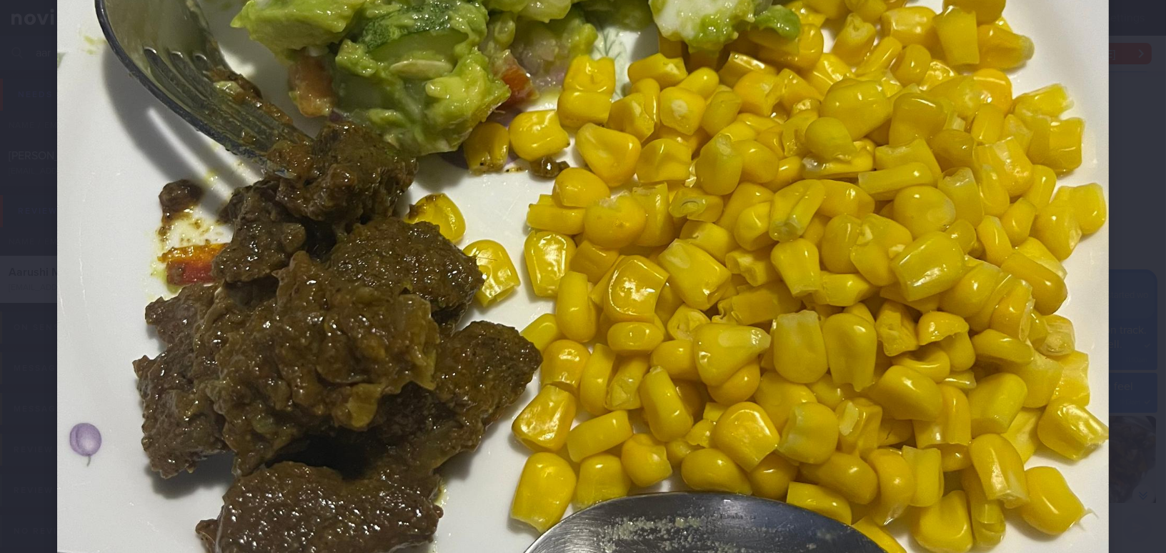
click at [617, 249] on img at bounding box center [583, 174] width 1052 height 1402
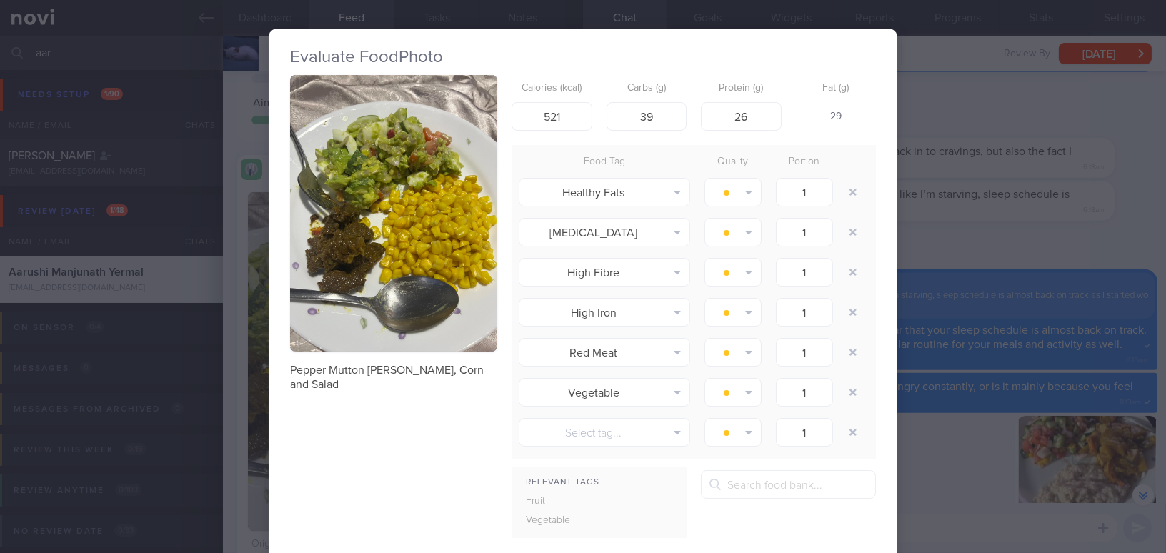
click at [1007, 260] on div "Evaluate Food Photo Pepper Mutton Curry, Corn and Salad Calories (kcal) 521 Car…" at bounding box center [583, 276] width 1166 height 553
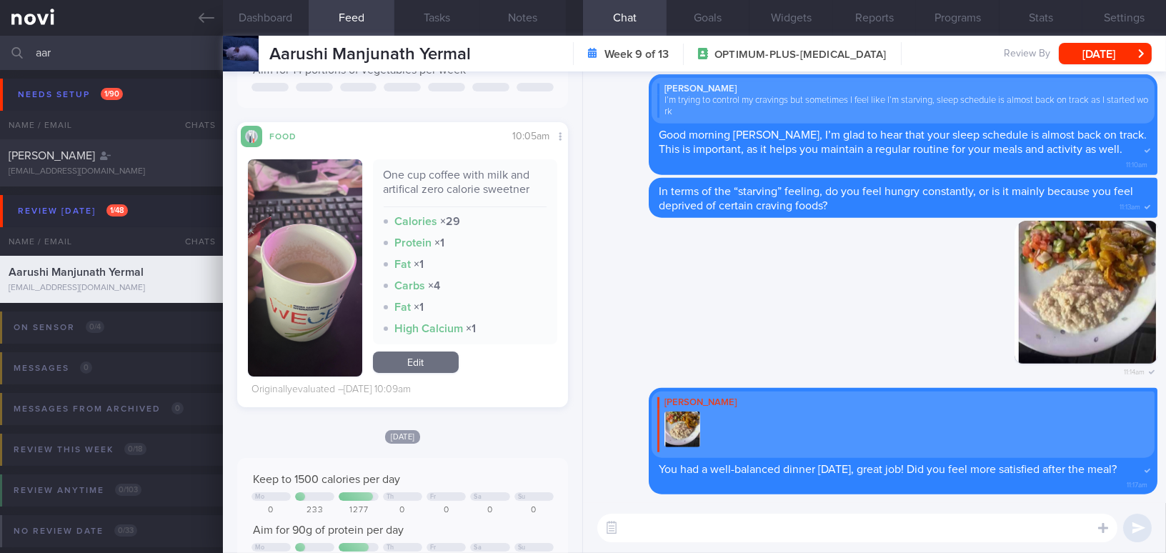
click at [877, 530] on textarea at bounding box center [857, 528] width 520 height 29
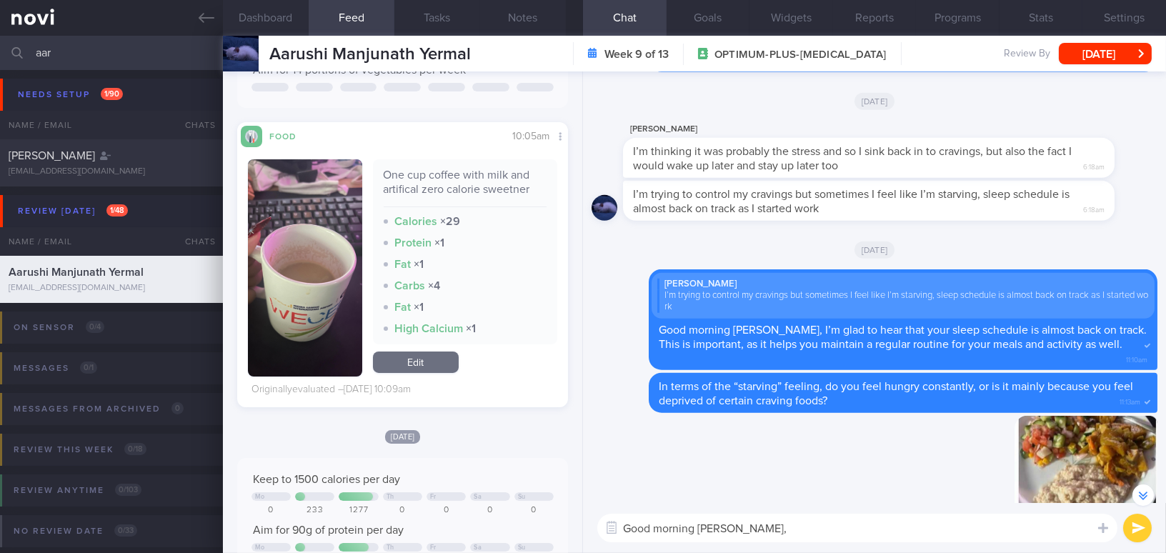
click at [780, 529] on textarea "Good morning Aarushi," at bounding box center [857, 528] width 520 height 29
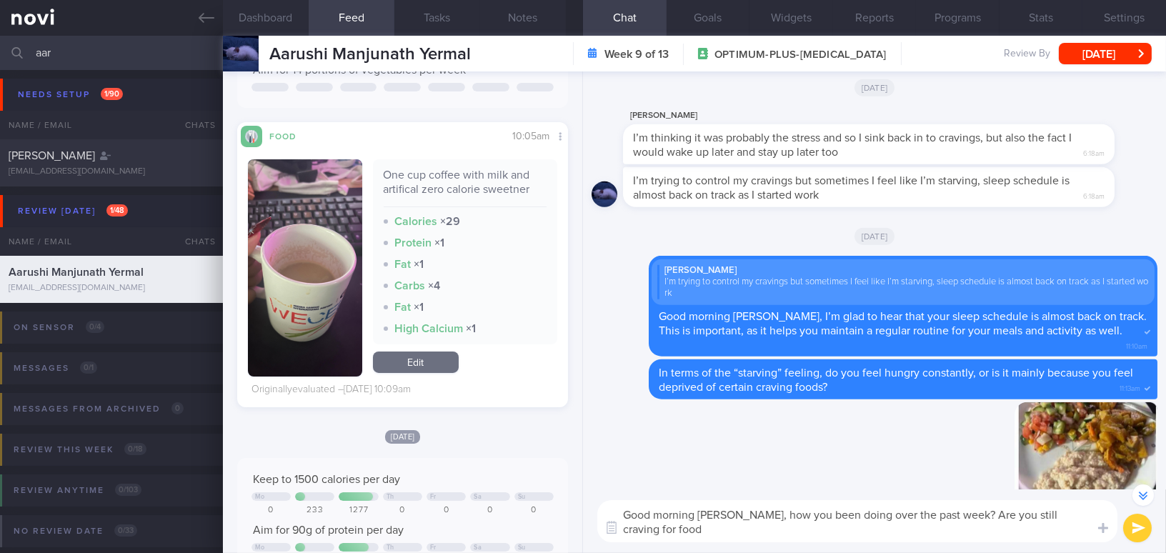
scroll to position [-208, 0]
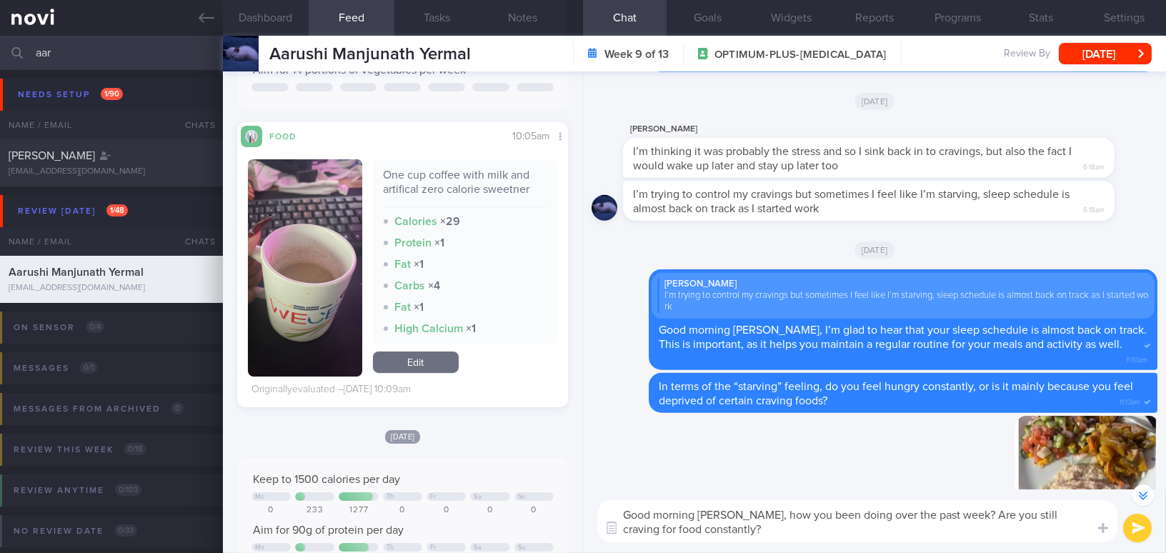
drag, startPoint x: 744, startPoint y: 515, endPoint x: 761, endPoint y: 528, distance: 21.4
click at [761, 528] on textarea "Good morning Aarushi, how you been doing over the past week? Are you still crav…" at bounding box center [857, 521] width 520 height 42
click at [524, 20] on button "Notes" at bounding box center [523, 18] width 86 height 36
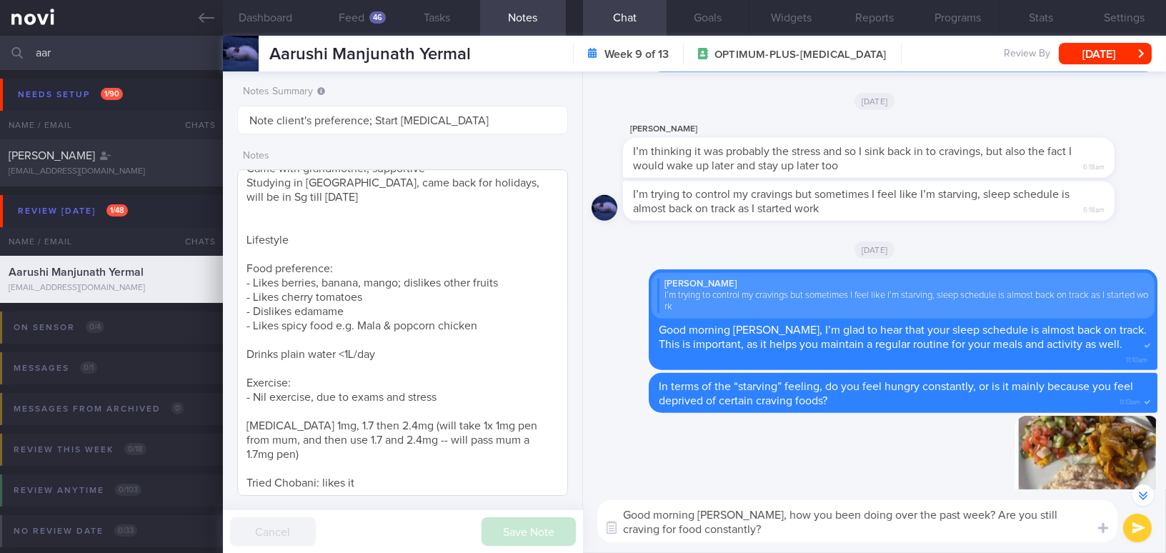
scroll to position [231, 0]
click at [770, 502] on textarea "Good morning Aarushi, how you been doing over the past week? Are you still crav…" at bounding box center [857, 521] width 520 height 42
click at [739, 513] on textarea "Good morning Aarushi, how you been doing over the past week? Are you still crav…" at bounding box center [857, 521] width 520 height 42
drag, startPoint x: 742, startPoint y: 514, endPoint x: 779, endPoint y: 534, distance: 41.9
click at [779, 534] on textarea "Good morning Aarushi, how you been doing over the past week? Are you still crav…" at bounding box center [857, 521] width 520 height 42
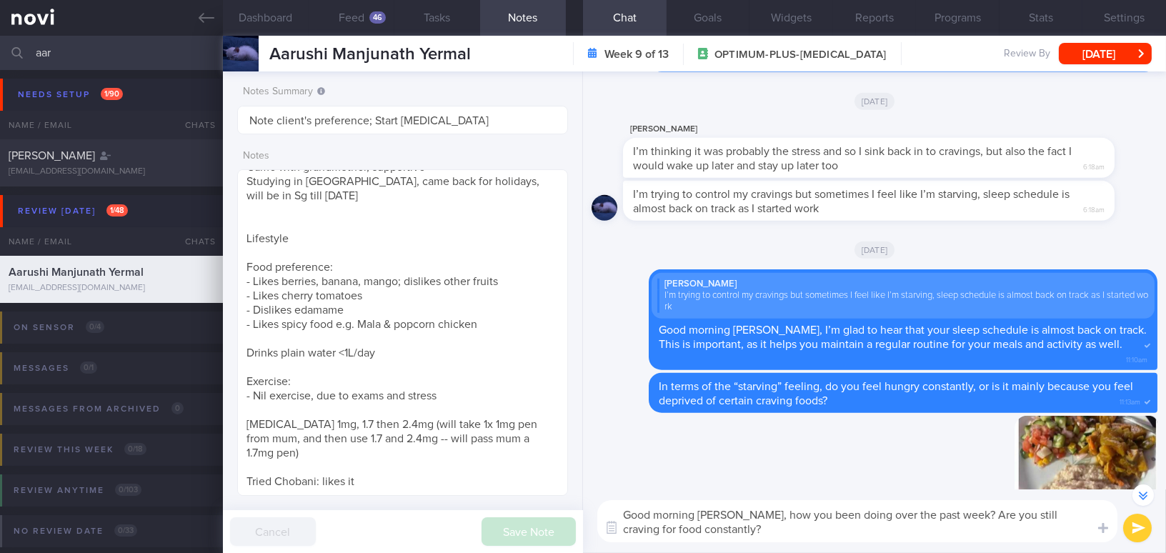
paste textarea "How have you been over the past week? Are you still experiencing constant food …"
click at [750, 511] on textarea "Good morning Aarushi, How have you been over the past week? Are you still exper…" at bounding box center [857, 521] width 520 height 42
click at [844, 515] on textarea "Good morning Aarushi, how have you been over the past week? Are you still exper…" at bounding box center [857, 521] width 520 height 42
click at [847, 527] on textarea "Good morning Aarushi, how have you been coping over the past week? Are you stil…" at bounding box center [857, 521] width 520 height 42
type textarea "Good morning Aarushi, how have you been coping over the past week? Are you stil…"
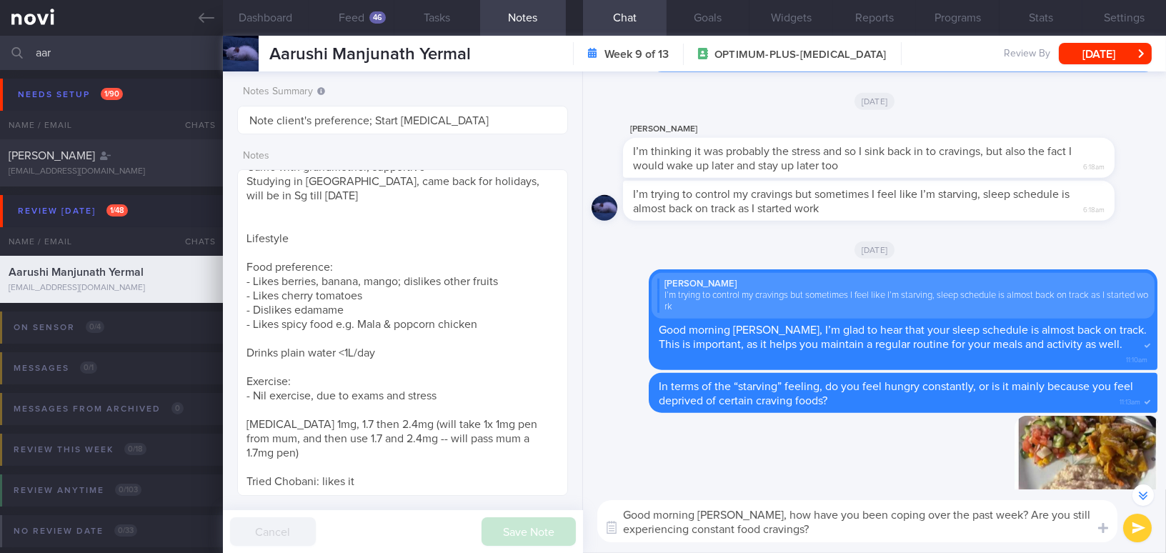
click at [1138, 526] on button "submit" at bounding box center [1137, 528] width 29 height 29
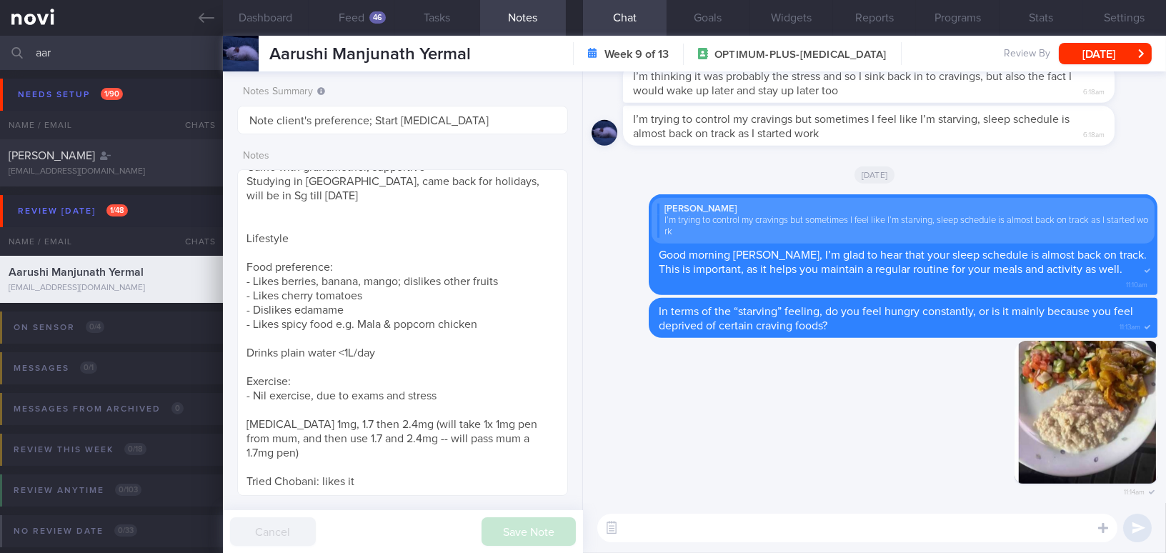
scroll to position [0, 0]
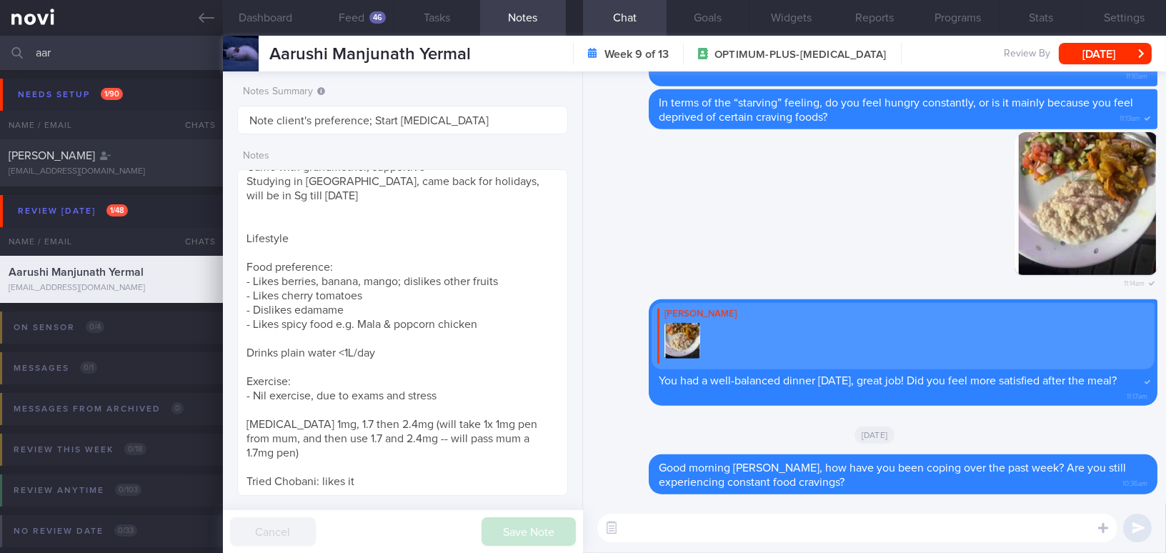
click at [1094, 65] on div "Aarushi Manjunath Yermal Aarushi Manjunath Yermal aarushiyermal@gmail.com Week …" at bounding box center [694, 54] width 943 height 36
click at [1119, 47] on button "Fri, 22 Aug" at bounding box center [1105, 53] width 93 height 21
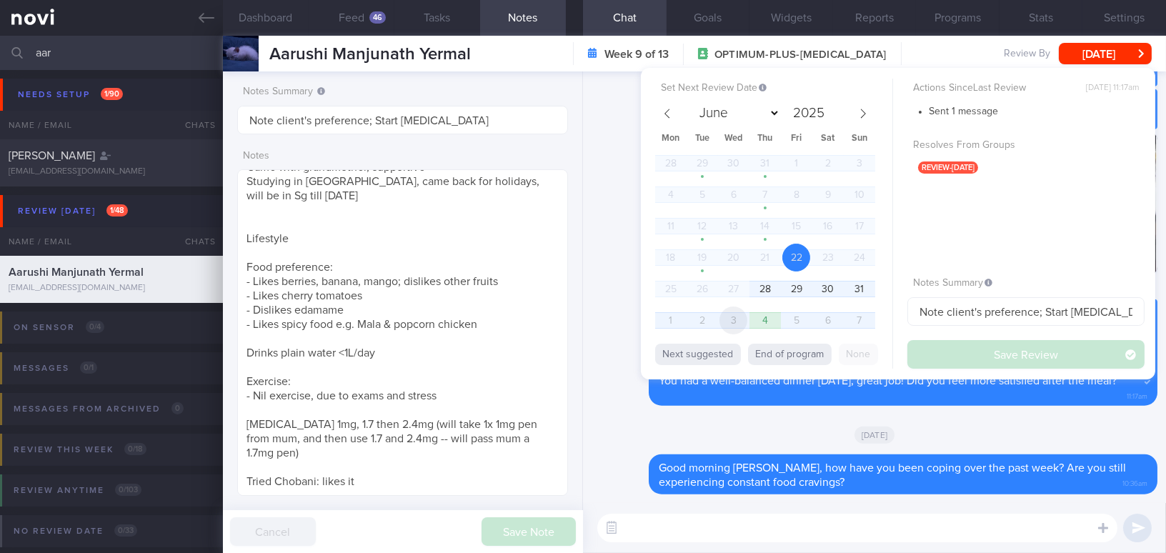
click at [734, 316] on span "3" at bounding box center [733, 320] width 28 height 28
select select "8"
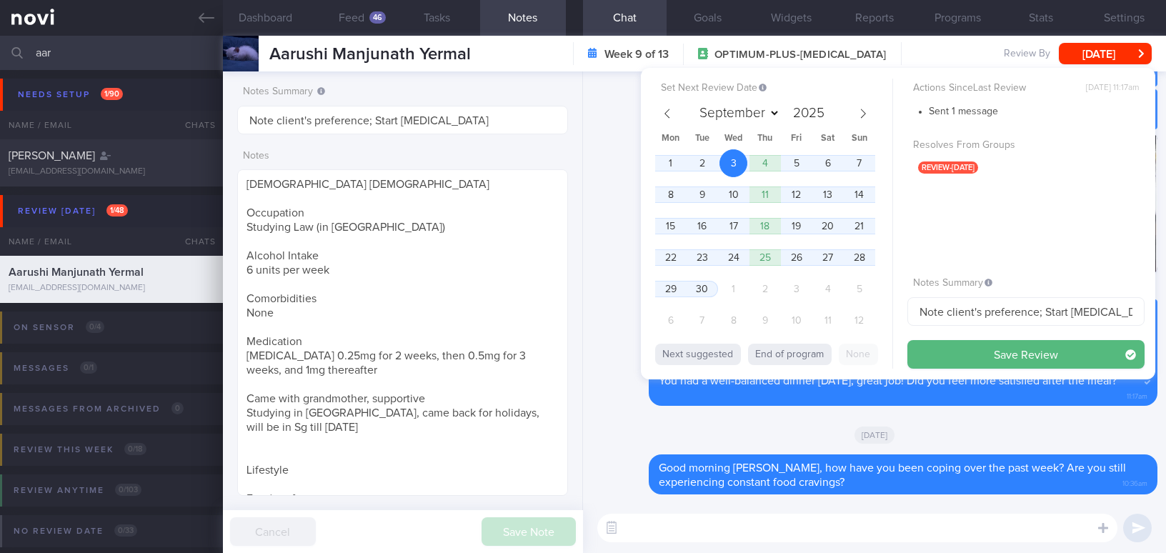
select select "8"
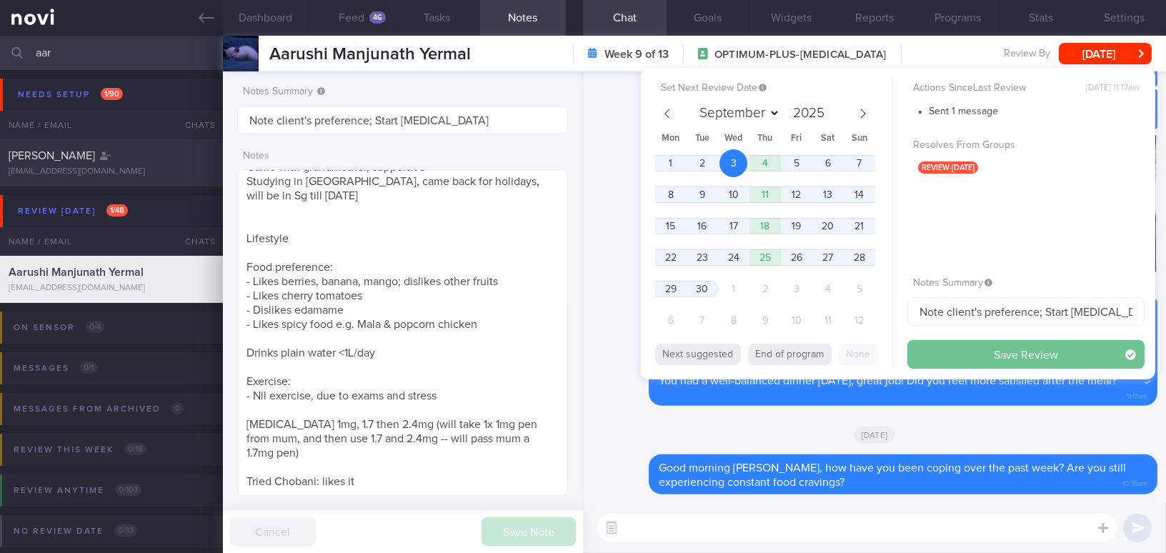
click at [972, 351] on button "Save Review" at bounding box center [1025, 354] width 237 height 29
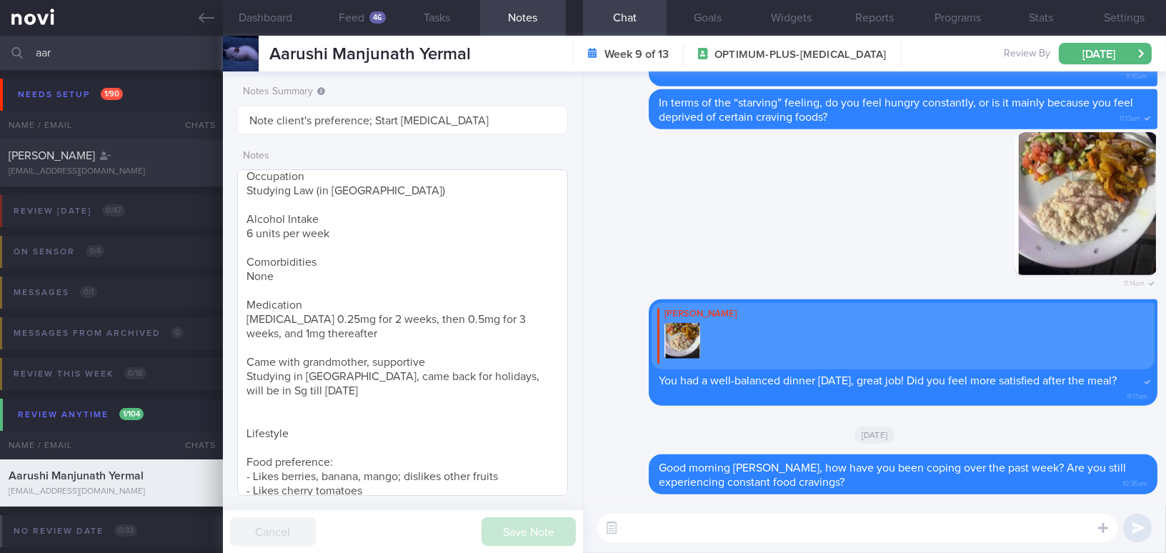
scroll to position [0, 0]
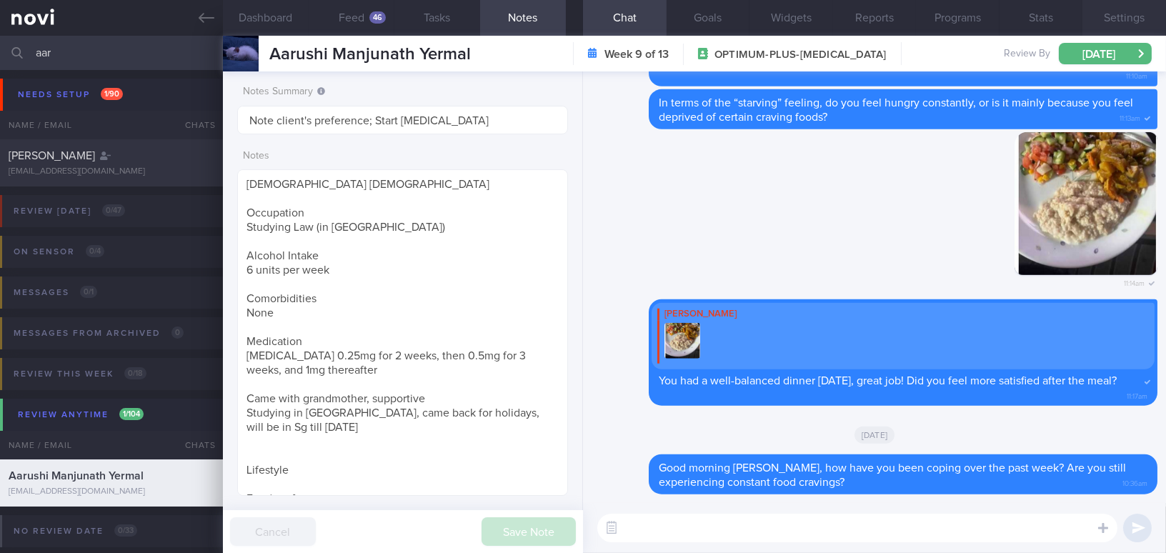
click at [1115, 4] on button "Settings" at bounding box center [1124, 18] width 84 height 36
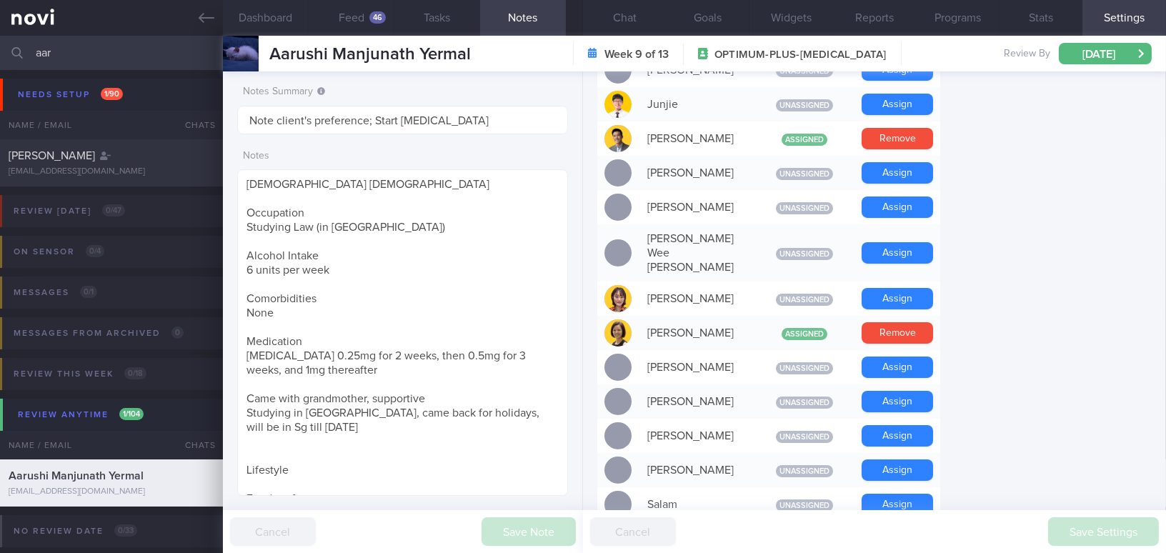
scroll to position [779, 0]
drag, startPoint x: 361, startPoint y: 15, endPoint x: 371, endPoint y: 14, distance: 10.0
click at [361, 15] on button "Feed 46" at bounding box center [352, 18] width 86 height 36
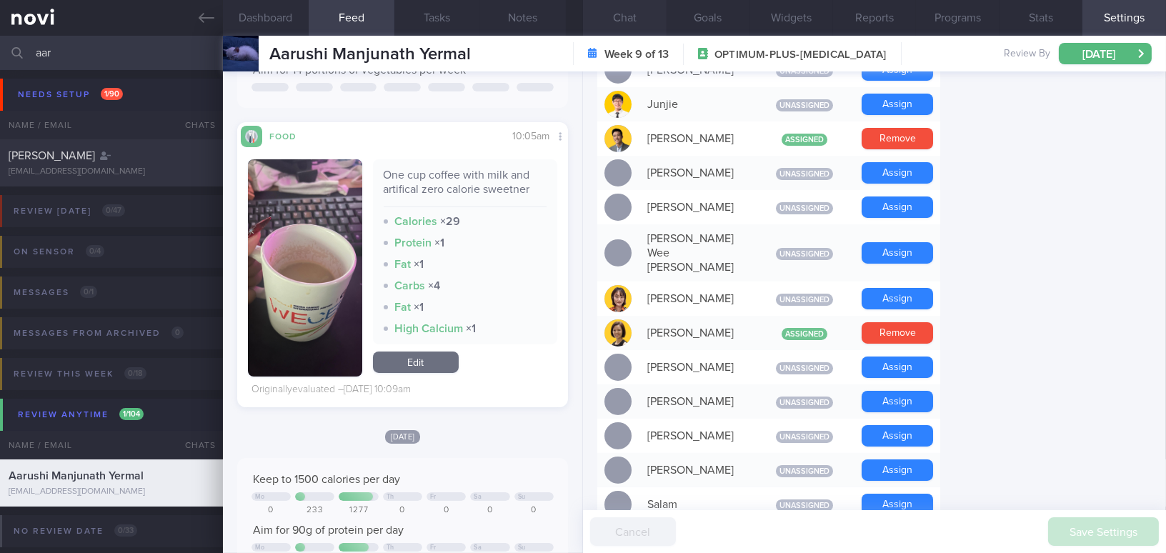
click at [638, 15] on button "Chat" at bounding box center [625, 18] width 84 height 36
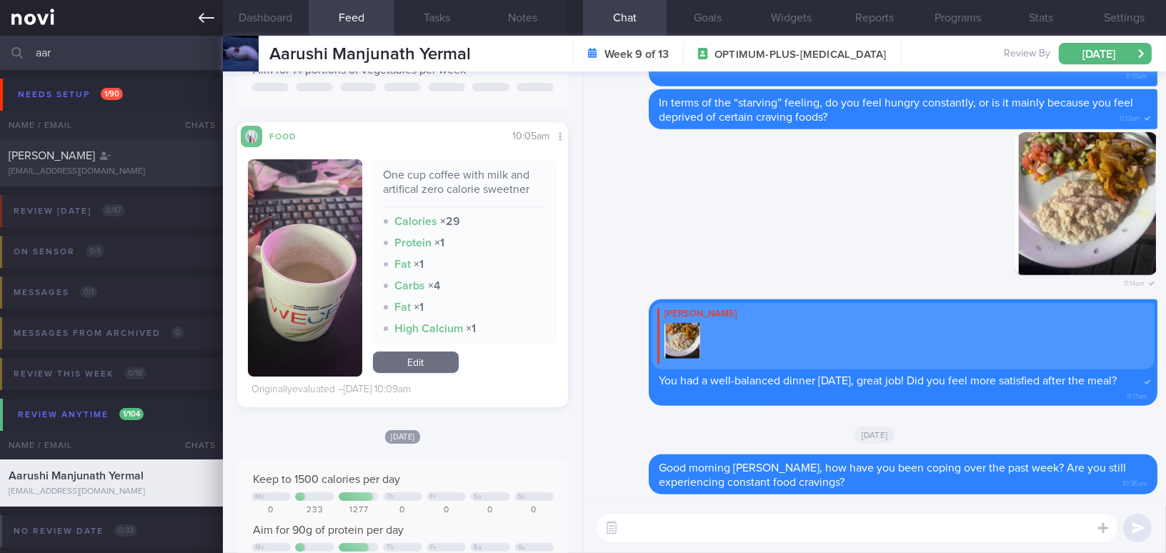
click at [205, 16] on icon at bounding box center [207, 18] width 16 height 16
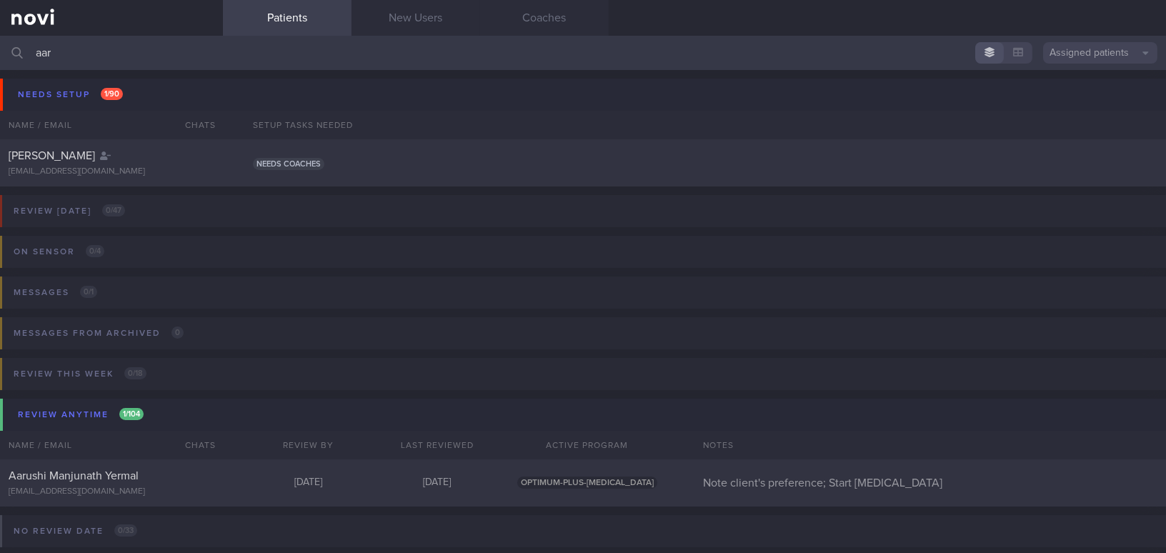
drag, startPoint x: 86, startPoint y: 54, endPoint x: 6, endPoint y: 42, distance: 81.6
click at [6, 42] on div "aar Assigned patients Assigned patients All active patients Archived patients" at bounding box center [583, 53] width 1166 height 34
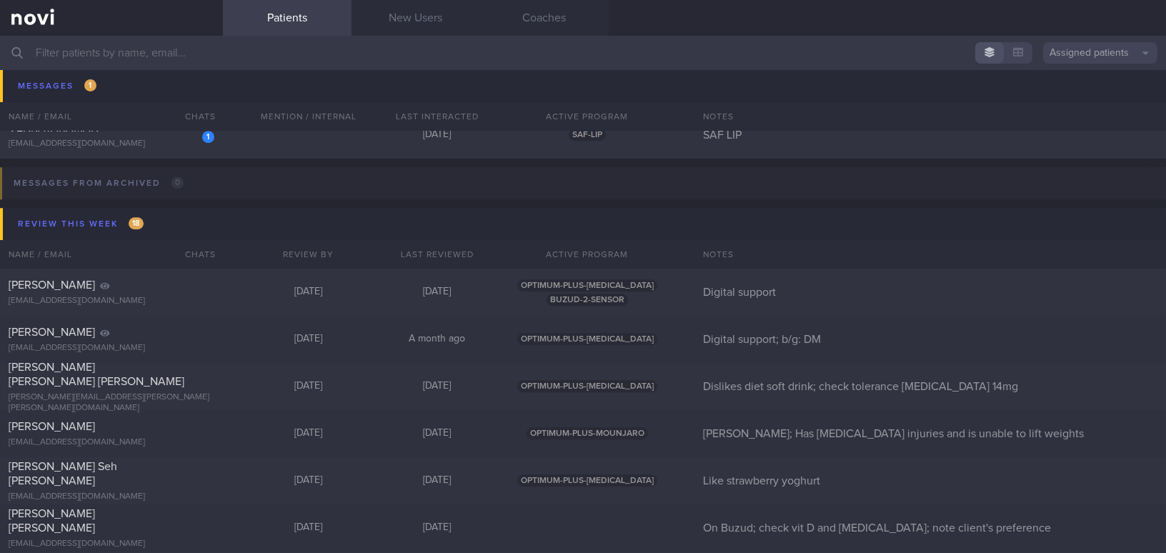
scroll to position [6754, 0]
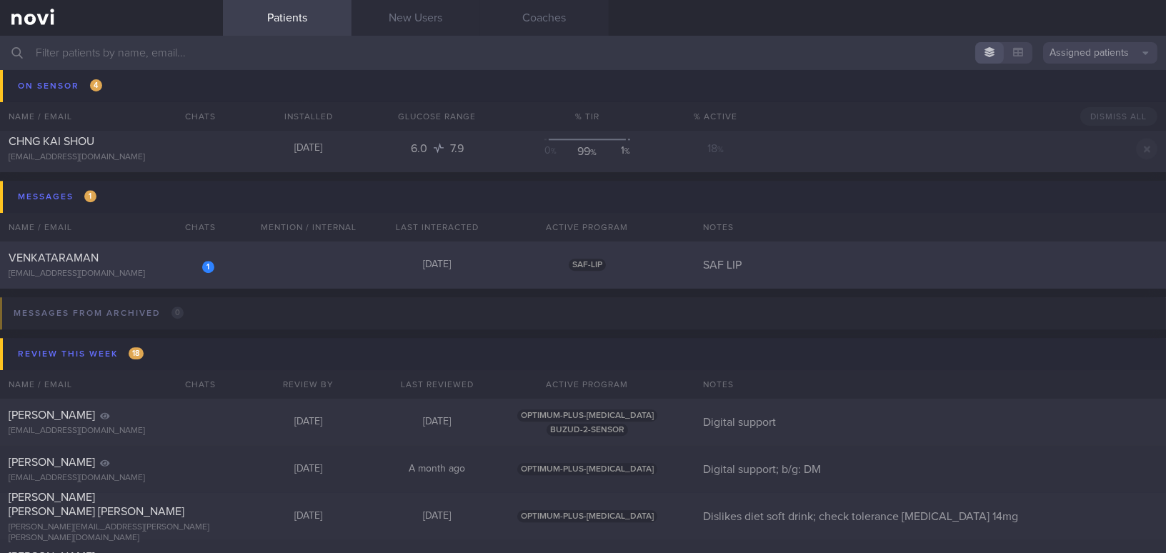
click at [124, 271] on div "[EMAIL_ADDRESS][DOMAIN_NAME]" at bounding box center [112, 274] width 206 height 11
select select "8"
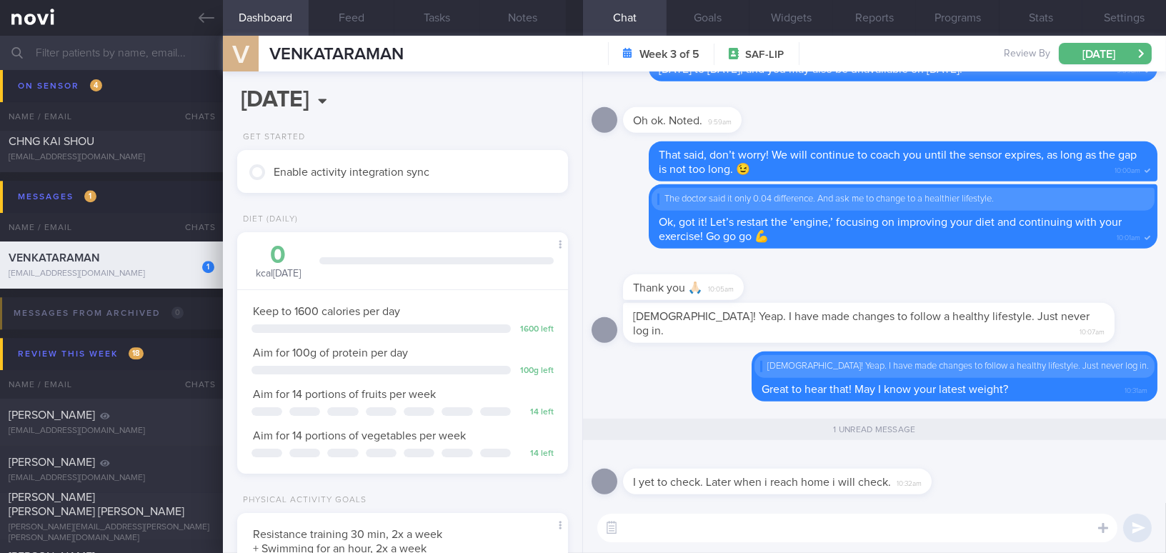
scroll to position [151, 301]
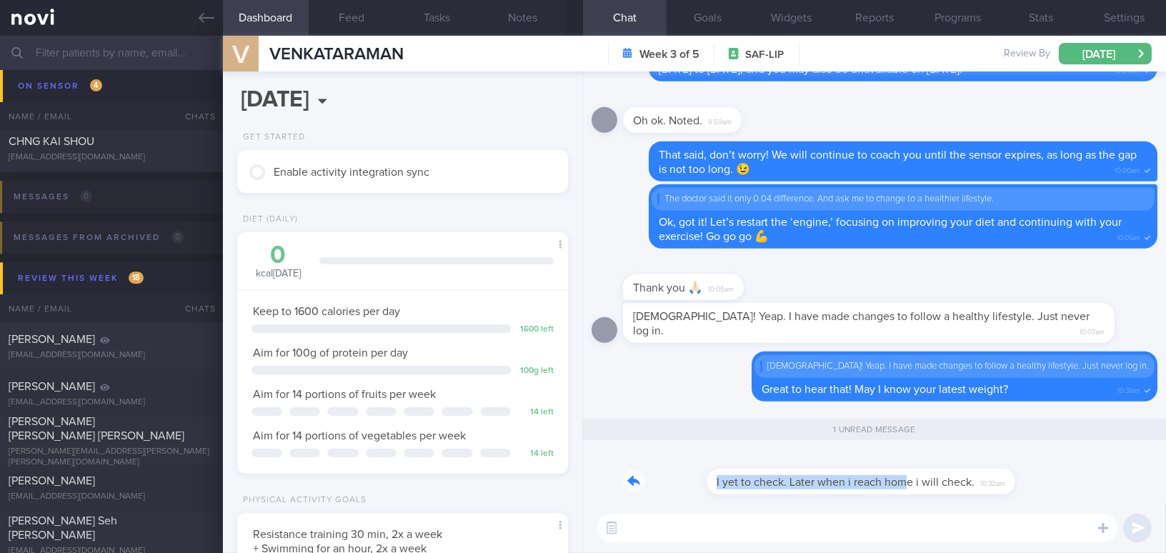
drag, startPoint x: 819, startPoint y: 471, endPoint x: 1066, endPoint y: 483, distance: 247.5
click at [1066, 483] on div "I yet to check. Later when i reach home i will check. 10:32am" at bounding box center [875, 476] width 566 height 51
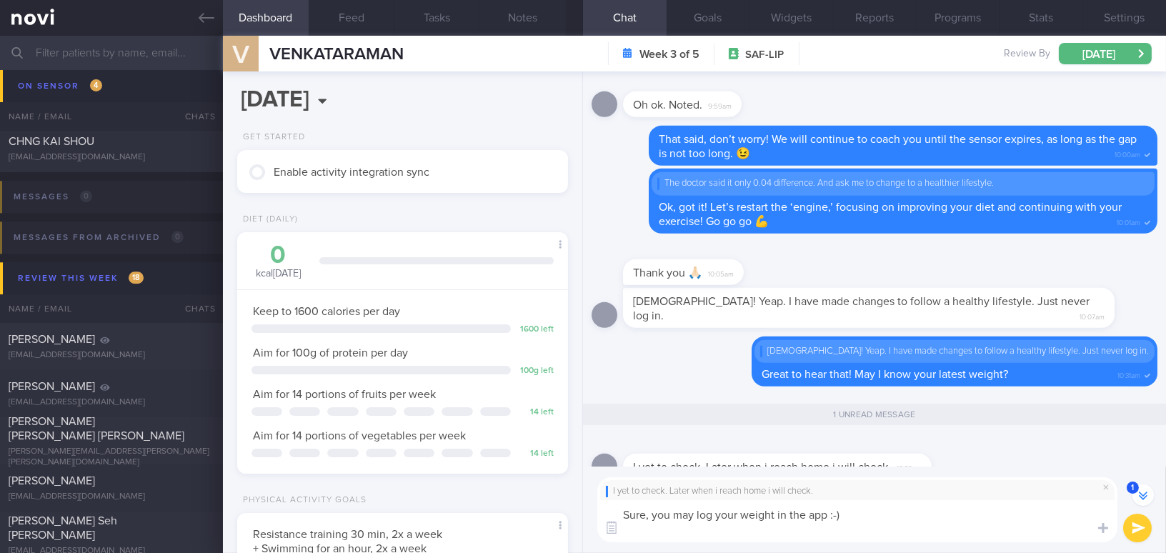
scroll to position [-35, 0]
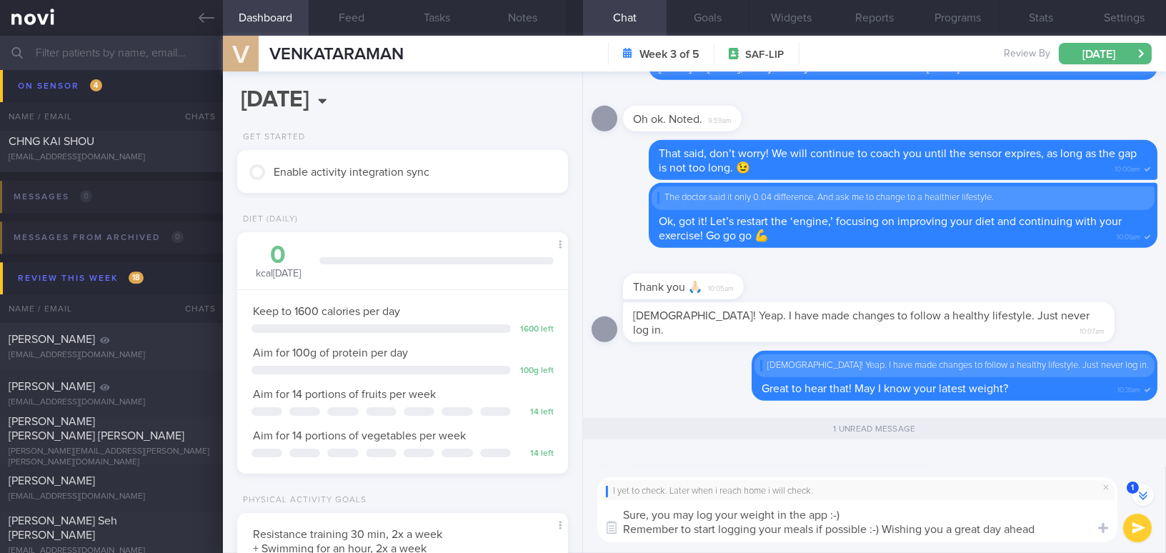
type textarea "Sure, you may log your weight in the app :-) Remember to start logging your mea…"
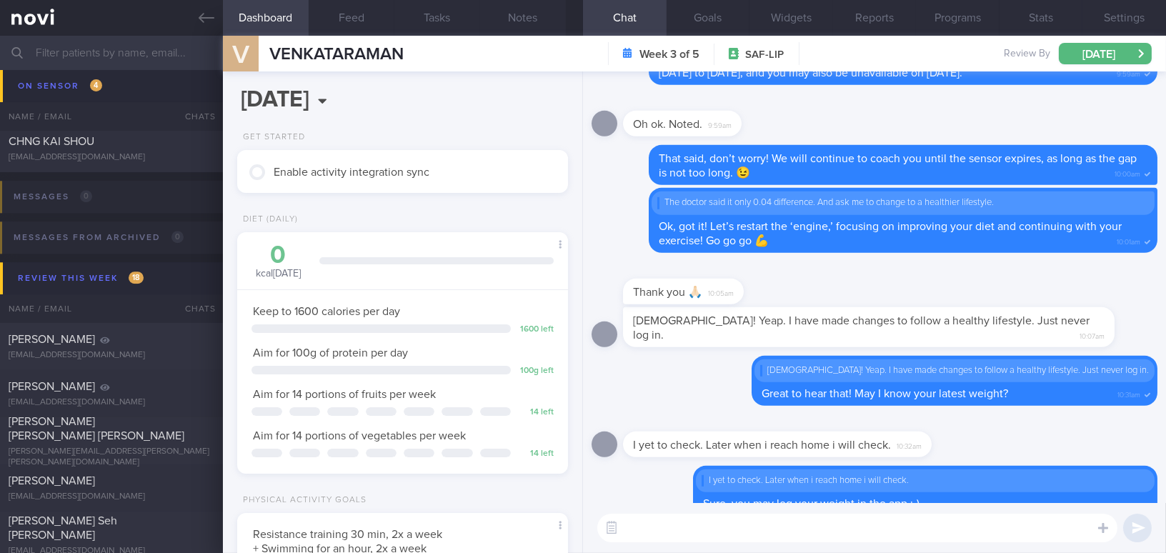
scroll to position [0, 0]
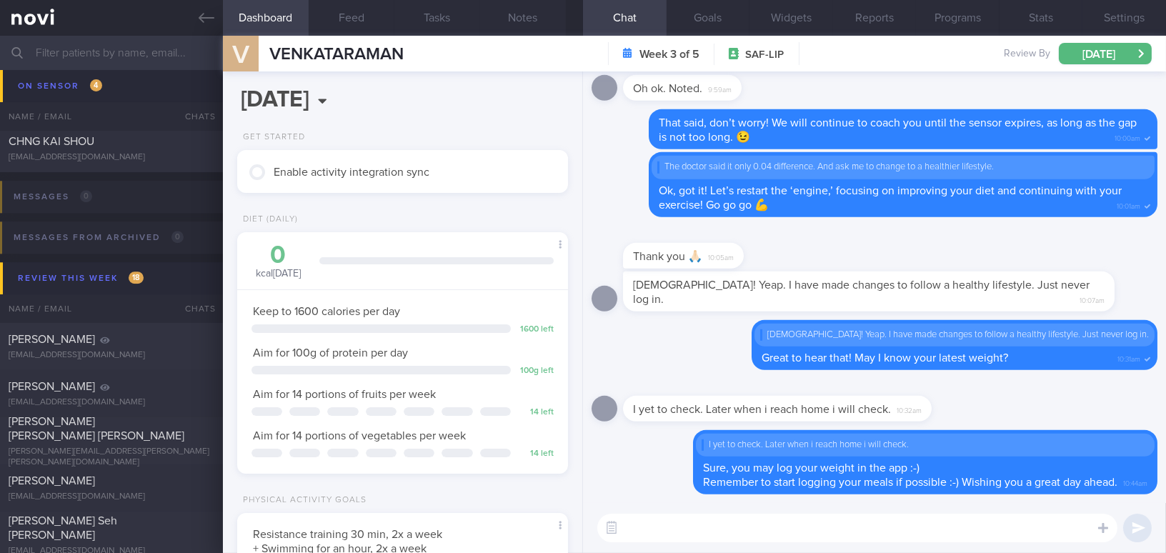
click at [103, 58] on input "text" at bounding box center [583, 53] width 1166 height 34
click at [199, 16] on icon at bounding box center [207, 18] width 16 height 16
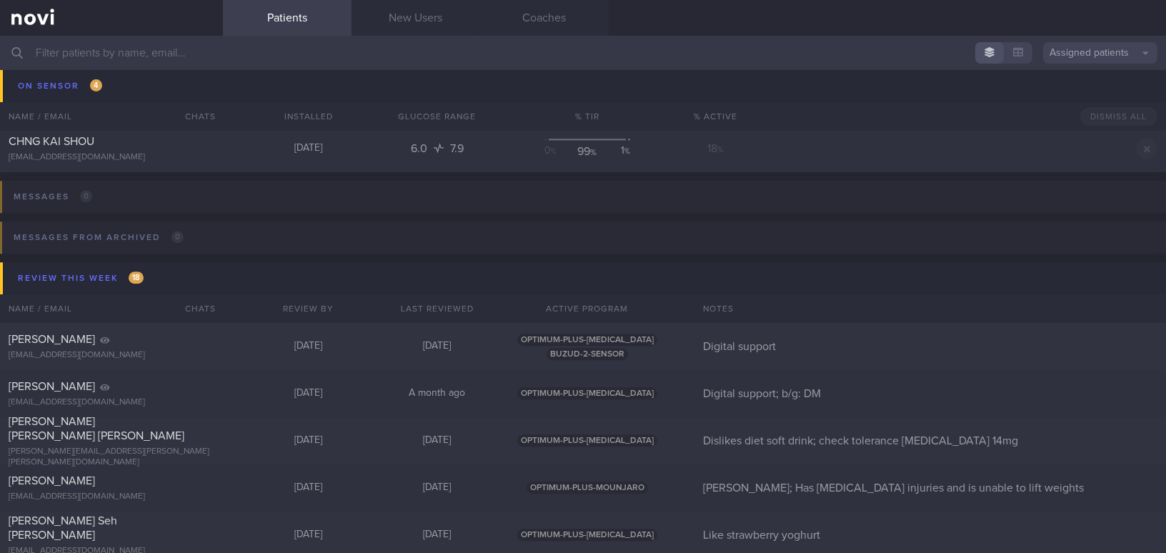
click at [159, 45] on input "text" at bounding box center [583, 53] width 1166 height 34
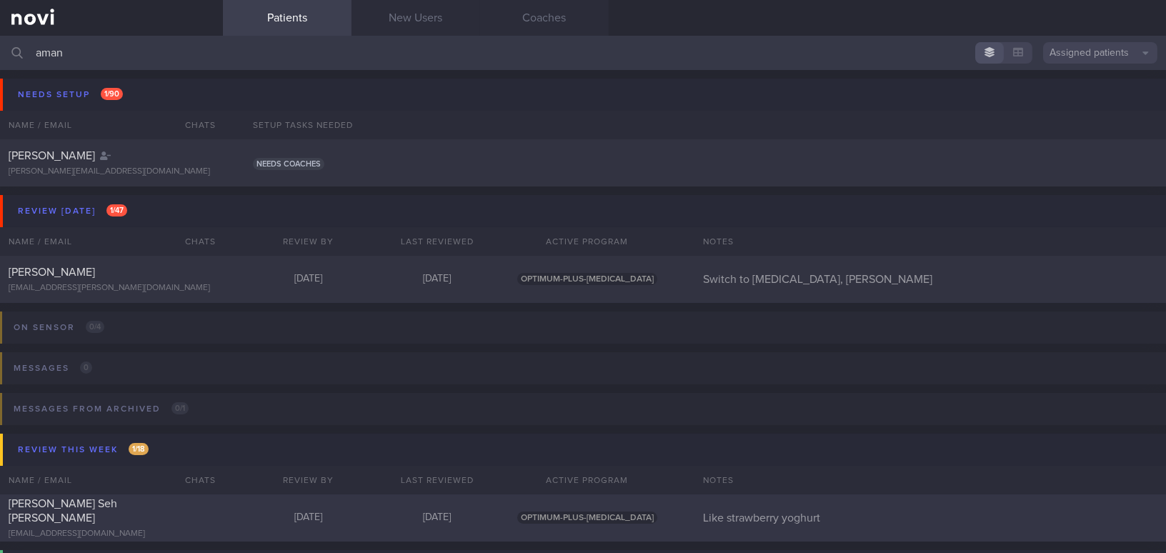
type input "aman"
click at [124, 517] on div "[PERSON_NAME] Seh [PERSON_NAME]" at bounding box center [110, 510] width 202 height 29
select select "7"
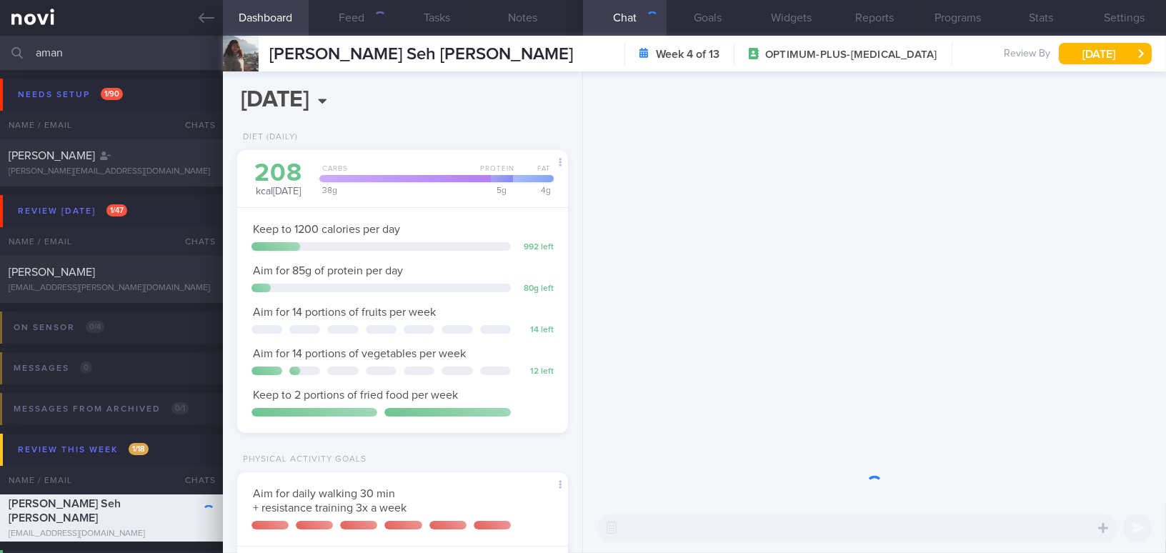
scroll to position [147, 295]
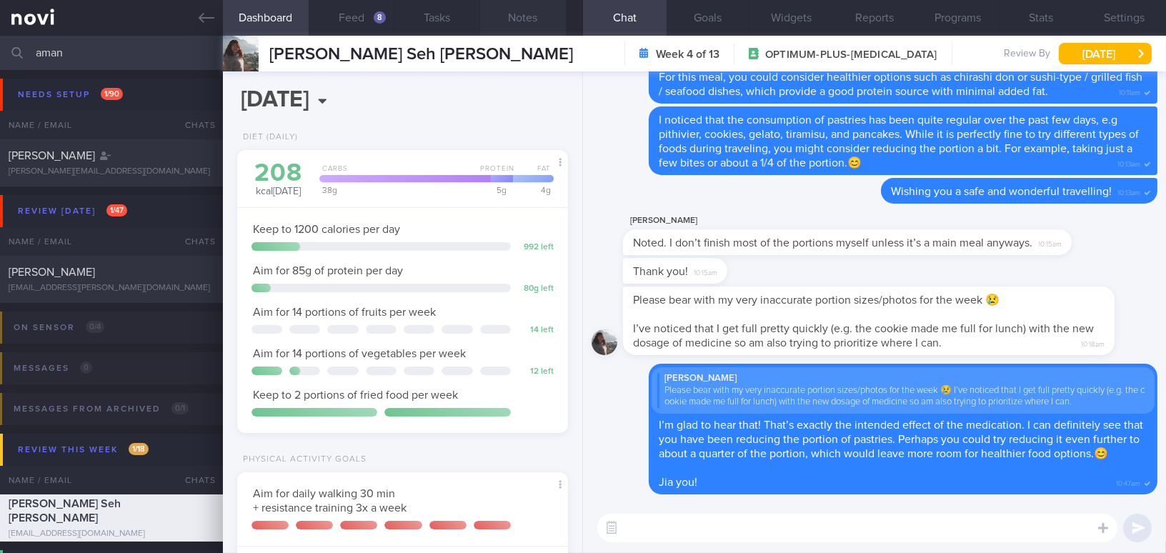
click at [539, 22] on button "Notes" at bounding box center [523, 18] width 86 height 36
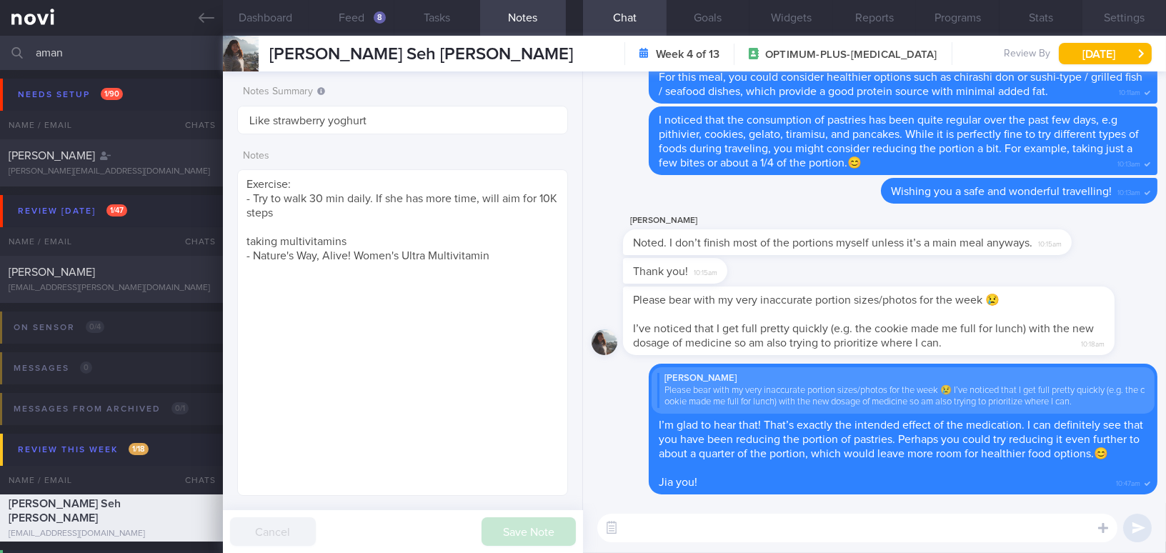
click at [1107, 22] on button "Settings" at bounding box center [1124, 18] width 84 height 36
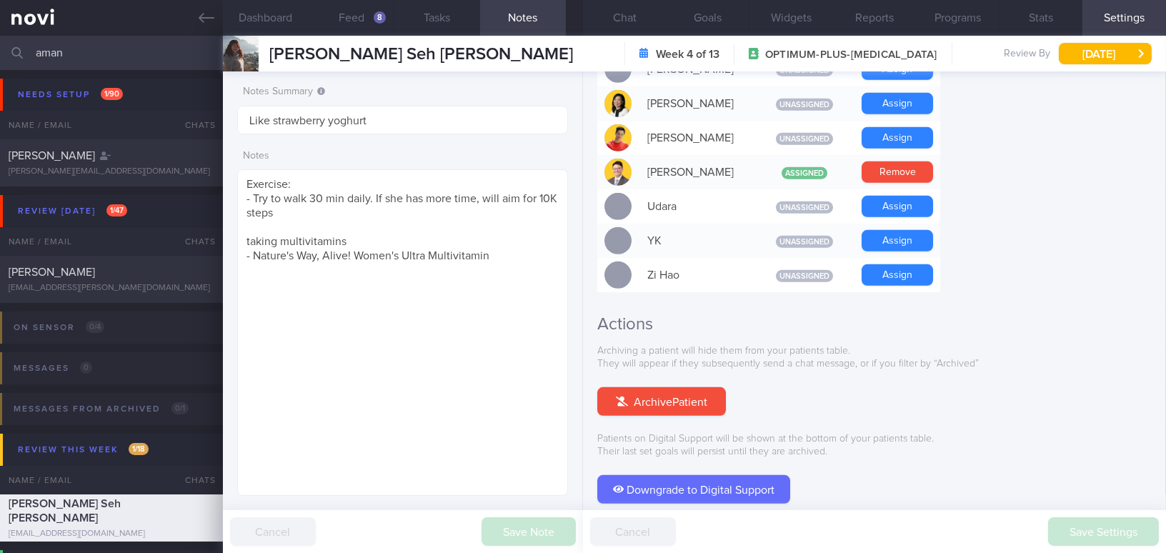
scroll to position [1299, 0]
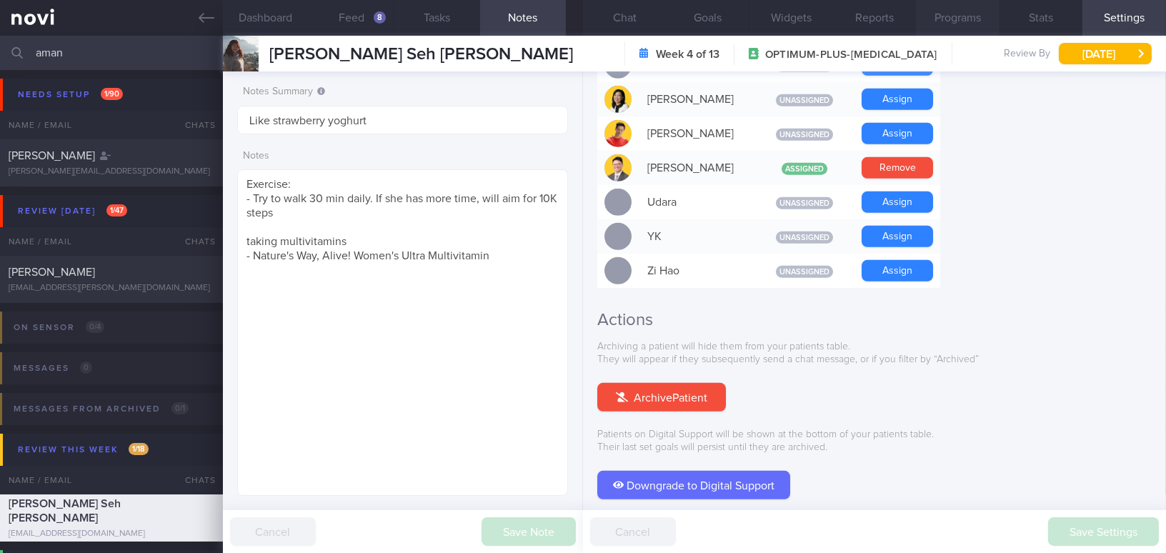
click at [960, 22] on button "Programs" at bounding box center [958, 18] width 84 height 36
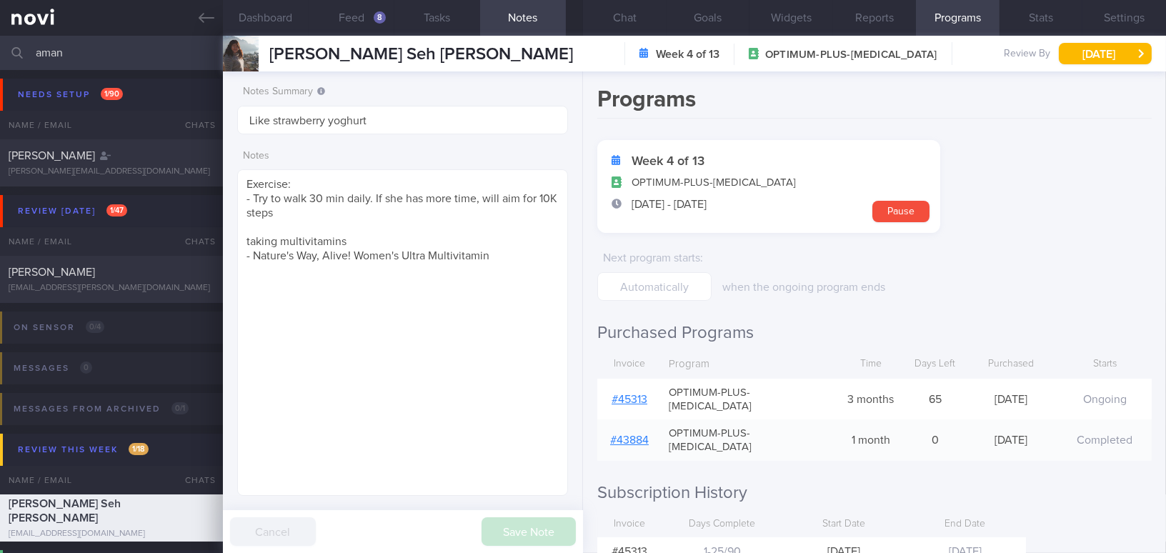
click at [635, 394] on link "# 45313" at bounding box center [630, 399] width 36 height 11
drag, startPoint x: 244, startPoint y: 184, endPoint x: 284, endPoint y: 211, distance: 47.9
click at [284, 211] on textarea "Exercise: - Try to walk 30 min daily. If she has more time, will aim for 10K st…" at bounding box center [402, 332] width 331 height 326
paste textarea "[DEMOGRAPHIC_DATA] [DEMOGRAPHIC_DATA] Occupation HR job for J&J - sedentary job…"
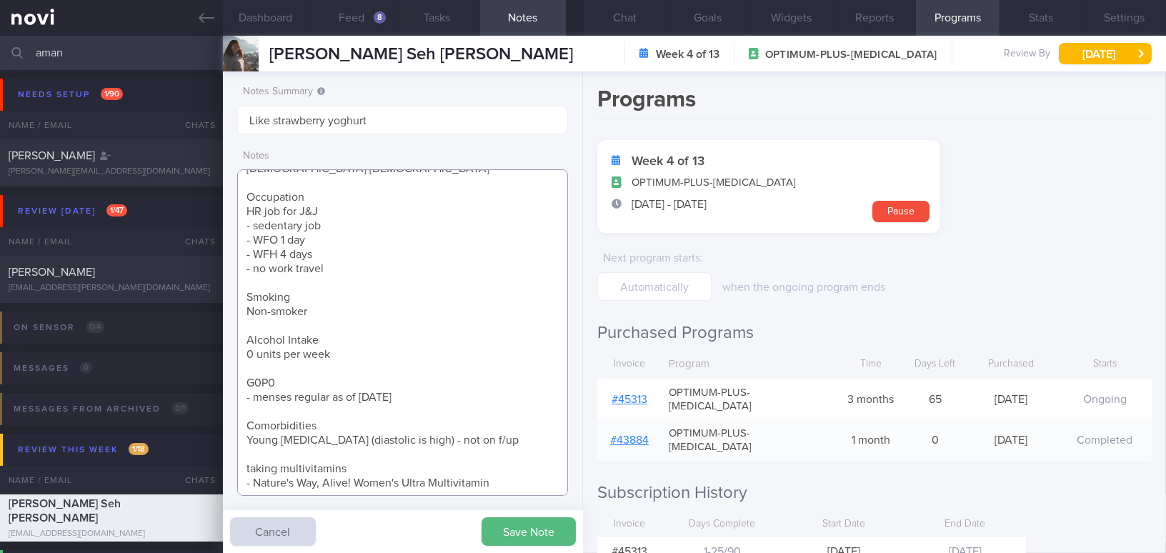
scroll to position [17, 0]
click at [497, 474] on textarea "[DEMOGRAPHIC_DATA] [DEMOGRAPHIC_DATA] Occupation HR job for J&J - sedentary job…" at bounding box center [402, 332] width 331 height 326
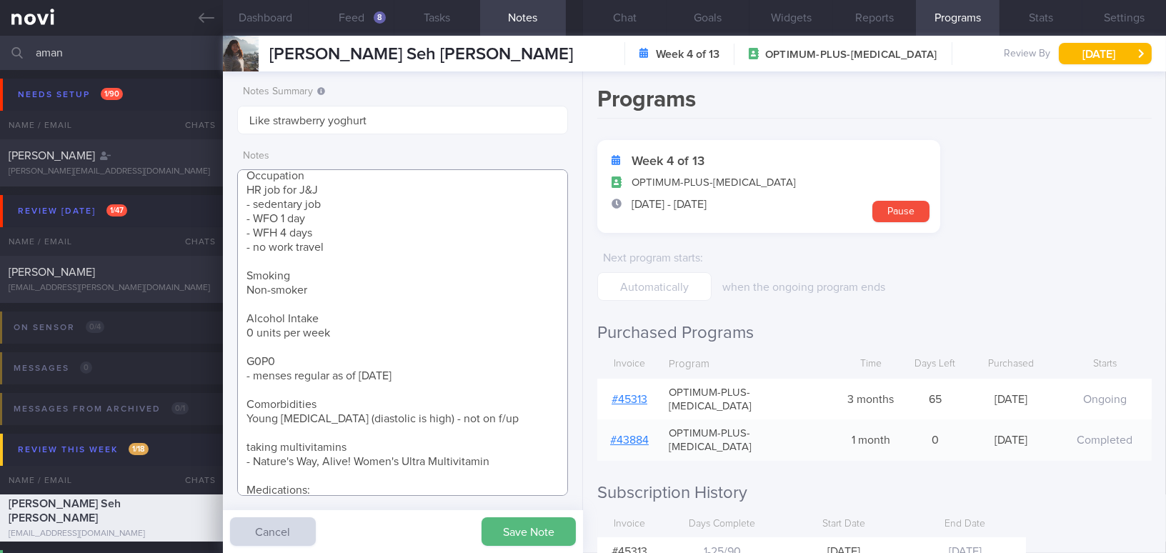
scroll to position [51, 0]
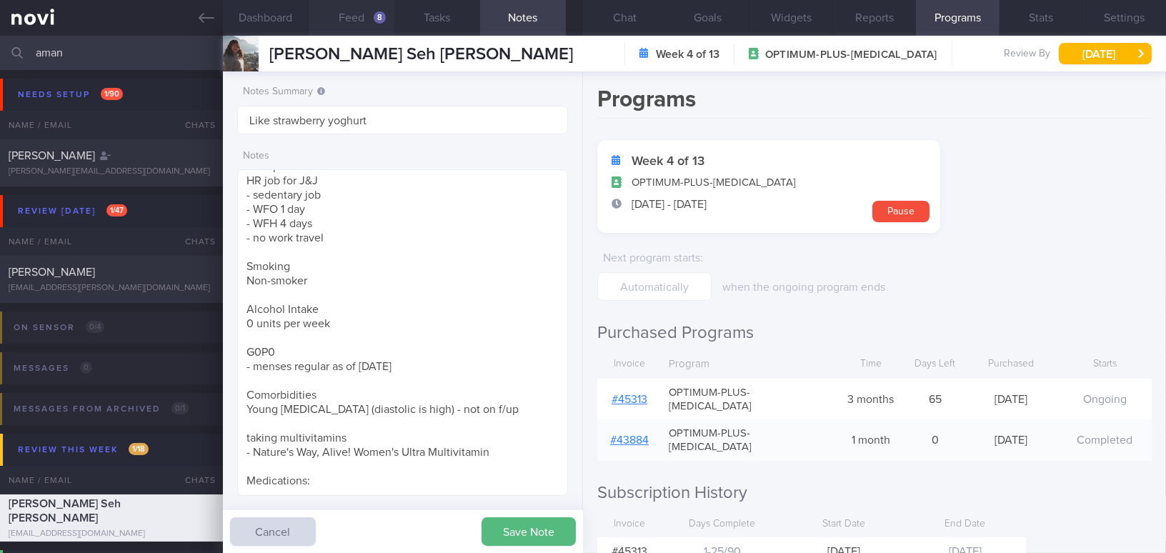
click at [355, 16] on button "Feed 8" at bounding box center [352, 18] width 86 height 36
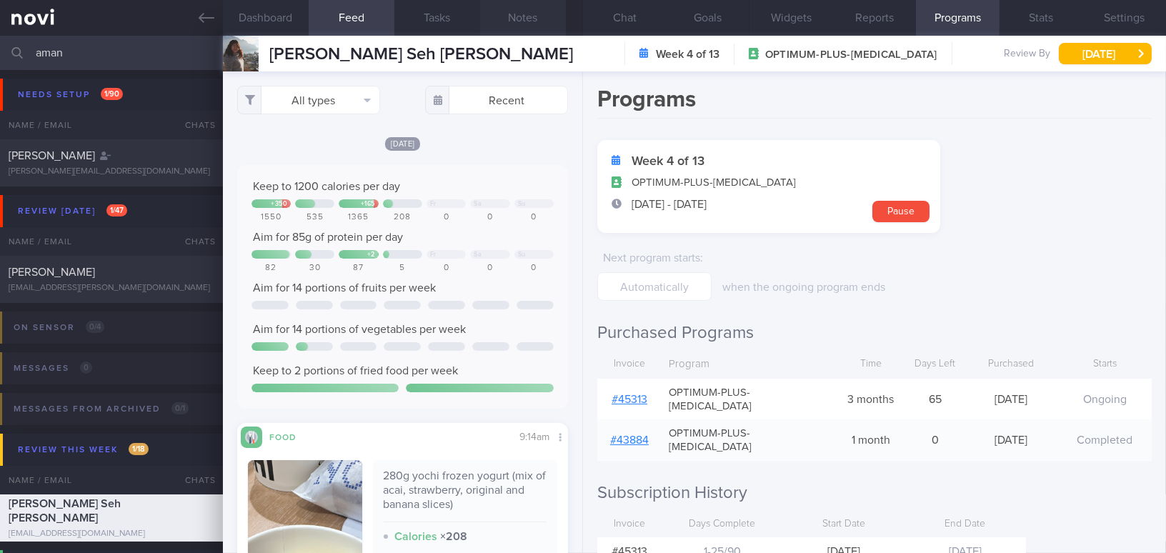
click at [526, 26] on button "Notes" at bounding box center [523, 18] width 86 height 36
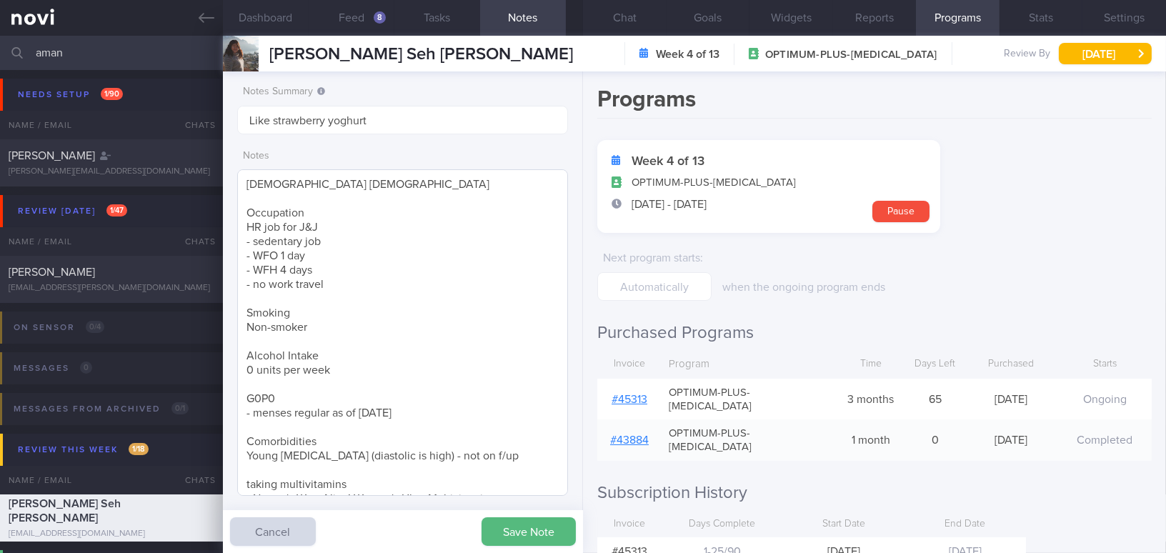
scroll to position [60, 0]
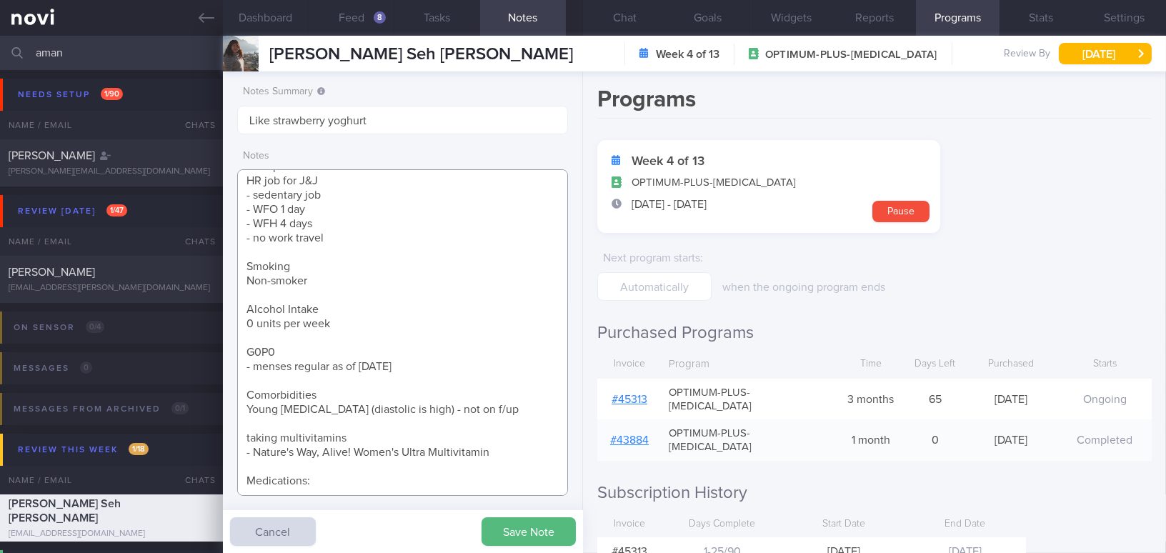
click at [269, 479] on textarea "[DEMOGRAPHIC_DATA] [DEMOGRAPHIC_DATA] Occupation HR job for J&J - sedentary job…" at bounding box center [402, 332] width 331 height 326
paste textarea "Increase [MEDICAL_DATA] 0.25mg to 0.5mg once/week for 1 month, then to 1mg once…"
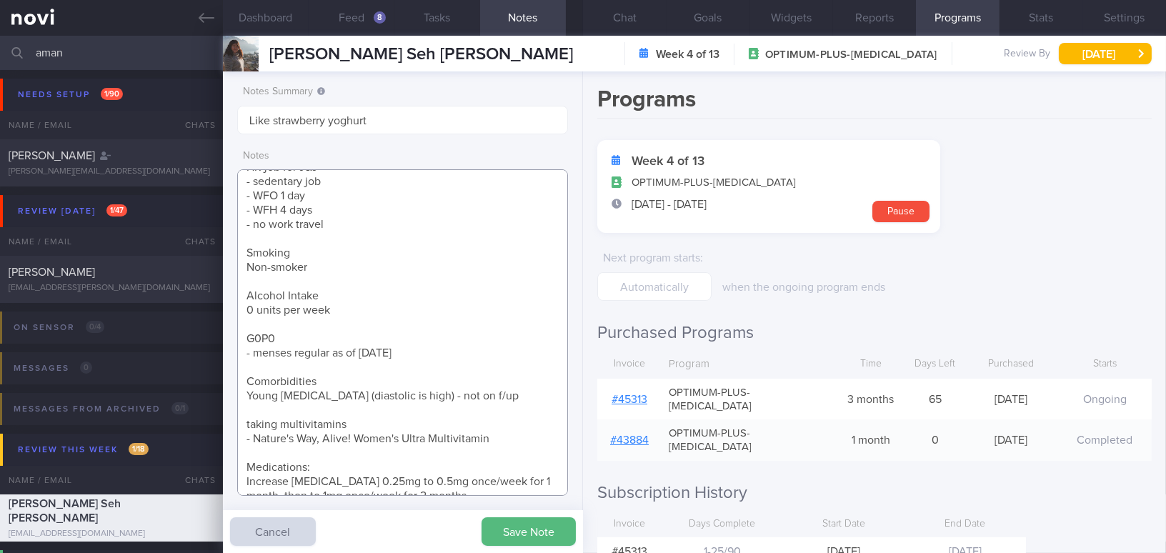
scroll to position [66, 0]
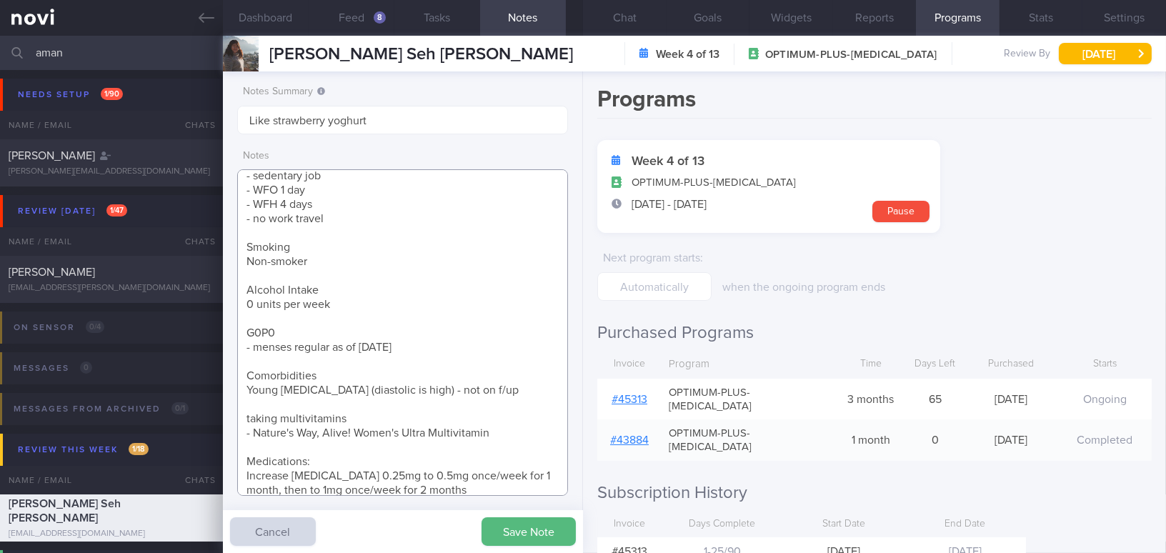
click at [336, 462] on textarea "[DEMOGRAPHIC_DATA] [DEMOGRAPHIC_DATA] Occupation HR job for J&J - sedentary job…" at bounding box center [402, 332] width 331 height 326
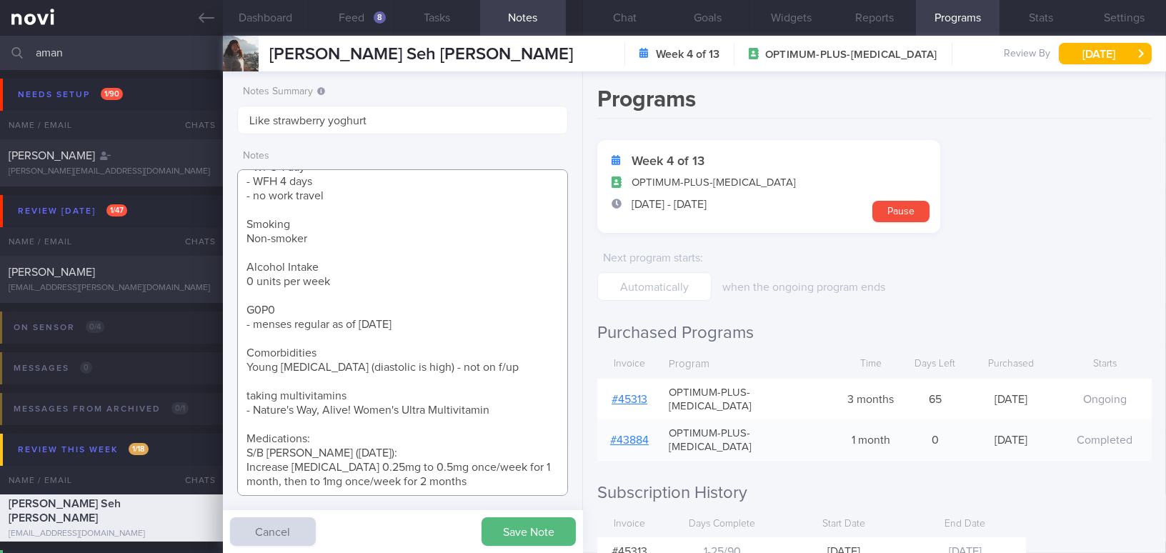
click at [446, 487] on textarea "27 year old Female Occupation HR job for J&J - sedentary job - WFO 1 day - WFH …" at bounding box center [402, 332] width 331 height 326
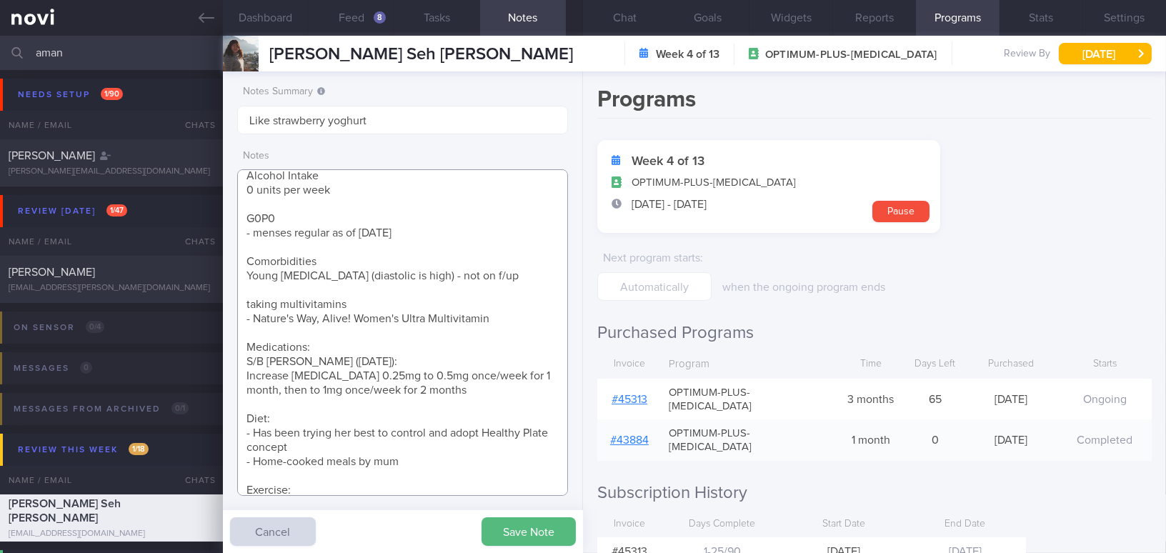
scroll to position [194, 0]
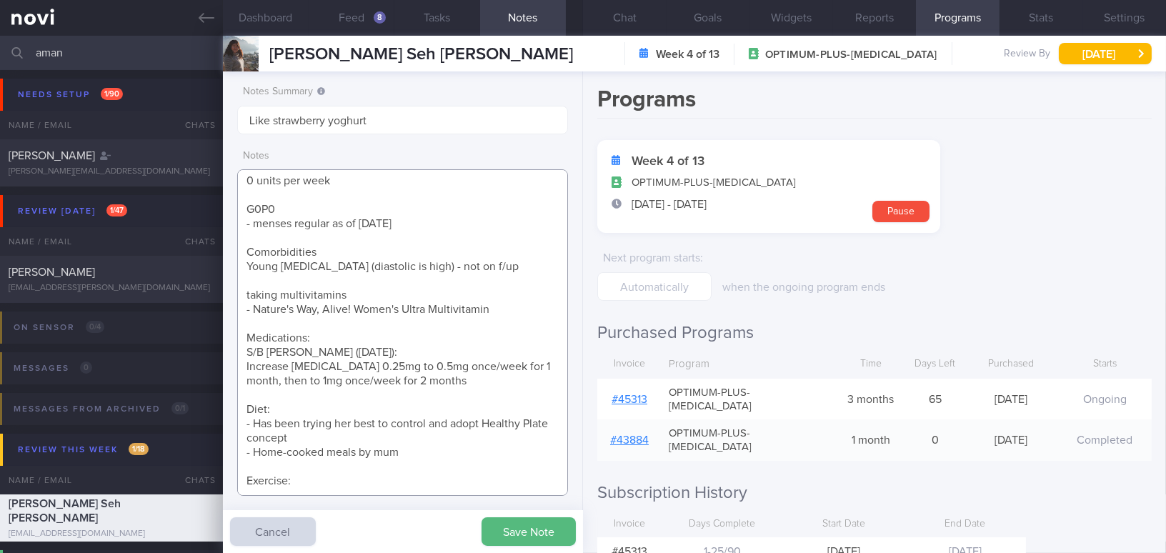
paste textarea "- Started inclined walking - Strength training every other day + lifting weight…"
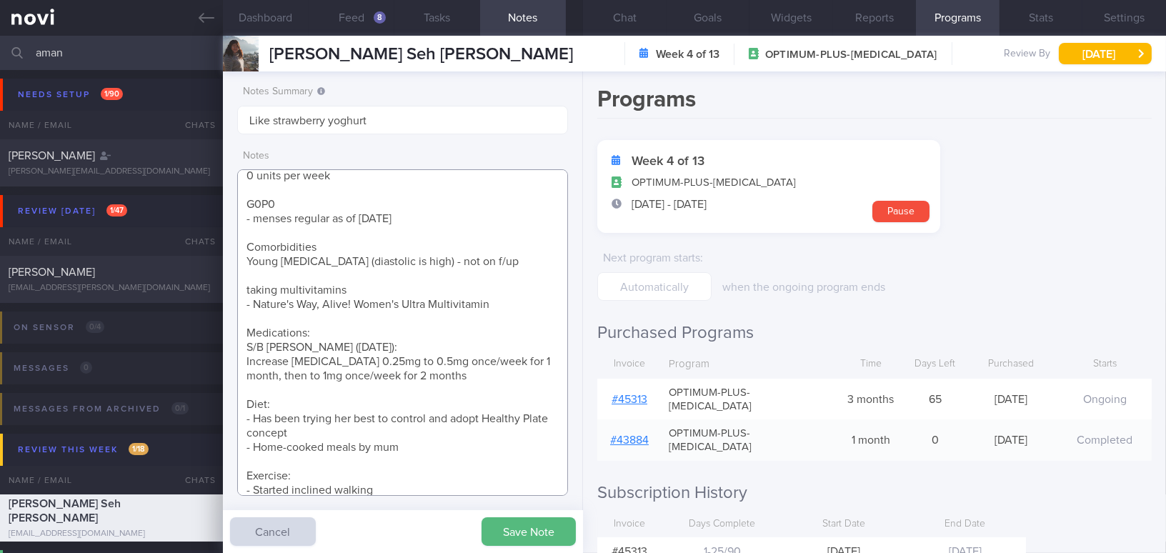
scroll to position [223, 0]
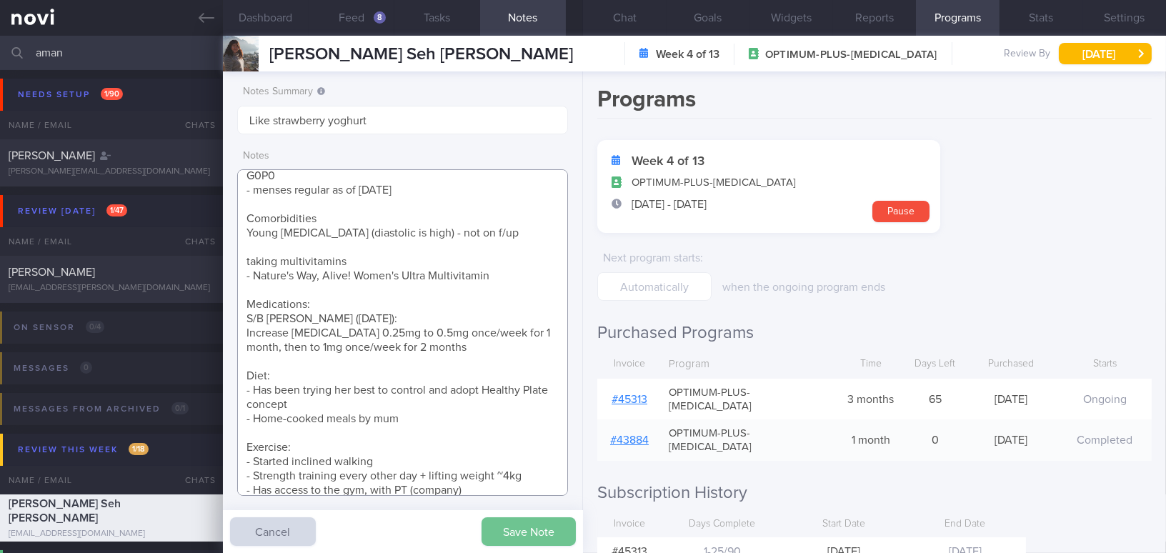
type textarea "[DEMOGRAPHIC_DATA] [DEMOGRAPHIC_DATA] Occupation HR job for J&J - sedentary job…"
click at [524, 522] on button "Save Note" at bounding box center [528, 531] width 94 height 29
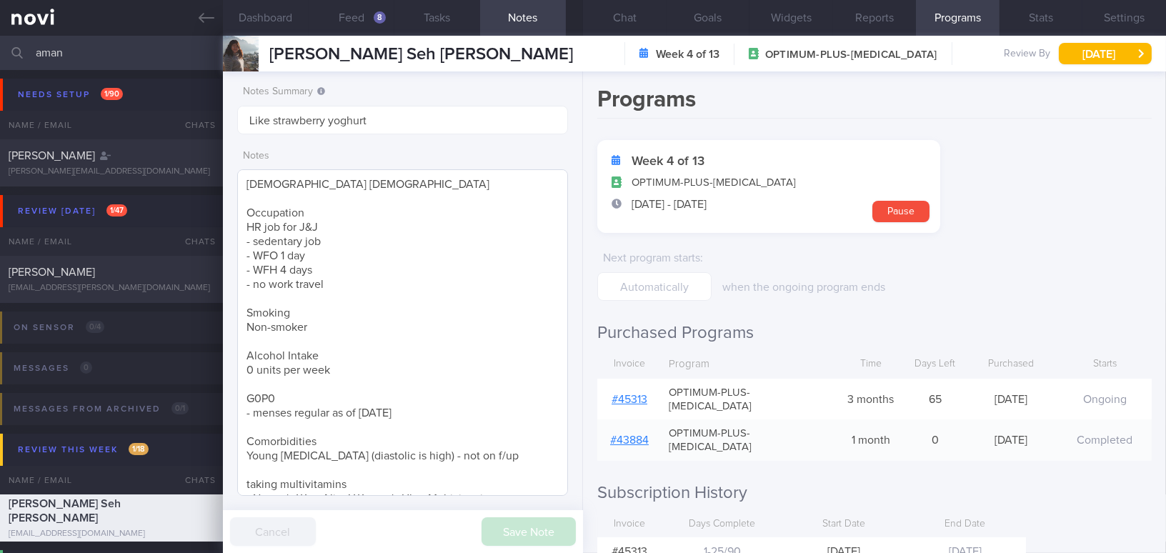
scroll to position [64, 0]
select select "7"
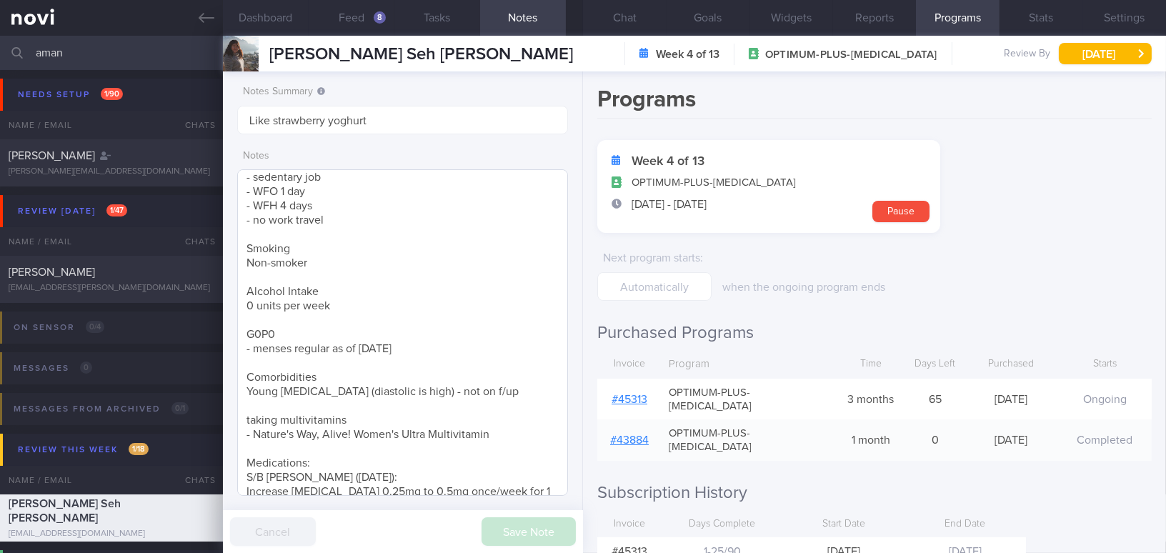
scroll to position [231, 0]
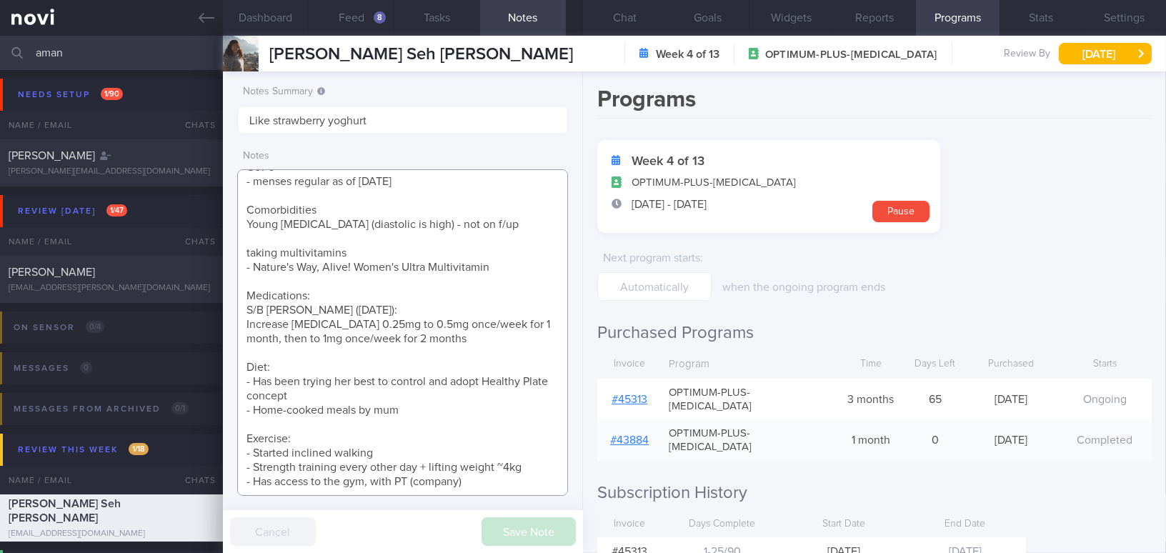
drag, startPoint x: 246, startPoint y: 454, endPoint x: 482, endPoint y: 484, distance: 238.4
click at [482, 484] on textarea "27 year old Female Occupation HR job for J&J - sedentary job - WFO 1 day - WFH …" at bounding box center [402, 332] width 331 height 326
click at [399, 333] on textarea "27 year old Female Occupation HR job for J&J - sedentary job - WFO 1 day - WFH …" at bounding box center [402, 332] width 331 height 326
click at [643, 16] on button "Chat" at bounding box center [625, 18] width 84 height 36
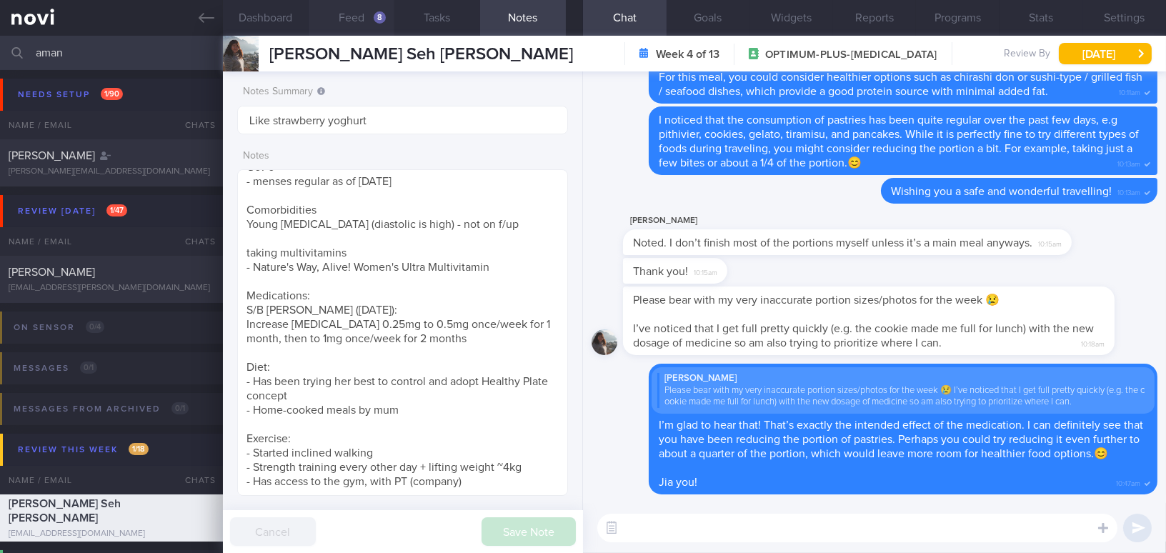
click at [342, 19] on button "Feed 8" at bounding box center [352, 18] width 86 height 36
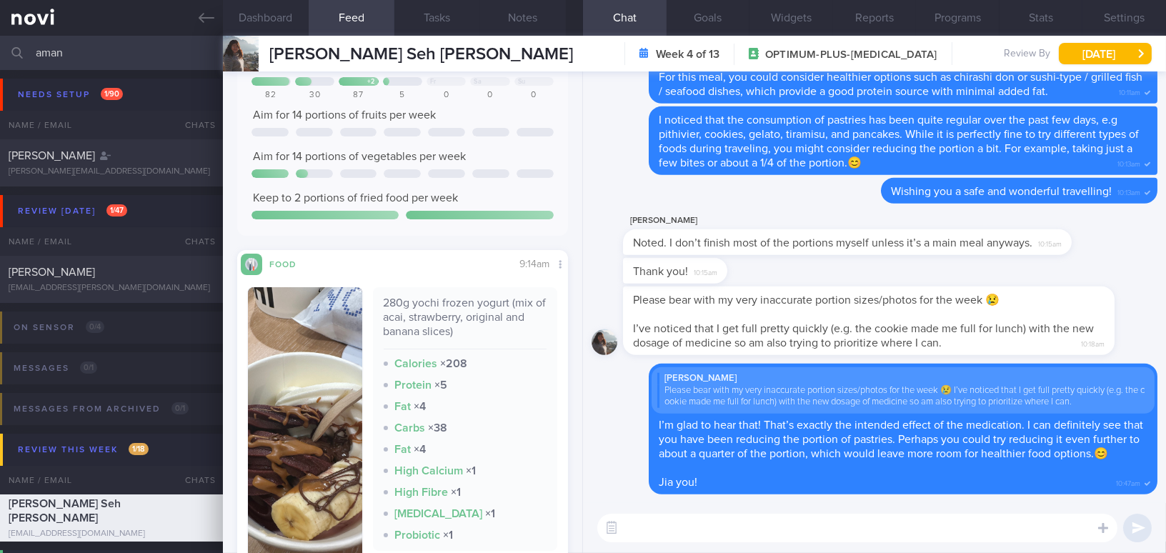
scroll to position [194, 0]
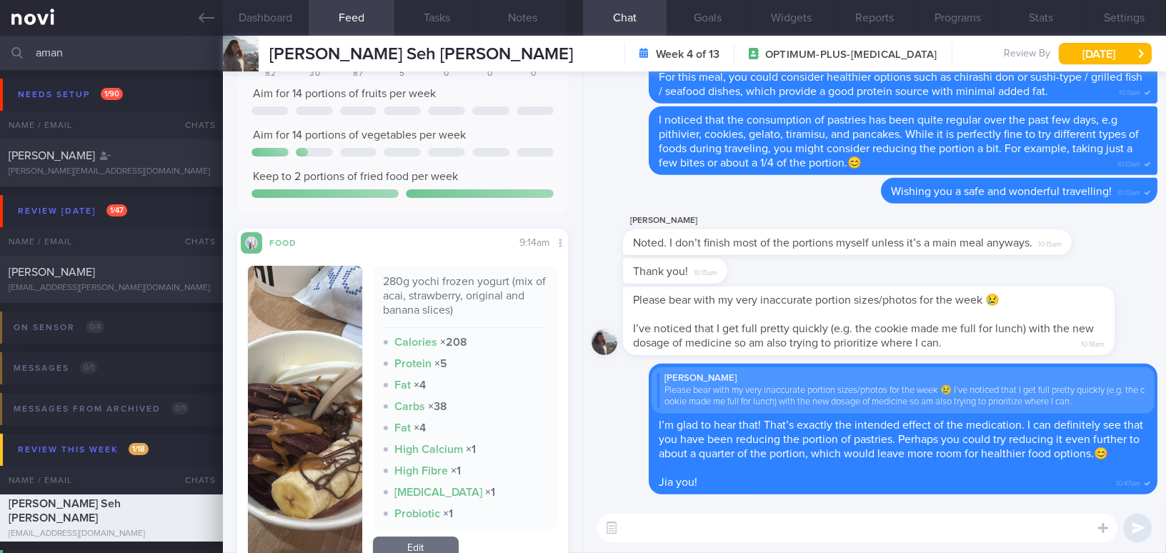
click at [314, 417] on button "button" at bounding box center [305, 414] width 114 height 296
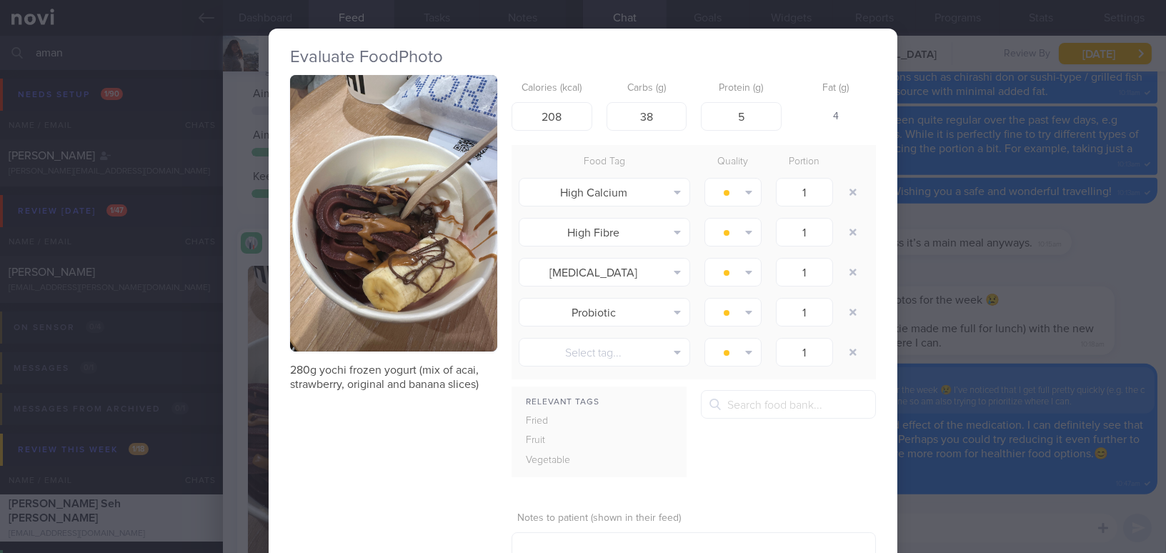
click at [384, 311] on button "button" at bounding box center [393, 213] width 207 height 276
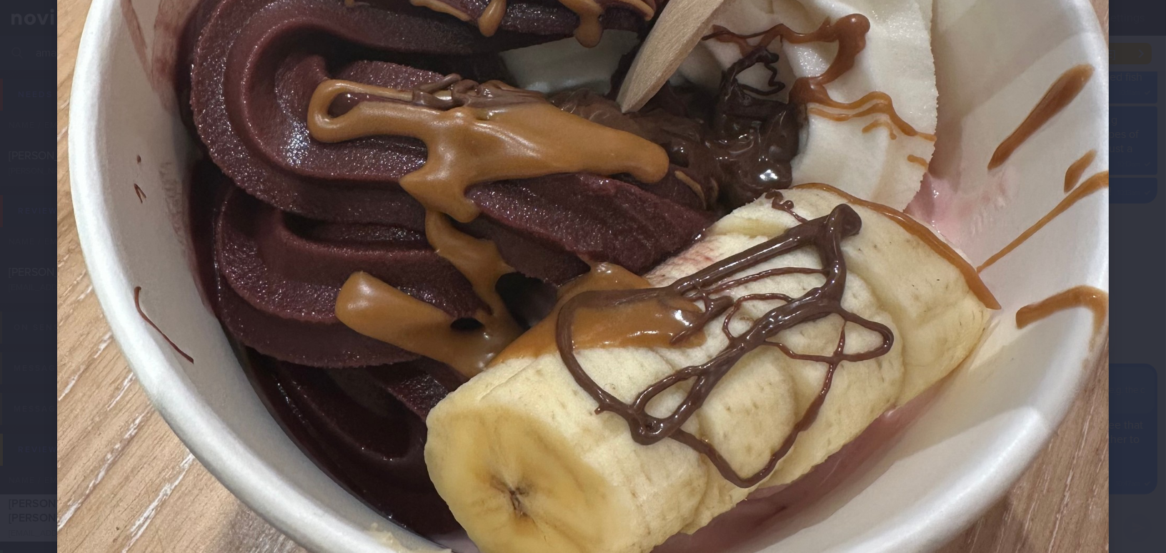
scroll to position [714, 0]
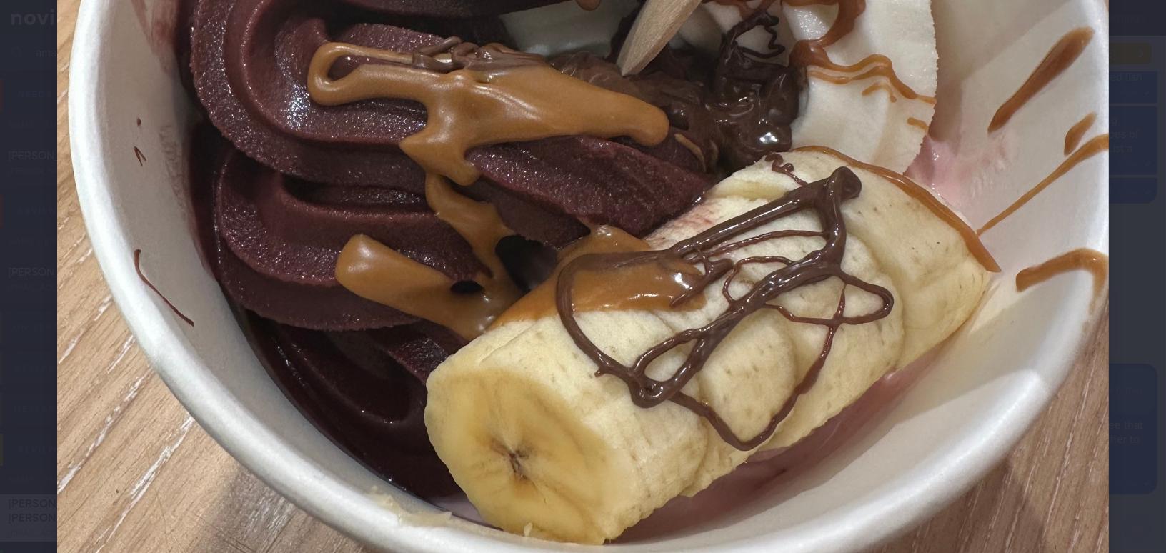
click at [597, 465] on img at bounding box center [583, 44] width 1052 height 1402
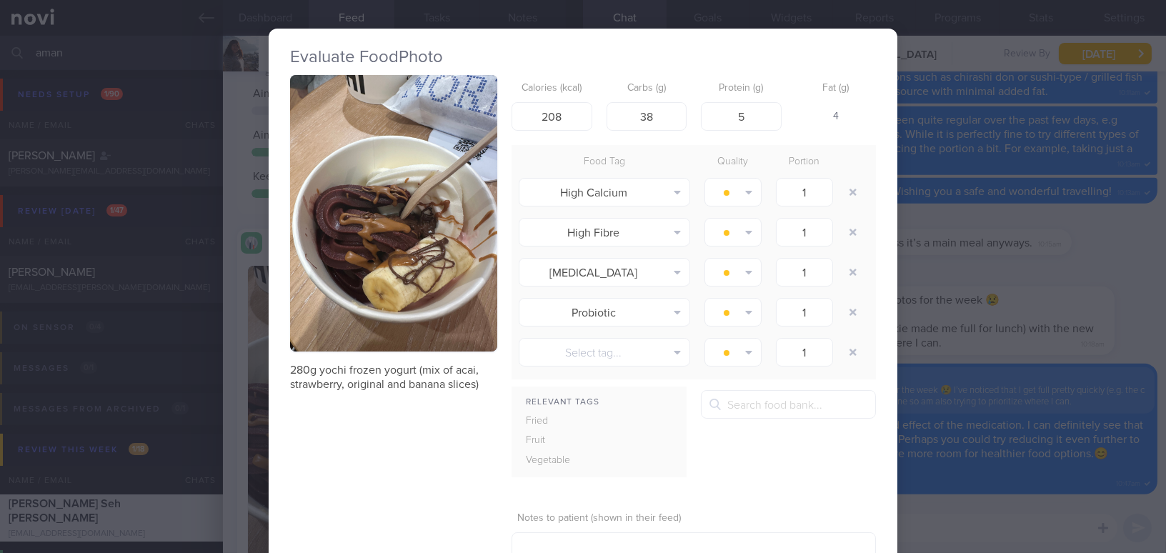
click at [989, 329] on div "Evaluate Food Photo 280g yochi frozen yogurt (mix of acai, strawberry, original…" at bounding box center [583, 276] width 1166 height 553
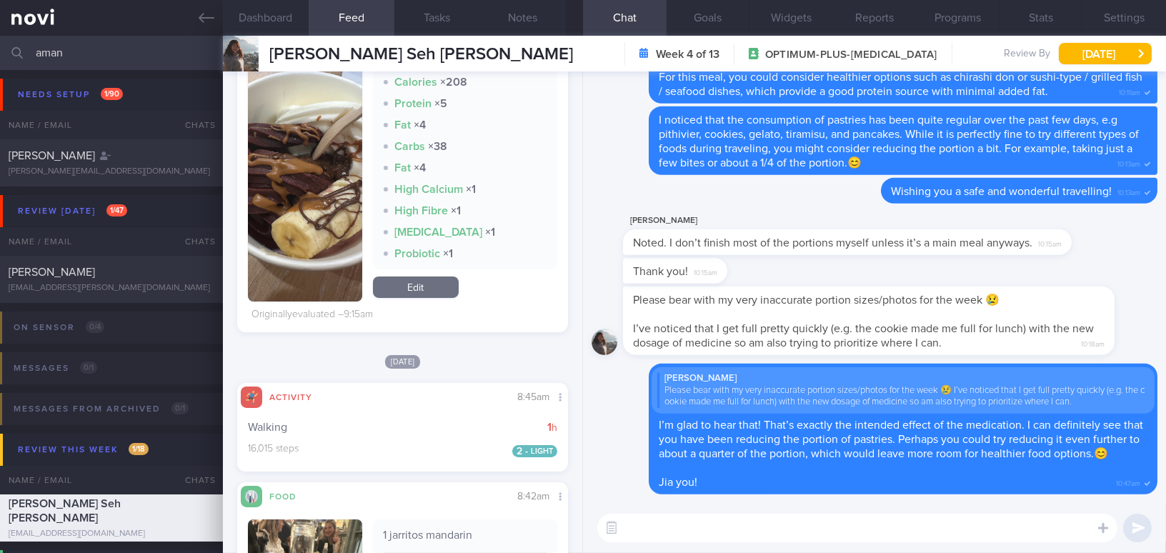
scroll to position [714, 0]
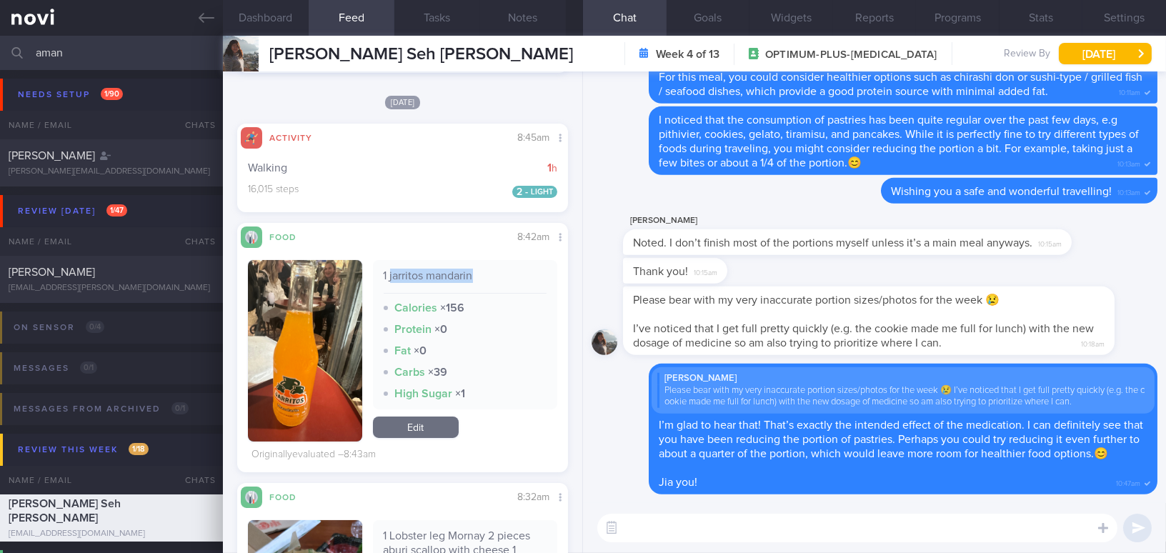
drag, startPoint x: 386, startPoint y: 276, endPoint x: 475, endPoint y: 274, distance: 88.6
click at [475, 274] on div "1 jarritos mandarin" at bounding box center [466, 281] width 164 height 25
copy div "jarritos mandarin"
click at [324, 339] on button "button" at bounding box center [305, 350] width 114 height 181
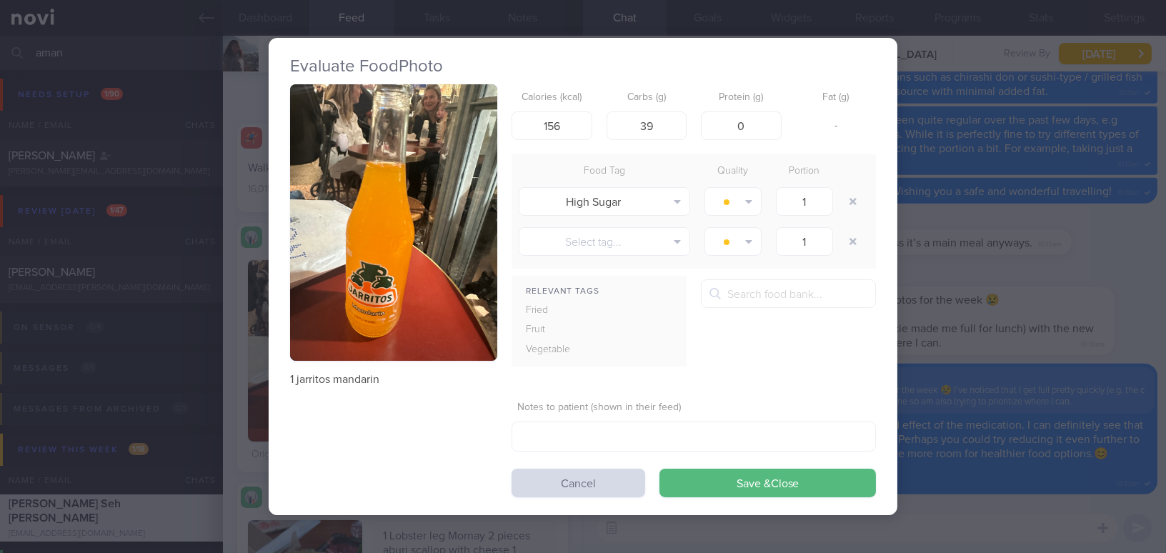
click at [1025, 264] on div "Evaluate Food Photo 1 jarritos mandarin Calories (kcal) 156 Carbs (g) 39 Protei…" at bounding box center [583, 276] width 1166 height 553
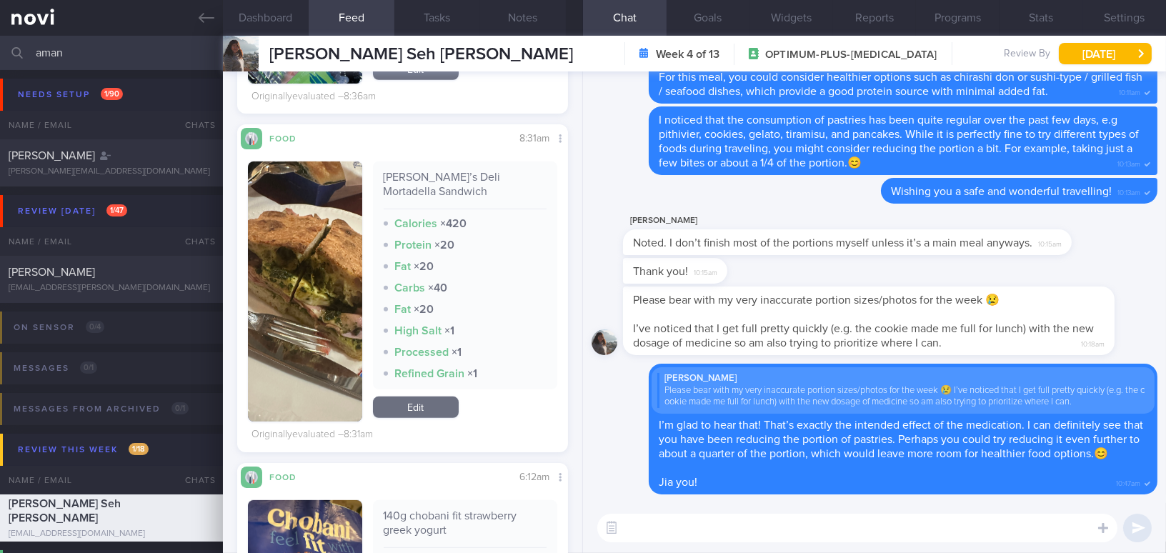
scroll to position [1623, 0]
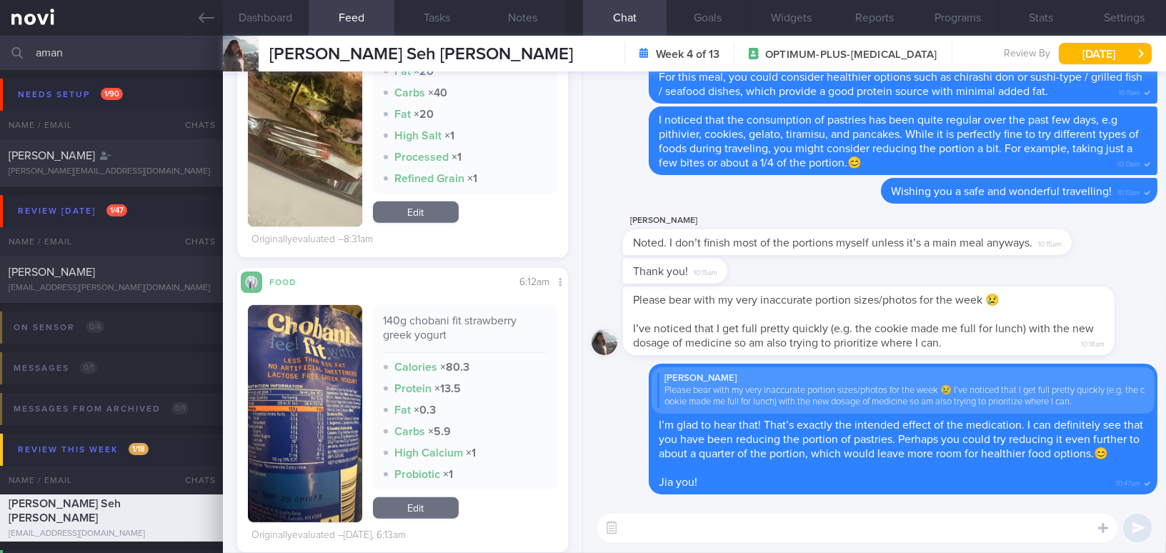
click at [308, 397] on button "button" at bounding box center [305, 413] width 114 height 217
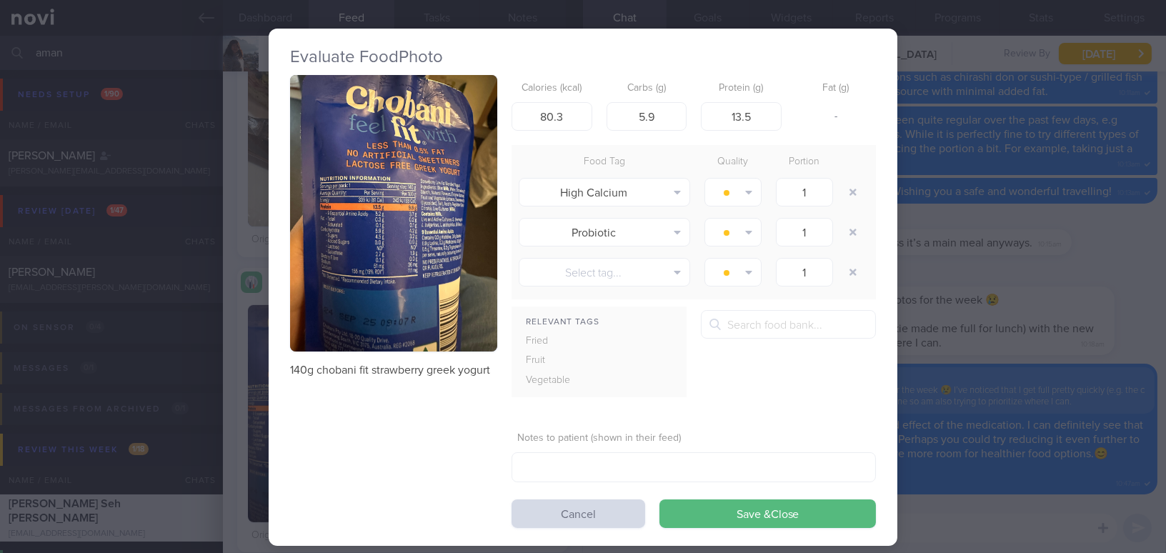
click at [987, 336] on div "Evaluate Food Photo 140g chobani fit strawberry greek yogurt Calories (kcal) 80…" at bounding box center [583, 276] width 1166 height 553
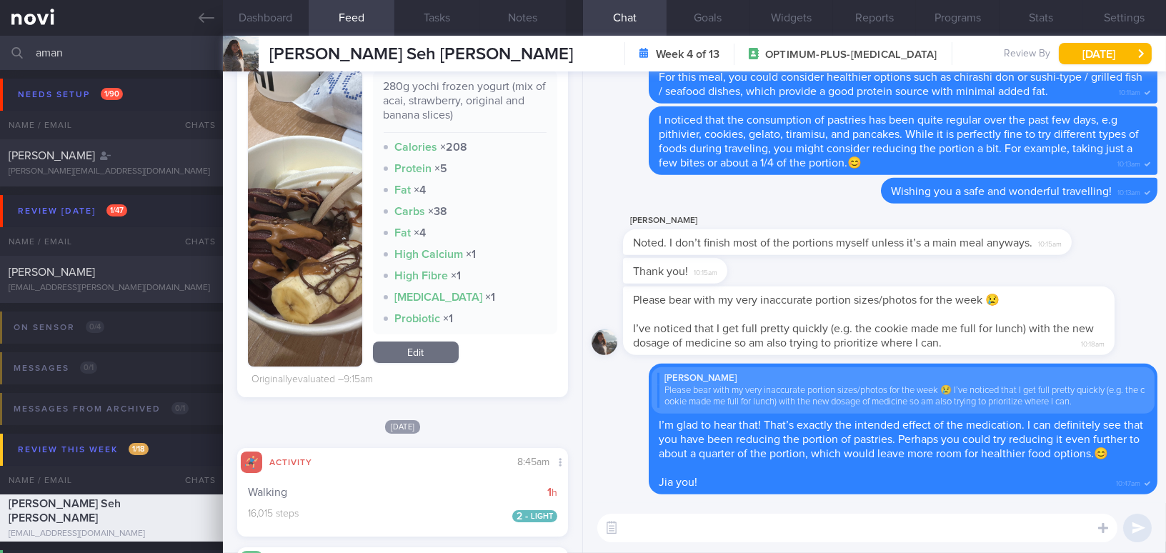
scroll to position [194, 0]
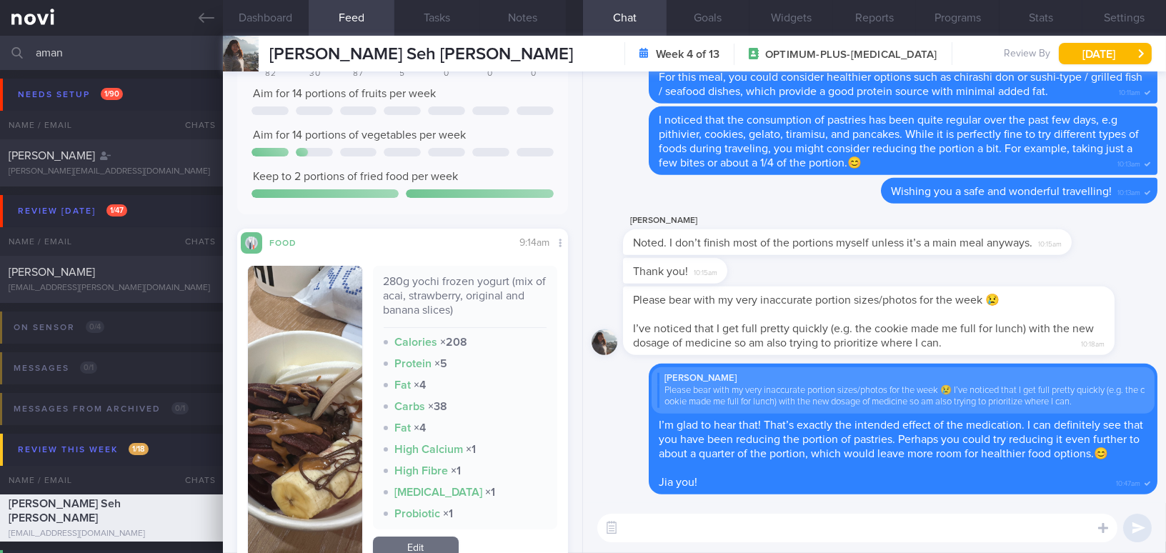
click at [664, 534] on textarea at bounding box center [857, 528] width 520 height 29
type textarea "h"
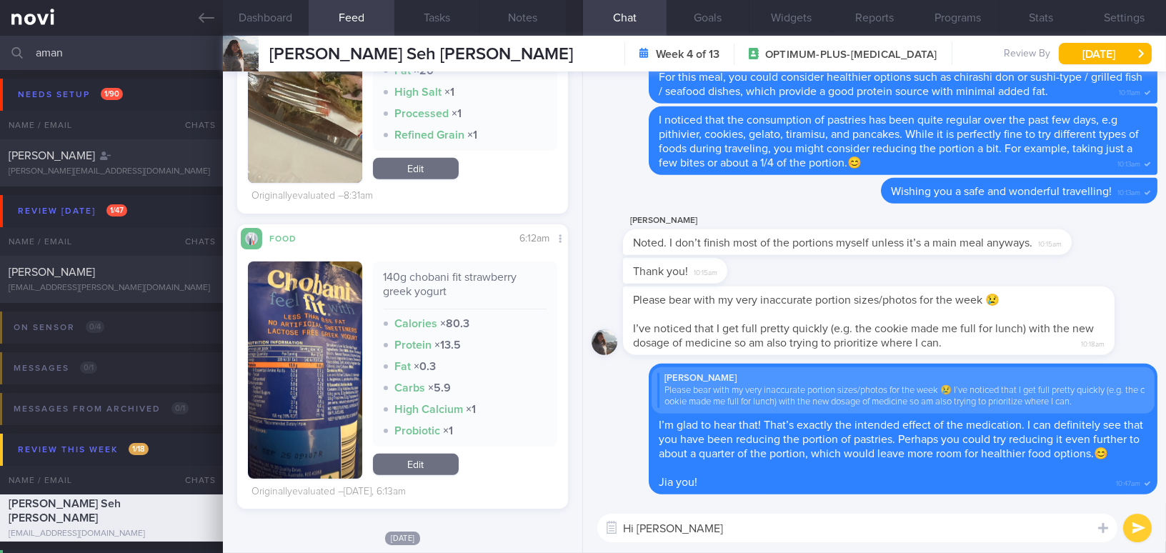
scroll to position [1753, 0]
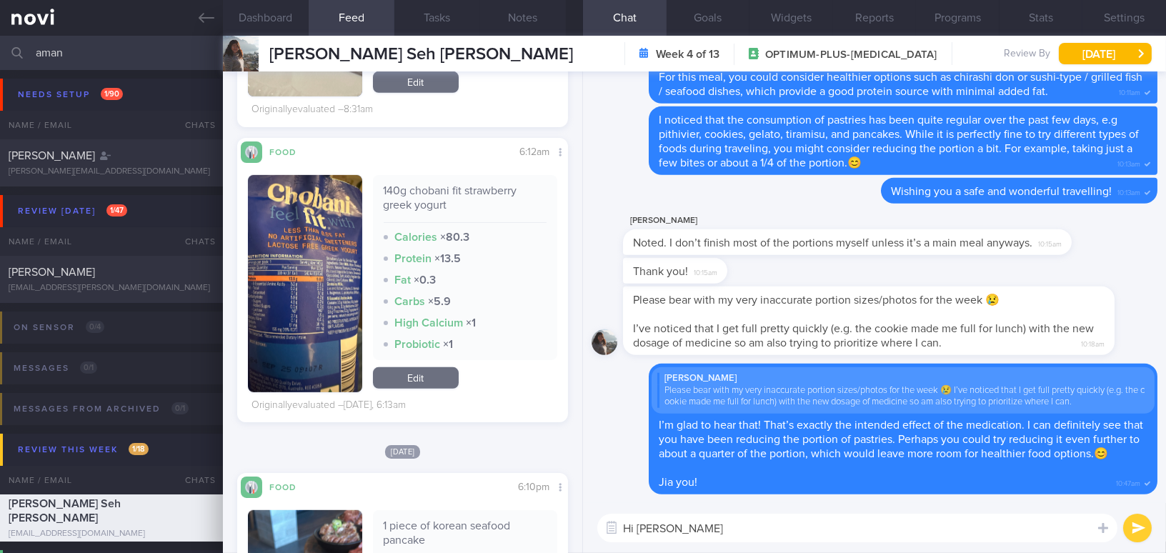
click at [282, 324] on button "button" at bounding box center [305, 283] width 114 height 217
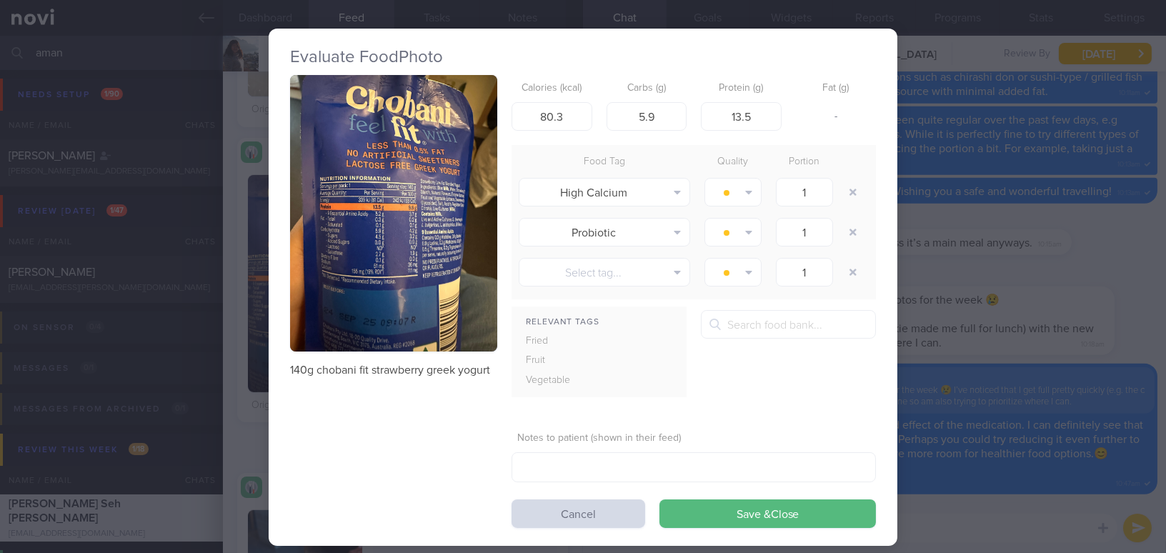
click at [361, 267] on button "button" at bounding box center [393, 213] width 207 height 276
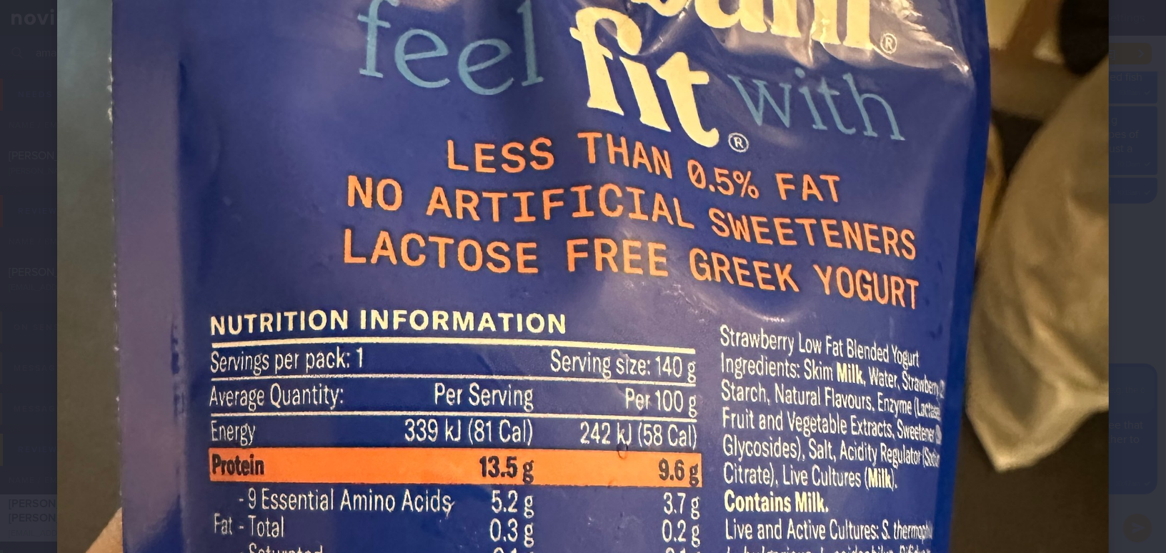
scroll to position [389, 0]
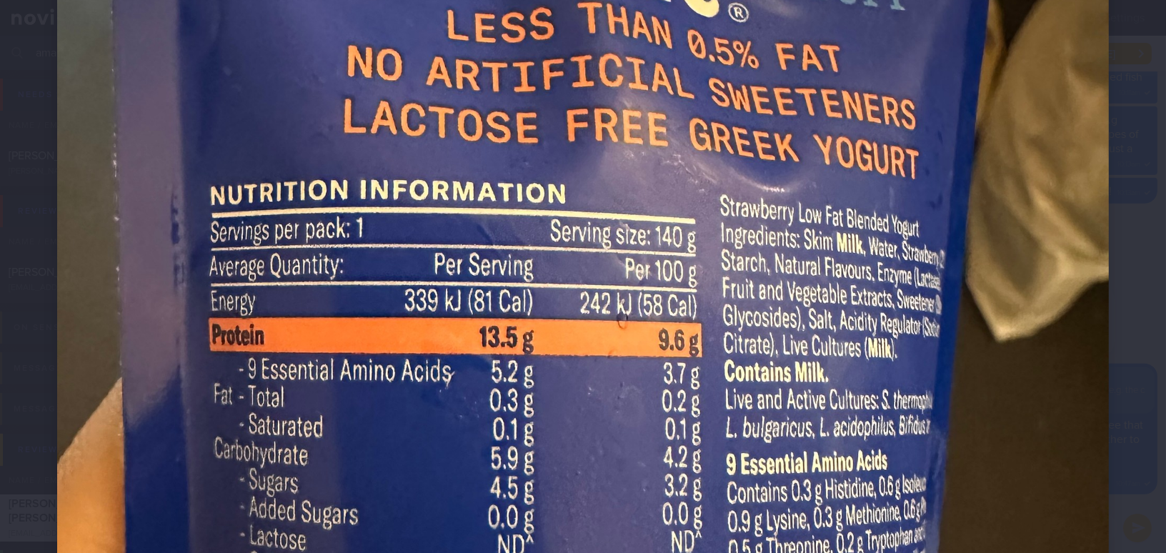
click at [786, 365] on img at bounding box center [583, 369] width 1052 height 1402
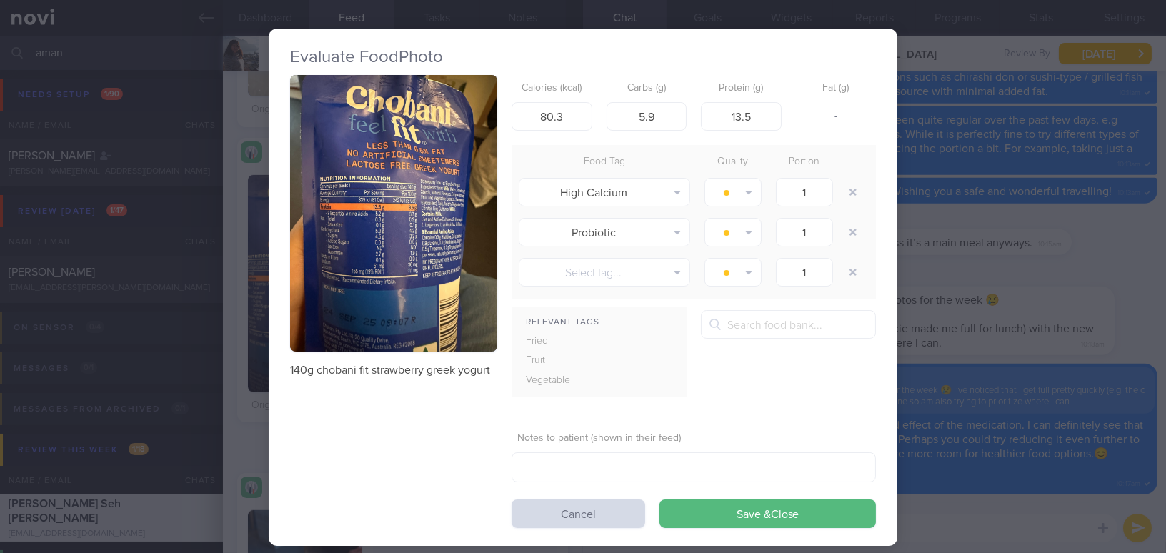
click at [965, 339] on div "Evaluate Food Photo 140g chobani fit strawberry greek yogurt Calories (kcal) 80…" at bounding box center [583, 276] width 1166 height 553
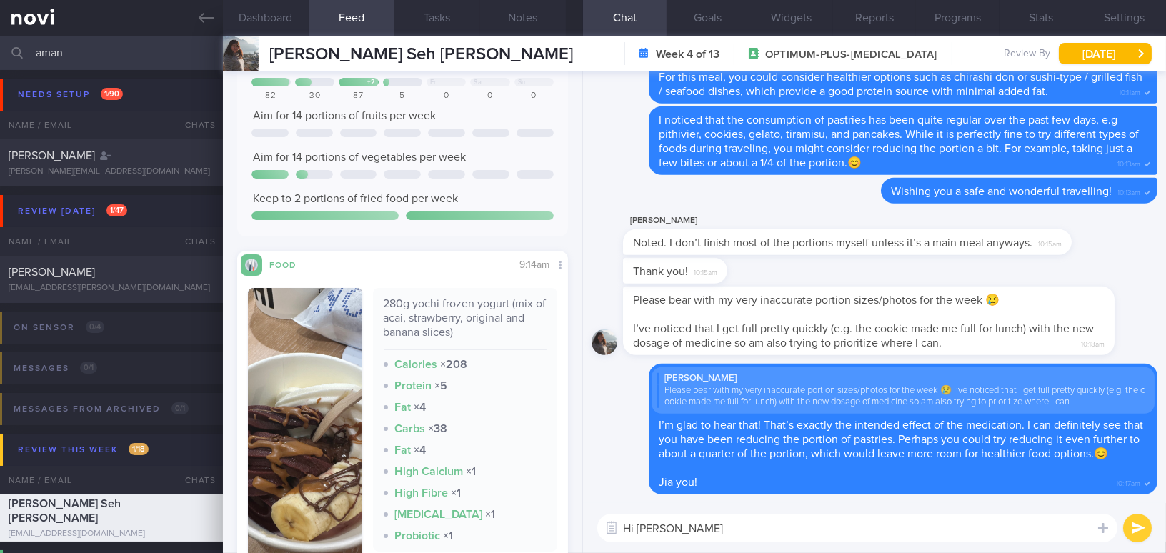
scroll to position [129, 0]
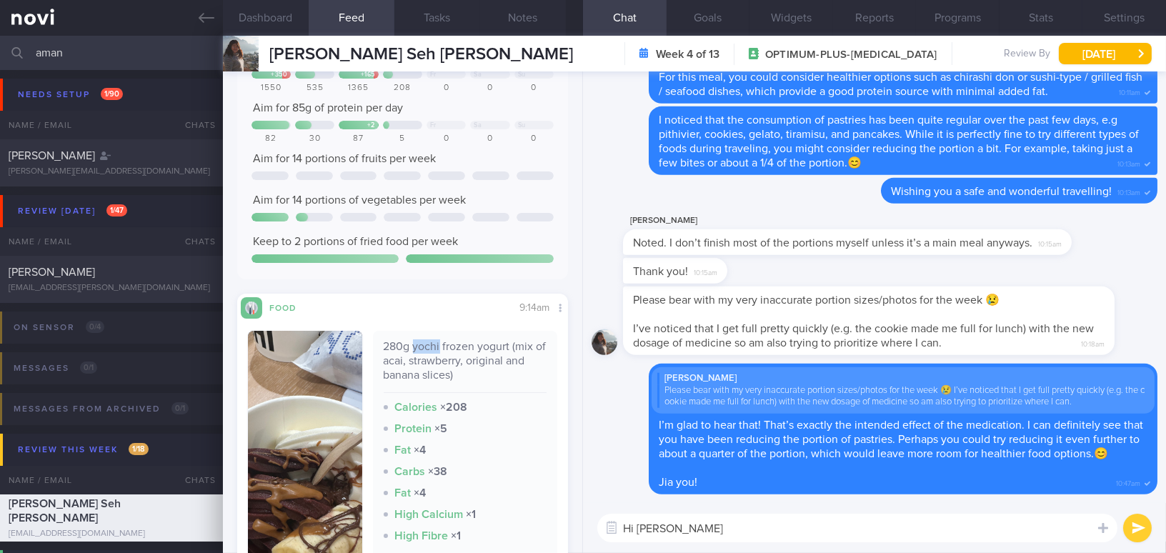
drag, startPoint x: 410, startPoint y: 345, endPoint x: 437, endPoint y: 345, distance: 27.1
click at [437, 345] on div "280g yochi frozen yogurt (mix of acai, strawberry, original and banana slices)" at bounding box center [466, 366] width 164 height 54
copy div "yochi"
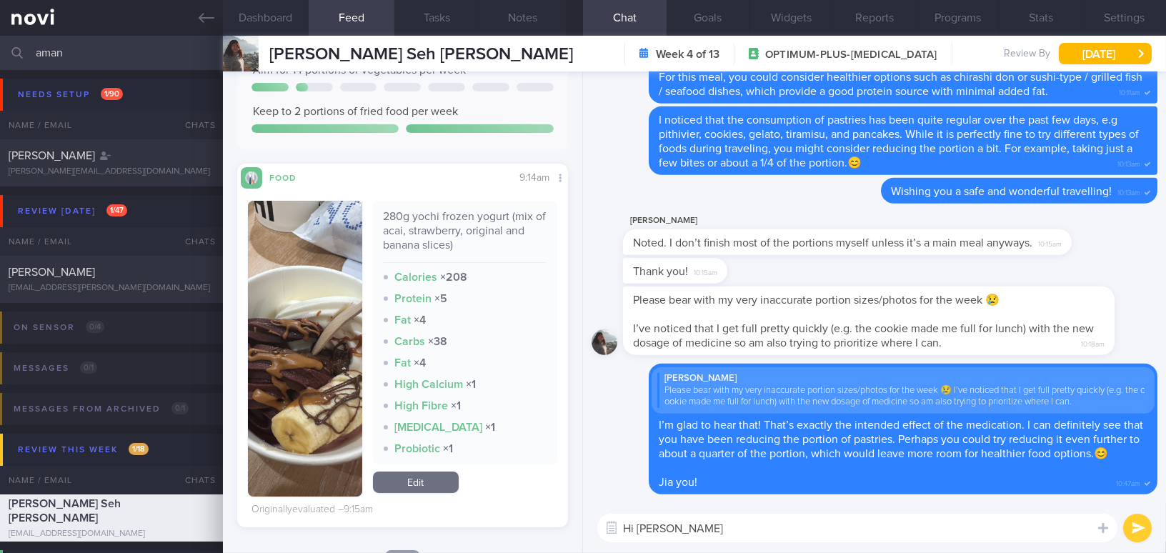
drag, startPoint x: 697, startPoint y: 524, endPoint x: 508, endPoint y: 524, distance: 188.6
click at [508, 524] on div "Dashboard Feed 8 Tasks Notes Chat Goals Widgets Reports Programs Stats Settings…" at bounding box center [694, 294] width 943 height 517
paste textarea "You’ve been keeping your step count high during your holiday trip!"
click at [716, 528] on textarea "Hi Amanda, You’ve been keeping your step count high during your holiday trip!" at bounding box center [857, 528] width 520 height 29
click at [1046, 535] on textarea "Hi Amanda, you have been keeping your step count high during your holiday trip!" at bounding box center [857, 528] width 520 height 29
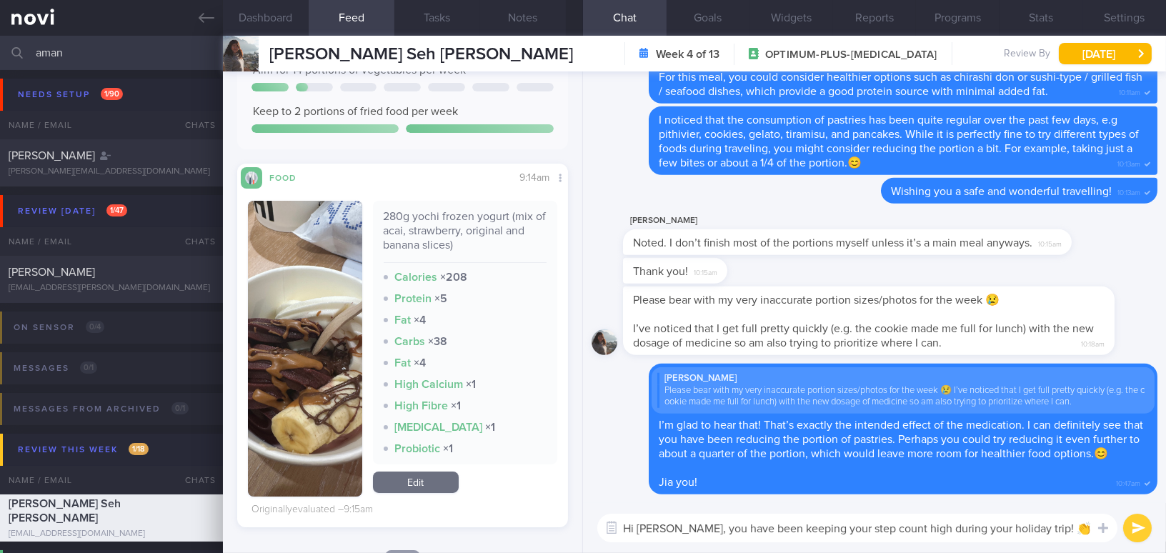
type textarea "Hi Amanda, you have been keeping your step count high during your holiday trip!…"
click at [1134, 531] on button "submit" at bounding box center [1137, 528] width 29 height 29
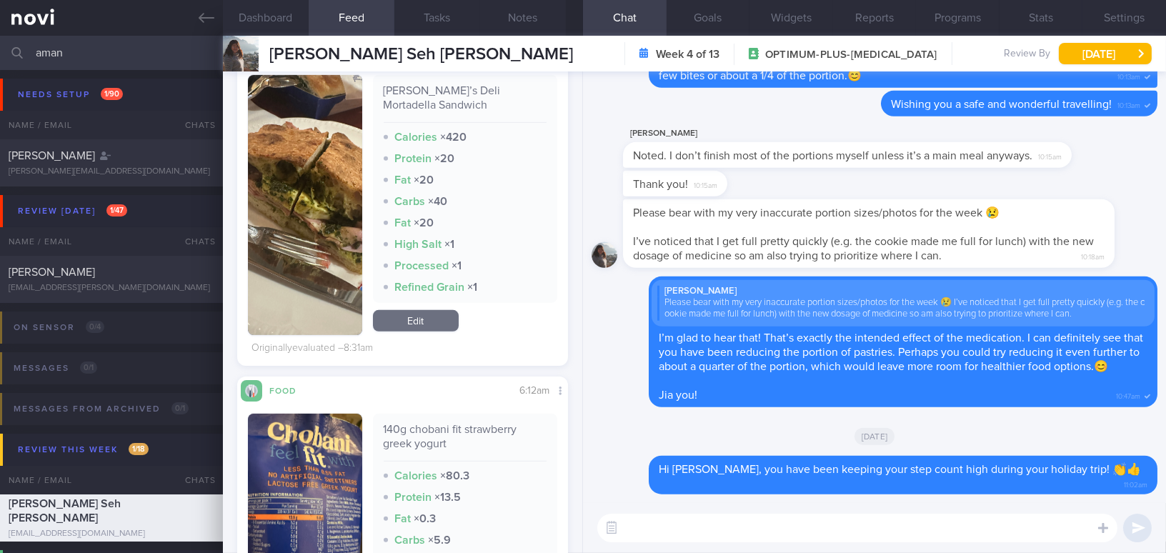
scroll to position [1623, 0]
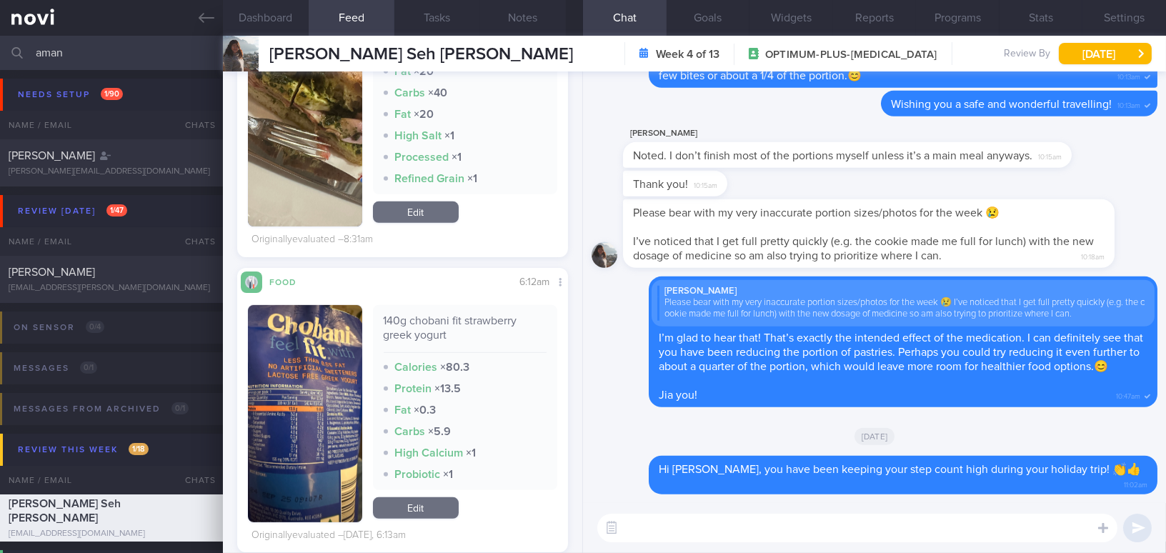
click at [293, 409] on button "button" at bounding box center [305, 413] width 114 height 217
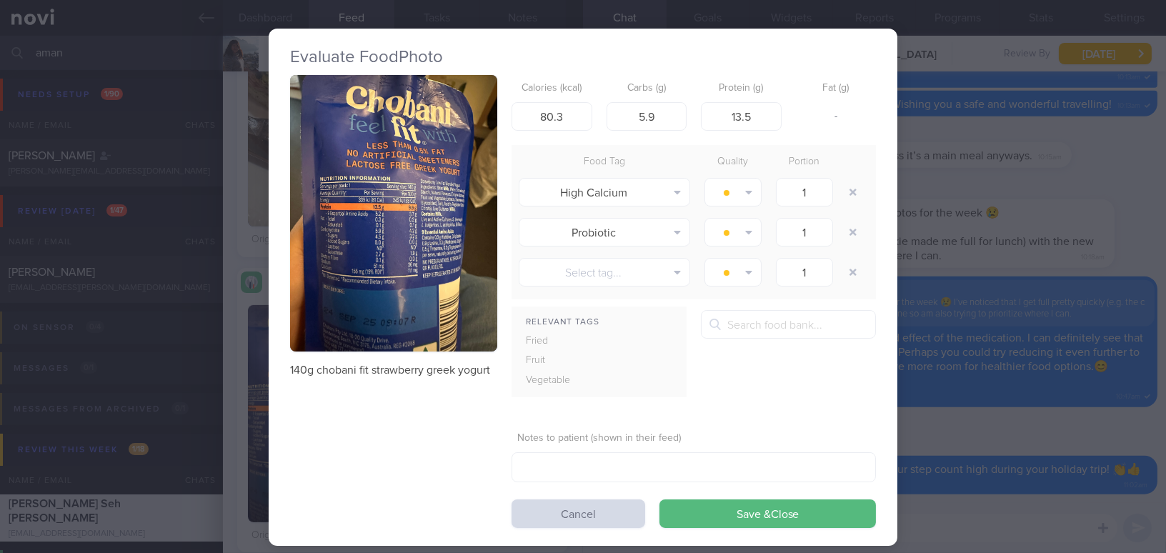
drag, startPoint x: 1033, startPoint y: 446, endPoint x: 1069, endPoint y: 480, distance: 49.0
click at [1033, 446] on div "Evaluate Food Photo 140g chobani fit strawberry greek yogurt Calories (kcal) 80…" at bounding box center [583, 276] width 1166 height 553
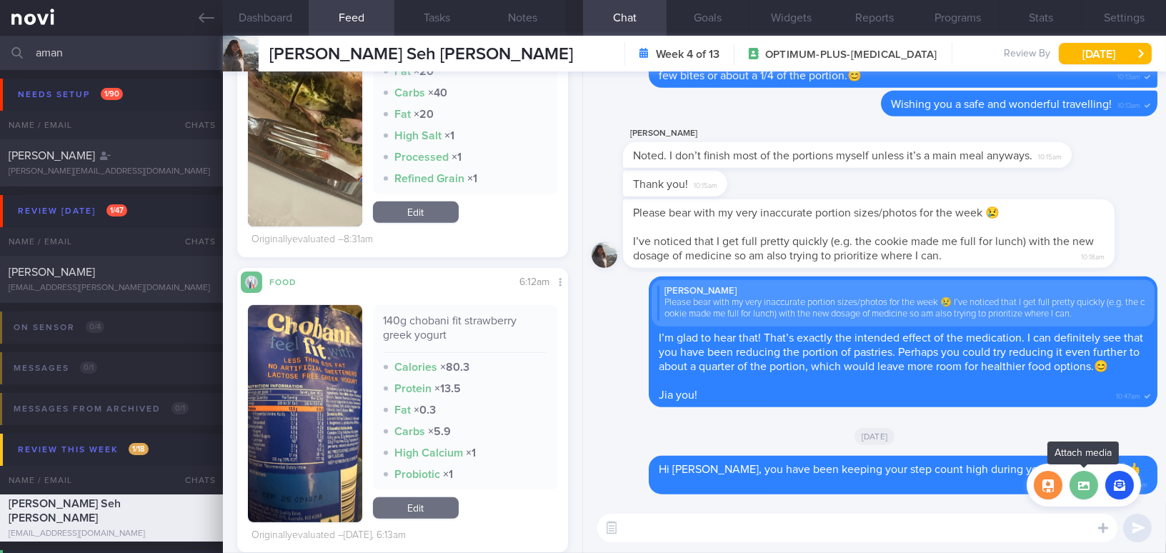
click at [1085, 482] on label at bounding box center [1083, 485] width 29 height 29
click at [0, 0] on input "file" at bounding box center [0, 0] width 0 height 0
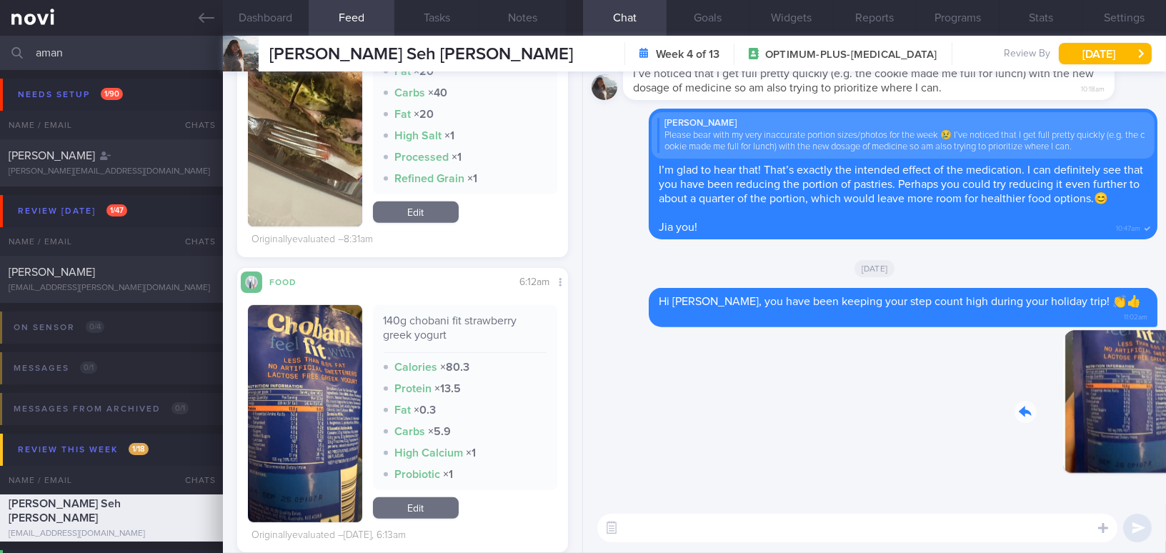
drag, startPoint x: 1066, startPoint y: 414, endPoint x: 1138, endPoint y: 419, distance: 72.3
click at [1138, 419] on div "Delete 11:03am" at bounding box center [1057, 412] width 200 height 165
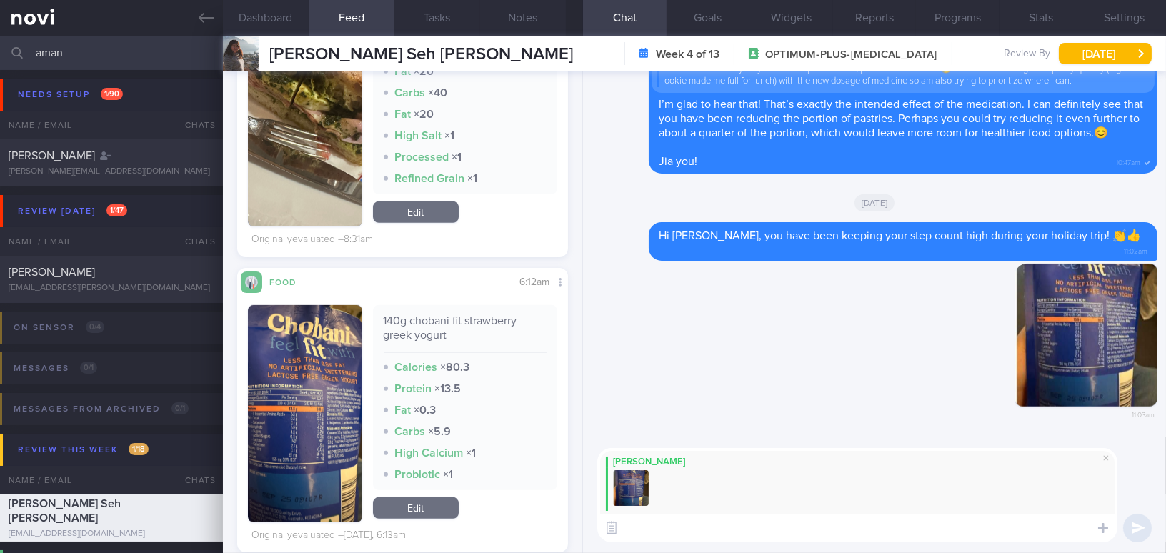
paste textarea "Chobani Fit is a great option, as it is lower in calories and sugar while highe…"
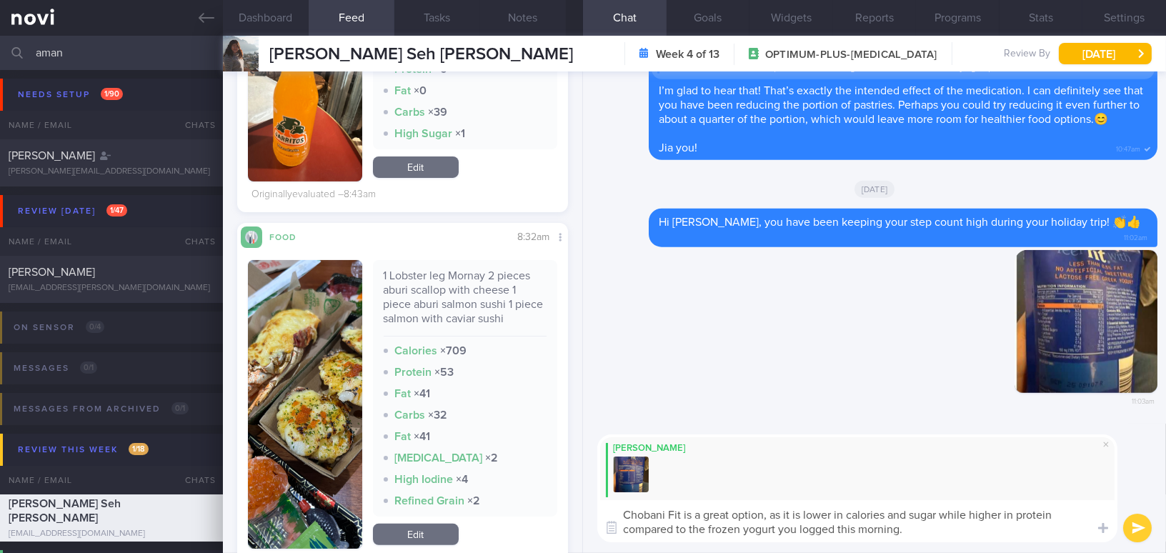
scroll to position [909, 0]
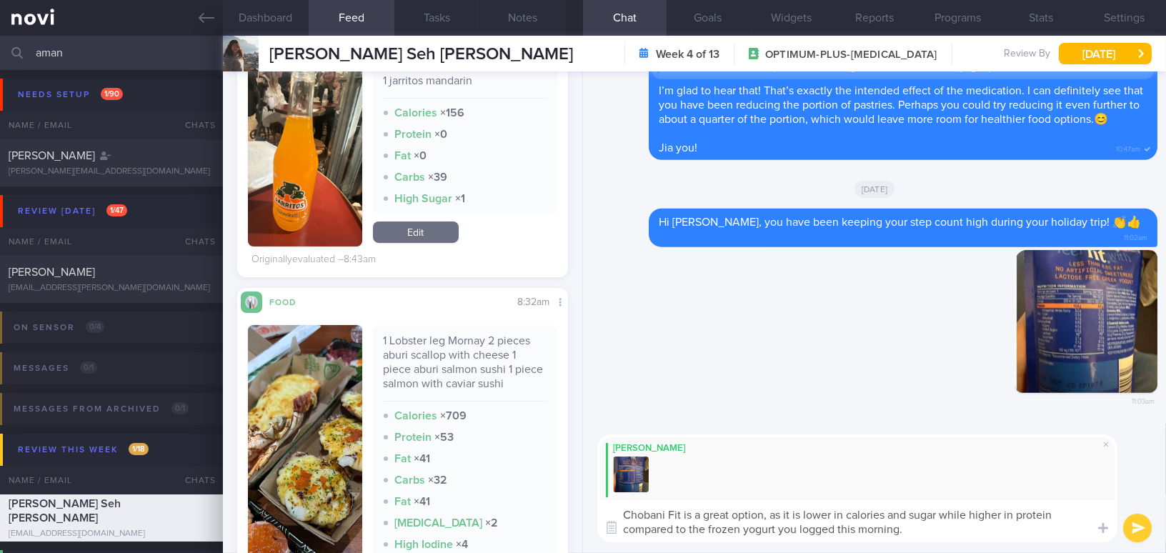
click at [709, 530] on textarea "Chobani Fit is a great option, as it is lower in calories and sugar while highe…" at bounding box center [857, 521] width 520 height 42
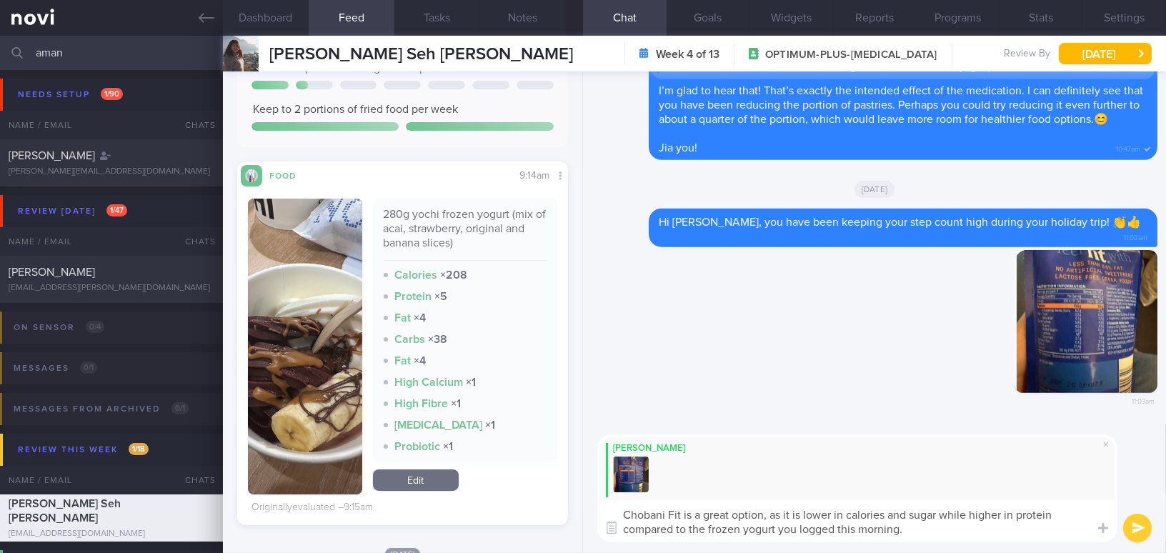
scroll to position [259, 0]
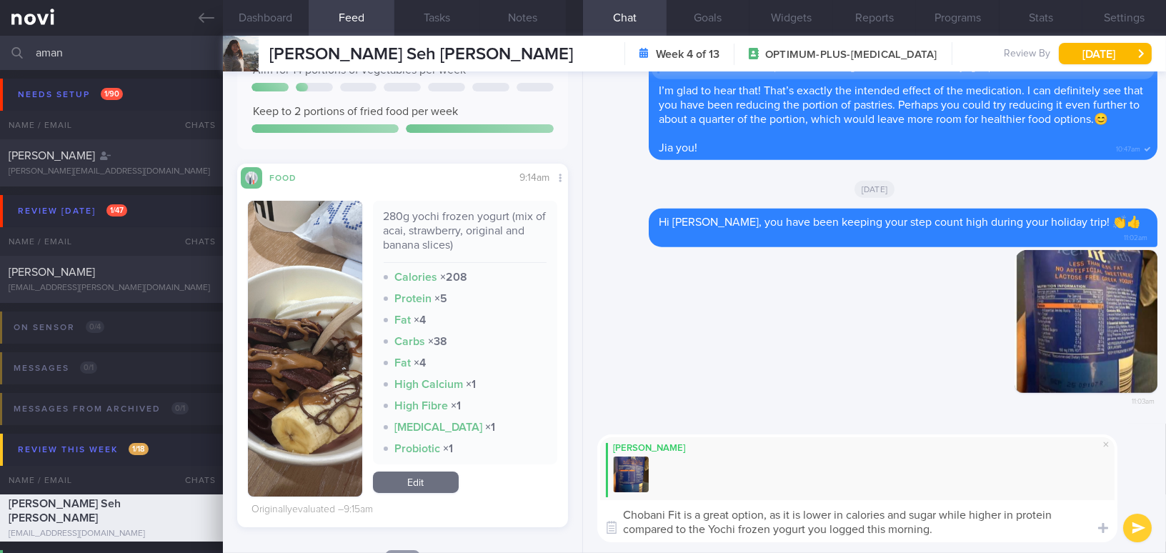
click at [794, 524] on textarea "Chobani Fit is a great option, as it is lower in calories and sugar while highe…" at bounding box center [857, 521] width 520 height 42
drag, startPoint x: 815, startPoint y: 525, endPoint x: 944, endPoint y: 538, distance: 129.9
click at [944, 538] on textarea "Chobani Fit is a great option, as it is lower in calories and sugar while highe…" at bounding box center [857, 521] width 520 height 42
type textarea "Chobani Fit is a great option, as it is lower in calories and sugar while highe…"
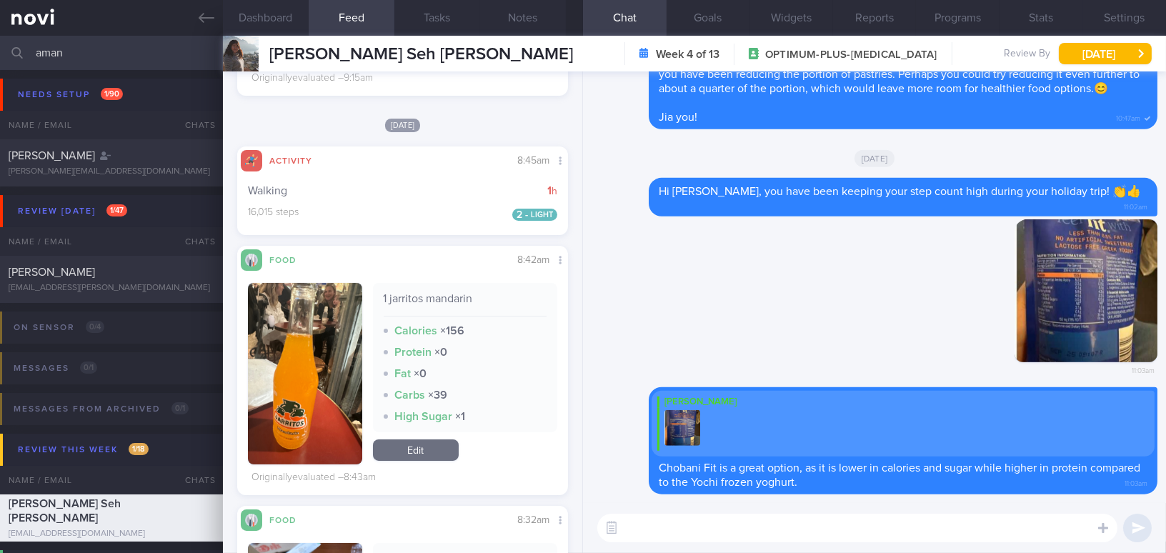
scroll to position [714, 0]
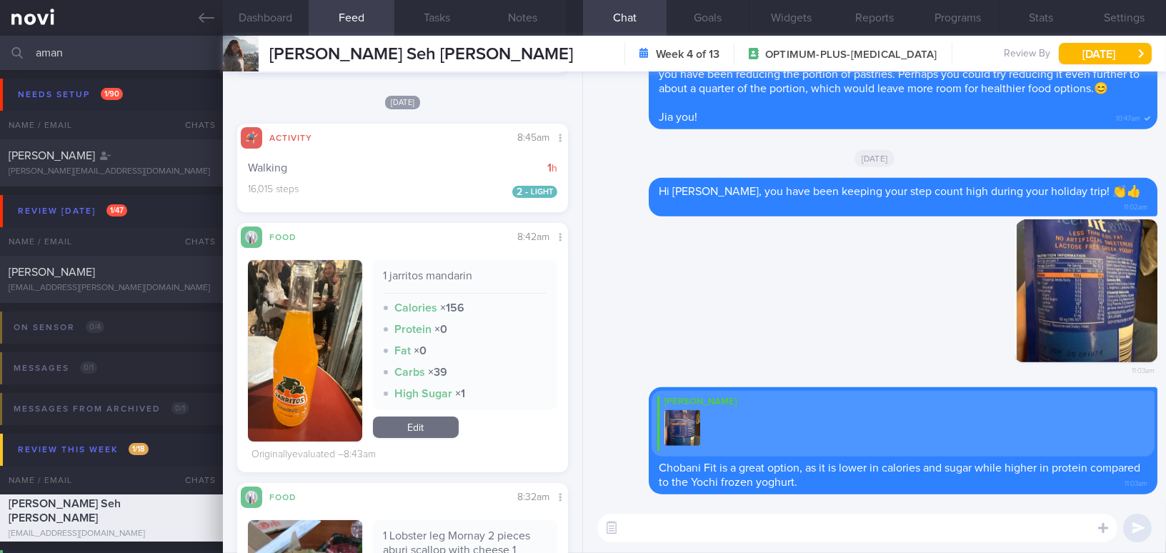
click at [304, 346] on button "button" at bounding box center [305, 350] width 114 height 181
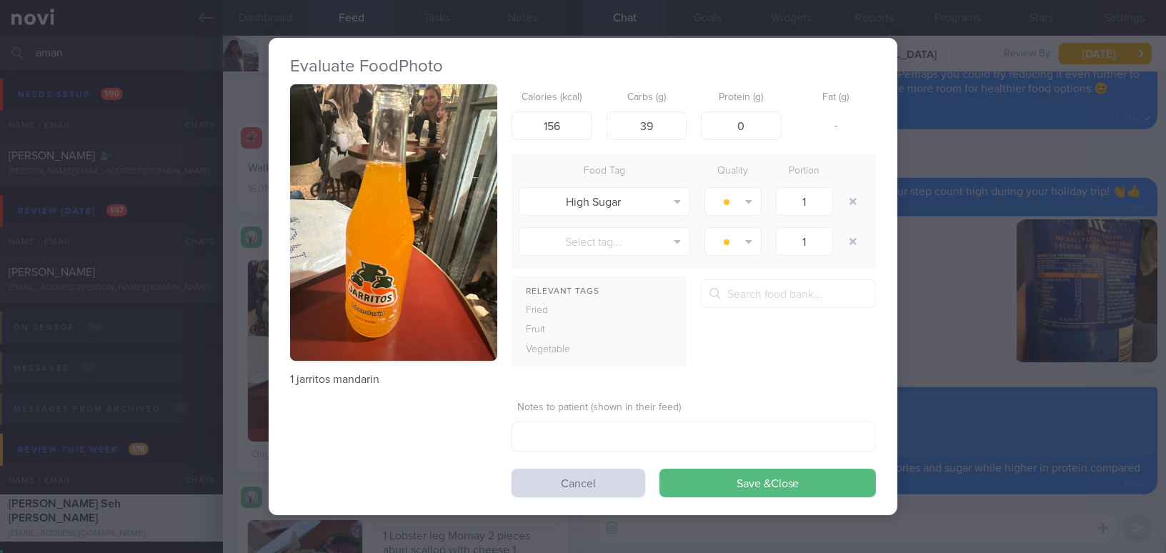
click at [958, 313] on div "Evaluate Food Photo 1 jarritos mandarin Calories (kcal) 156 Carbs (g) 39 Protei…" at bounding box center [583, 276] width 1166 height 553
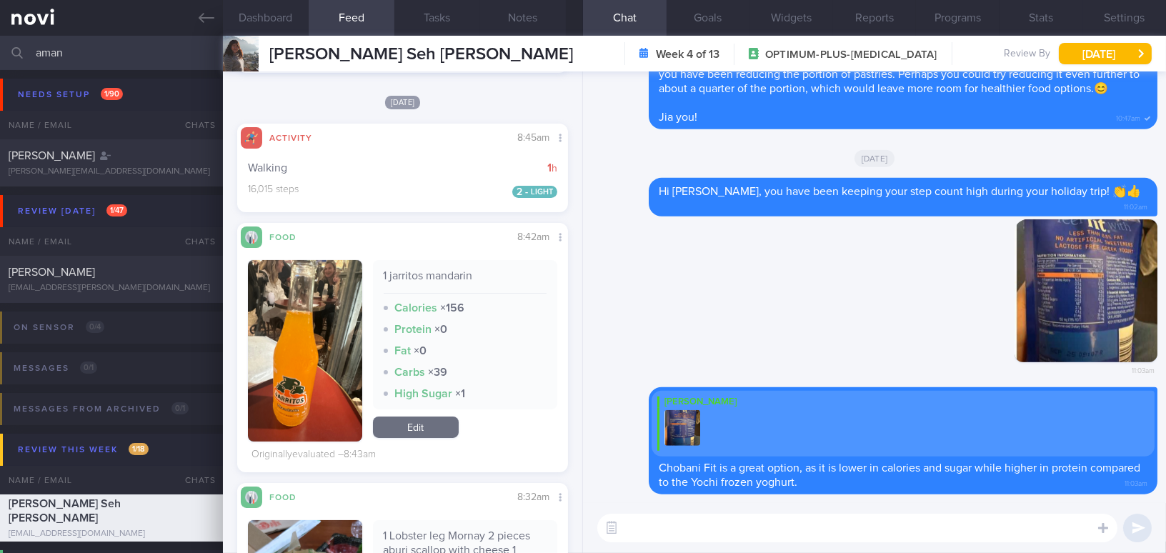
click at [266, 347] on button "button" at bounding box center [305, 350] width 114 height 181
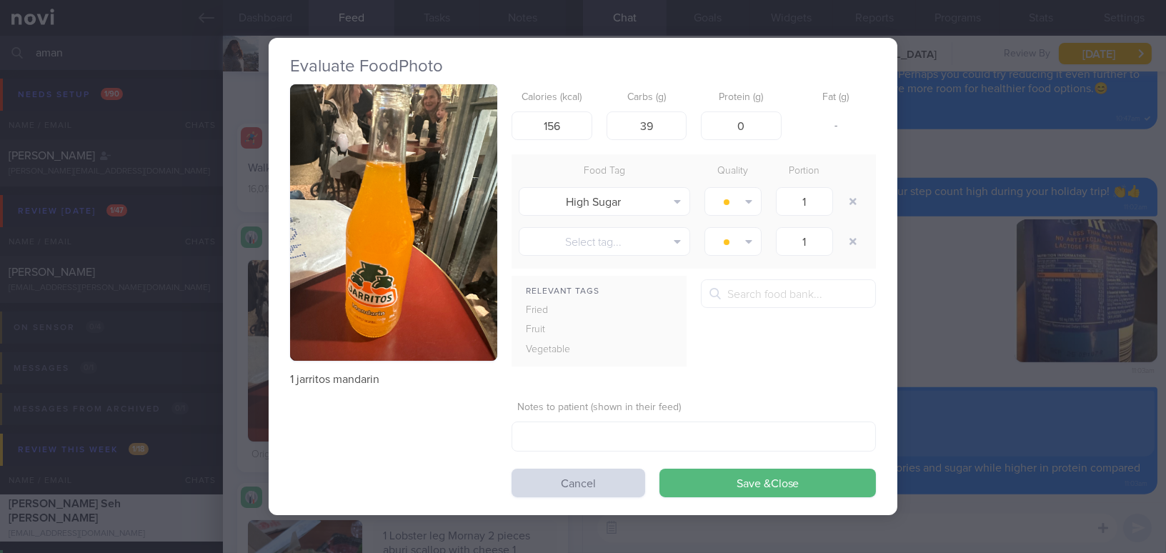
click at [408, 199] on button "button" at bounding box center [393, 222] width 207 height 276
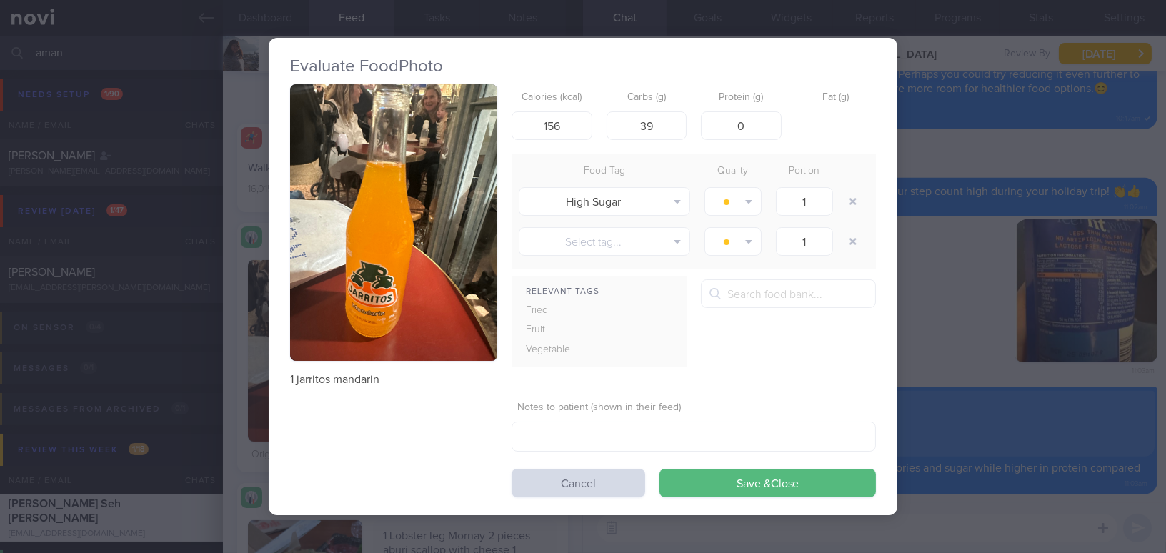
click at [995, 366] on div "Evaluate Food Photo 1 jarritos mandarin Calories (kcal) 156 Carbs (g) 39 Protei…" at bounding box center [583, 276] width 1166 height 553
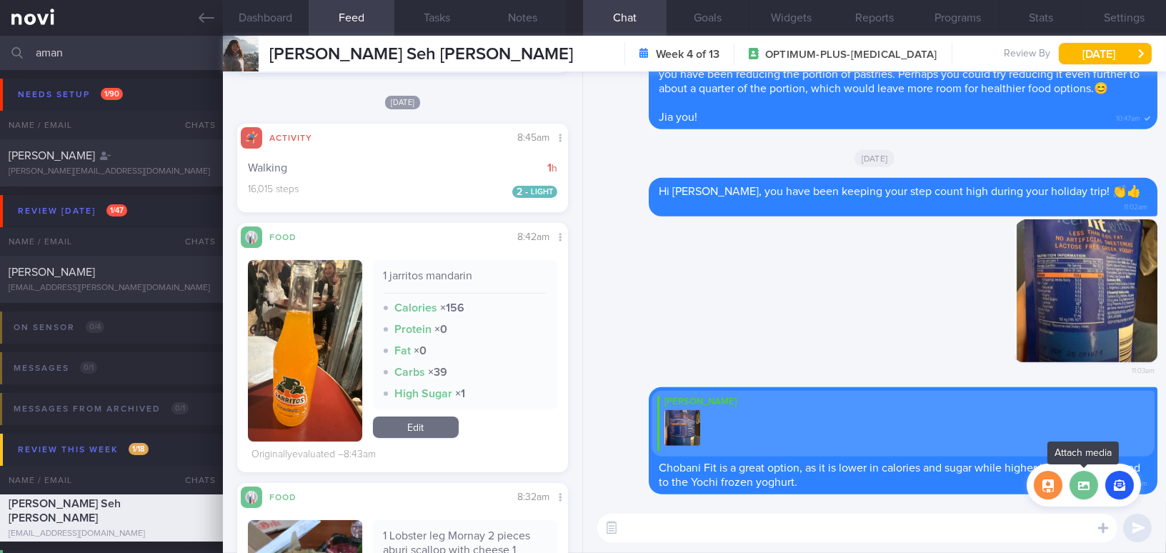
click at [1087, 487] on label at bounding box center [1083, 485] width 29 height 29
click at [0, 0] on input "file" at bounding box center [0, 0] width 0 height 0
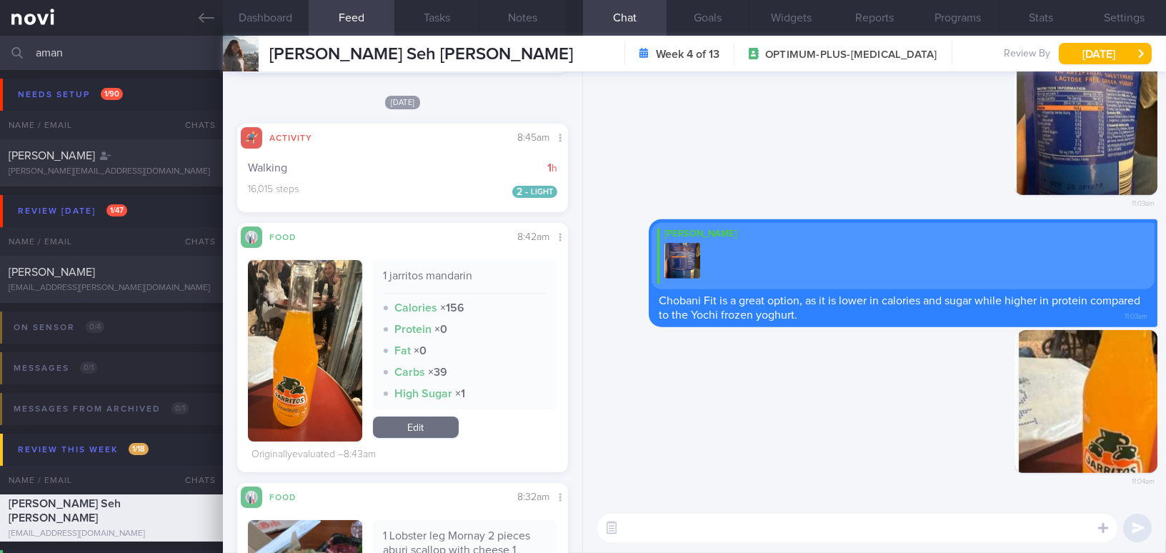
click at [862, 529] on textarea at bounding box center [857, 528] width 520 height 29
paste textarea "It can be harder to control main meals during a holiday trip, so I suggest opti…"
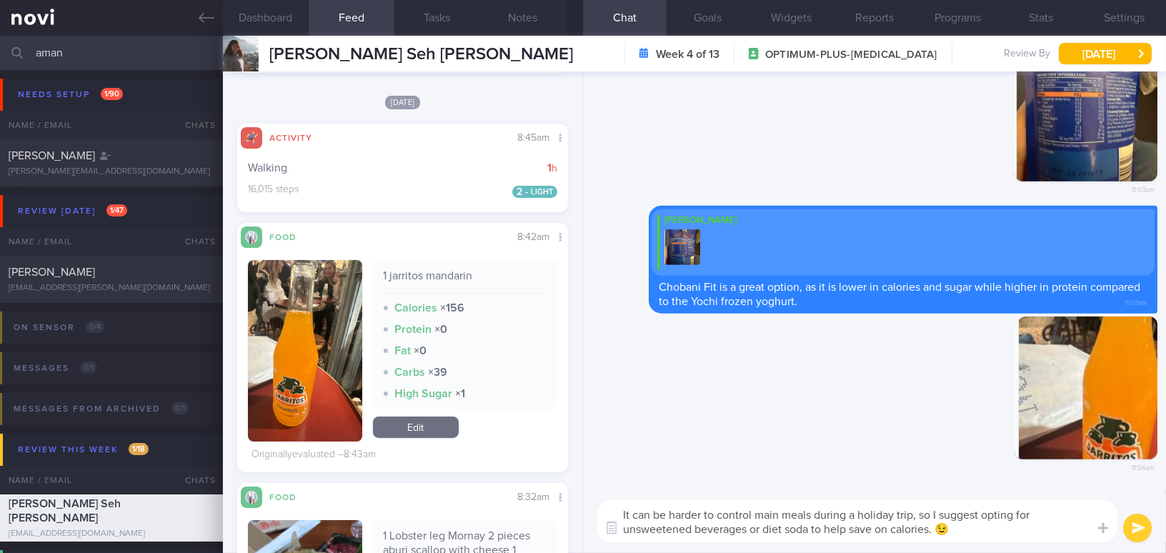
type textarea "It can be harder to control main meals during a holiday trip, so I suggest opti…"
click at [1140, 536] on button "submit" at bounding box center [1137, 528] width 29 height 29
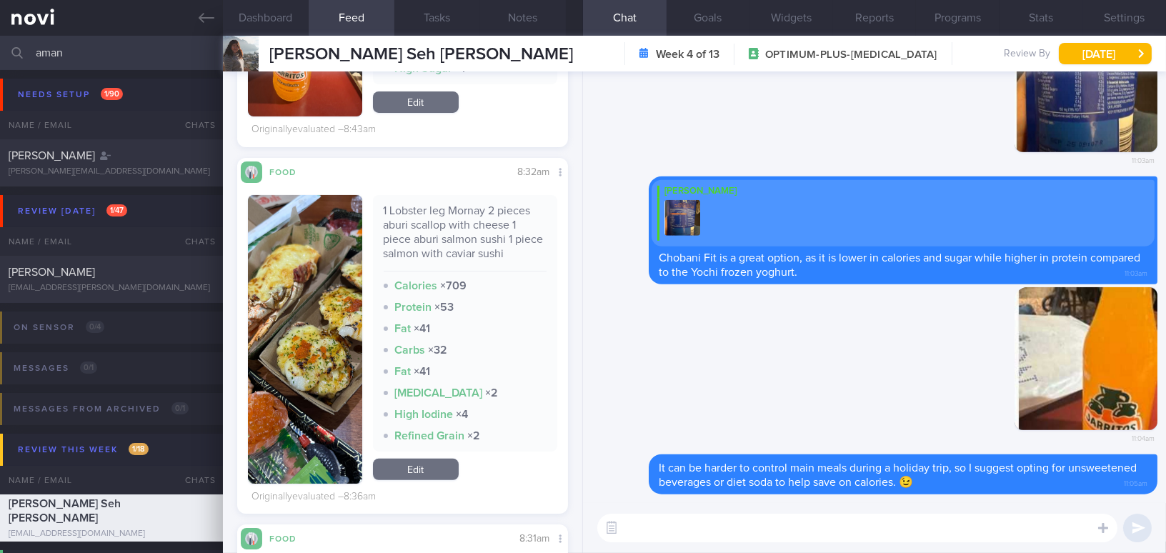
scroll to position [1299, 0]
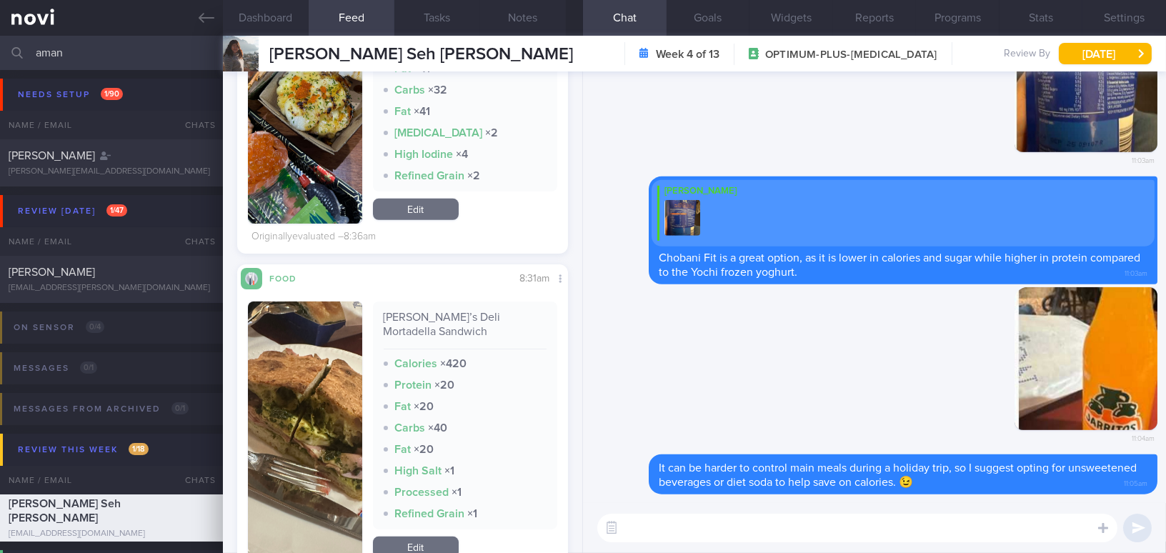
click at [344, 429] on button "button" at bounding box center [305, 431] width 114 height 260
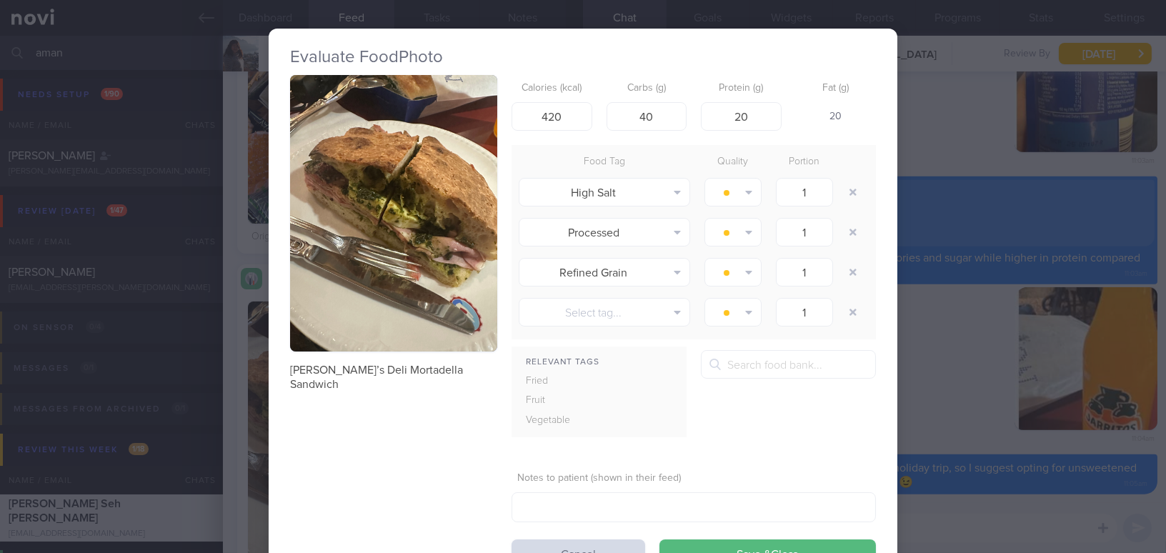
click at [914, 398] on div "Evaluate Food Photo Norma’s Deli Mortadella Sandwich Calories (kcal) 420 Carbs …" at bounding box center [583, 276] width 1166 height 553
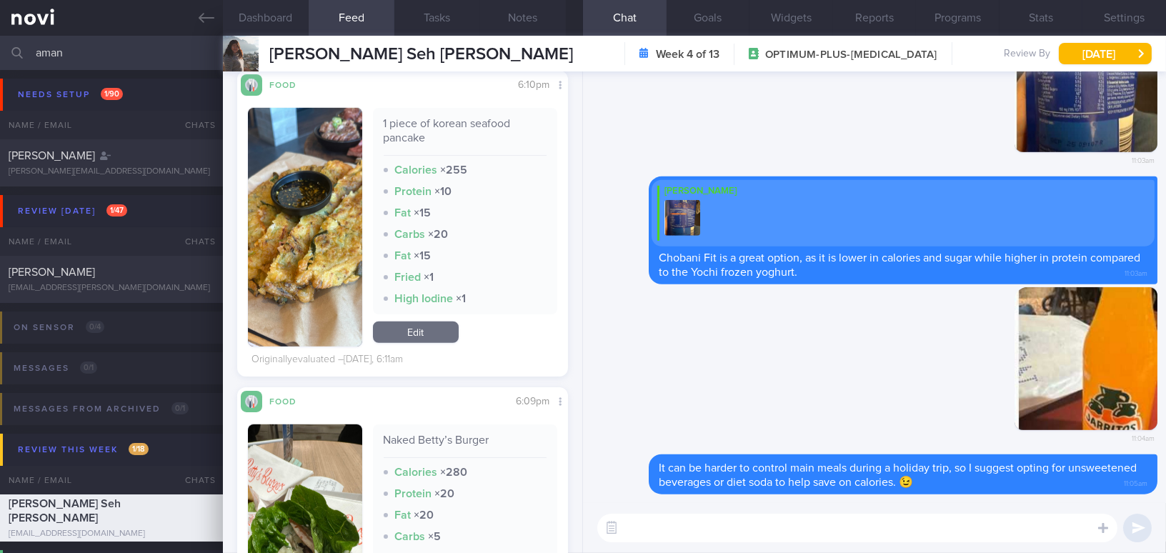
scroll to position [2272, 0]
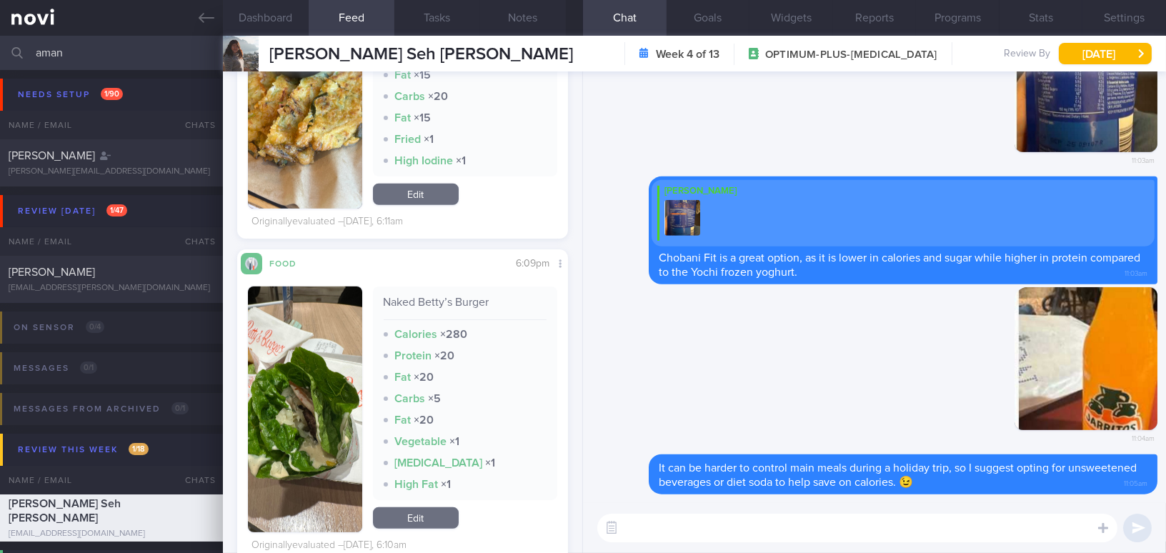
click at [271, 434] on button "button" at bounding box center [305, 409] width 114 height 246
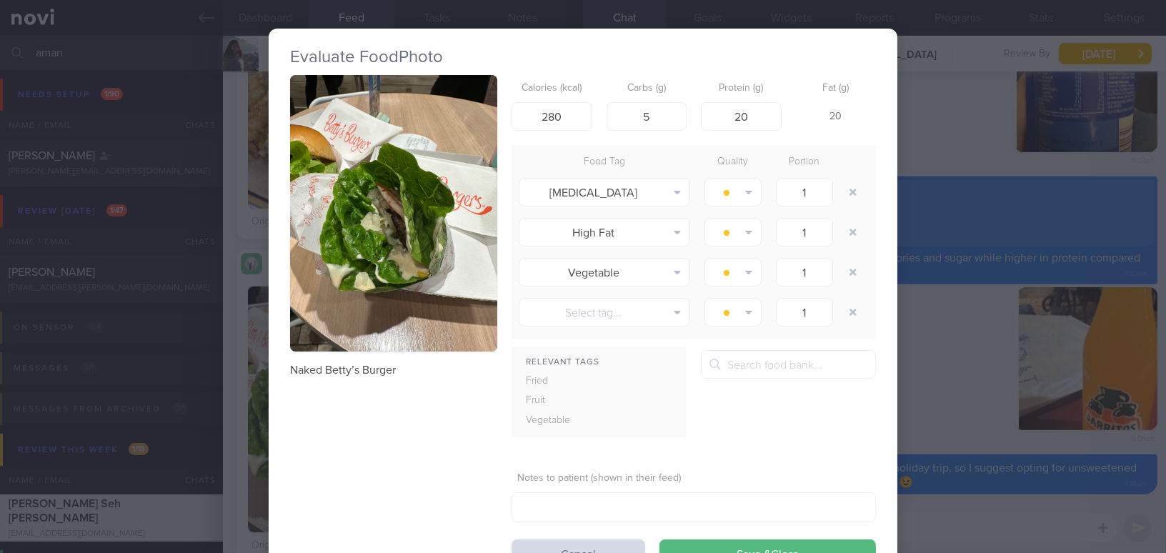
click at [346, 280] on button "button" at bounding box center [393, 213] width 207 height 276
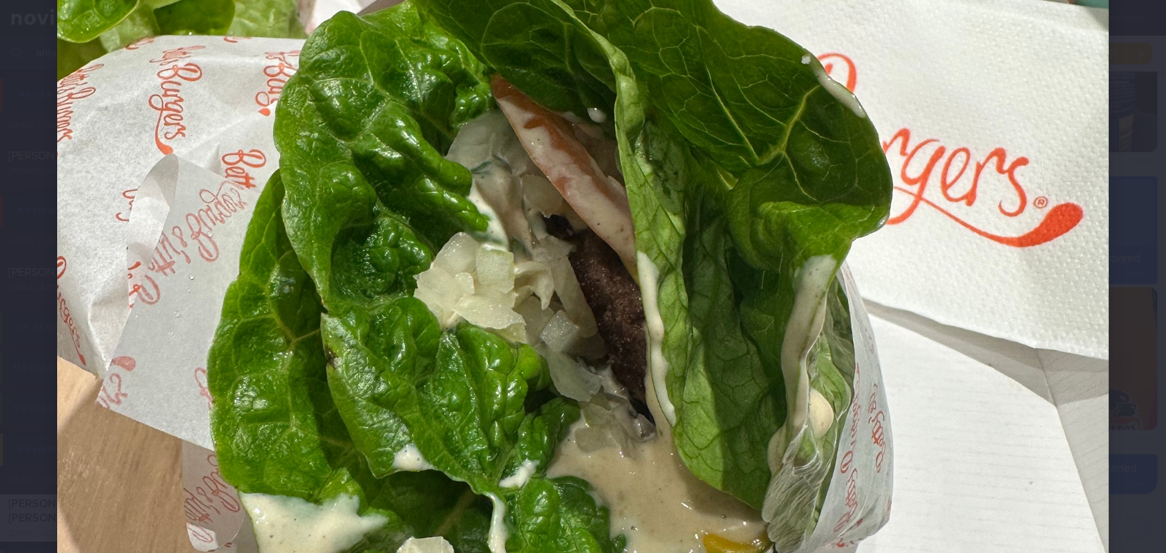
scroll to position [714, 0]
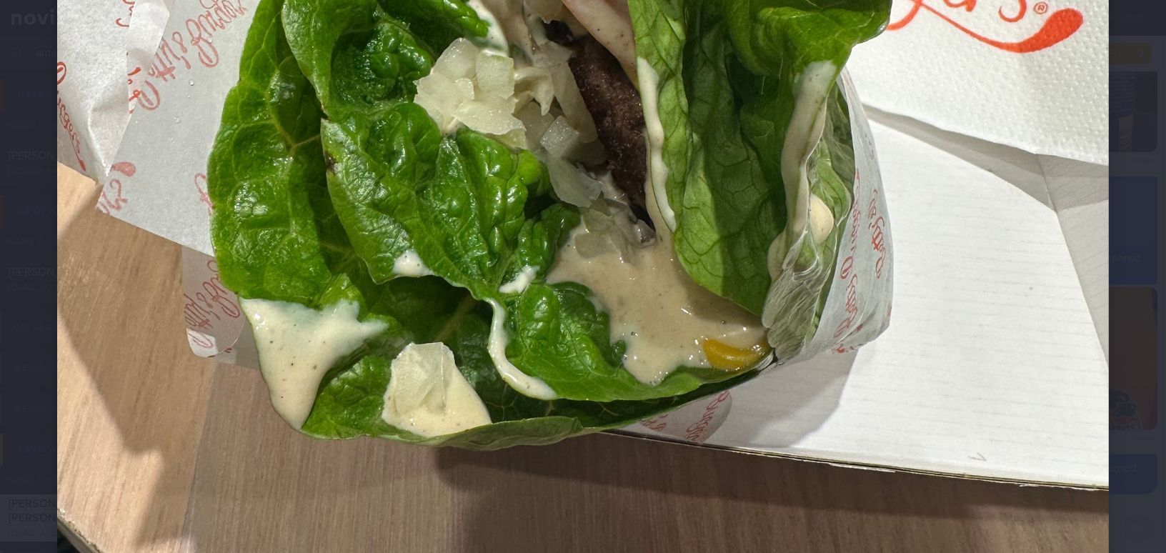
click at [960, 421] on img at bounding box center [583, 44] width 1052 height 1402
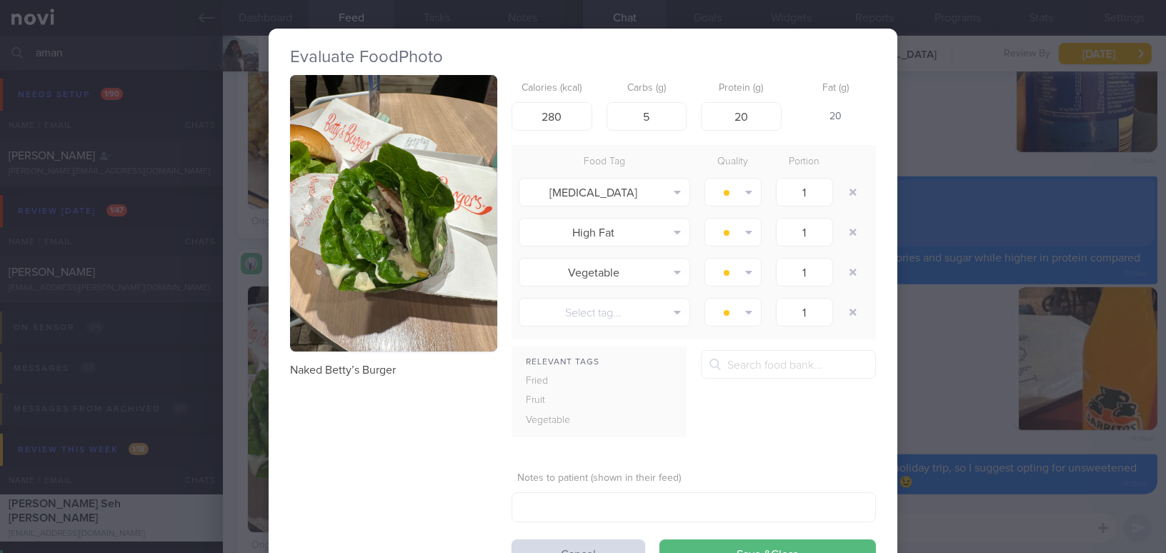
click at [960, 421] on div "Evaluate Food Photo Naked Betty’s Burger Calories (kcal) 280 Carbs (g) 5 Protei…" at bounding box center [583, 276] width 1166 height 553
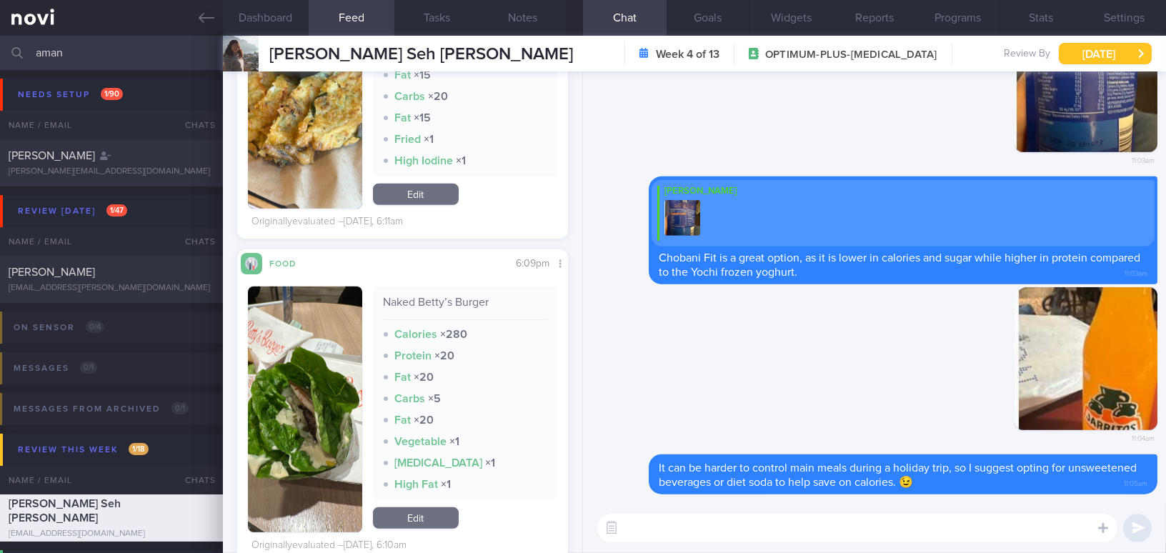
click at [1080, 56] on button "Fri, 29 Aug" at bounding box center [1105, 53] width 93 height 21
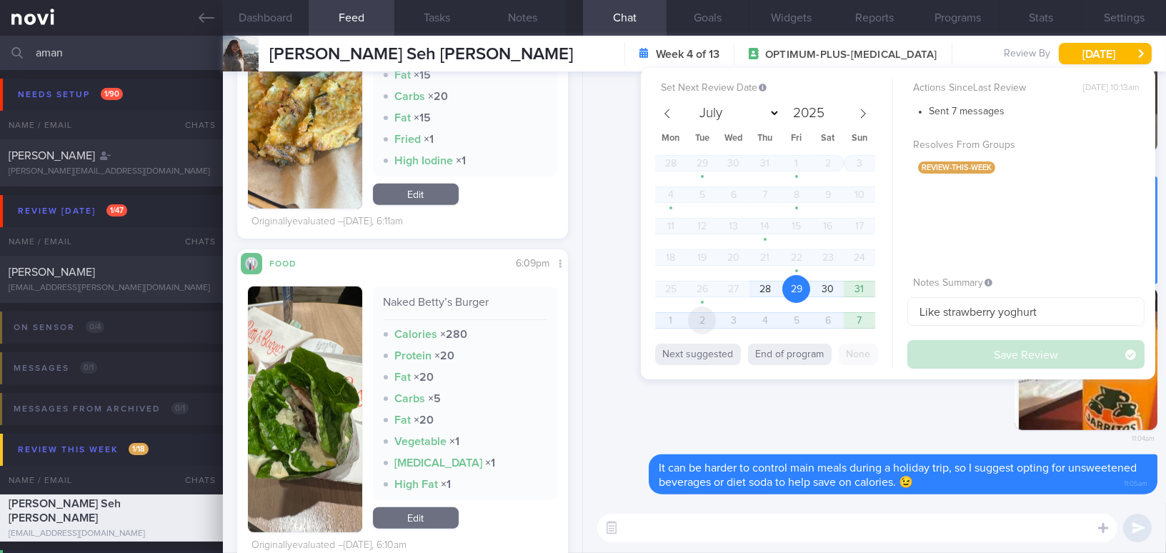
click at [697, 317] on span "2" at bounding box center [702, 320] width 28 height 28
select select "8"
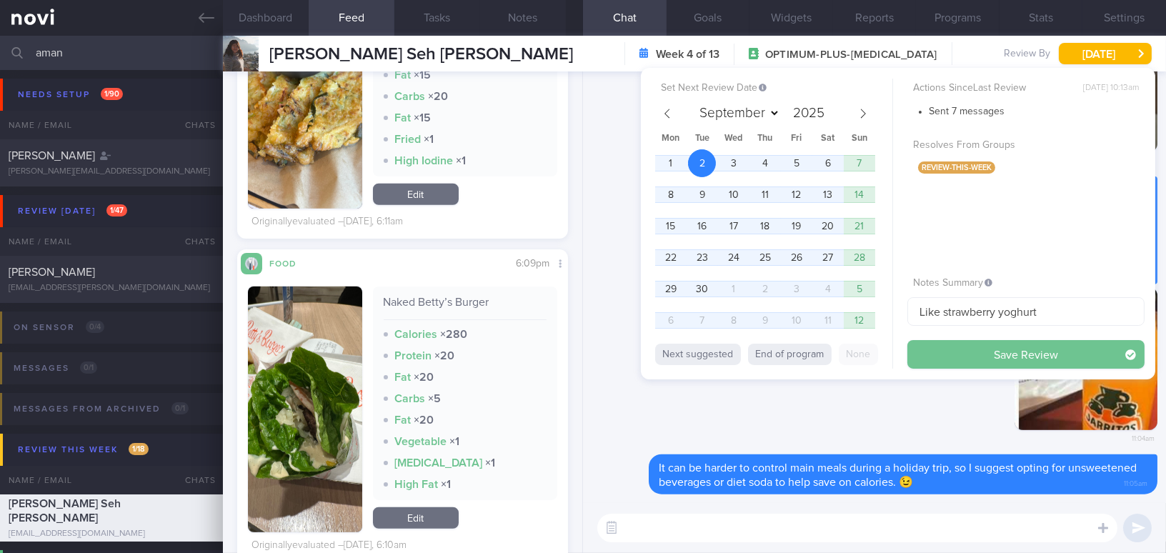
click at [972, 347] on button "Save Review" at bounding box center [1025, 354] width 237 height 29
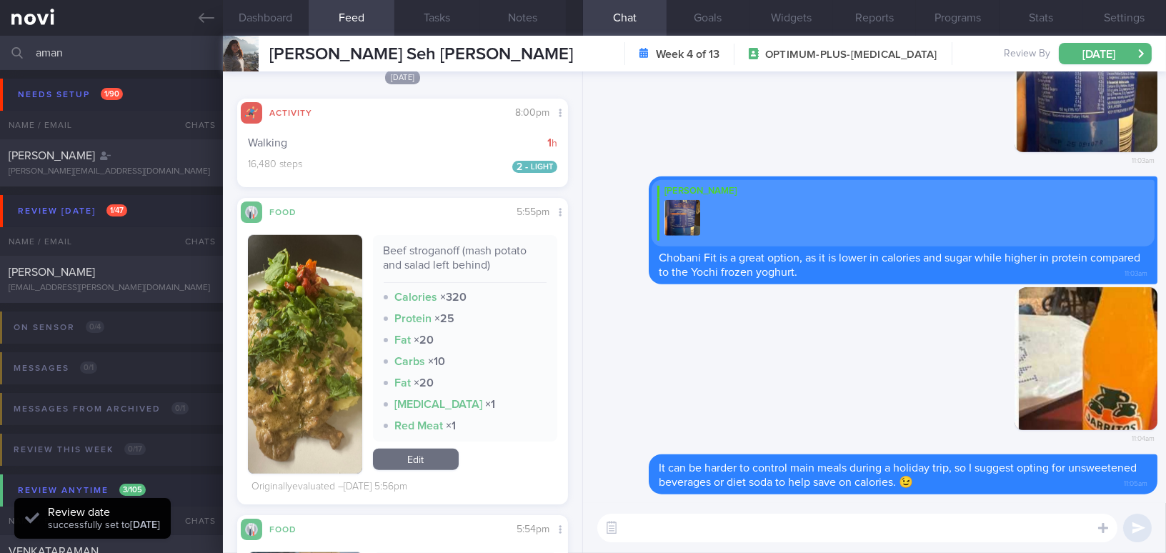
scroll to position [2922, 0]
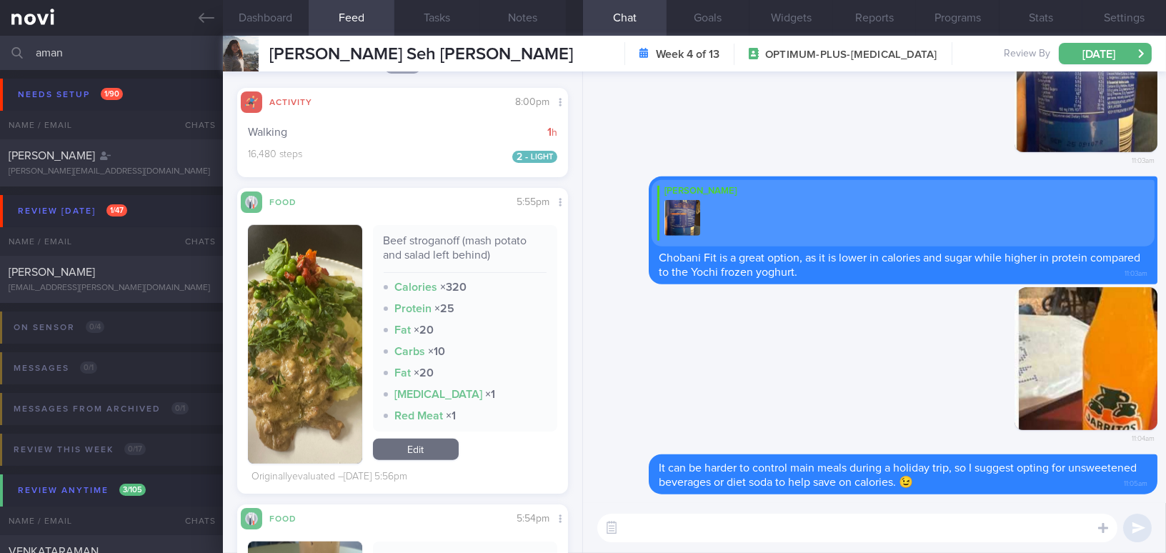
click at [317, 350] on button "button" at bounding box center [305, 344] width 114 height 239
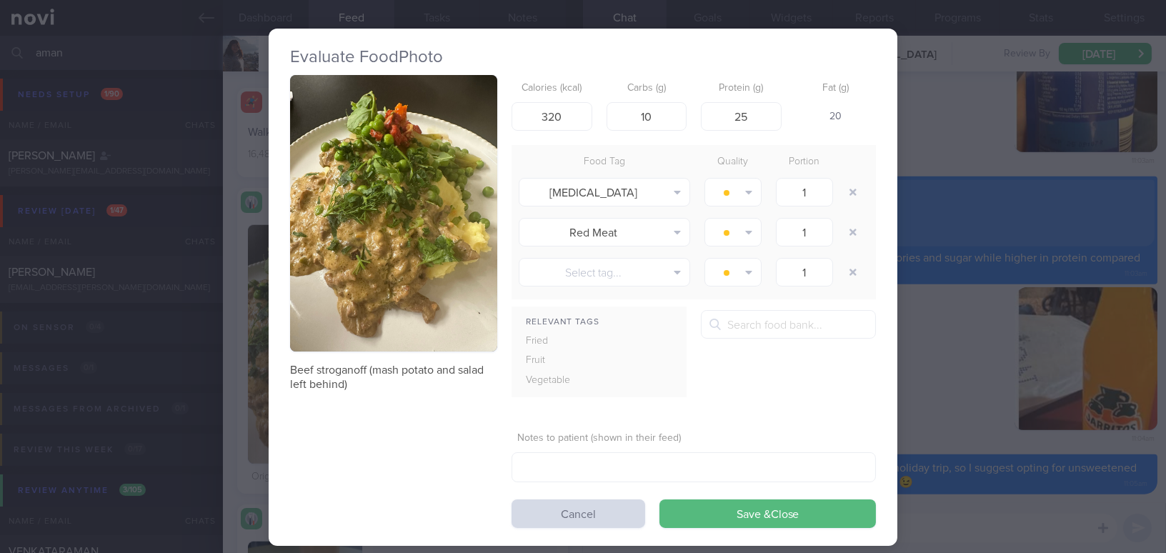
click at [383, 236] on button "button" at bounding box center [393, 213] width 207 height 276
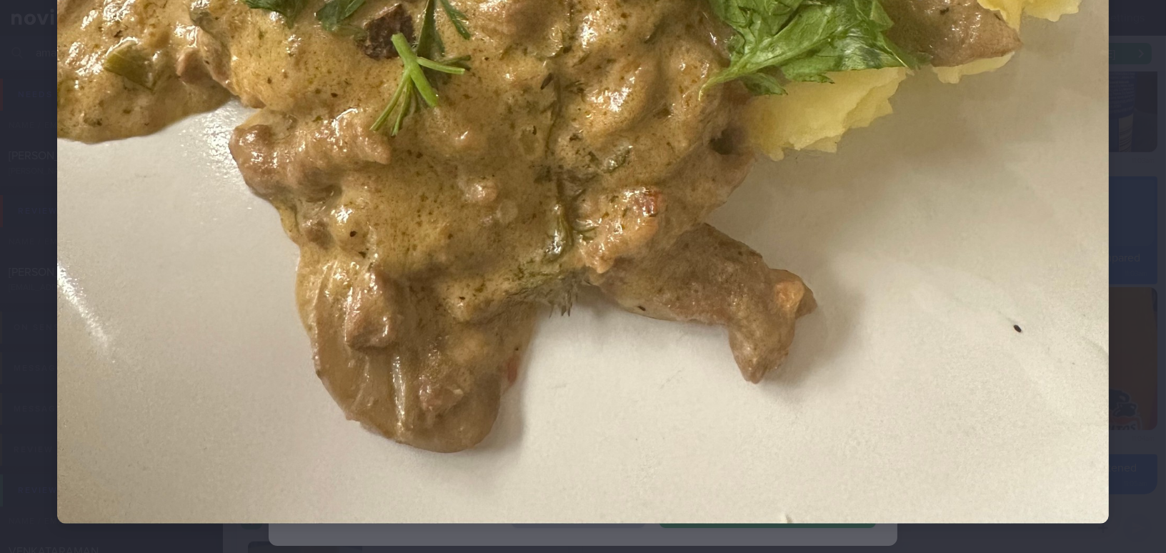
scroll to position [951, 0]
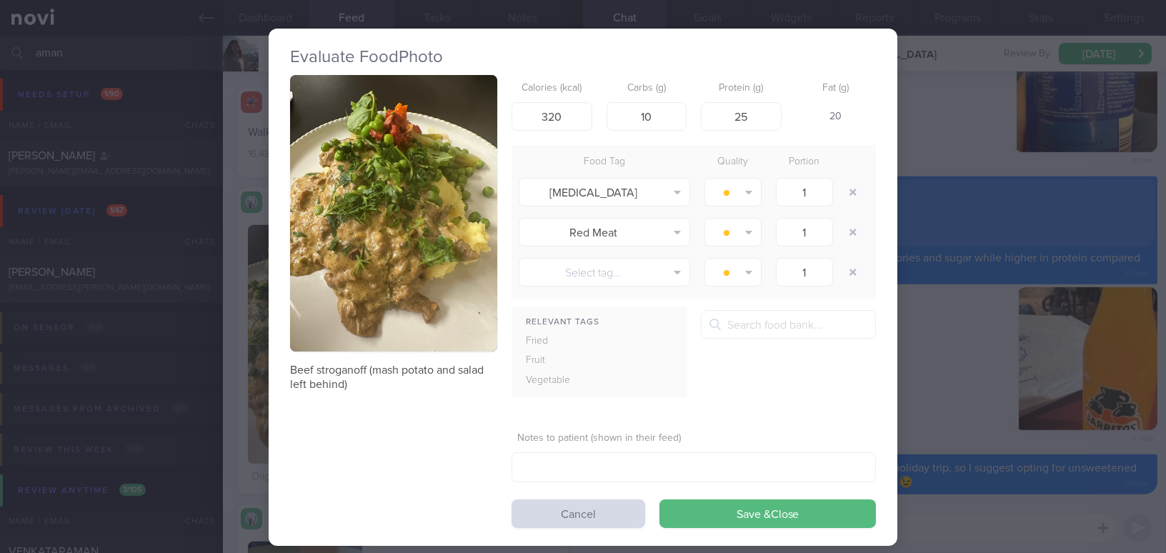
click at [932, 380] on div "Evaluate Food Photo Beef stroganoff (mash potato and salad left behind) Calorie…" at bounding box center [583, 276] width 1166 height 553
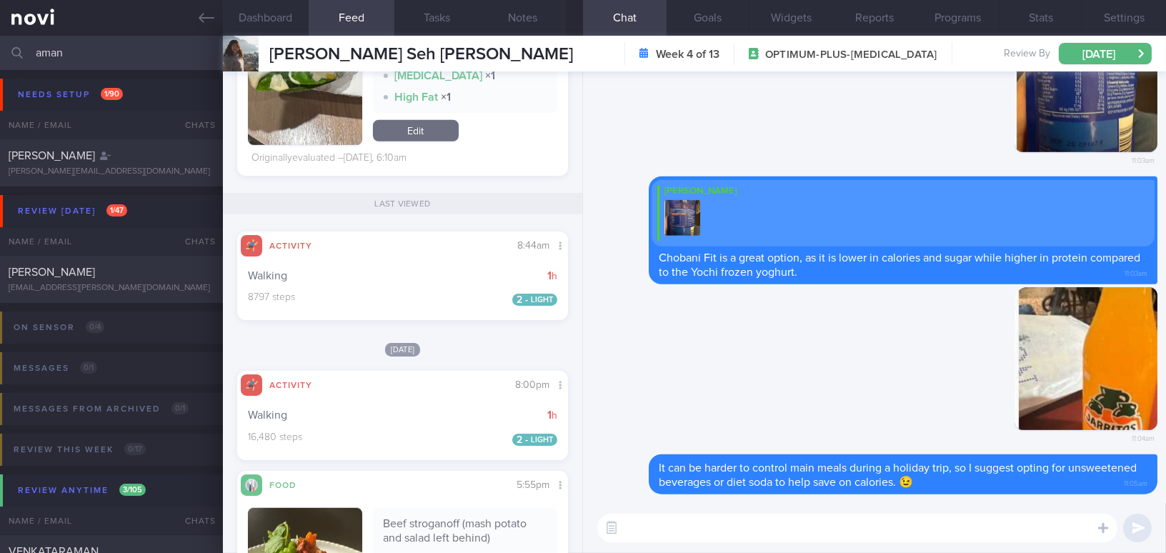
scroll to position [2532, 0]
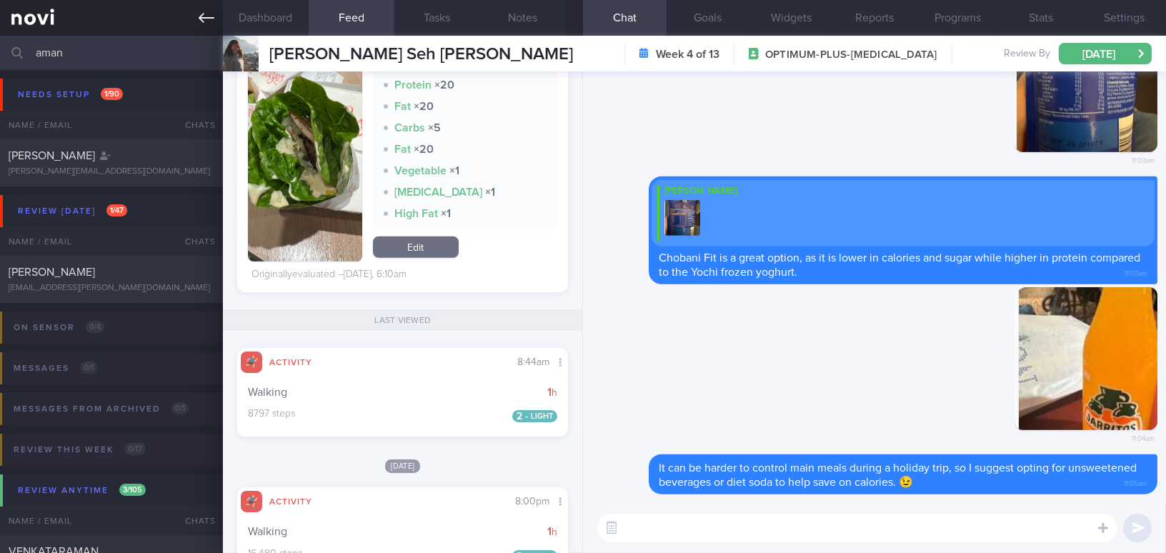
click at [203, 19] on icon at bounding box center [207, 18] width 16 height 16
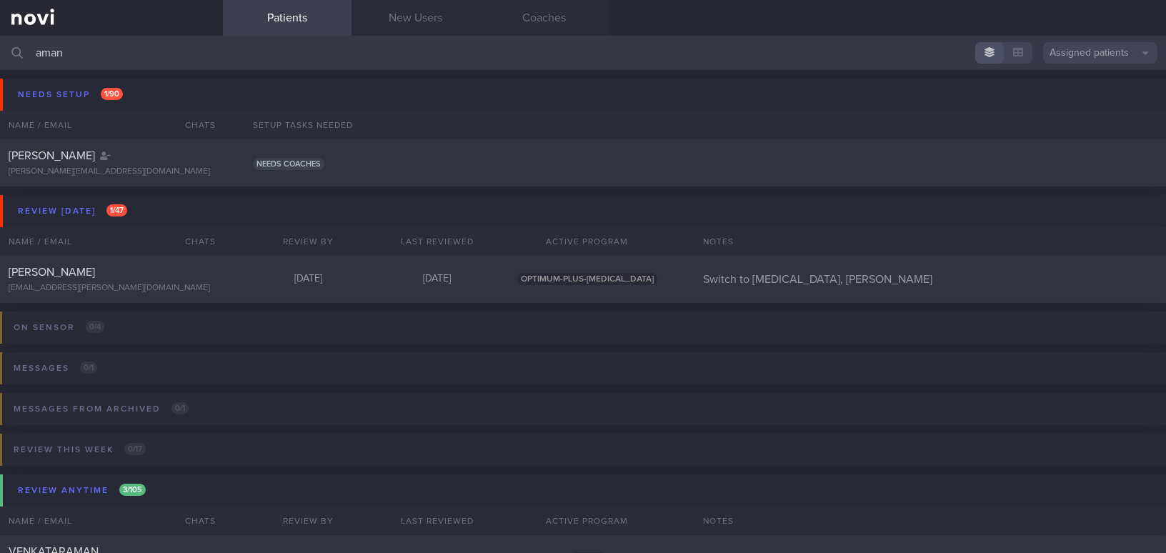
drag, startPoint x: 87, startPoint y: 57, endPoint x: 8, endPoint y: 45, distance: 80.2
click at [8, 45] on div "aman Assigned patients Assigned patients All active patients Archived patients" at bounding box center [583, 53] width 1166 height 34
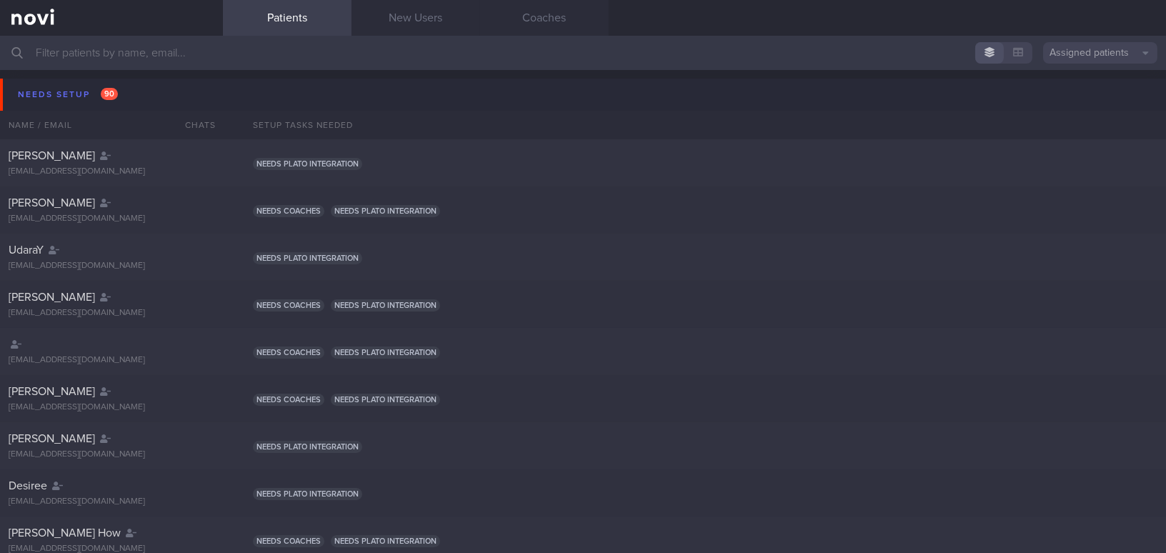
click at [94, 51] on input "text" at bounding box center [583, 53] width 1166 height 34
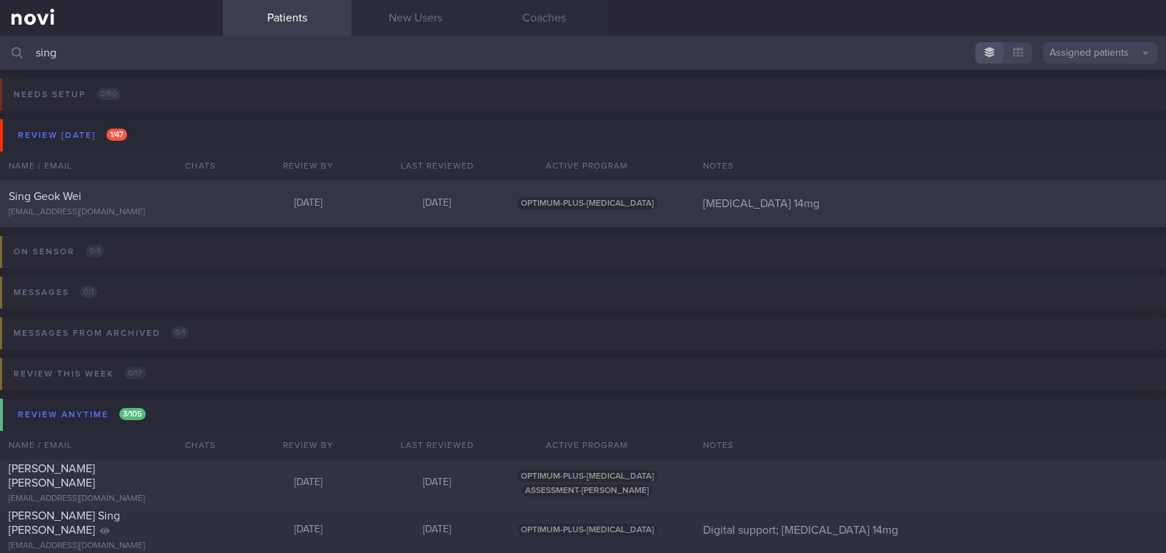
type input "sing"
click at [129, 199] on div "Sing Geok Wei" at bounding box center [110, 196] width 202 height 14
select select "7"
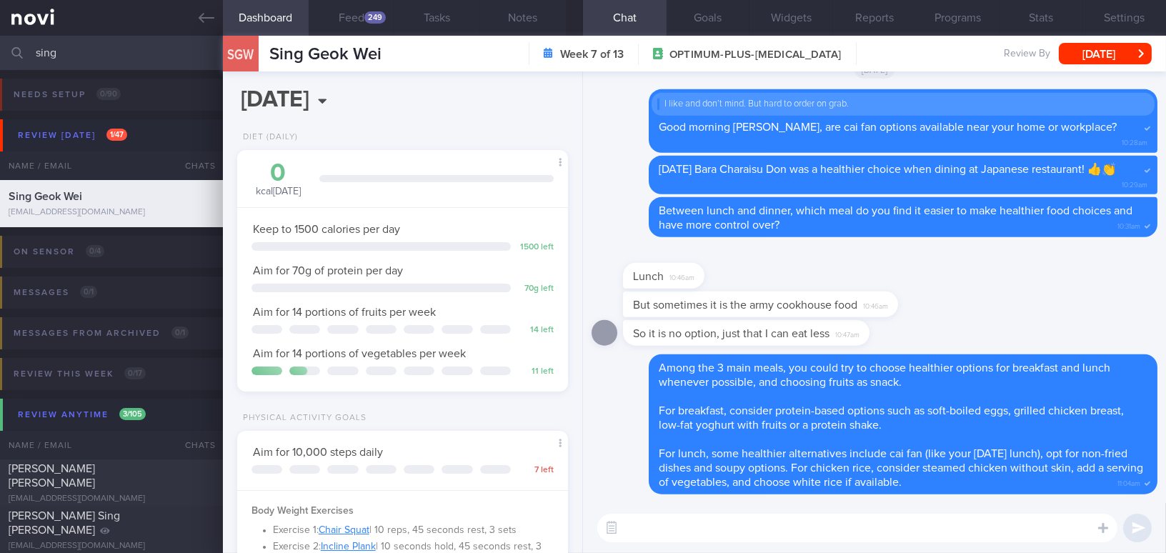
scroll to position [168, 295]
click at [345, 9] on button "Feed 249" at bounding box center [352, 18] width 86 height 36
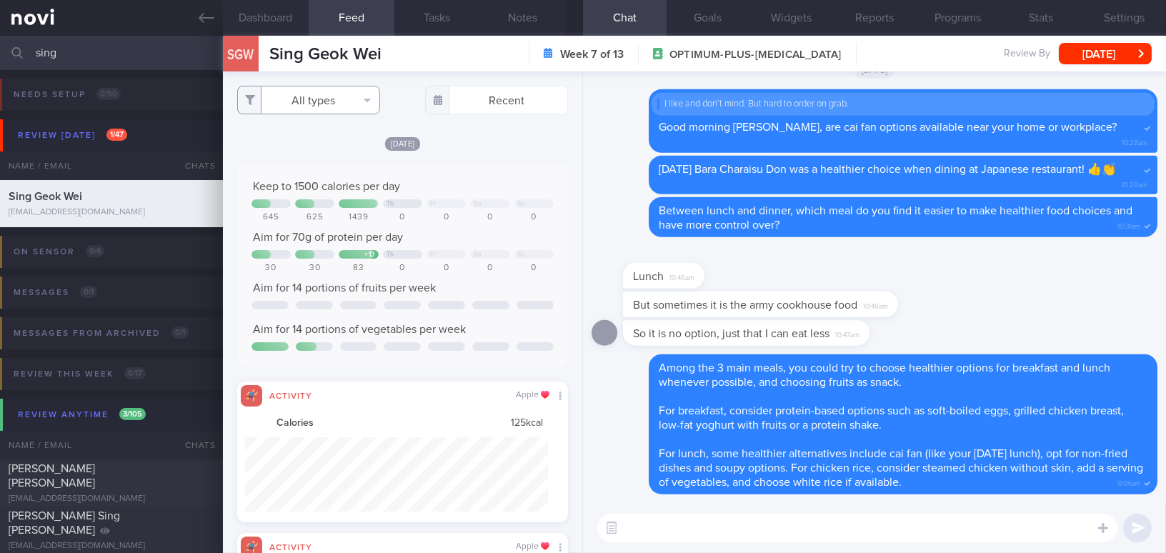
click at [316, 93] on button "All types" at bounding box center [308, 100] width 143 height 29
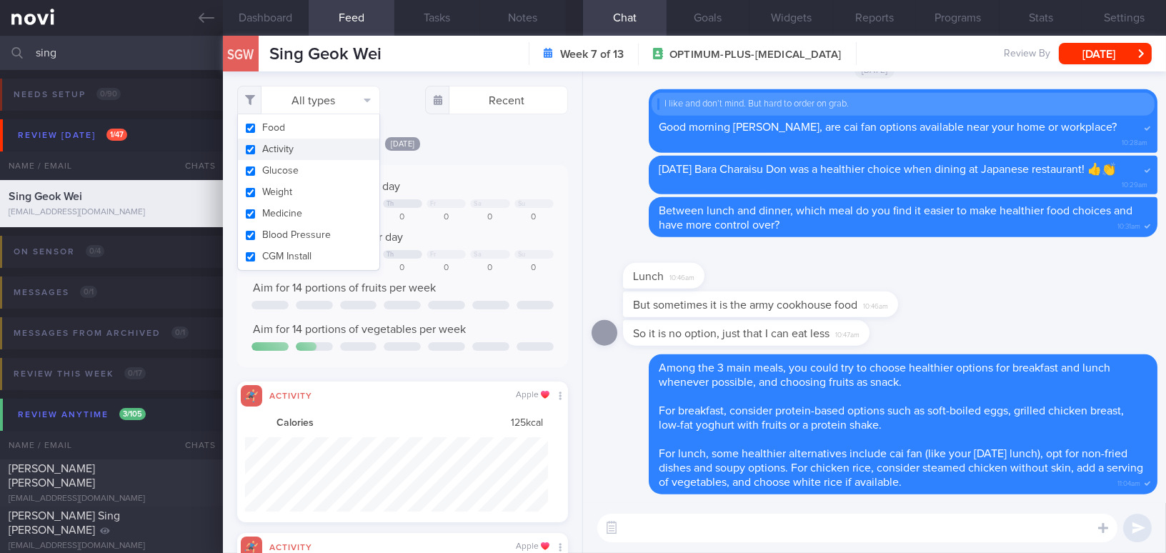
click at [251, 154] on button "Activity" at bounding box center [308, 149] width 141 height 21
checkbox input "false"
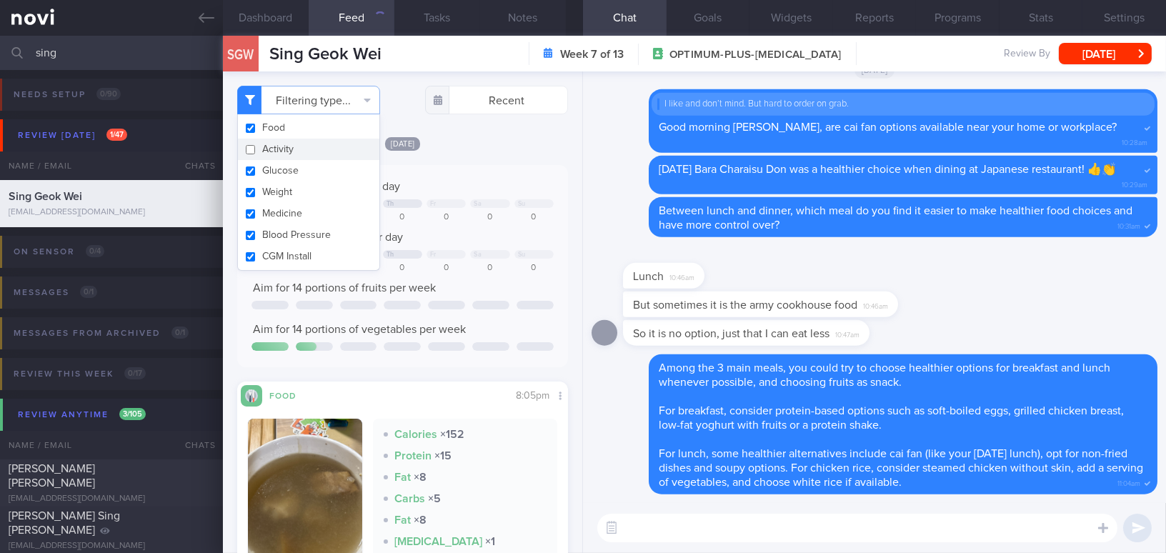
click at [504, 163] on div "Yesterday Keep to 1500 calories per day Th Fr Sa Su 645 625 1439 0 0 0 0 Aim fo…" at bounding box center [402, 389] width 331 height 506
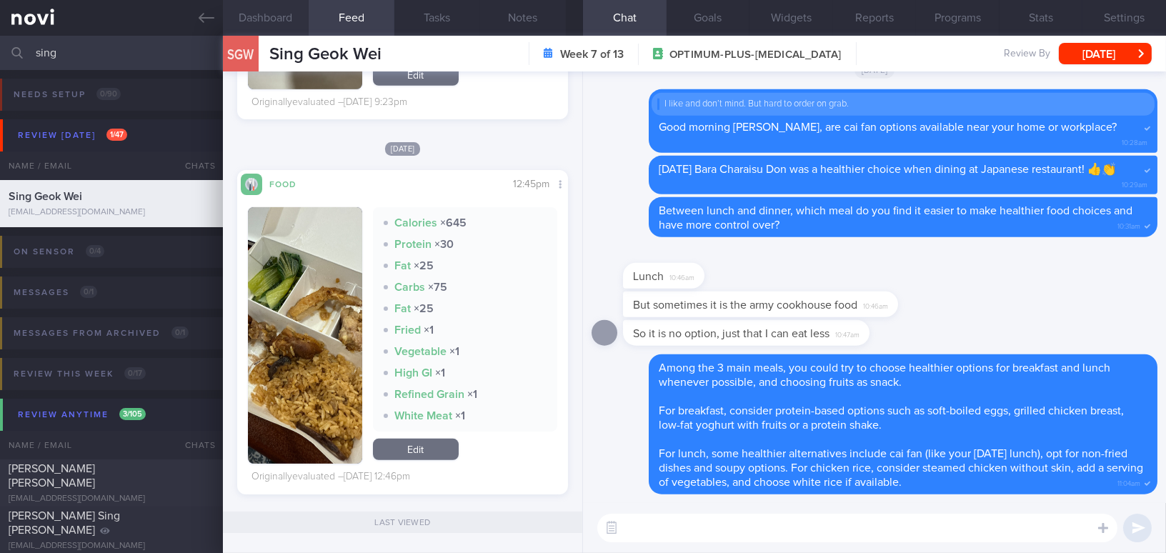
click at [269, 26] on button "Dashboard" at bounding box center [266, 18] width 86 height 36
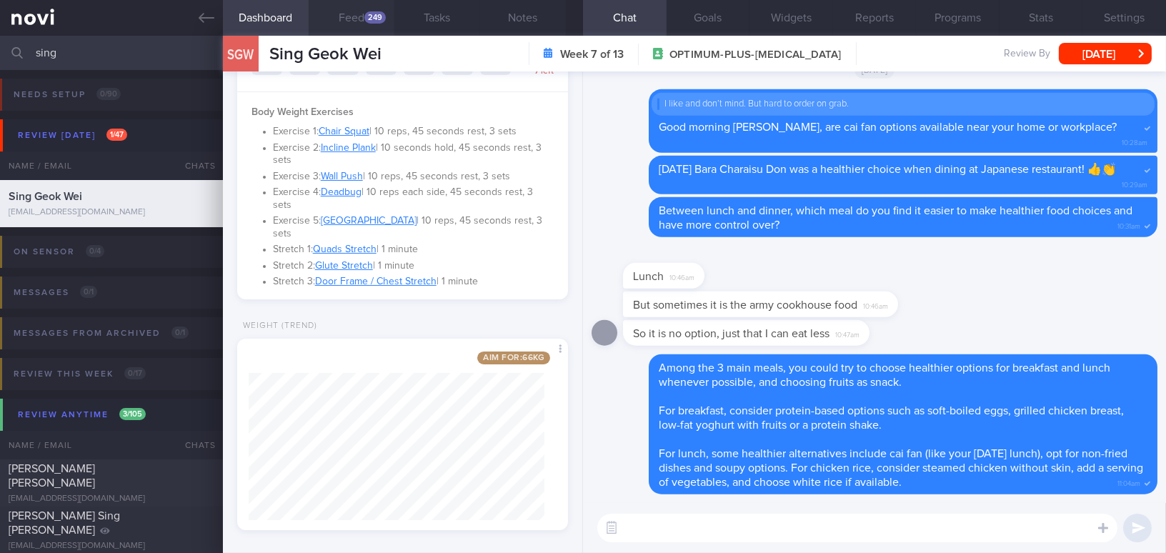
click at [364, 21] on button "Feed 249" at bounding box center [352, 18] width 86 height 36
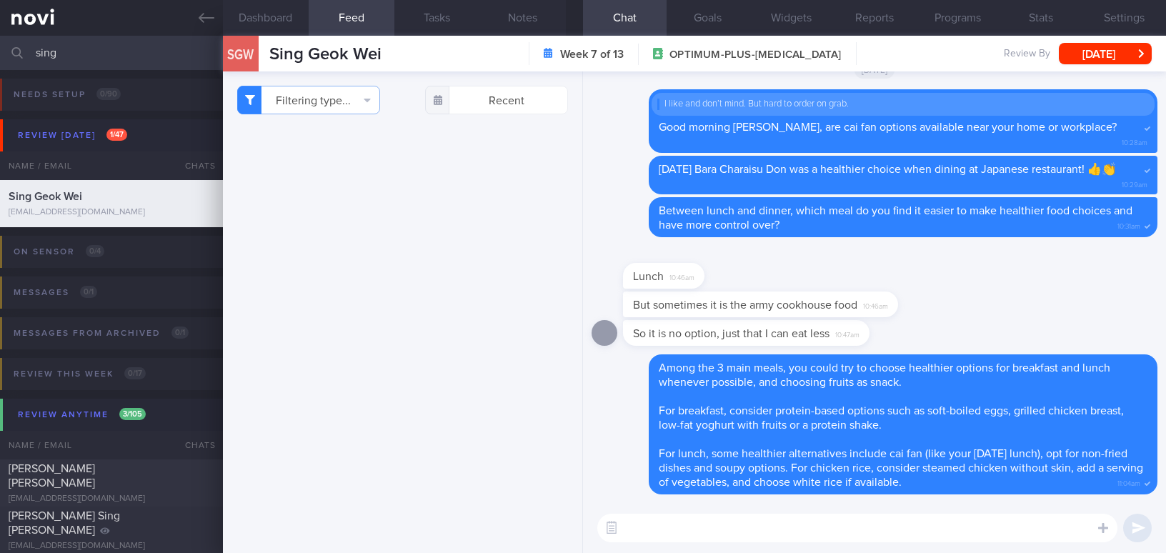
select select "7"
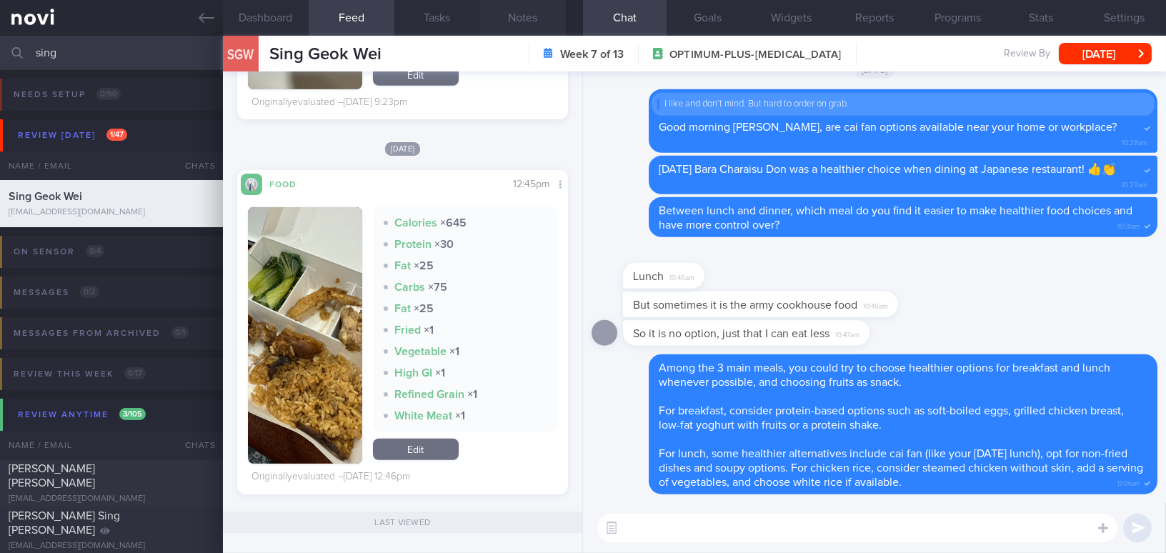
click at [533, 16] on button "Notes" at bounding box center [523, 18] width 86 height 36
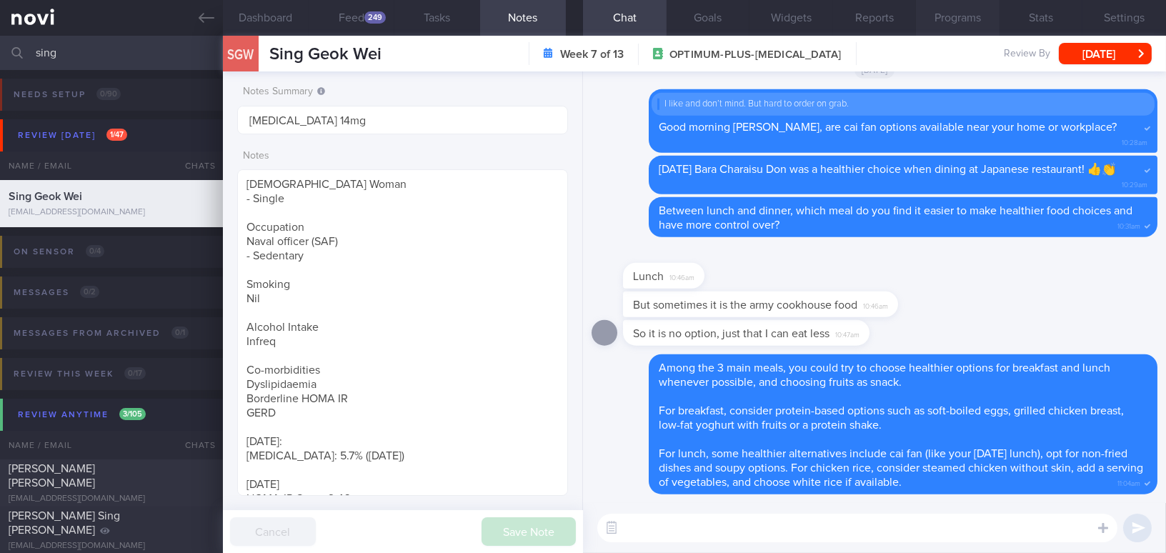
click at [967, 18] on button "Programs" at bounding box center [958, 18] width 84 height 36
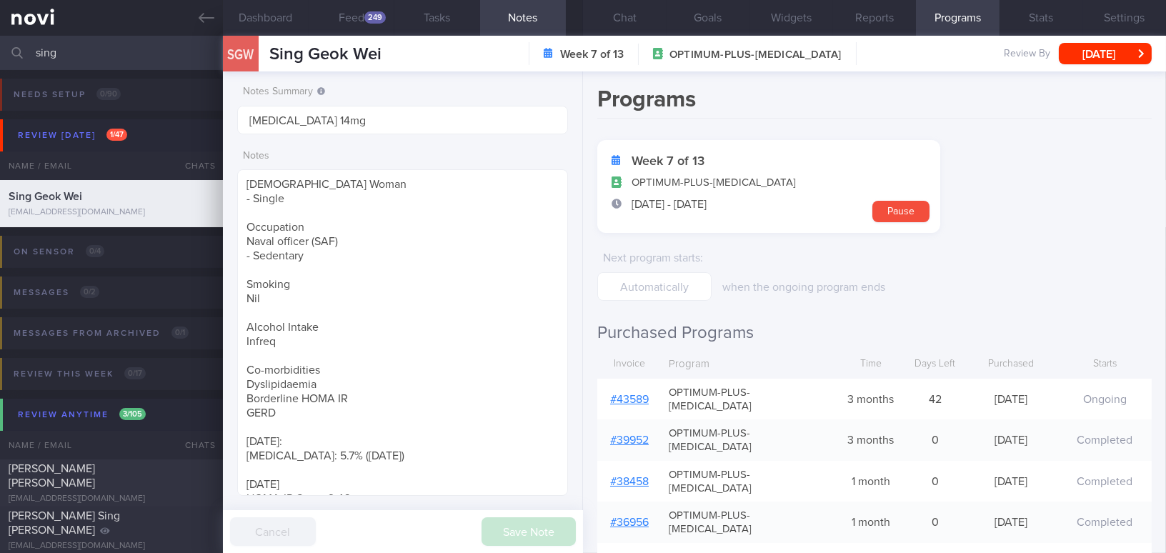
click at [630, 394] on link "# 43589" at bounding box center [629, 399] width 39 height 11
click at [257, 181] on textarea "[DEMOGRAPHIC_DATA] Woman - Single Occupation Naval officer (SAF) - Sedentary Sm…" at bounding box center [402, 332] width 331 height 326
type textarea "[DEMOGRAPHIC_DATA] Woman - Single Occupation Naval officer (SAF) - Sedentary Sm…"
click at [547, 531] on button "Save Note" at bounding box center [528, 531] width 94 height 29
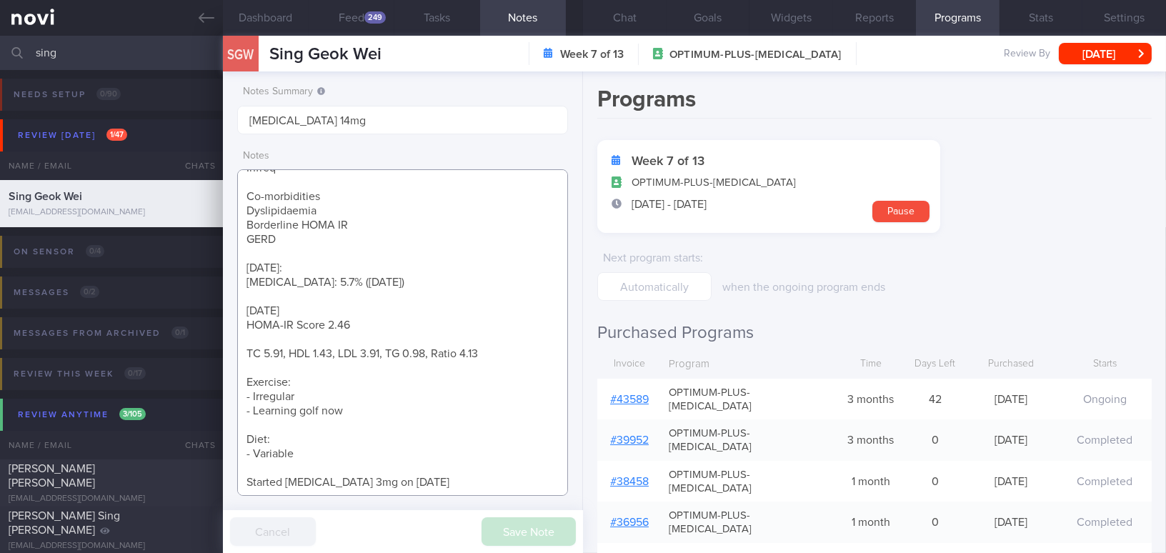
scroll to position [174, 0]
drag, startPoint x: 435, startPoint y: 486, endPoint x: 357, endPoint y: 484, distance: 77.9
click at [357, 484] on textarea "[DEMOGRAPHIC_DATA] Woman - Single Occupation Naval officer (SAF) - Sedentary Sm…" at bounding box center [402, 332] width 331 height 326
click at [446, 470] on textarea "[DEMOGRAPHIC_DATA] Woman - Single Occupation Naval officer (SAF) - Sedentary Sm…" at bounding box center [402, 332] width 331 height 326
click at [371, 17] on div "249" at bounding box center [374, 17] width 21 height 12
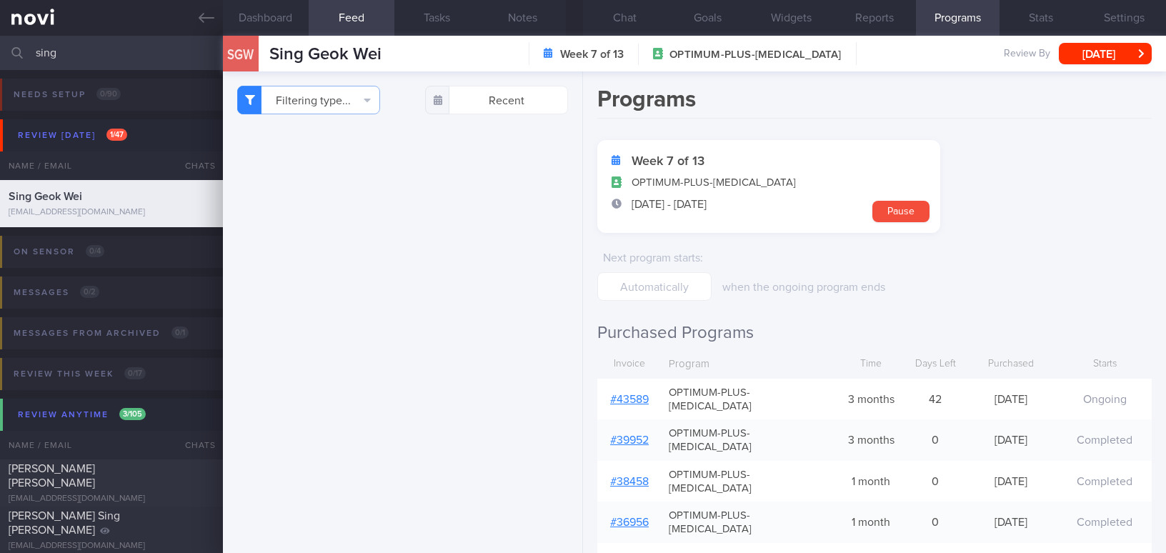
select select "7"
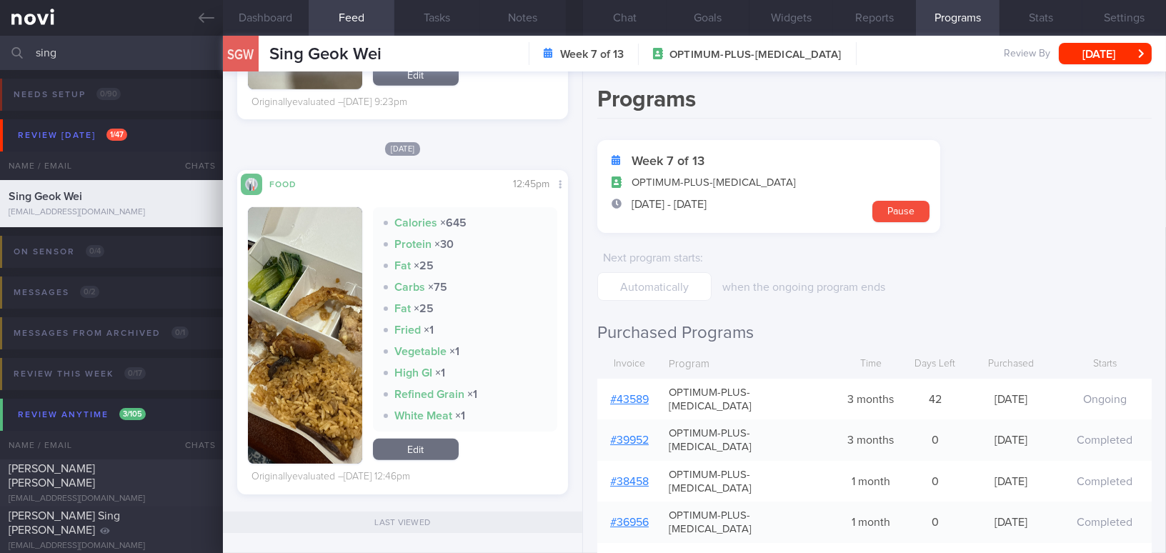
click at [292, 321] on button "button" at bounding box center [305, 335] width 114 height 256
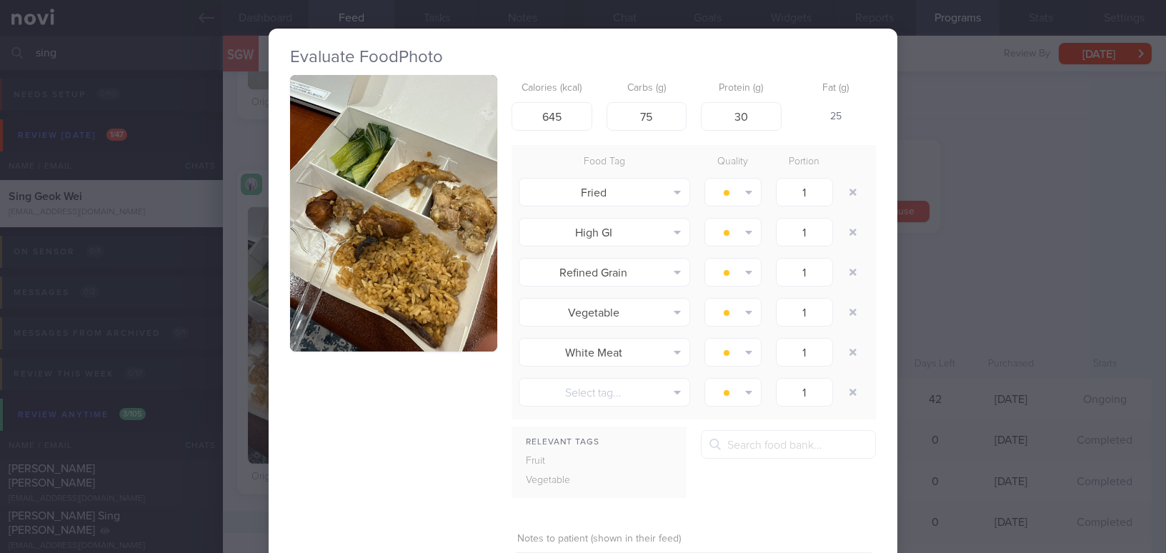
click at [345, 271] on button "button" at bounding box center [393, 213] width 207 height 276
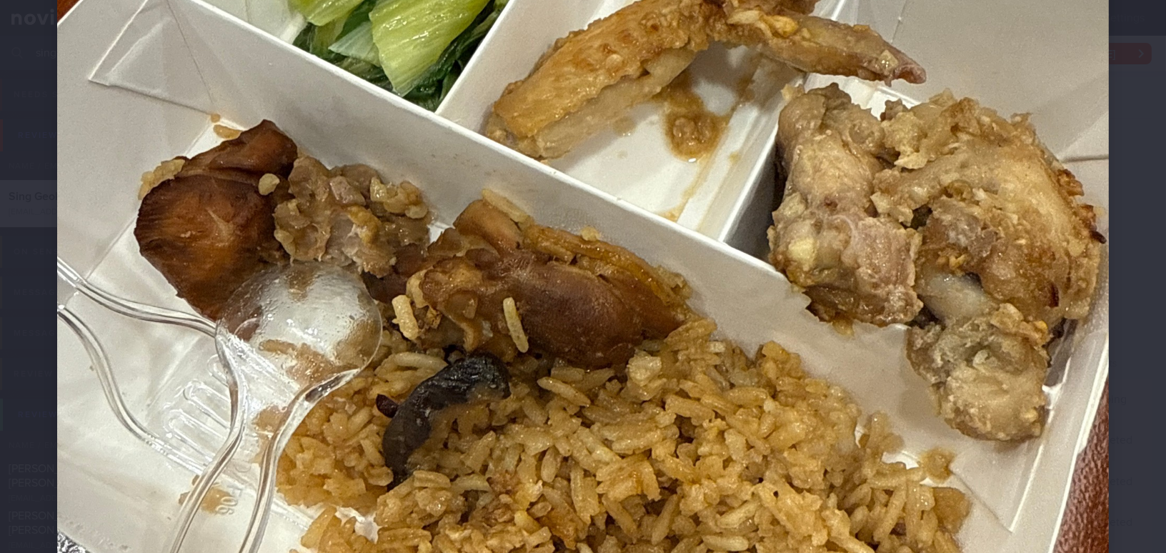
scroll to position [649, 0]
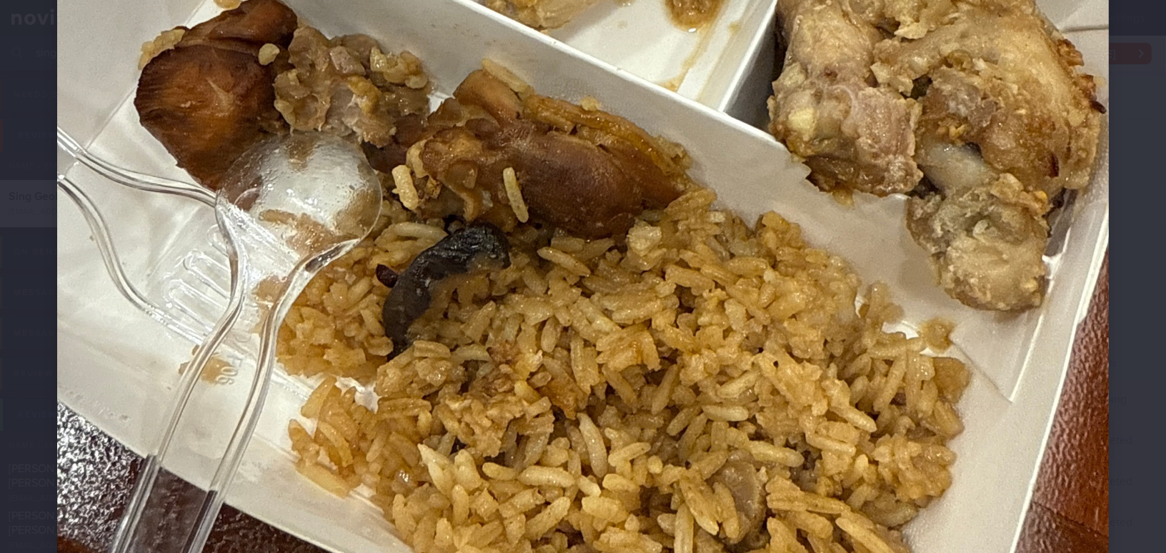
click at [516, 266] on img at bounding box center [583, 109] width 1052 height 1402
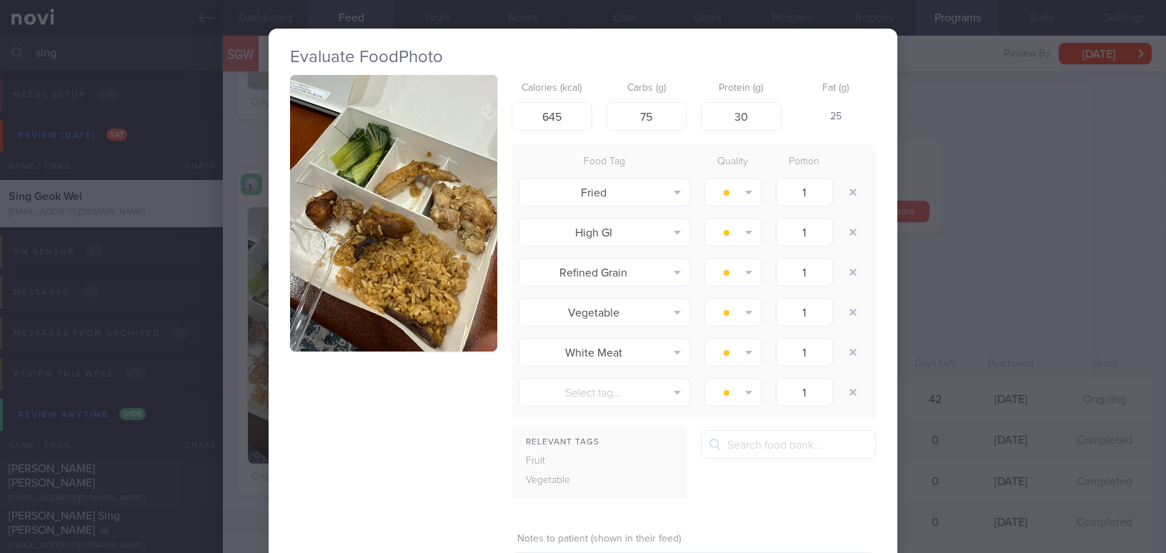
click at [985, 276] on div "Evaluate Food Photo Calories (kcal) 645 Carbs (g) 75 Protein (g) 30 Fat (g) 25 …" at bounding box center [583, 276] width 1166 height 553
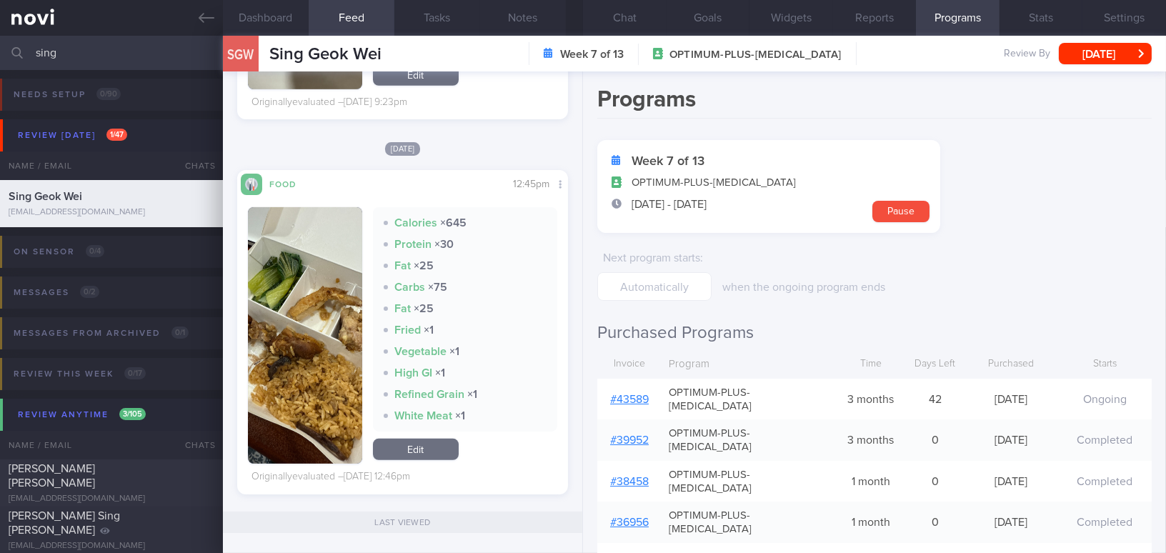
click at [313, 329] on button "button" at bounding box center [305, 335] width 114 height 256
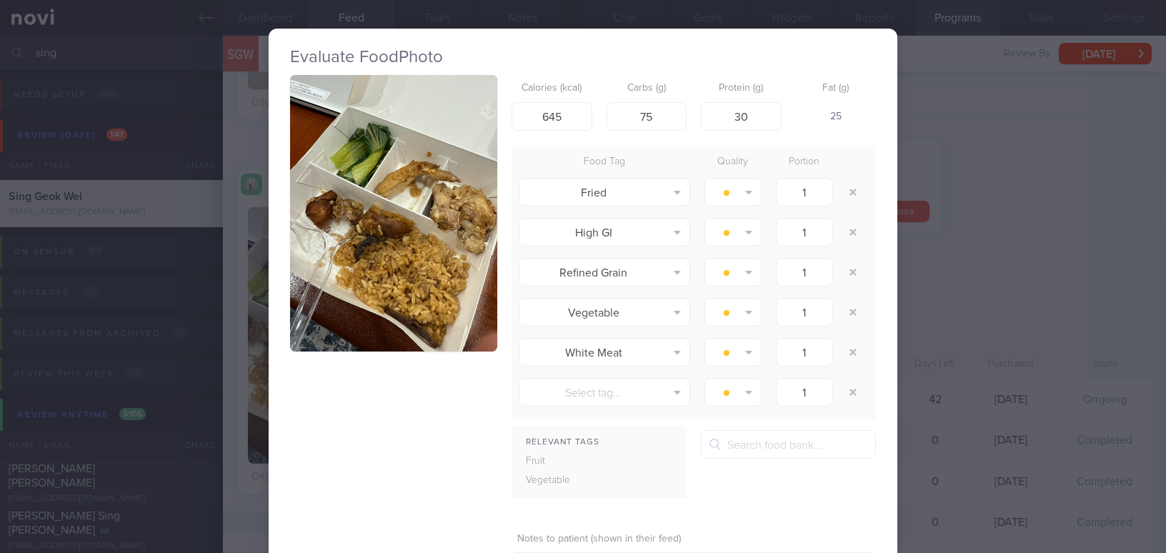
click at [1010, 258] on div "Evaluate Food Photo Calories (kcal) 645 Carbs (g) 75 Protein (g) 30 Fat (g) 25 …" at bounding box center [583, 276] width 1166 height 553
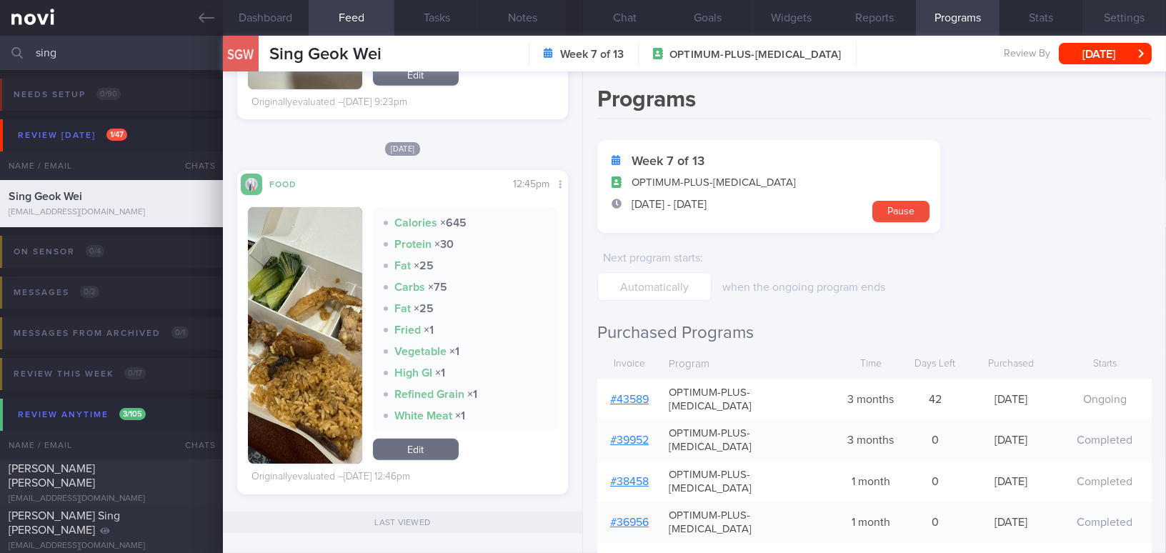
click at [1126, 15] on button "Settings" at bounding box center [1124, 18] width 84 height 36
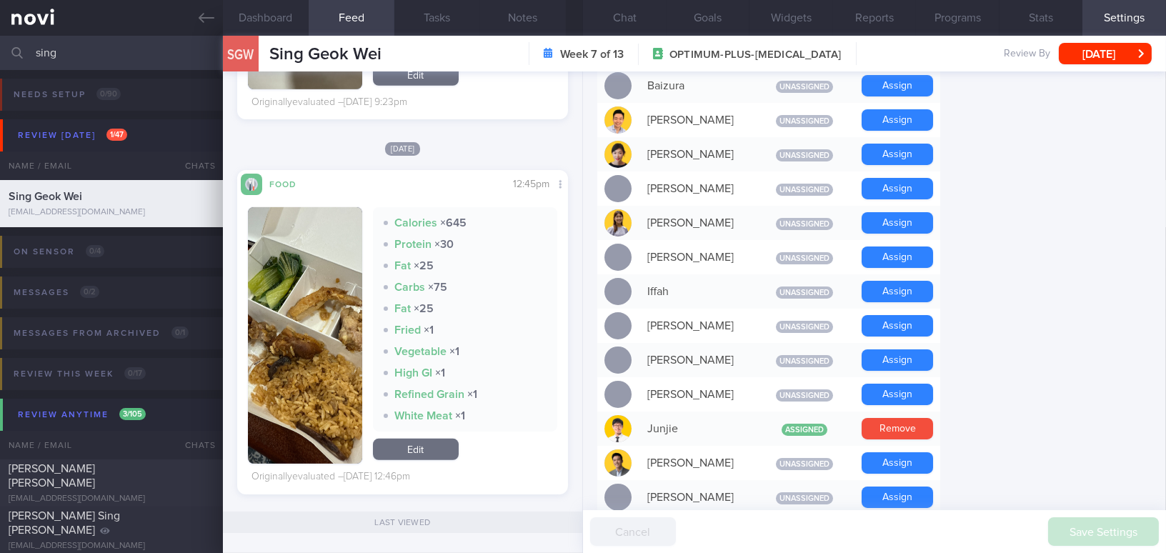
scroll to position [649, 0]
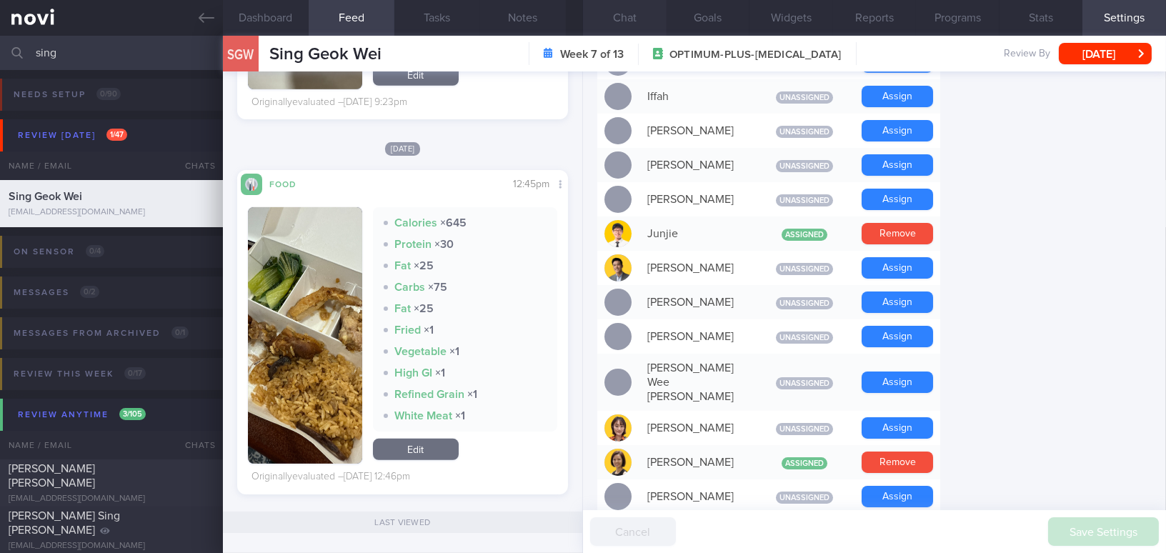
click at [626, 23] on button "Chat" at bounding box center [625, 18] width 84 height 36
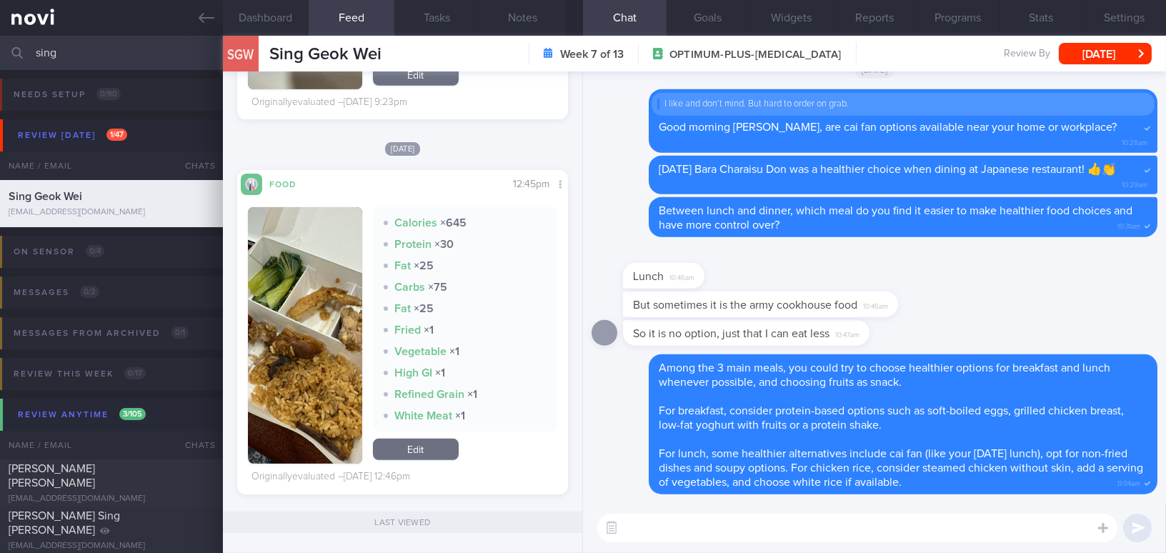
drag, startPoint x: 92, startPoint y: 53, endPoint x: 0, endPoint y: 39, distance: 93.3
click at [0, 39] on input "sing" at bounding box center [583, 53] width 1166 height 34
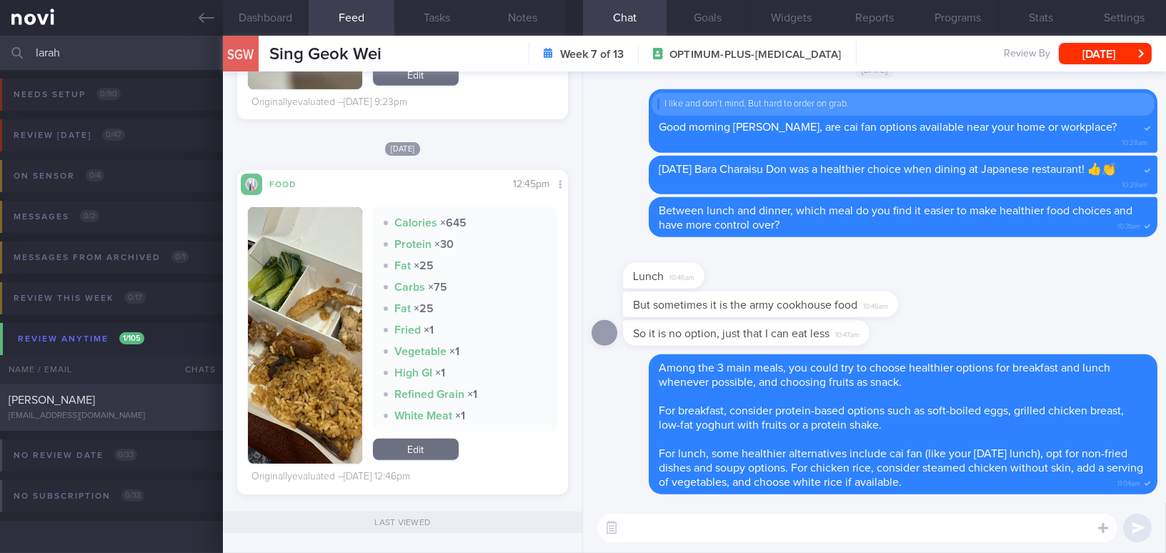
type input "larah"
click at [95, 395] on span "[PERSON_NAME]" at bounding box center [52, 399] width 86 height 11
type input "On Buzud; [PERSON_NAME]; on manage 3-5k steps before leg starts to hurt"
type textarea "[DEMOGRAPHIC_DATA] [DEMOGRAPHIC_DATA] - Wife of [PERSON_NAME] - Married with 2 …"
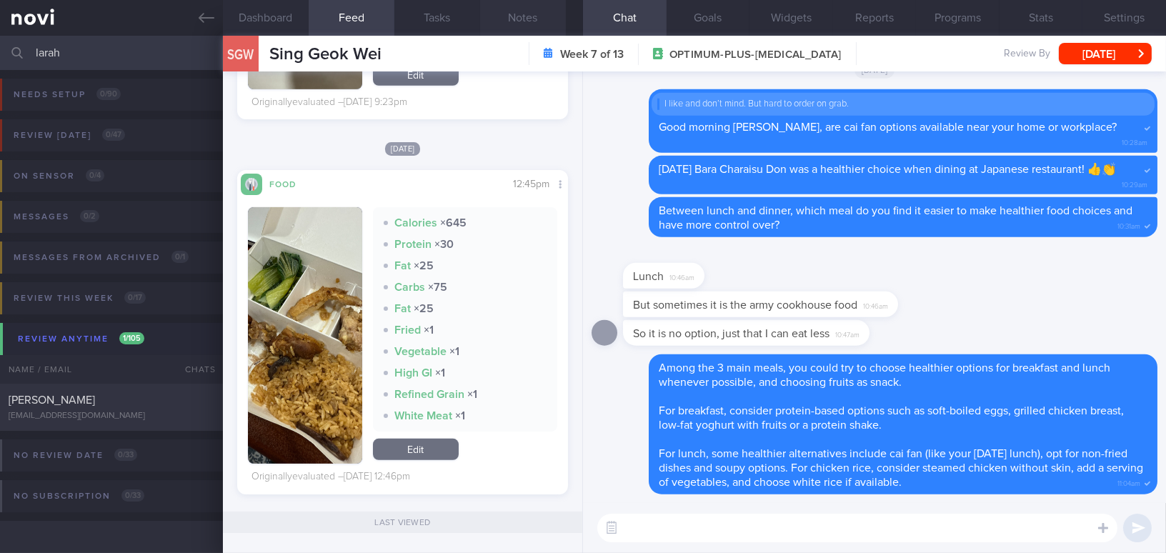
select select "8"
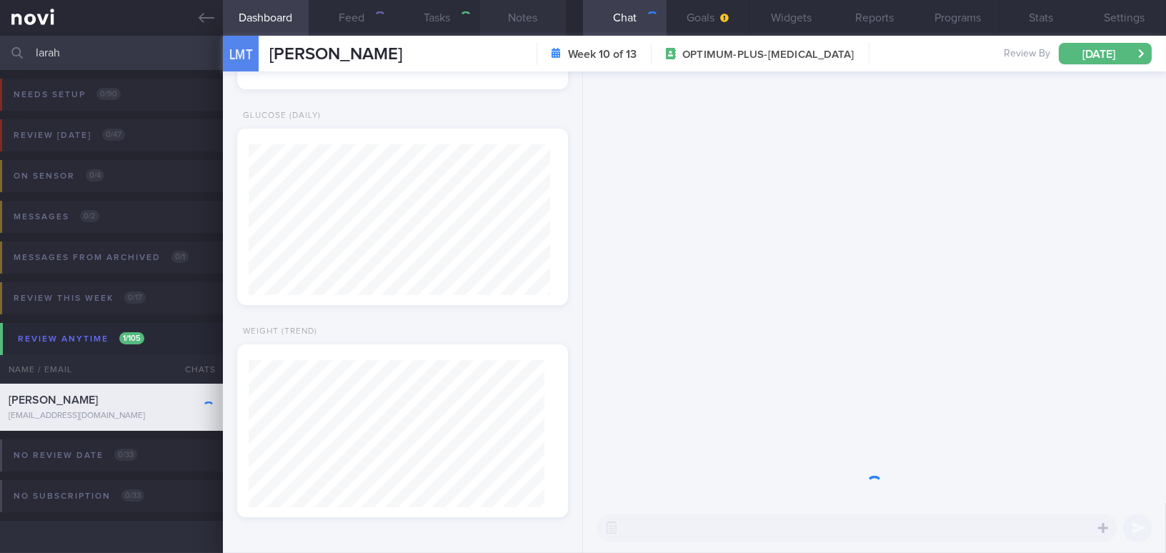
click at [547, 21] on button "Notes" at bounding box center [523, 18] width 86 height 36
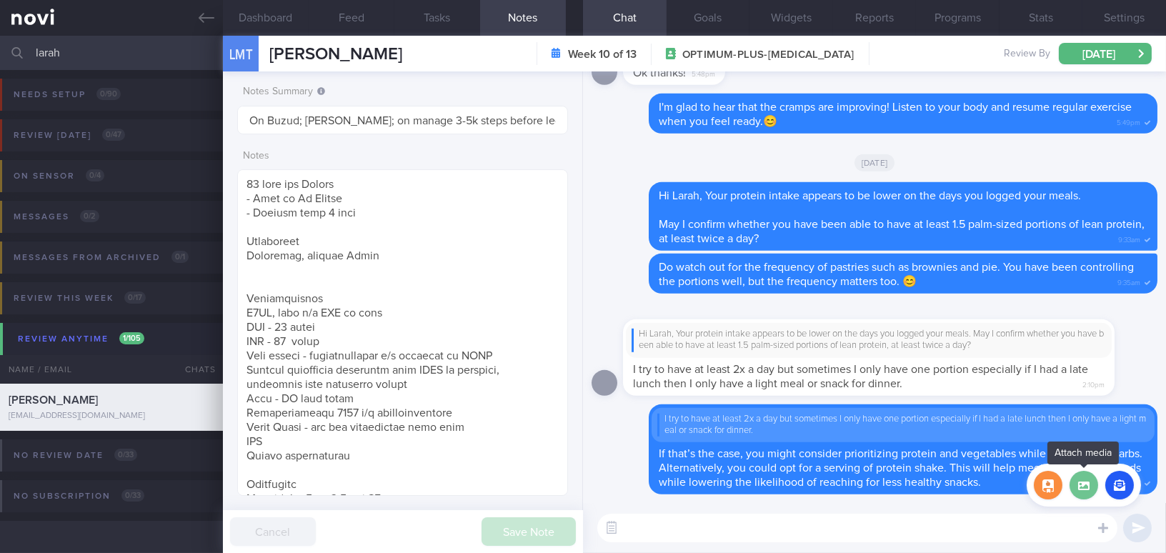
click at [1090, 494] on label at bounding box center [1083, 485] width 29 height 29
click at [0, 0] on input "file" at bounding box center [0, 0] width 0 height 0
drag, startPoint x: 100, startPoint y: 64, endPoint x: 14, endPoint y: 50, distance: 87.6
click at [14, 50] on div "larah Assigned patients Assigned patients All active patients Archived patients" at bounding box center [583, 53] width 1166 height 34
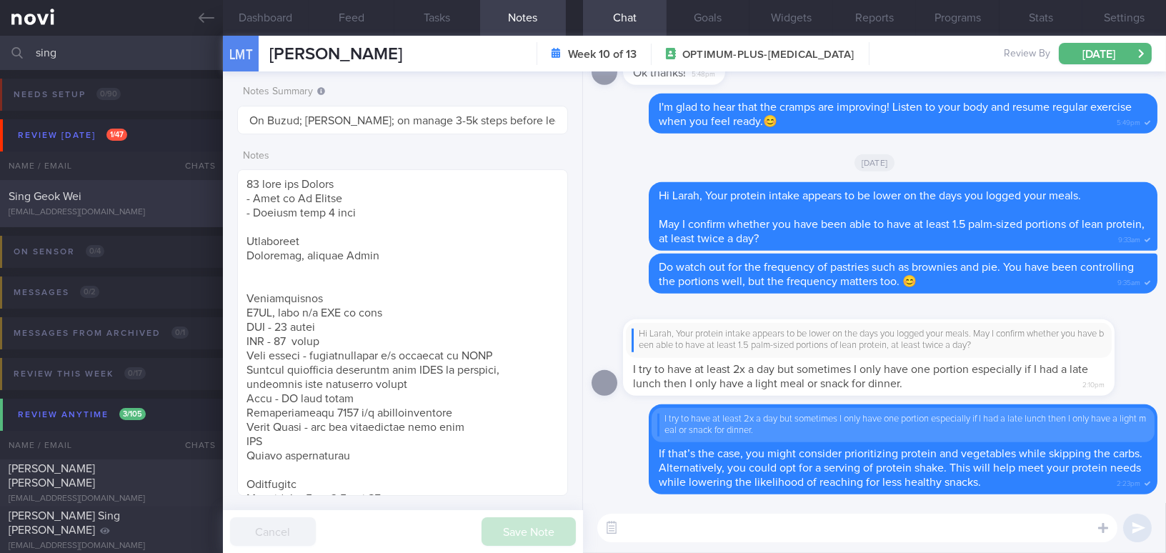
type input "sing"
click at [105, 191] on div "Sing Geok Wei" at bounding box center [110, 196] width 202 height 14
type input "[MEDICAL_DATA] 14mg"
type textarea "[DEMOGRAPHIC_DATA] Woman - Single Occupation Naval officer (SAF) - Sedentary Sm…"
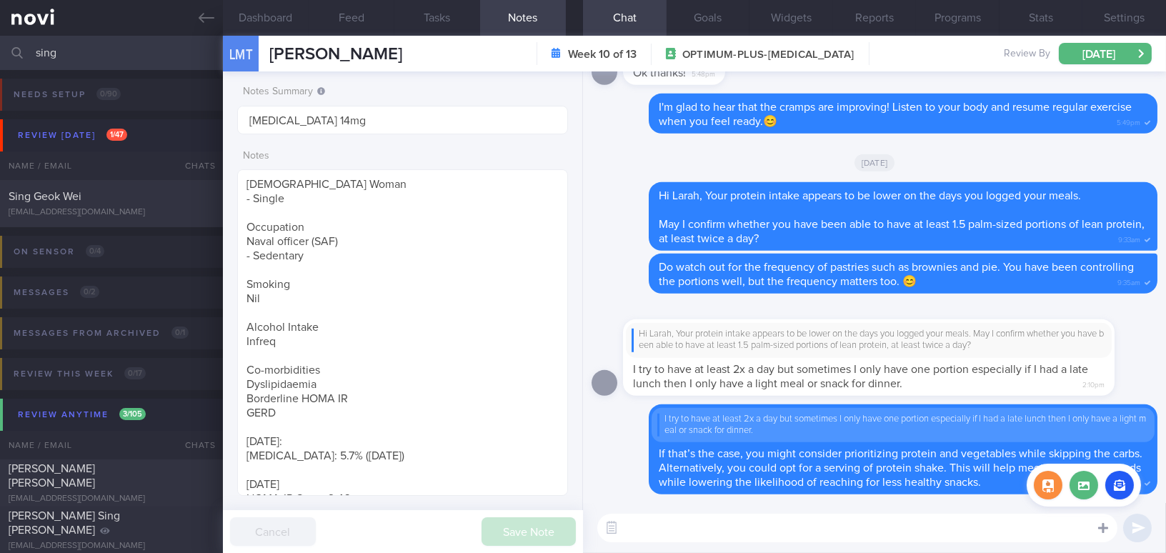
select select "7"
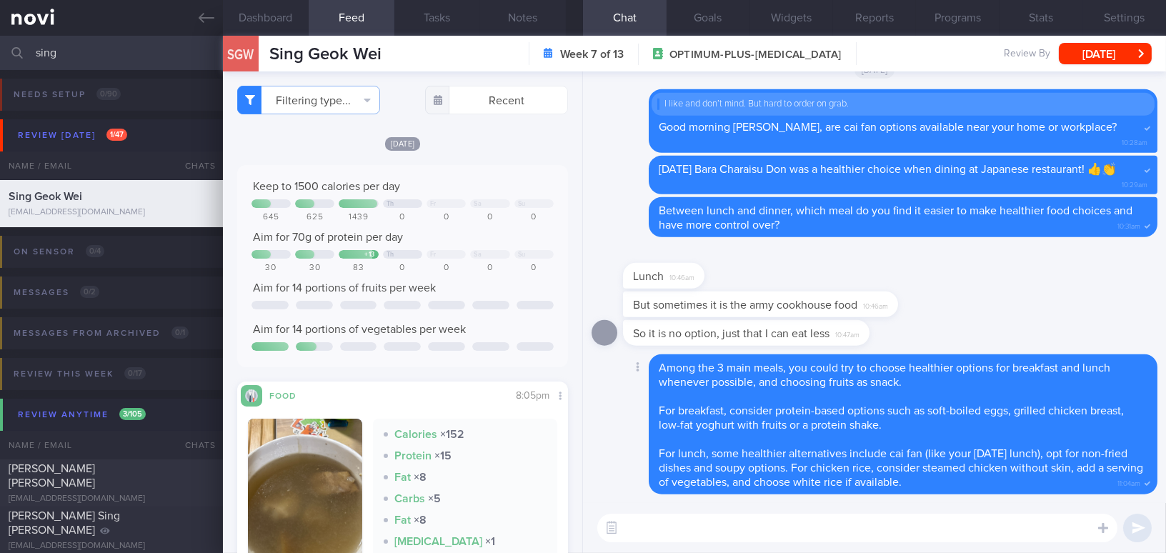
drag, startPoint x: 829, startPoint y: 367, endPoint x: 838, endPoint y: 371, distance: 10.2
click at [829, 367] on span "Among the 3 main meals, you could try to choose healthier options for breakfast…" at bounding box center [884, 375] width 451 height 26
click at [1077, 491] on label at bounding box center [1083, 485] width 29 height 29
click at [0, 0] on input "file" at bounding box center [0, 0] width 0 height 0
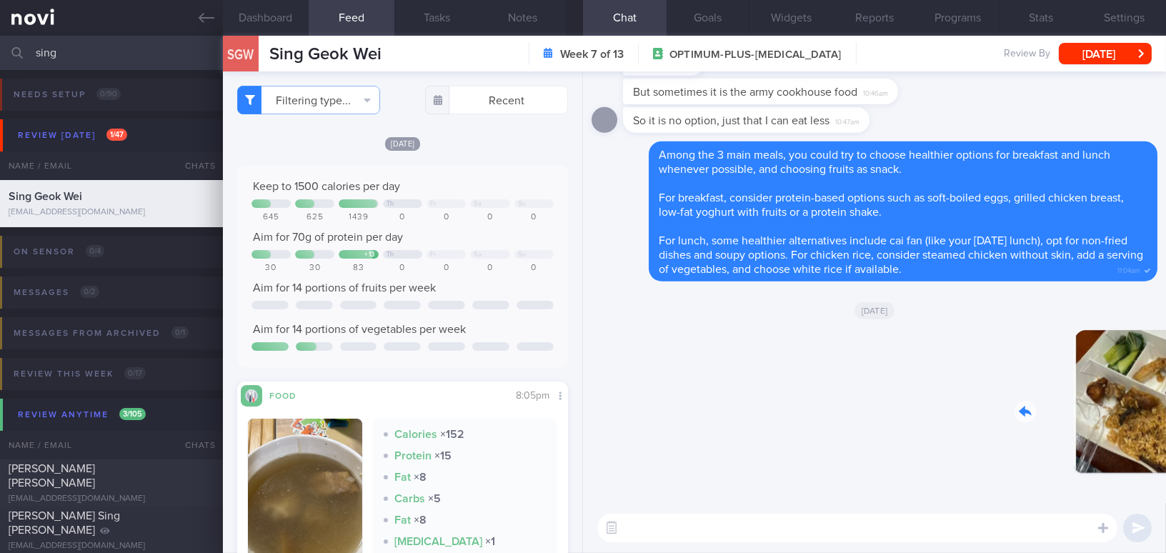
drag, startPoint x: 1042, startPoint y: 434, endPoint x: 1167, endPoint y: 441, distance: 125.3
click at [1165, 441] on html "You are offline! Some functionality will be unavailable Patients New Users Coac…" at bounding box center [583, 276] width 1166 height 553
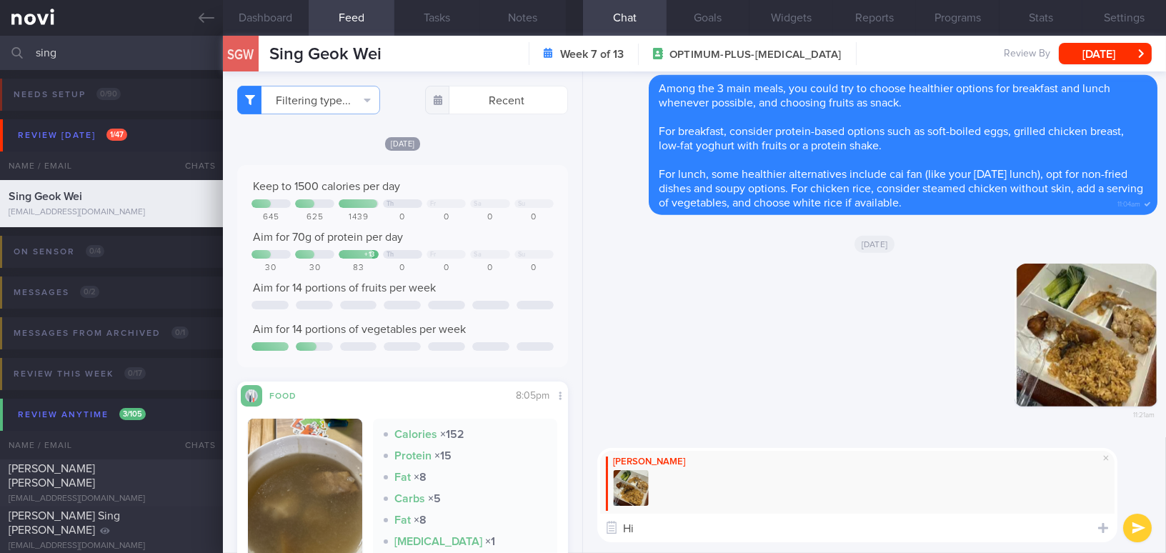
type textarea "H"
drag, startPoint x: 751, startPoint y: 533, endPoint x: 981, endPoint y: 523, distance: 230.2
click at [981, 523] on textarea "Good morning [PERSON_NAME], was this meal catered or bought outside?" at bounding box center [857, 528] width 520 height 29
paste textarea "Was this meal catered or purchased outside? If you have control over your food …"
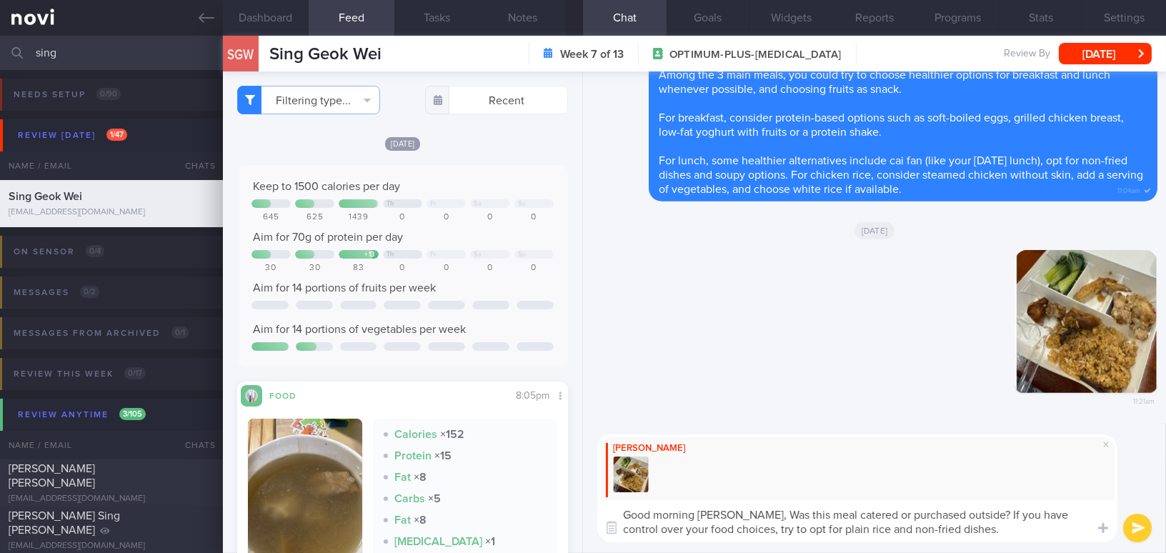
click at [762, 515] on textarea "Good morning [PERSON_NAME], Was this meal catered or purchased outside? If you …" at bounding box center [857, 521] width 520 height 42
click at [672, 528] on textarea "Good morning [PERSON_NAME], was this meal catered or purchased outside? If you …" at bounding box center [857, 521] width 520 height 42
type textarea "Good morning [PERSON_NAME], was this meal catered or purchased outside? If you …"
click at [1135, 525] on button "submit" at bounding box center [1137, 528] width 29 height 29
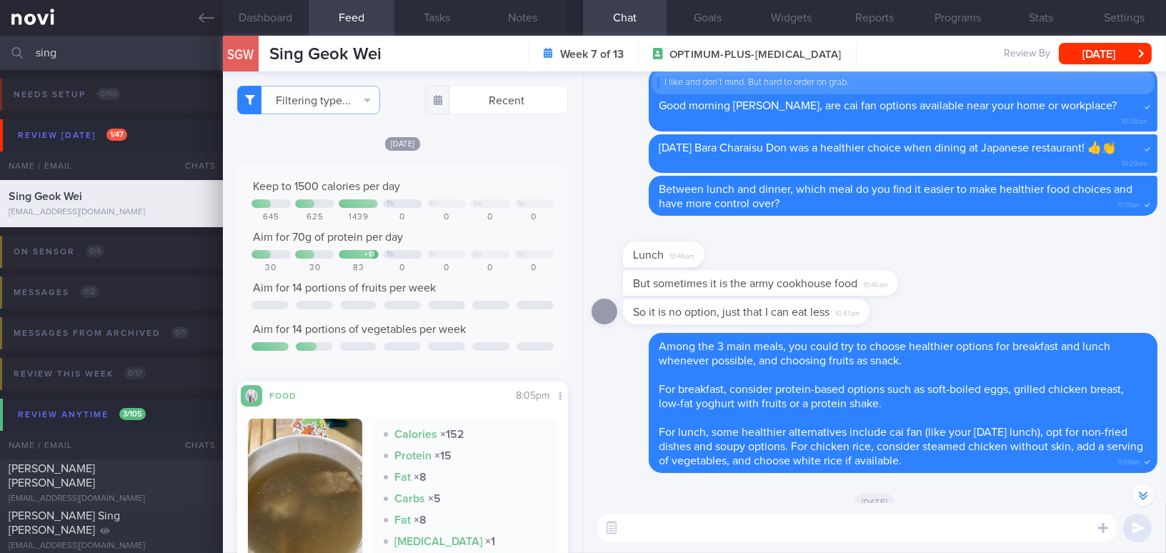
scroll to position [-324, 0]
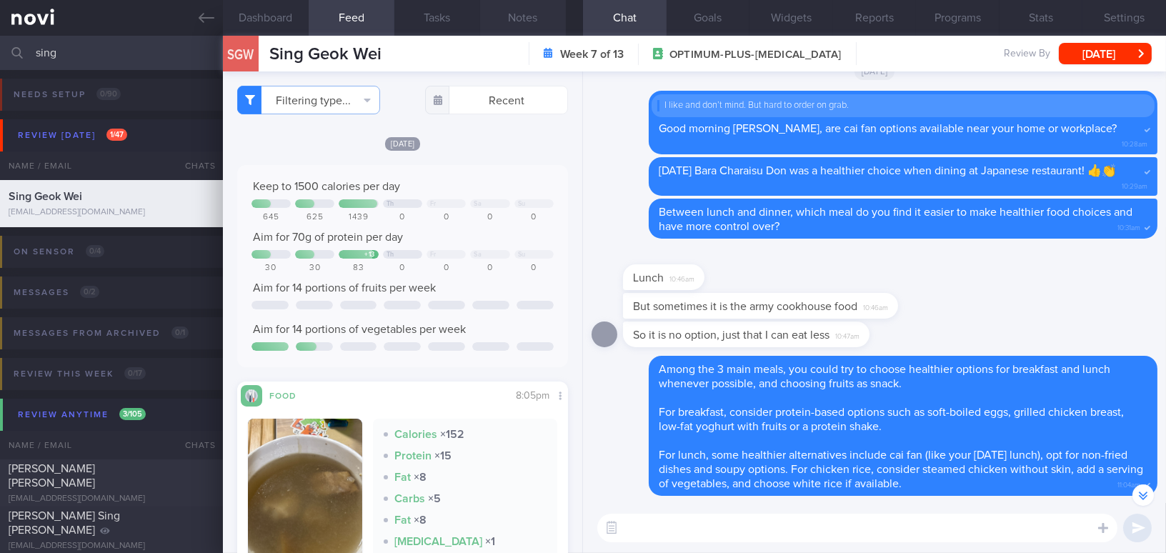
click at [529, 22] on button "Notes" at bounding box center [523, 18] width 86 height 36
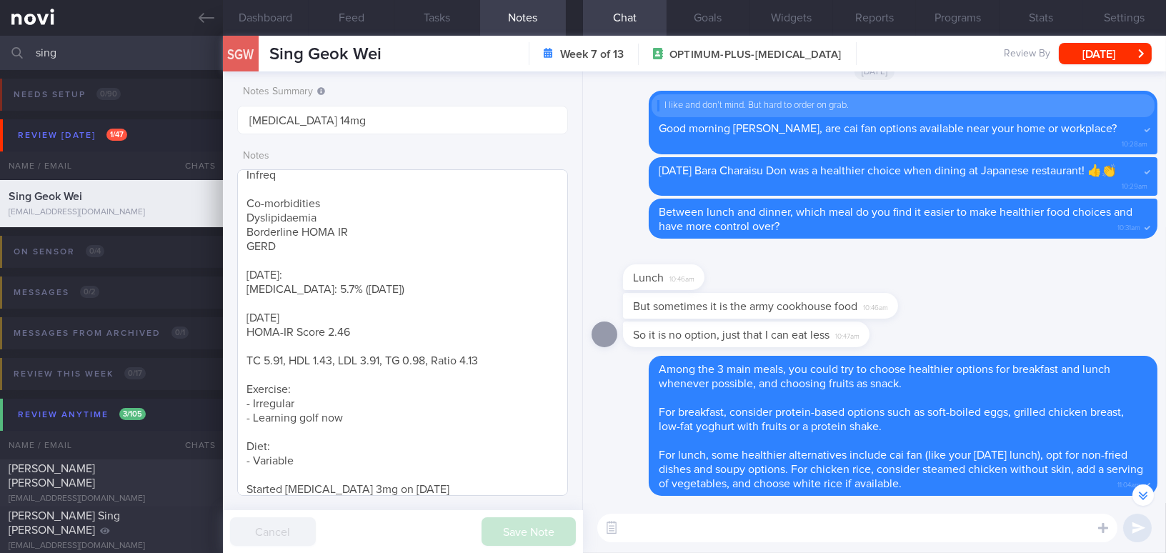
scroll to position [174, 0]
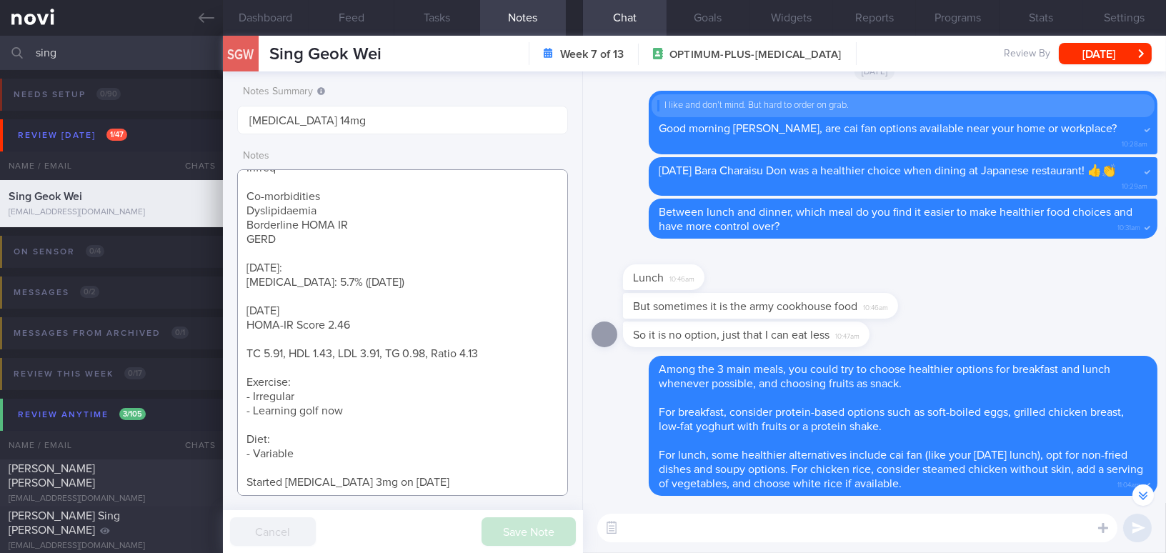
click at [439, 482] on textarea "[DEMOGRAPHIC_DATA] Woman - Single Occupation Naval officer (SAF) - Sedentary Sm…" at bounding box center [402, 332] width 331 height 326
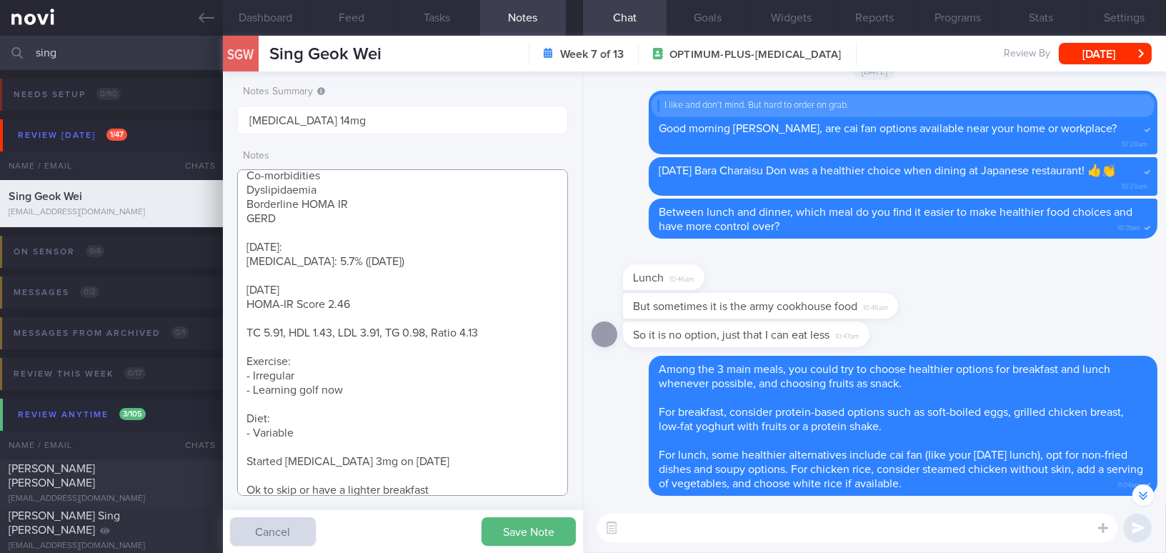
scroll to position [209, 0]
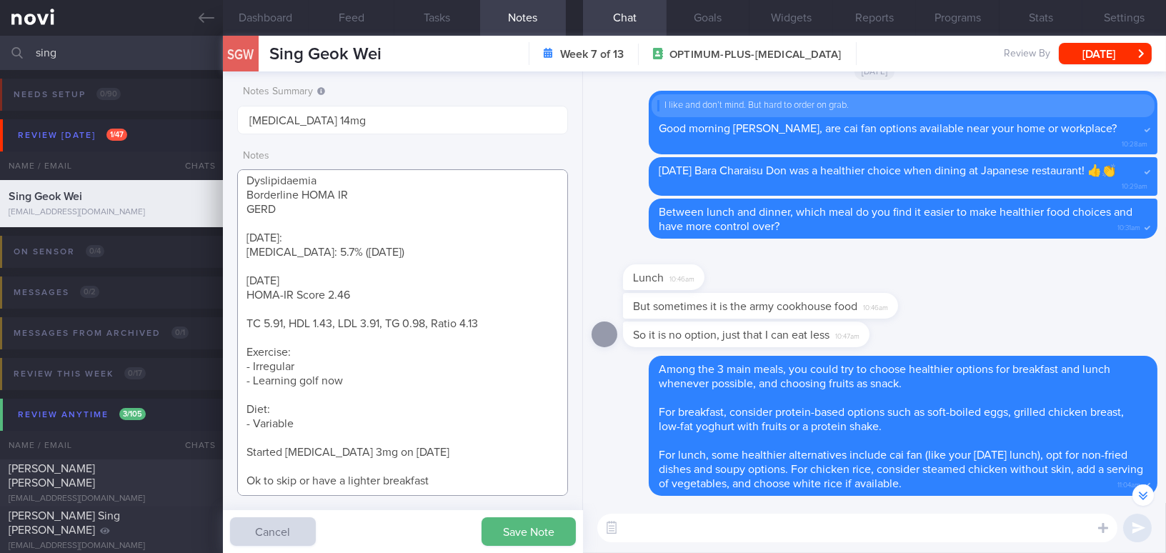
click at [246, 471] on textarea "[DEMOGRAPHIC_DATA] Woman - Single Occupation Naval officer (SAF) - Sedentary Sm…" at bounding box center [402, 332] width 331 height 326
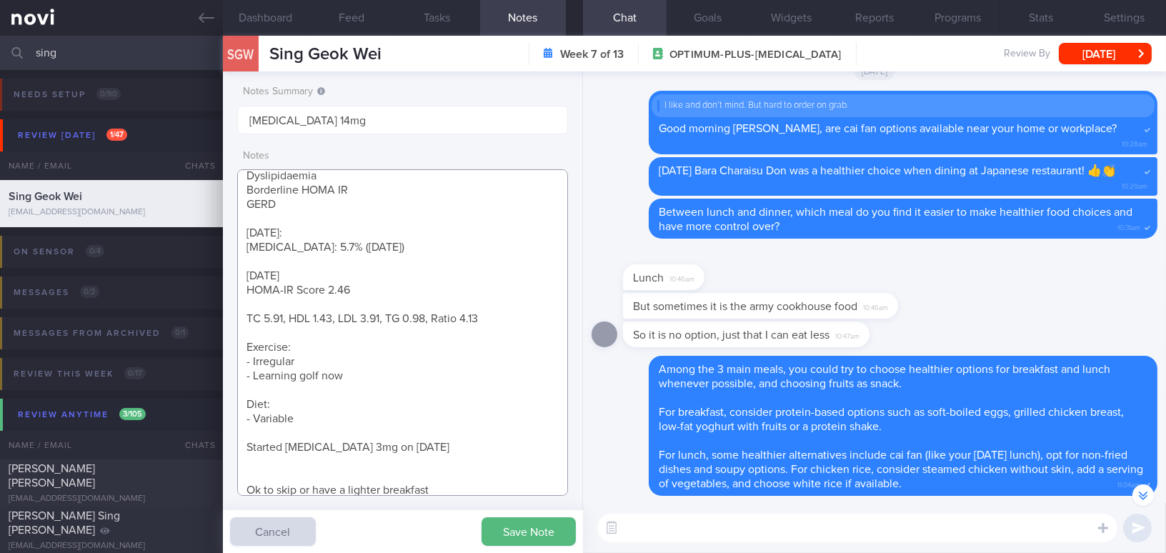
click at [271, 466] on textarea "[DEMOGRAPHIC_DATA] Woman - Single Occupation Naval officer (SAF) - Sedentary Sm…" at bounding box center [402, 332] width 331 height 326
click at [261, 478] on textarea "[DEMOGRAPHIC_DATA] Woman - Single Occupation Naval officer (SAF) - Sedentary Sm…" at bounding box center [402, 332] width 331 height 326
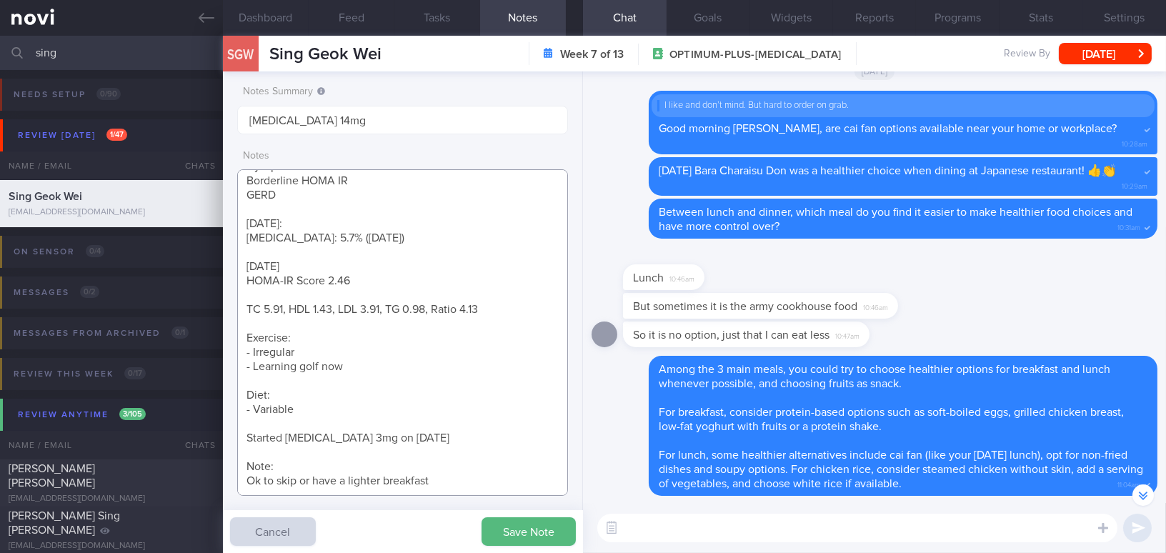
scroll to position [231, 0]
click at [243, 466] on textarea "[DEMOGRAPHIC_DATA] Woman - Single Occupation Naval officer (SAF) - Sedentary Sm…" at bounding box center [402, 332] width 331 height 326
click at [468, 464] on textarea "[DEMOGRAPHIC_DATA] Woman - Single Occupation Naval officer (SAF) - Sedentary Sm…" at bounding box center [402, 332] width 331 height 326
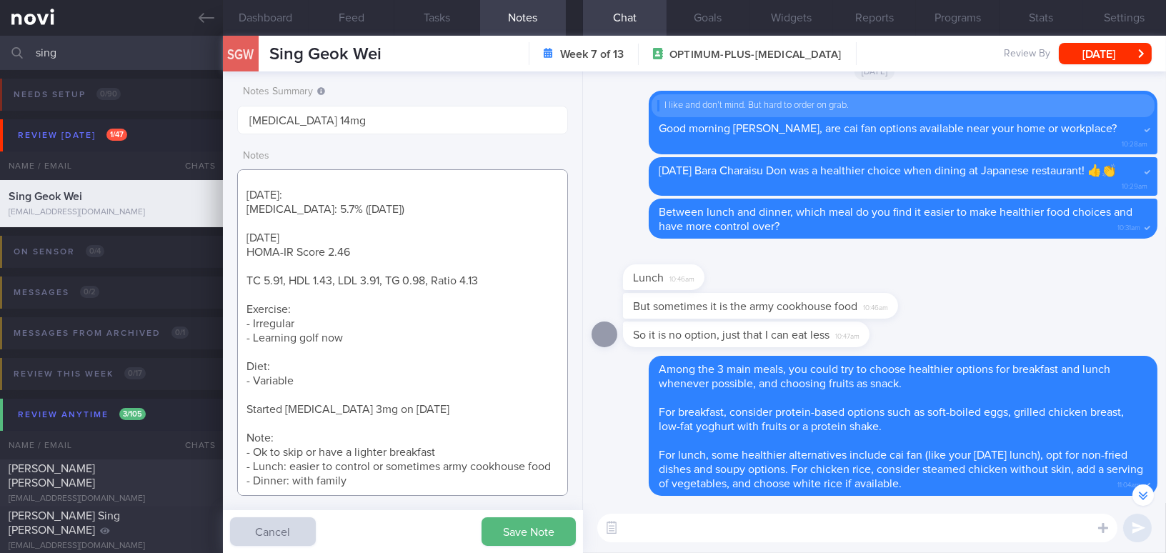
scroll to position [274, 0]
click at [315, 484] on textarea "[DEMOGRAPHIC_DATA] Woman - Single Occupation Naval officer (SAF) - Sedentary Sm…" at bounding box center [402, 332] width 331 height 326
type textarea "[DEMOGRAPHIC_DATA] Woman - Single Occupation Naval officer (SAF) - Sedentary Sm…"
click at [536, 530] on button "Save Note" at bounding box center [528, 531] width 94 height 29
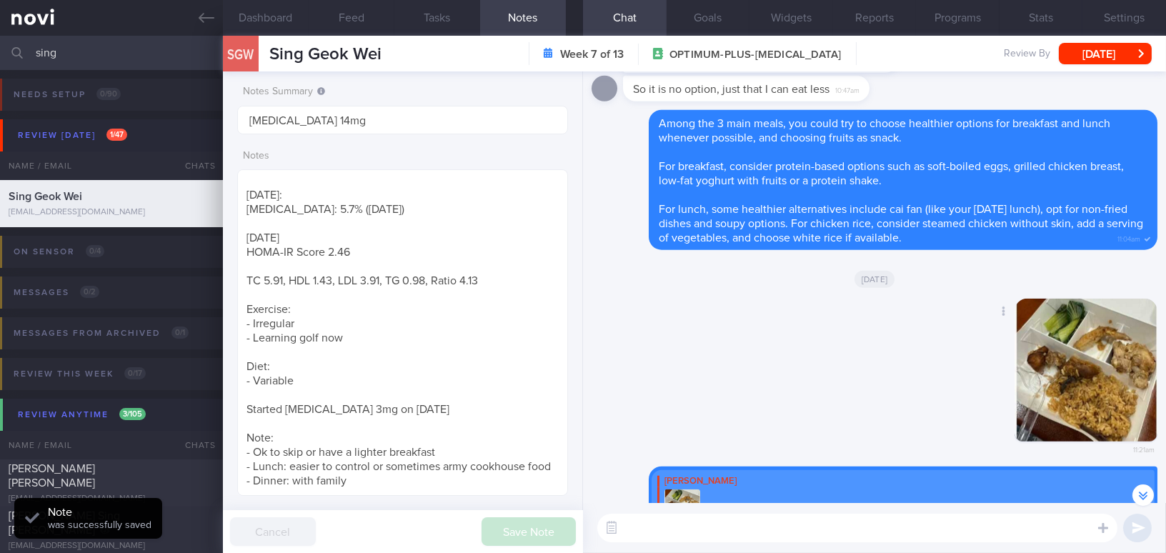
scroll to position [0, 0]
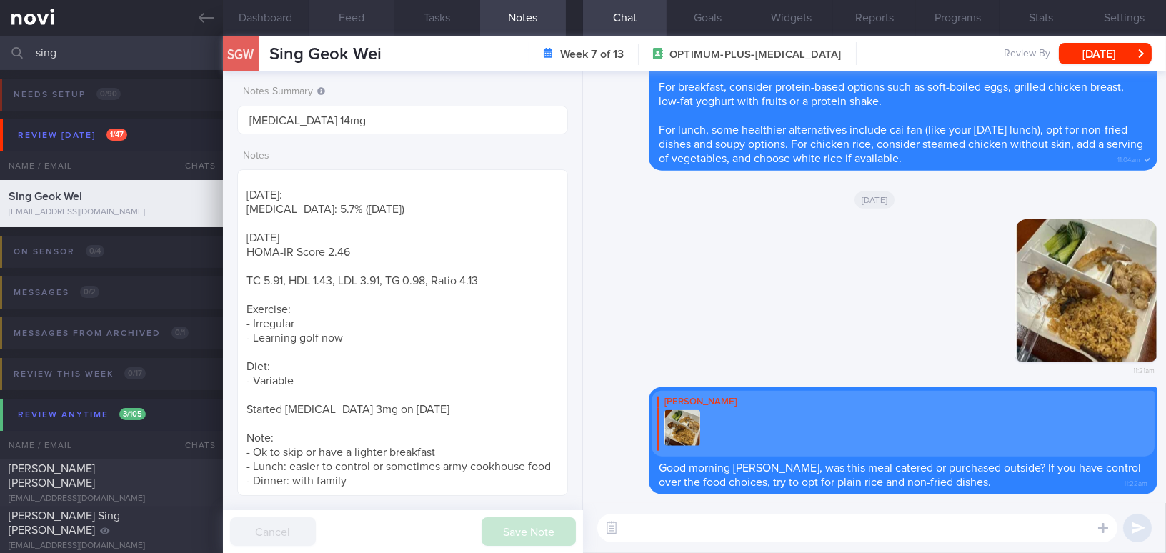
click at [344, 14] on button "Feed" at bounding box center [352, 18] width 86 height 36
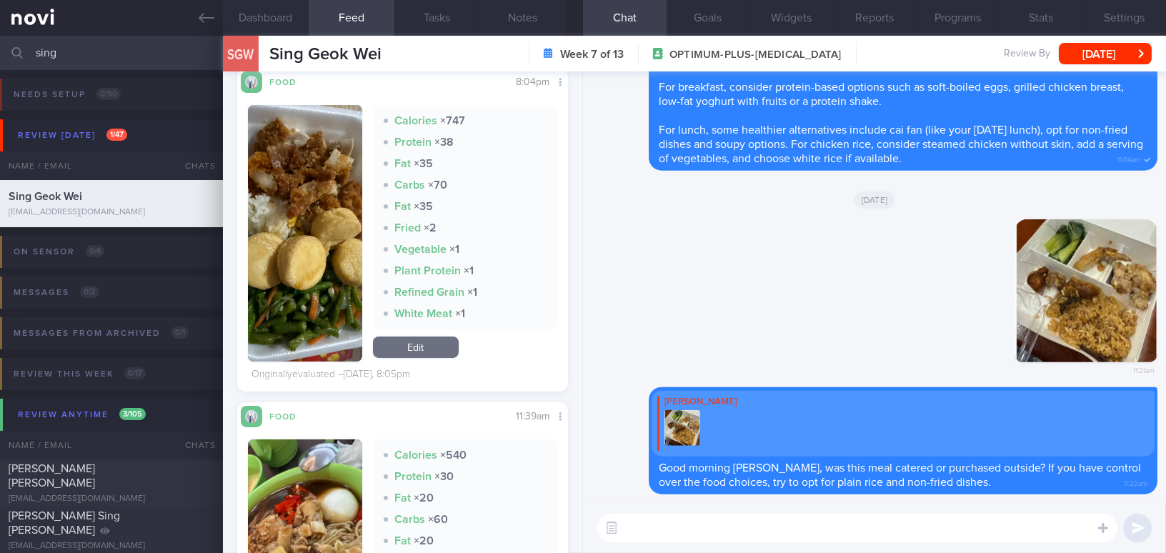
scroll to position [779, 0]
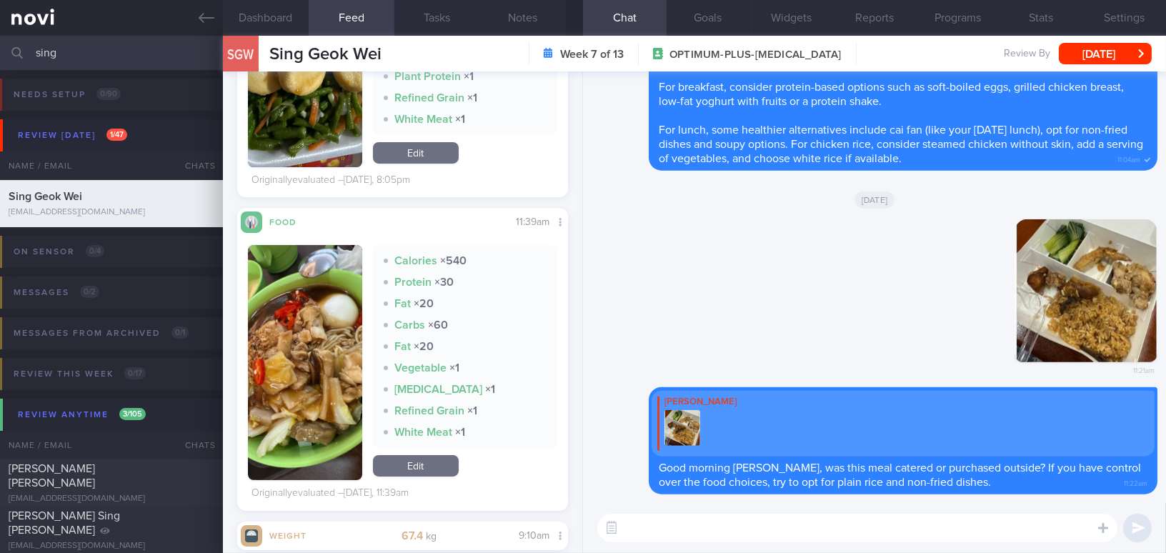
click at [331, 411] on button "button" at bounding box center [305, 362] width 114 height 235
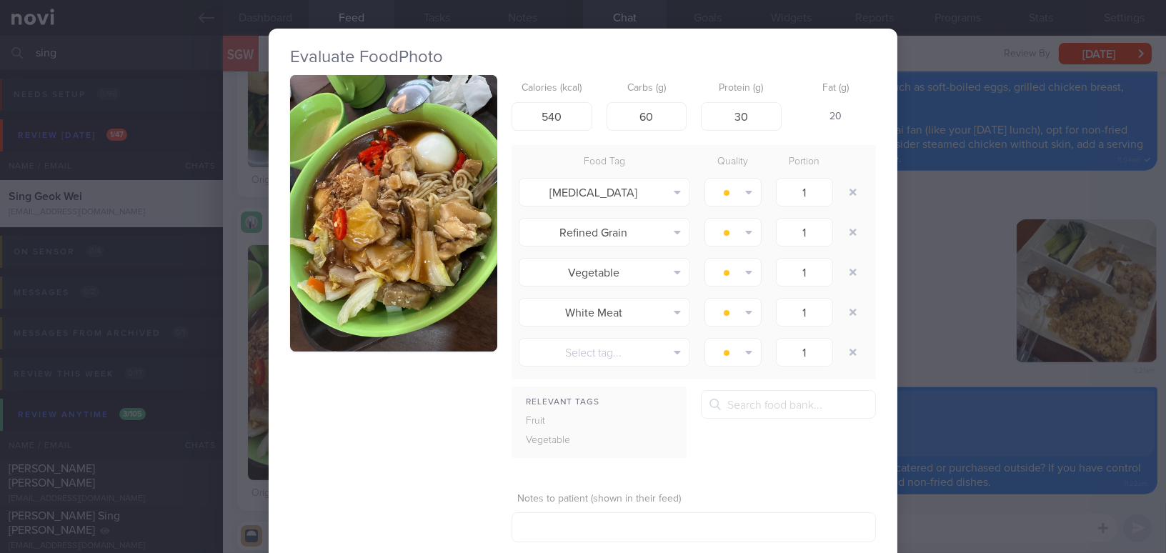
click at [382, 287] on button "button" at bounding box center [393, 213] width 207 height 276
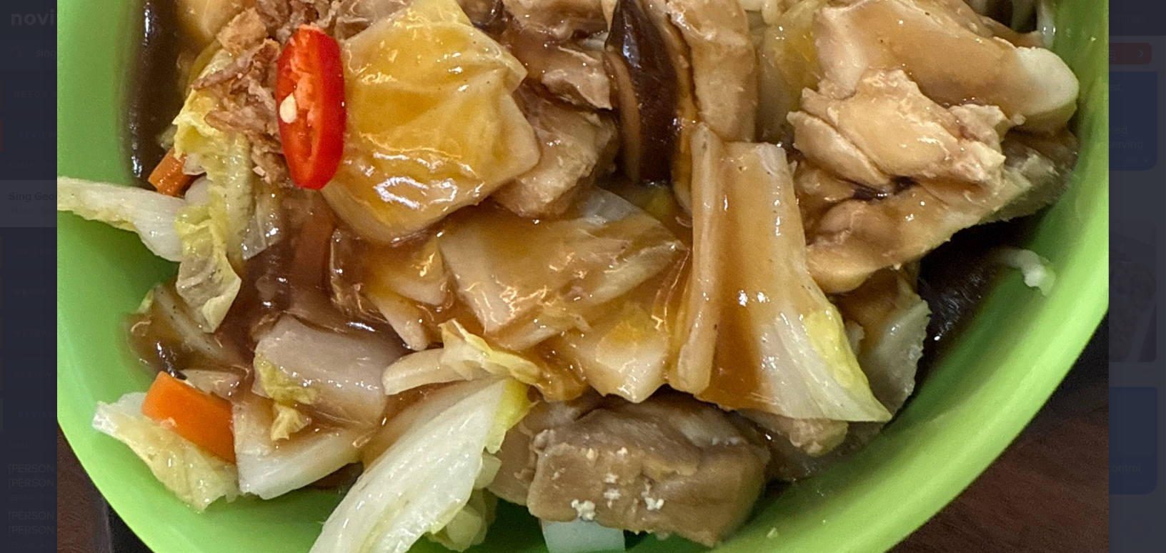
scroll to position [779, 0]
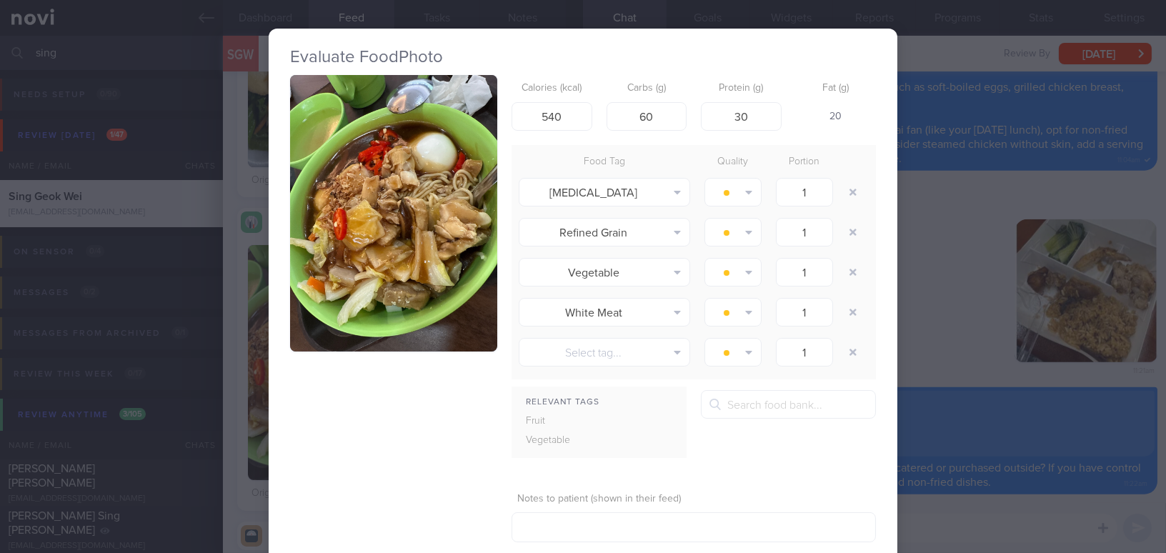
click at [963, 319] on div "Evaluate Food Photo Calories (kcal) 540 Carbs (g) 60 Protein (g) 30 Fat (g) 20 …" at bounding box center [583, 276] width 1166 height 553
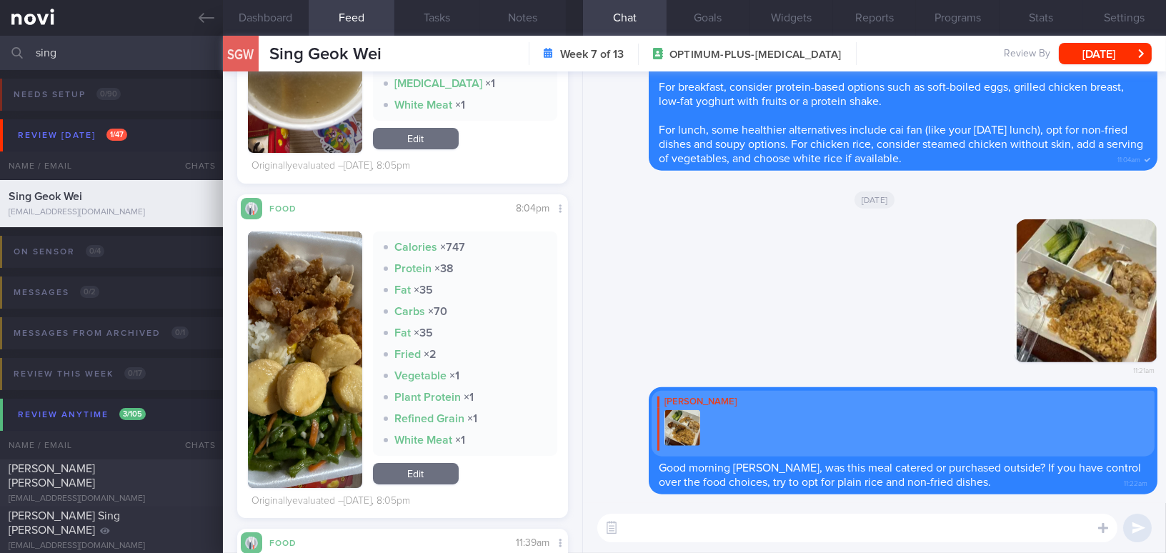
scroll to position [454, 0]
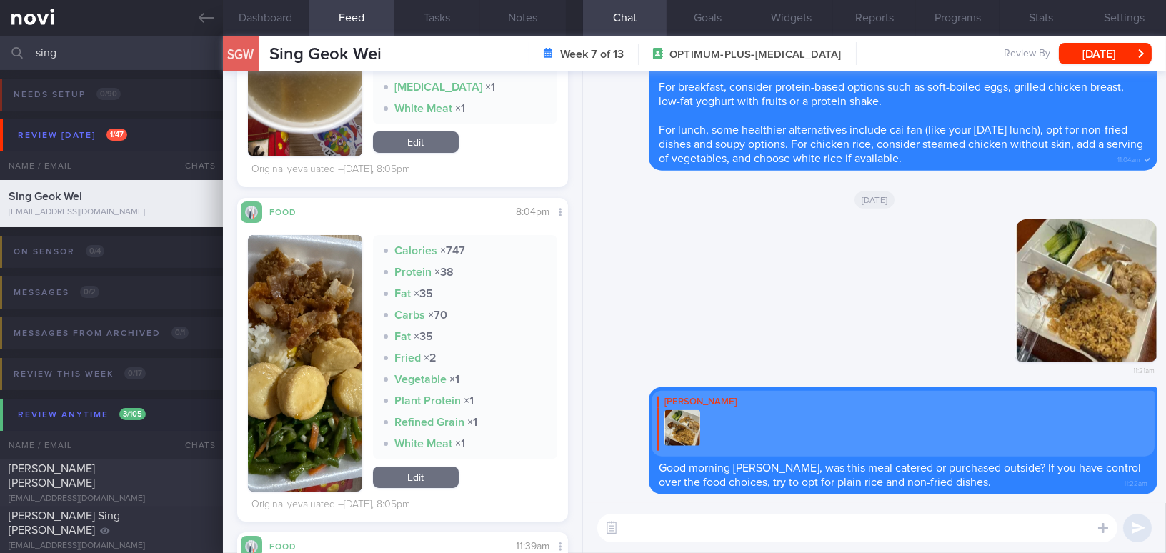
click at [329, 346] on button "button" at bounding box center [305, 363] width 114 height 256
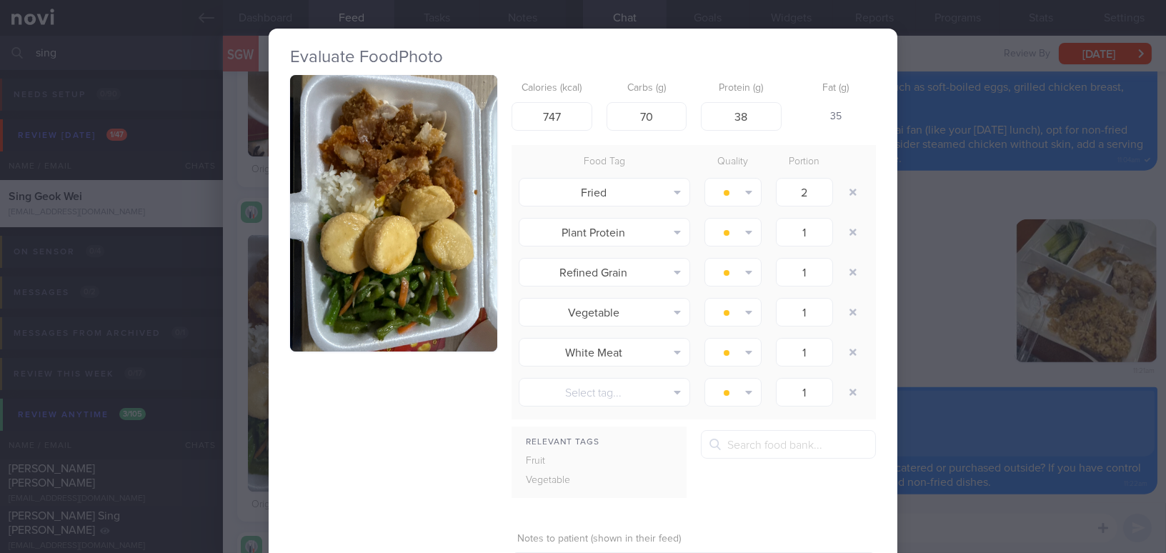
drag, startPoint x: 960, startPoint y: 249, endPoint x: 964, endPoint y: 241, distance: 9.0
click at [960, 249] on div "Evaluate Food Photo Calories (kcal) 747 Carbs (g) 70 Protein (g) 38 Fat (g) 35 …" at bounding box center [583, 276] width 1166 height 553
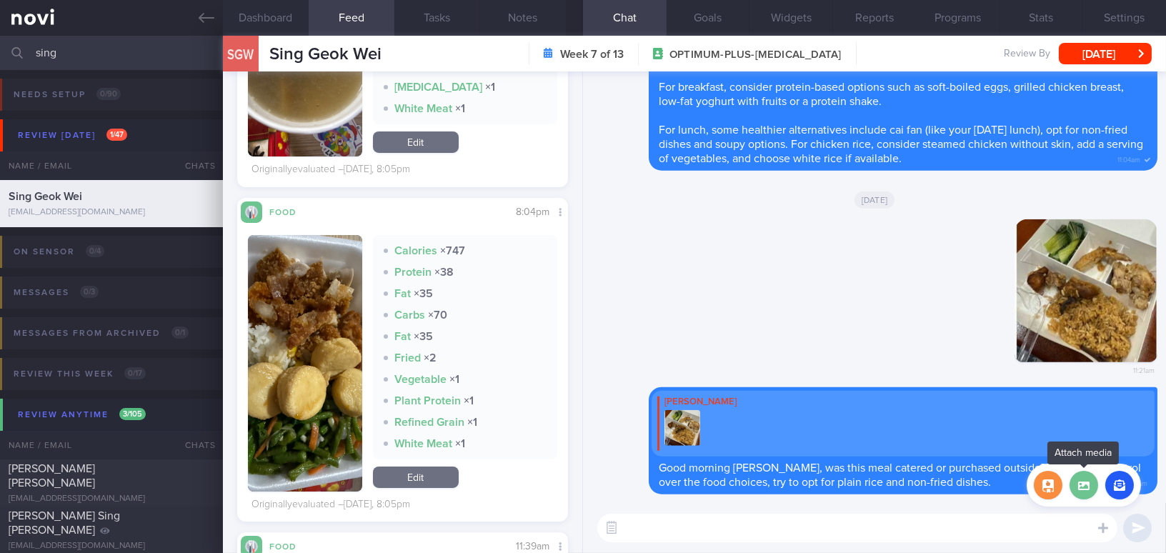
click at [1085, 482] on label at bounding box center [1083, 485] width 29 height 29
click at [0, 0] on input "file" at bounding box center [0, 0] width 0 height 0
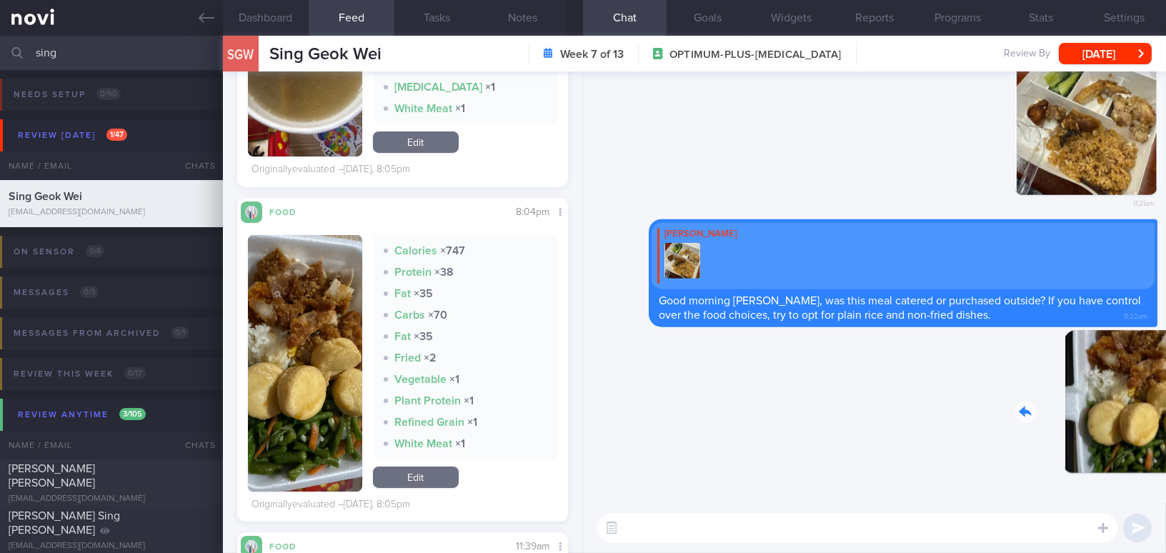
drag, startPoint x: 1057, startPoint y: 420, endPoint x: 1132, endPoint y: 434, distance: 76.9
click at [1132, 434] on div "Delete 11:27am" at bounding box center [1057, 412] width 200 height 165
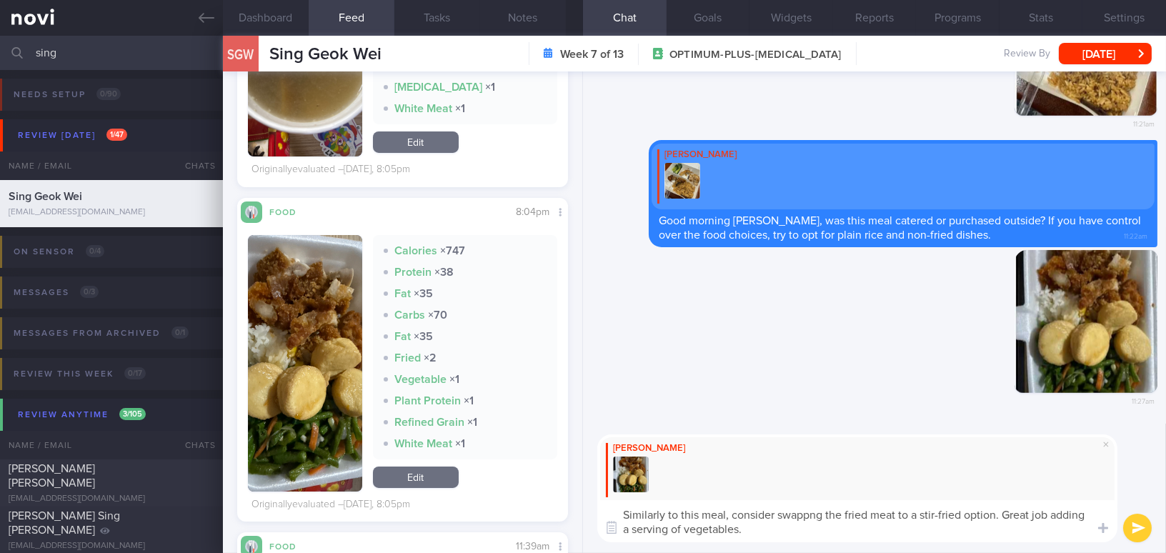
drag, startPoint x: 762, startPoint y: 533, endPoint x: 579, endPoint y: 506, distance: 185.5
click at [579, 506] on div "Dashboard Feed Tasks Notes Chat Goals Widgets Reports Programs Stats Settings S…" at bounding box center [694, 294] width 943 height 517
click at [802, 533] on textarea "Similarly to this meal, consider swappng the fried meat to a stir-fried option.…" at bounding box center [857, 521] width 520 height 42
drag, startPoint x: 752, startPoint y: 527, endPoint x: 507, endPoint y: 480, distance: 249.5
click at [507, 480] on div "Dashboard Feed Tasks Notes Chat Goals Widgets Reports Programs Stats Settings S…" at bounding box center [694, 294] width 943 height 517
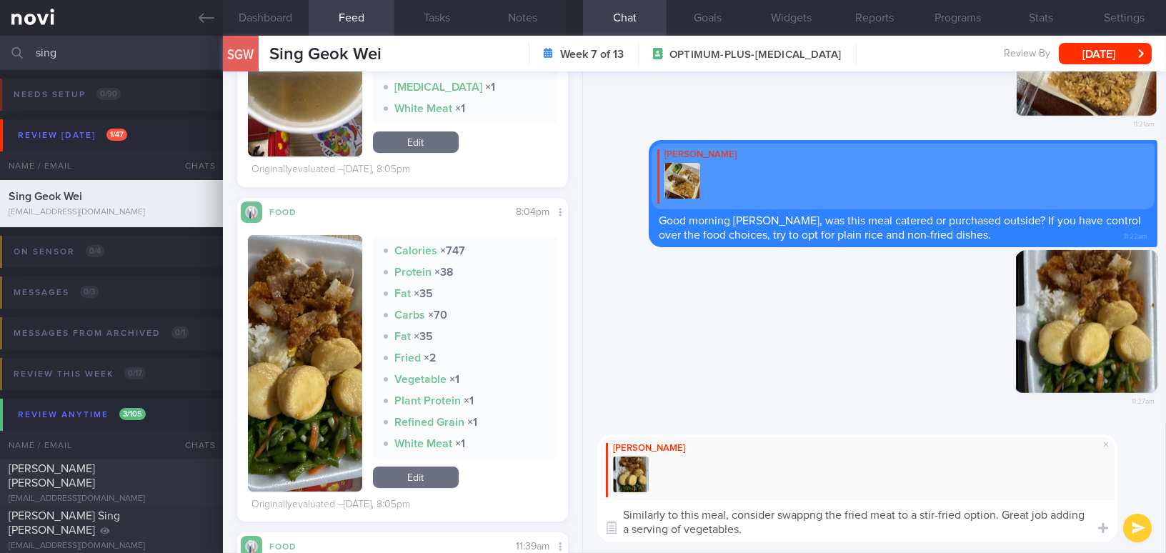
paste textarea "ing the fried meat for a stir-fried option. Great job on adding a serving of ve…"
type textarea "Similarly to this meal, consider swapping the fried meat for a stir-fried optio…"
click at [1134, 526] on button "submit" at bounding box center [1137, 528] width 29 height 29
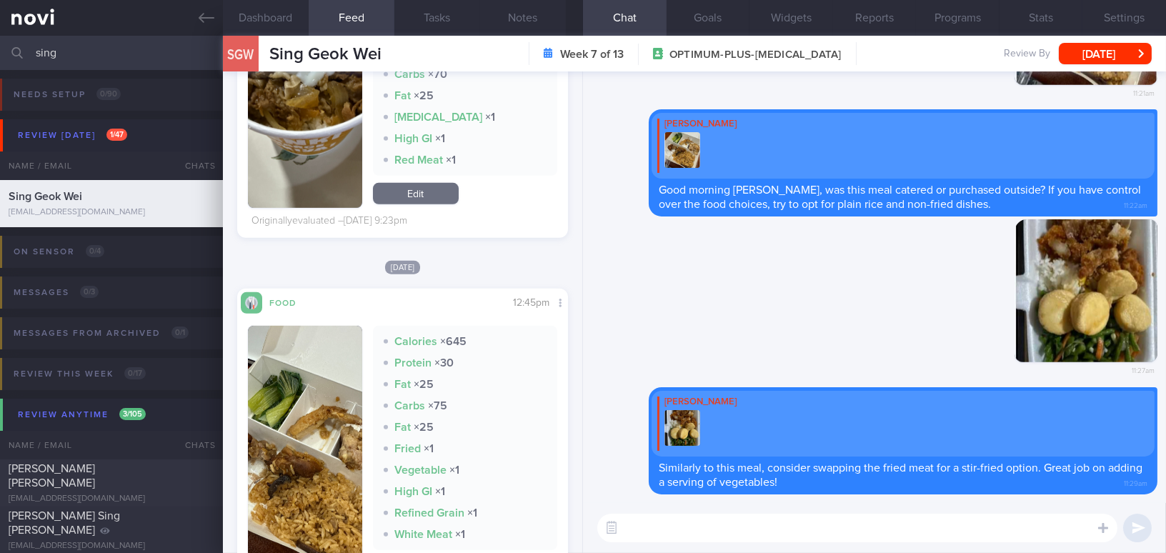
scroll to position [1753, 0]
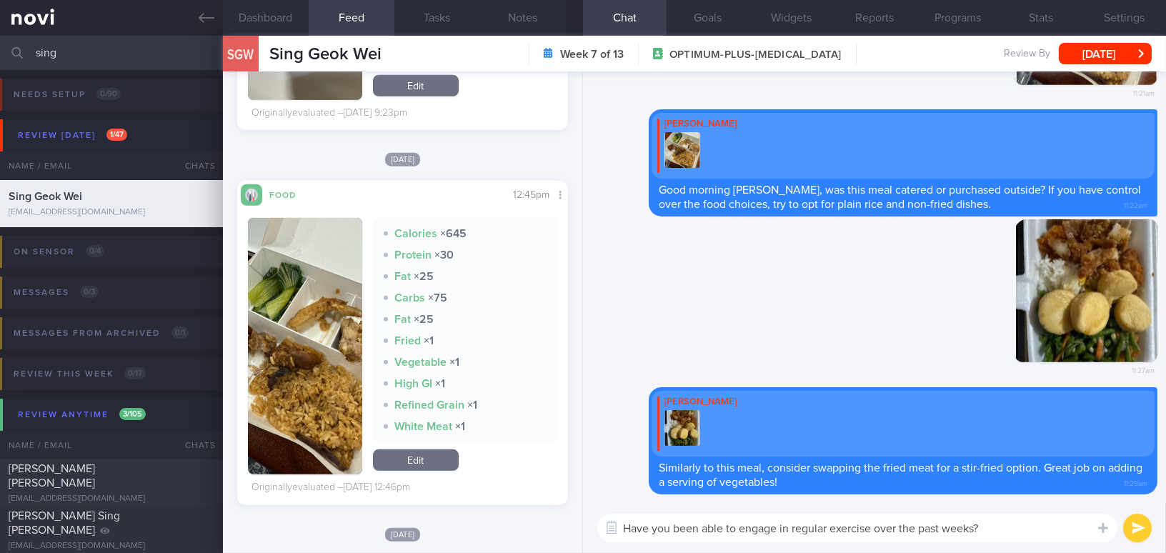
drag, startPoint x: 994, startPoint y: 529, endPoint x: 471, endPoint y: 521, distance: 523.7
click at [471, 521] on div "Dashboard Feed Tasks Notes Chat Goals Widgets Reports Programs Stats Settings S…" at bounding box center [694, 294] width 943 height 517
type textarea "Have you been able to engage in regular exercise over the past weeks?"
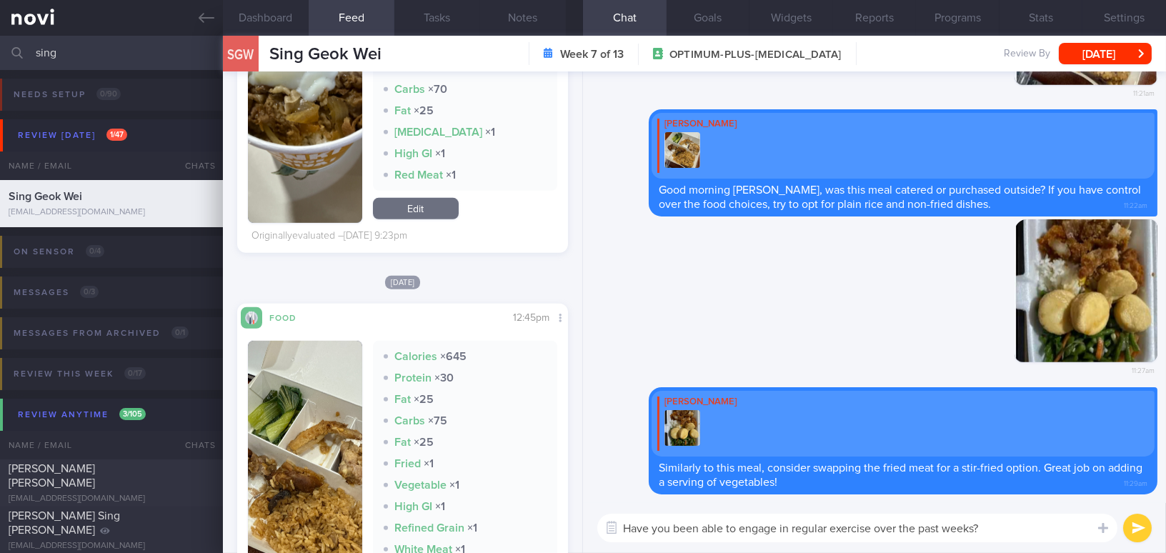
scroll to position [1558, 0]
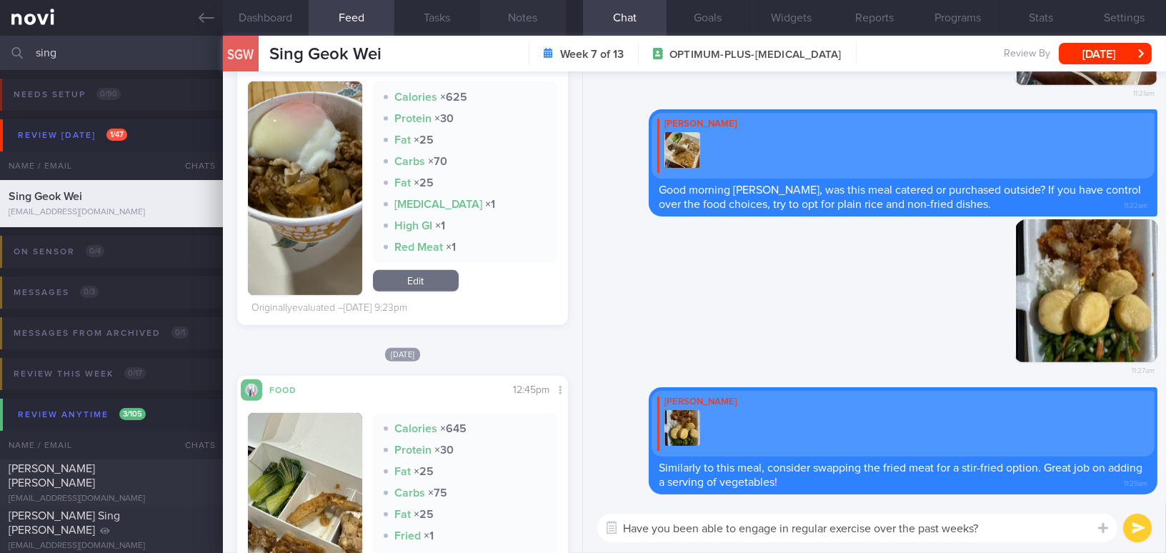
click at [524, 15] on button "Notes" at bounding box center [523, 18] width 86 height 36
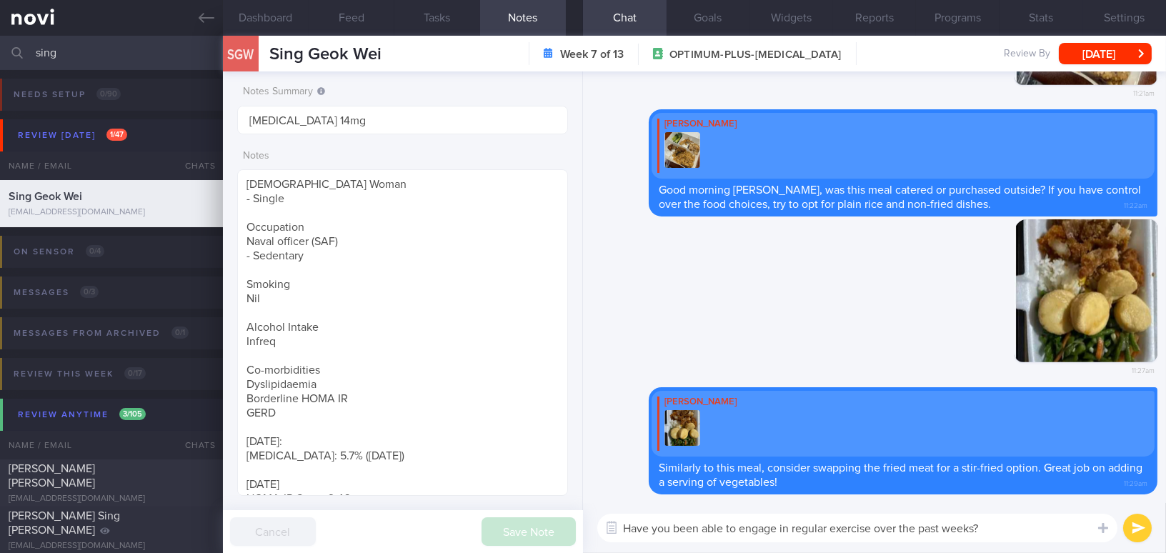
click at [1149, 524] on button "submit" at bounding box center [1137, 528] width 29 height 29
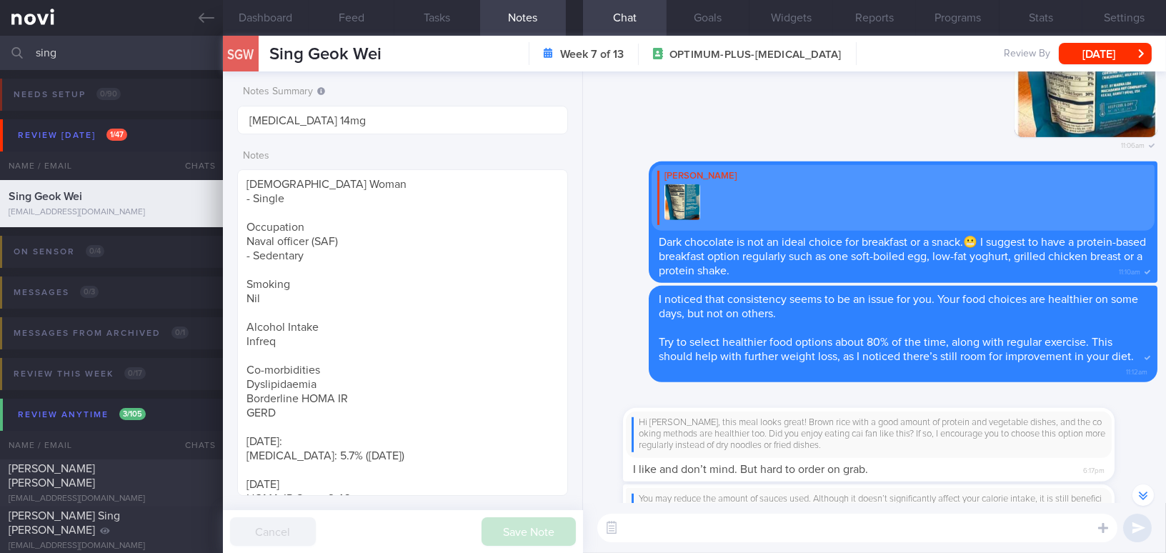
scroll to position [-1362, 0]
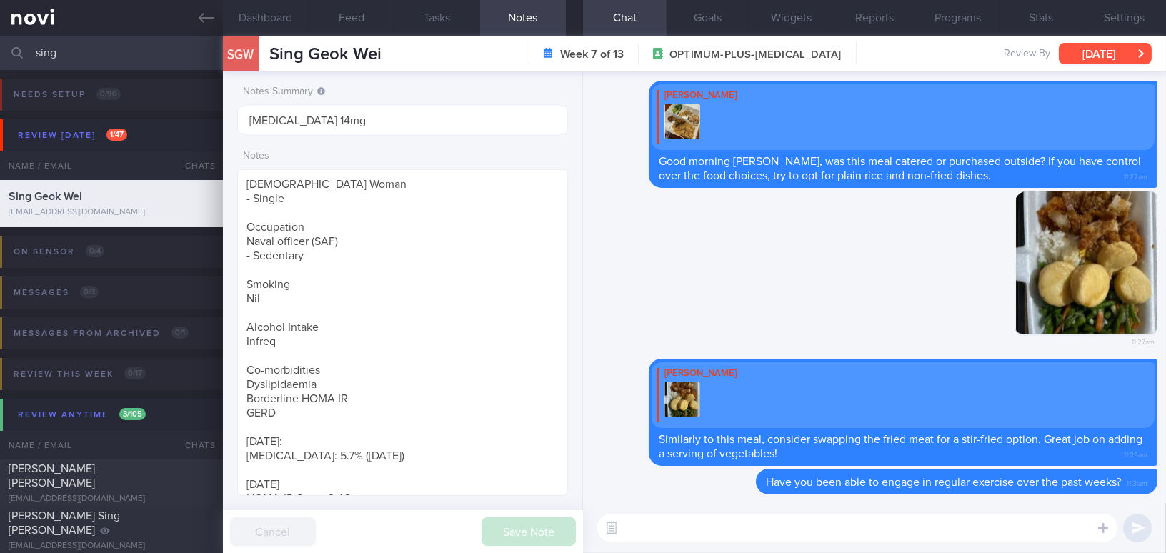
click at [1079, 48] on button "[DATE]" at bounding box center [1105, 53] width 93 height 21
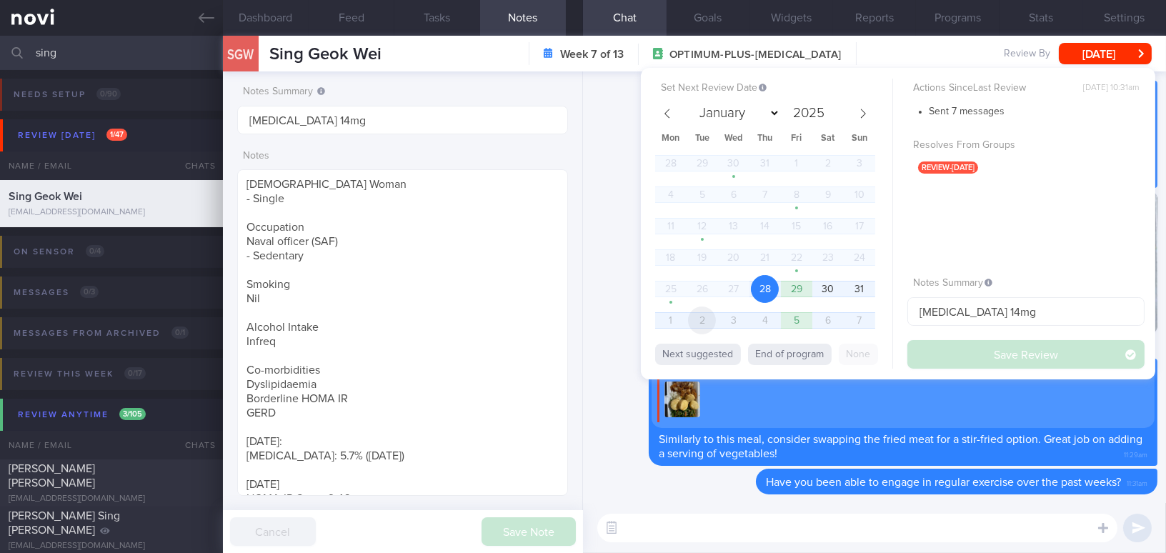
click at [698, 315] on span "2" at bounding box center [702, 320] width 28 height 28
select select "8"
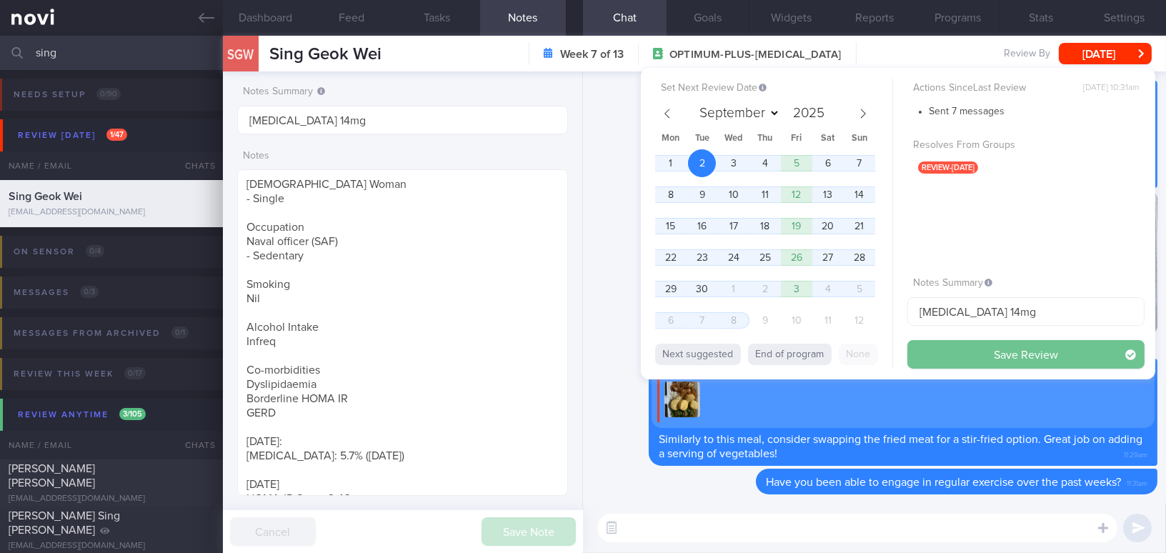
click at [952, 349] on button "Save Review" at bounding box center [1025, 354] width 237 height 29
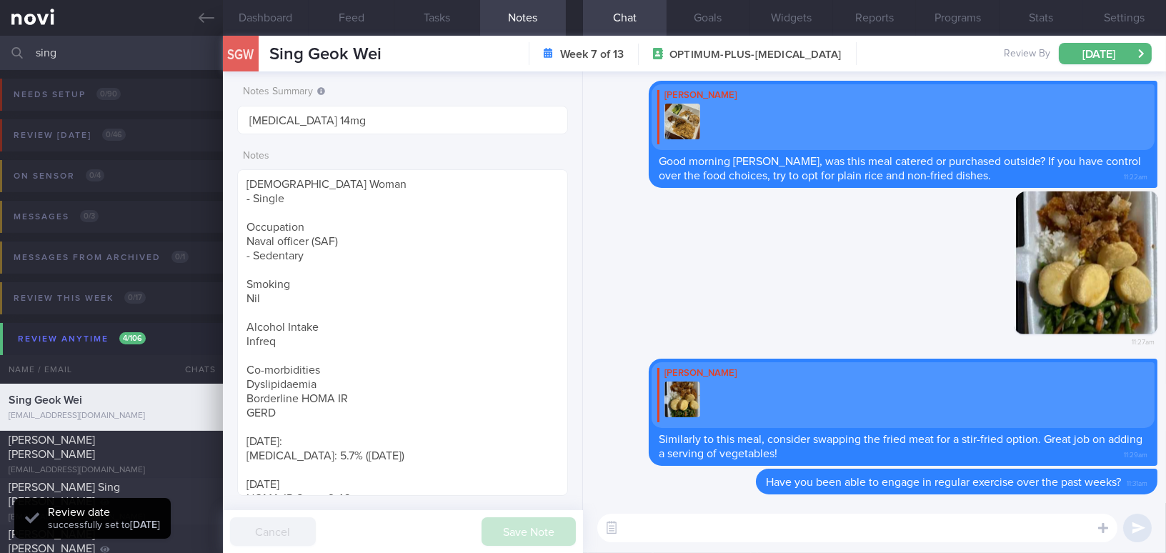
drag, startPoint x: 61, startPoint y: 54, endPoint x: 2, endPoint y: 49, distance: 58.9
click at [2, 49] on div "sing Assigned patients Assigned patients All active patients Archived patients" at bounding box center [583, 53] width 1166 height 34
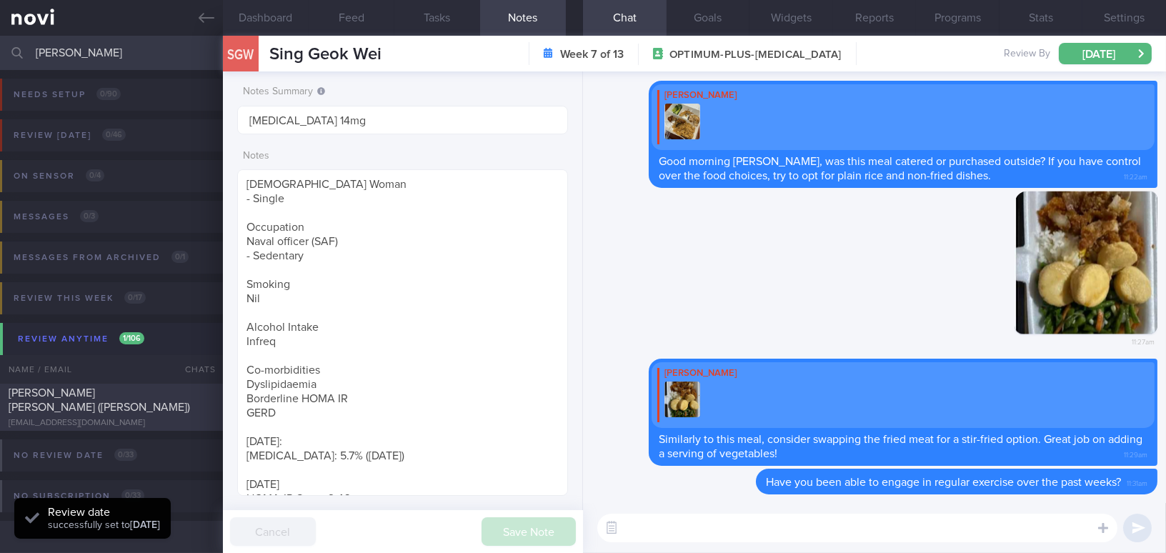
type input "[PERSON_NAME]"
click at [114, 403] on span "[PERSON_NAME] [PERSON_NAME] ([PERSON_NAME])" at bounding box center [99, 400] width 181 height 26
type textarea "48 year old Woman Occupation Accountant Smoking Nil Alcohol Intake Nil Co-morbi…"
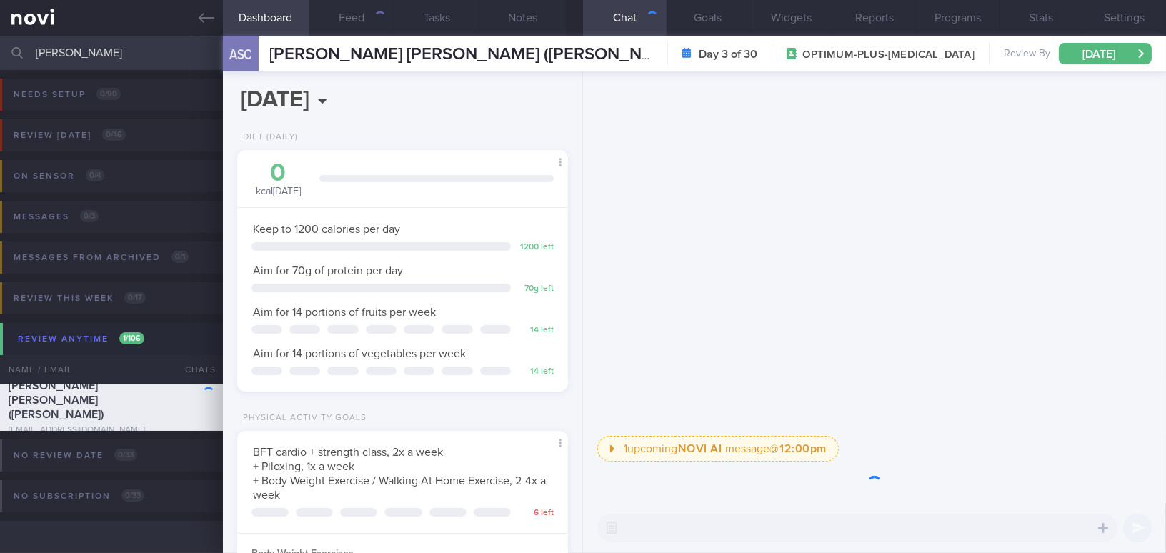
scroll to position [168, 295]
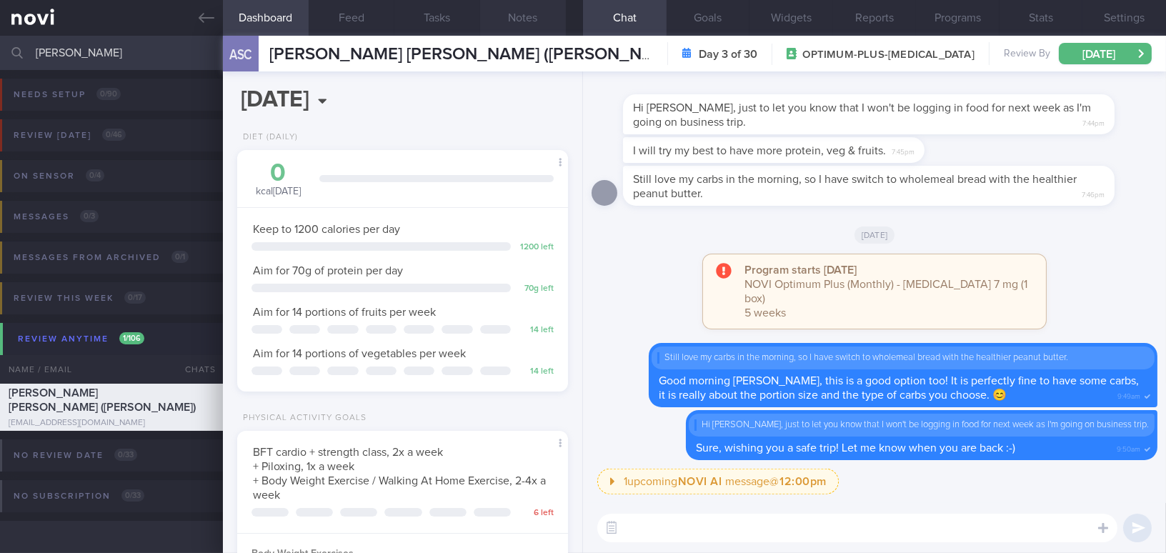
click at [518, 14] on button "Notes" at bounding box center [523, 18] width 86 height 36
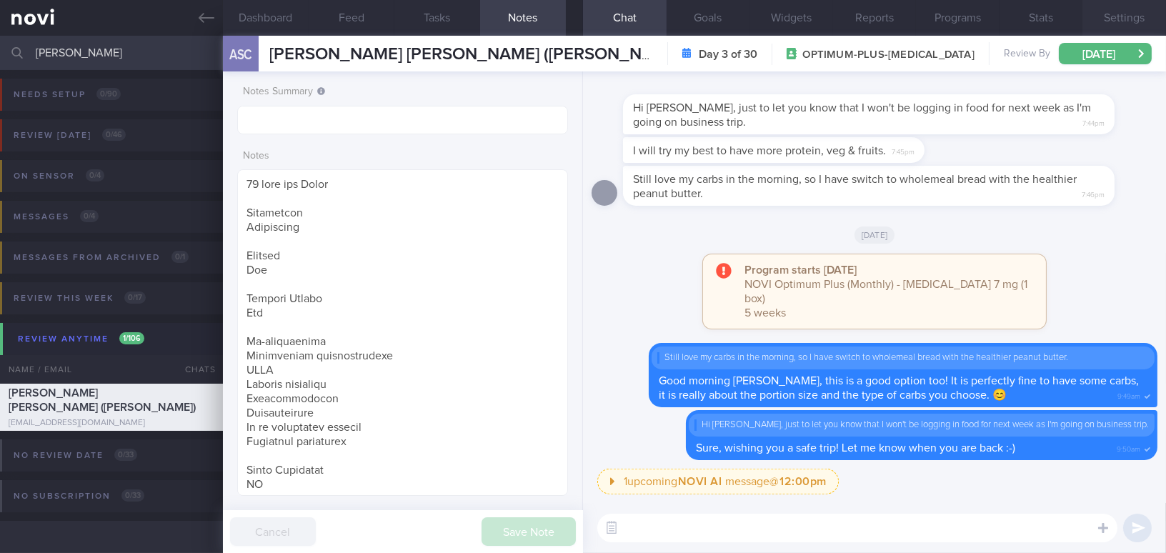
click at [1133, 18] on button "Settings" at bounding box center [1124, 18] width 84 height 36
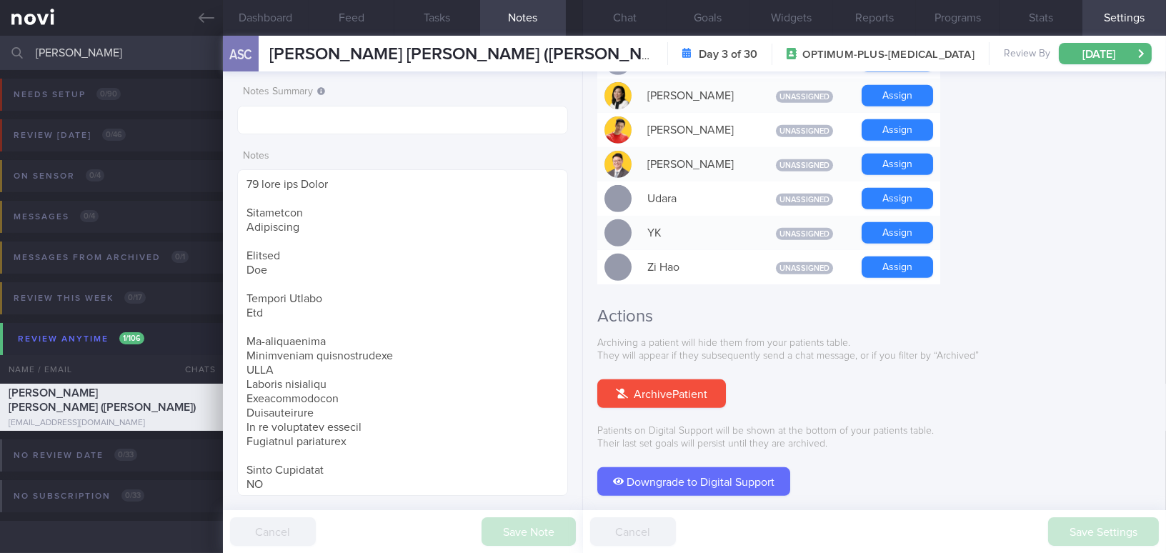
scroll to position [1326, 0]
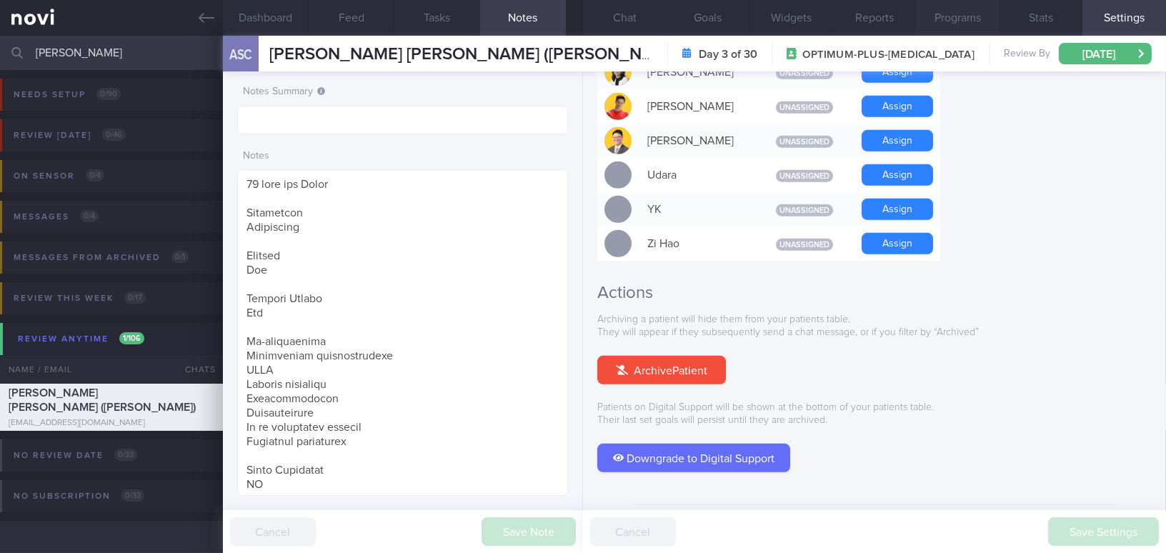
click at [979, 18] on button "Programs" at bounding box center [958, 18] width 84 height 36
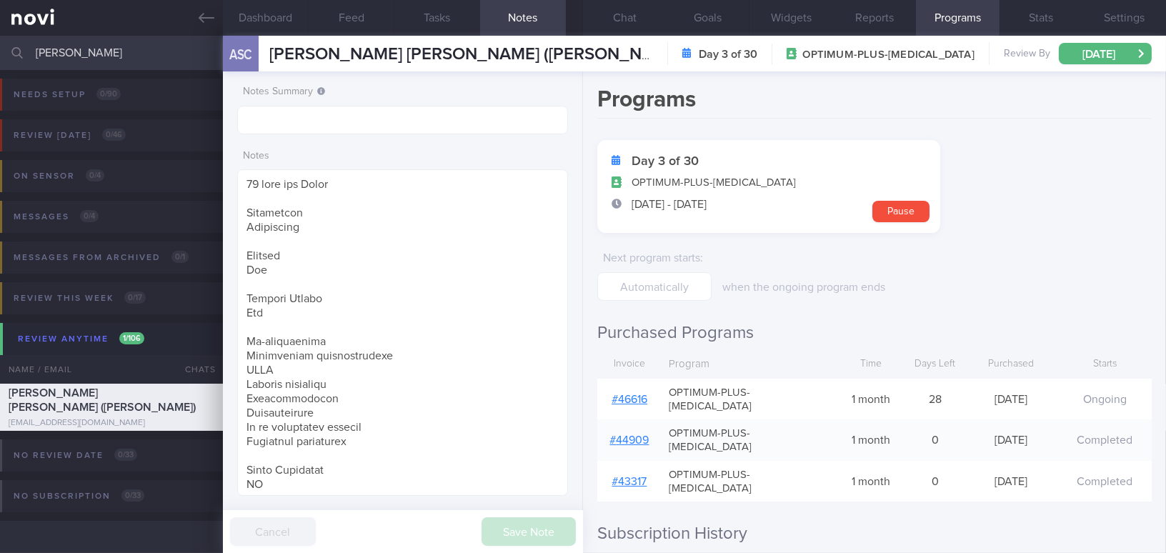
click at [635, 394] on link "# 46616" at bounding box center [630, 399] width 36 height 11
click at [1112, 17] on button "Settings" at bounding box center [1124, 18] width 84 height 36
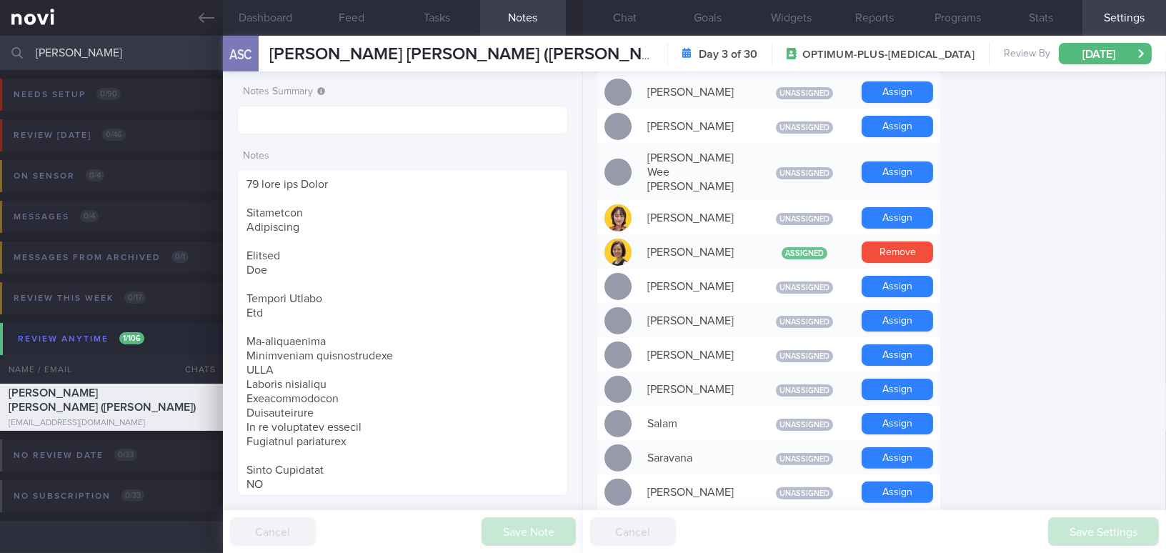
scroll to position [612, 0]
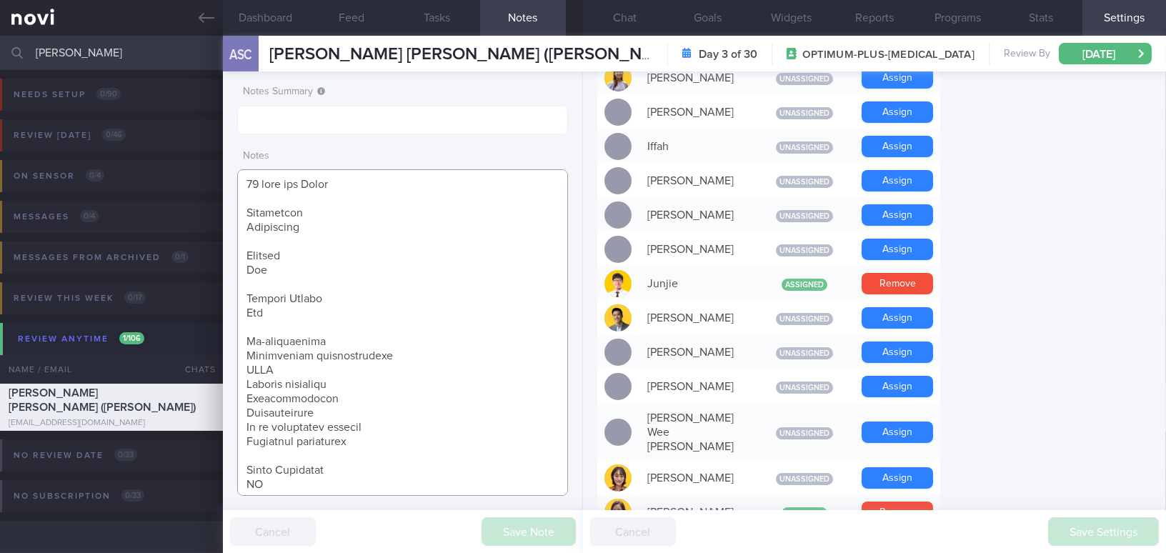
drag, startPoint x: 246, startPoint y: 351, endPoint x: 378, endPoint y: 445, distance: 162.4
click at [378, 445] on textarea at bounding box center [402, 332] width 331 height 326
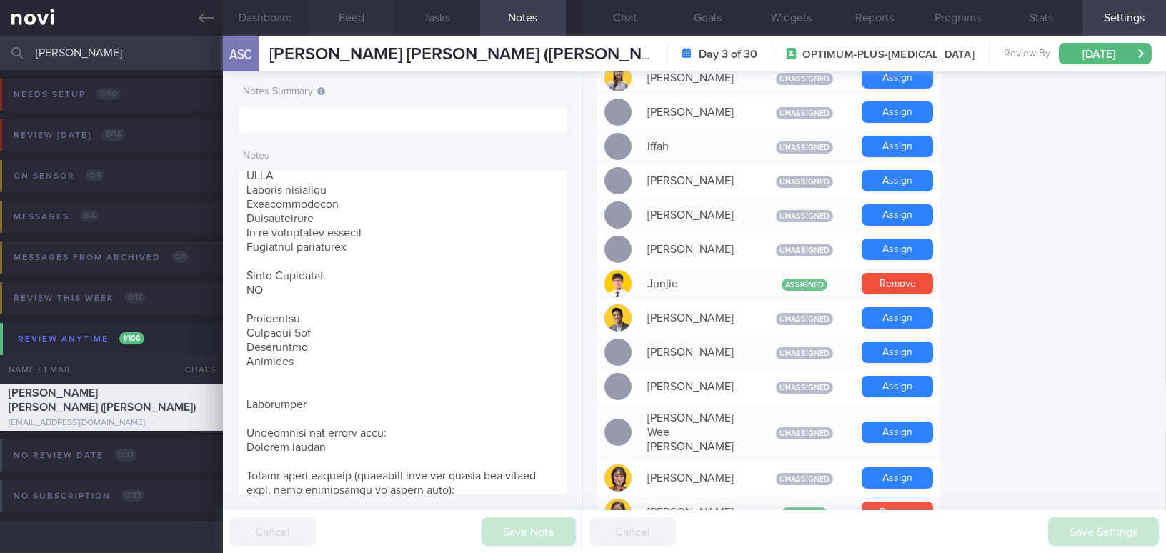
click at [364, 17] on button "Feed" at bounding box center [352, 18] width 86 height 36
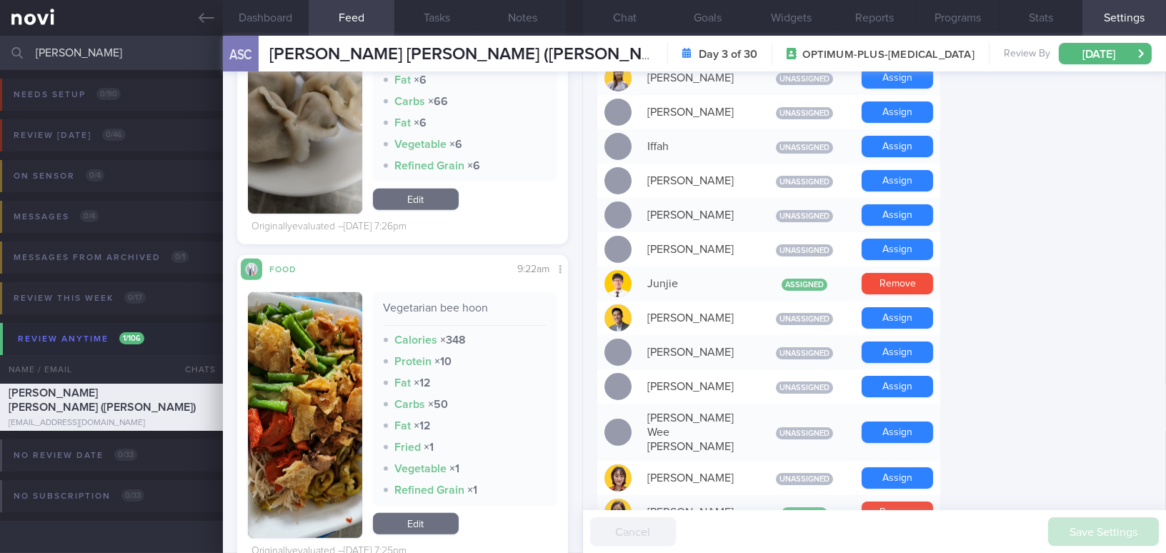
scroll to position [1364, 0]
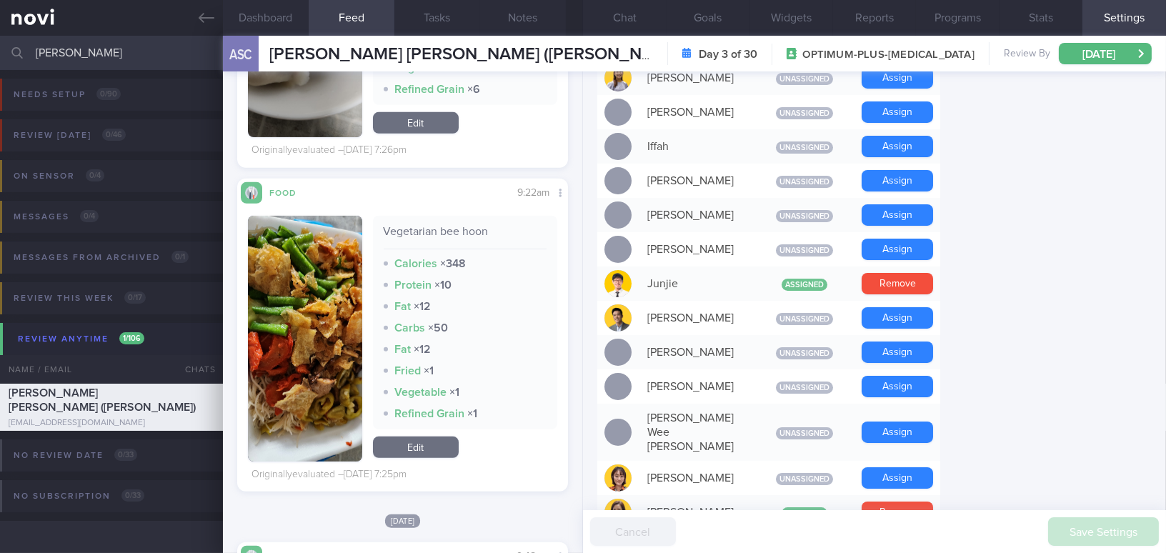
drag, startPoint x: 536, startPoint y: 18, endPoint x: 518, endPoint y: 42, distance: 30.6
click at [536, 18] on button "Notes" at bounding box center [523, 18] width 86 height 36
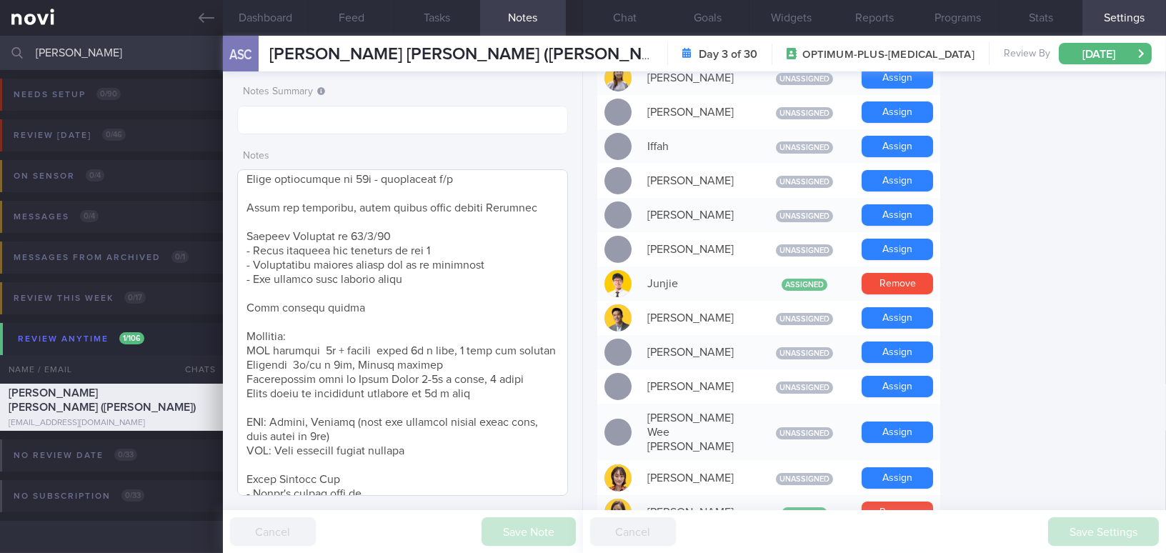
scroll to position [584, 0]
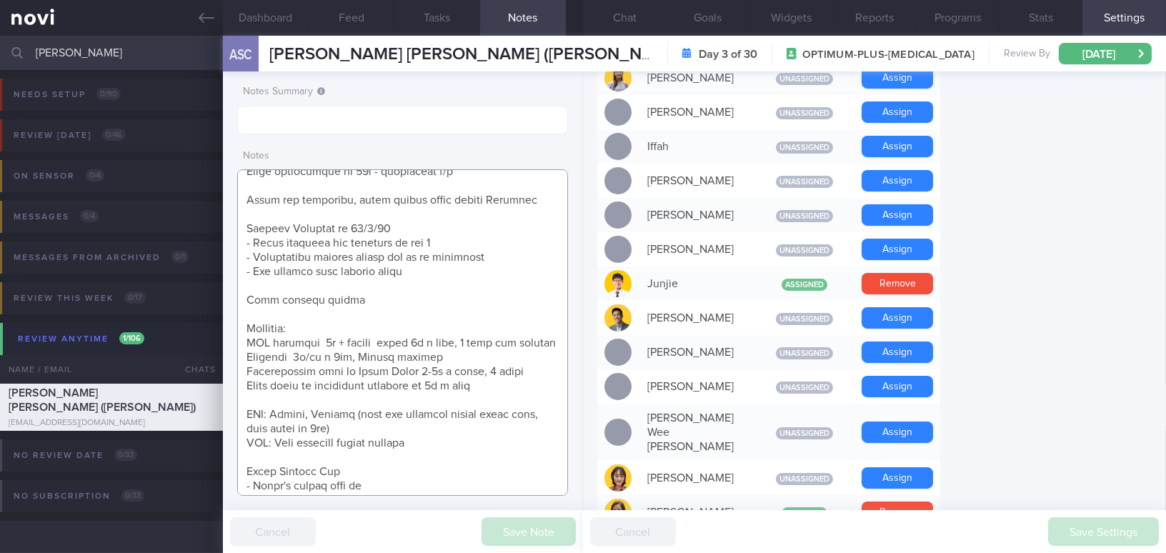
drag, startPoint x: 244, startPoint y: 343, endPoint x: 402, endPoint y: 379, distance: 161.9
click at [504, 389] on textarea at bounding box center [402, 332] width 331 height 326
click at [351, 241] on textarea at bounding box center [402, 332] width 331 height 326
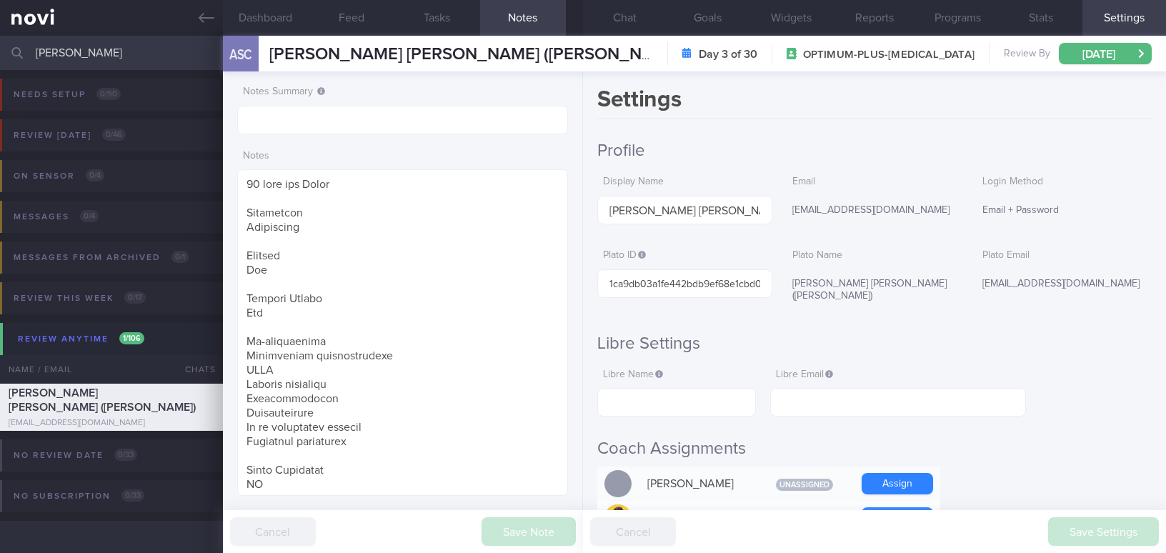
select select "8"
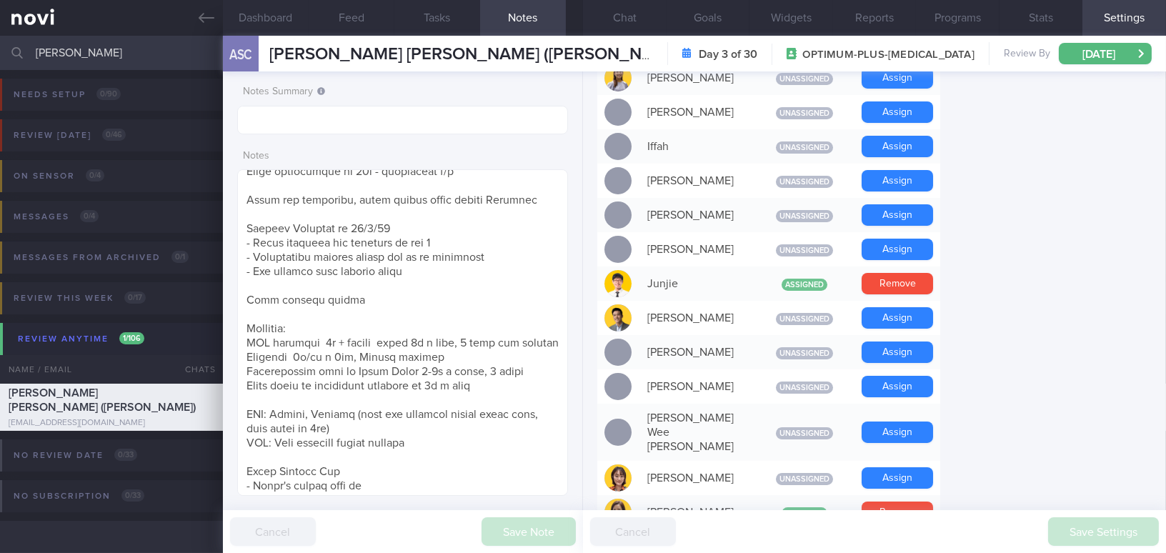
drag, startPoint x: 82, startPoint y: 56, endPoint x: 0, endPoint y: 70, distance: 83.4
click at [0, 70] on div "[PERSON_NAME] Assigned patients Assigned patients All active patients Archived …" at bounding box center [583, 294] width 1166 height 517
click at [76, 54] on input "[PERSON_NAME]" at bounding box center [583, 53] width 1166 height 34
click at [202, 15] on icon at bounding box center [207, 18] width 16 height 16
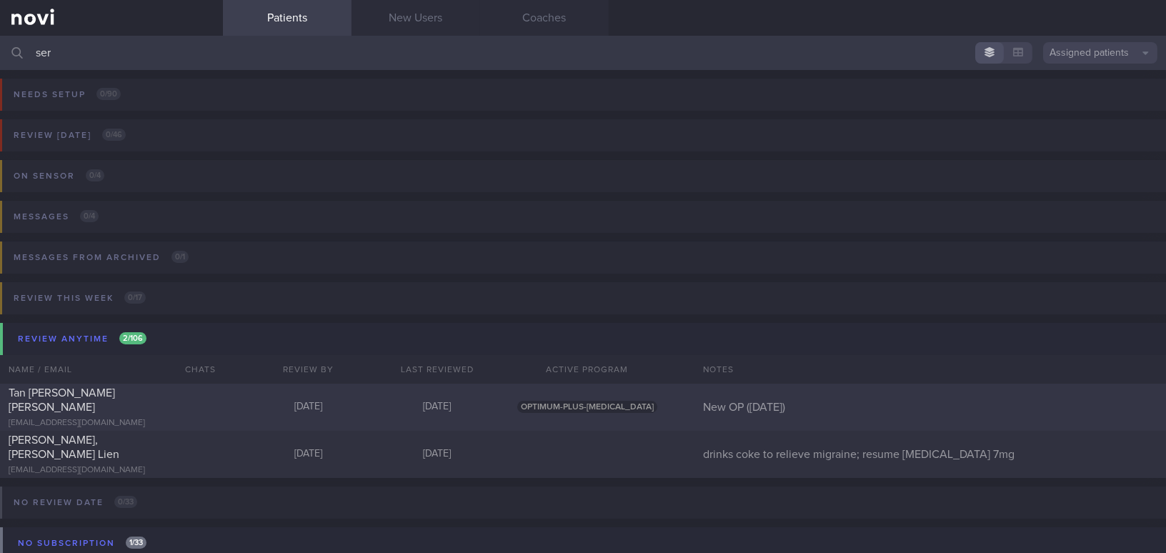
type input "ser"
click at [98, 418] on div "[EMAIL_ADDRESS][DOMAIN_NAME]" at bounding box center [112, 423] width 206 height 11
select select "8"
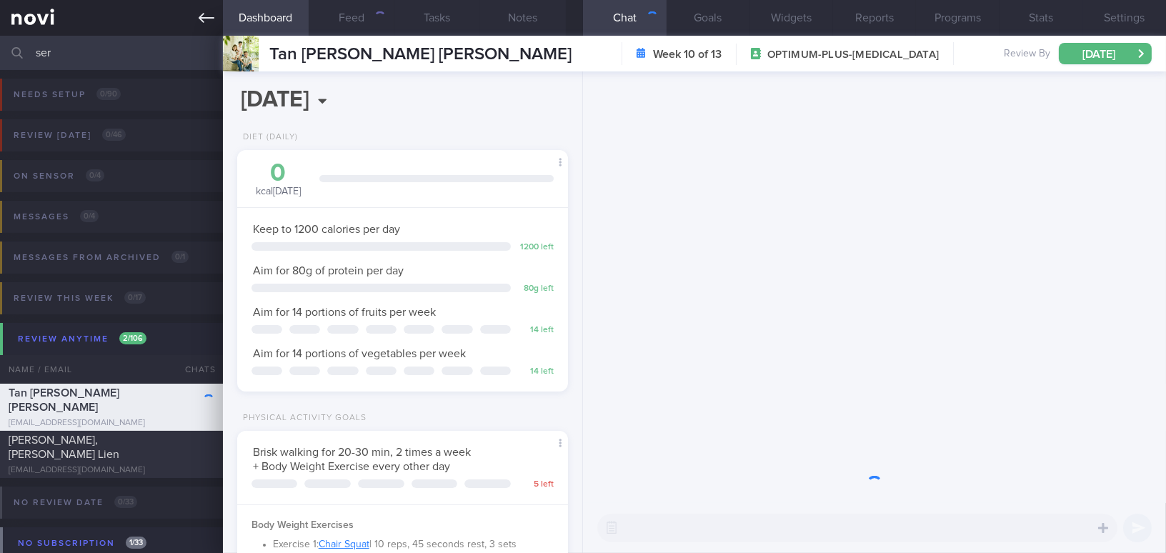
scroll to position [168, 295]
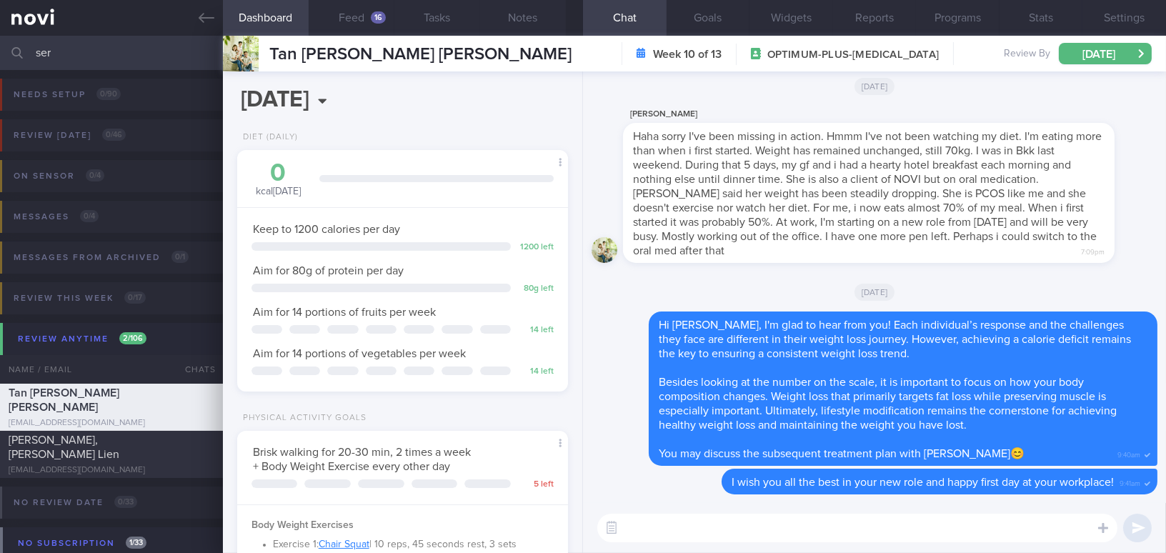
drag, startPoint x: 61, startPoint y: 53, endPoint x: 0, endPoint y: 51, distance: 60.8
click at [0, 51] on input "ser" at bounding box center [583, 53] width 1166 height 34
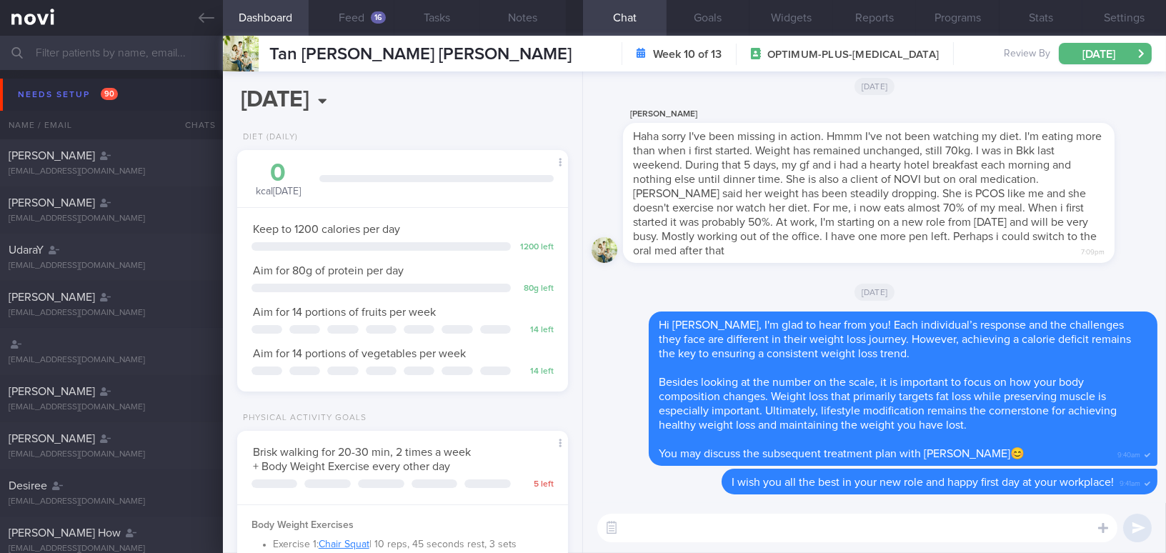
click at [120, 55] on input "text" at bounding box center [583, 53] width 1166 height 34
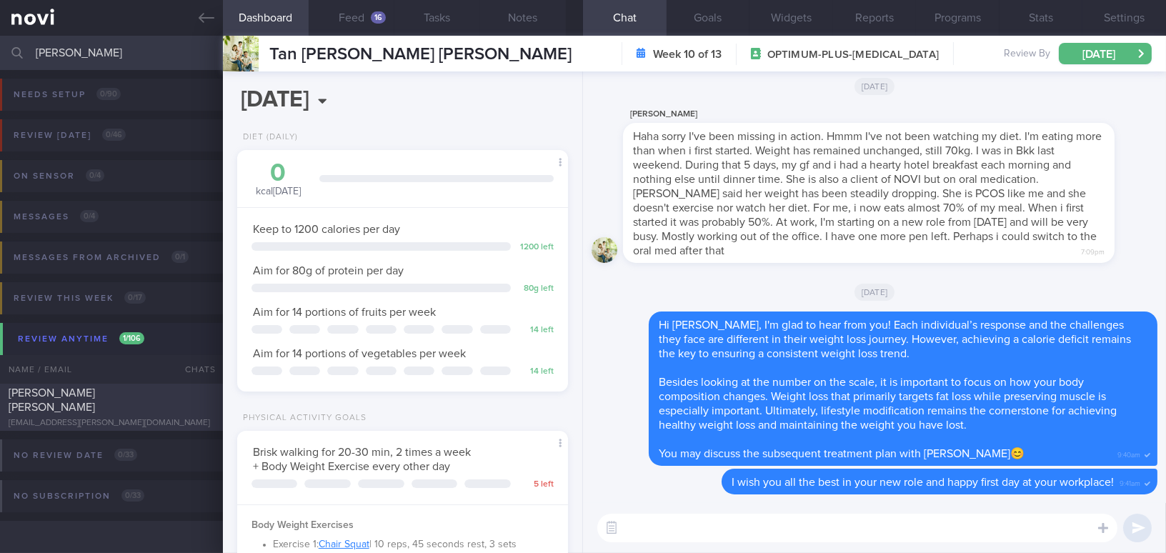
type input "[PERSON_NAME]"
click at [128, 401] on div "[PERSON_NAME] [PERSON_NAME]" at bounding box center [110, 400] width 202 height 29
type input "used MFP; on [MEDICAL_DATA] 1.7mg (saw Dr [DATE])"
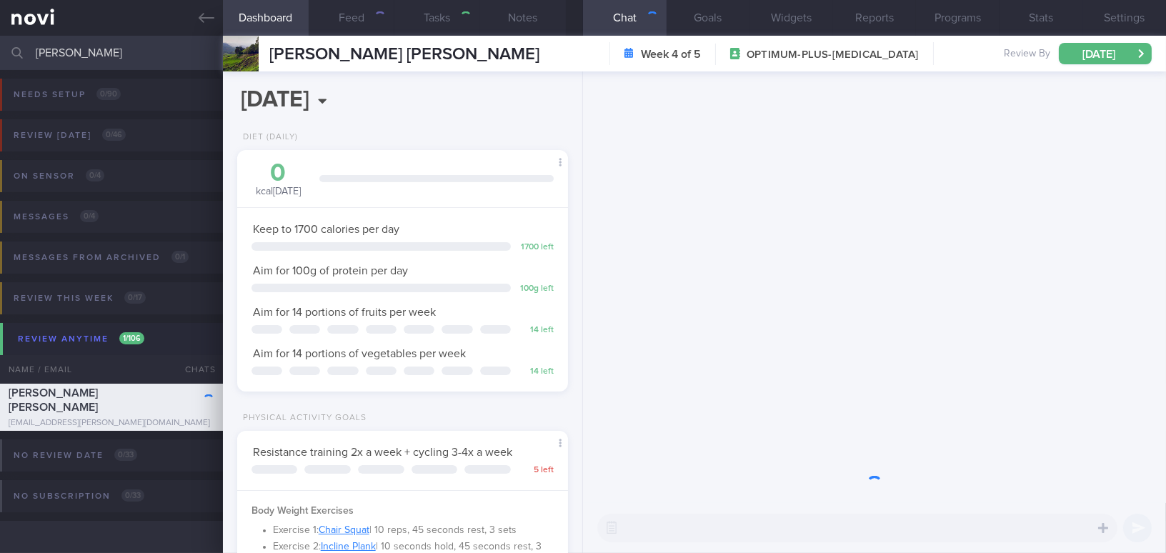
scroll to position [168, 295]
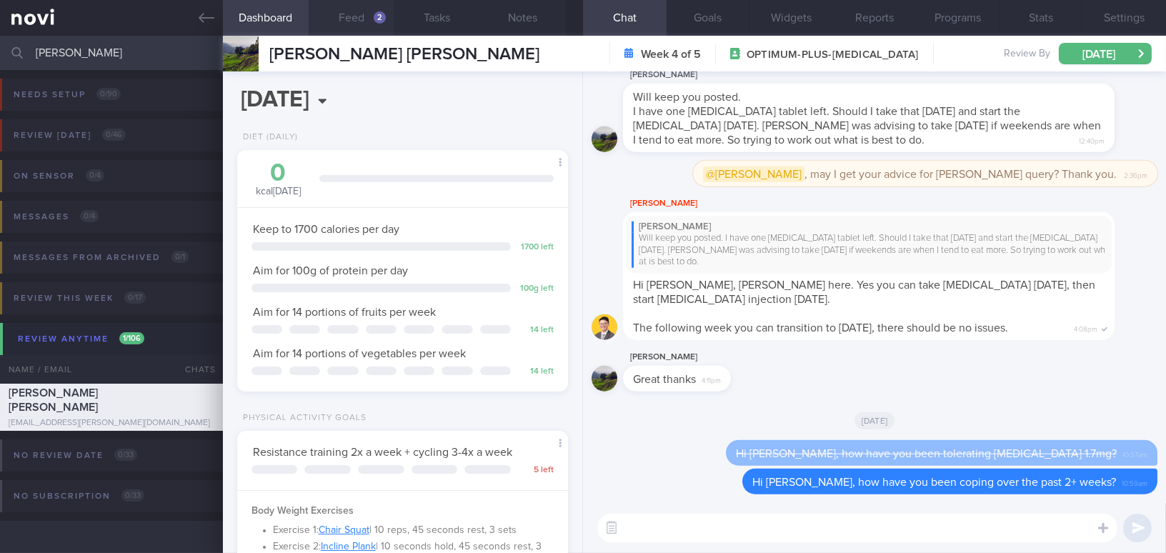
click at [352, 24] on button "Feed 2" at bounding box center [352, 18] width 86 height 36
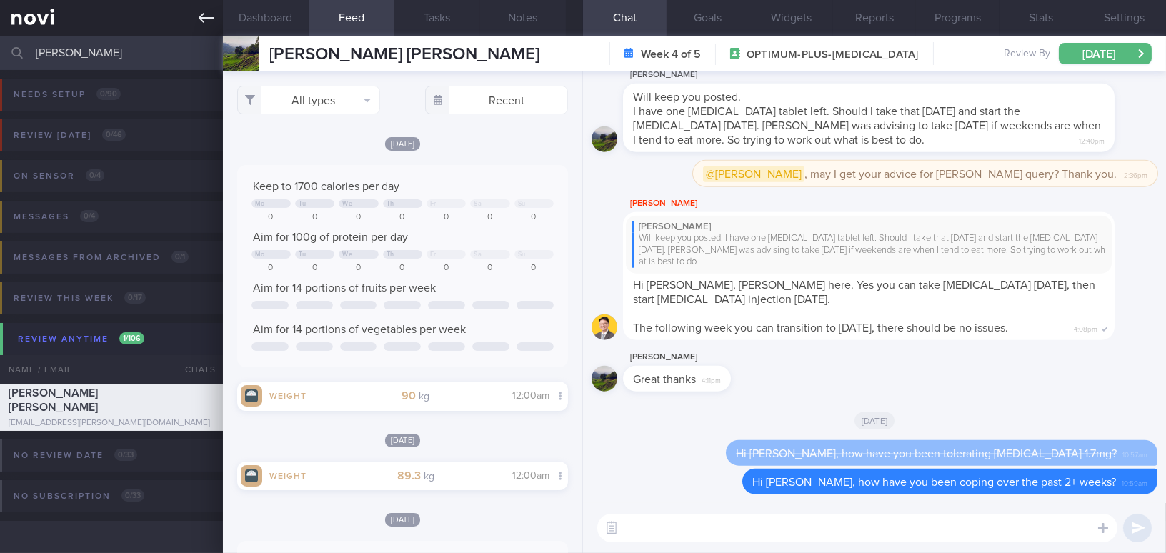
drag, startPoint x: 204, startPoint y: 21, endPoint x: 124, endPoint y: 33, distance: 80.1
click at [204, 21] on icon at bounding box center [207, 18] width 16 height 16
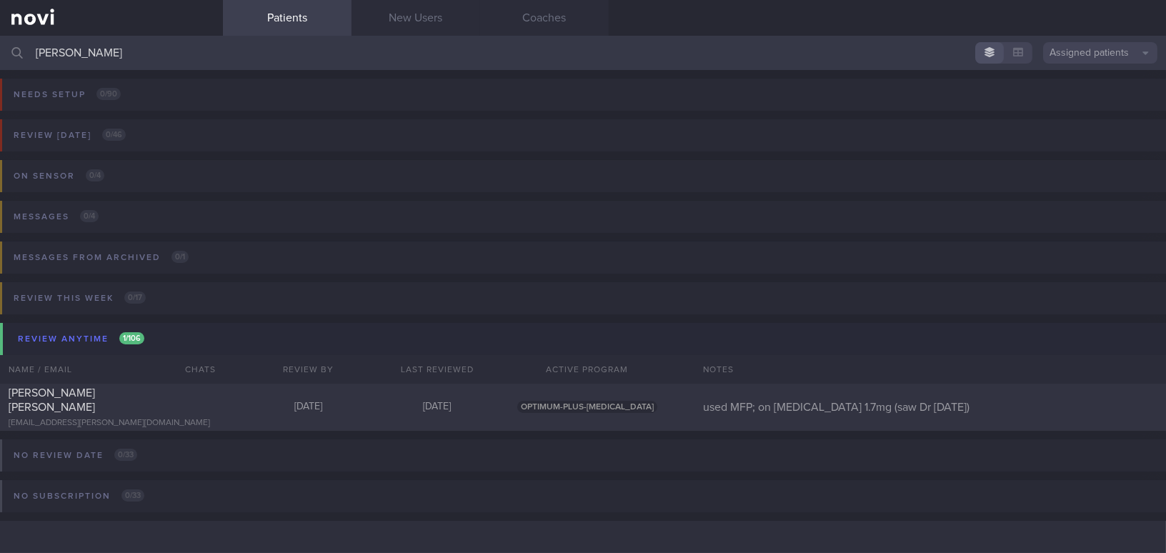
drag, startPoint x: 71, startPoint y: 60, endPoint x: 5, endPoint y: 50, distance: 67.2
click at [5, 50] on div "[PERSON_NAME] Assigned patients Assigned patients All active patients Archived …" at bounding box center [583, 53] width 1166 height 34
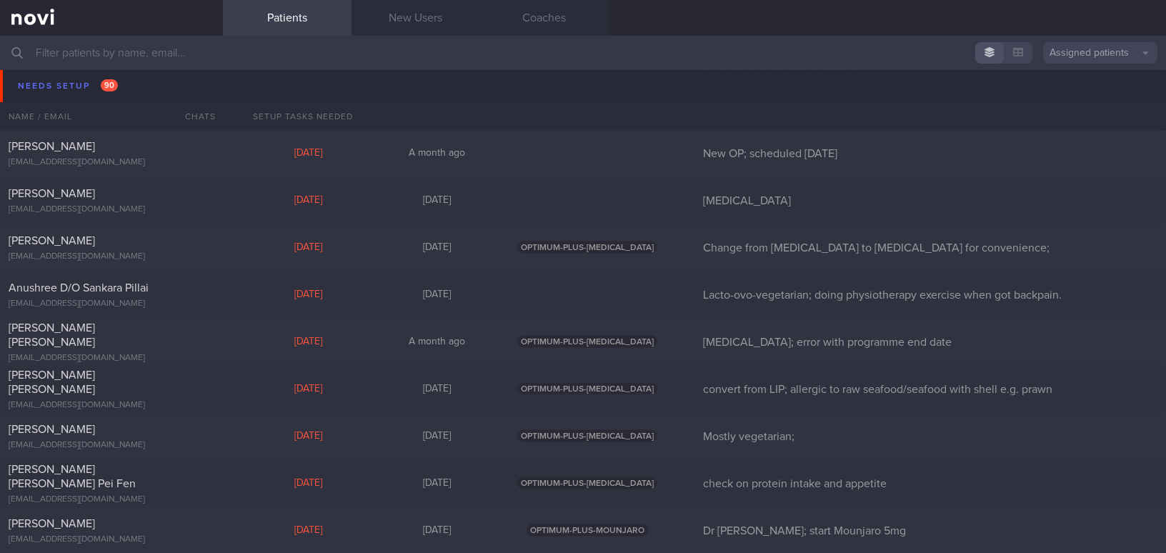
scroll to position [4286, 0]
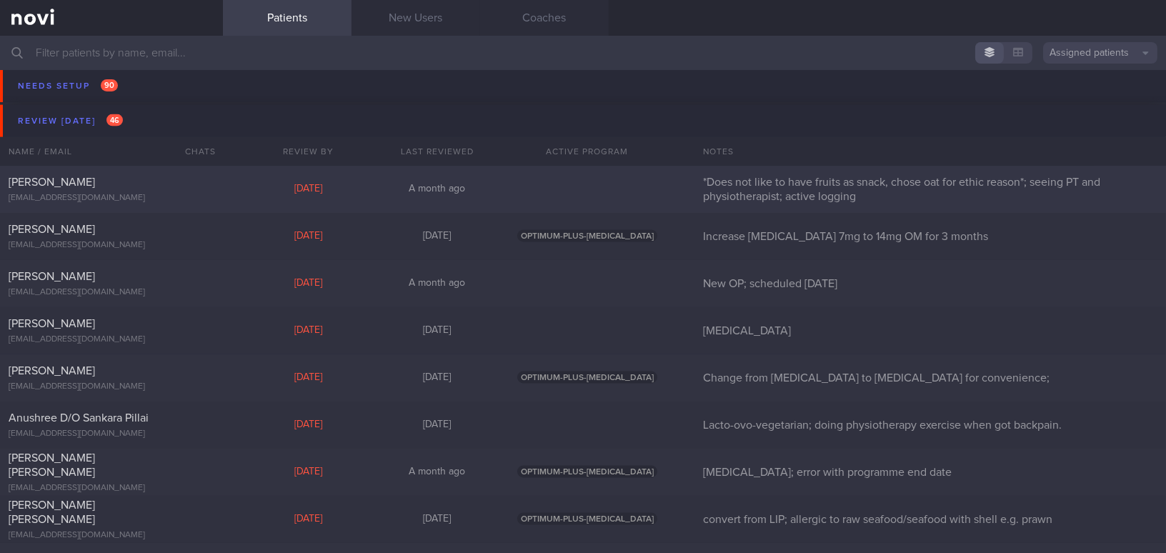
click at [181, 189] on div "[PERSON_NAME] [EMAIL_ADDRESS][DOMAIN_NAME]" at bounding box center [111, 189] width 223 height 29
select select "7"
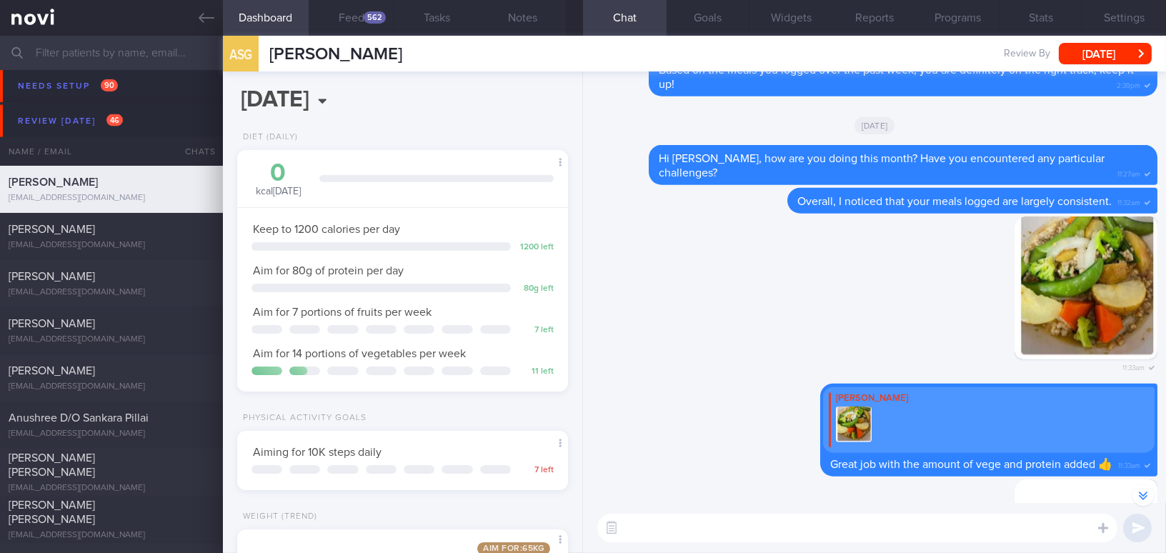
scroll to position [-259, 0]
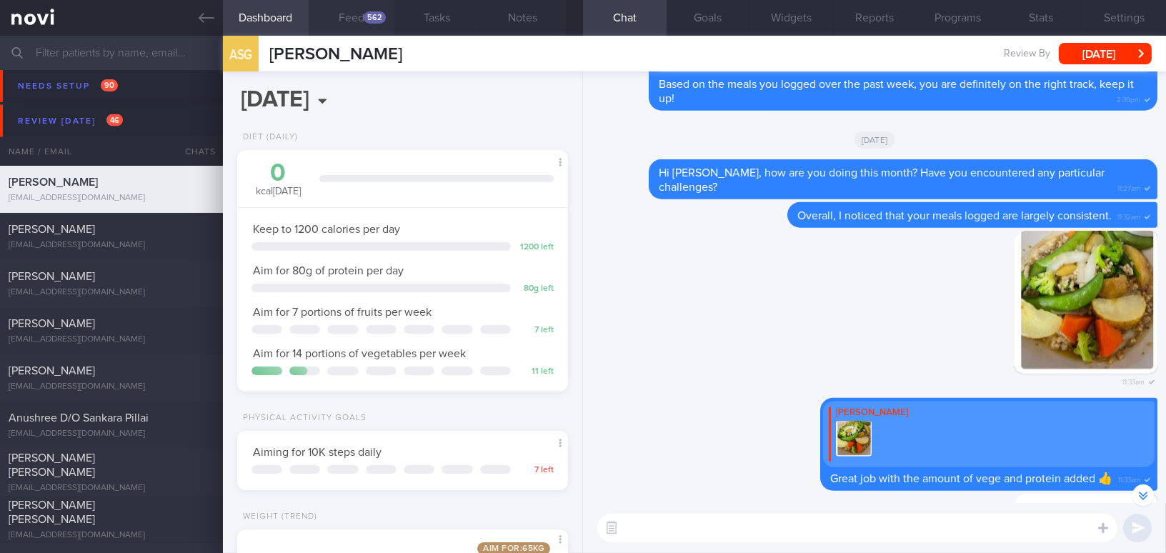
click at [361, 21] on button "Feed 562" at bounding box center [352, 18] width 86 height 36
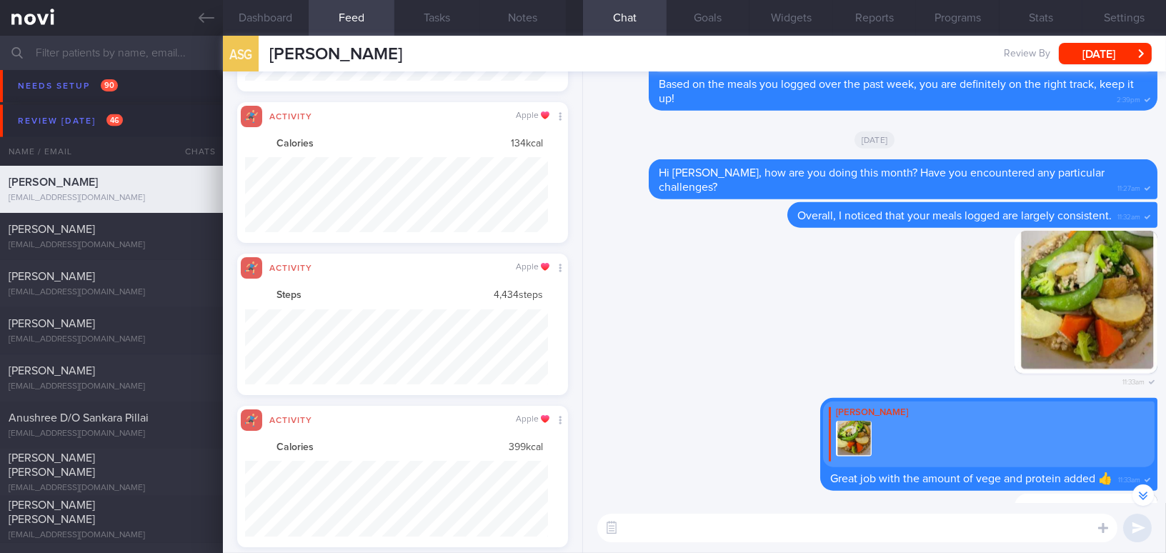
scroll to position [76, 302]
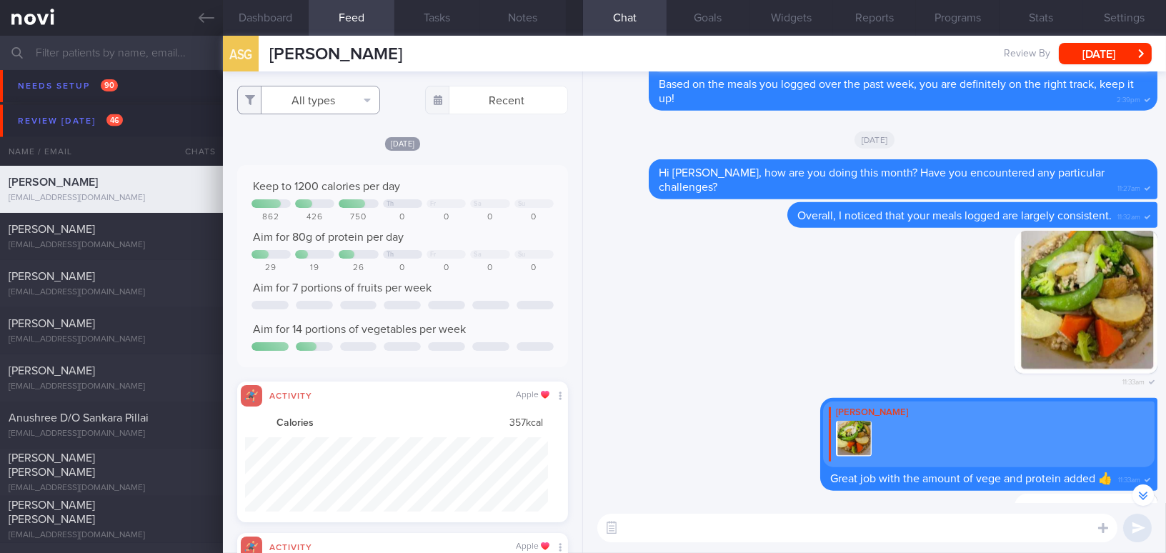
click at [336, 104] on button "All types" at bounding box center [308, 100] width 143 height 29
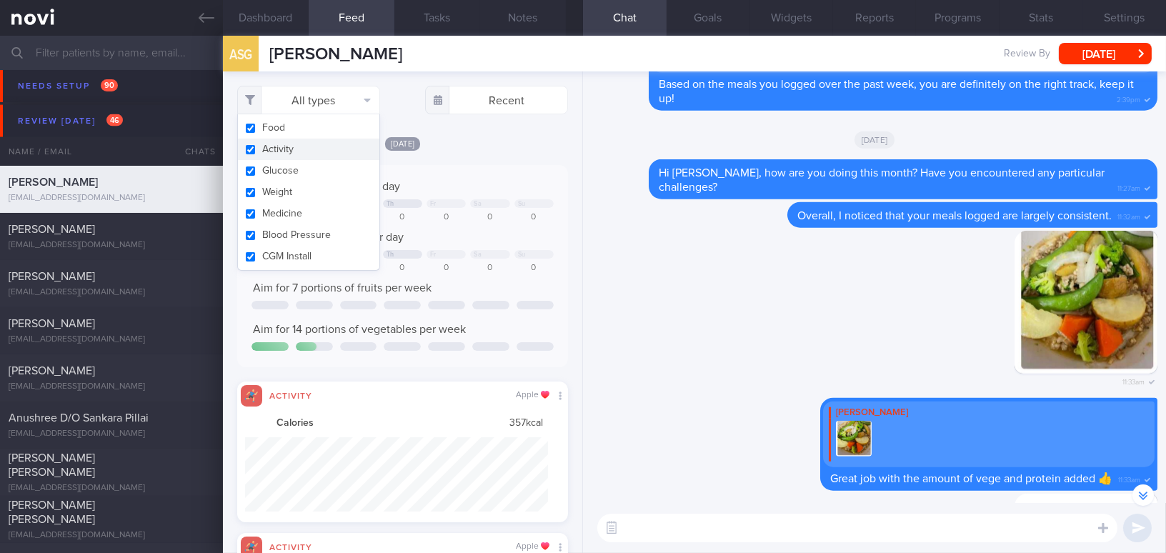
click at [246, 154] on button "Activity" at bounding box center [308, 149] width 141 height 21
checkbox input "false"
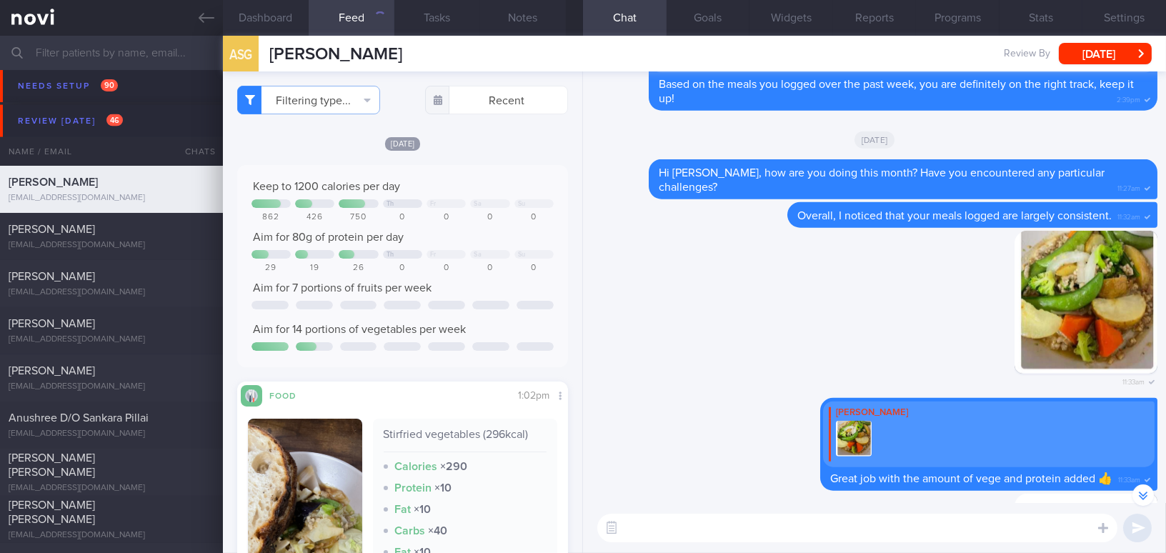
click at [498, 186] on div "Keep to 1200 calories per day" at bounding box center [402, 186] width 302 height 14
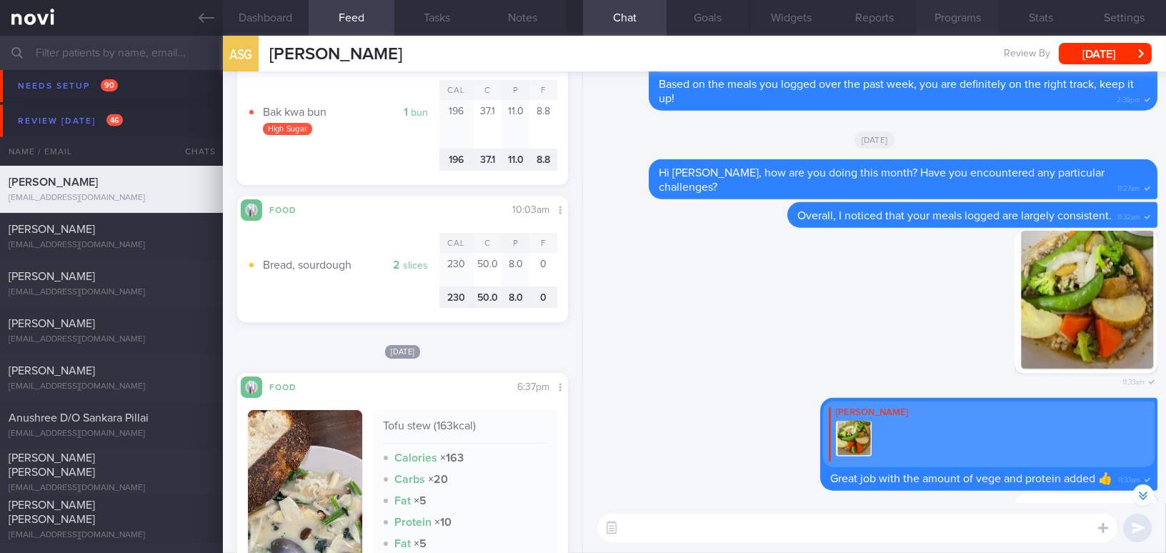
click at [949, 16] on button "Programs" at bounding box center [958, 18] width 84 height 36
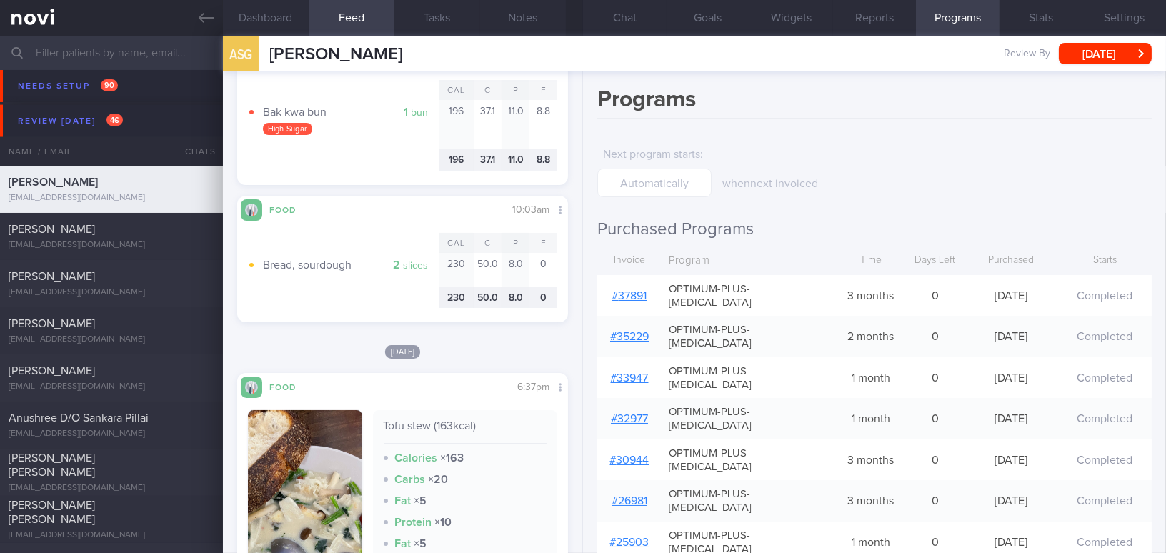
click at [629, 290] on link "# 37891" at bounding box center [629, 295] width 35 height 11
click at [642, 23] on button "Chat" at bounding box center [625, 18] width 84 height 36
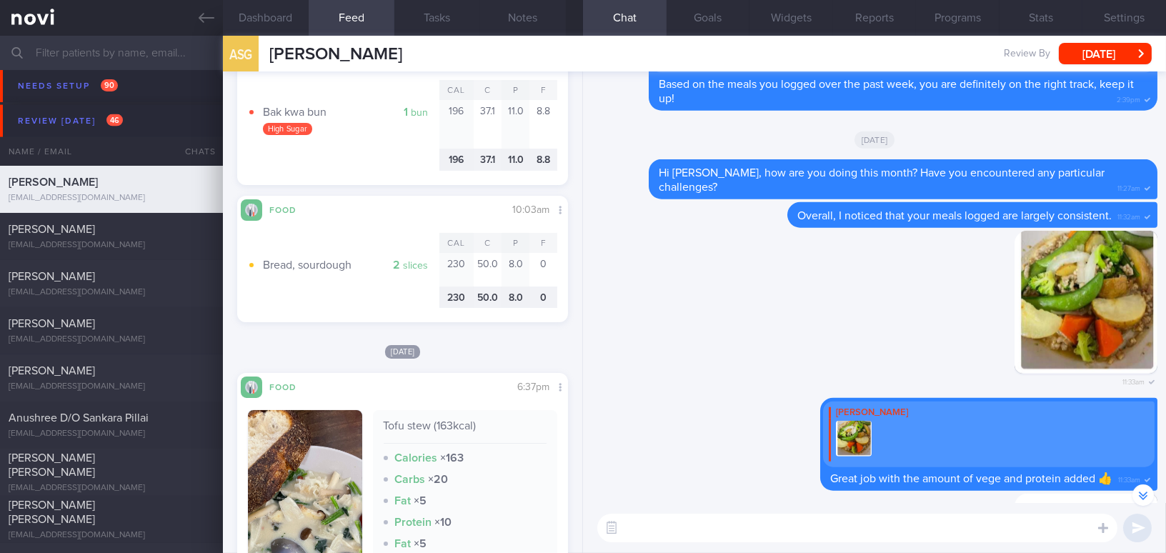
click at [763, 531] on textarea at bounding box center [857, 528] width 520 height 29
type textarea "G"
type textarea "Hi [PERSON_NAME], may I confirm are you"
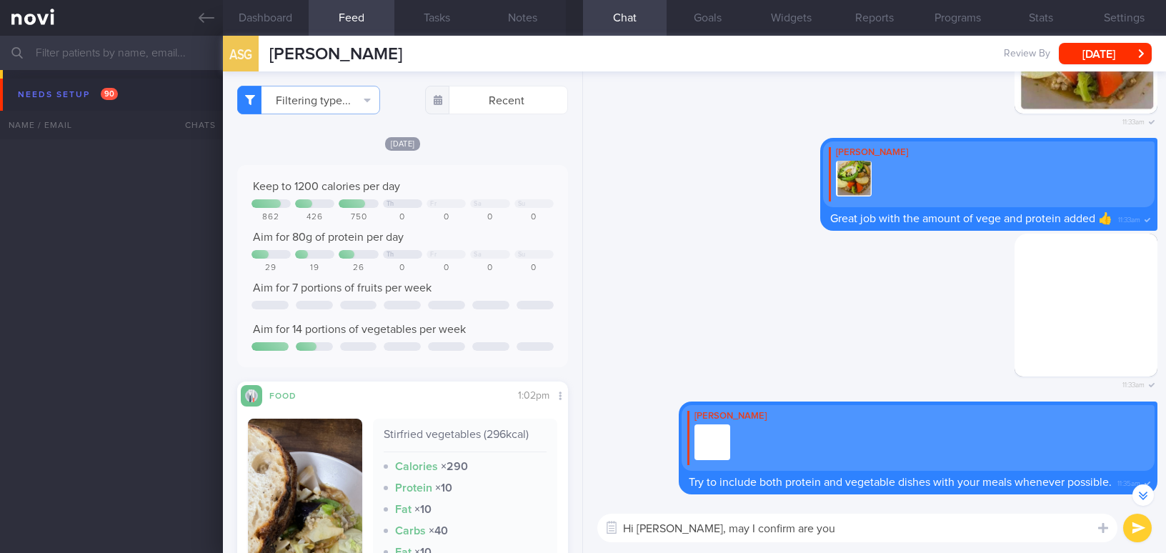
select select "7"
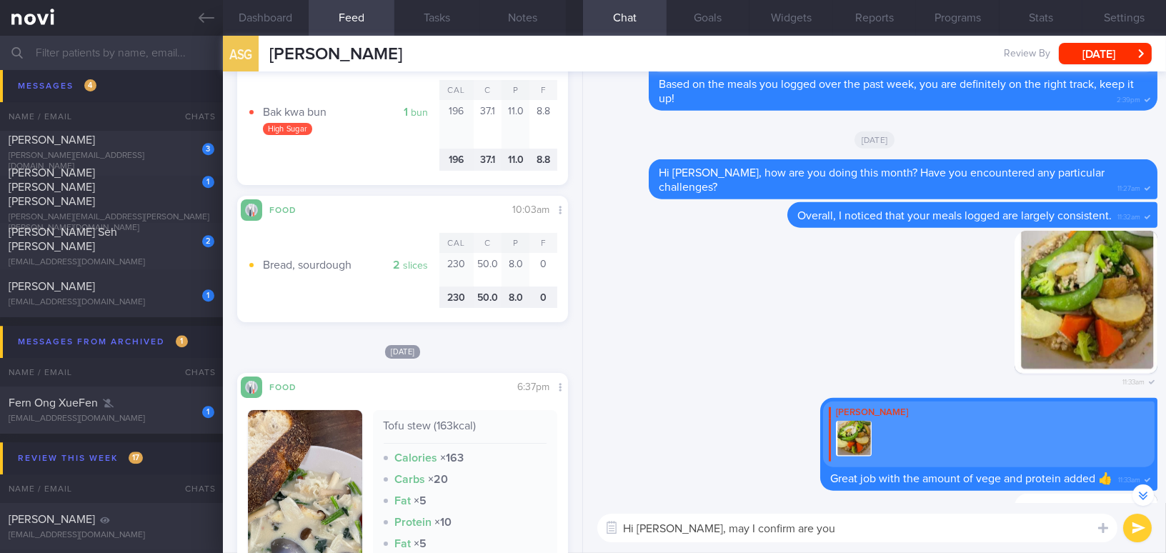
drag, startPoint x: 690, startPoint y: 525, endPoint x: 798, endPoint y: 522, distance: 107.9
click at [798, 522] on textarea "Hi [PERSON_NAME], may I confirm are you" at bounding box center [857, 528] width 520 height 29
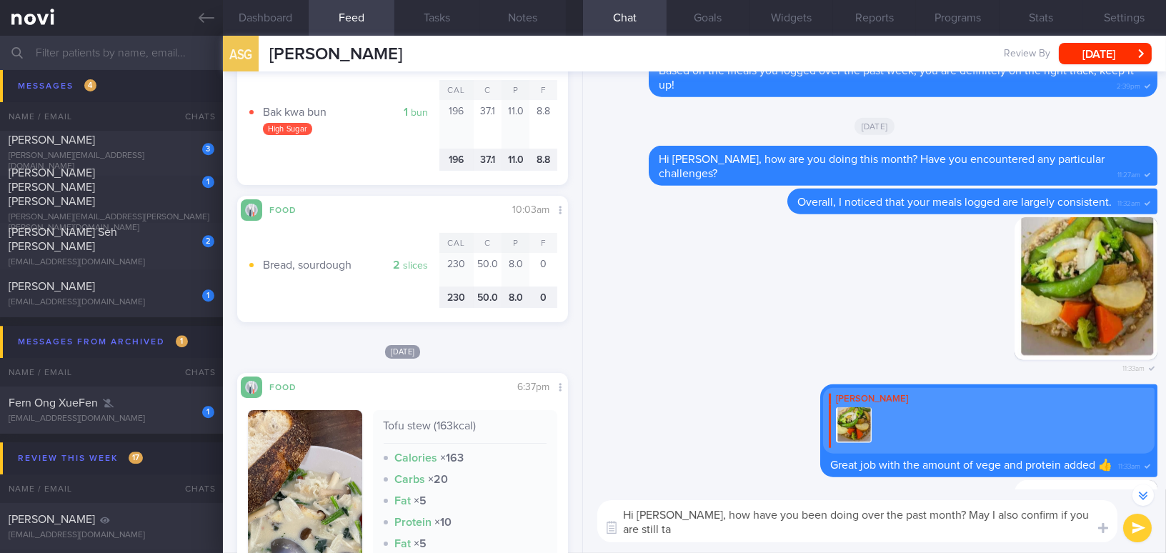
scroll to position [-273, 0]
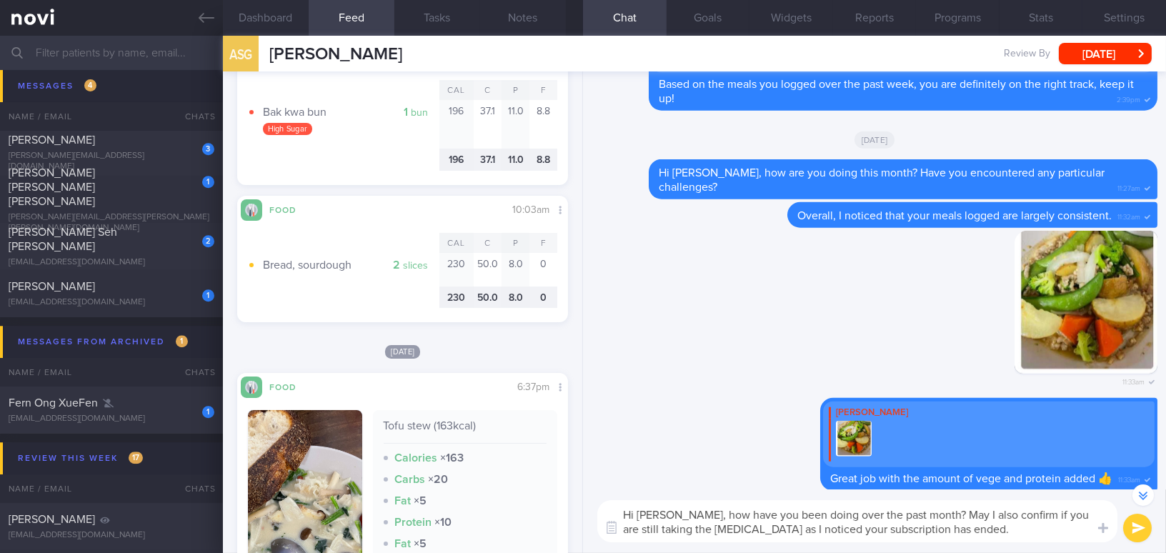
drag, startPoint x: 688, startPoint y: 515, endPoint x: 986, endPoint y: 546, distance: 299.5
click at [986, 546] on div "Hi [PERSON_NAME], how have you been doing over the past month? May I also confi…" at bounding box center [874, 521] width 583 height 64
click at [743, 528] on textarea "Hi [PERSON_NAME], how have you been doing over the past month? May I also confi…" at bounding box center [857, 521] width 520 height 42
drag, startPoint x: 688, startPoint y: 512, endPoint x: 966, endPoint y: 531, distance: 278.5
click at [966, 531] on textarea "Hi [PERSON_NAME], how have you been doing over the past month? May I also confi…" at bounding box center [857, 521] width 520 height 42
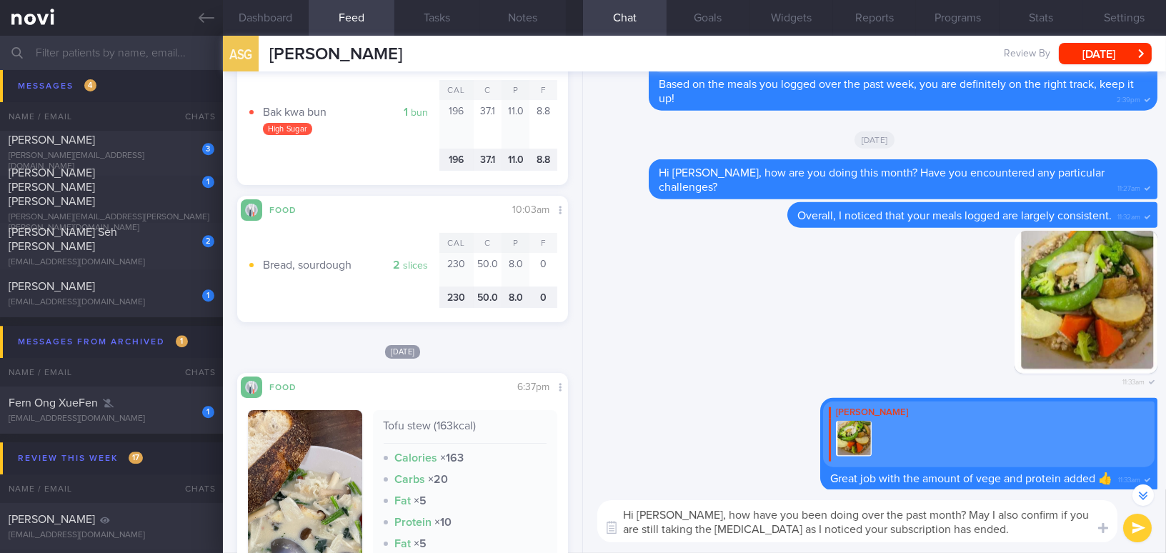
paste textarea "How have you been over the past month? May I also confirm if you are still taki…"
click at [699, 514] on textarea "Hi [PERSON_NAME], How have you been over the past month? May I also confirm if …" at bounding box center [857, 521] width 520 height 42
click at [785, 514] on textarea "Hi [PERSON_NAME], how have you been over the past month? May I also confirm if …" at bounding box center [857, 521] width 520 height 42
click at [956, 535] on textarea "Hi [PERSON_NAME], how have you been doing over the past month? May I also confi…" at bounding box center [857, 521] width 520 height 42
type textarea "Hi [PERSON_NAME], how have you been doing over the past month? May I also confi…"
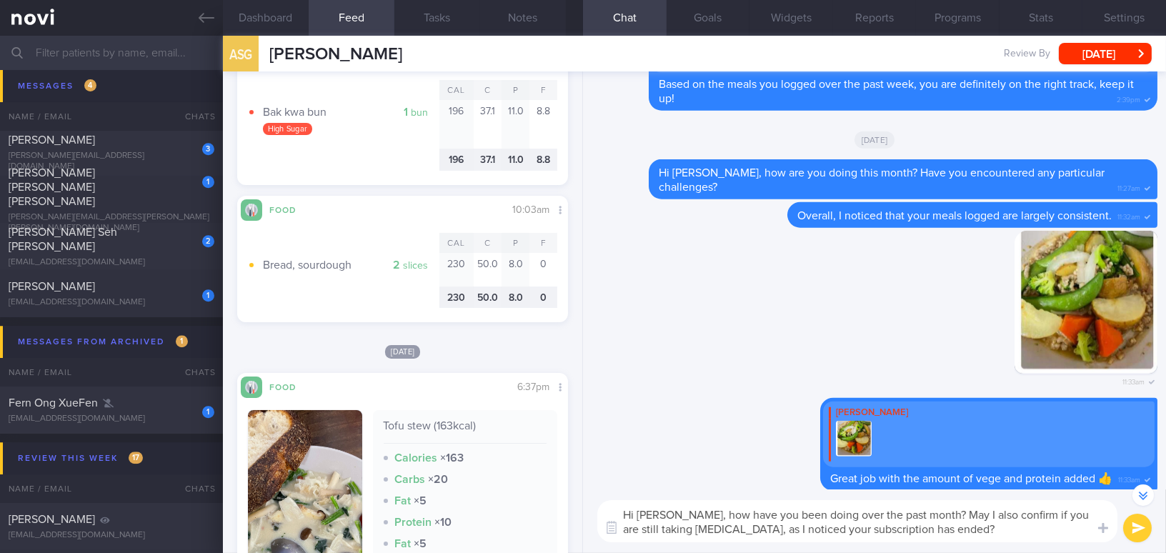
click at [1147, 523] on button "submit" at bounding box center [1137, 528] width 29 height 29
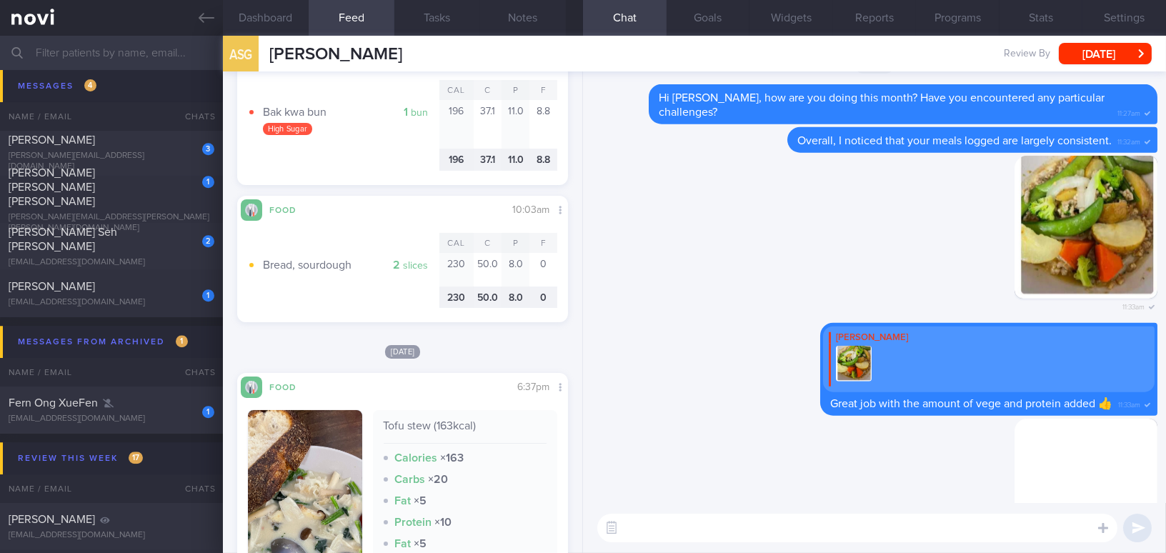
scroll to position [0, 0]
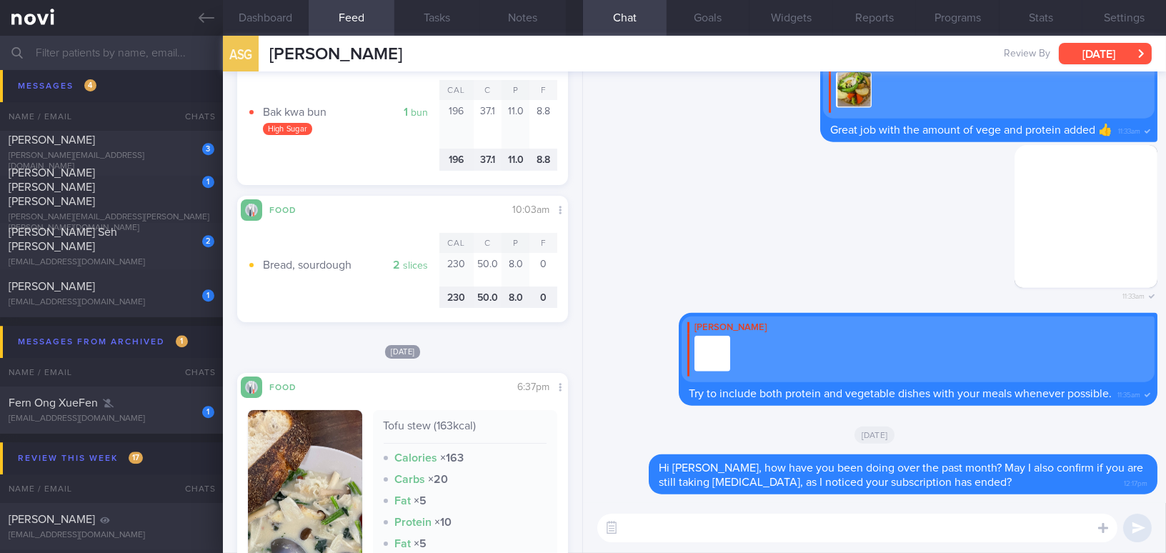
click at [1120, 59] on button "[DATE]" at bounding box center [1105, 53] width 93 height 21
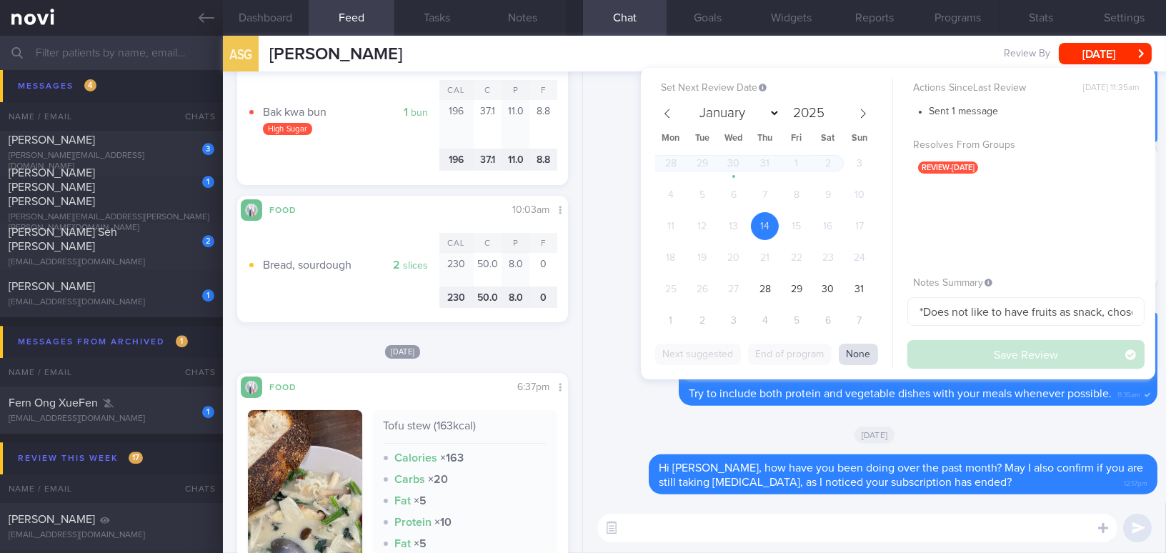
click at [855, 351] on button "None" at bounding box center [858, 354] width 39 height 21
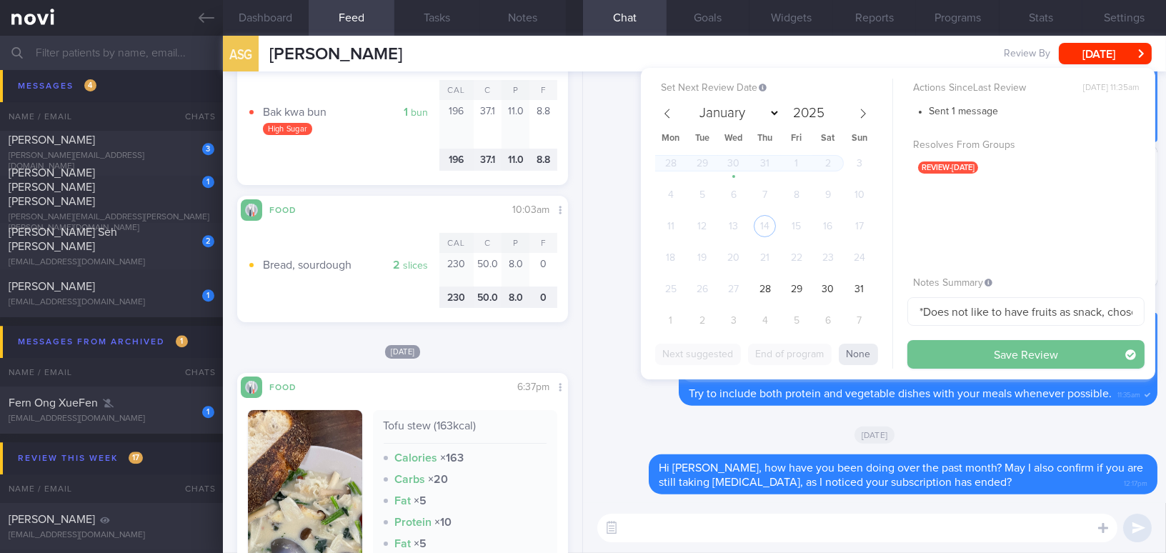
click at [984, 360] on button "Save Review" at bounding box center [1025, 354] width 237 height 29
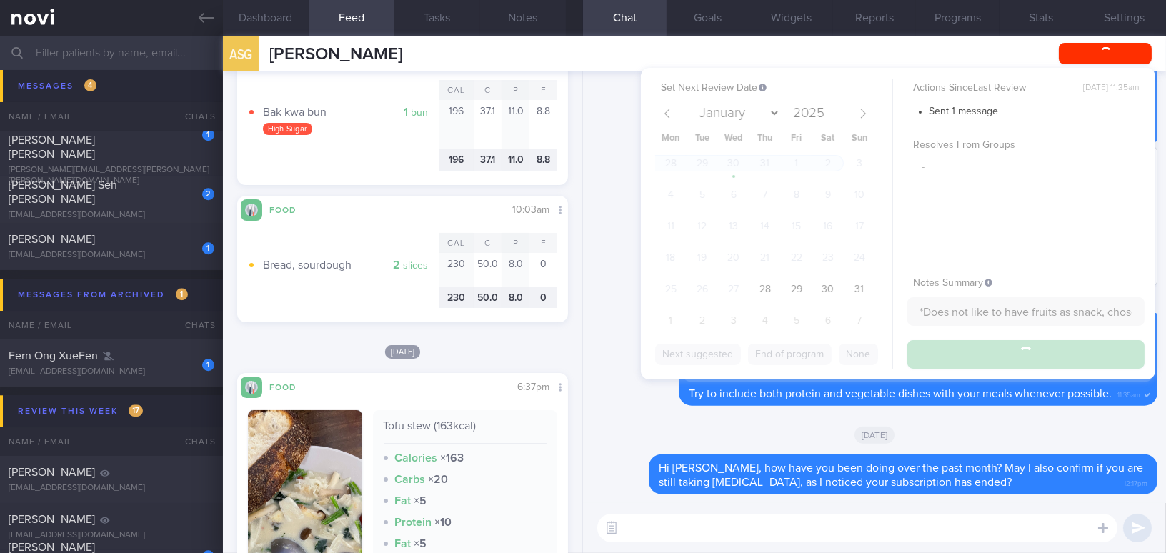
scroll to position [6772, 0]
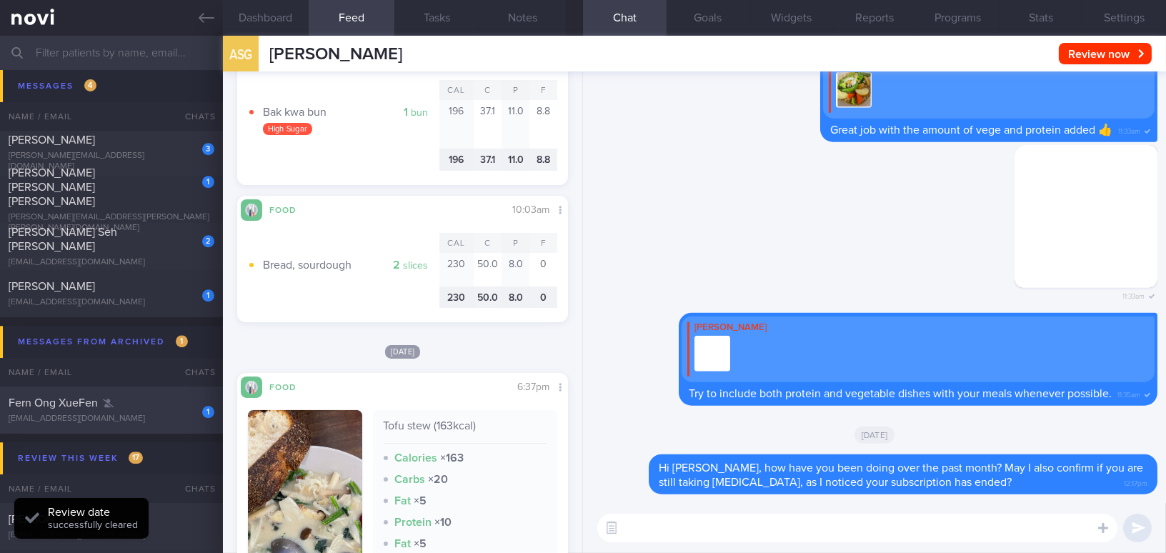
click at [144, 403] on div "Fern Ong XueFen" at bounding box center [110, 403] width 202 height 14
type input "b/g: DM, has glucometer; schedule once a month"
checkbox input "true"
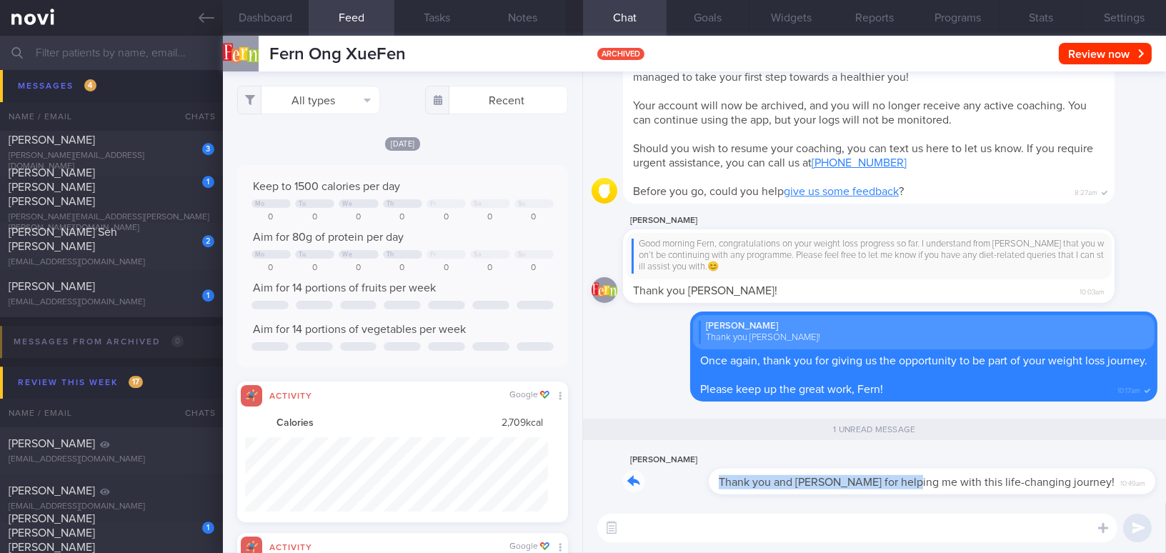
drag, startPoint x: 825, startPoint y: 472, endPoint x: 1101, endPoint y: 474, distance: 275.8
click at [1101, 474] on div "Fern ONG Thank you and Doc Todd for helping me with this life-changing journey!…" at bounding box center [875, 476] width 566 height 51
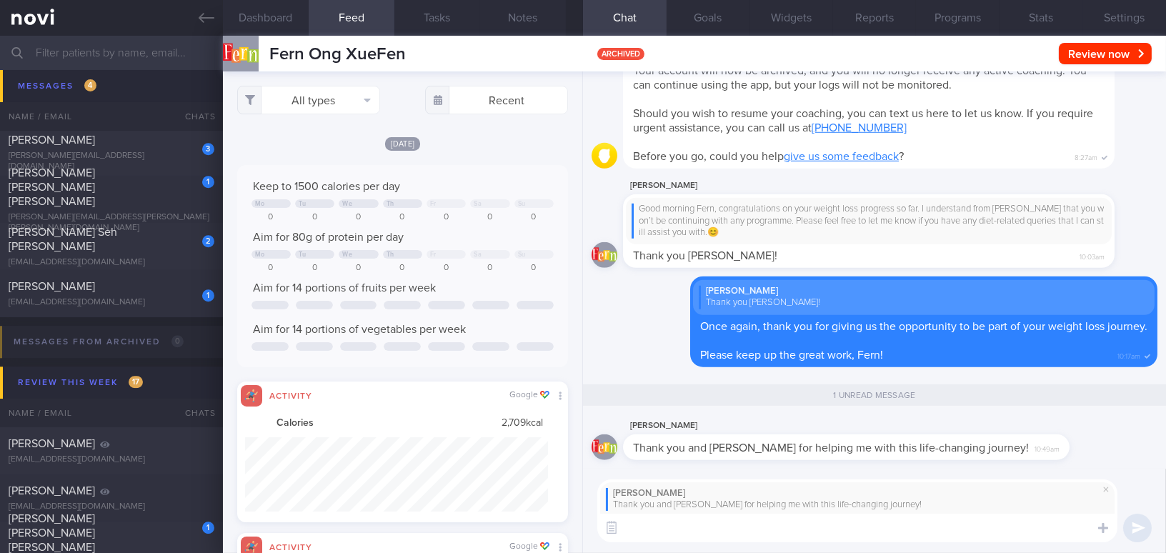
click at [657, 533] on textarea at bounding box center [857, 528] width 520 height 29
type textarea "You are welcome! 😍💖"
click at [1134, 519] on button "submit" at bounding box center [1137, 528] width 29 height 29
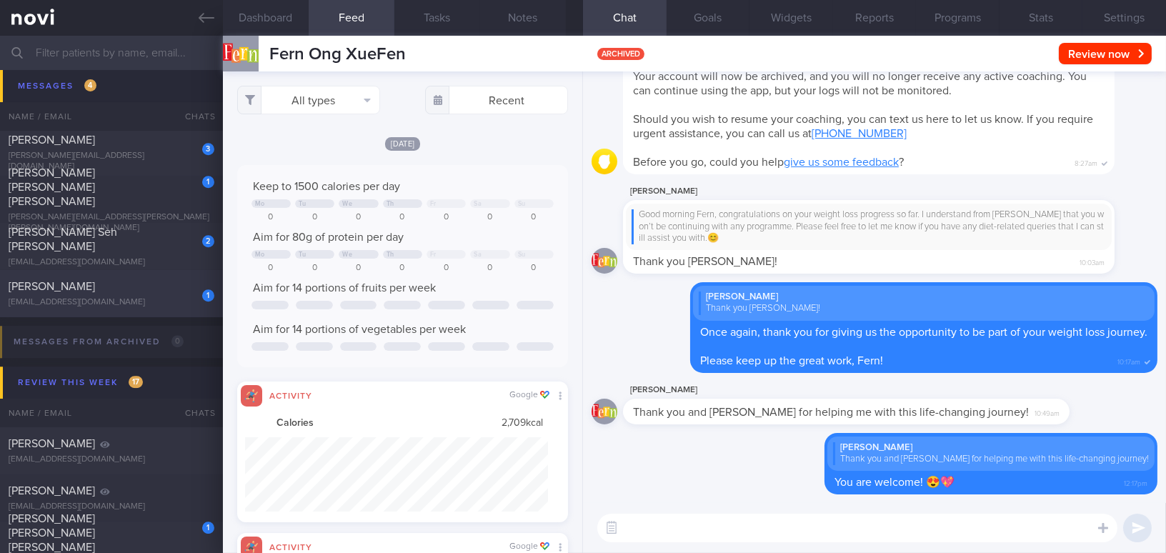
click at [113, 294] on div "BANAVARA PRADEEP VARADARAJA" at bounding box center [110, 286] width 202 height 14
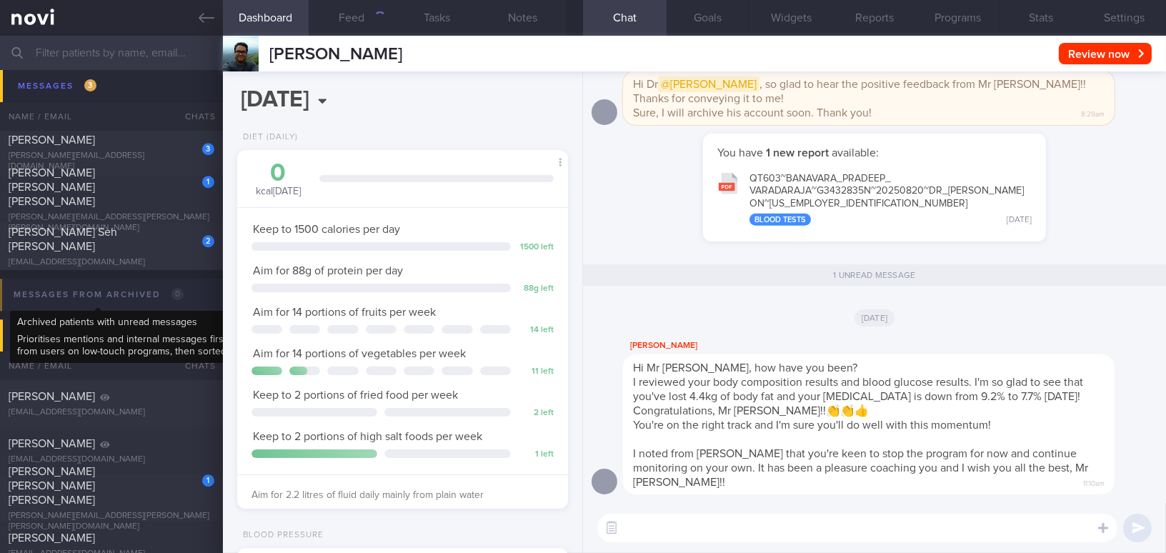
scroll to position [168, 295]
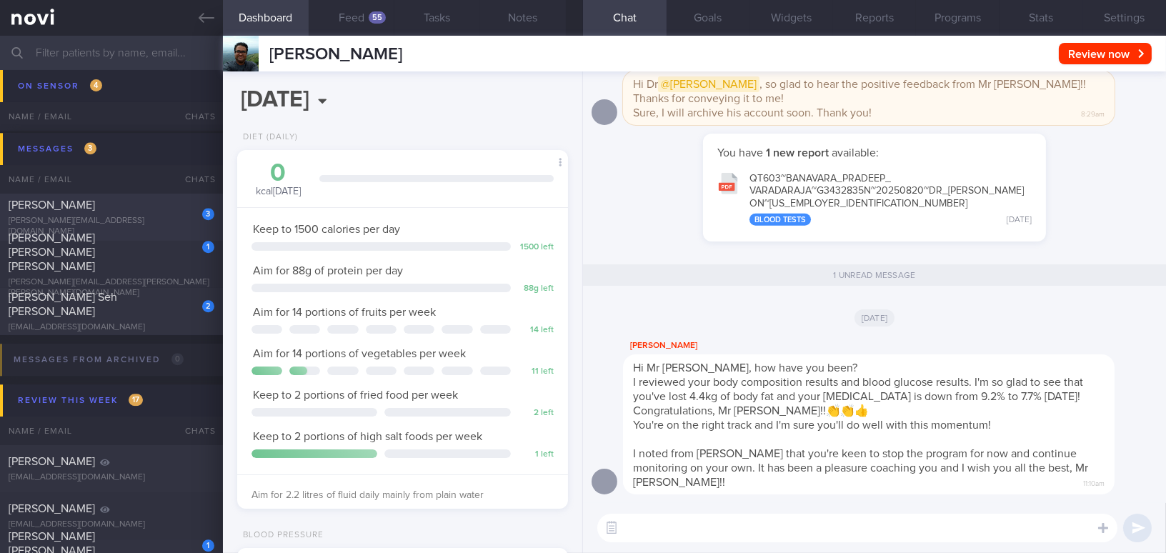
click at [147, 216] on div "3 Chai Boon Jie b.j.chai5@gmail.com" at bounding box center [111, 217] width 223 height 39
type input "[MEDICAL_DATA] 14mg; drinks at least 3L of warm water a day"
select select "8"
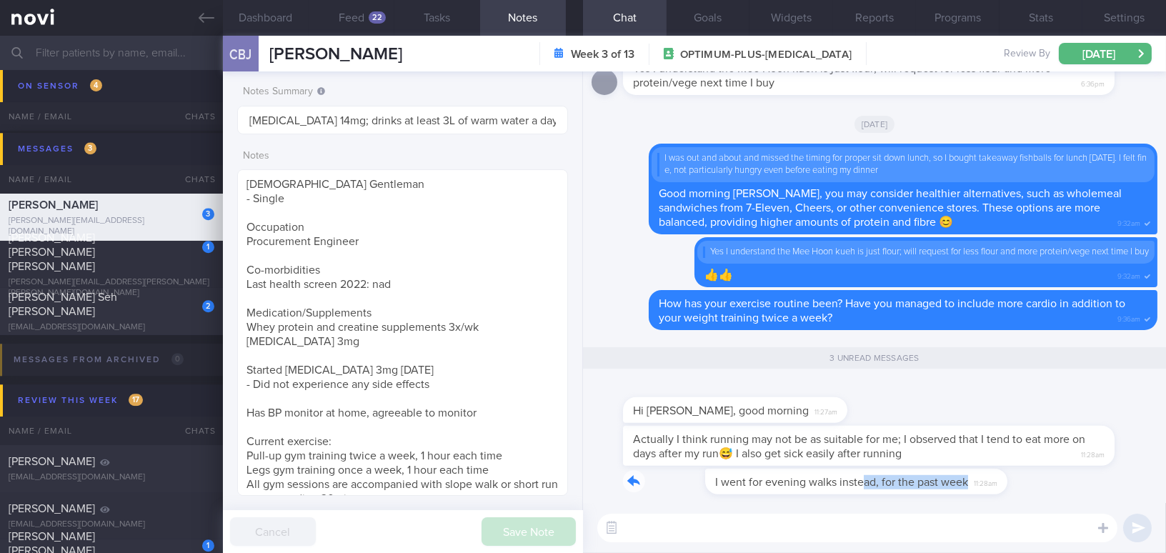
drag, startPoint x: 779, startPoint y: 475, endPoint x: 1042, endPoint y: 489, distance: 263.2
click at [1042, 489] on div "I went for evening walks instead, for the past week 11:28am" at bounding box center [875, 486] width 566 height 34
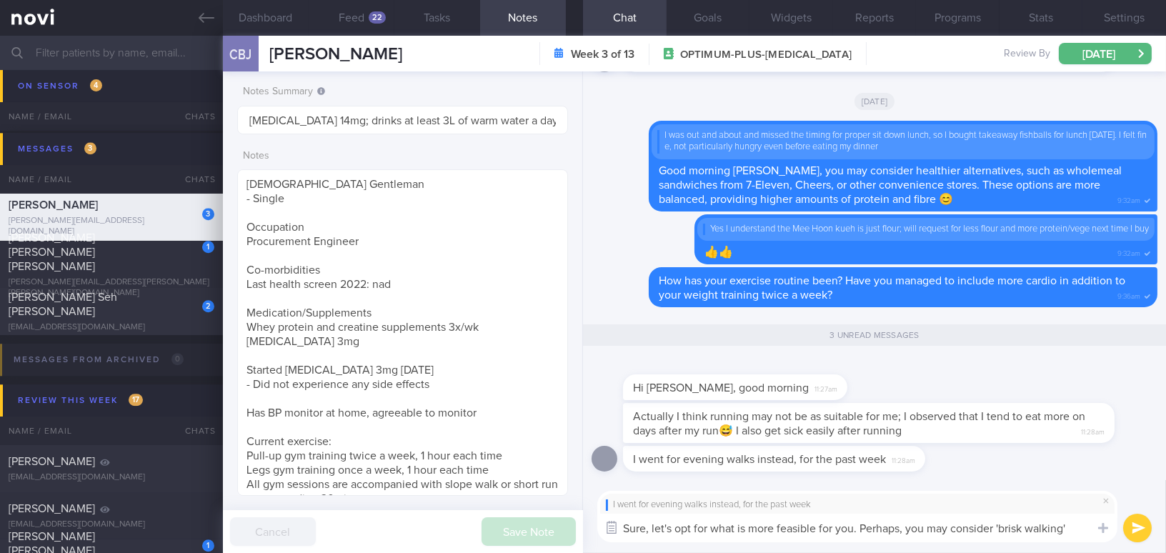
drag, startPoint x: 1087, startPoint y: 531, endPoint x: 602, endPoint y: 523, distance: 485.1
click at [602, 523] on div "Chat Templates Admin CGM Weight Nutrition Physical Activity Infographics Articl…" at bounding box center [874, 516] width 583 height 73
type textarea "Sure, let's opt for what is more feasible for you. Perhaps, you may consider 'b…"
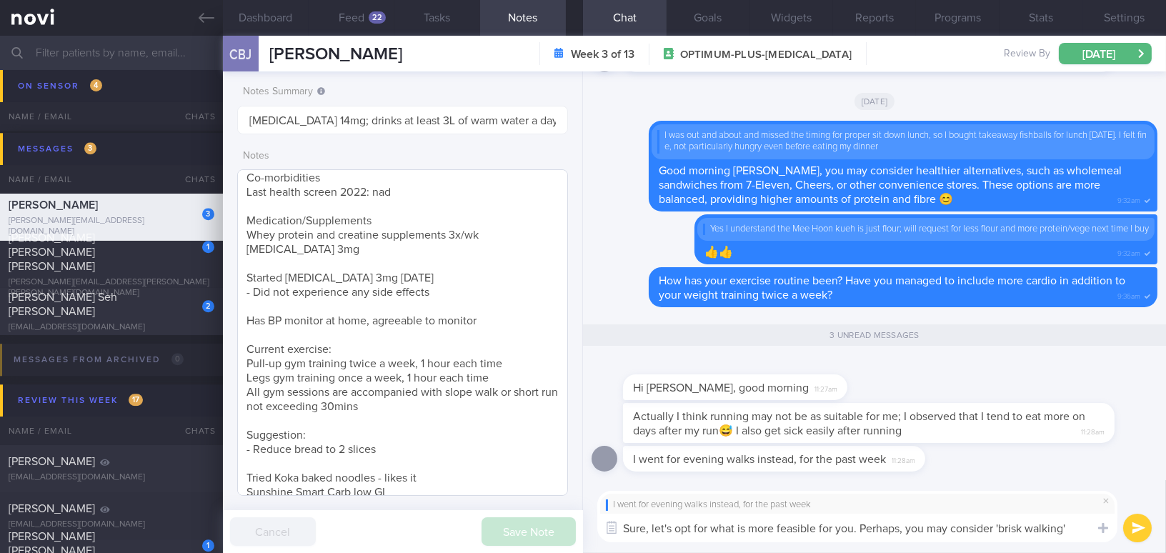
scroll to position [145, 0]
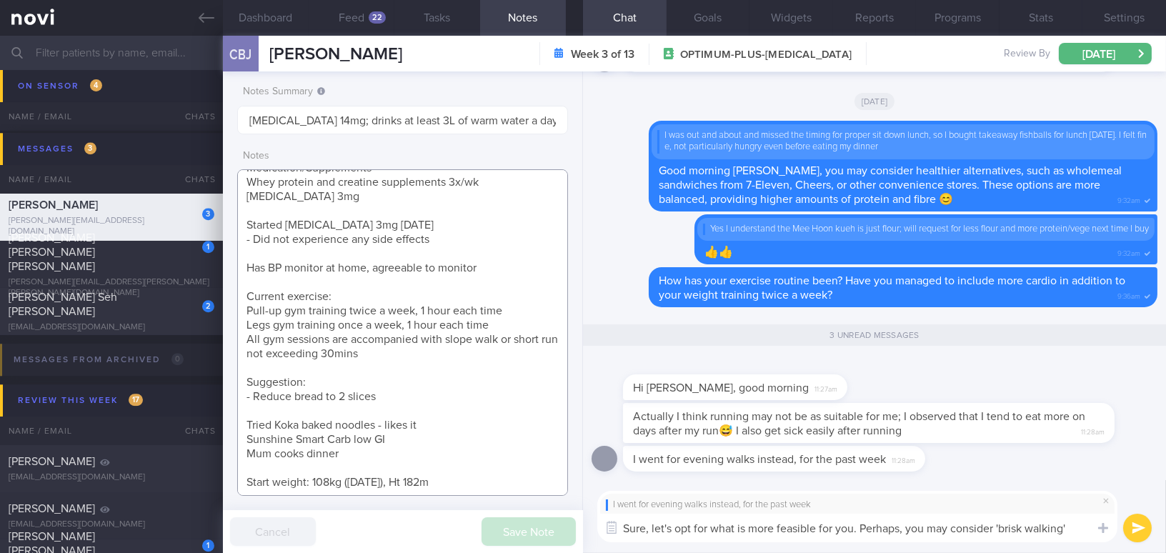
drag, startPoint x: 244, startPoint y: 309, endPoint x: 410, endPoint y: 353, distance: 171.6
click at [410, 353] on textarea "31 year old Gentleman - Single Occupation Procurement Engineer Co-morbidities L…" at bounding box center [402, 332] width 331 height 326
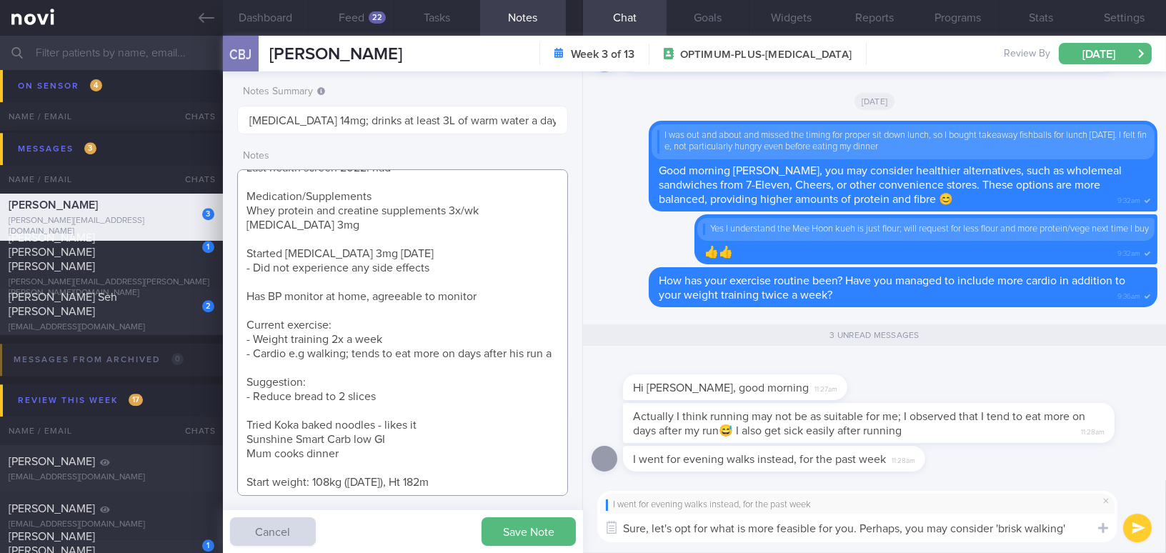
scroll to position [131, 0]
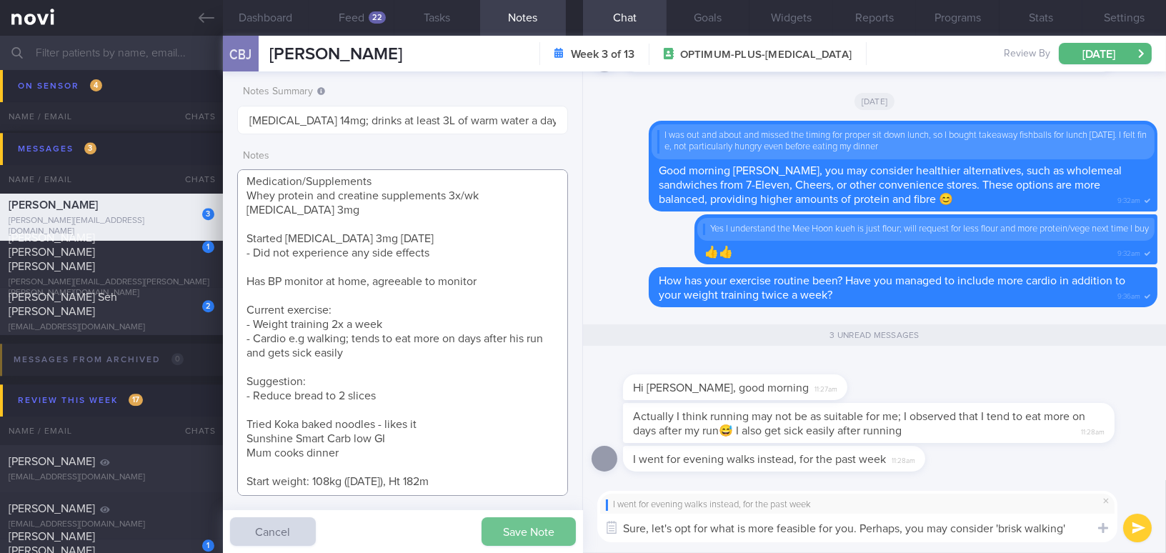
type textarea "[DEMOGRAPHIC_DATA] Gentleman - Single Occupation Procurement Engineer Co-morbid…"
click at [504, 534] on button "Save Note" at bounding box center [528, 531] width 94 height 29
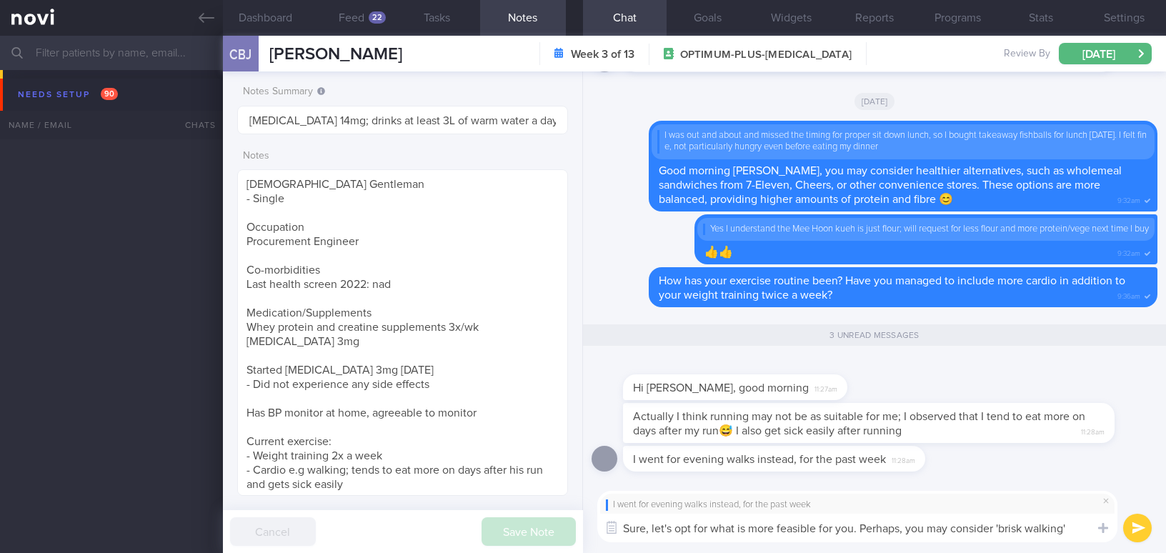
select select "8"
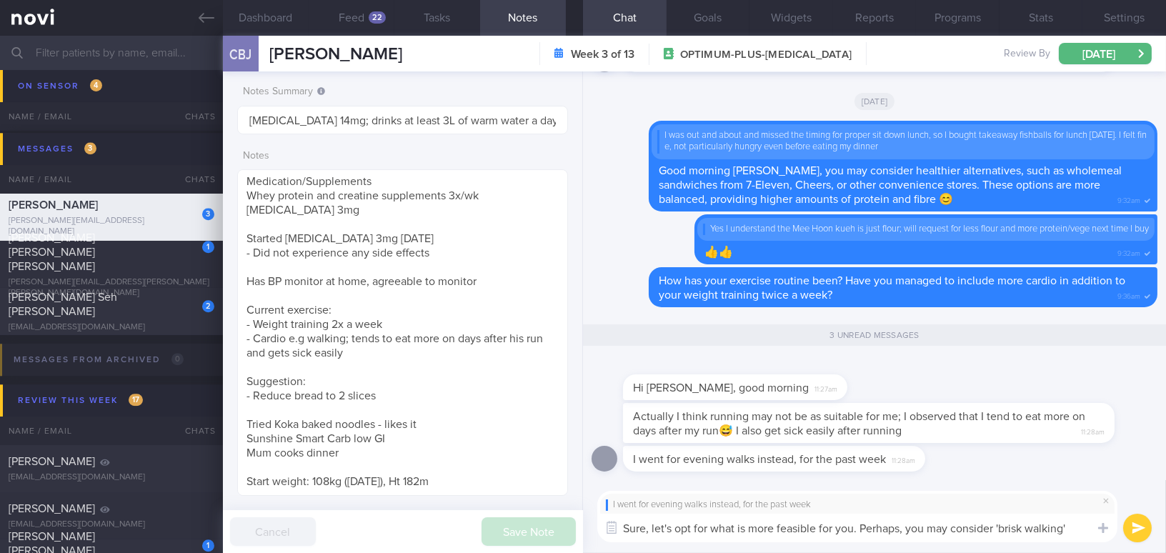
click at [649, 526] on textarea "Sure, let's opt for what is more feasible for you. Perhaps, you may consider 'b…" at bounding box center [857, 528] width 520 height 29
drag, startPoint x: 624, startPoint y: 531, endPoint x: 1132, endPoint y: 558, distance: 508.6
click at [1132, 552] on html "You are offline! Some functionality will be unavailable Patients New Users Coac…" at bounding box center [583, 276] width 1166 height 553
paste textarea "’s go with what is most feasible for you. Perhaps you could consider brisk walk…"
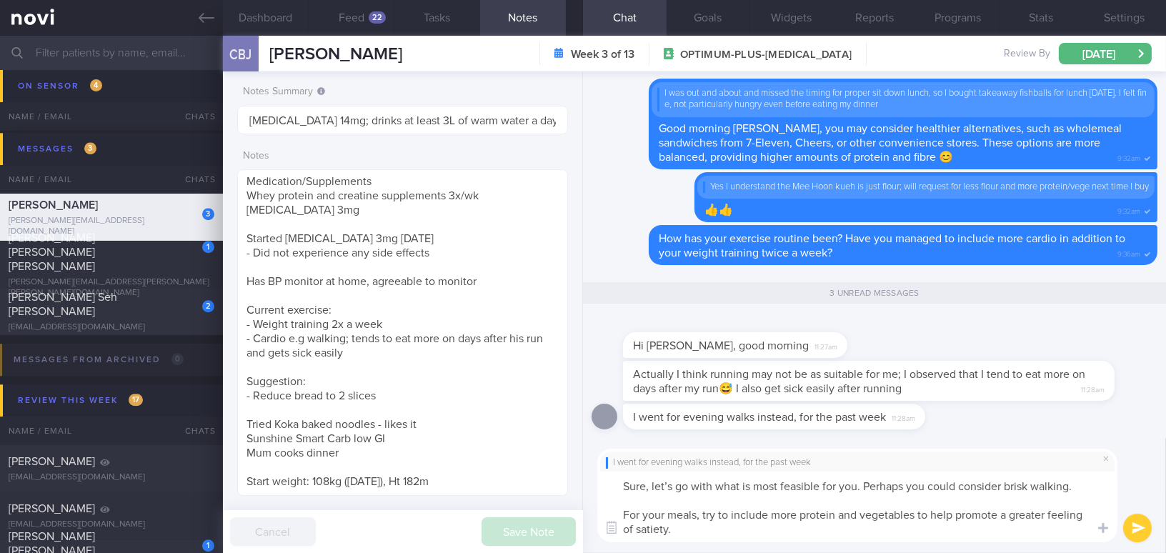
scroll to position [0, 0]
click at [774, 486] on textarea "Sure, let’s go with what is most feasible for you. Perhaps you could consider b…" at bounding box center [857, 506] width 520 height 71
click at [1005, 484] on textarea "Sure, let’s go with what is more feasible for you. Perhaps you could consider b…" at bounding box center [857, 506] width 520 height 71
type textarea "Sure, let’s go with what is more feasible for you. Perhaps you could consider "…"
click at [1141, 526] on button "submit" at bounding box center [1137, 528] width 29 height 29
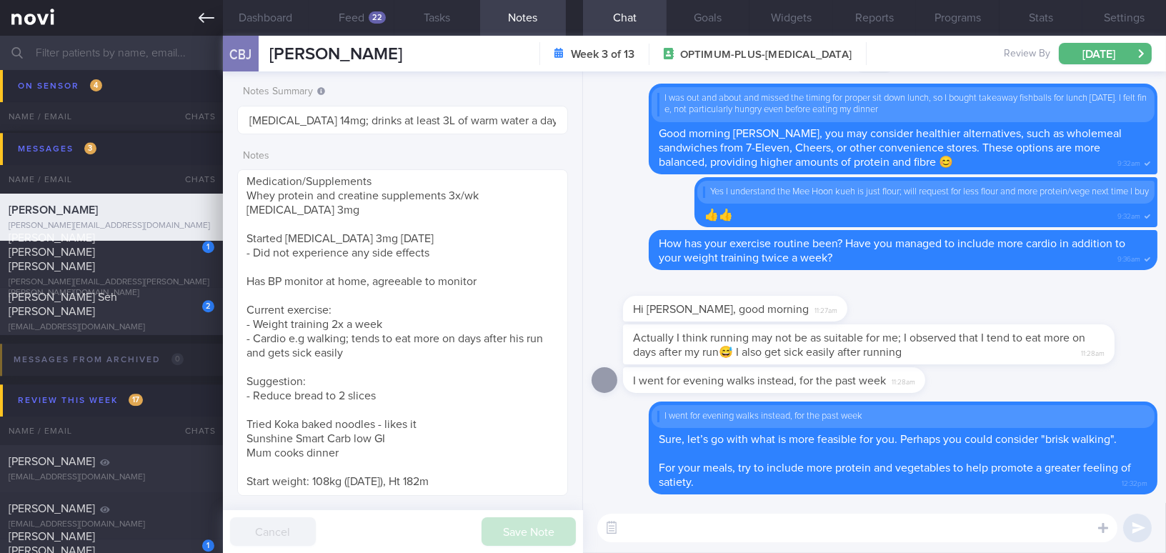
click at [199, 18] on icon at bounding box center [207, 18] width 16 height 10
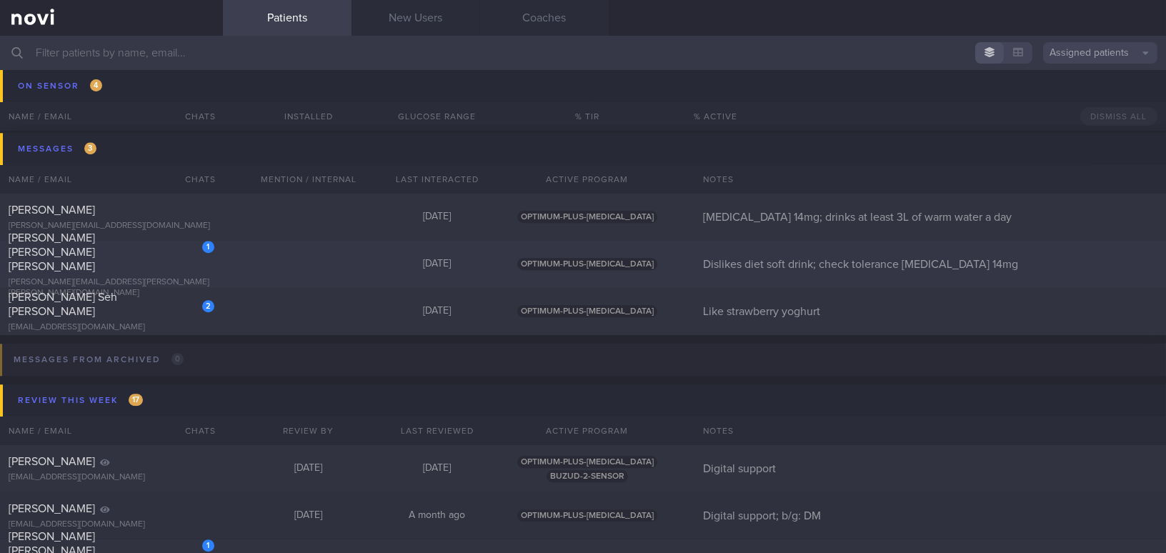
click at [95, 258] on span "[PERSON_NAME] [PERSON_NAME] [PERSON_NAME]" at bounding box center [52, 252] width 86 height 40
select select "7"
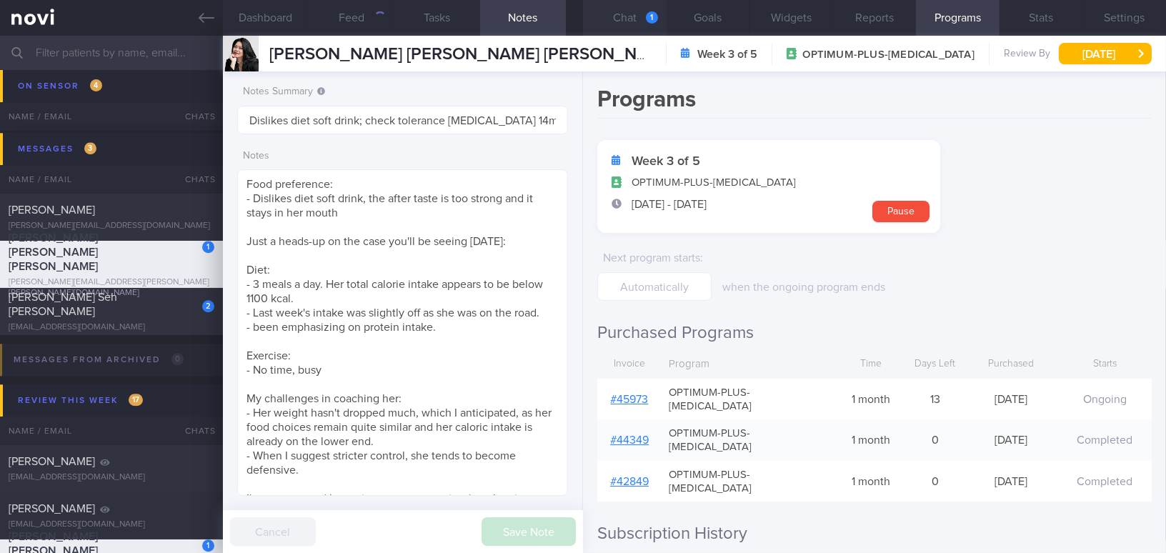
click at [634, 9] on button "Chat 1" at bounding box center [625, 18] width 84 height 36
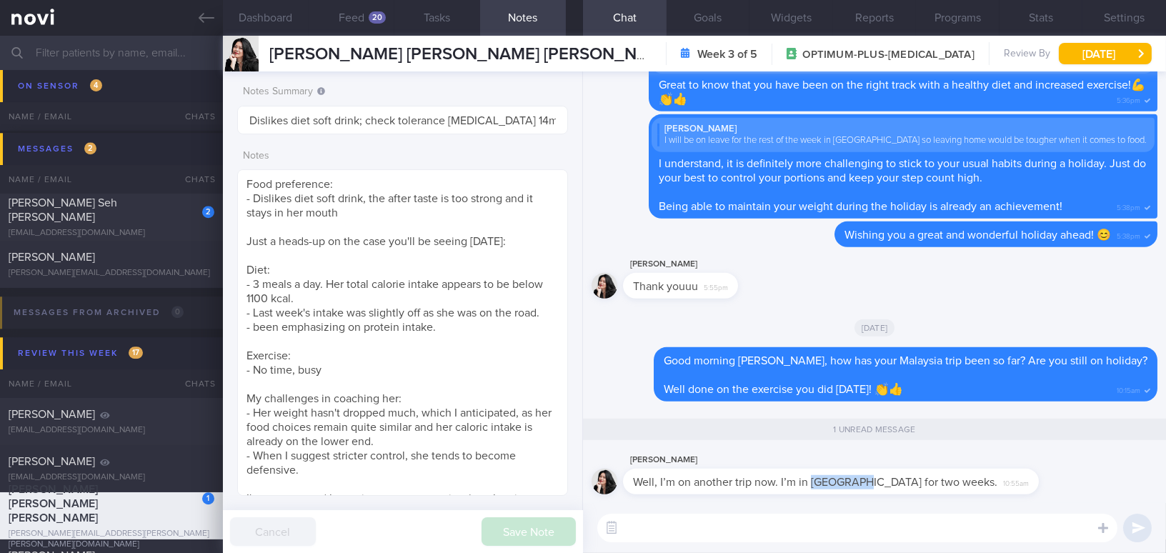
drag, startPoint x: 809, startPoint y: 484, endPoint x: 867, endPoint y: 482, distance: 57.9
click at [867, 482] on span "Well, I’m on another trip now. I’m in [GEOGRAPHIC_DATA] for two weeks." at bounding box center [815, 481] width 364 height 11
copy span "[GEOGRAPHIC_DATA]"
drag, startPoint x: 687, startPoint y: 468, endPoint x: 825, endPoint y: 482, distance: 138.6
click at [825, 482] on div "[PERSON_NAME] Well, I’m on another trip now. I’m in [GEOGRAPHIC_DATA] for two w…" at bounding box center [852, 472] width 459 height 43
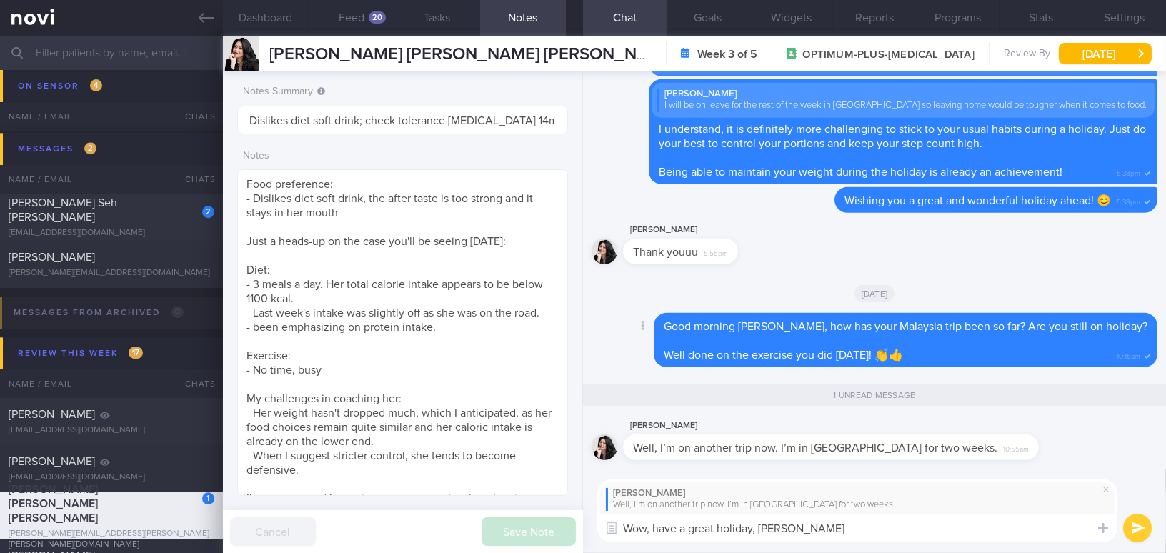
type textarea "Wow, have a great holiday, [PERSON_NAME]!"
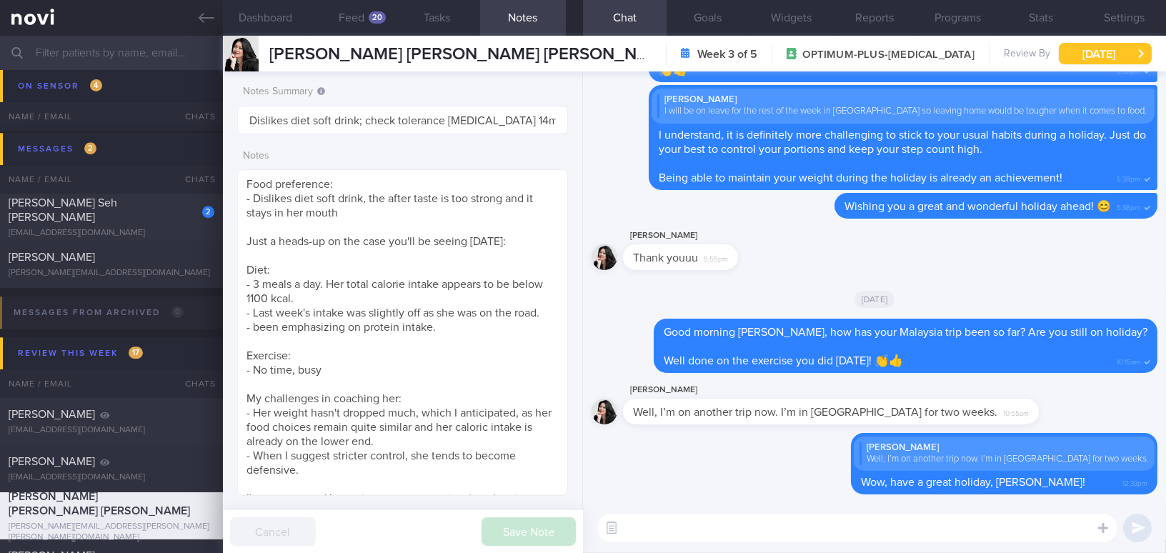
click at [1124, 46] on button "[DATE]" at bounding box center [1105, 53] width 93 height 21
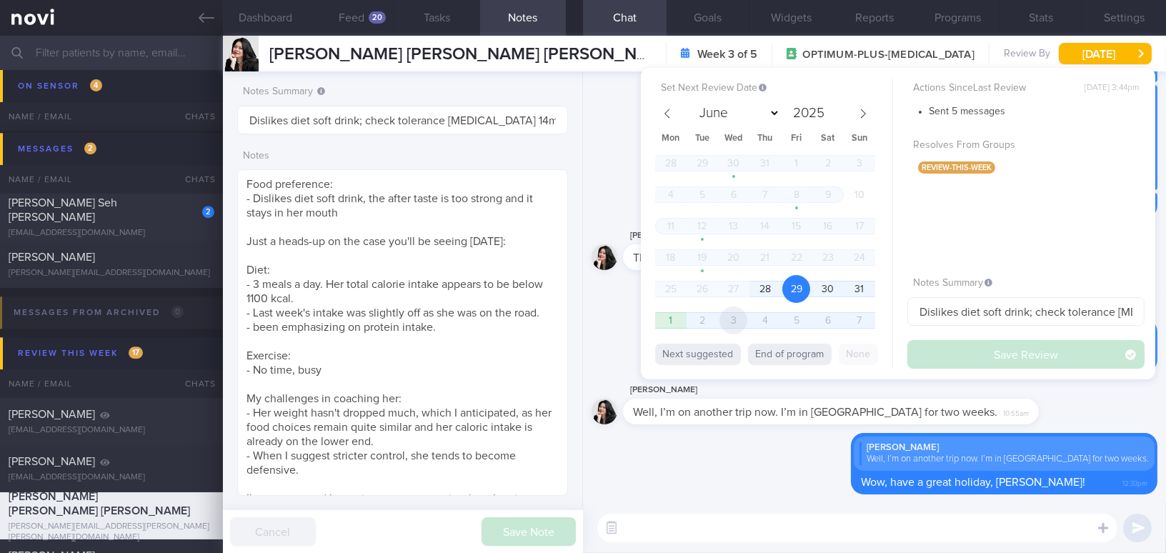
click at [738, 323] on span "3" at bounding box center [733, 320] width 28 height 28
select select "8"
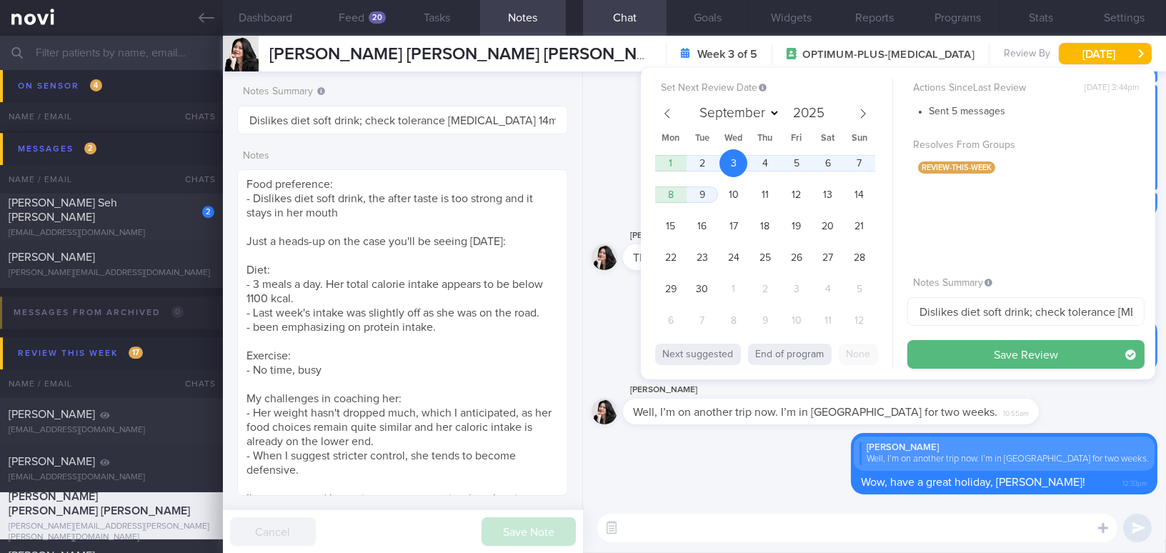
click at [982, 371] on div "Set Next Review Date [DATE] June July August September October November [DATE] …" at bounding box center [898, 223] width 514 height 311
click at [978, 347] on button "Save Review" at bounding box center [1025, 354] width 237 height 29
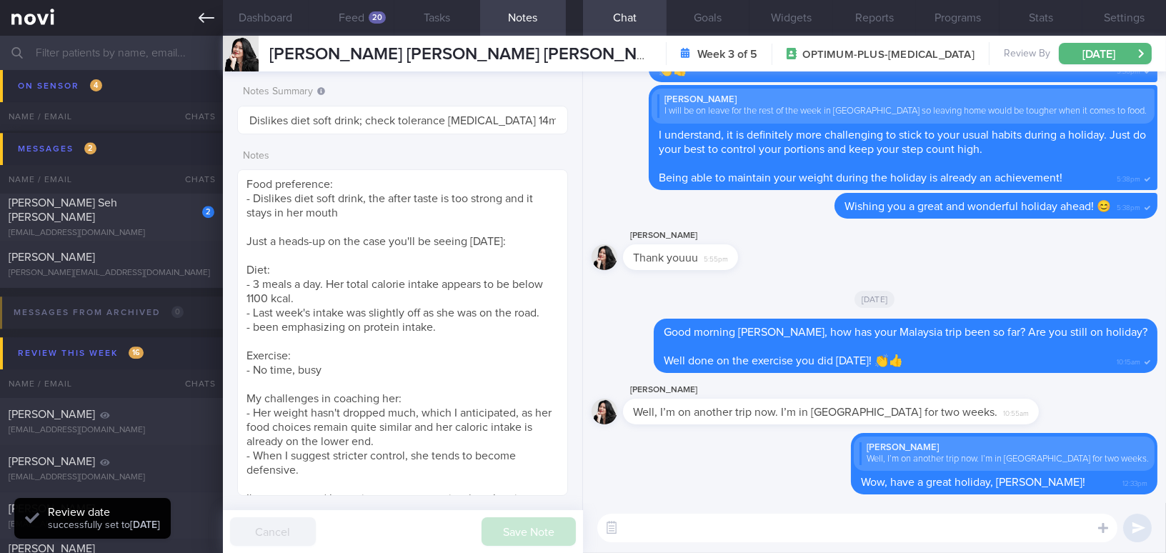
click at [208, 18] on icon at bounding box center [207, 18] width 16 height 10
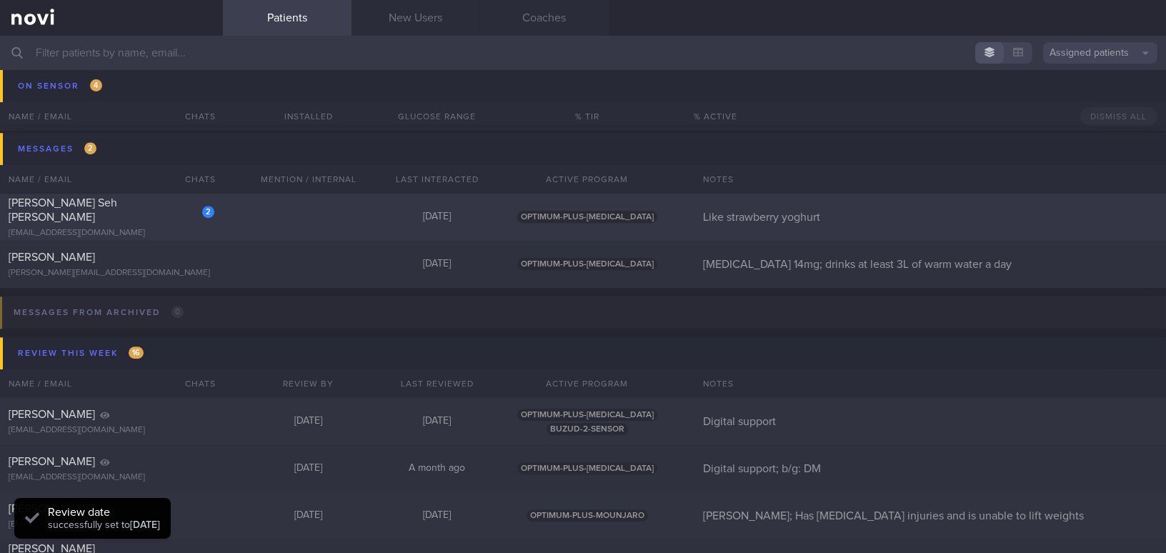
click at [81, 214] on span "Amanda Seh Yun Ling" at bounding box center [63, 210] width 109 height 26
select select "8"
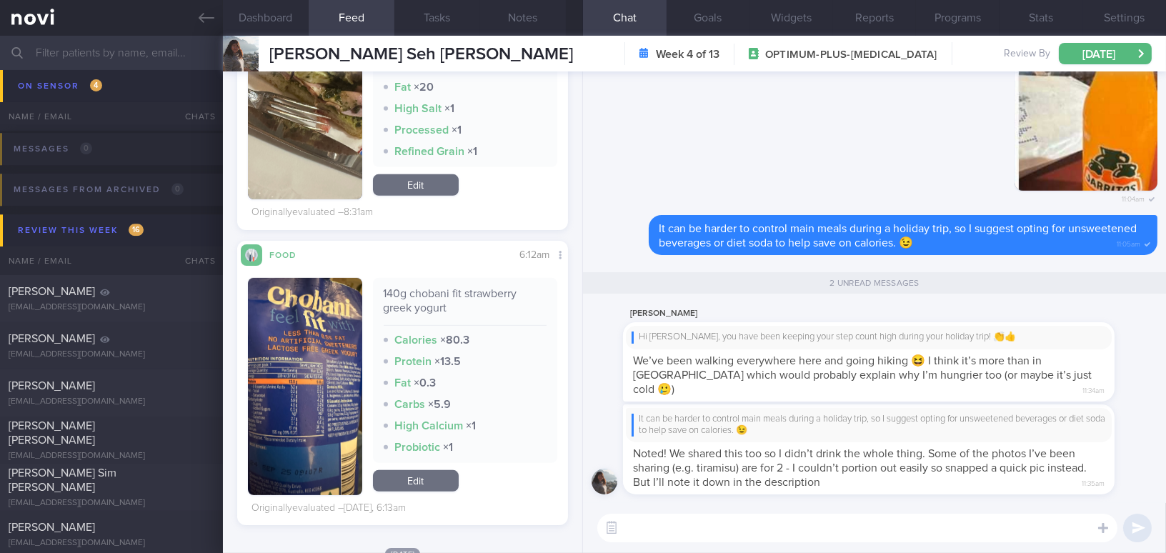
scroll to position [1753, 0]
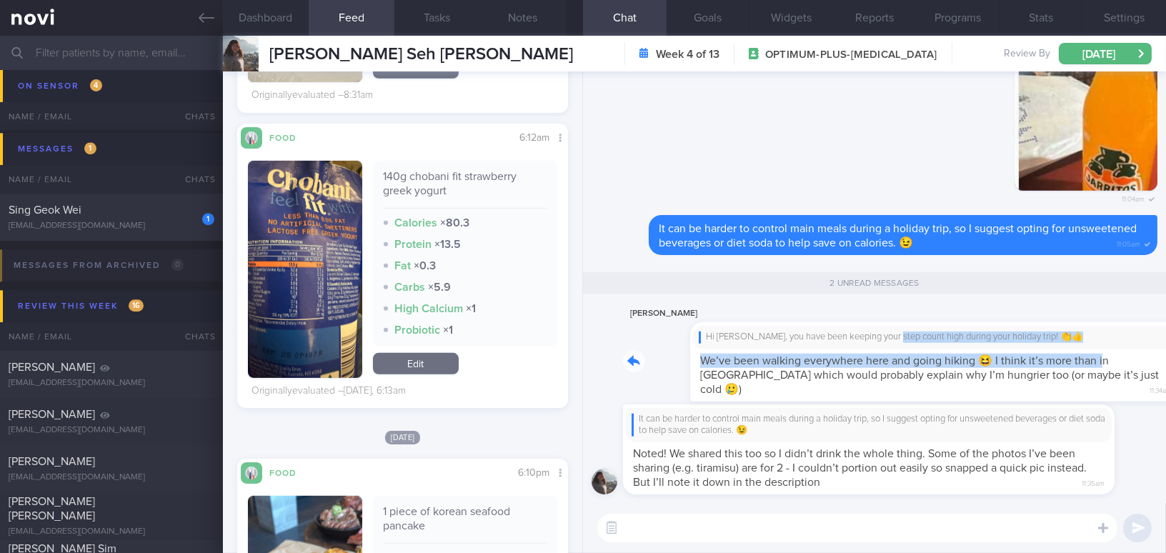
drag, startPoint x: 835, startPoint y: 330, endPoint x: 1034, endPoint y: 354, distance: 200.8
click at [1034, 354] on div "Amanda Seh Hi Amanda, you have been keeping your step count high during your ho…" at bounding box center [890, 353] width 534 height 96
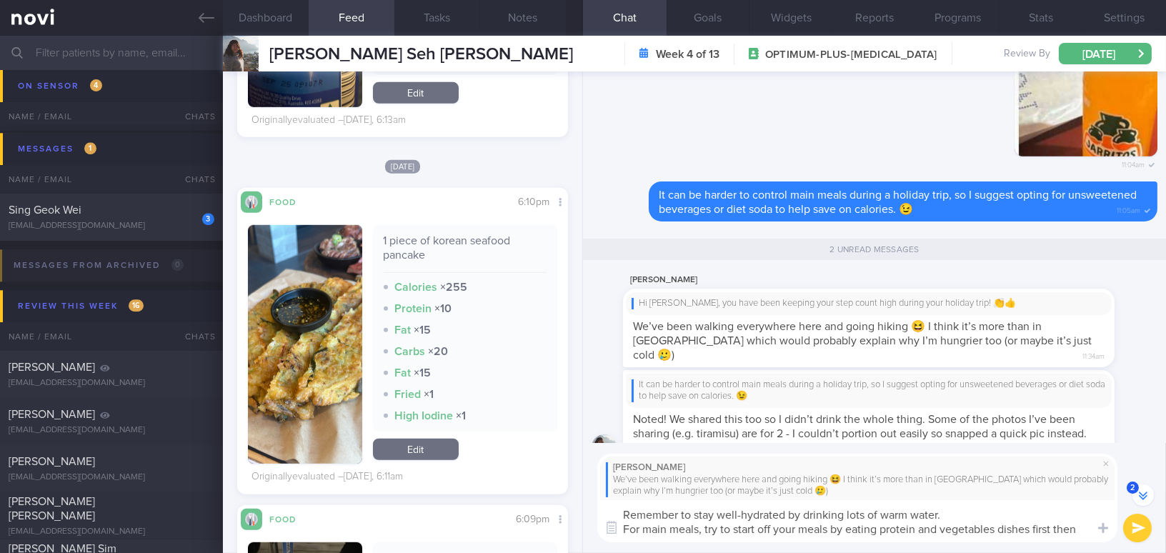
scroll to position [-40, 0]
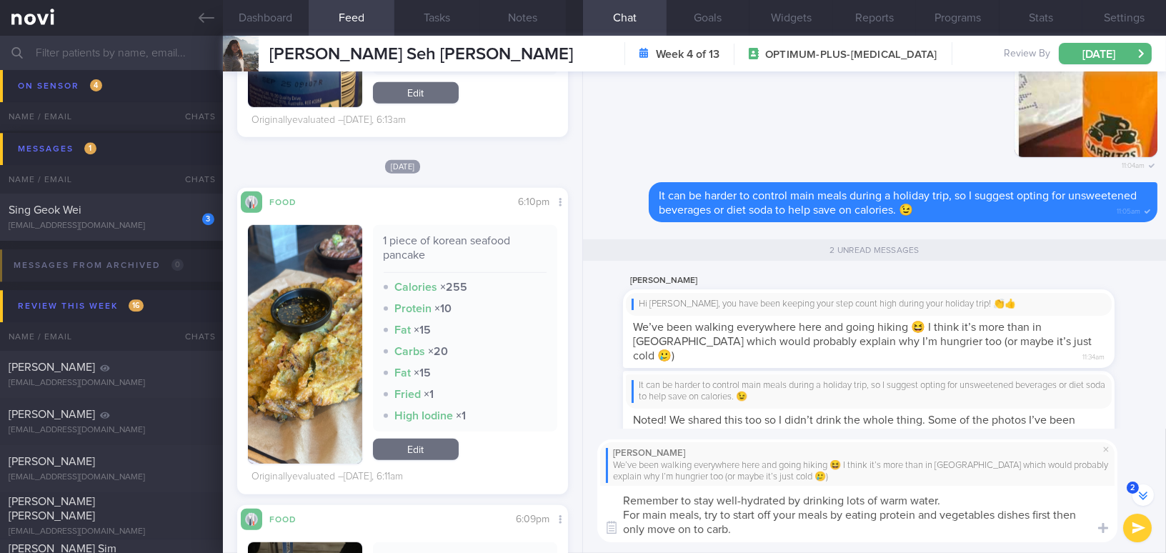
drag, startPoint x: 744, startPoint y: 535, endPoint x: 586, endPoint y: 478, distance: 167.9
click at [586, 478] on div "Amanda Seh We’ve been walking everywhere here and going hiking 😆 I think it’s m…" at bounding box center [874, 491] width 583 height 124
click at [662, 516] on textarea "Remember to stay well-hydrated by drinking lots of warm water. For main meals, …" at bounding box center [857, 514] width 520 height 56
drag, startPoint x: 749, startPoint y: 544, endPoint x: 597, endPoint y: 497, distance: 158.6
click at [597, 497] on div "Amanda Seh We’ve been walking everywhere here and going hiking 😆 I think it’s m…" at bounding box center [874, 491] width 583 height 124
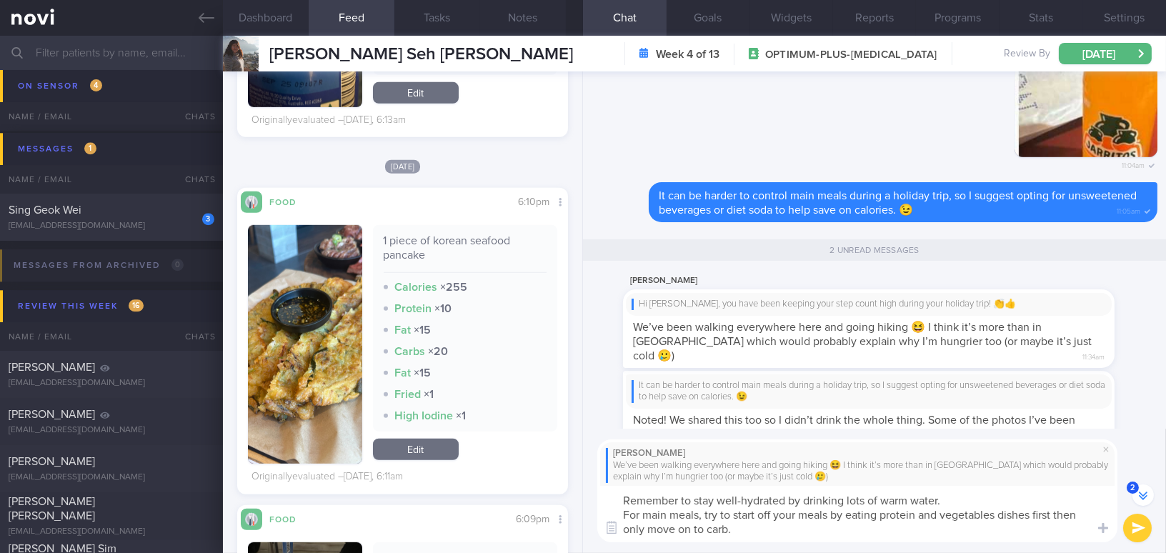
click at [658, 511] on textarea "Remember to stay well-hydrated by drinking lots of warm water. For main meals, …" at bounding box center [857, 514] width 520 height 56
drag, startPoint x: 739, startPoint y: 529, endPoint x: 545, endPoint y: 470, distance: 202.3
click at [545, 470] on div "Dashboard Feed Tasks Notes Chat 2 Goals Widgets Reports Programs Stats Settings…" at bounding box center [694, 294] width 943 height 517
paste textarea "Great to hear that you’ve been physically active during your trip. Remember to …"
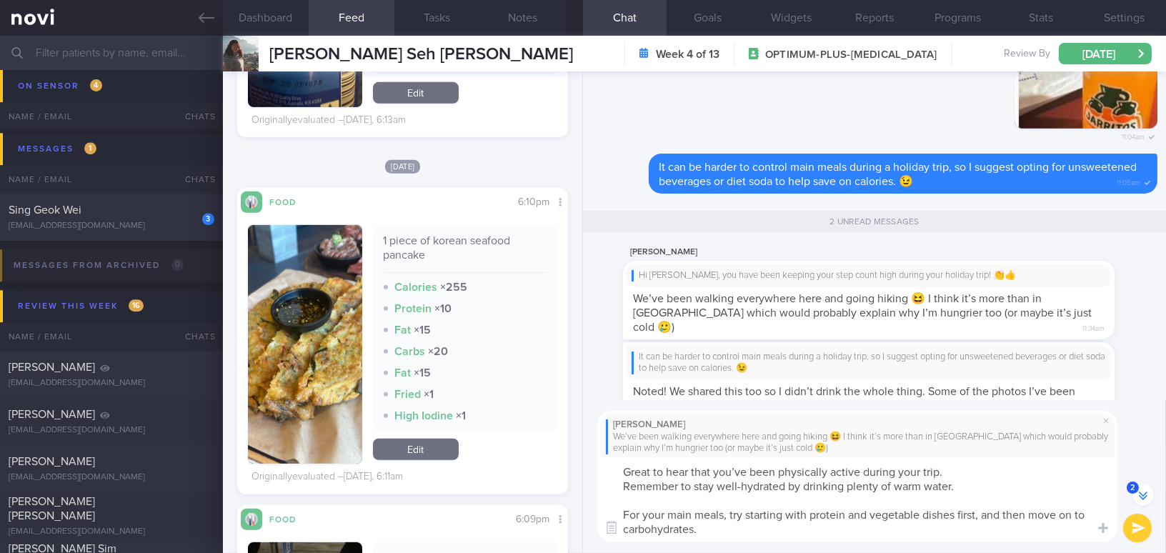
scroll to position [-69, 0]
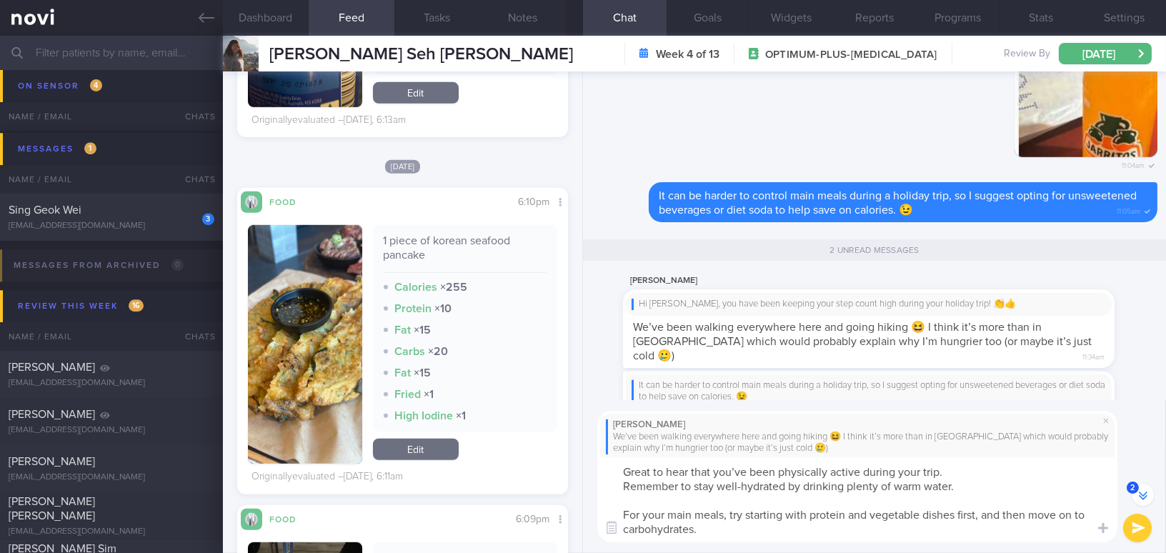
click at [745, 470] on textarea "Great to hear that you’ve been physically active during your trip. Remember to …" at bounding box center [857, 499] width 520 height 85
click at [623, 488] on textarea "Great to hear that you have been physically active during your trip. Remember t…" at bounding box center [857, 499] width 520 height 85
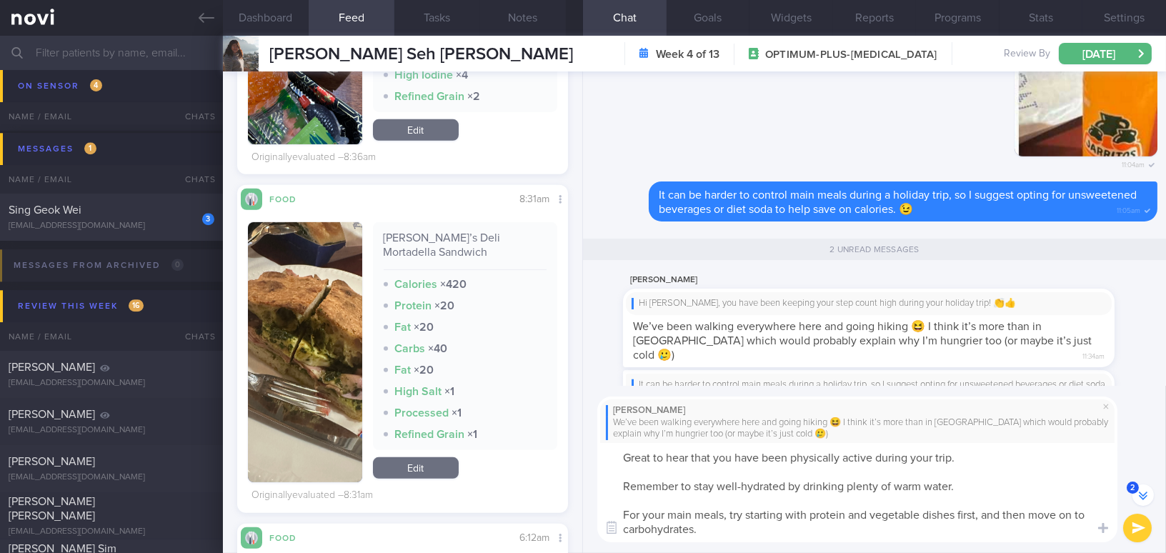
scroll to position [1169, 0]
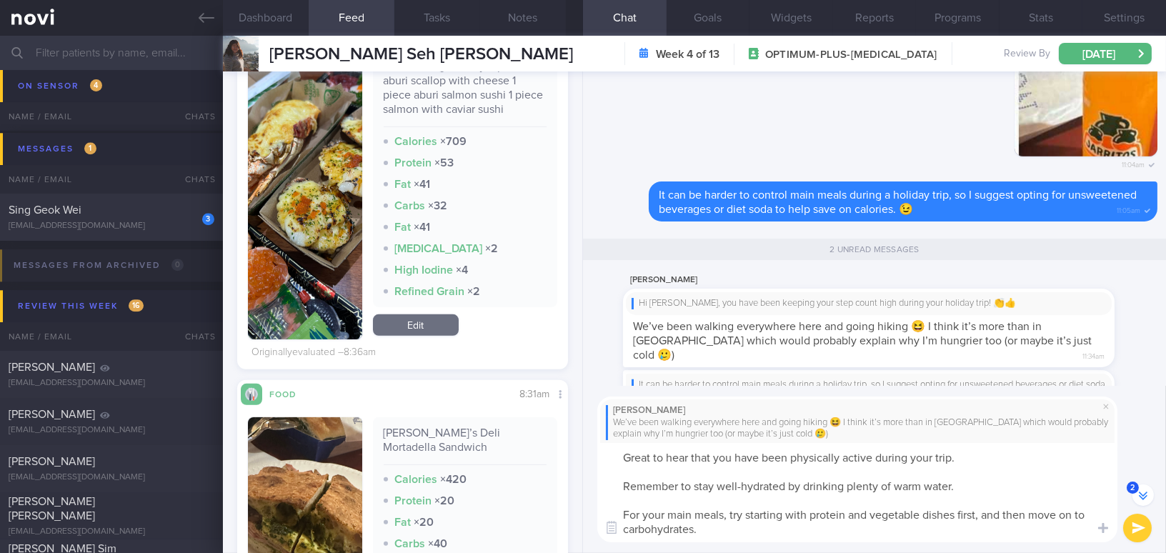
type textarea "Great to hear that you have been physically active during your trip. Remember t…"
click at [1134, 526] on button "submit" at bounding box center [1137, 528] width 29 height 29
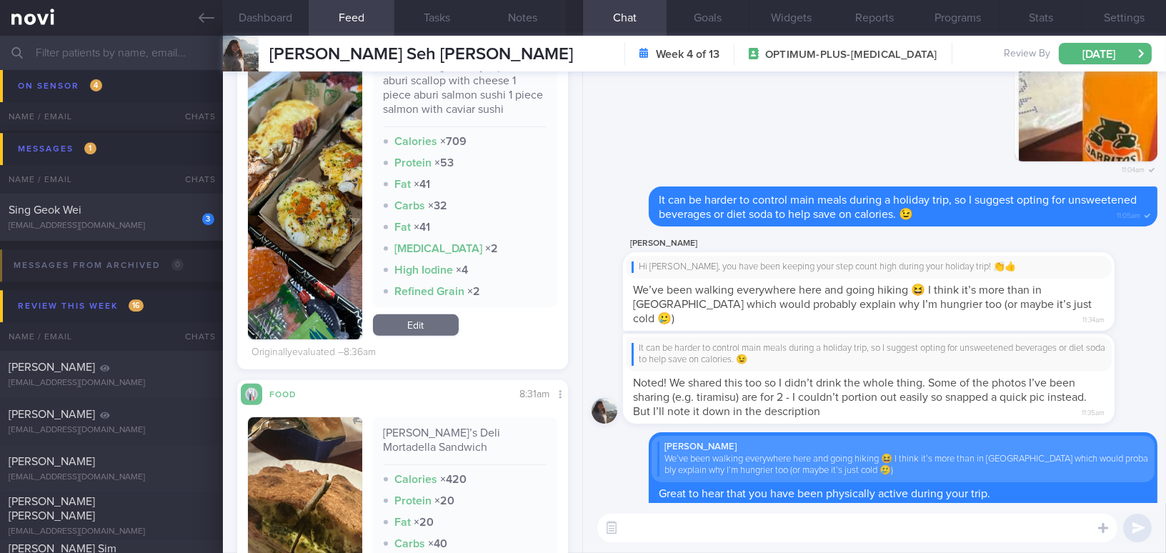
scroll to position [0, 0]
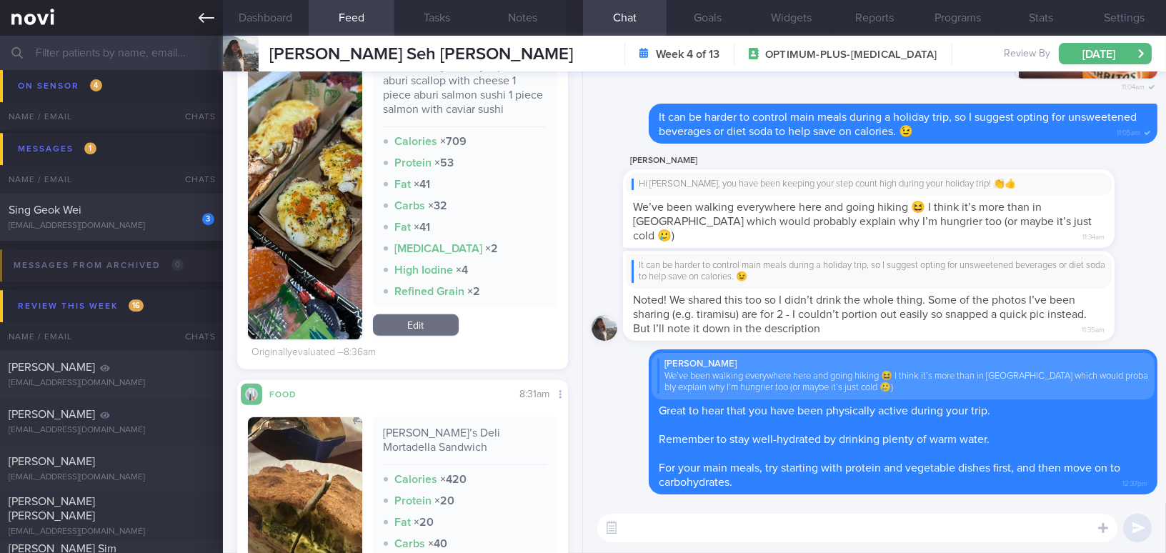
click at [206, 16] on icon at bounding box center [207, 18] width 16 height 16
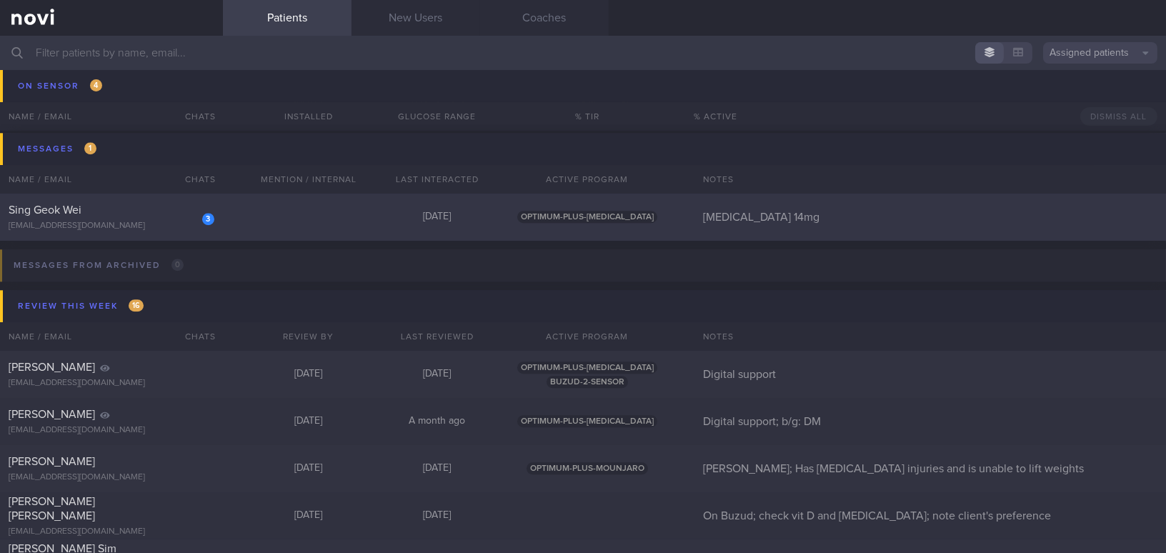
click at [134, 214] on div "Sing Geok Wei" at bounding box center [110, 210] width 202 height 14
select select "8"
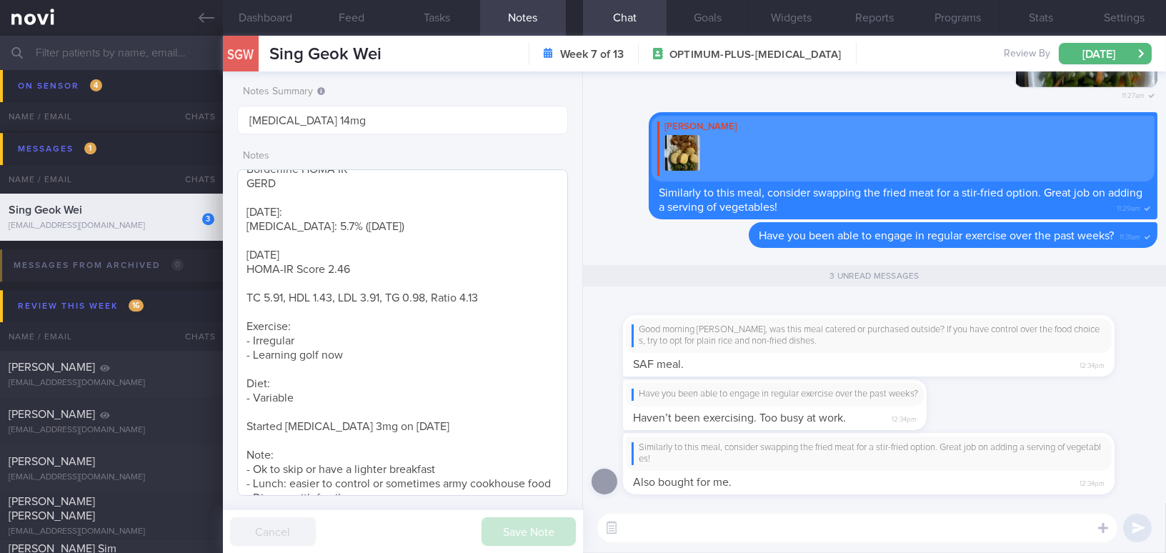
scroll to position [260, 0]
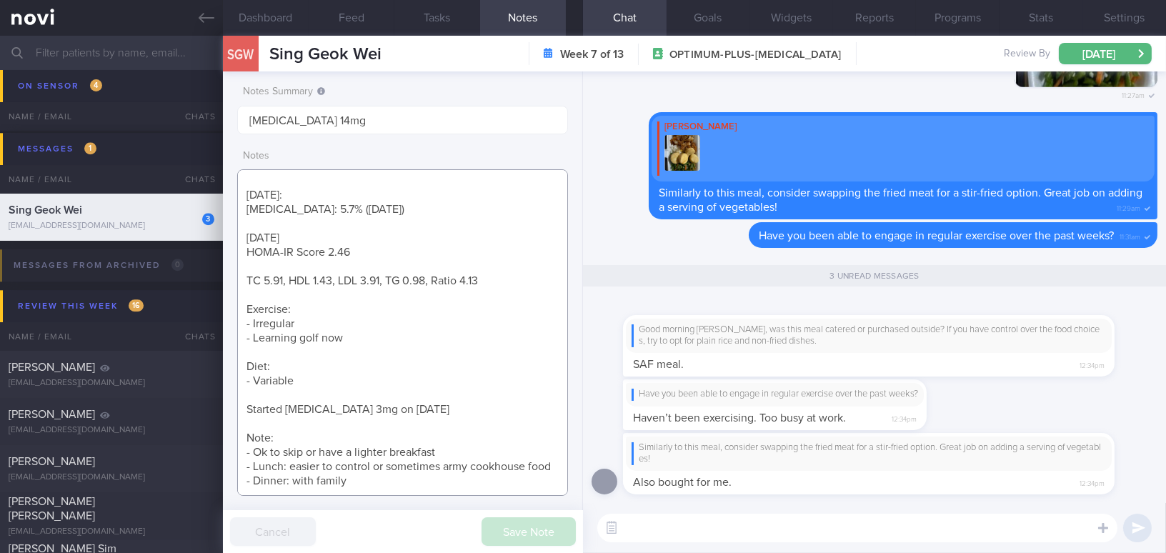
click at [369, 481] on textarea "41 year old Woman - Single Occupation Naval officer (SAF) - Sedentary Smoking N…" at bounding box center [402, 332] width 331 height 326
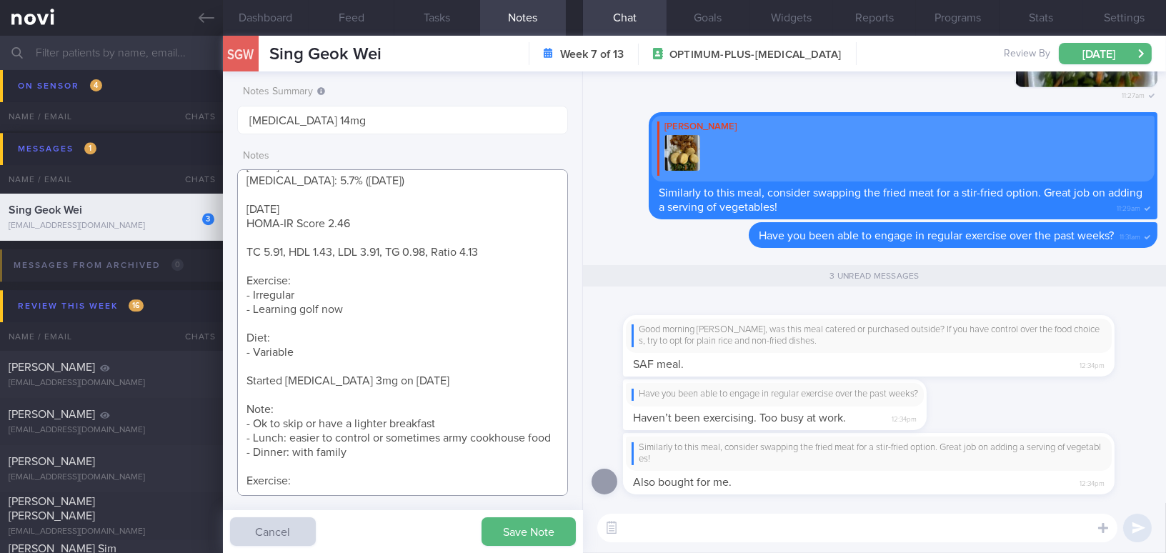
scroll to position [294, 0]
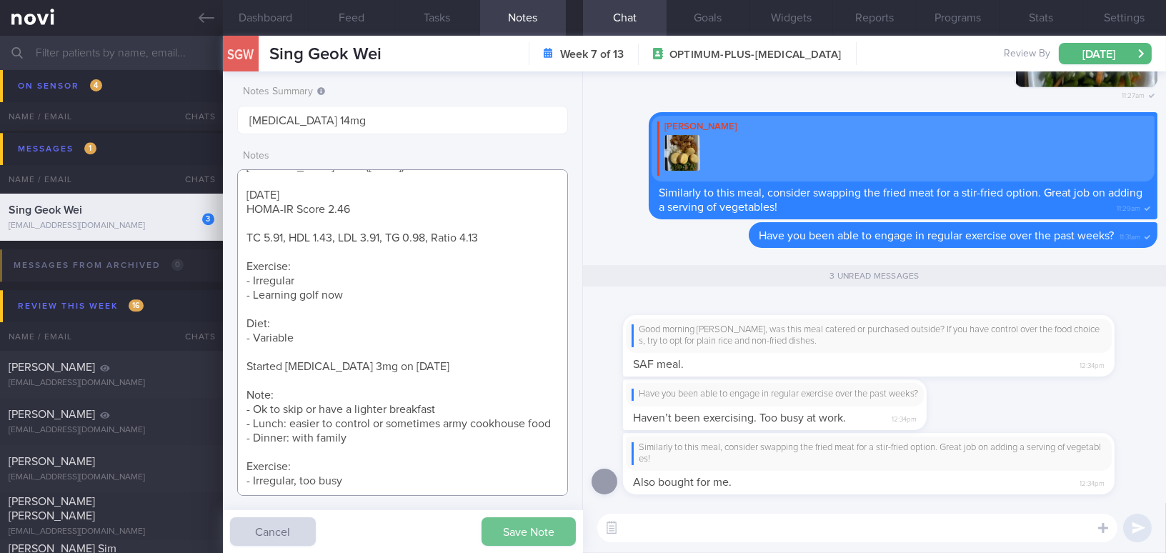
type textarea "41 year old Woman - Single Occupation Naval officer (SAF) - Sedentary Smoking N…"
click at [501, 534] on button "Save Note" at bounding box center [528, 531] width 94 height 29
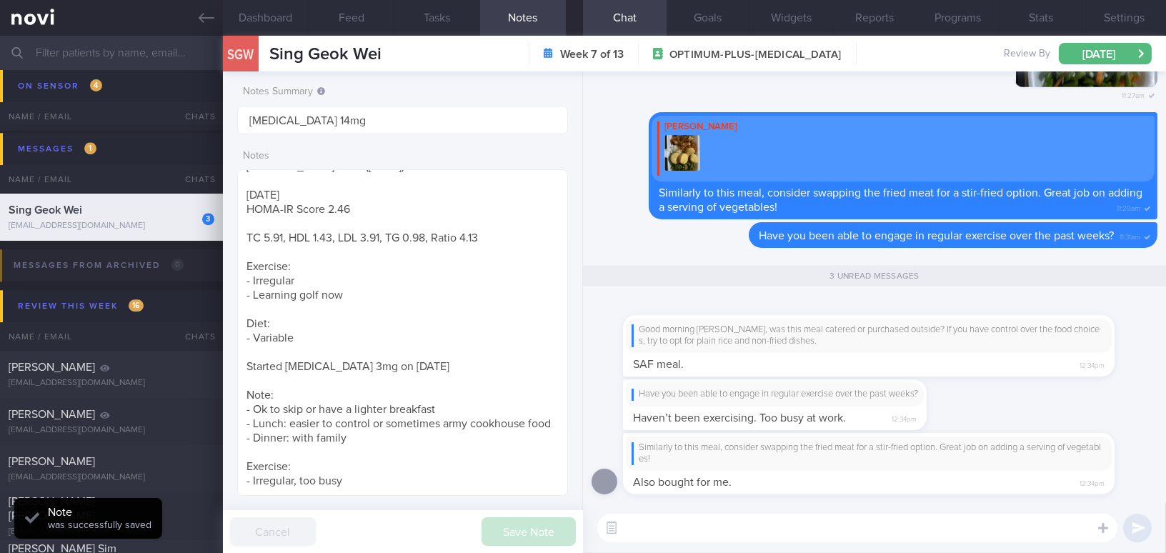
click at [742, 529] on textarea at bounding box center [857, 528] width 520 height 29
type textarea "U"
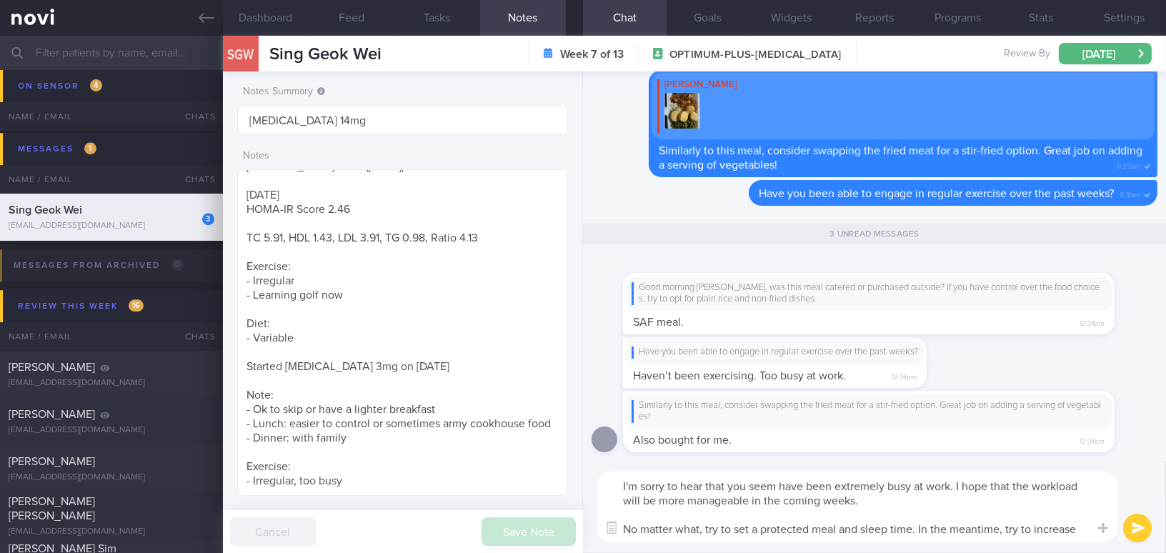
scroll to position [0, 0]
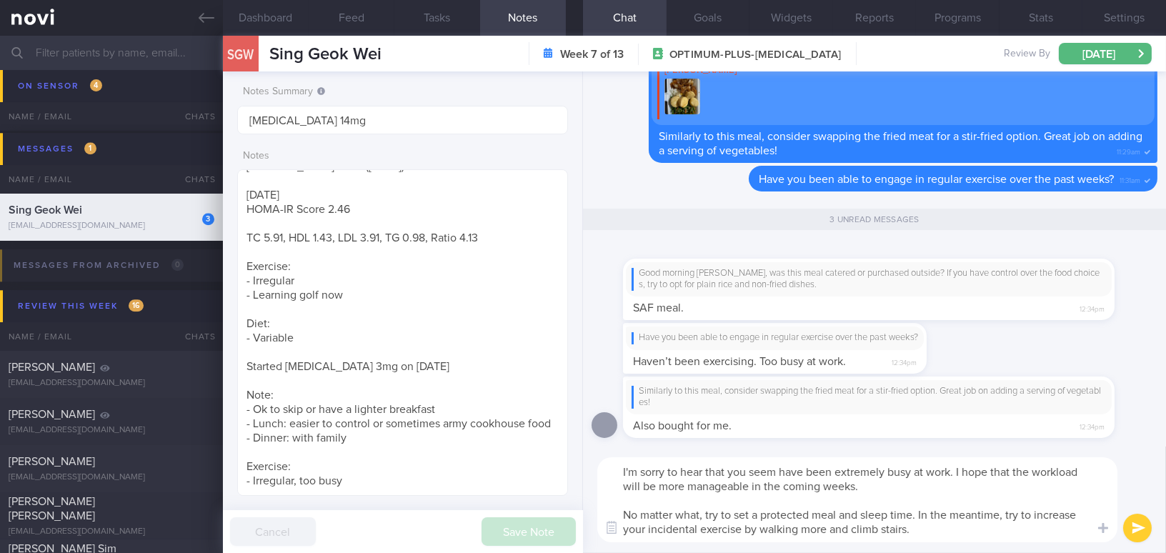
drag, startPoint x: 925, startPoint y: 522, endPoint x: 592, endPoint y: 460, distance: 339.4
click at [592, 460] on div "I'm sorry to hear that you seem have been extremely busy at work. I hope that t…" at bounding box center [874, 499] width 583 height 106
click at [674, 496] on textarea "I'm sorry to hear that you seem have been extremely busy at work. I hope that t…" at bounding box center [857, 499] width 520 height 85
drag, startPoint x: 620, startPoint y: 472, endPoint x: 993, endPoint y: 542, distance: 379.4
click at [993, 542] on div "I'm sorry to hear that you seem have been extremely busy at work. I hope that t…" at bounding box center [874, 499] width 583 height 106
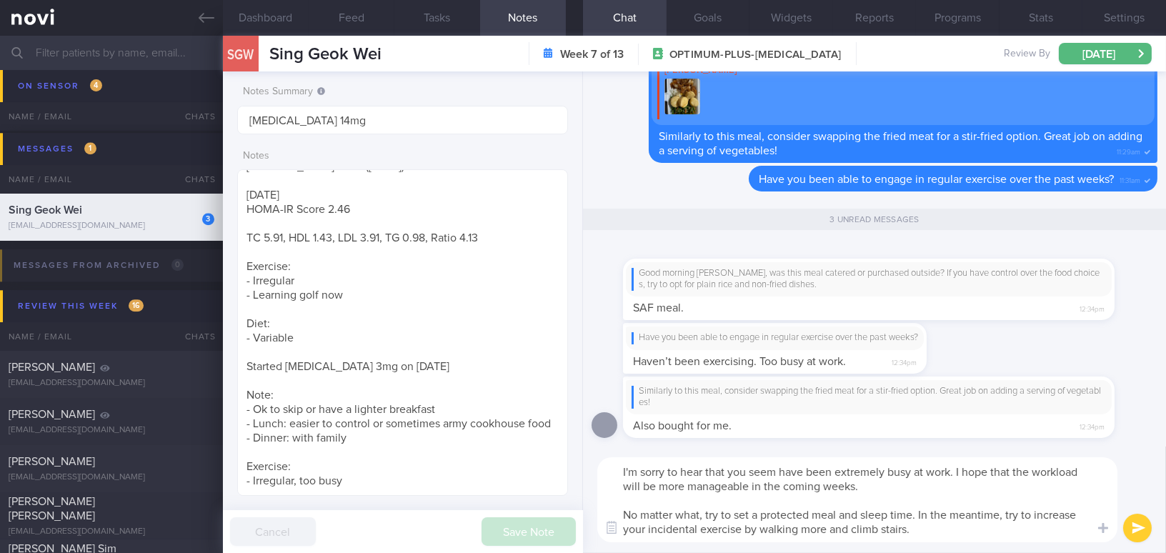
paste textarea "’ve been extremely busy at work. I hope your workload becomes more manageable i…"
click at [760, 475] on textarea "I'm sorry to hear that you’ve been extremely busy at work. I hope your workload…" at bounding box center [857, 499] width 520 height 85
drag, startPoint x: 1039, startPoint y: 470, endPoint x: 1082, endPoint y: 469, distance: 42.9
click at [1082, 469] on textarea "I'm sorry to hear that you have been extremely busy at work. I hope your worklo…" at bounding box center [857, 499] width 520 height 85
click at [959, 519] on textarea "I'm sorry to hear that you have been extremely busy at work. I hope your worklo…" at bounding box center [857, 499] width 520 height 85
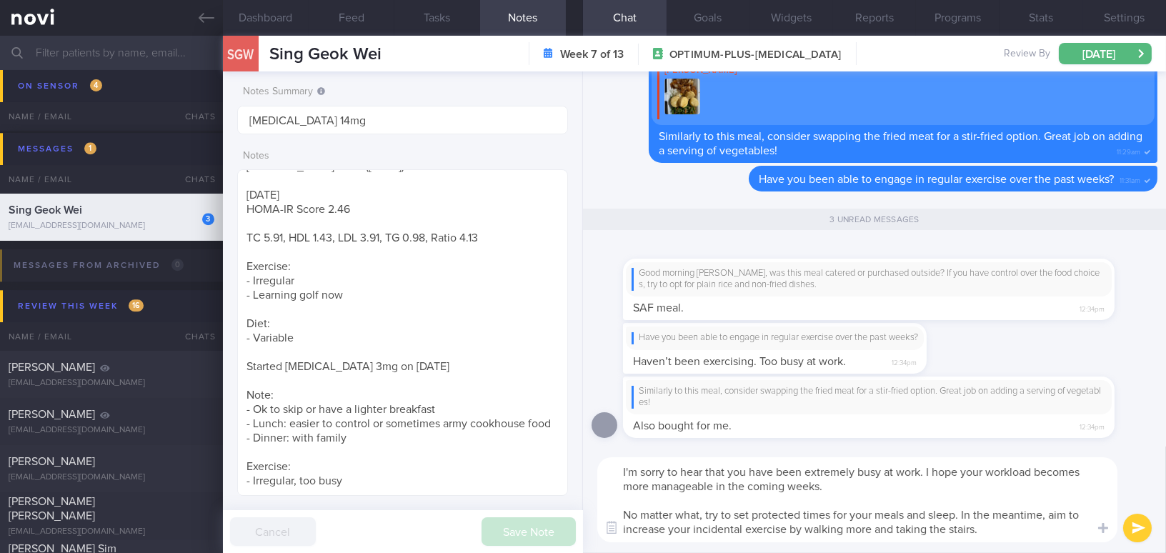
click at [1020, 524] on textarea "I'm sorry to hear that you have been extremely busy at work. I hope your worklo…" at bounding box center [857, 499] width 520 height 85
type textarea "I'm sorry to hear that you have been extremely busy at work. I hope your worklo…"
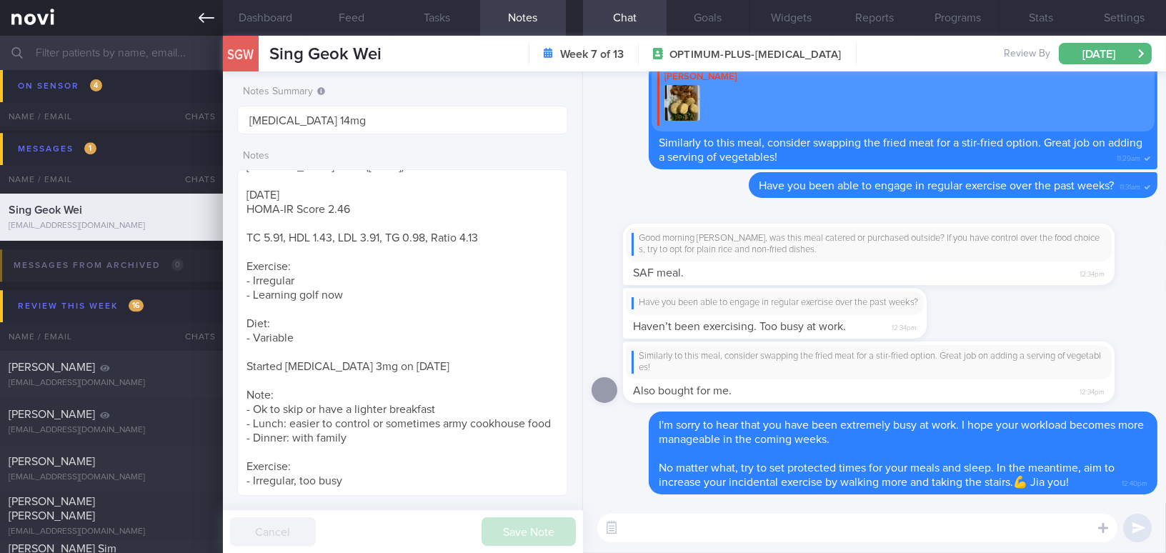
click at [220, 21] on link at bounding box center [111, 18] width 223 height 36
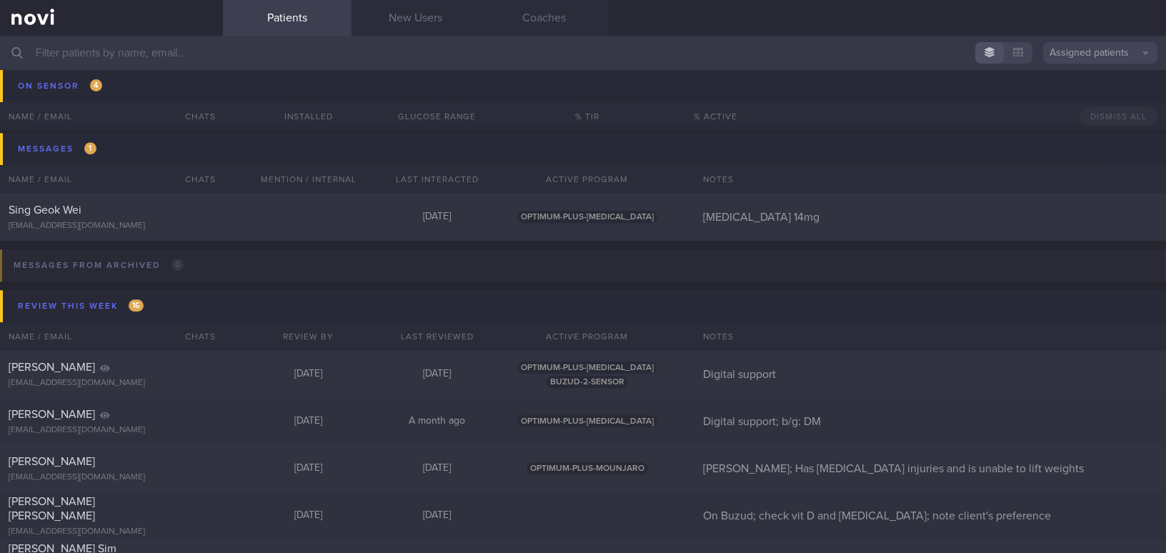
click at [133, 50] on input "text" at bounding box center [583, 53] width 1166 height 34
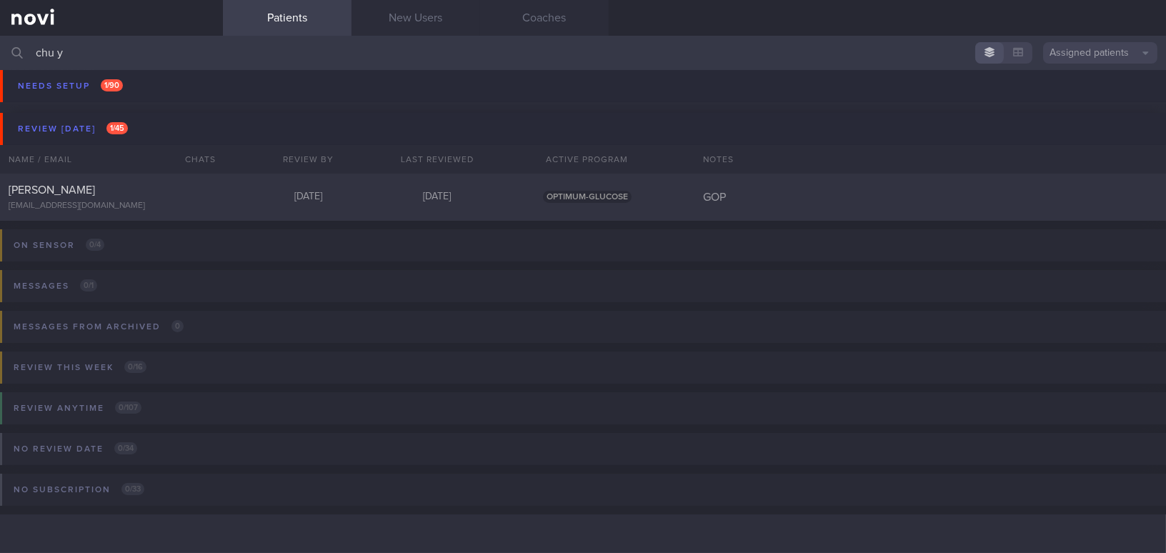
scroll to position [81, 0]
type input "chu y"
click at [83, 195] on div "[PERSON_NAME]" at bounding box center [110, 191] width 202 height 14
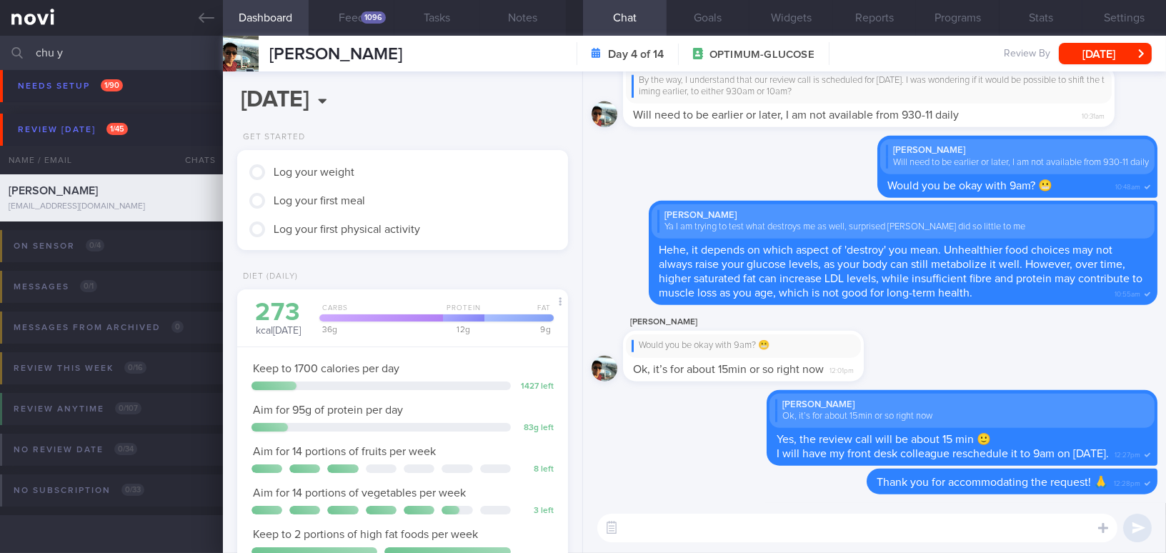
scroll to position [151, 301]
click at [353, 20] on button "Feed 1096" at bounding box center [352, 18] width 86 height 36
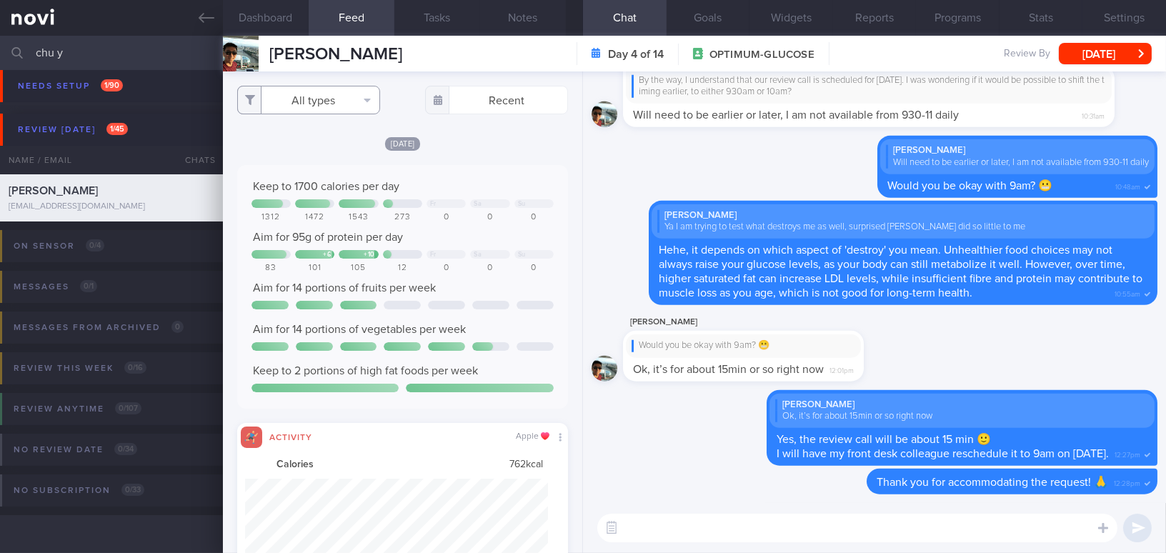
click at [307, 99] on button "All types" at bounding box center [308, 100] width 143 height 29
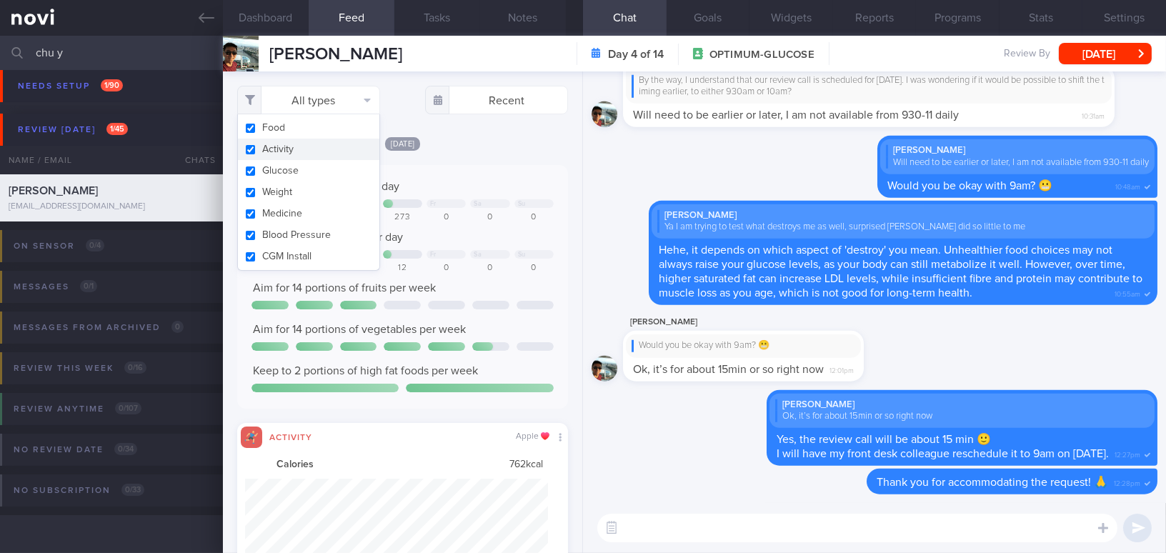
click at [254, 148] on button "Activity" at bounding box center [308, 149] width 141 height 21
checkbox input "false"
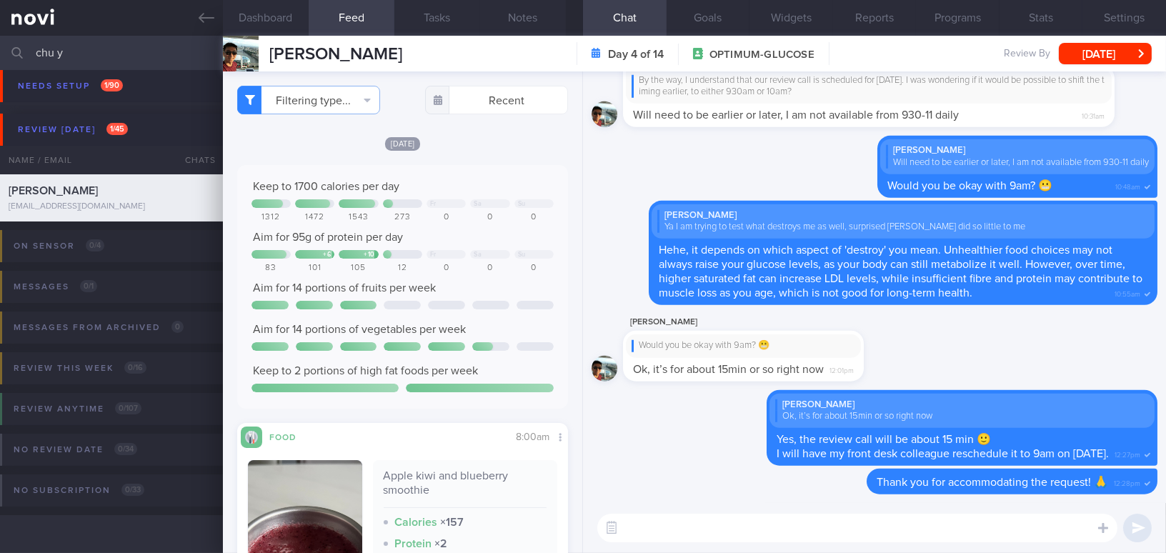
click at [527, 167] on div "Keep to 1700 calories per day Fr Sa Su 1312 1472 1543 273 0 0 0 Aim for 95g of …" at bounding box center [402, 287] width 331 height 244
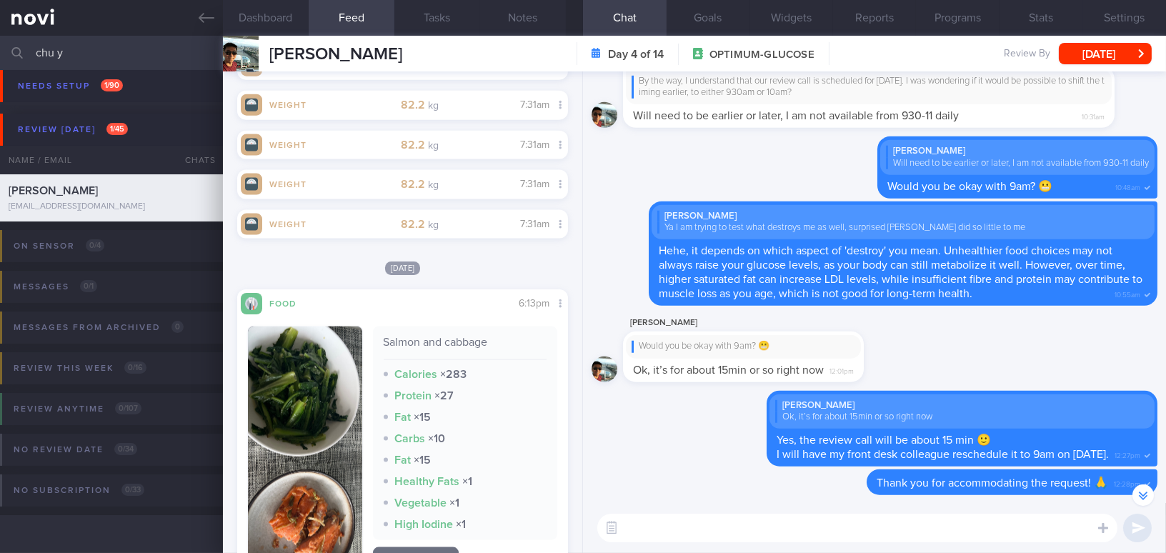
scroll to position [3766, 0]
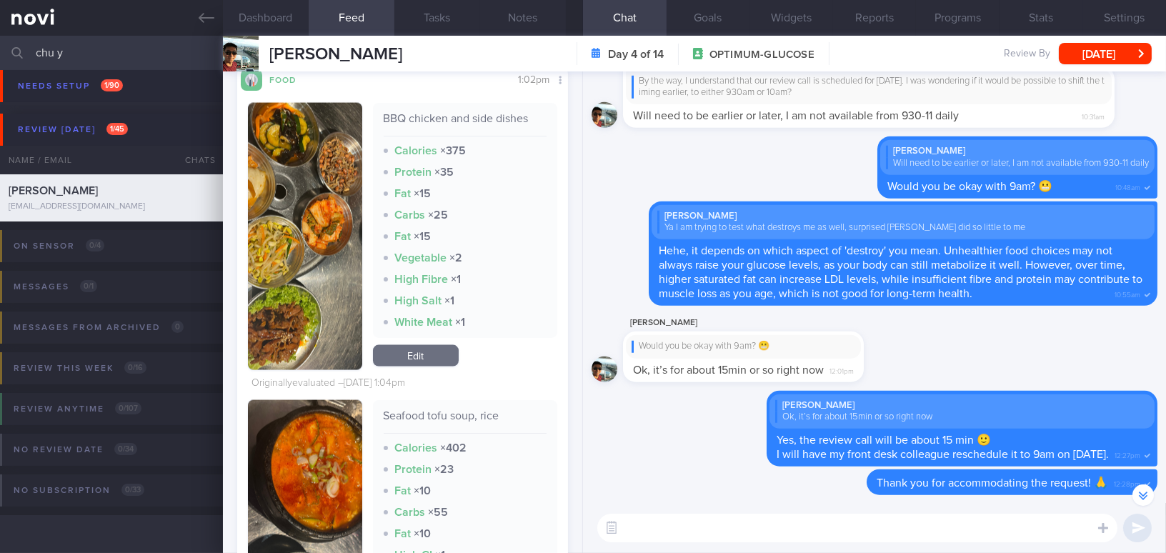
click at [296, 271] on button "button" at bounding box center [305, 236] width 114 height 267
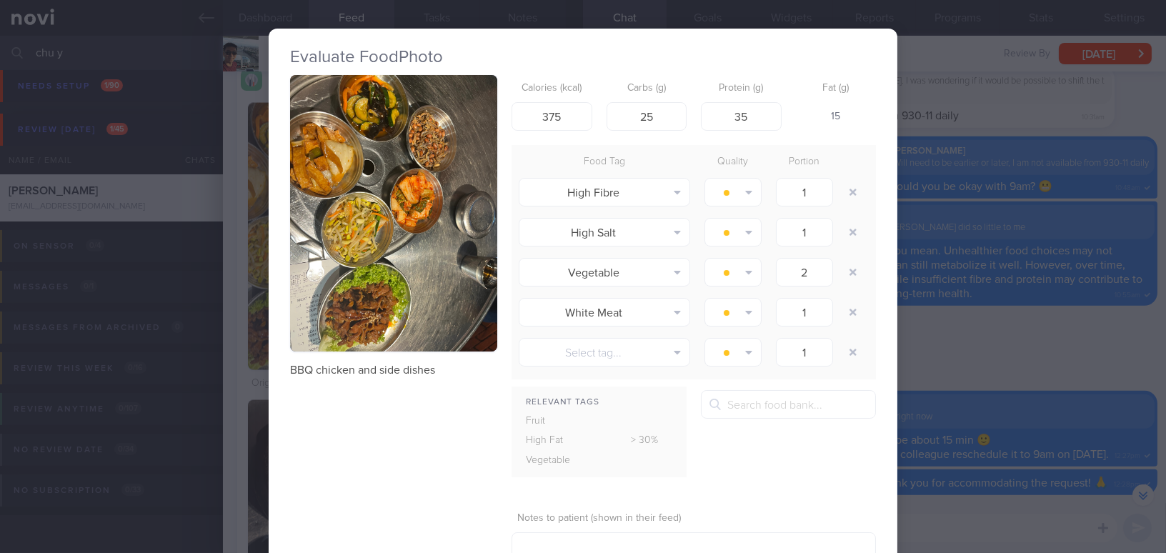
click at [337, 251] on button "button" at bounding box center [393, 213] width 207 height 276
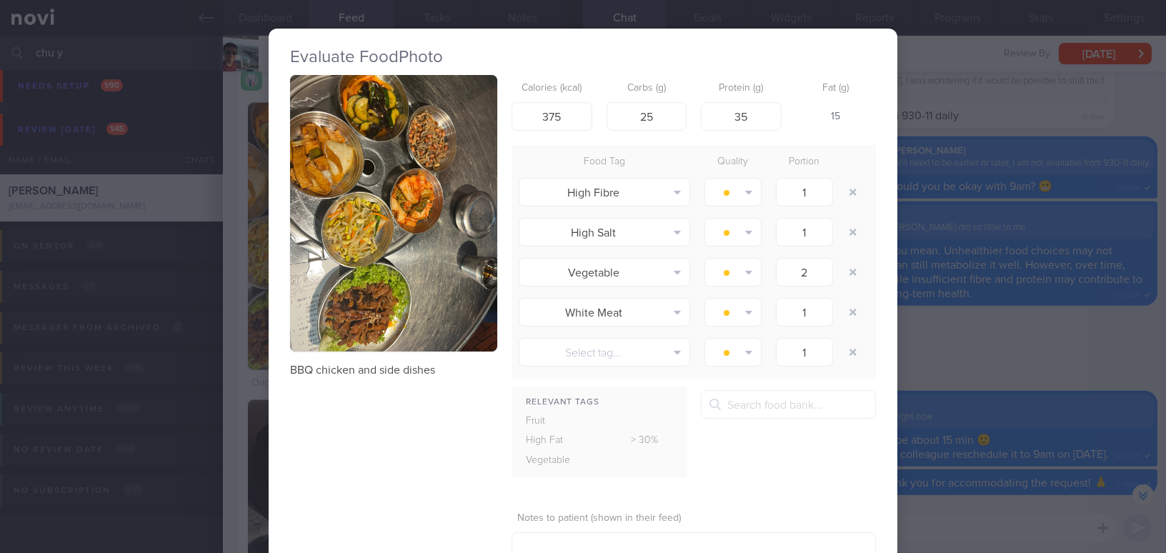
click at [932, 315] on div "Evaluate Food Photo BBQ chicken and side dishes Calories (kcal) 375 Carbs (g) 2…" at bounding box center [583, 276] width 1166 height 553
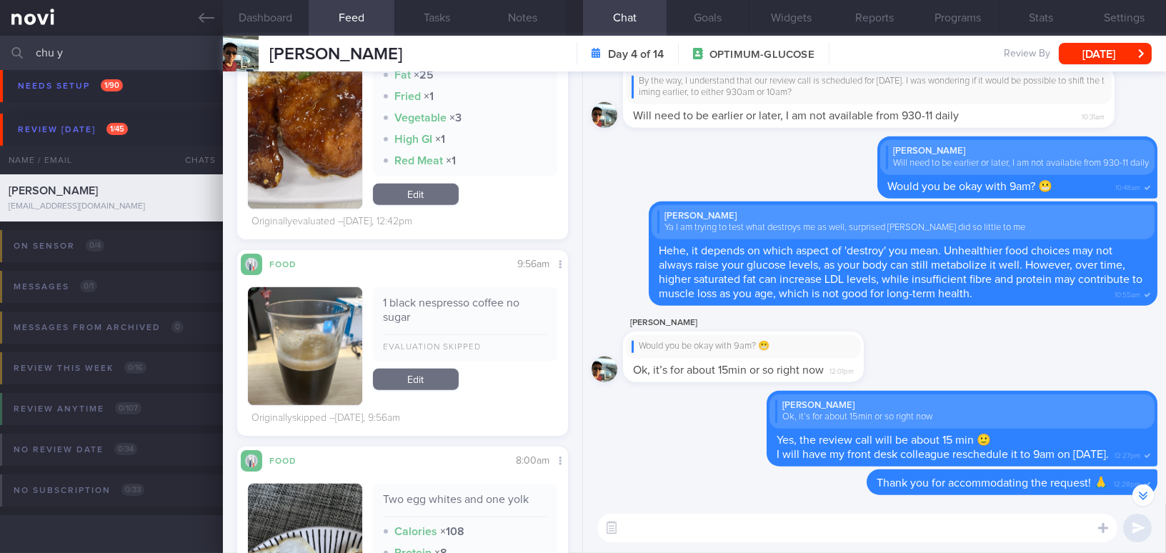
scroll to position [1753, 0]
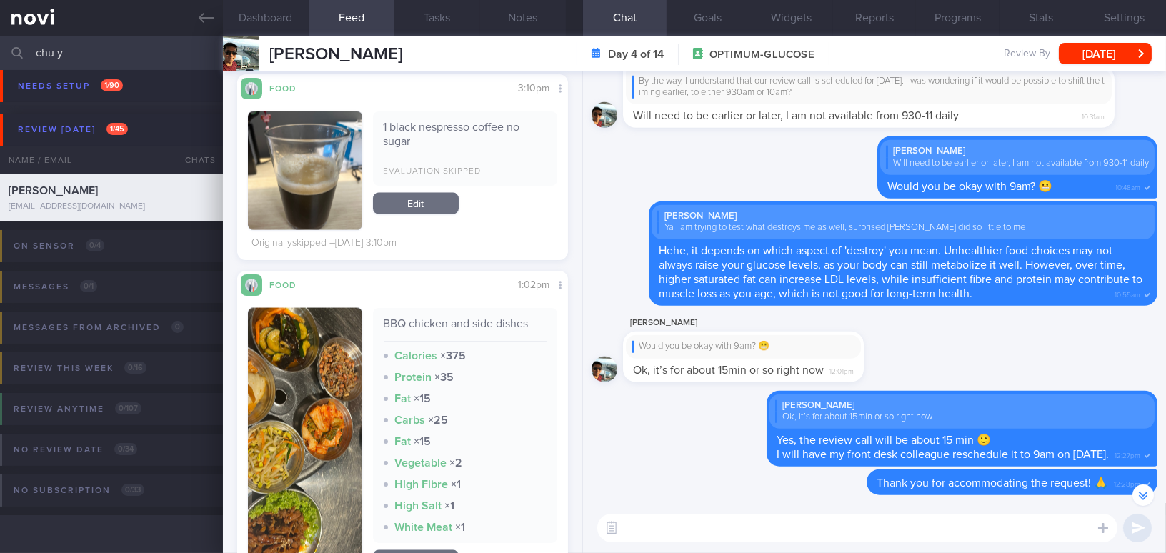
scroll to position [4416, 0]
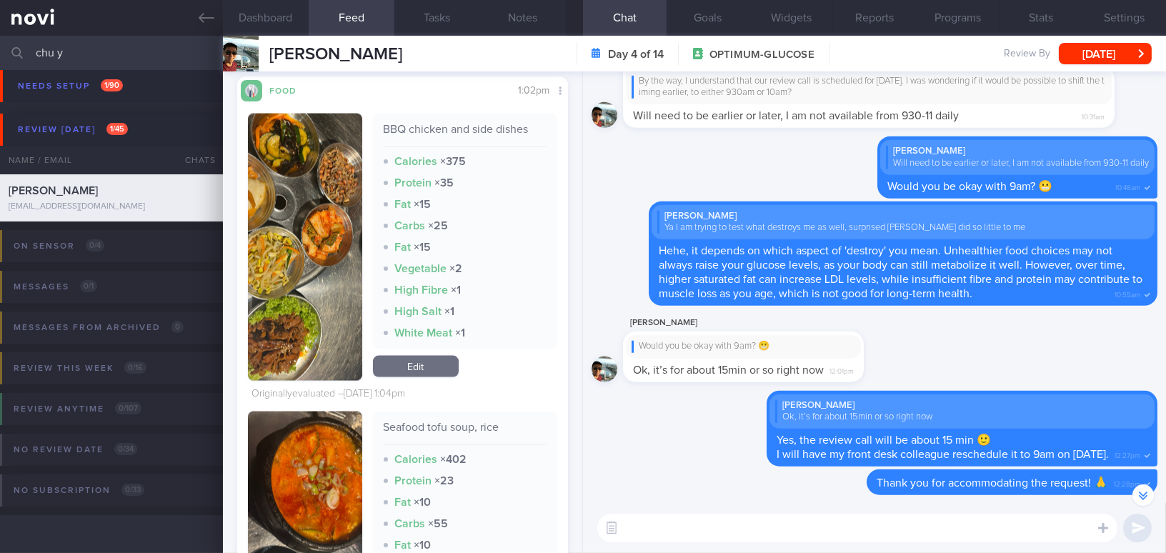
click at [282, 311] on img "button" at bounding box center [305, 247] width 114 height 267
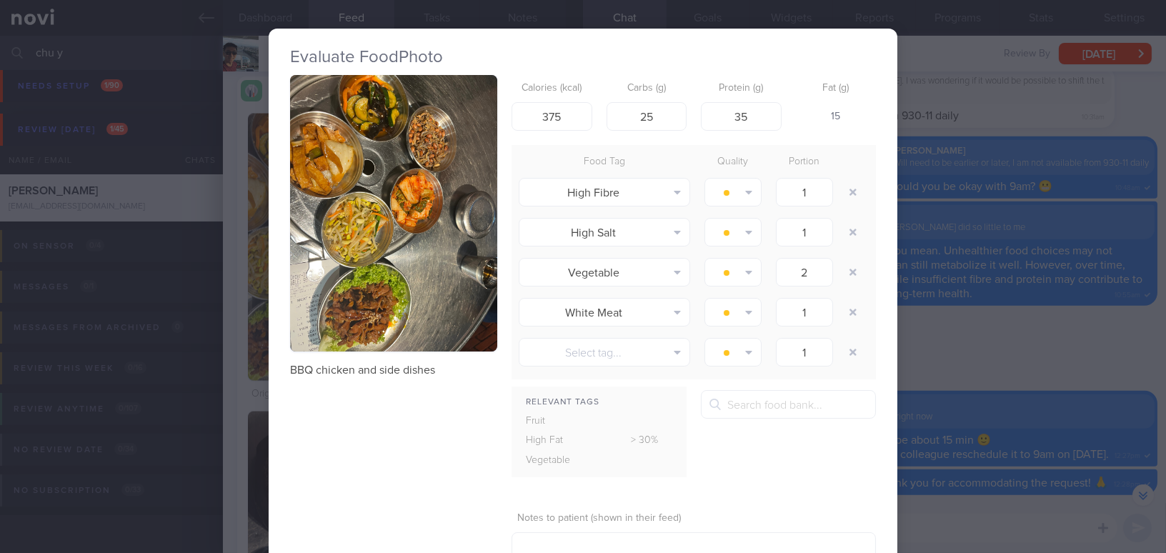
click at [988, 377] on div "Evaluate Food Photo BBQ chicken and side dishes Calories (kcal) 375 Carbs (g) 2…" at bounding box center [583, 276] width 1166 height 553
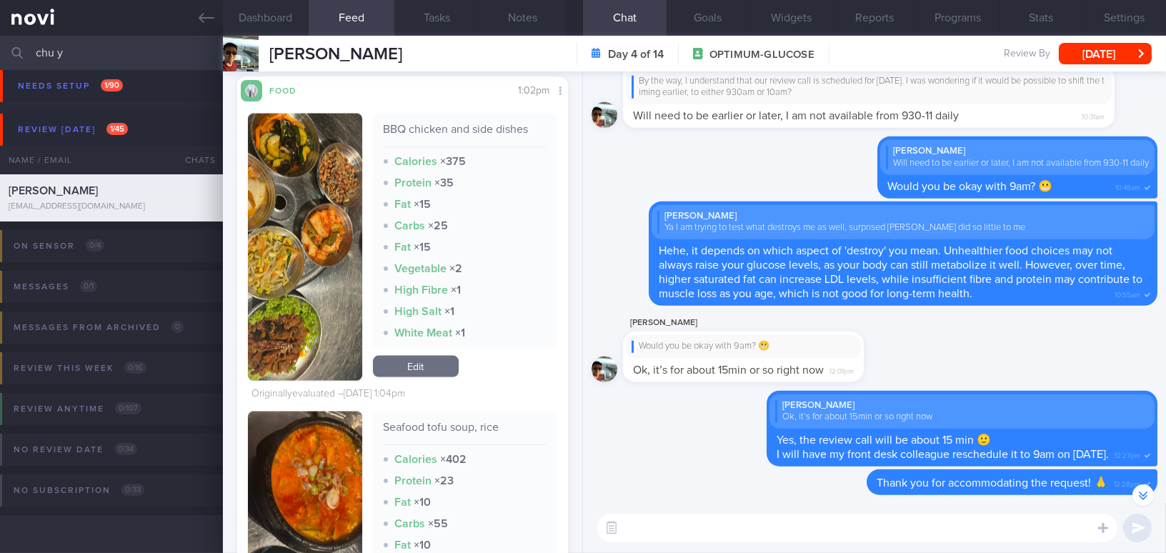
click at [300, 454] on button "button" at bounding box center [305, 534] width 114 height 246
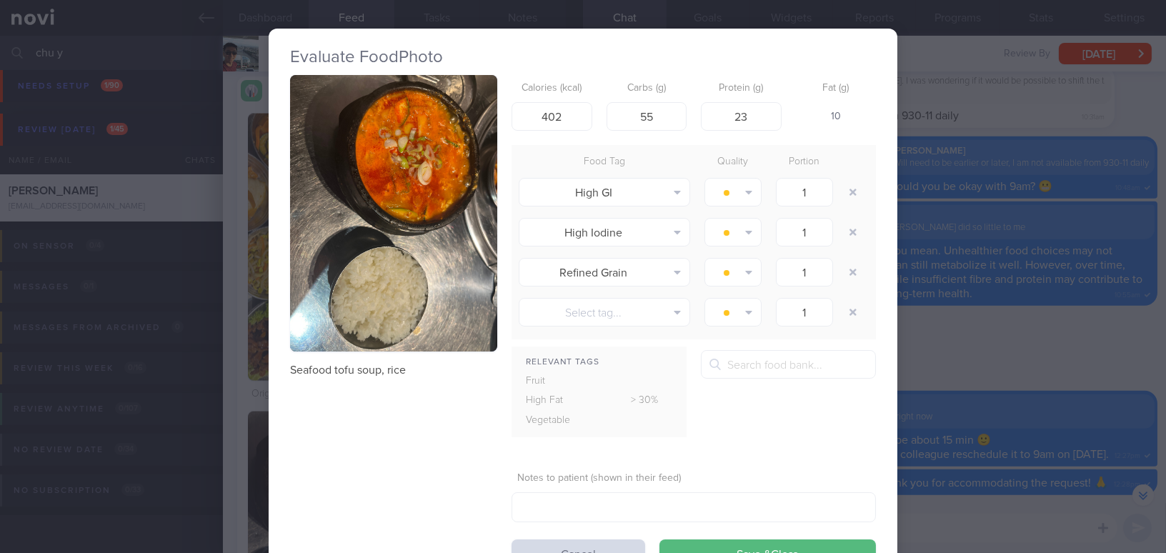
click at [1004, 354] on div "Evaluate Food Photo Seafood tofu soup, rice Calories (kcal) 402 Carbs (g) 55 Pr…" at bounding box center [583, 276] width 1166 height 553
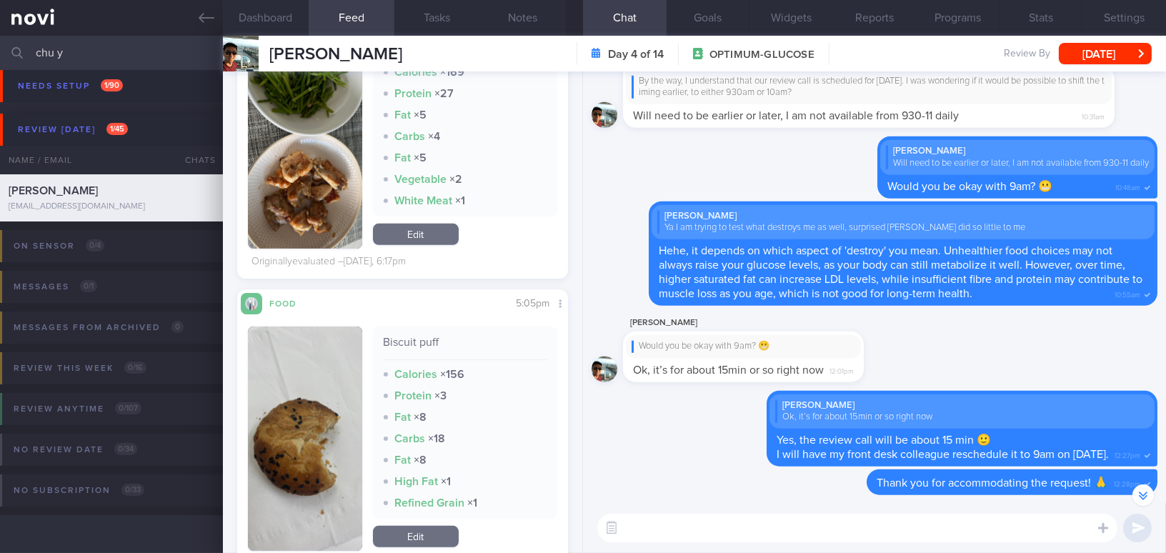
scroll to position [1275, 0]
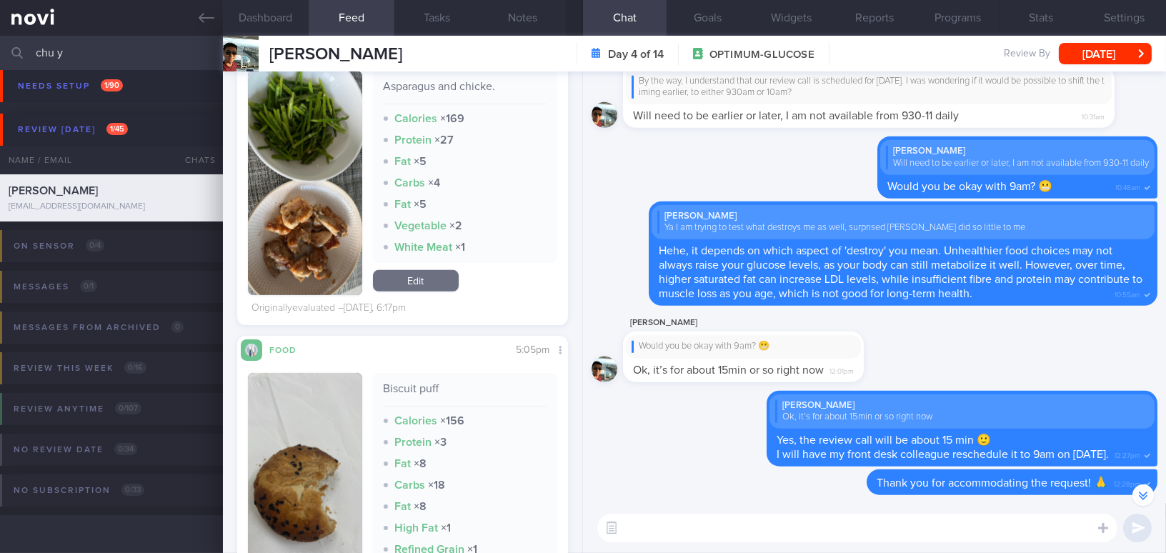
click at [322, 414] on img "button" at bounding box center [305, 485] width 114 height 224
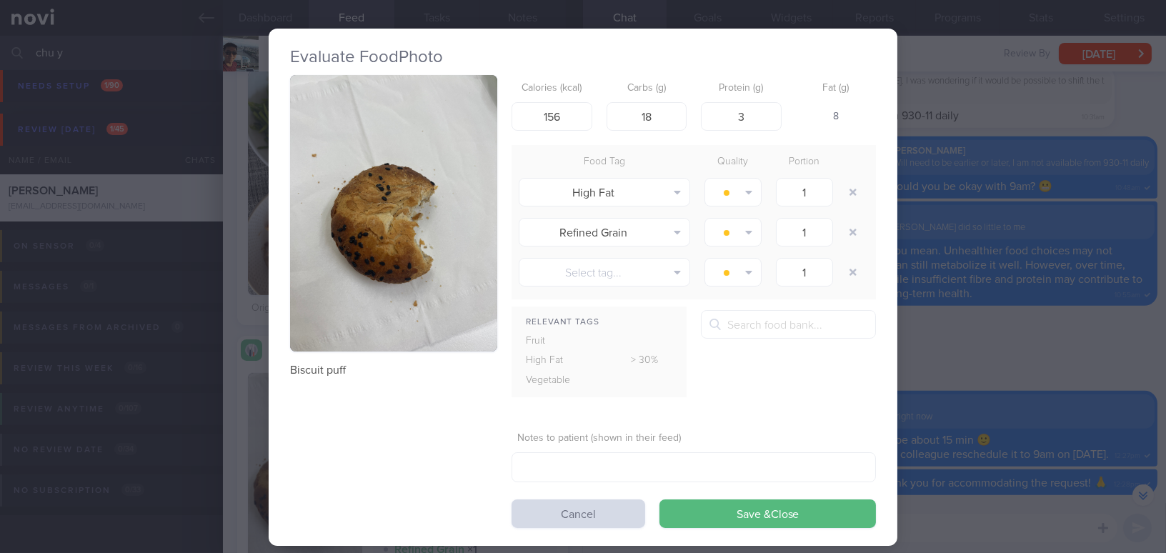
click at [934, 368] on div "Evaluate Food Photo Biscuit puff Calories (kcal) 156 Carbs (g) 18 Protein (g) 3…" at bounding box center [583, 276] width 1166 height 553
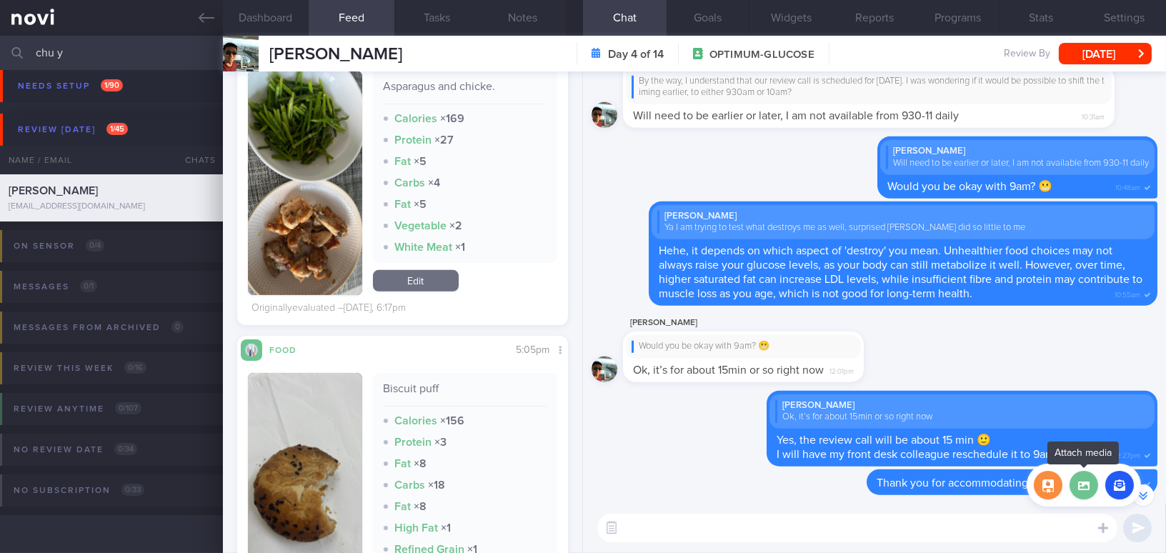
click at [1082, 487] on label at bounding box center [1083, 485] width 29 height 29
click at [0, 0] on input "file" at bounding box center [0, 0] width 0 height 0
click at [334, 461] on button "button" at bounding box center [305, 485] width 114 height 224
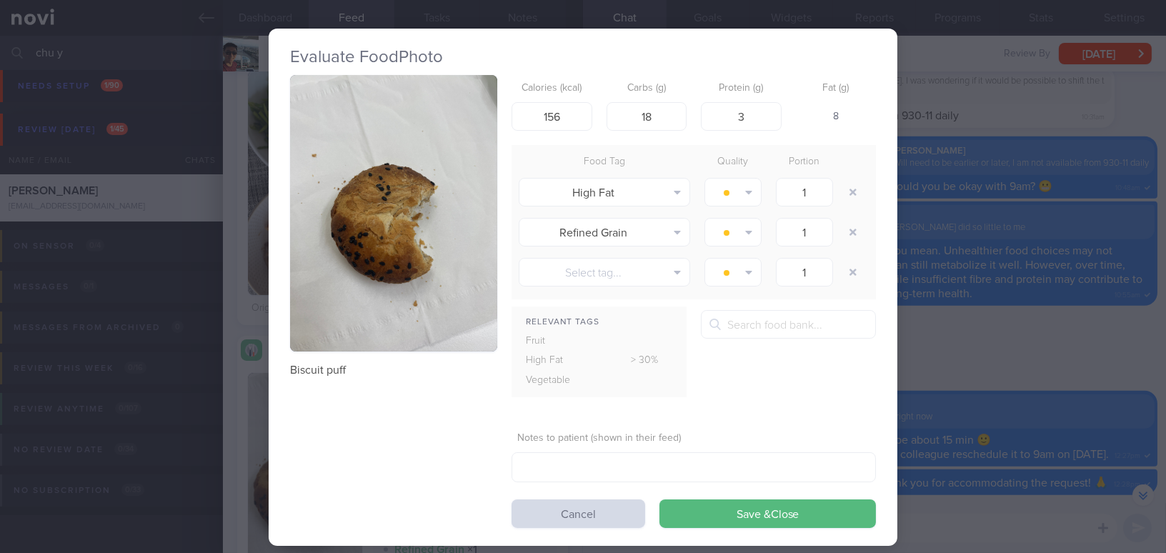
click at [376, 284] on button "button" at bounding box center [393, 213] width 207 height 276
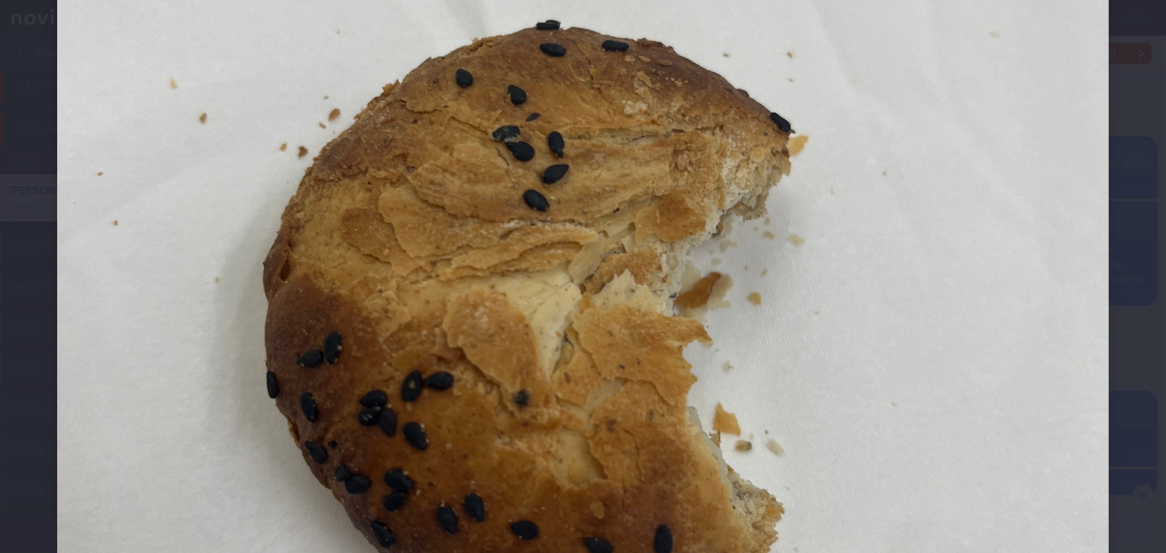
scroll to position [519, 0]
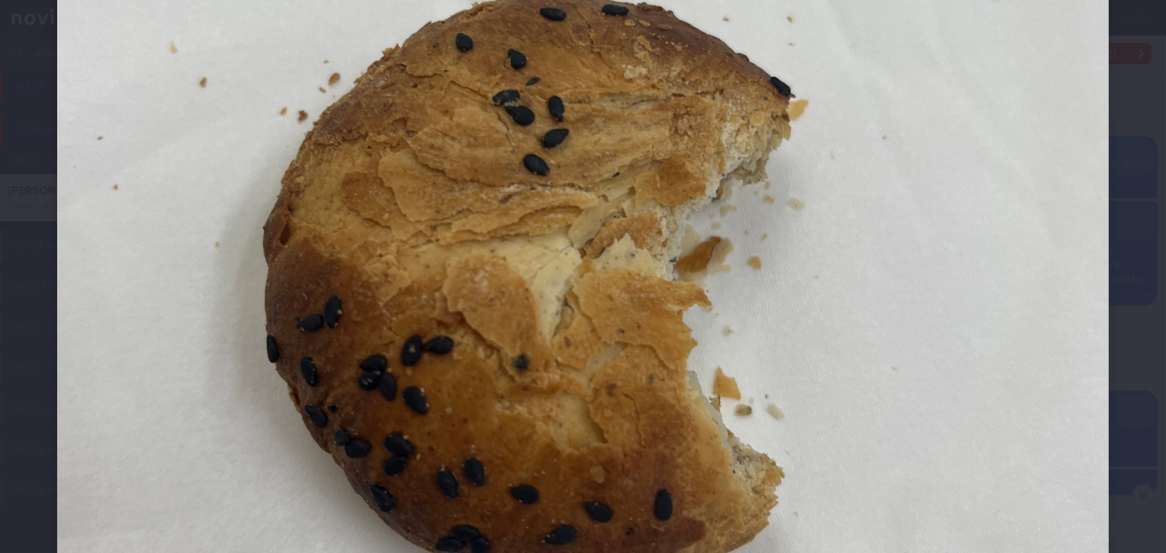
click at [376, 284] on img at bounding box center [583, 239] width 1052 height 1402
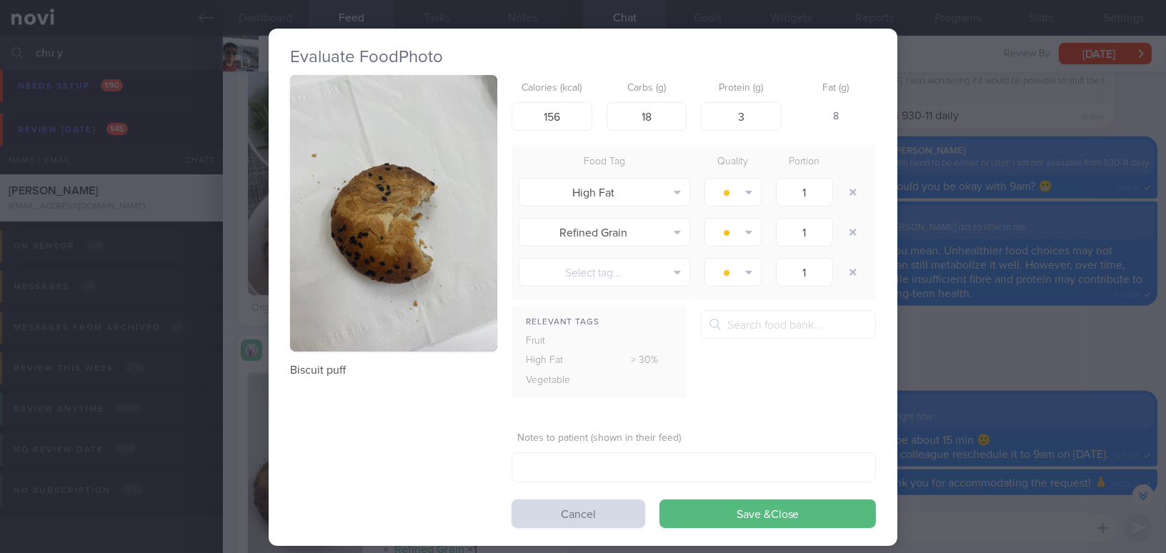
click at [1006, 370] on div "Evaluate Food Photo Biscuit puff Calories (kcal) 156 Carbs (g) 18 Protein (g) 3…" at bounding box center [583, 276] width 1166 height 553
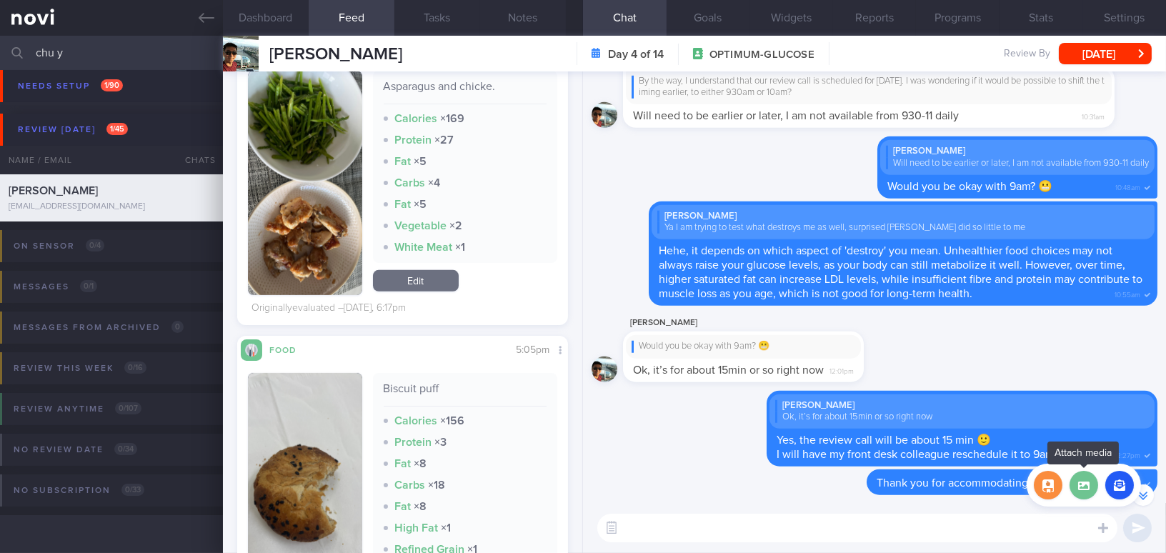
click at [1088, 490] on label at bounding box center [1083, 485] width 29 height 29
click at [0, 0] on input "file" at bounding box center [0, 0] width 0 height 0
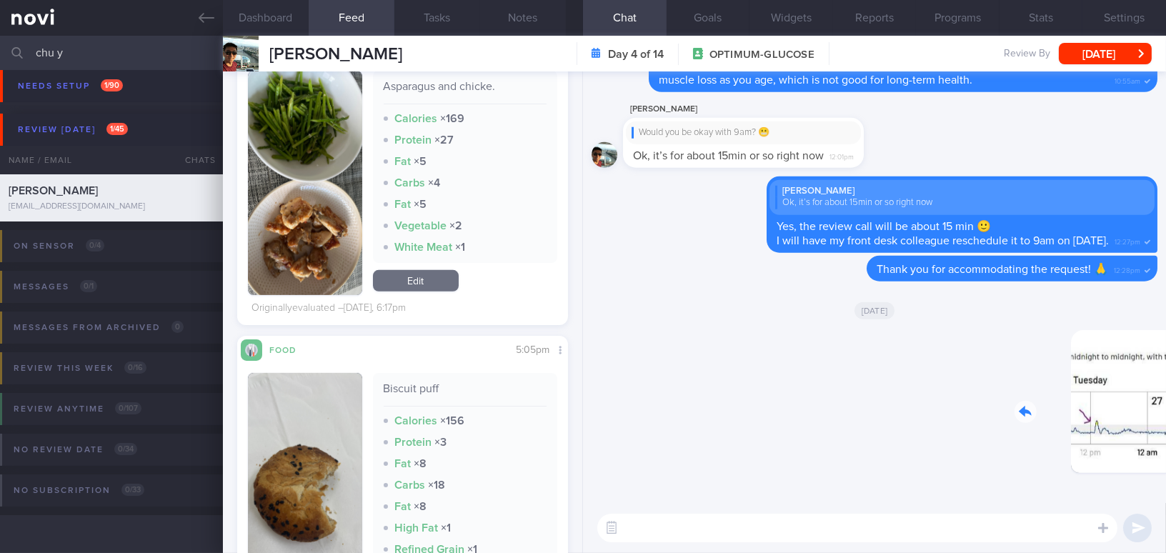
drag, startPoint x: 1127, startPoint y: 399, endPoint x: 1143, endPoint y: 400, distance: 16.5
click at [1143, 400] on div "Delete 12:58pm" at bounding box center [1057, 412] width 200 height 165
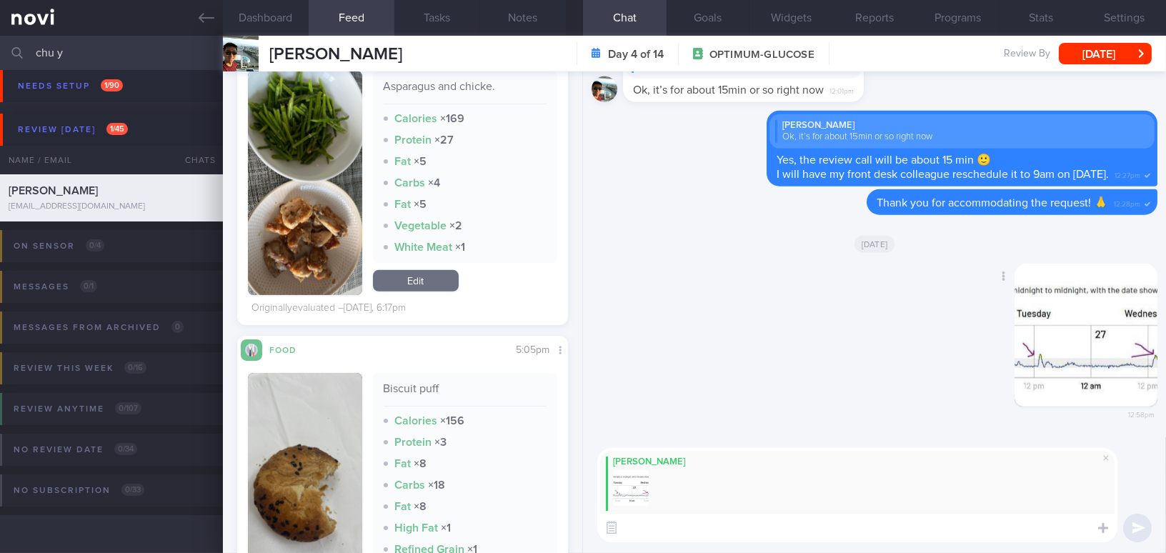
click at [1077, 384] on button "button" at bounding box center [1085, 335] width 143 height 143
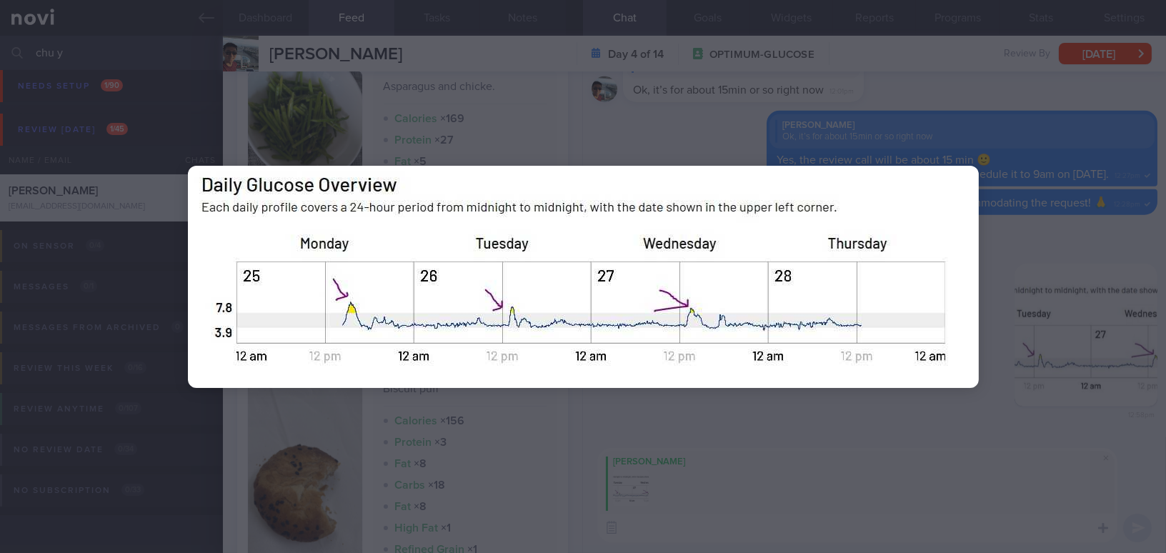
click at [872, 417] on div at bounding box center [583, 276] width 905 height 553
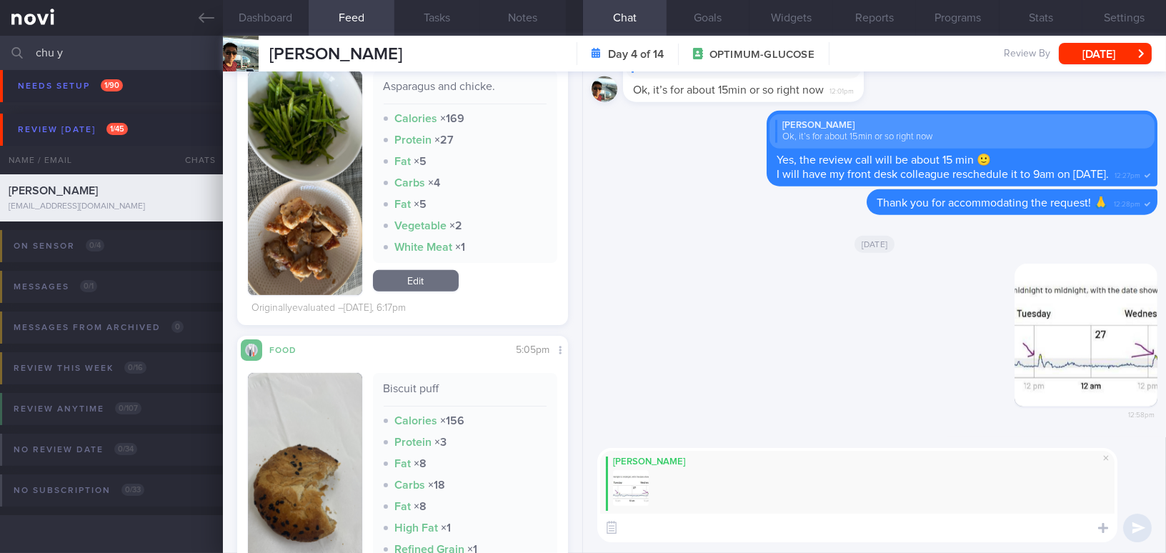
click at [647, 524] on textarea at bounding box center [857, 528] width 520 height 29
paste textarea "Comparatively, the glucose spikes mostly occurred at lunch, as I noticed your l…"
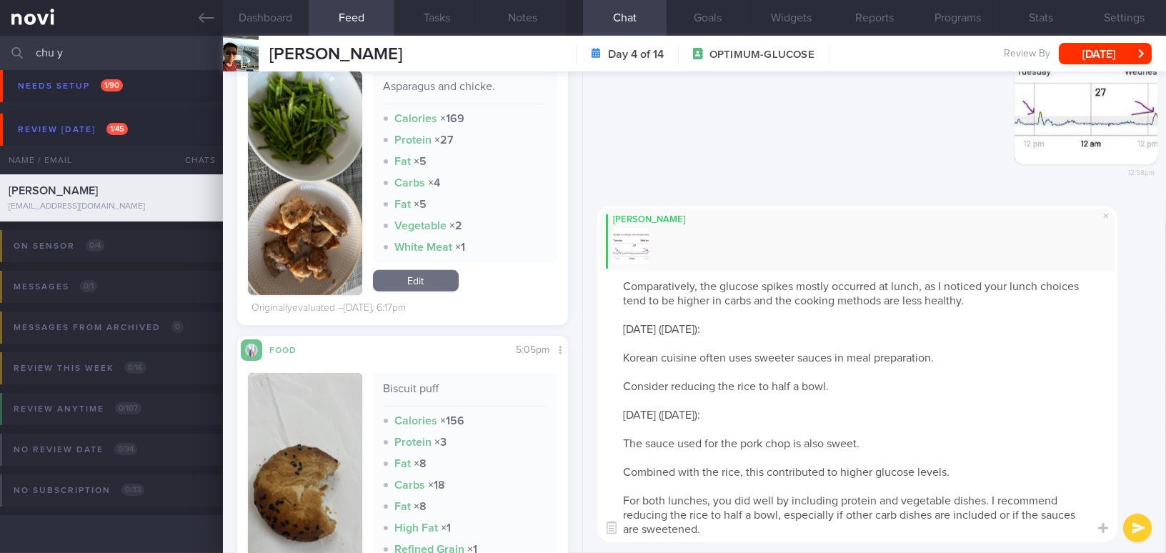
click at [622, 284] on textarea "Comparatively, the glucose spikes mostly occurred at lunch, as I noticed your l…" at bounding box center [857, 406] width 520 height 271
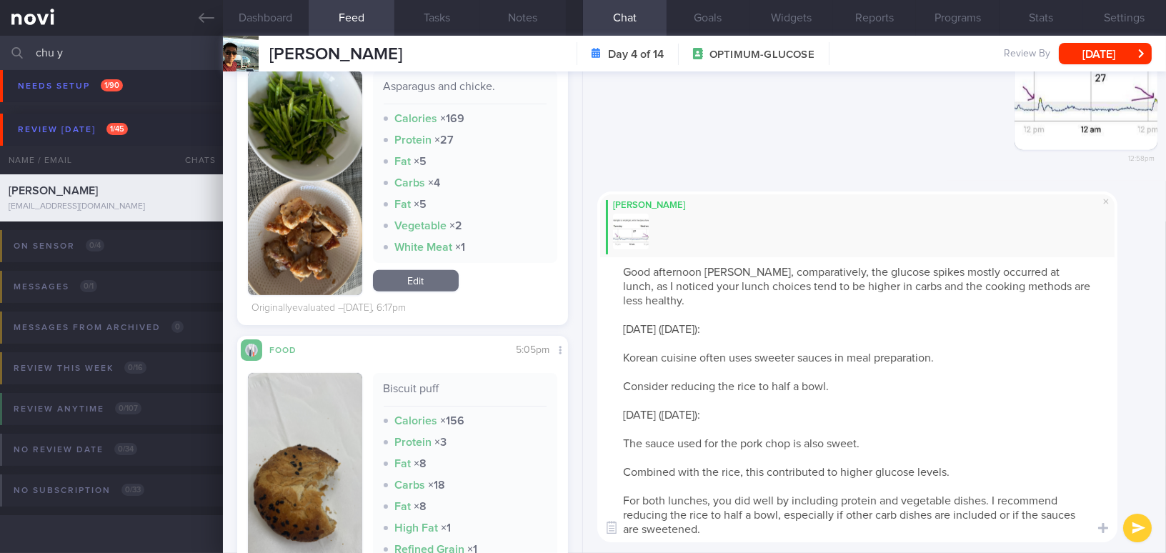
click at [1057, 272] on textarea "Good afternoon [PERSON_NAME], comparatively, the glucose spikes mostly occurred…" at bounding box center [857, 399] width 520 height 285
click at [1057, 274] on textarea "Good afternoon [PERSON_NAME], comparatively, the glucose spikes mostly occurred…" at bounding box center [857, 399] width 520 height 285
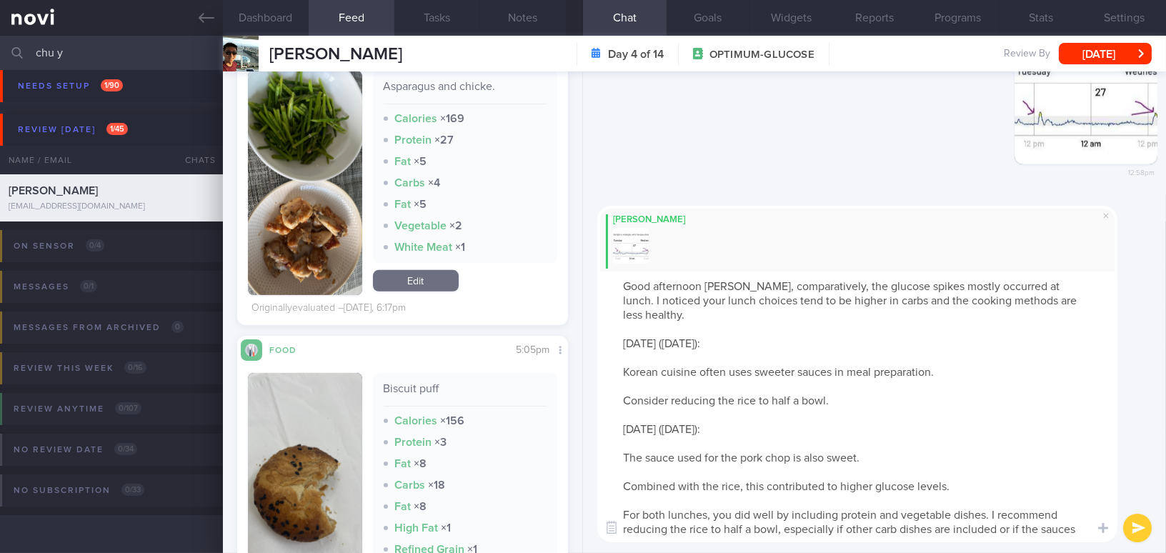
click at [617, 361] on textarea "Good afternoon [PERSON_NAME], comparatively, the glucose spikes mostly occurred…" at bounding box center [857, 406] width 520 height 271
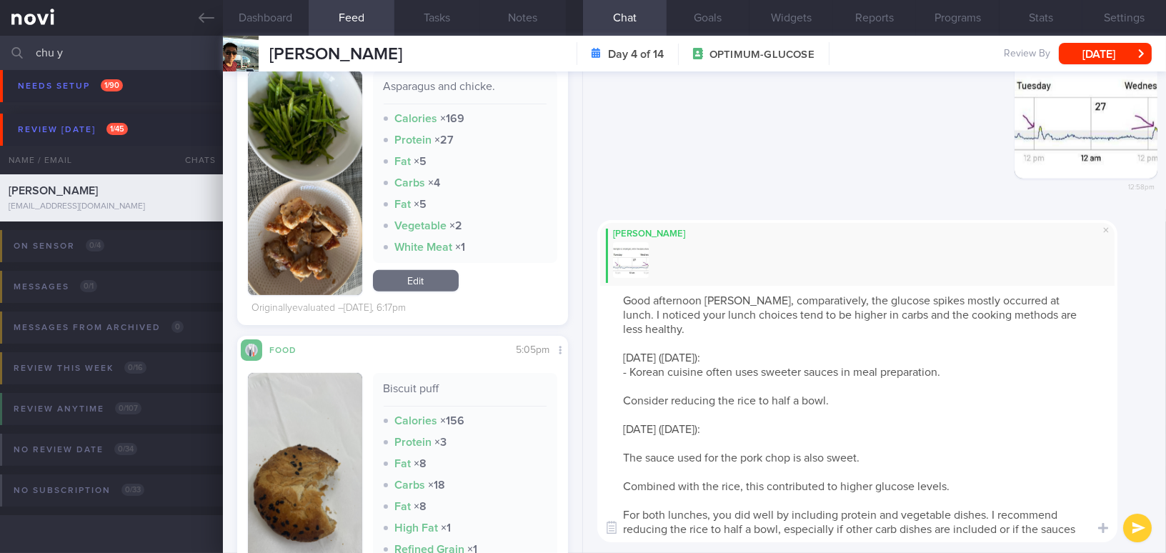
click at [624, 385] on textarea "Good afternoon [PERSON_NAME], comparatively, the glucose spikes mostly occurred…" at bounding box center [857, 414] width 520 height 256
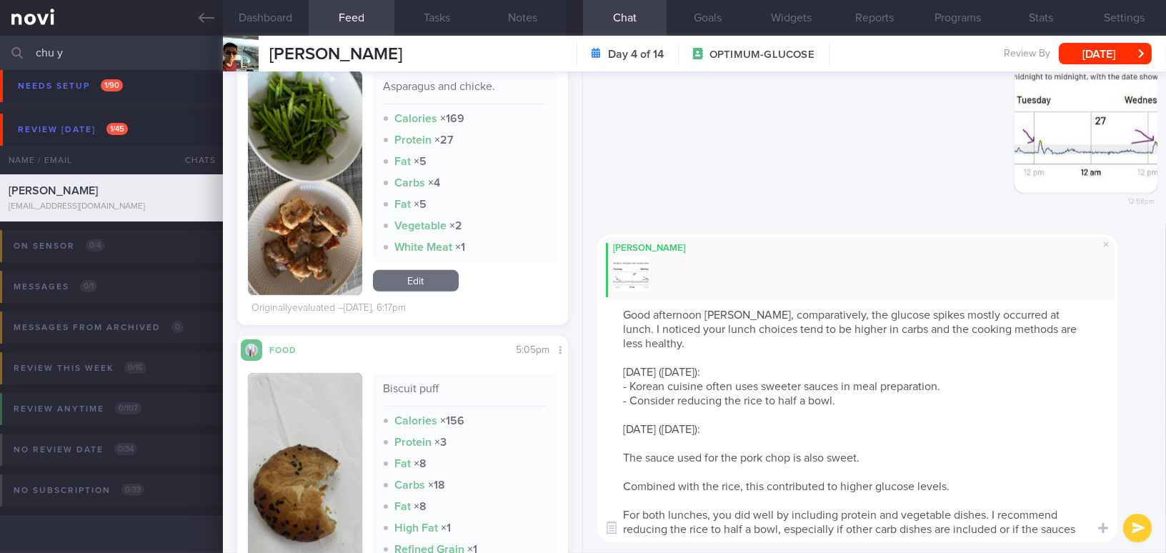
click at [625, 357] on textarea "Good afternoon [PERSON_NAME], comparatively, the glucose spikes mostly occurred…" at bounding box center [857, 421] width 520 height 242
click at [718, 355] on textarea "Good afternoon [PERSON_NAME], comparatively, the glucose spikes mostly occurred…" at bounding box center [857, 421] width 520 height 242
click at [622, 417] on textarea "Good afternoon [PERSON_NAME], comparatively, the glucose spikes mostly occurred…" at bounding box center [857, 421] width 520 height 242
click at [726, 420] on textarea "Good afternoon [PERSON_NAME], comparatively, the glucose spikes mostly occurred…" at bounding box center [857, 421] width 520 height 242
click at [799, 370] on textarea "Good afternoon [PERSON_NAME], comparatively, the glucose spikes mostly occurred…" at bounding box center [857, 421] width 520 height 242
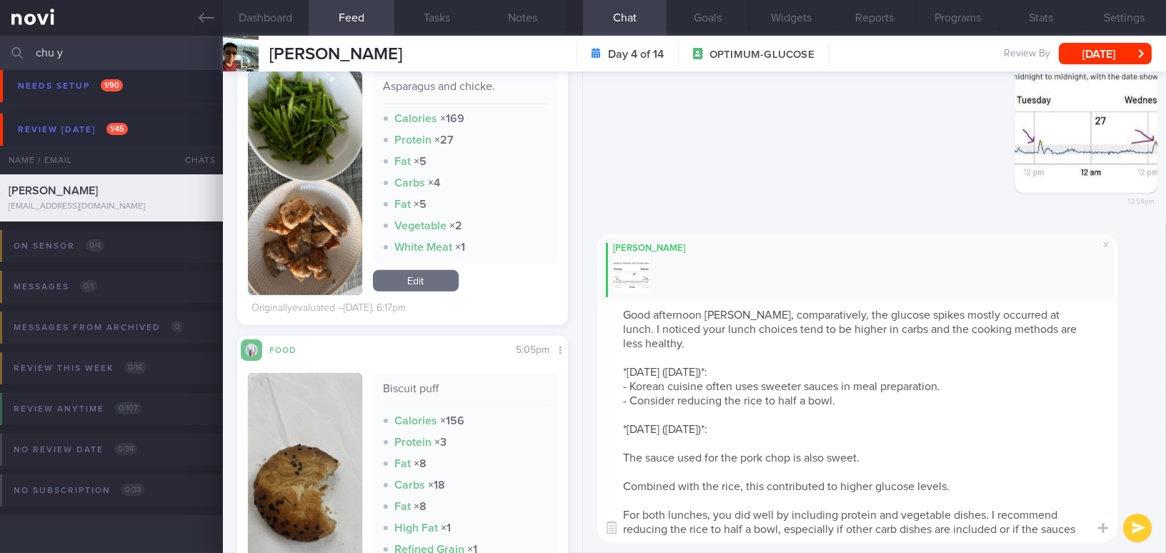
drag, startPoint x: 779, startPoint y: 385, endPoint x: 806, endPoint y: 384, distance: 27.2
click at [806, 384] on textarea "Good afternoon [PERSON_NAME], comparatively, the glucose spikes mostly occurred…" at bounding box center [857, 421] width 520 height 242
click at [626, 440] on textarea "Good afternoon [PERSON_NAME], comparatively, the glucose spikes mostly occurred…" at bounding box center [857, 421] width 520 height 242
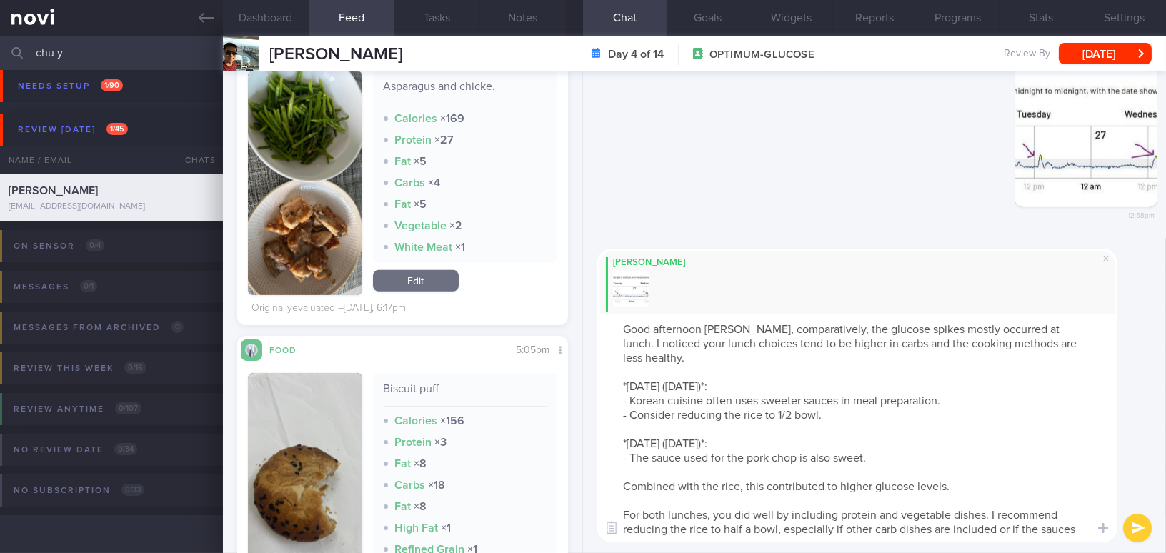
click at [625, 473] on textarea "Good afternoon [PERSON_NAME], comparatively, the glucose spikes mostly occurred…" at bounding box center [857, 428] width 520 height 228
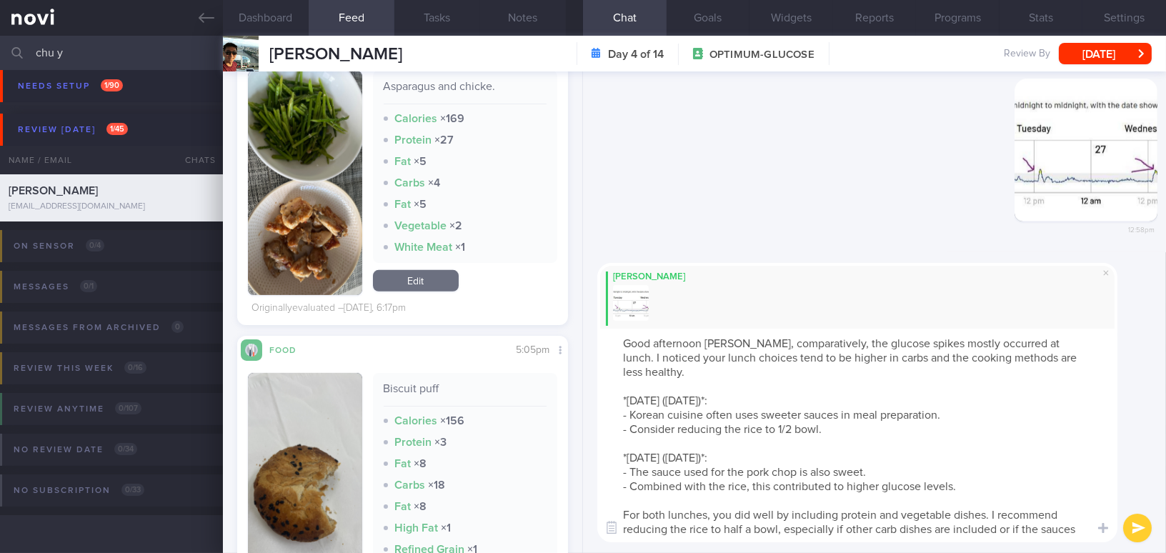
click at [988, 498] on textarea "Good afternoon [PERSON_NAME], comparatively, the glucose spikes mostly occurred…" at bounding box center [857, 436] width 520 height 214
drag, startPoint x: 724, startPoint y: 514, endPoint x: 753, endPoint y: 514, distance: 29.3
click at [752, 514] on textarea "Good afternoon [PERSON_NAME], comparatively, the glucose spikes mostly occurred…" at bounding box center [857, 436] width 520 height 214
type textarea "Good afternoon [PERSON_NAME], comparatively, the glucose spikes mostly occurred…"
click at [1135, 522] on button "submit" at bounding box center [1137, 528] width 29 height 29
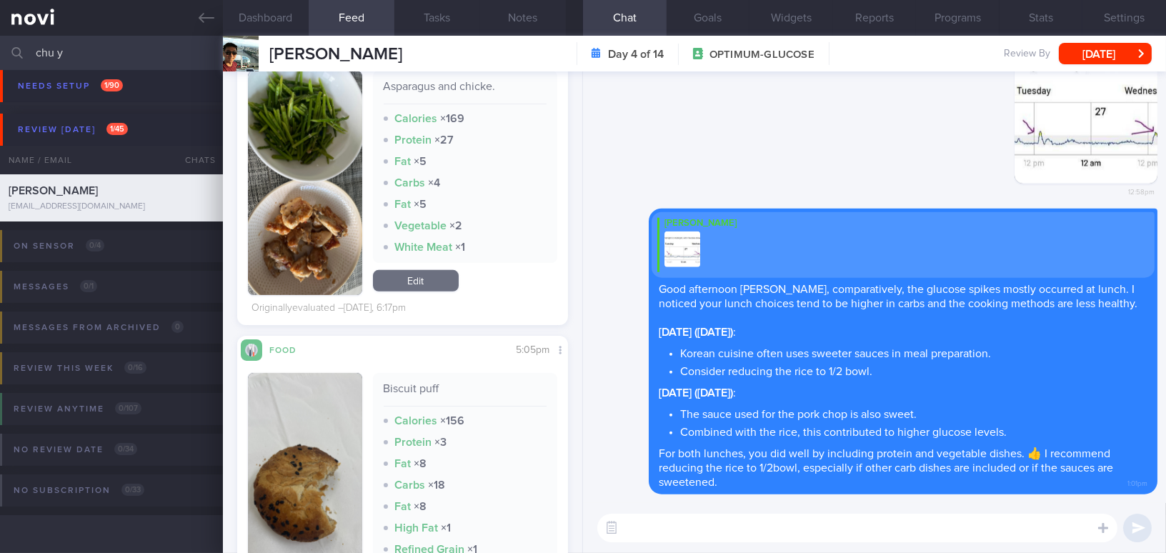
paste textarea "For dinner, you mainly included protein and vegetable dishes without carbs, whi…"
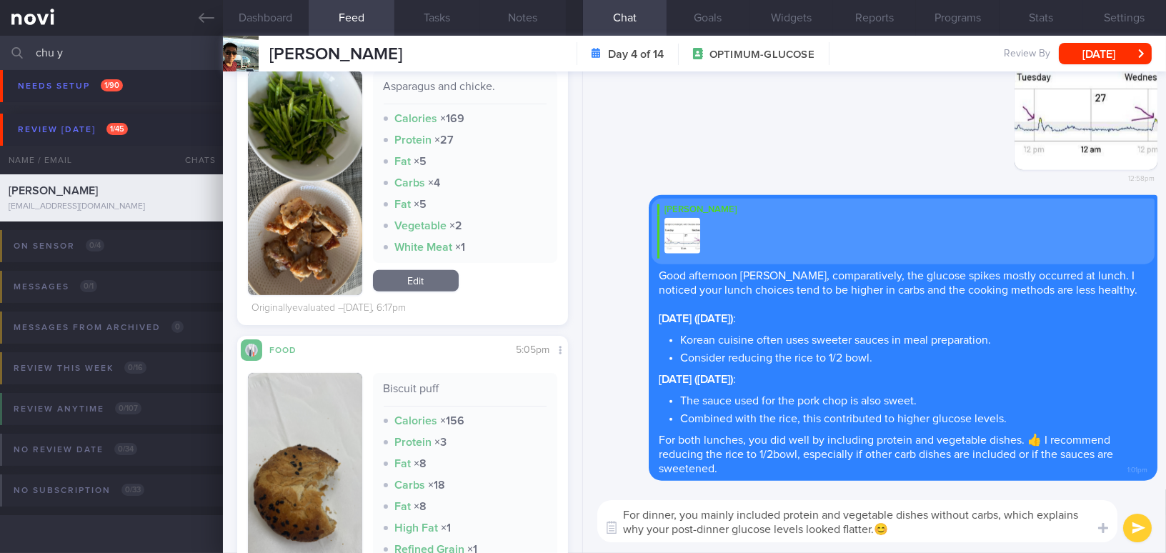
type textarea "For dinner, you mainly included protein and vegetable dishes without carbs, whi…"
click at [1134, 522] on button "submit" at bounding box center [1137, 528] width 29 height 29
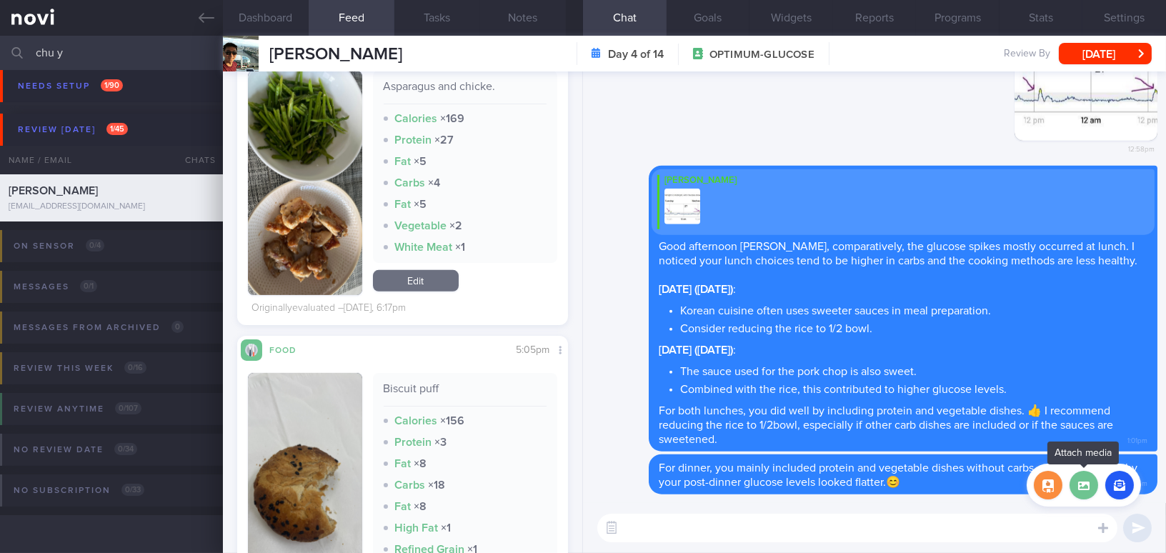
click at [1083, 486] on label at bounding box center [1083, 485] width 29 height 29
click at [0, 0] on input "file" at bounding box center [0, 0] width 0 height 0
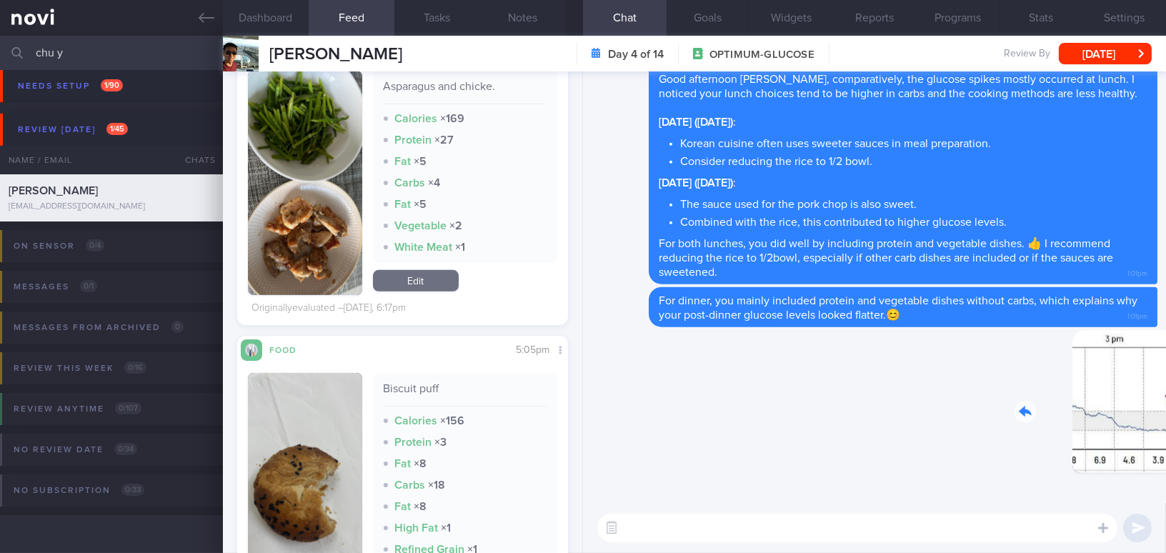
drag, startPoint x: 1067, startPoint y: 416, endPoint x: 1184, endPoint y: 416, distance: 117.2
click at [1165, 416] on html "You are offline! Some functionality will be unavailable Patients New Users Coac…" at bounding box center [583, 276] width 1166 height 553
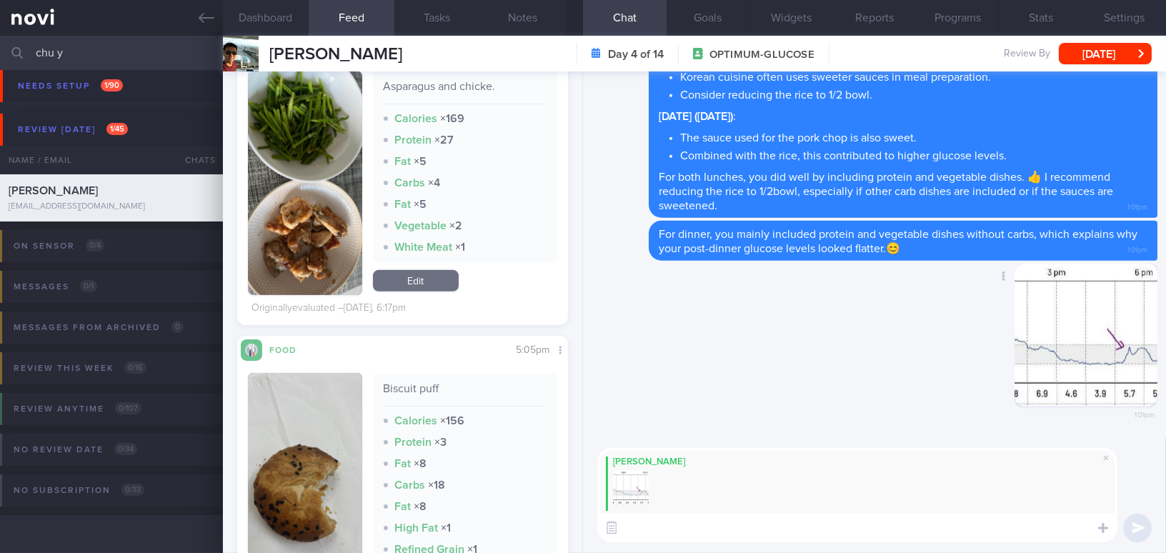
click at [1039, 320] on button "button" at bounding box center [1085, 335] width 143 height 143
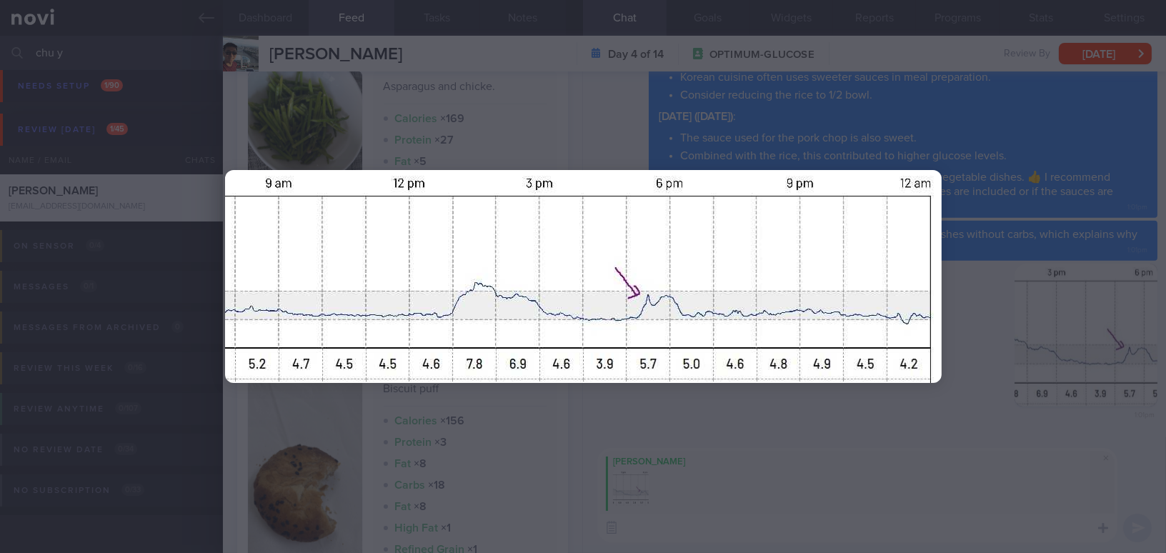
click at [849, 413] on div at bounding box center [583, 276] width 831 height 553
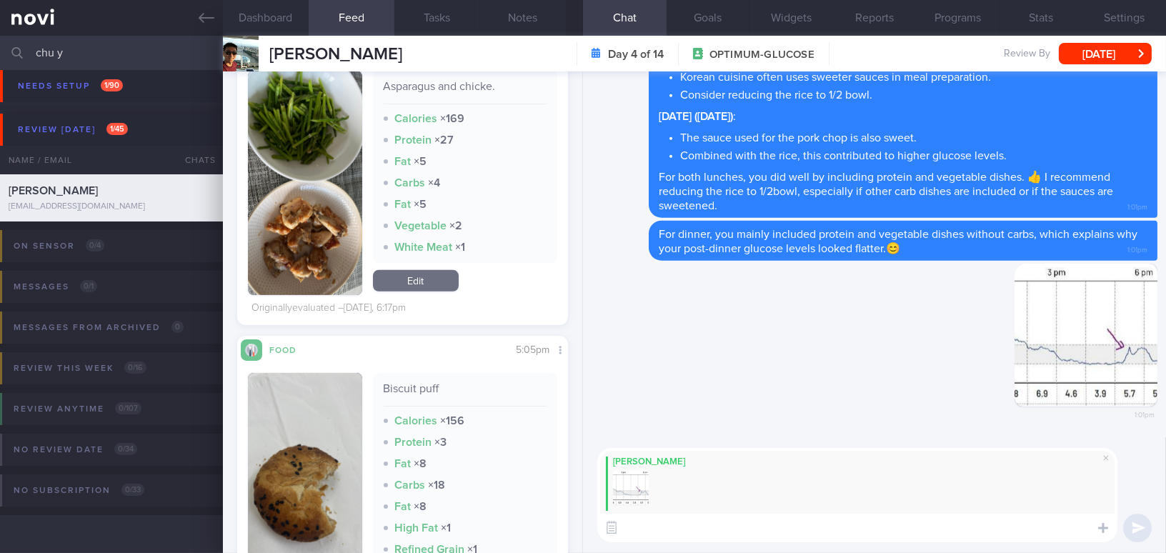
click at [671, 530] on textarea at bounding box center [857, 528] width 520 height 29
paste textarea "You can see that the biscuit puff raised your glucose level, as it is high in r…"
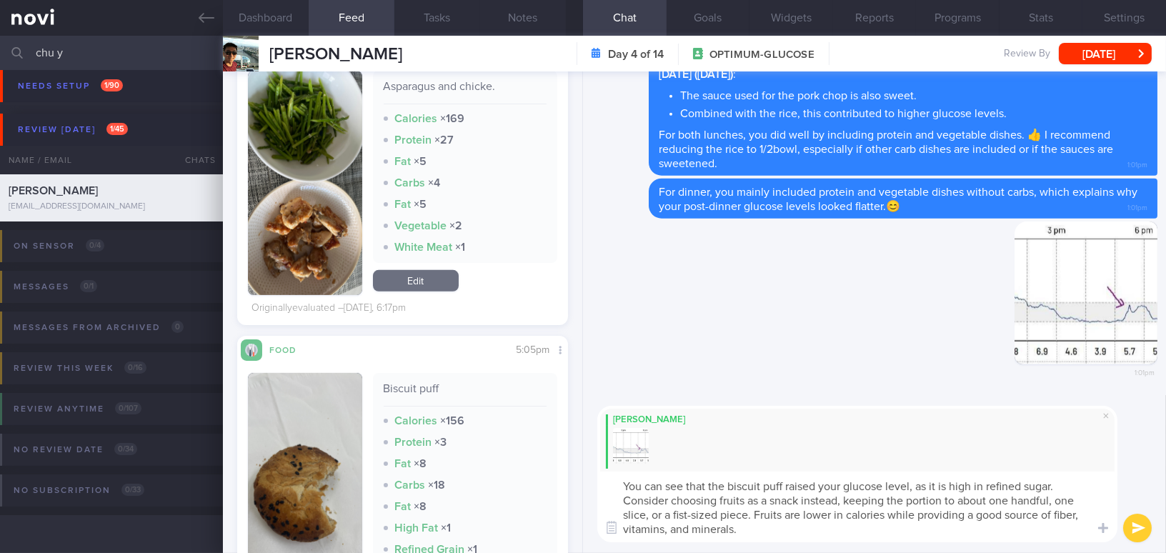
click at [1052, 484] on textarea "You can see that the biscuit puff raised your glucose level, as it is high in r…" at bounding box center [857, 506] width 520 height 71
type textarea "You can see that the biscuit puff raised your glucose level, as it is high in r…"
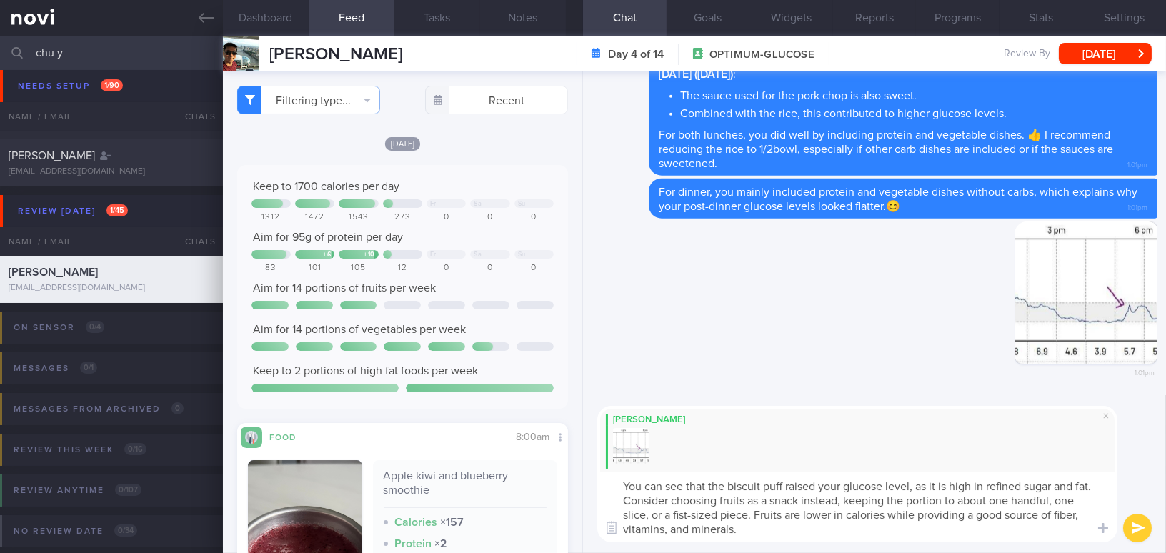
scroll to position [1275, 0]
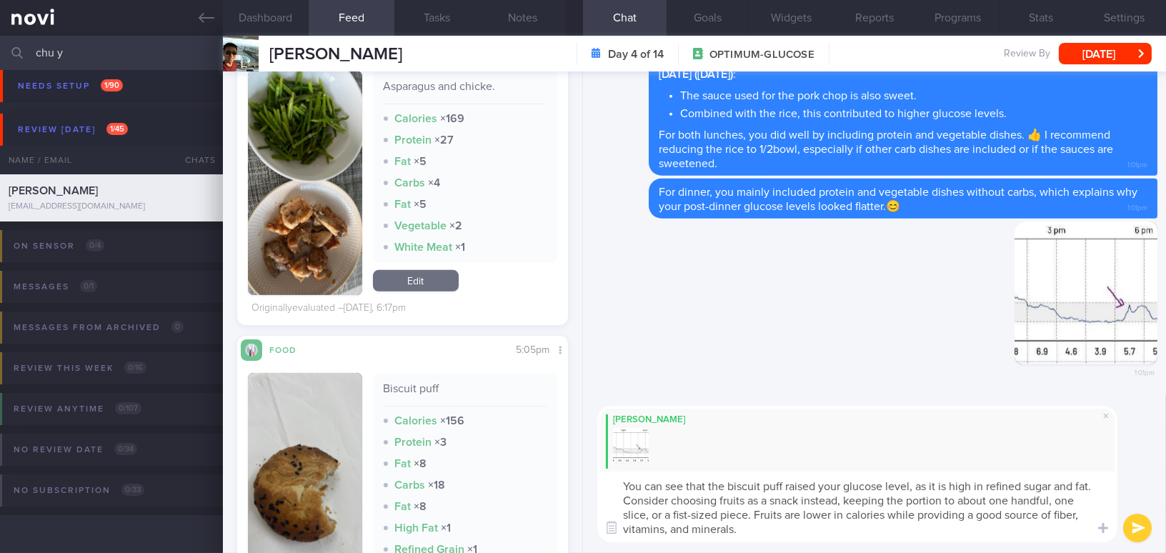
drag, startPoint x: 977, startPoint y: 501, endPoint x: 1028, endPoint y: 495, distance: 51.8
click at [1028, 495] on textarea "You can see that the biscuit puff raised your glucose level, as it is high in r…" at bounding box center [857, 506] width 520 height 71
drag, startPoint x: 1035, startPoint y: 500, endPoint x: 1052, endPoint y: 499, distance: 16.4
click at [1052, 499] on textarea "You can see that the biscuit puff raised your glucose level, as it is high in r…" at bounding box center [857, 506] width 520 height 71
click at [1065, 501] on textarea "You can see that the biscuit puff raised your glucose level, as it is high in r…" at bounding box center [857, 506] width 520 height 71
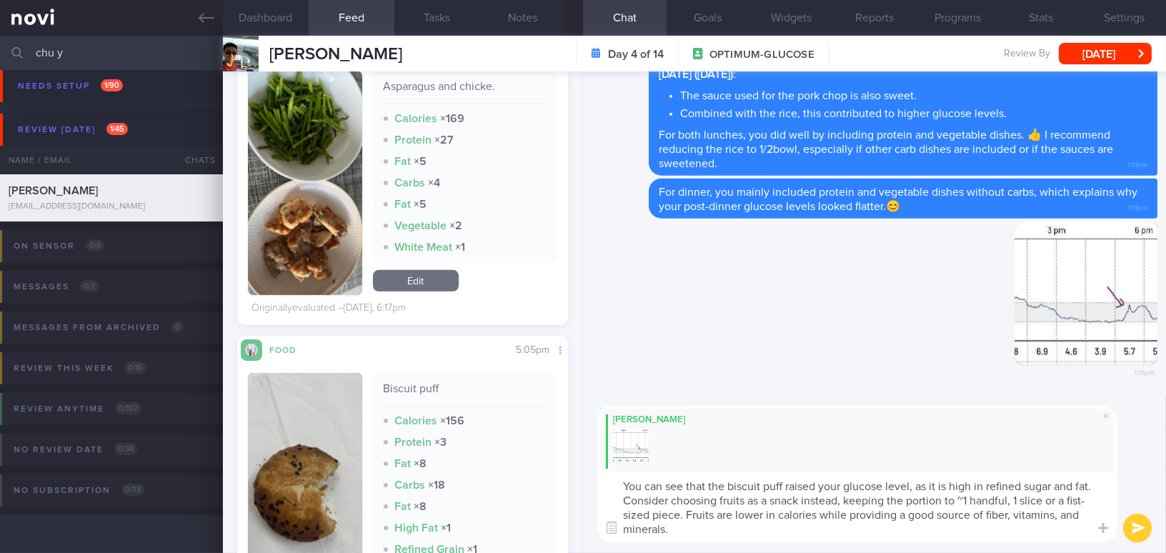
drag, startPoint x: 669, startPoint y: 515, endPoint x: 695, endPoint y: 515, distance: 26.4
click at [695, 515] on textarea "You can see that the biscuit puff raised your glucose level, as it is high in r…" at bounding box center [857, 506] width 520 height 71
click at [1082, 501] on textarea "You can see that the biscuit puff raised your glucose level, as it is high in r…" at bounding box center [857, 506] width 520 height 71
click at [672, 514] on textarea "You can see that the biscuit puff raised your glucose level, as it is high in r…" at bounding box center [857, 506] width 520 height 71
click at [639, 499] on textarea "You can see that the biscuit puff raised your glucose level, as it is high in r…" at bounding box center [857, 506] width 520 height 71
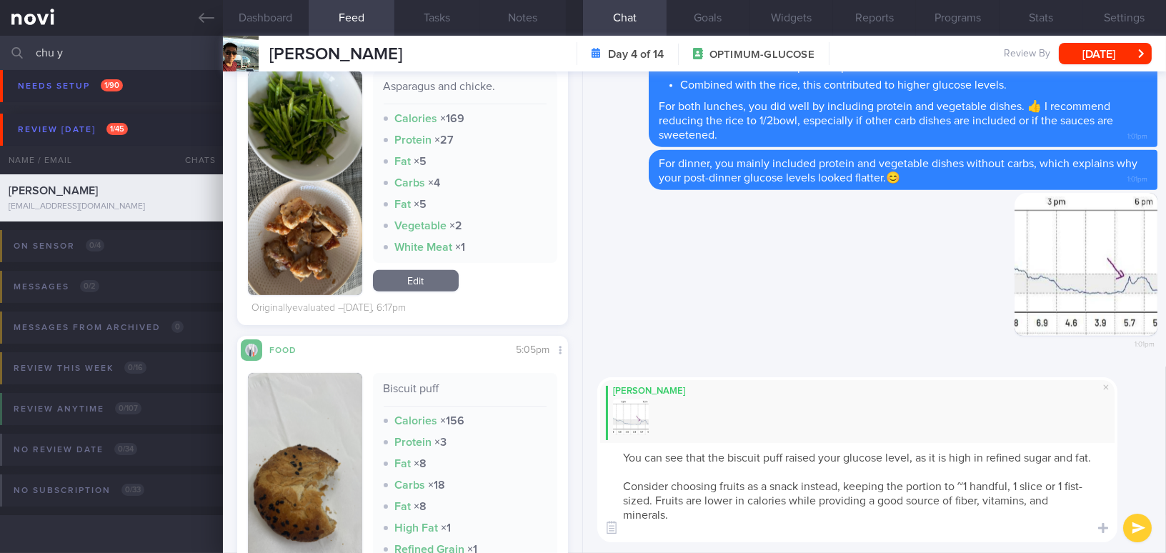
click at [979, 513] on textarea "You can see that the biscuit puff raised your glucose level, as it is high in r…" at bounding box center [857, 492] width 520 height 99
click at [1029, 514] on textarea "You can see that the biscuit puff raised your glucose level, as it is high in r…" at bounding box center [857, 492] width 520 height 99
type textarea "You can see that the biscuit puff raised your glucose level, as it is high in r…"
click at [1146, 526] on button "submit" at bounding box center [1137, 528] width 29 height 29
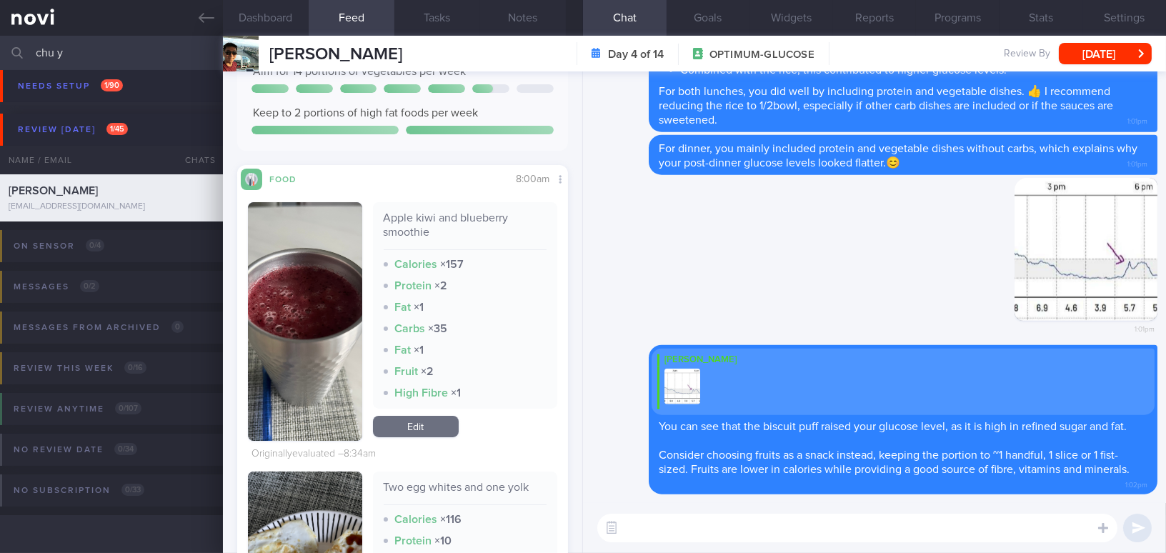
scroll to position [366, 0]
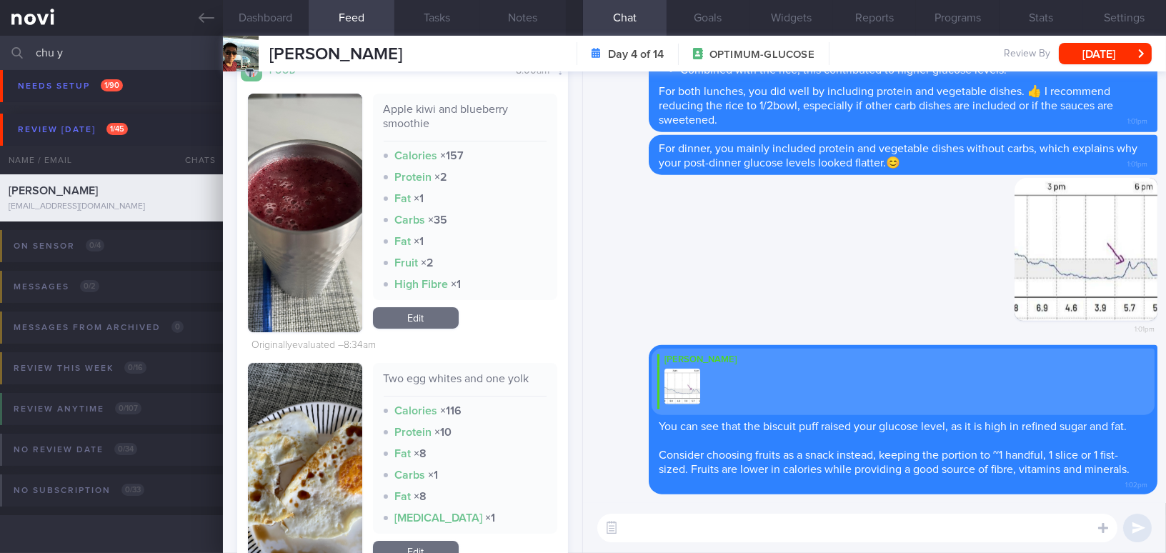
click at [1070, 42] on div "[PERSON_NAME] [PERSON_NAME] [EMAIL_ADDRESS][DOMAIN_NAME] Day 4 of 14 OPTIMUM-GL…" at bounding box center [694, 54] width 943 height 36
click at [1070, 55] on button "[DATE]" at bounding box center [1105, 53] width 93 height 21
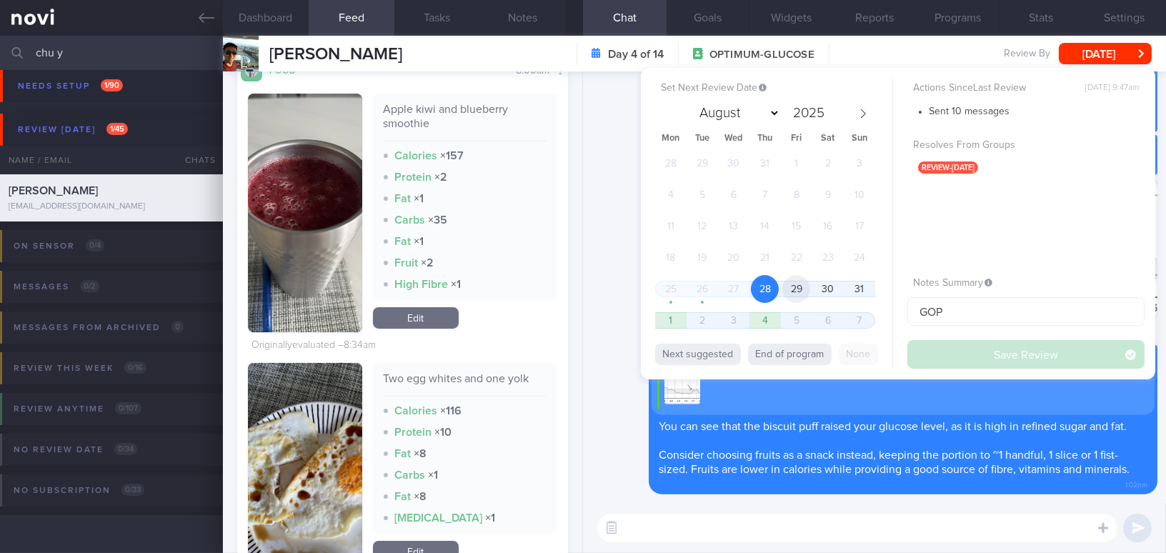
click at [803, 294] on span "29" at bounding box center [796, 289] width 28 height 28
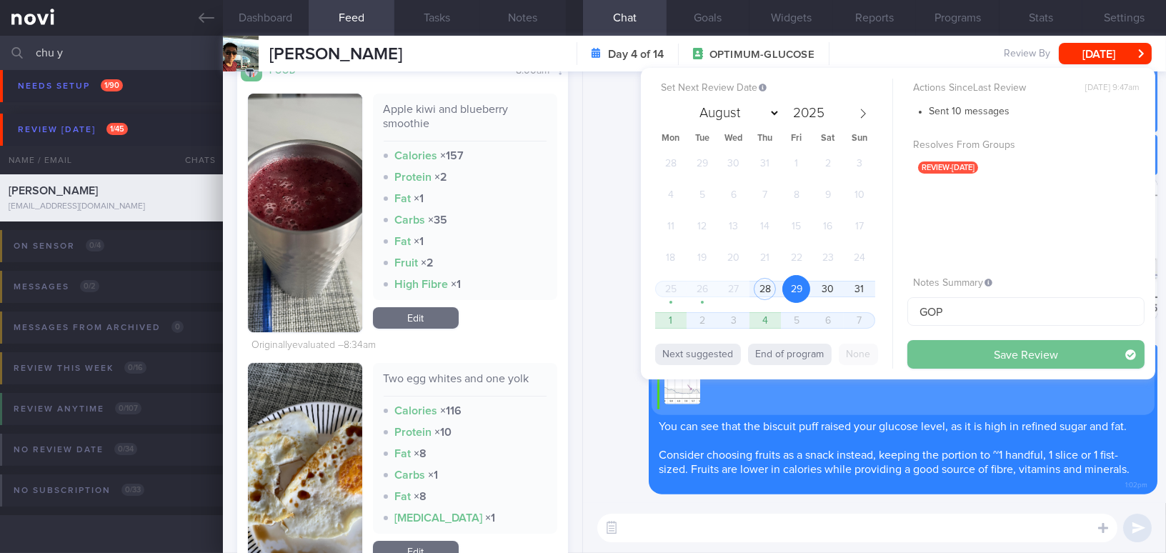
click at [954, 353] on button "Save Review" at bounding box center [1025, 354] width 237 height 29
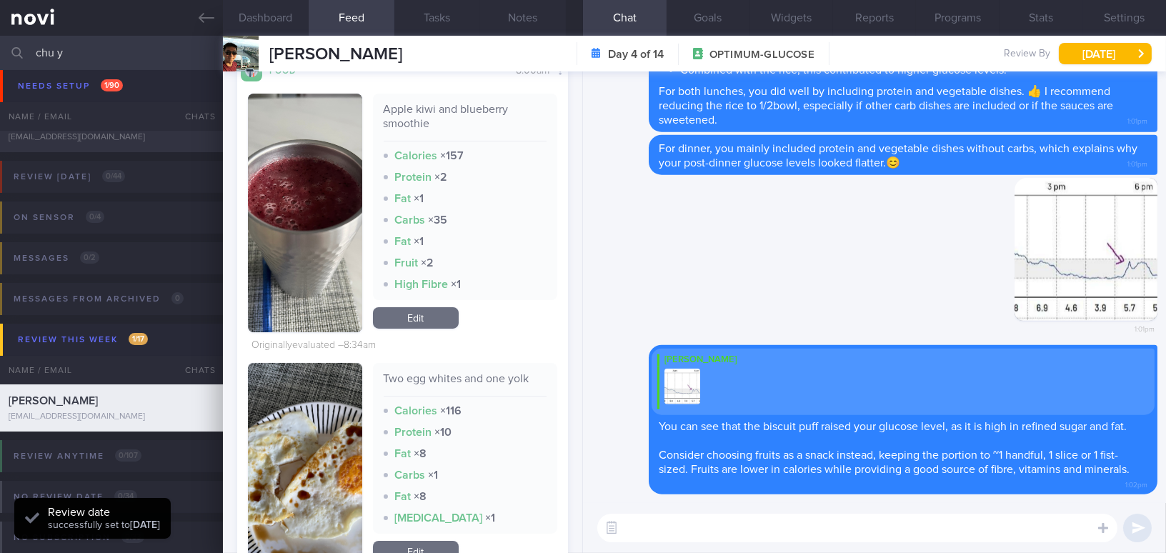
scroll to position [151, 301]
click at [1084, 51] on button "[DATE]" at bounding box center [1105, 53] width 93 height 21
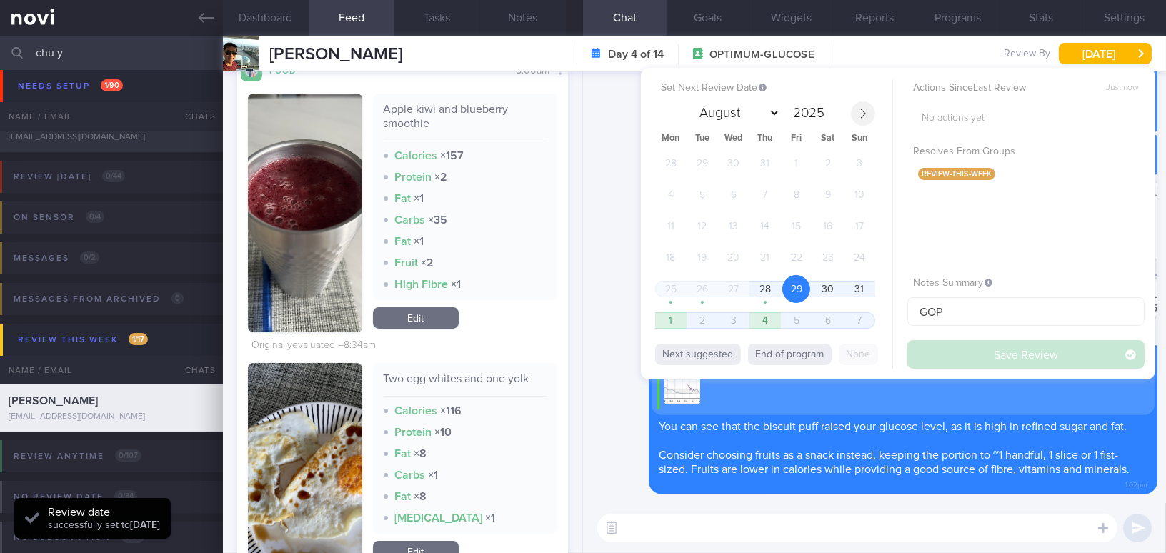
click at [862, 114] on icon at bounding box center [863, 114] width 10 height 10
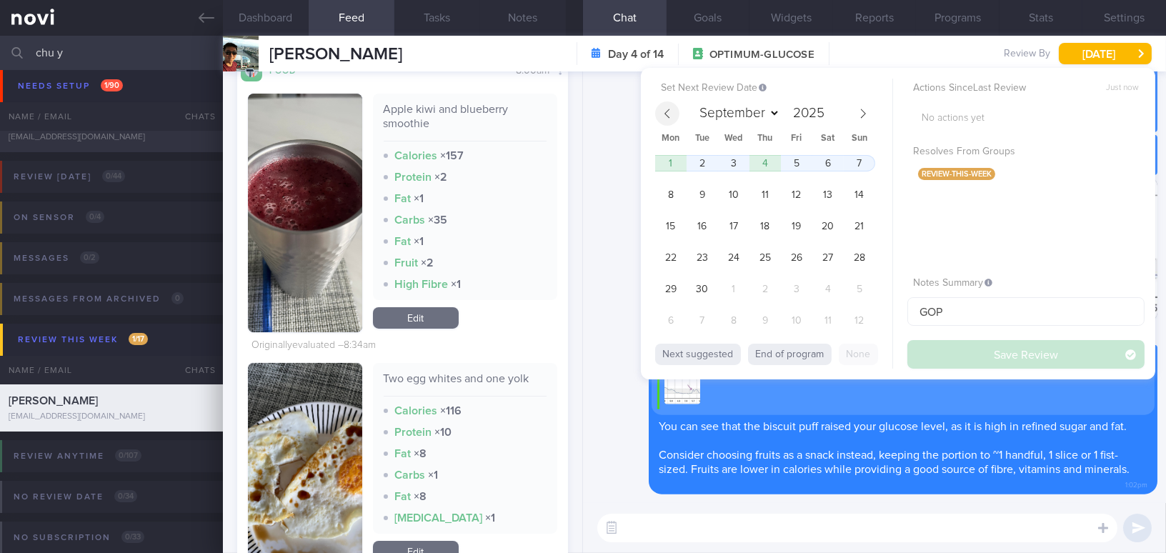
click at [661, 111] on span at bounding box center [667, 113] width 24 height 24
select select "7"
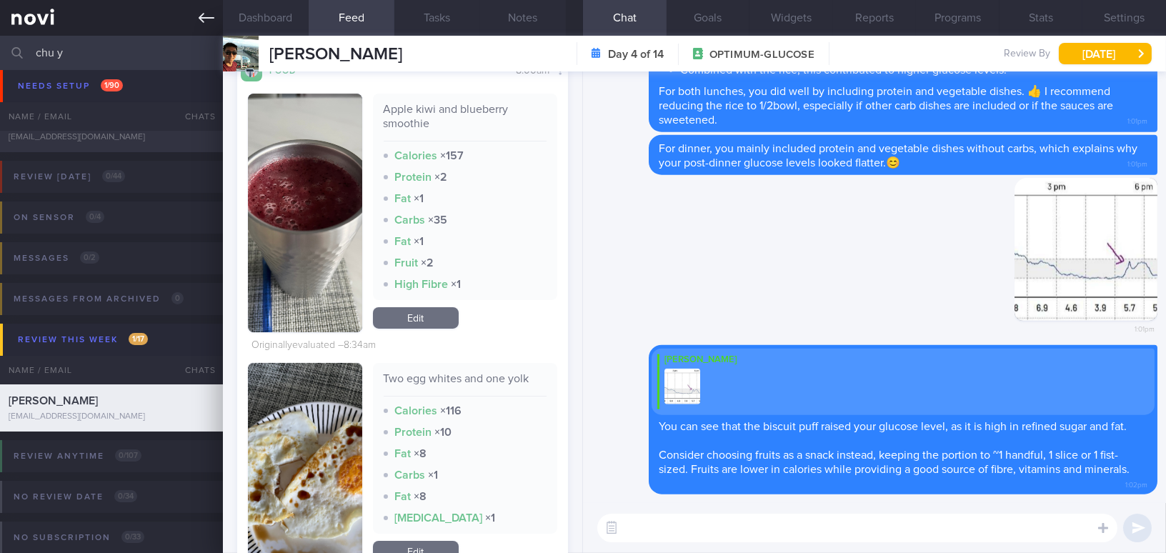
drag, startPoint x: 70, startPoint y: 55, endPoint x: 0, endPoint y: 34, distance: 73.0
click at [0, 34] on div "Patients New Users Coaches chu y Assigned patients Assigned patients All active…" at bounding box center [583, 276] width 1166 height 553
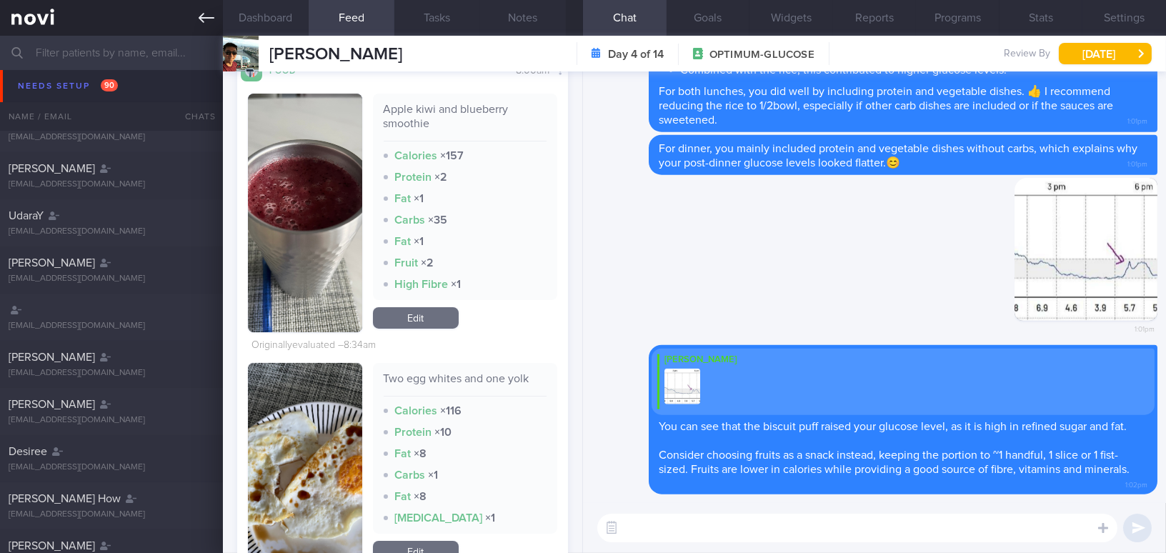
click at [199, 18] on icon at bounding box center [207, 18] width 16 height 16
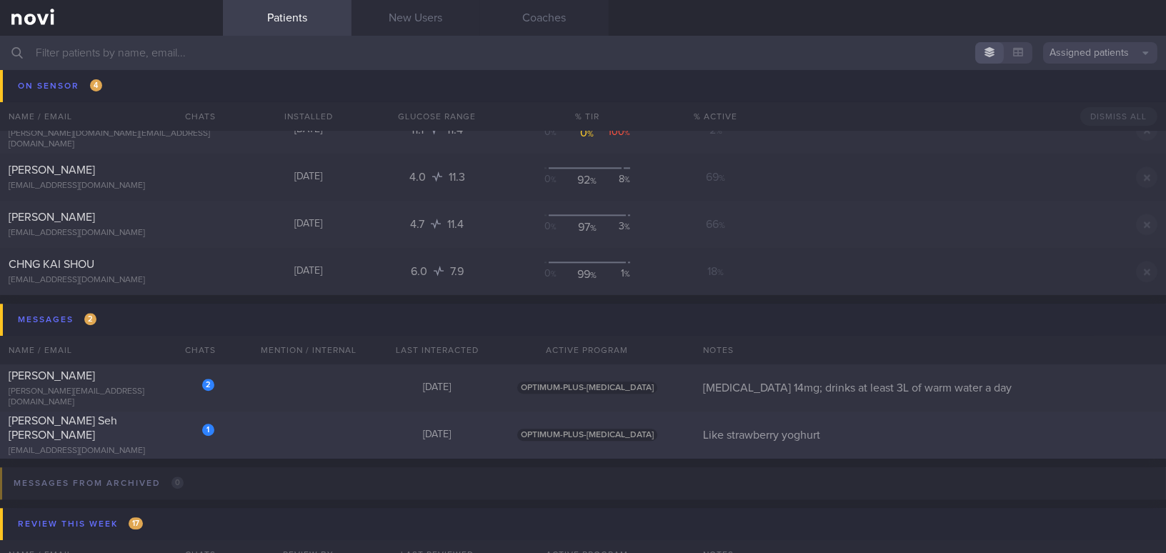
scroll to position [6529, 0]
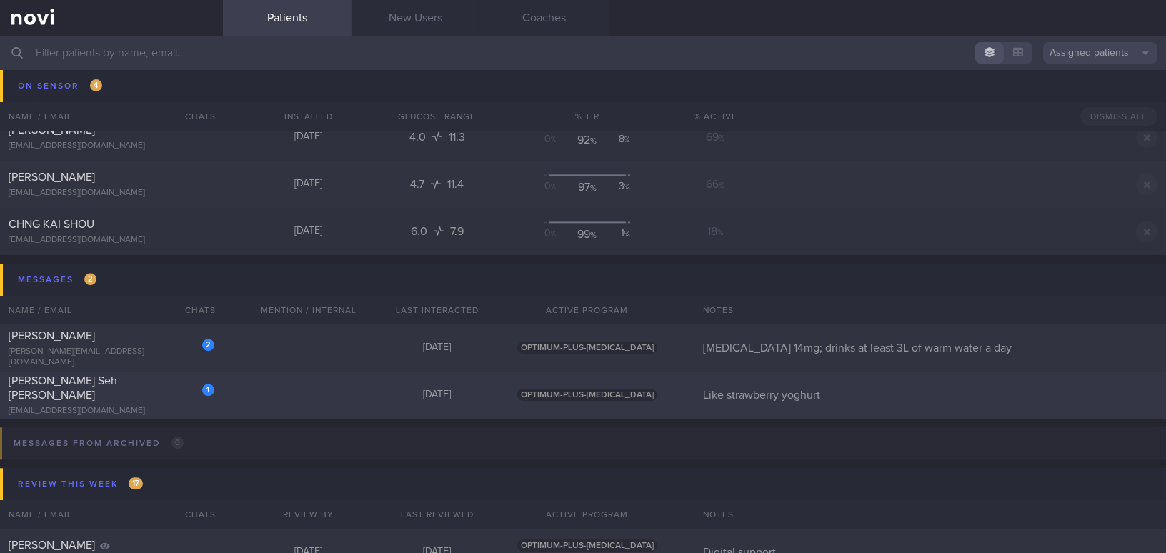
click at [114, 406] on div "[EMAIL_ADDRESS][DOMAIN_NAME]" at bounding box center [112, 411] width 206 height 11
select select "8"
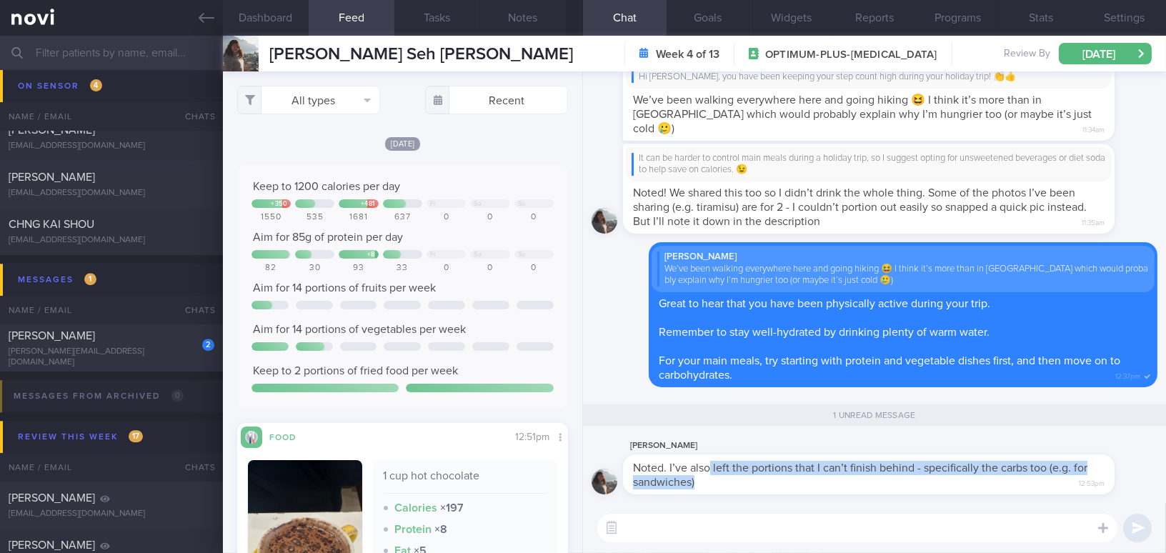
drag, startPoint x: 707, startPoint y: 462, endPoint x: 931, endPoint y: 486, distance: 224.9
click at [936, 487] on div "Noted. I’ve also left the portions that I can’t finish behind - specifically th…" at bounding box center [868, 474] width 491 height 40
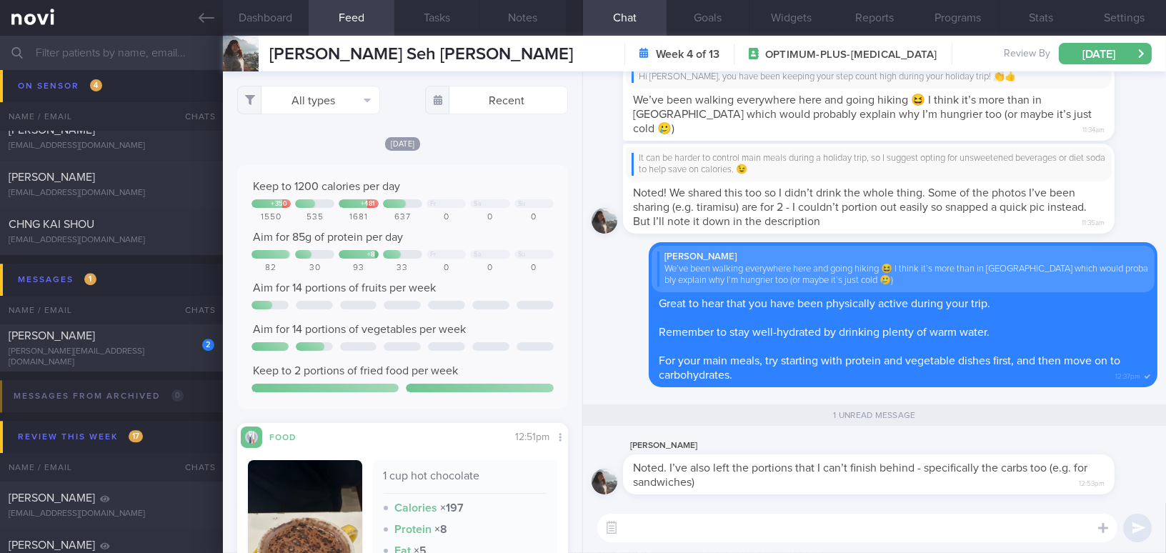
click at [777, 446] on div "[PERSON_NAME]" at bounding box center [890, 445] width 534 height 17
drag, startPoint x: 734, startPoint y: 458, endPoint x: 900, endPoint y: 468, distance: 166.8
click at [900, 468] on div "[PERSON_NAME] Noted. I’ve also left the portions that I can’t finish behind - s…" at bounding box center [890, 465] width 534 height 57
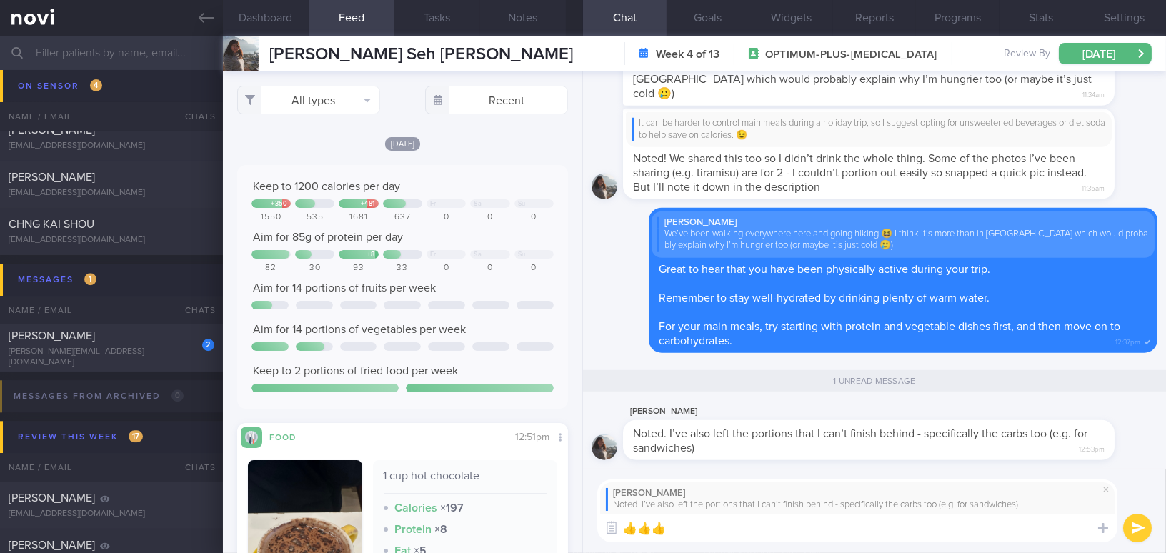
type textarea "👍👍👍"
click at [1135, 526] on button "submit" at bounding box center [1137, 528] width 29 height 29
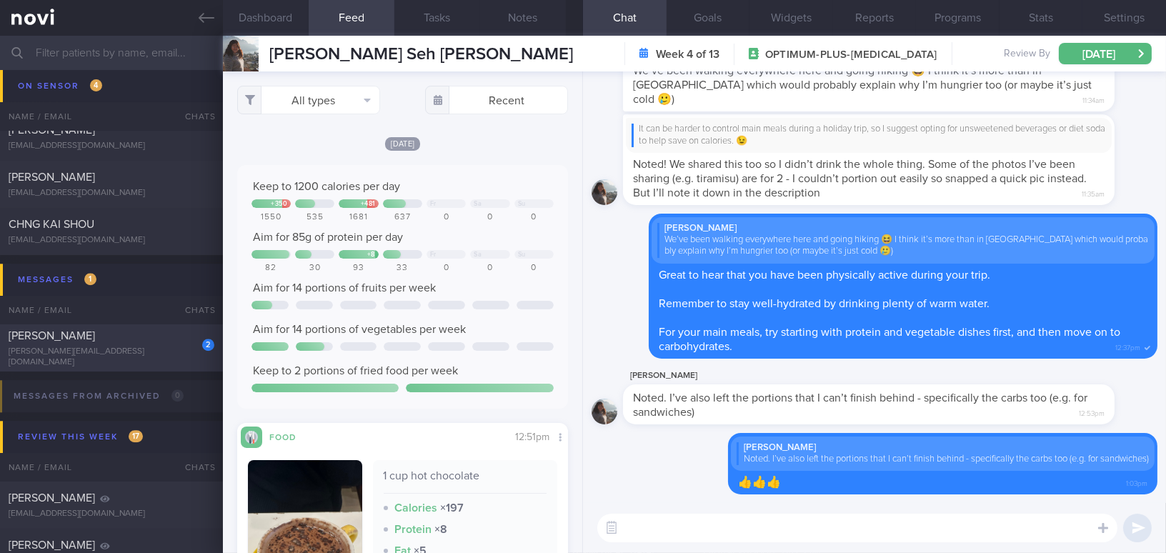
click at [152, 341] on div "[PERSON_NAME]" at bounding box center [110, 336] width 202 height 14
type input "[MEDICAL_DATA] 14mg; drinks at least 3L of warm water a day"
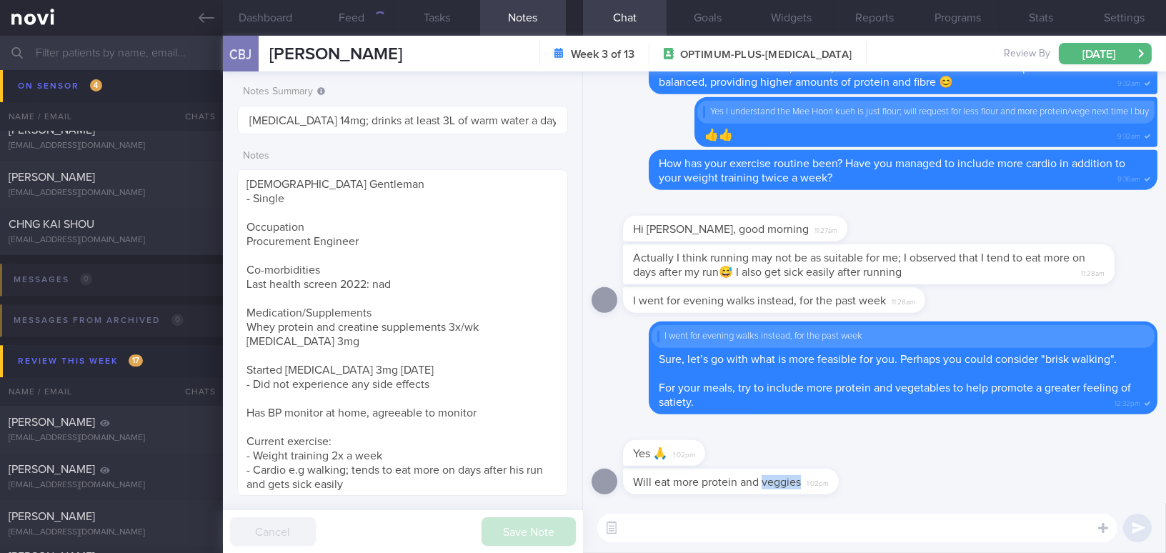
drag, startPoint x: 764, startPoint y: 477, endPoint x: 920, endPoint y: 475, distance: 156.5
click at [920, 475] on div "Will eat more protein and veggies 1:02pm" at bounding box center [875, 486] width 566 height 34
drag, startPoint x: 824, startPoint y: 474, endPoint x: 1043, endPoint y: 473, distance: 219.3
click at [1043, 473] on div "Will eat more protein and veggies 1:02pm" at bounding box center [875, 486] width 566 height 34
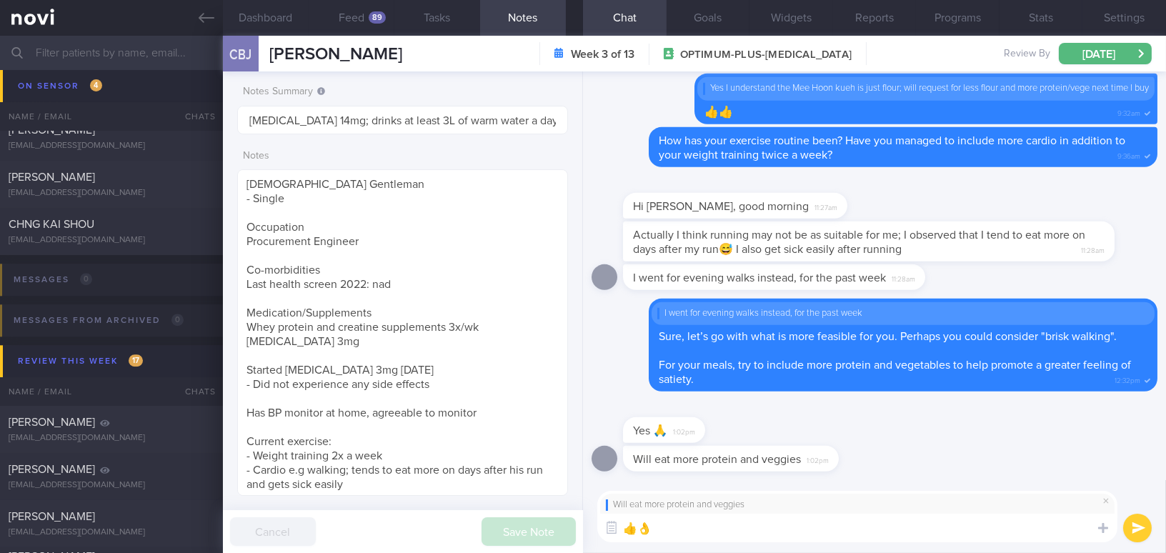
click at [974, 536] on textarea "👍👌" at bounding box center [857, 528] width 520 height 29
type textarea "👍👌"
click at [1148, 528] on button "submit" at bounding box center [1137, 528] width 29 height 29
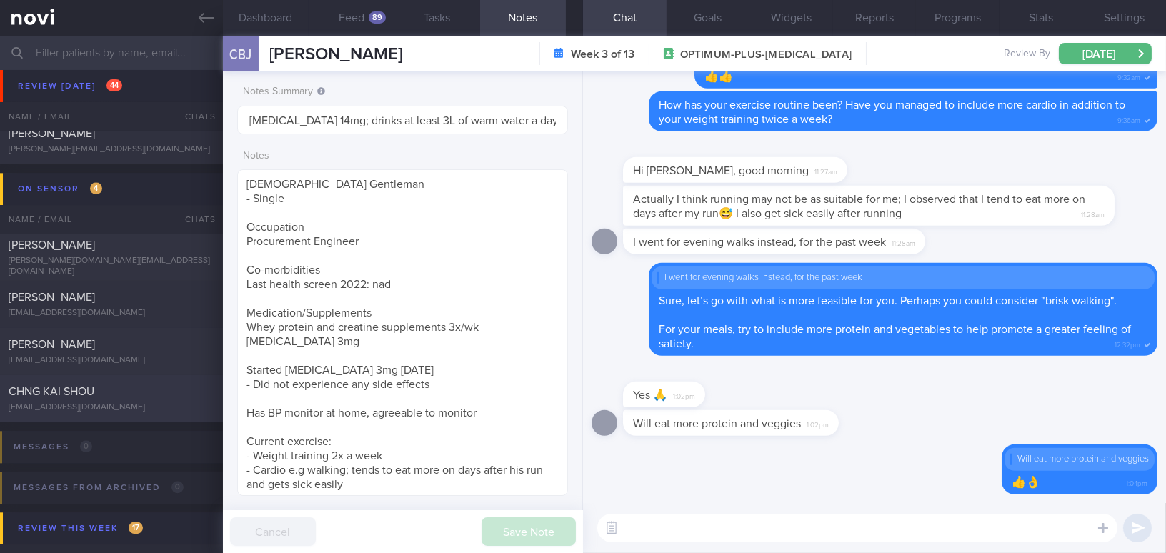
scroll to position [6334, 0]
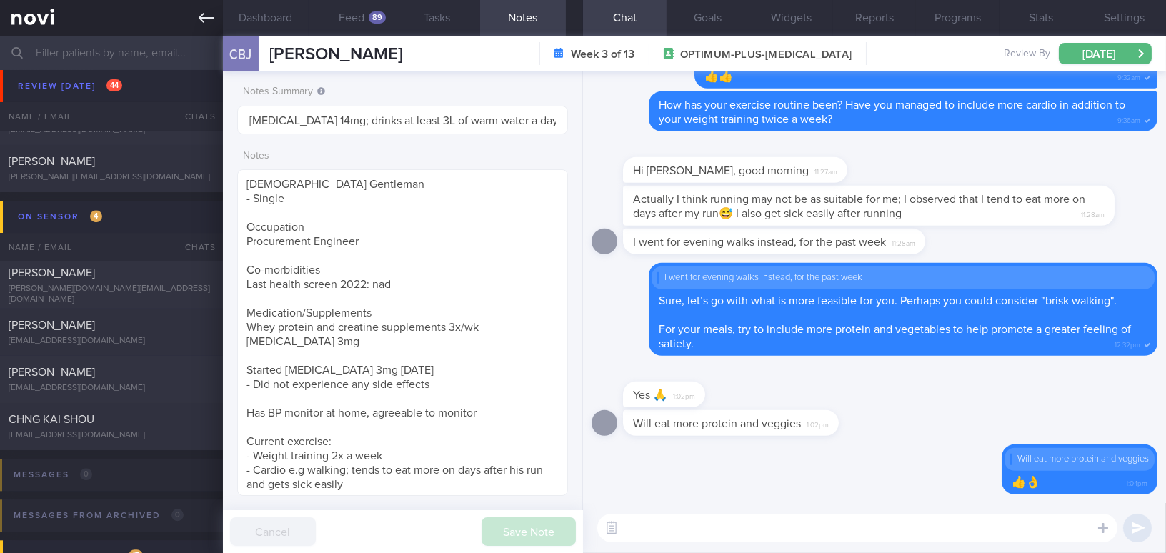
click at [199, 20] on icon at bounding box center [207, 18] width 16 height 16
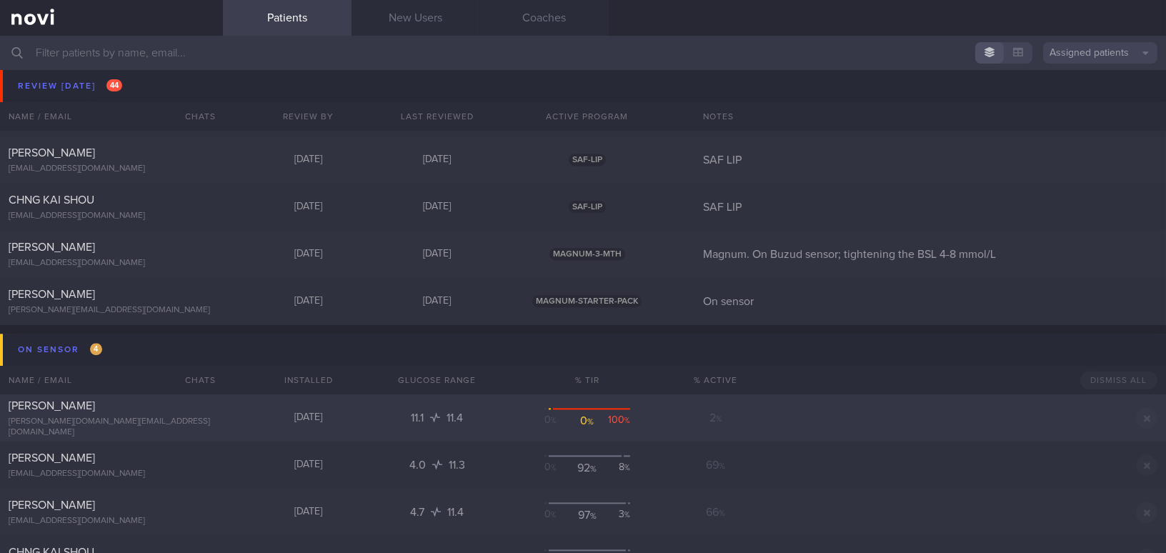
scroll to position [6139, 0]
